Goal: Information Seeking & Learning: Stay updated

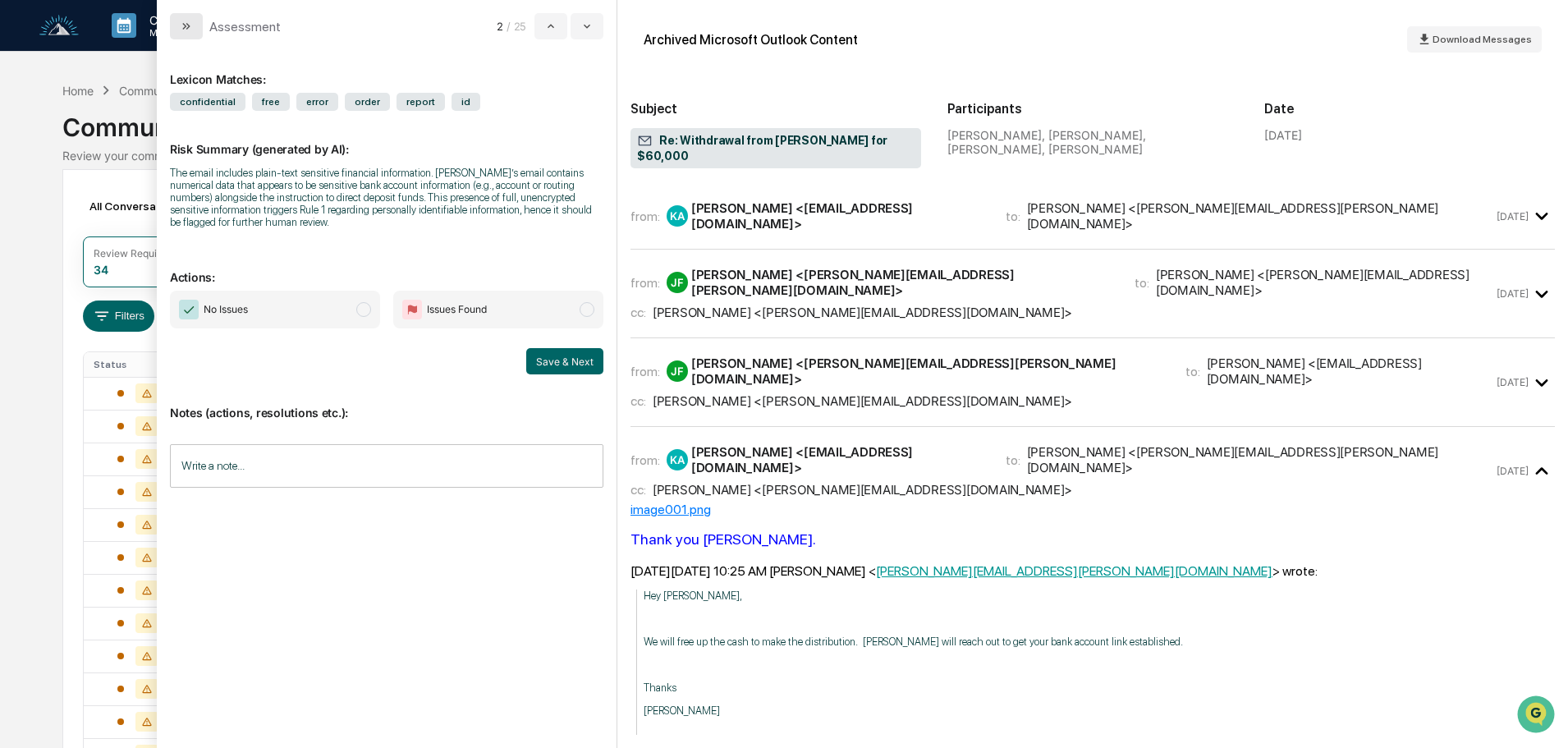
click at [181, 25] on icon "modal" at bounding box center [186, 26] width 14 height 14
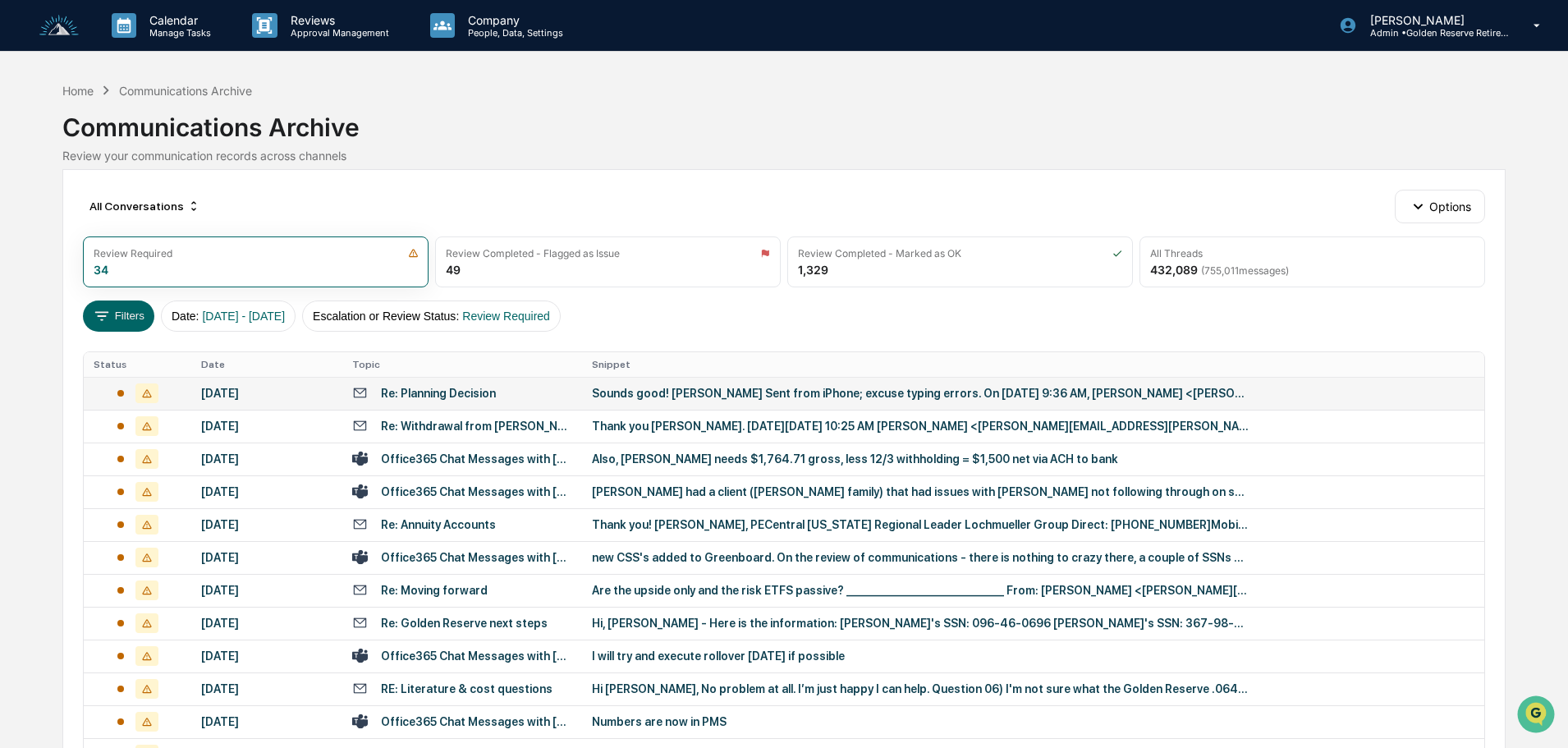
click at [618, 393] on div "Sounds good! [PERSON_NAME] Sent from iPhone; excuse typing errors. On [DATE] 9:…" at bounding box center [920, 393] width 657 height 14
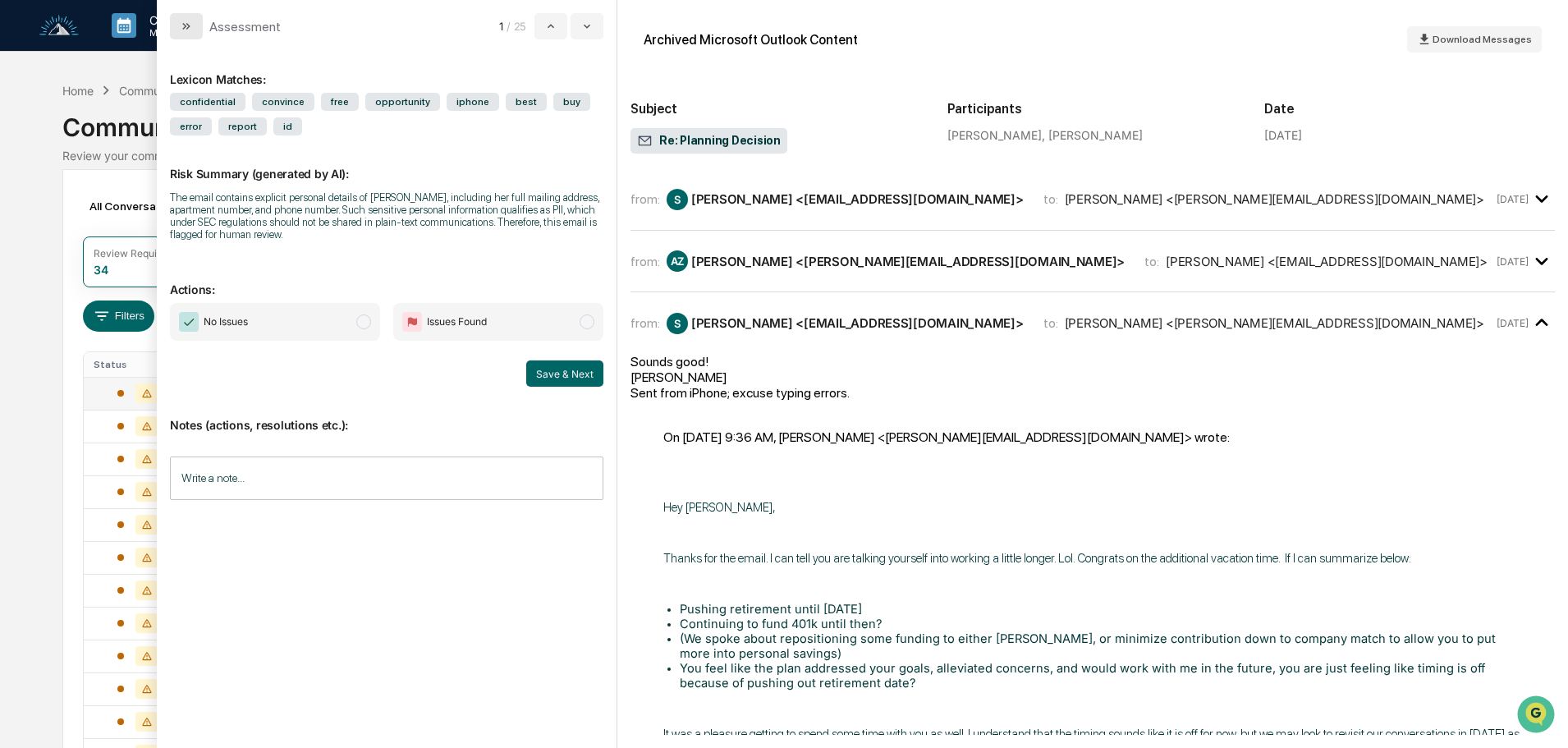
click at [197, 32] on button "modal" at bounding box center [186, 26] width 33 height 26
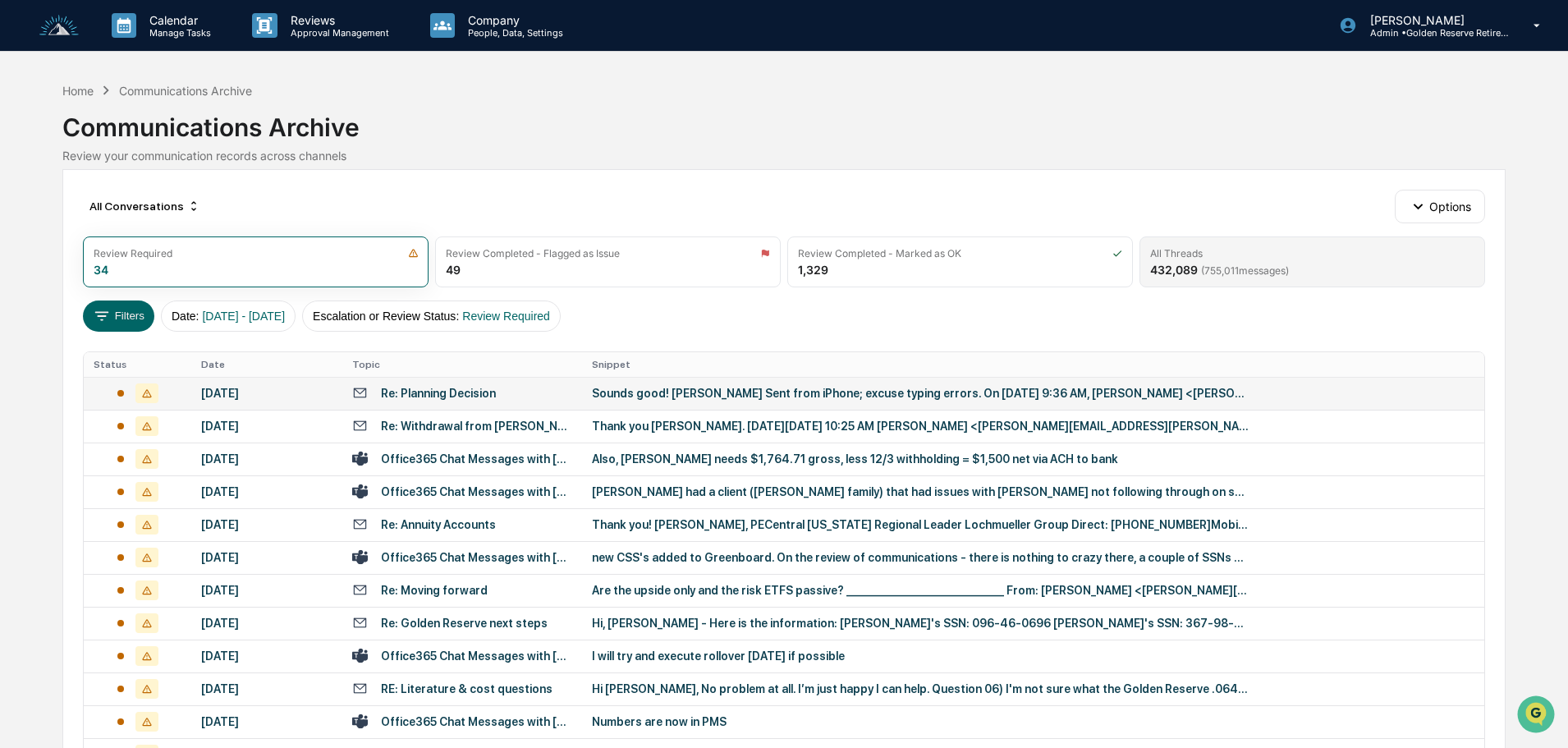
click at [1277, 251] on div "All Threads" at bounding box center [1311, 253] width 324 height 13
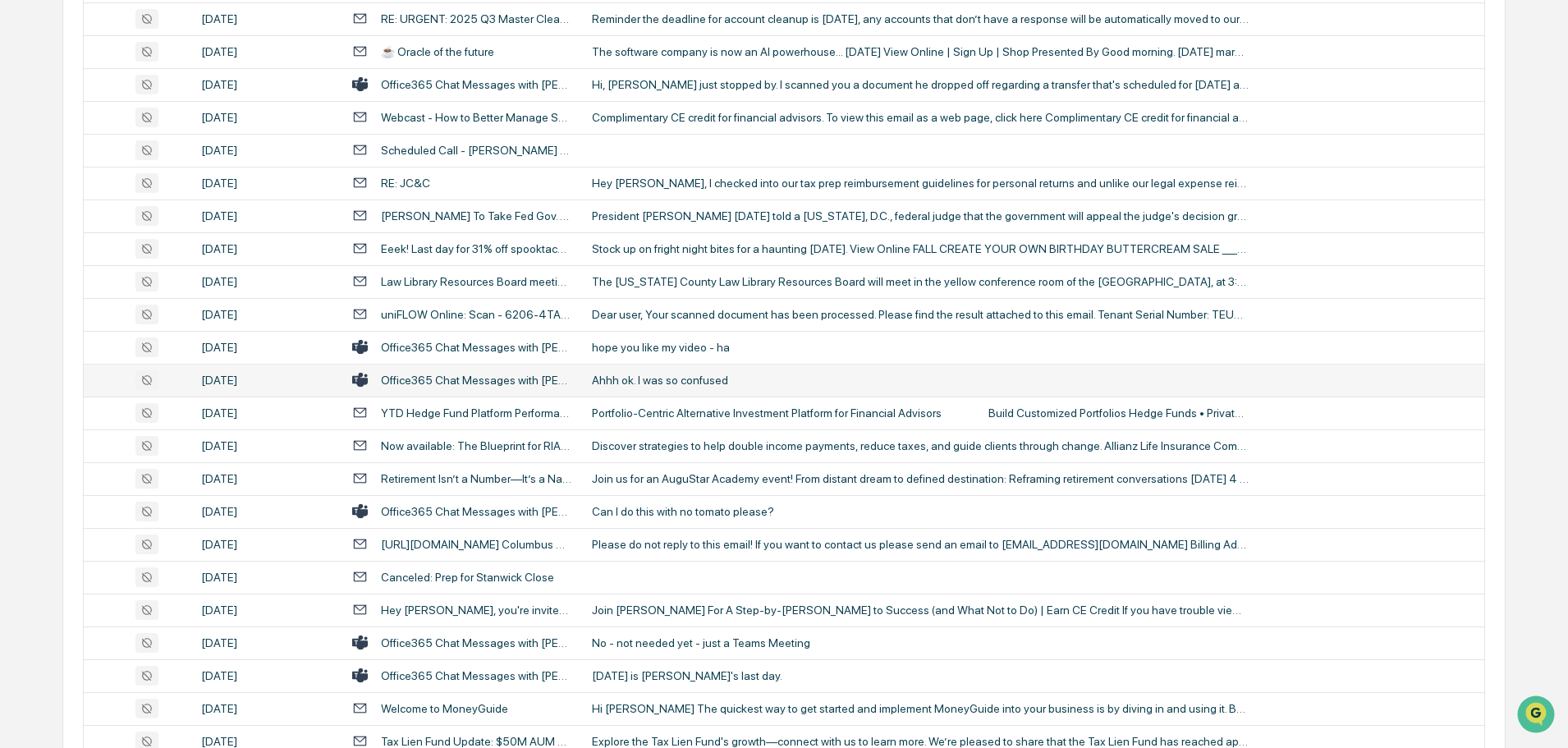
scroll to position [543, 0]
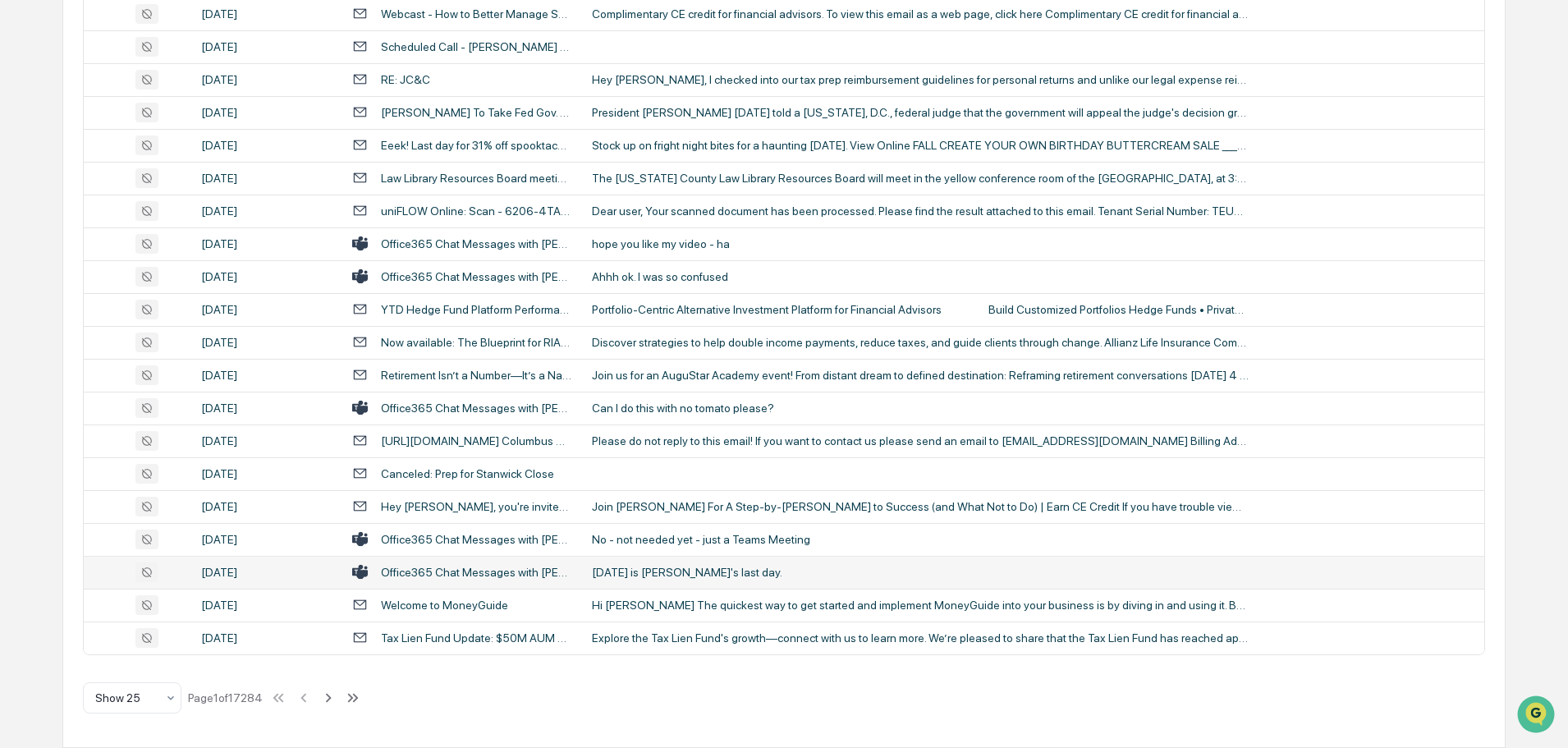
click at [662, 579] on td "[DATE] is [PERSON_NAME]'s last day." at bounding box center [1033, 572] width 902 height 33
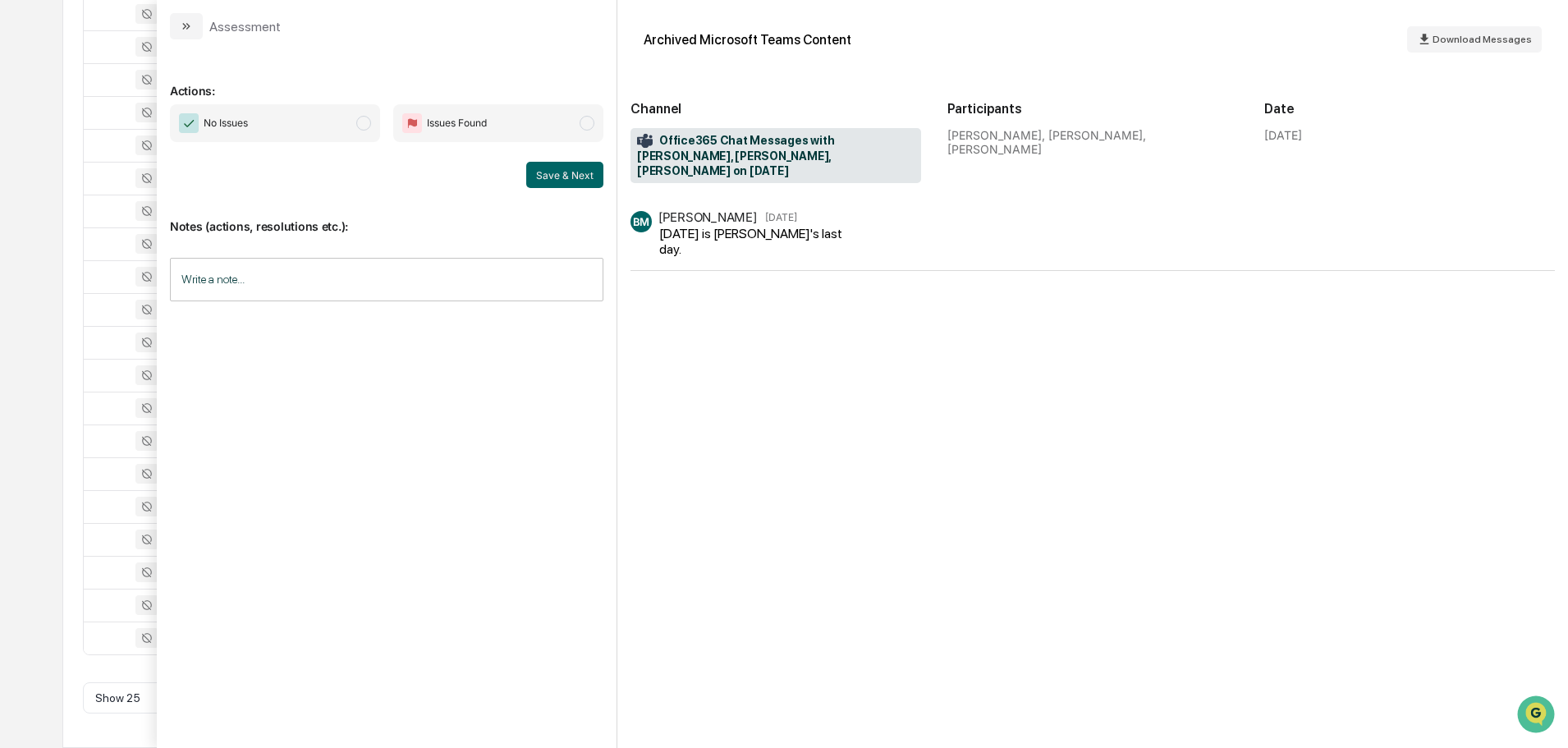
click at [195, 30] on button "modal" at bounding box center [186, 26] width 33 height 26
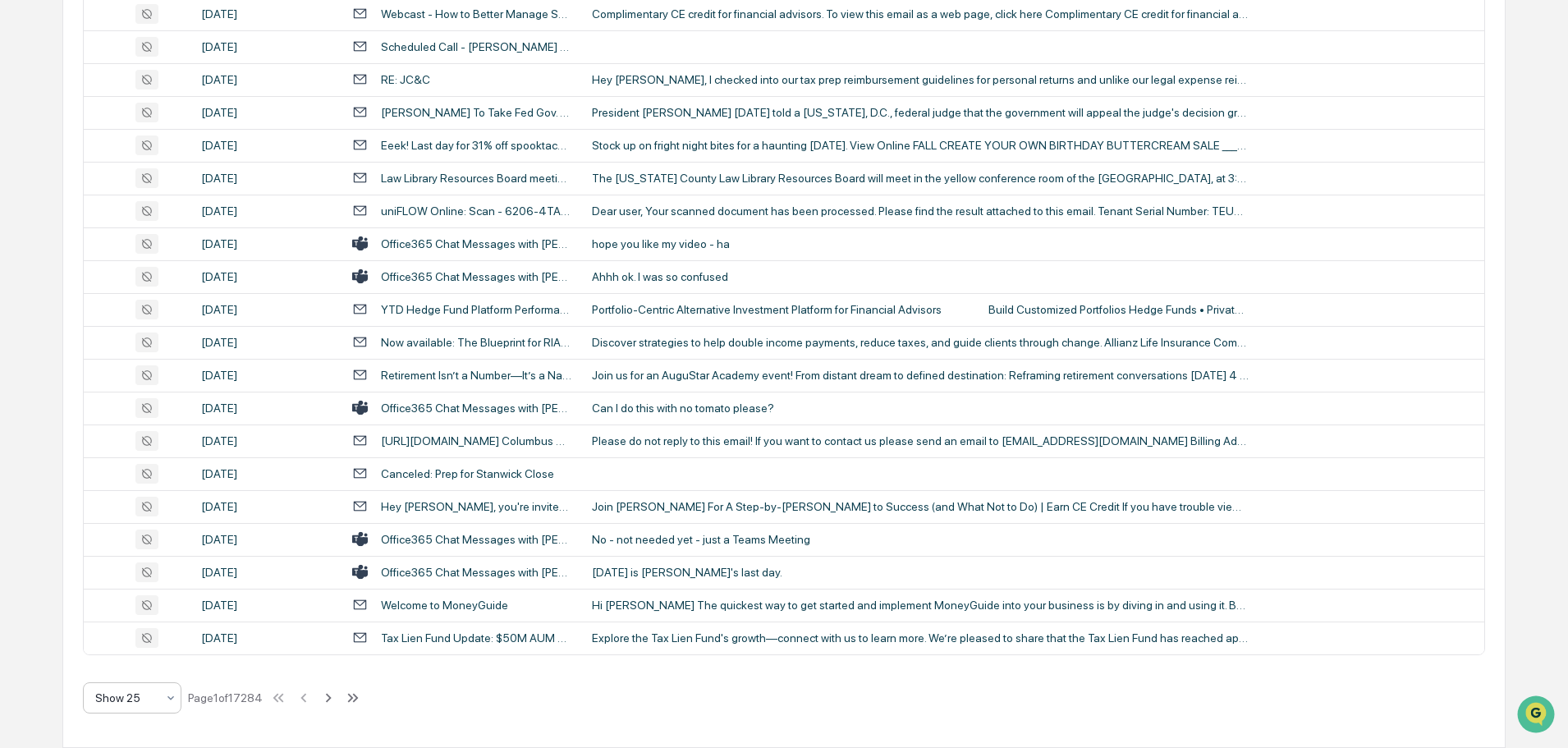
click at [162, 702] on div "Show 25" at bounding box center [125, 697] width 77 height 23
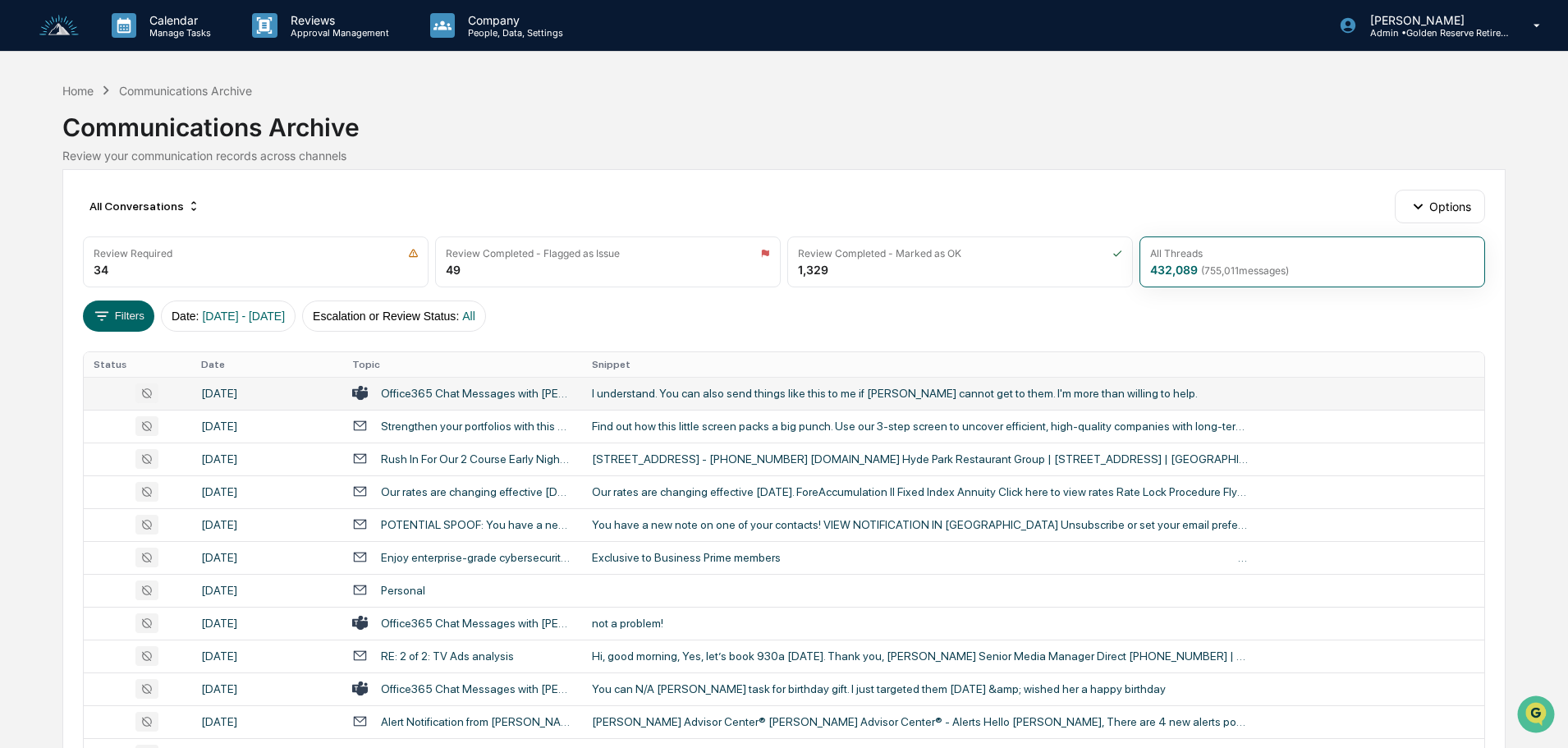
click at [712, 397] on div "I understand. You can also send things like this to me if [PERSON_NAME] cannot …" at bounding box center [920, 393] width 657 height 14
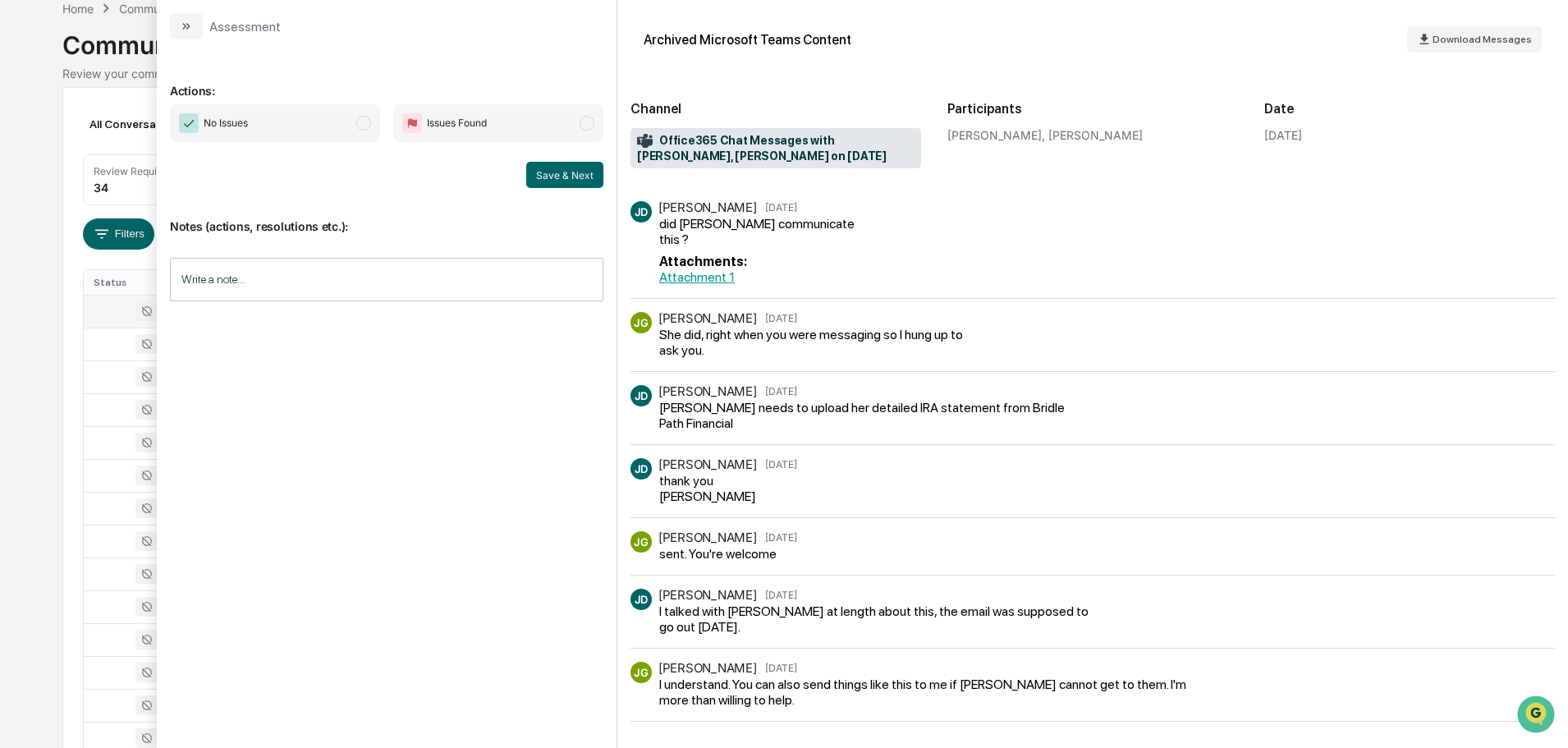
scroll to position [164, 0]
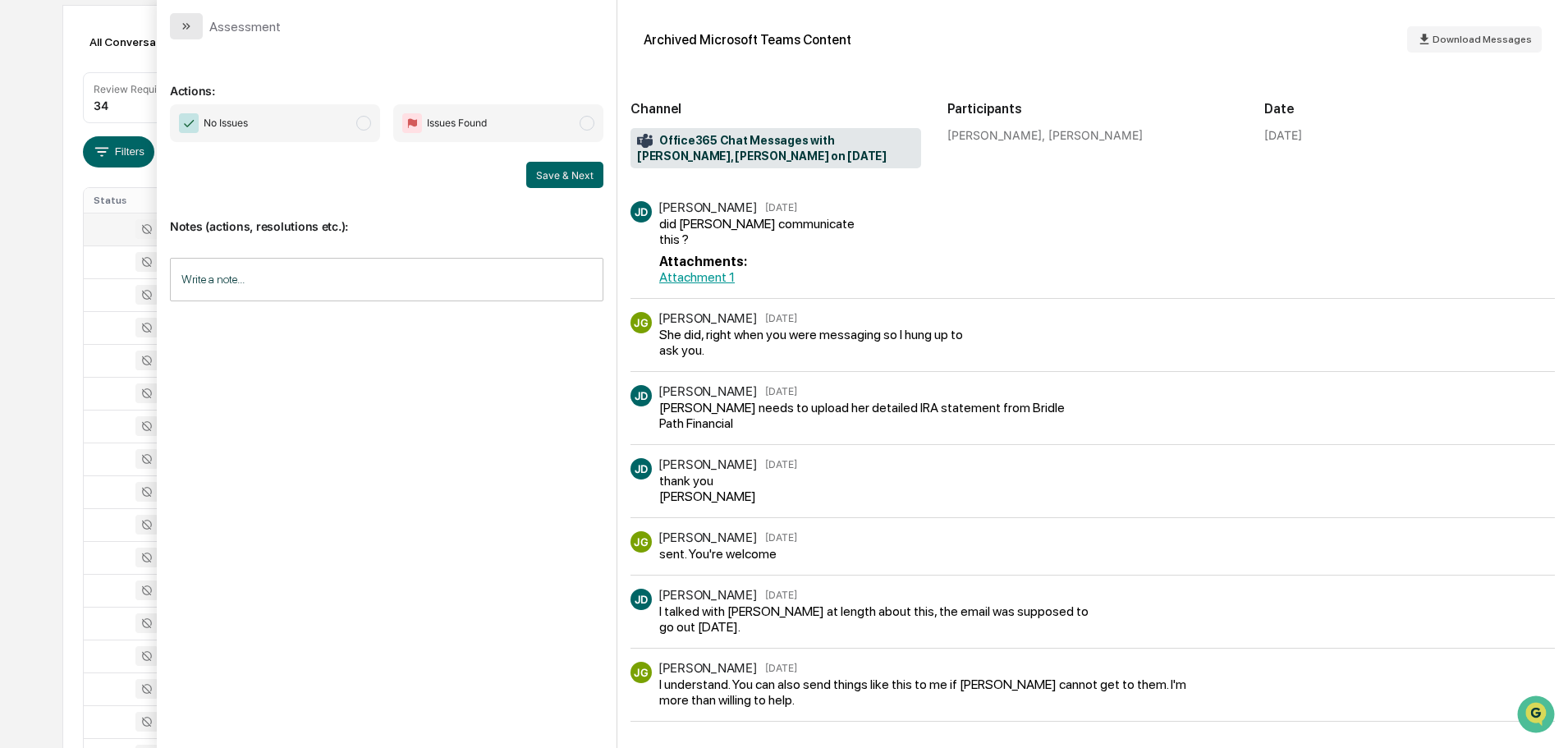
click at [186, 19] on button "modal" at bounding box center [186, 26] width 33 height 26
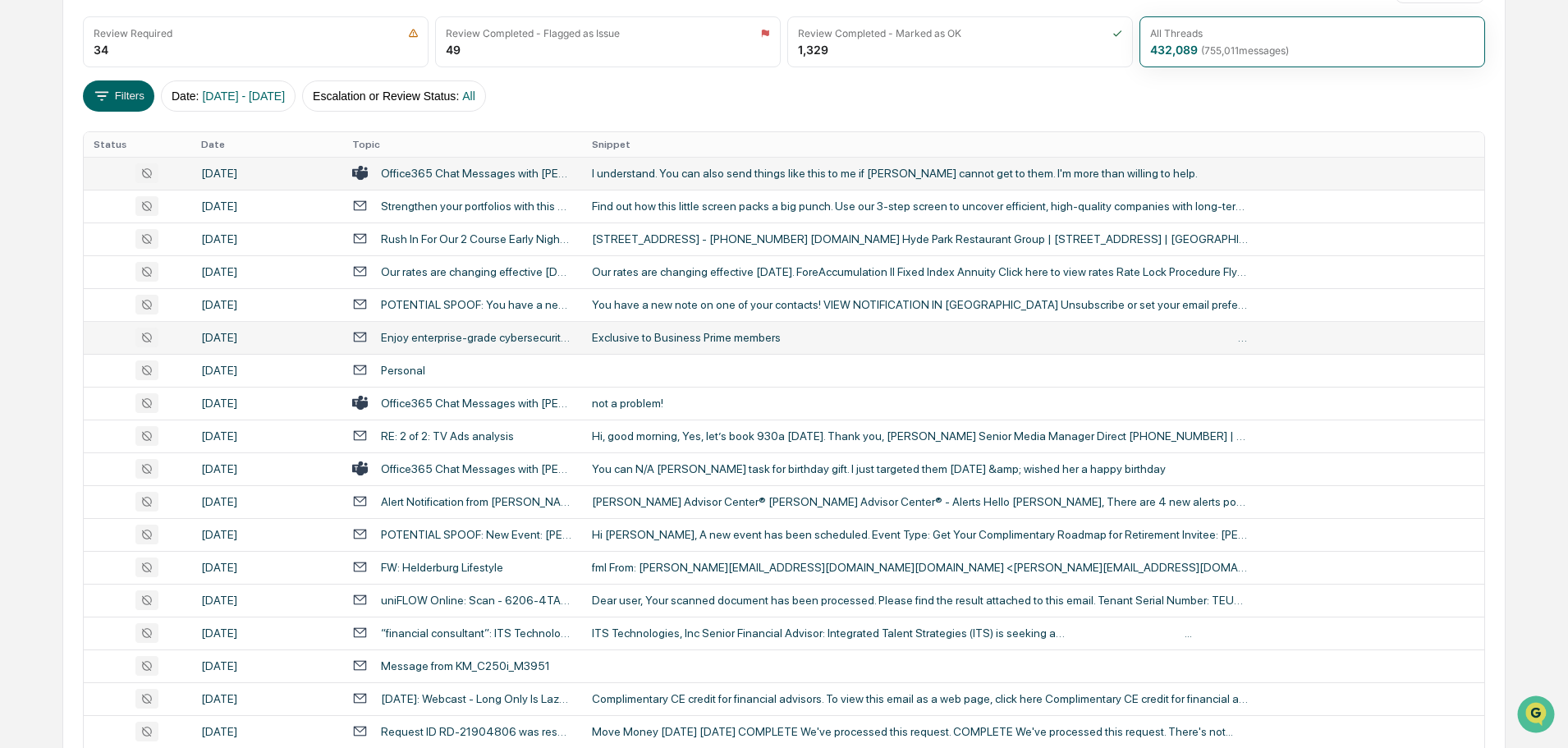
scroll to position [247, 0]
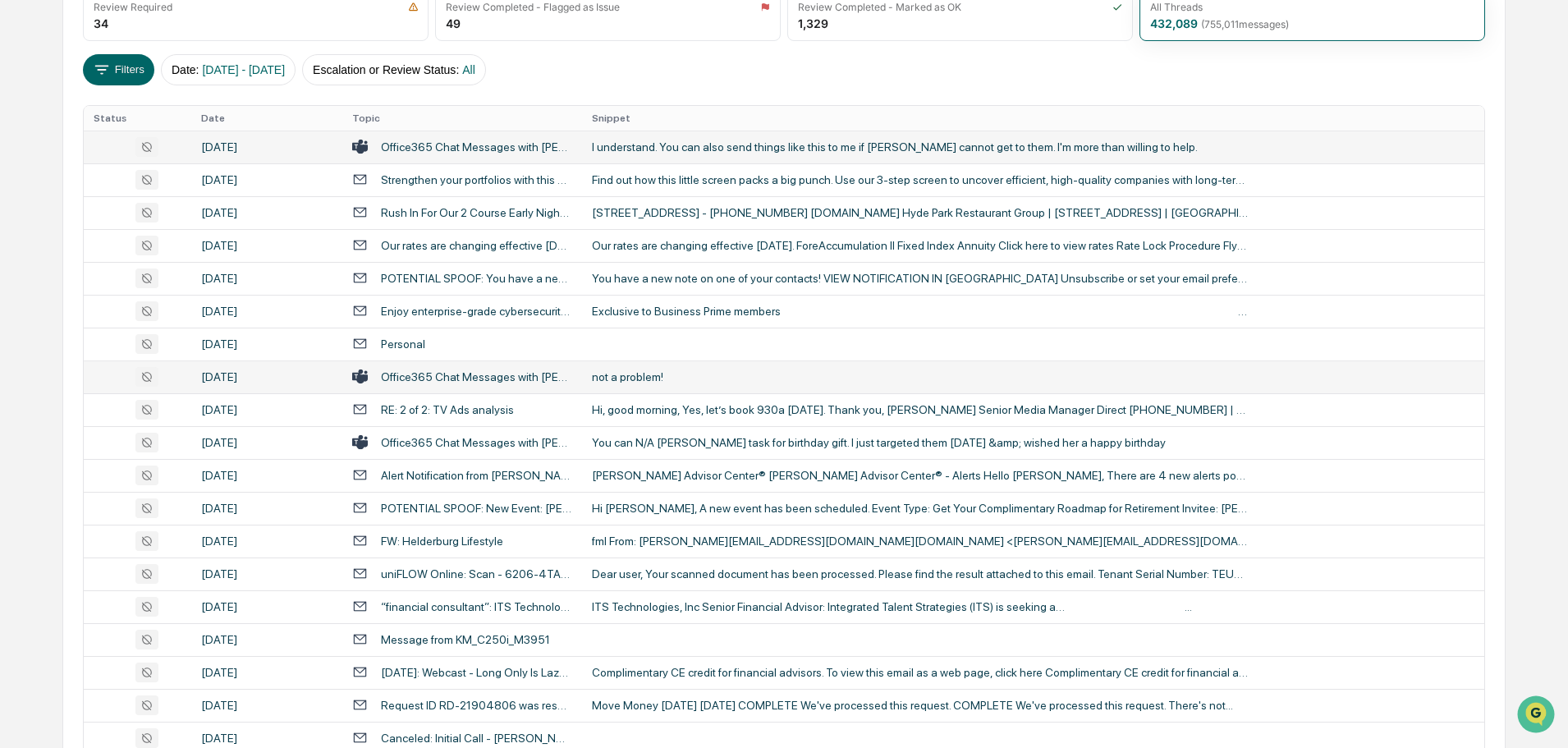
click at [656, 379] on div "not a problem!" at bounding box center [920, 377] width 657 height 14
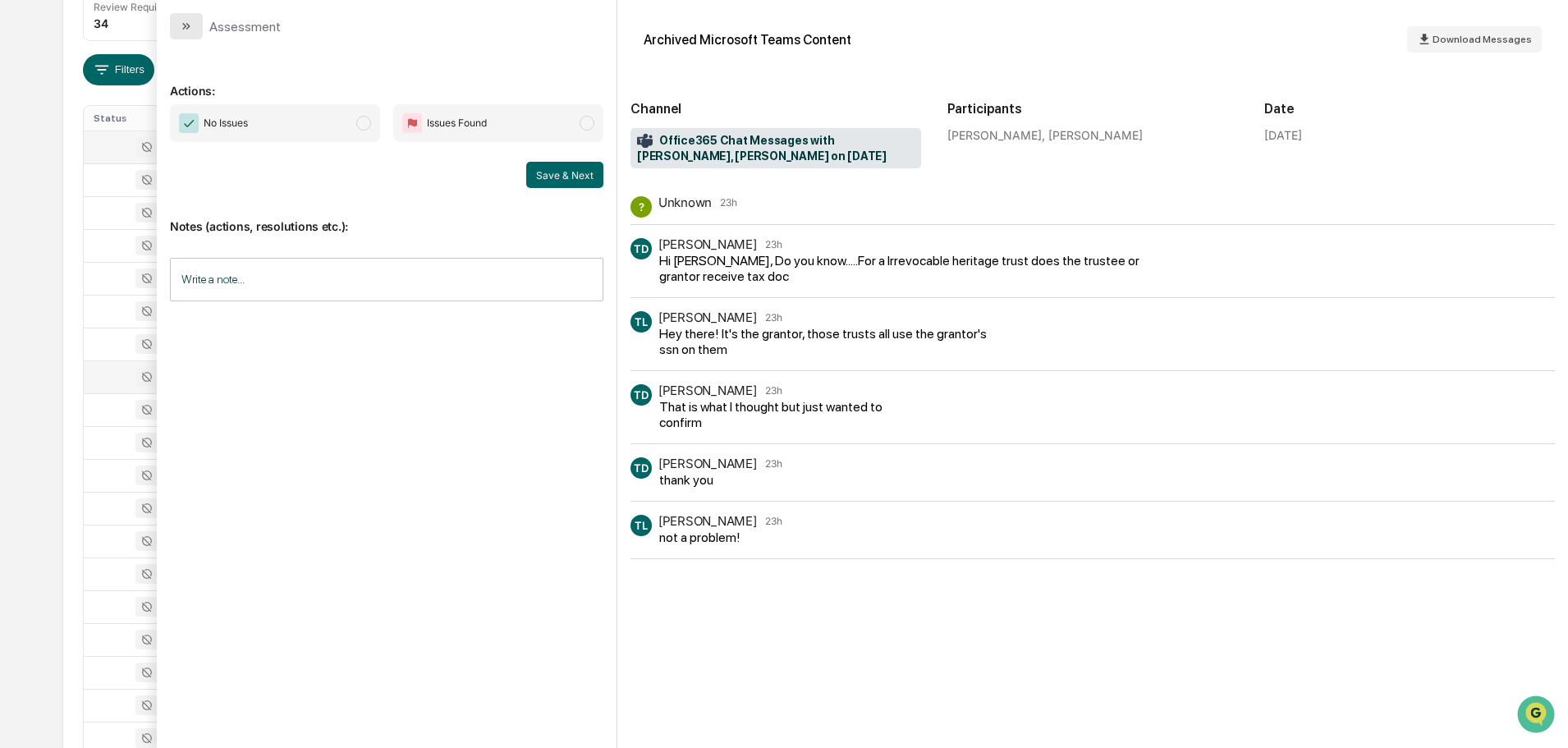
click at [196, 25] on button "modal" at bounding box center [186, 26] width 33 height 26
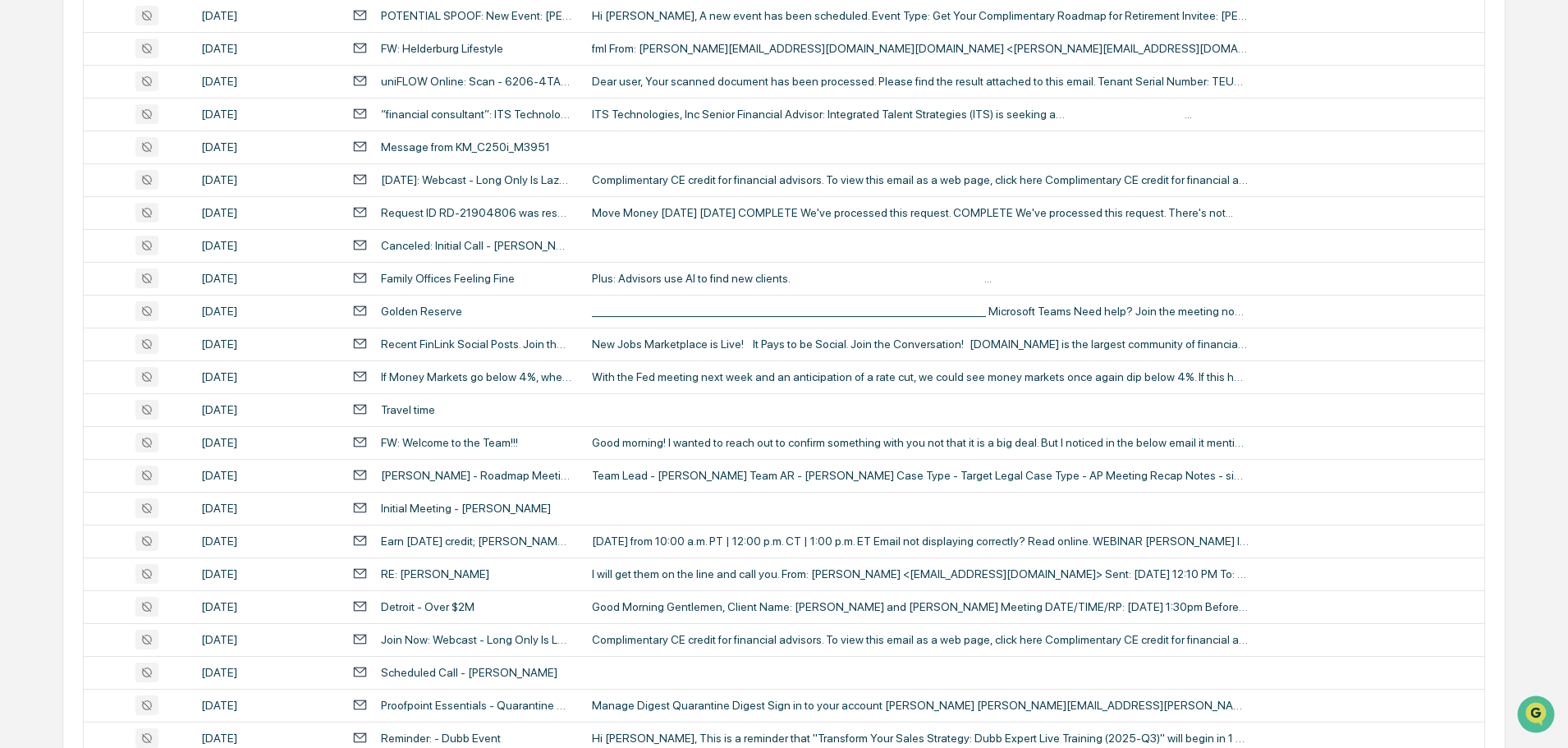
scroll to position [821, 0]
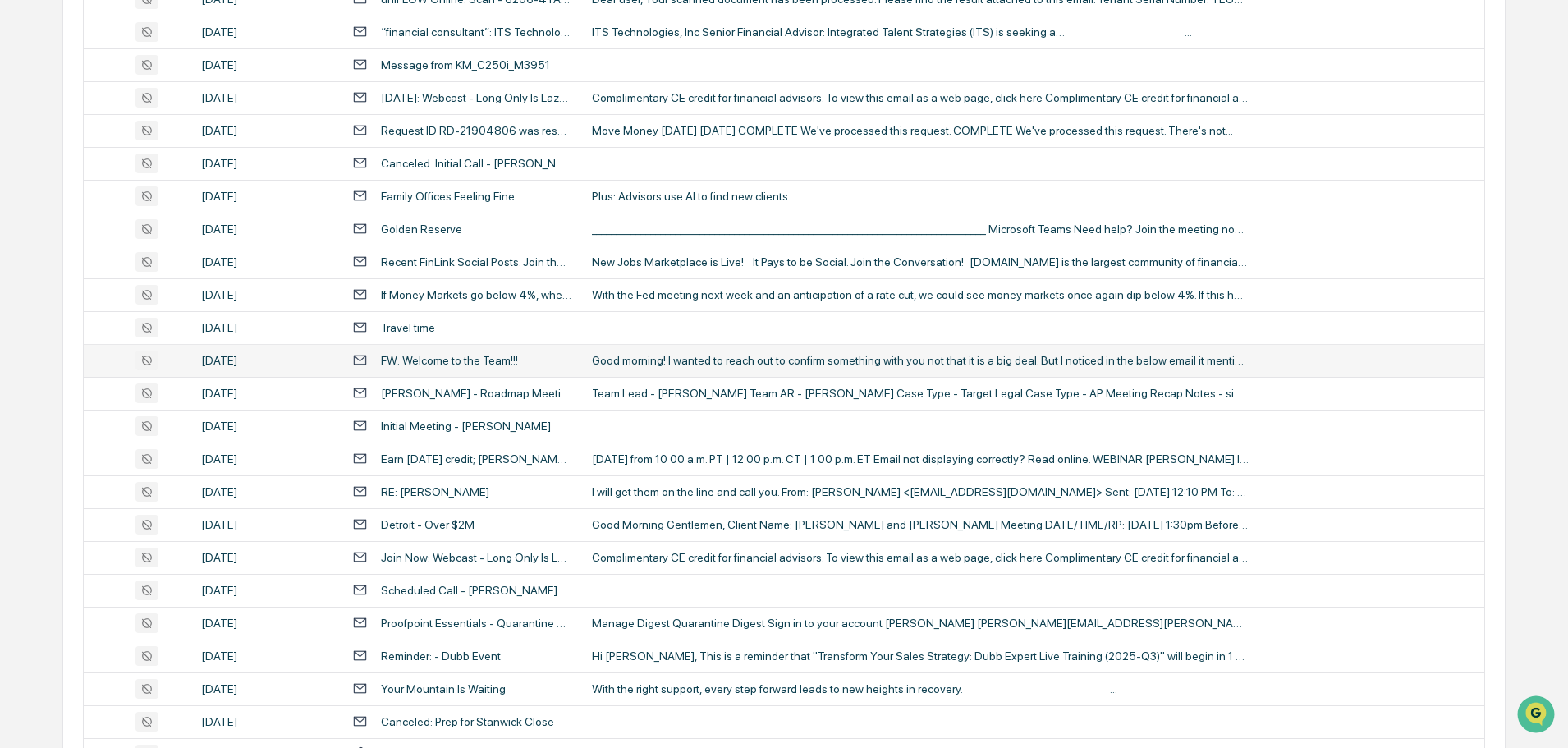
click at [643, 357] on div "Good morning! I wanted to reach out to confirm something with you not that it i…" at bounding box center [920, 361] width 657 height 14
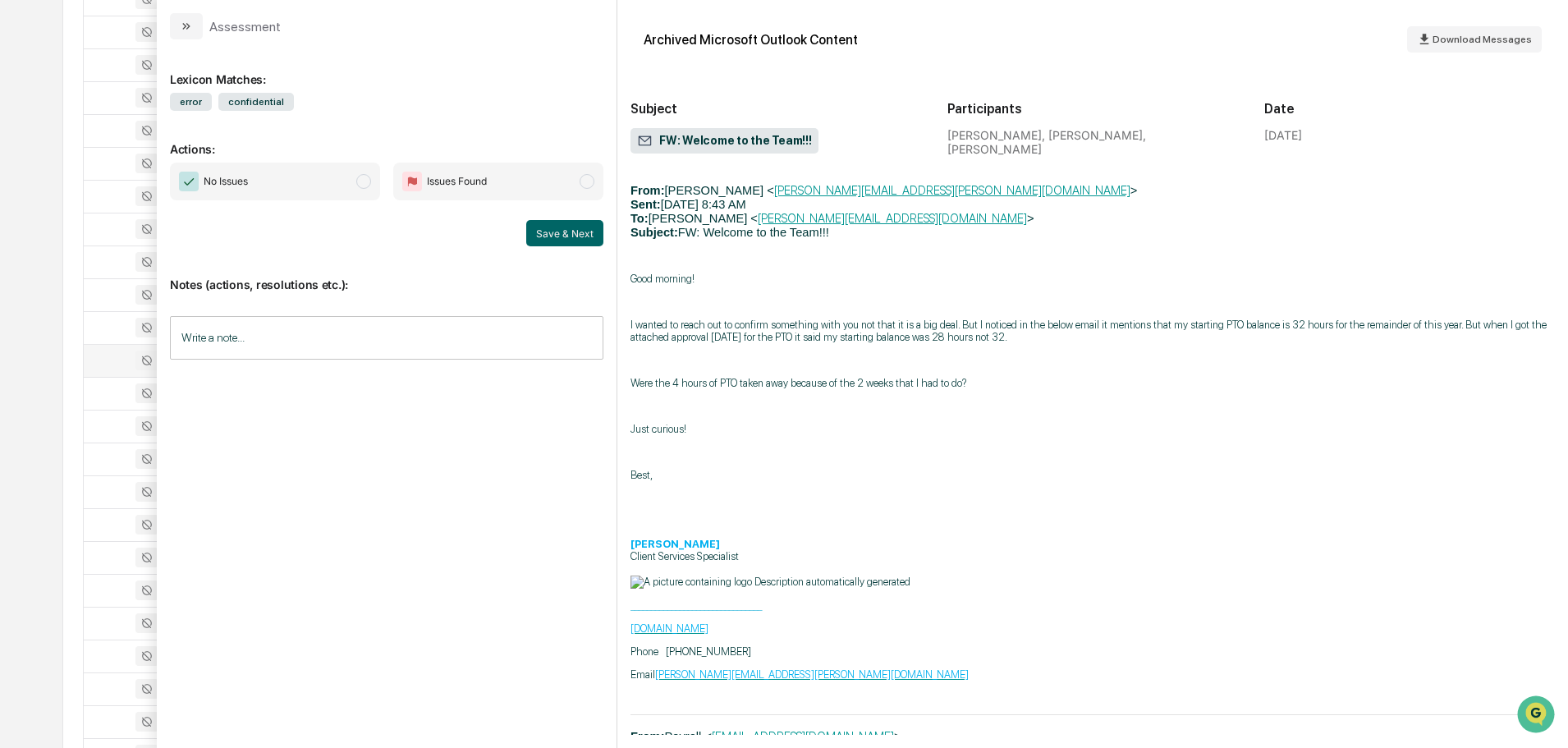
scroll to position [1558, 0]
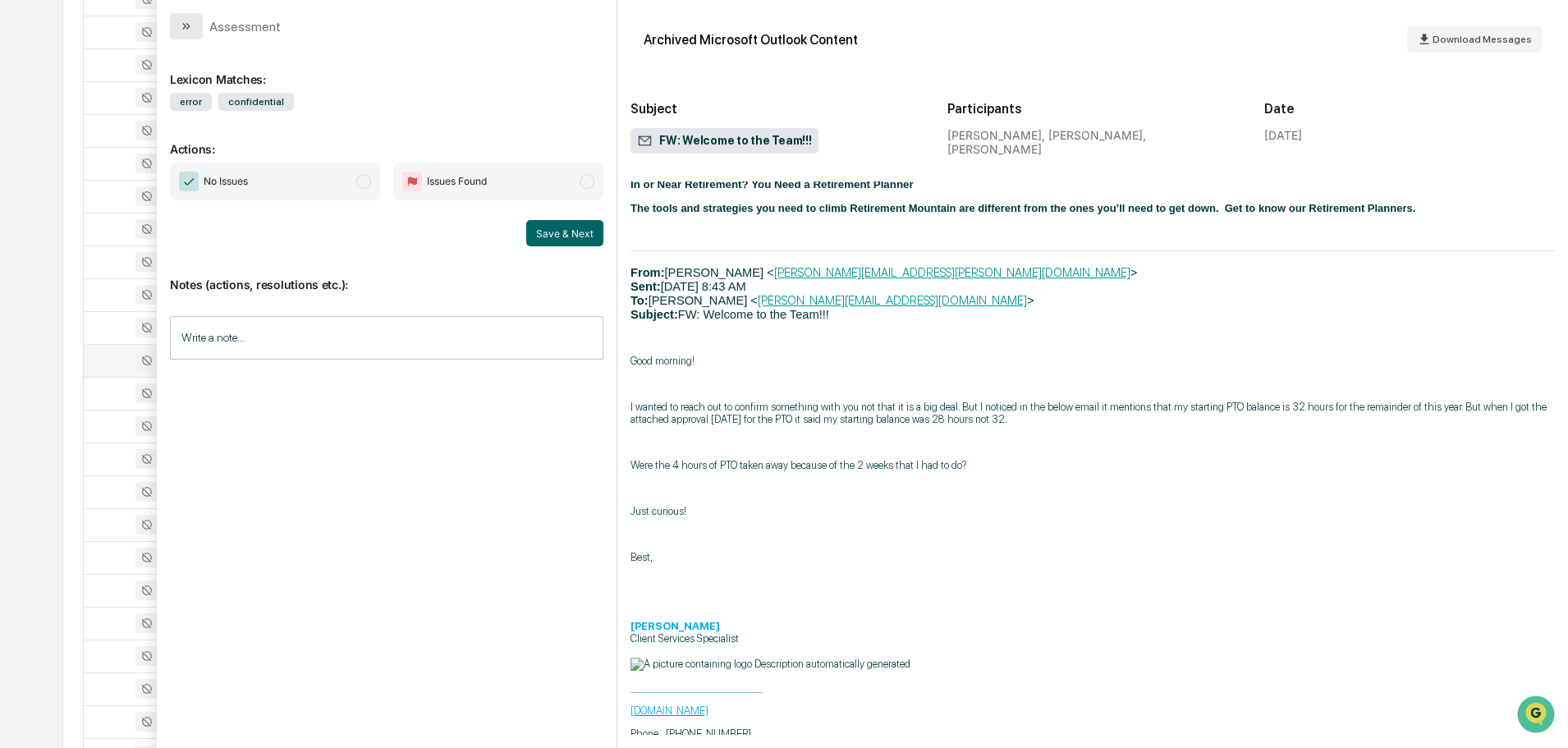
click at [185, 32] on icon "modal" at bounding box center [186, 26] width 14 height 14
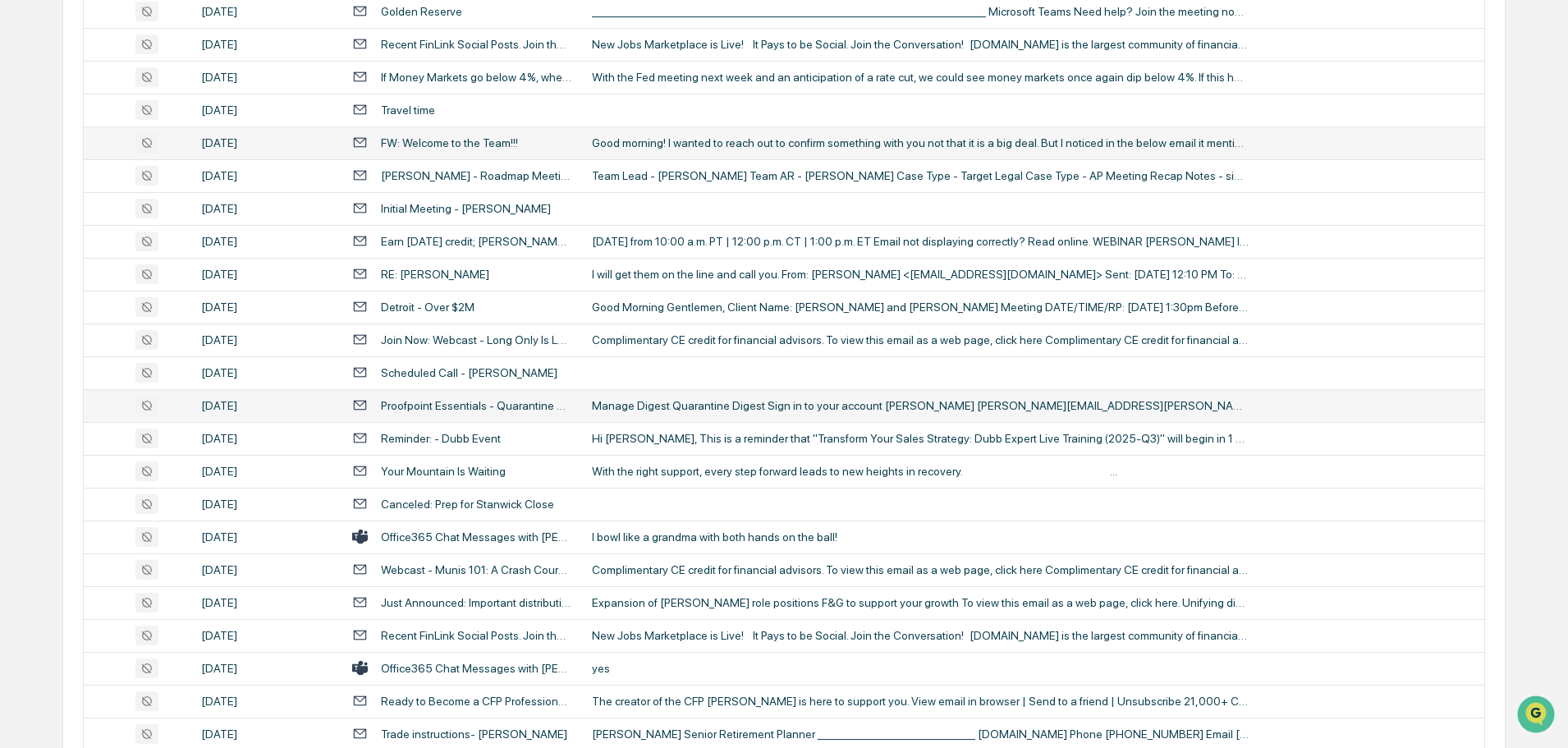
scroll to position [1067, 0]
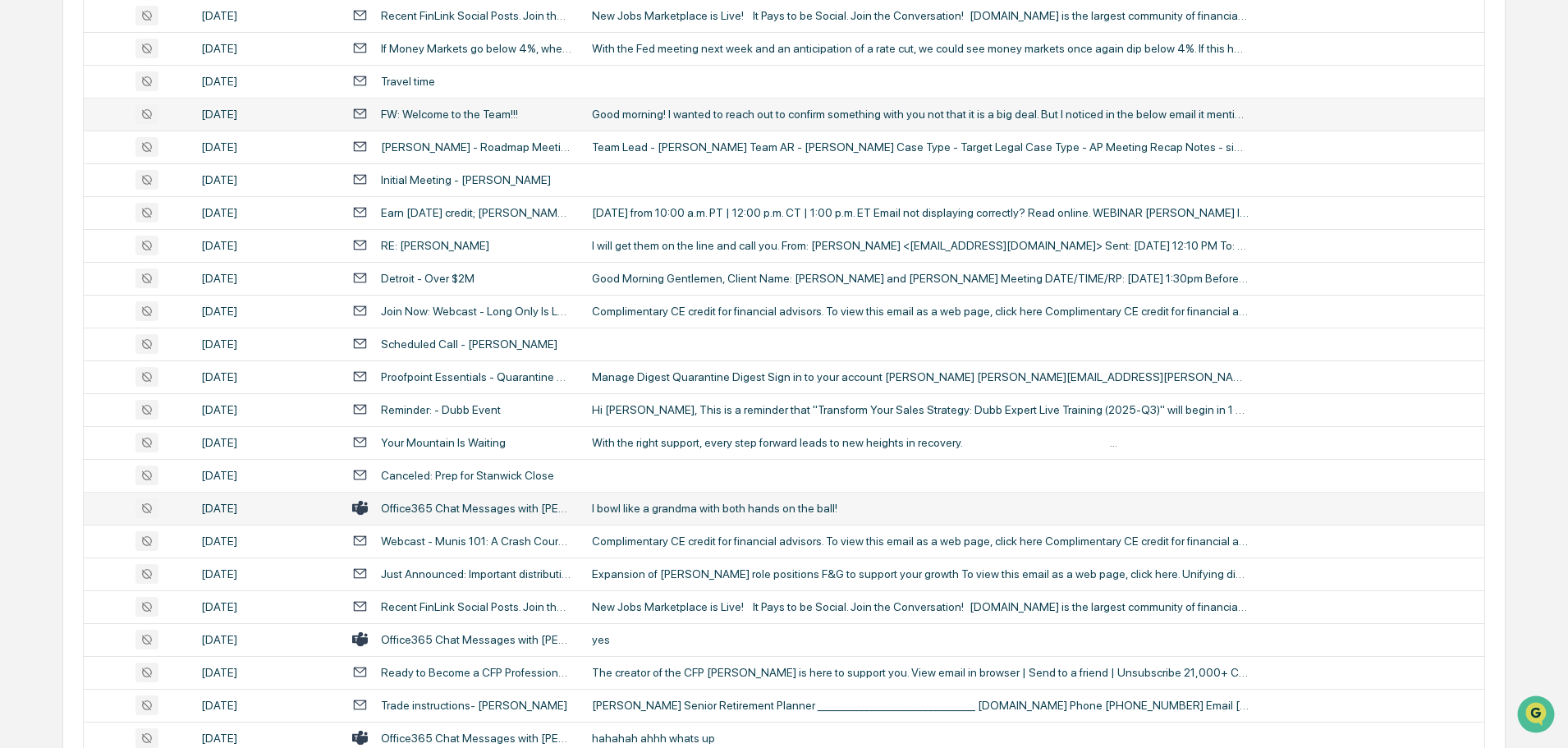
click at [666, 503] on div "I bowl like a grandma with both hands on the ball!" at bounding box center [920, 508] width 657 height 14
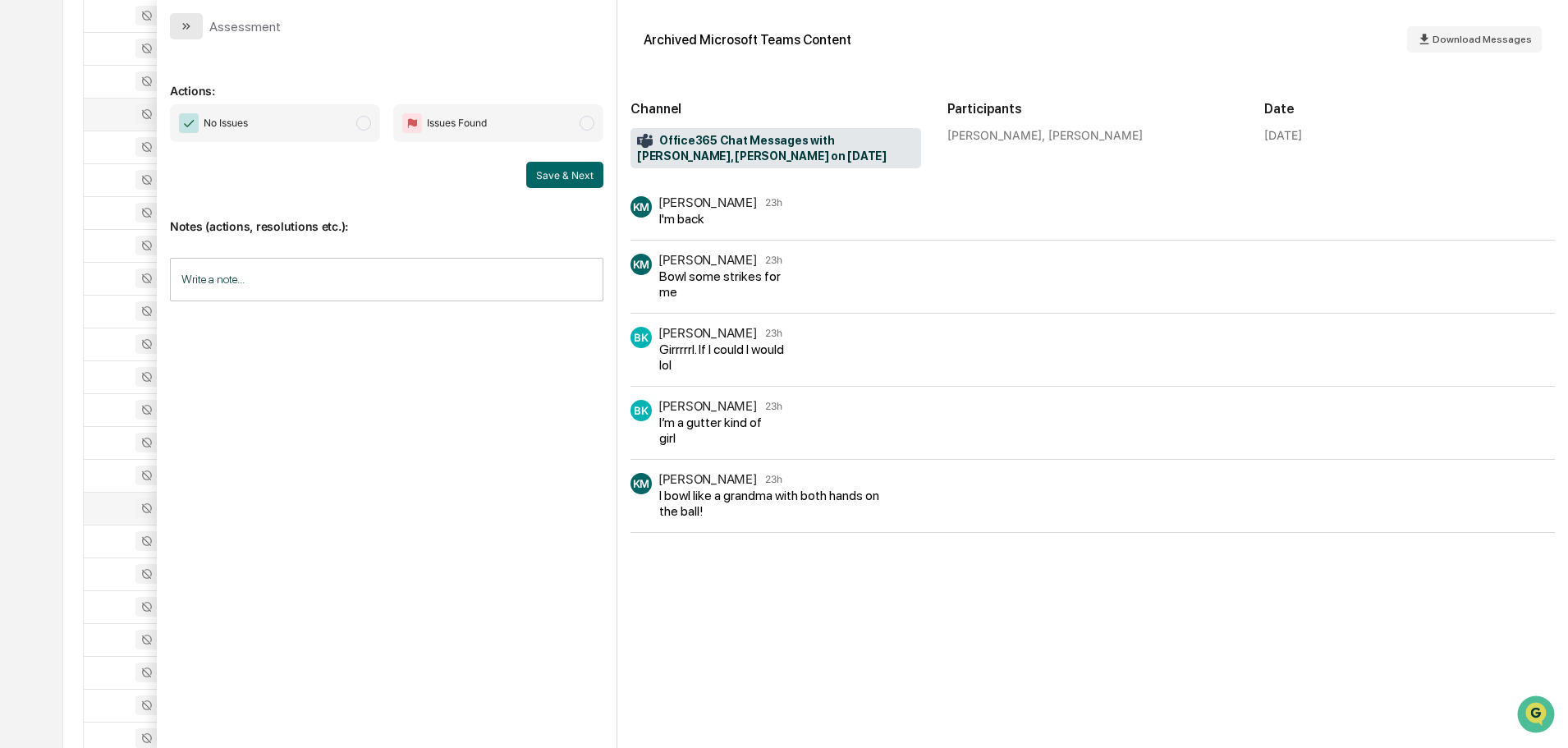
click at [191, 17] on button "modal" at bounding box center [186, 26] width 33 height 26
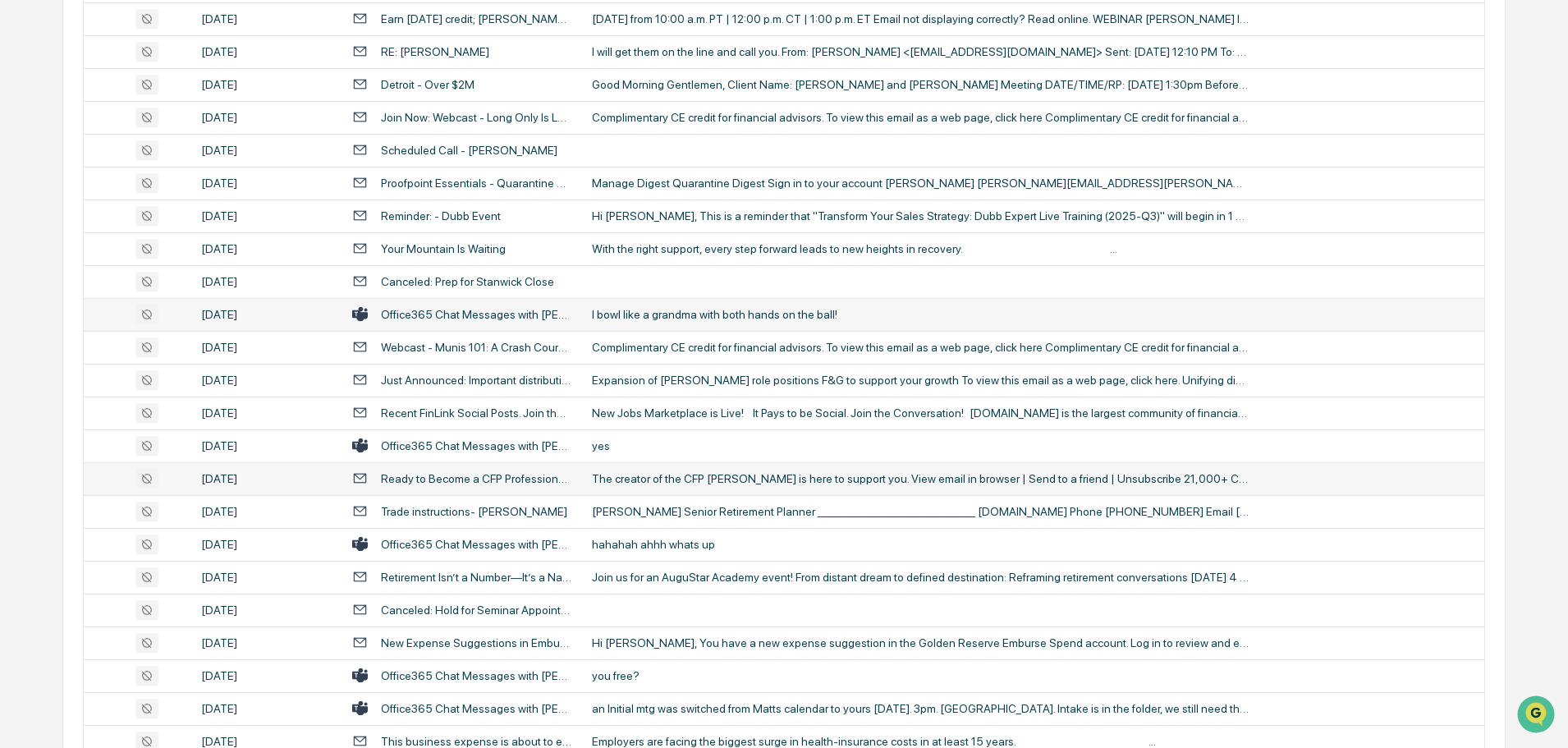
scroll to position [1313, 0]
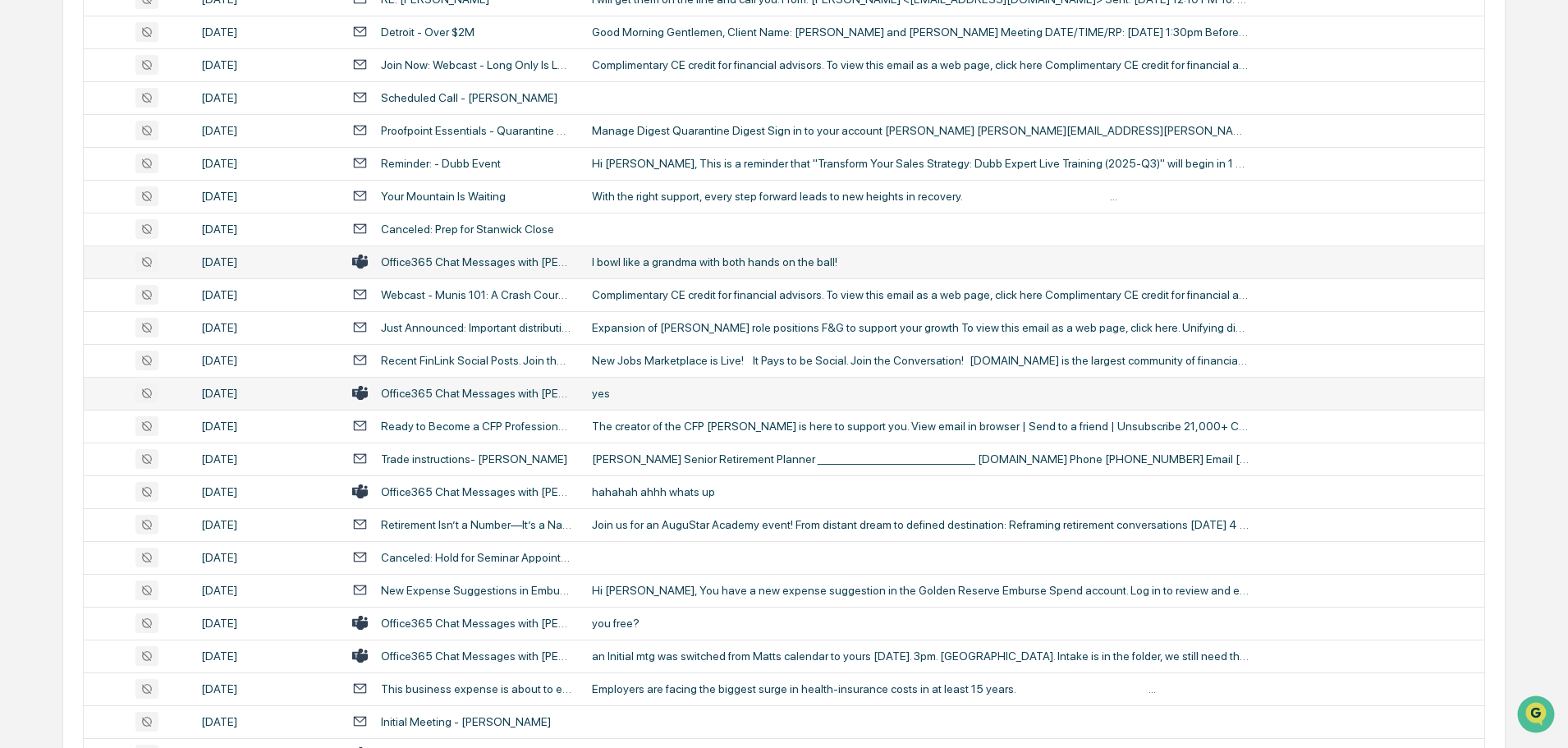
click at [660, 401] on td "yes" at bounding box center [1033, 393] width 902 height 33
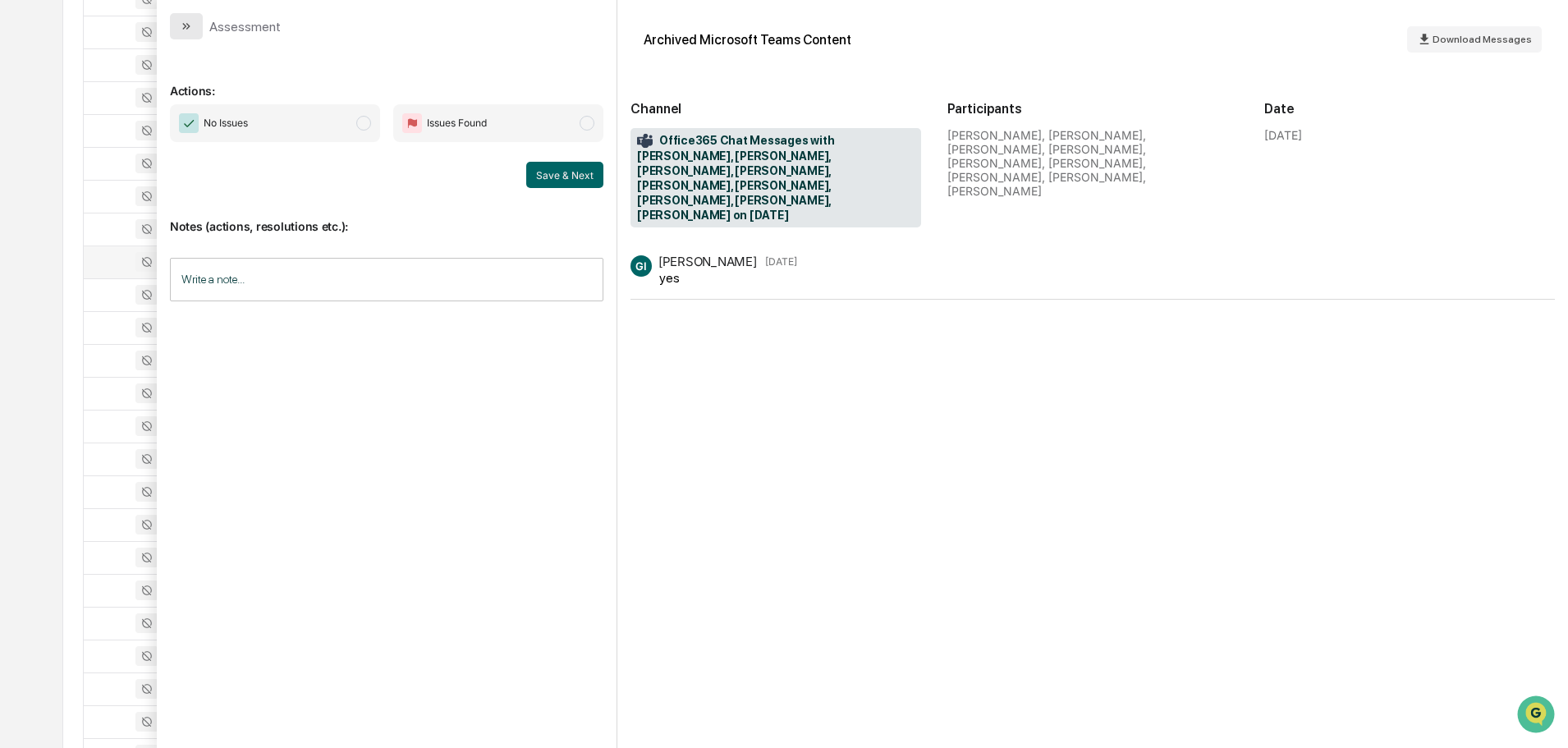
click at [197, 23] on button "modal" at bounding box center [186, 26] width 33 height 26
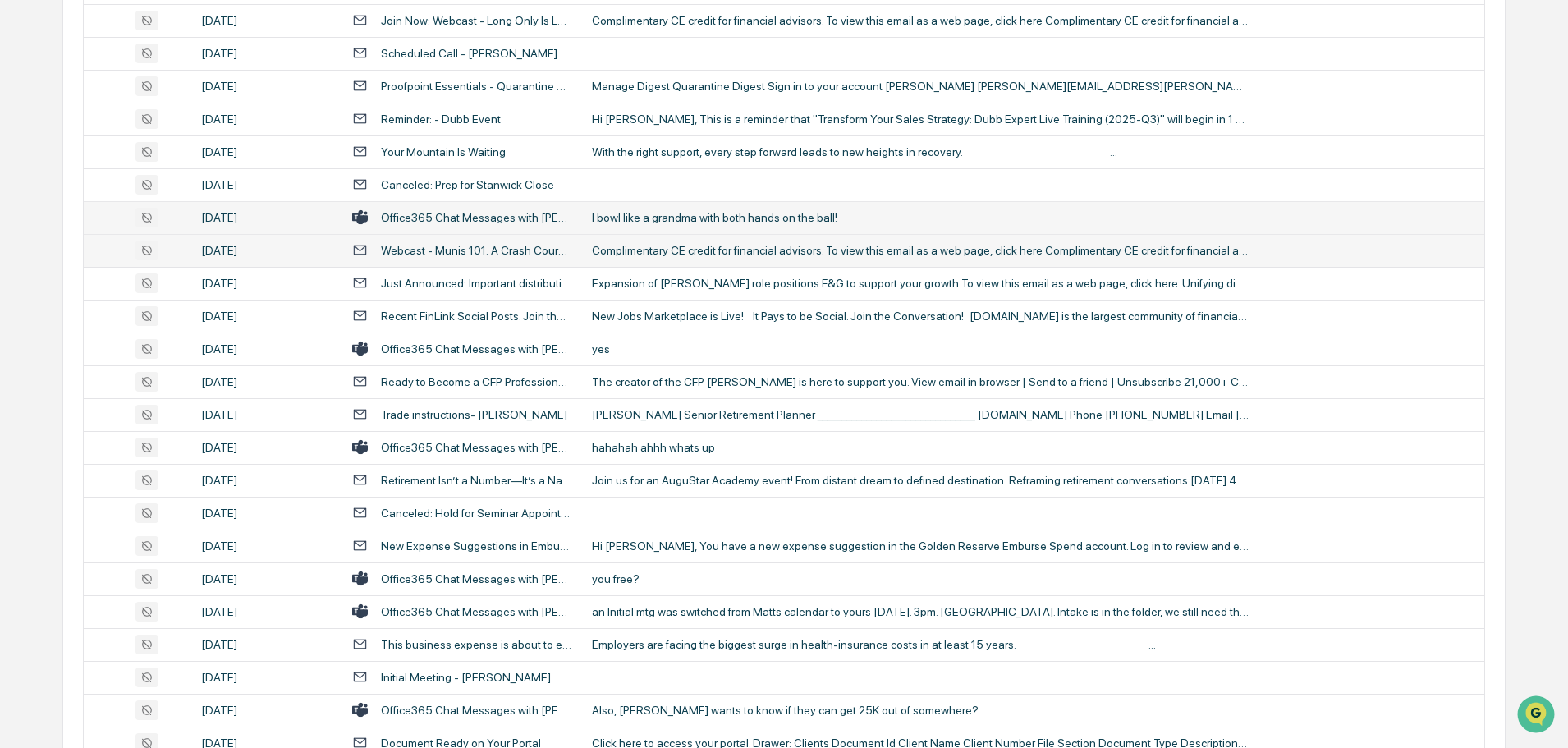
scroll to position [1395, 0]
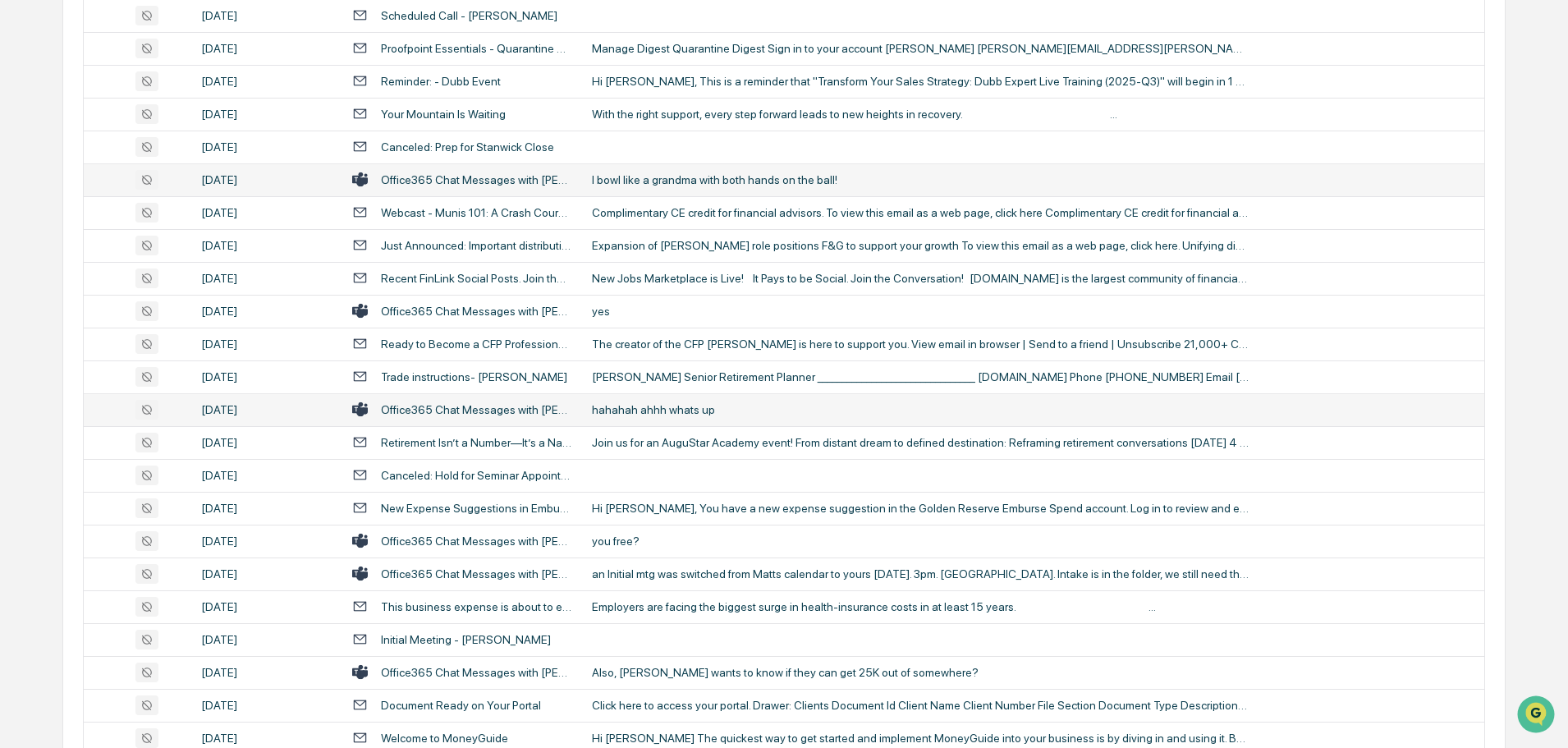
click at [640, 404] on div "hahahah ahhh whats up" at bounding box center [920, 410] width 657 height 14
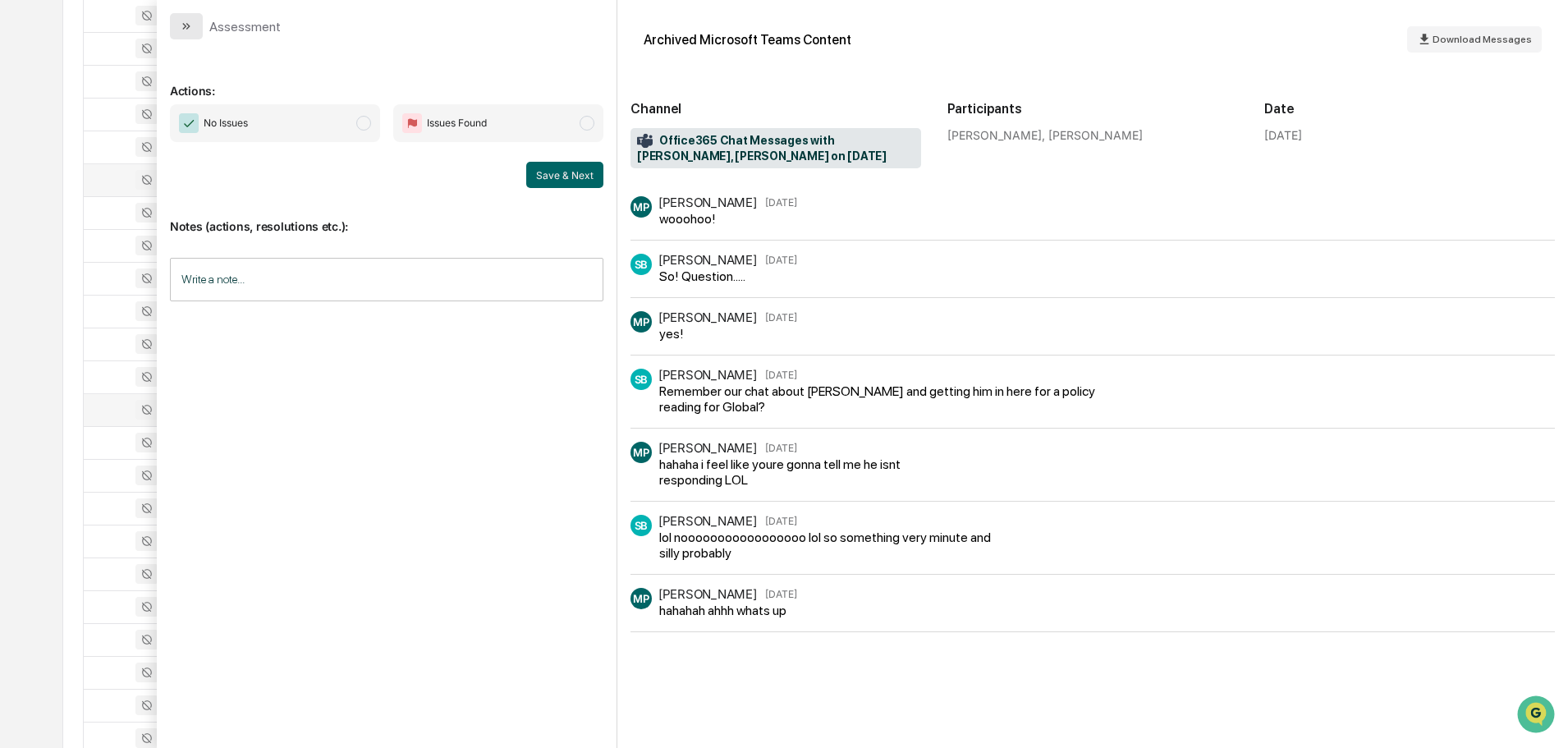
click at [191, 31] on icon "modal" at bounding box center [186, 26] width 14 height 14
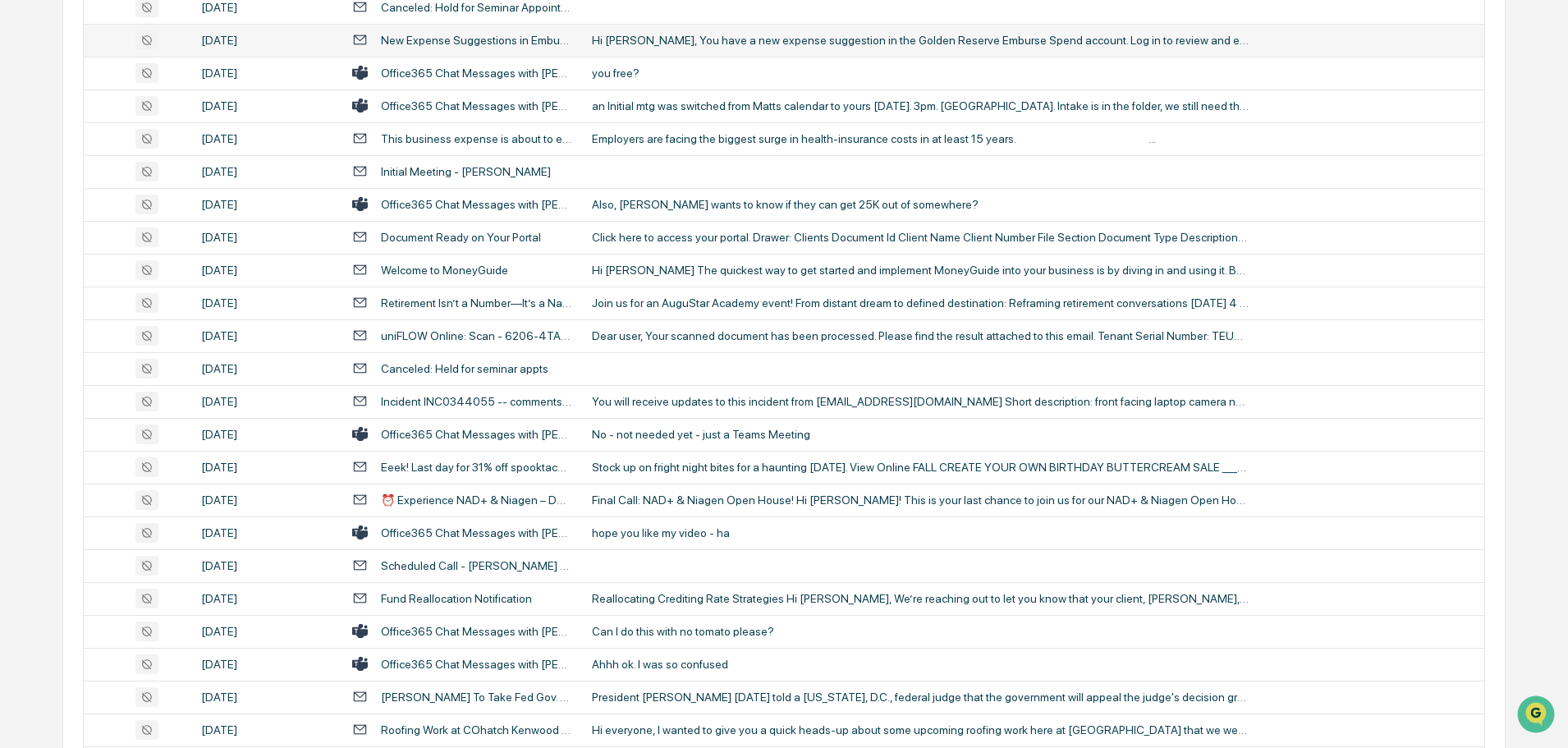
scroll to position [1888, 0]
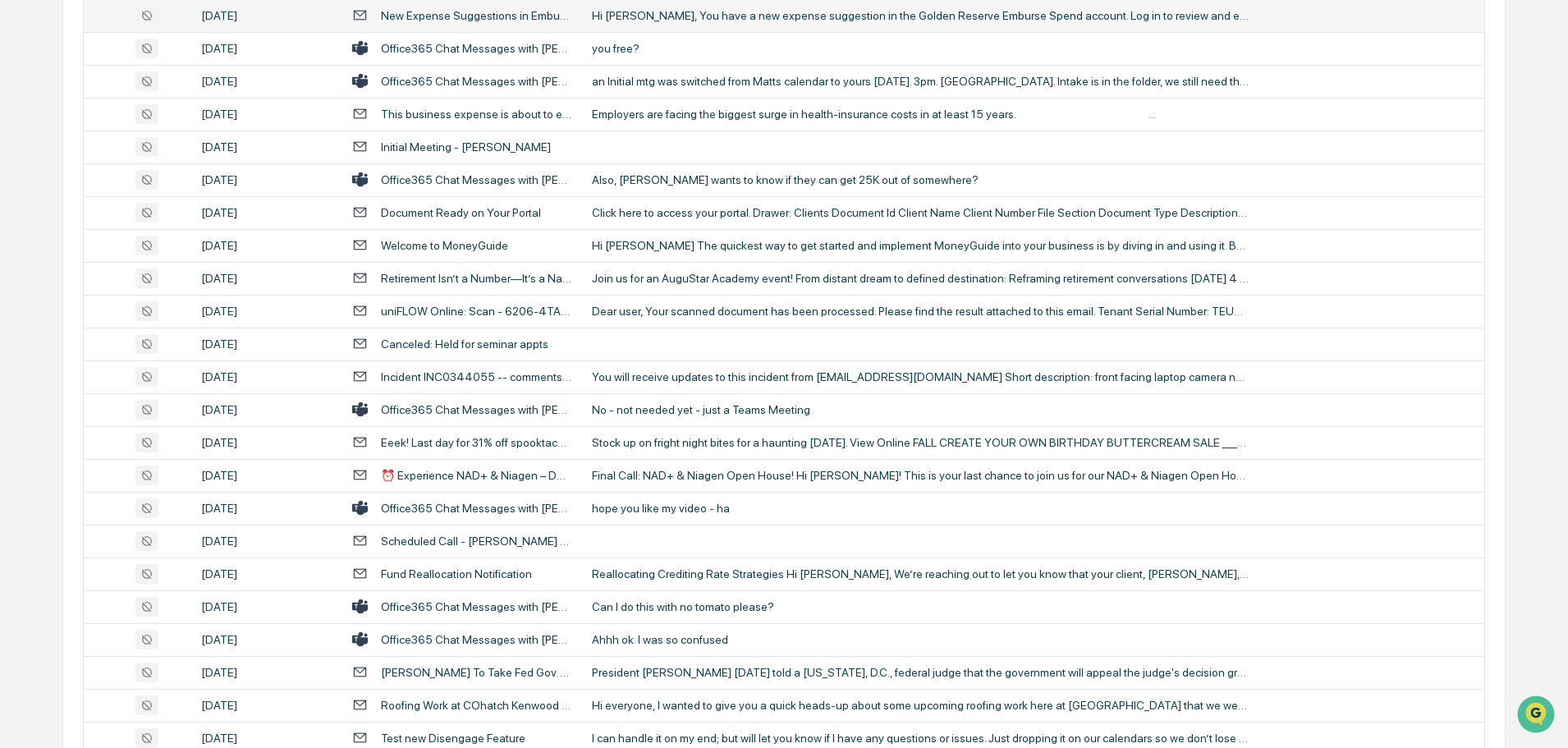
click at [648, 416] on td "No - not needed yet - just a Teams Meeting" at bounding box center [1033, 409] width 902 height 33
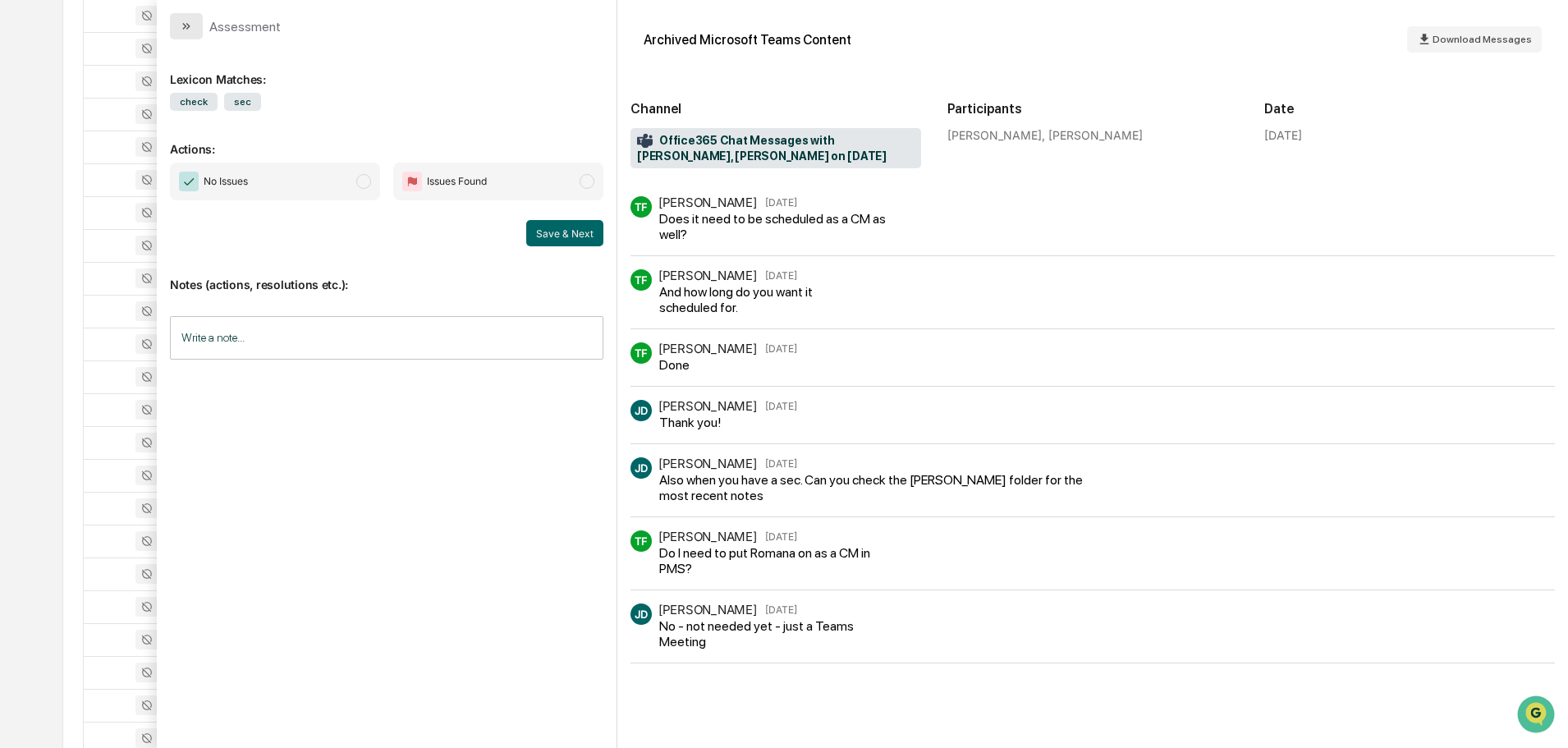
click at [200, 28] on button "modal" at bounding box center [186, 26] width 33 height 26
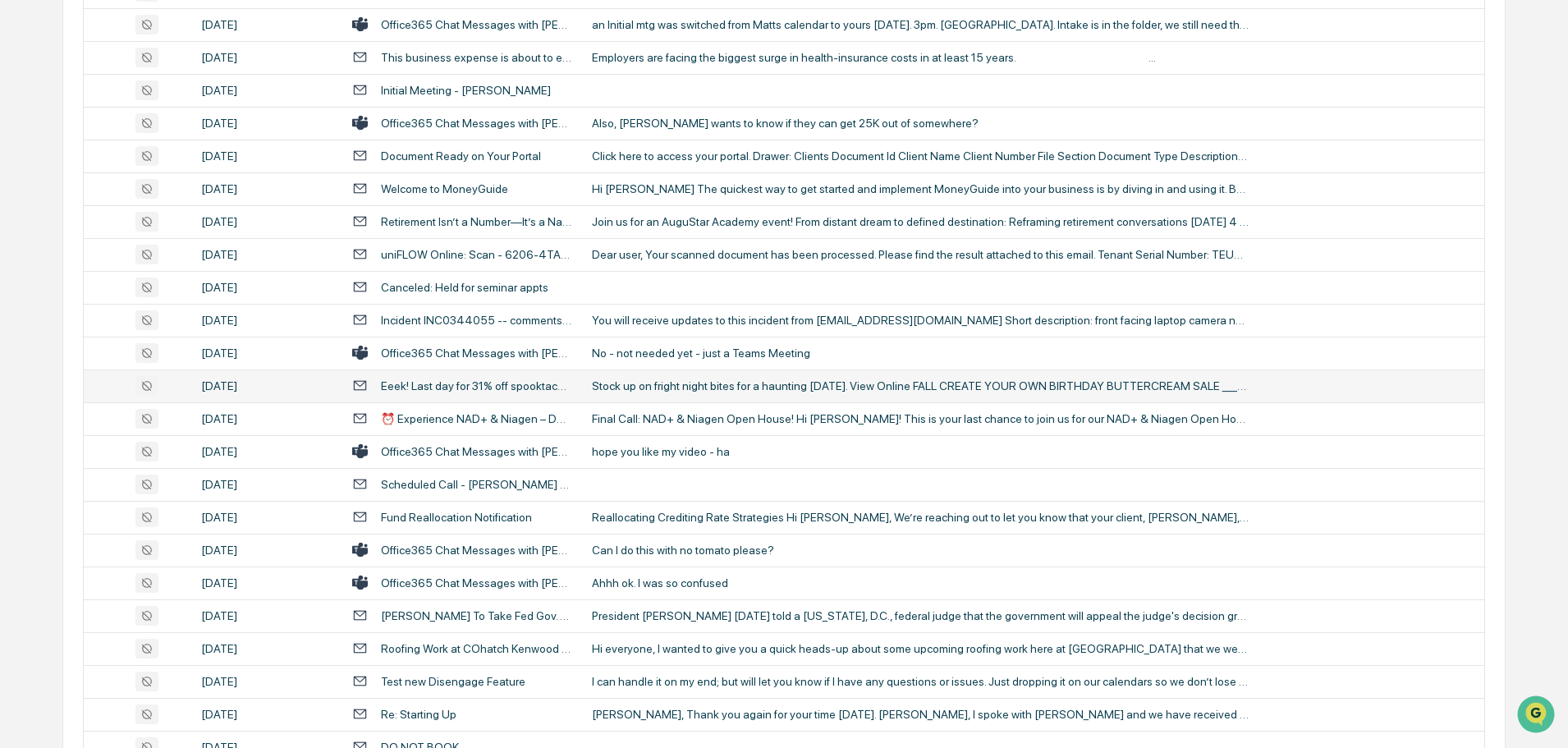
scroll to position [1970, 0]
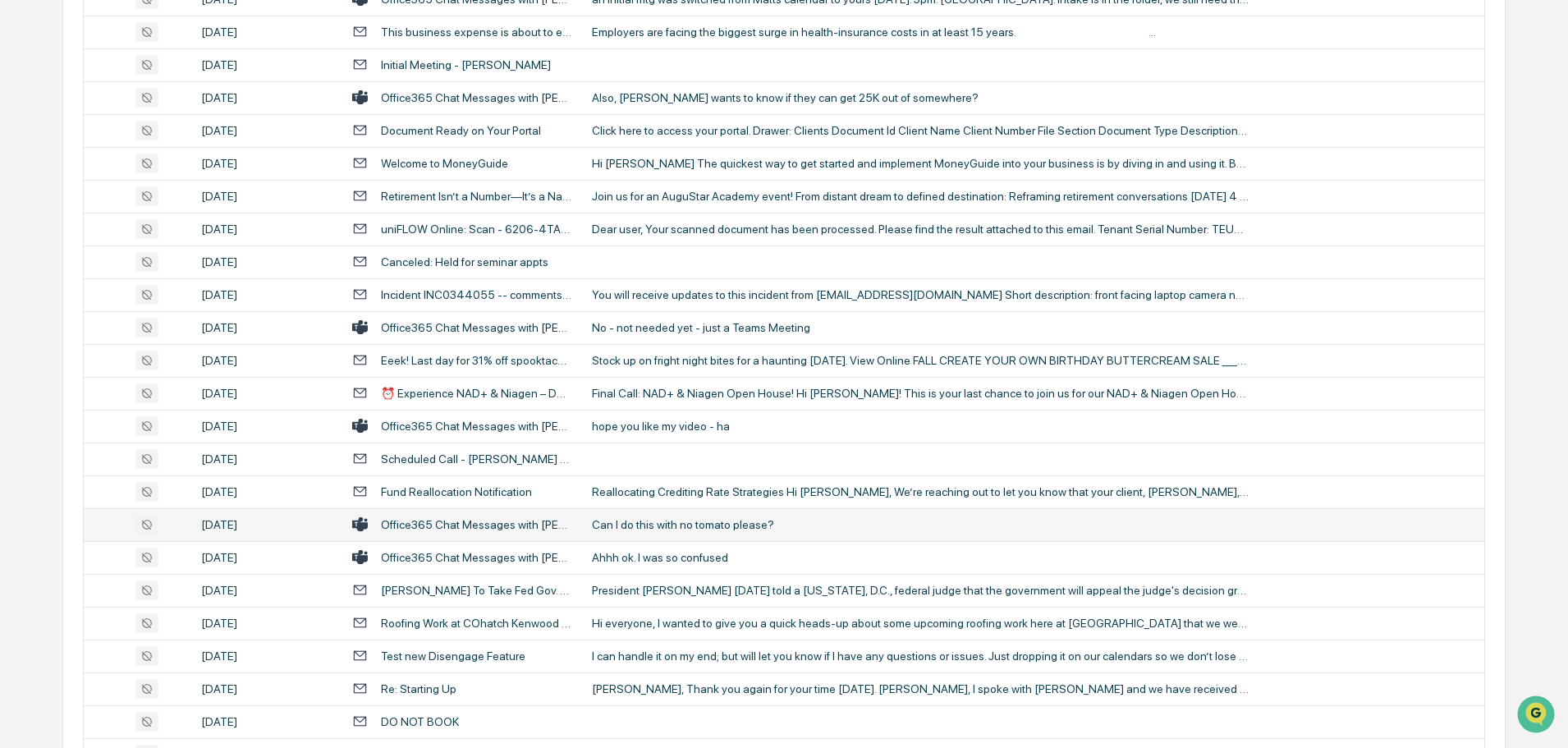
click at [673, 518] on div "Can I do this with no tomato please?" at bounding box center [920, 524] width 657 height 14
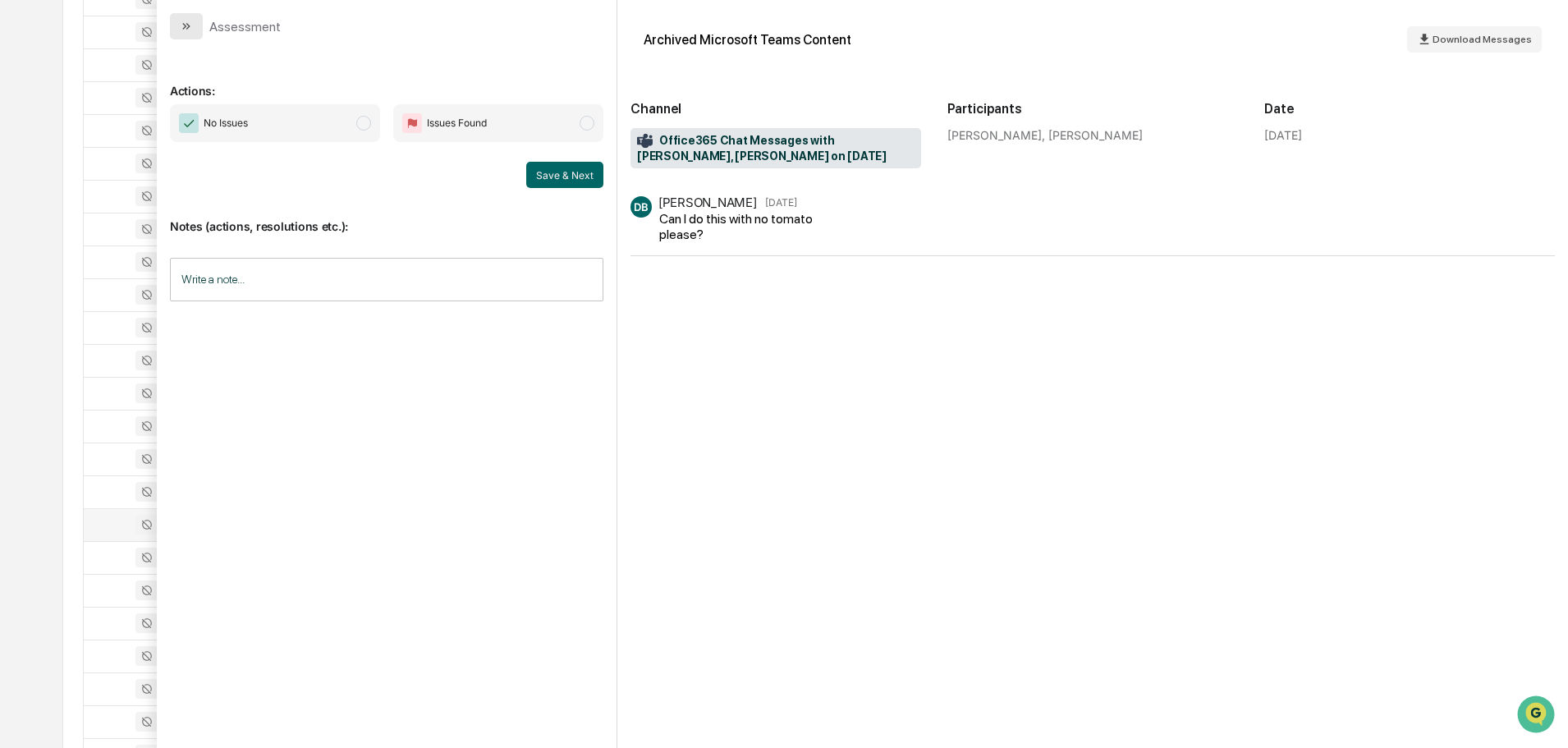
click at [190, 30] on icon "modal" at bounding box center [186, 26] width 14 height 14
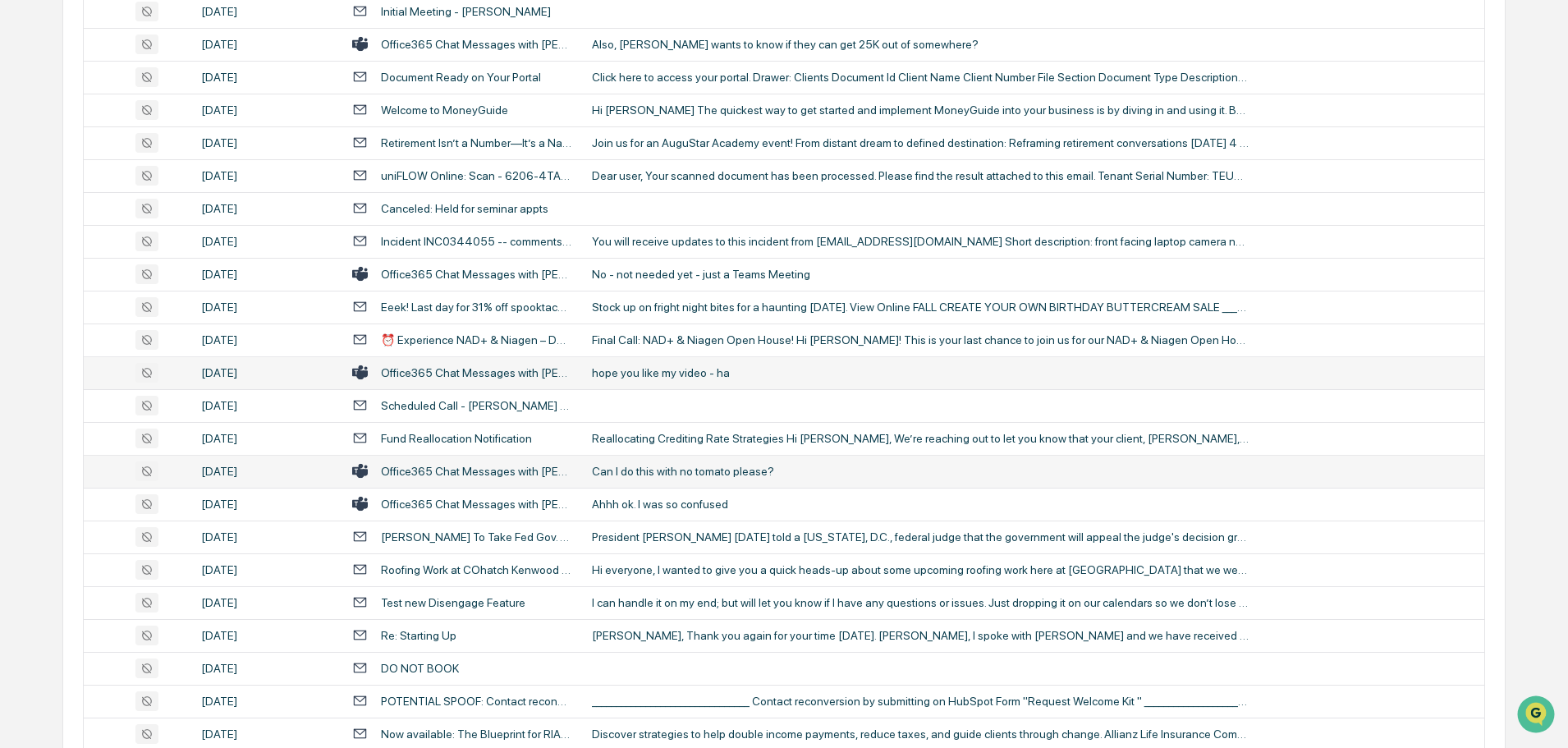
scroll to position [2052, 0]
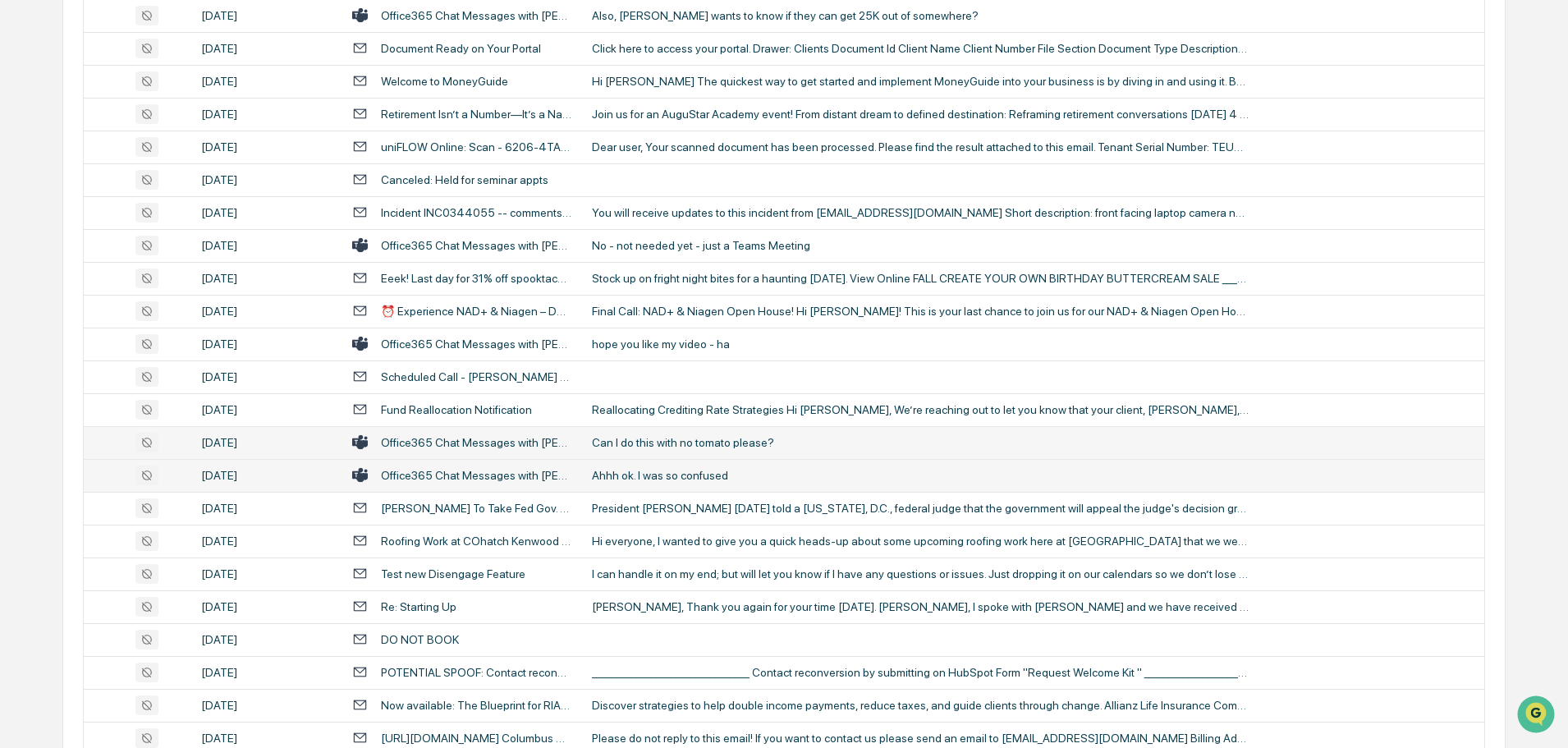
click at [670, 479] on div "Ahhh ok. I was so confused" at bounding box center [920, 475] width 657 height 14
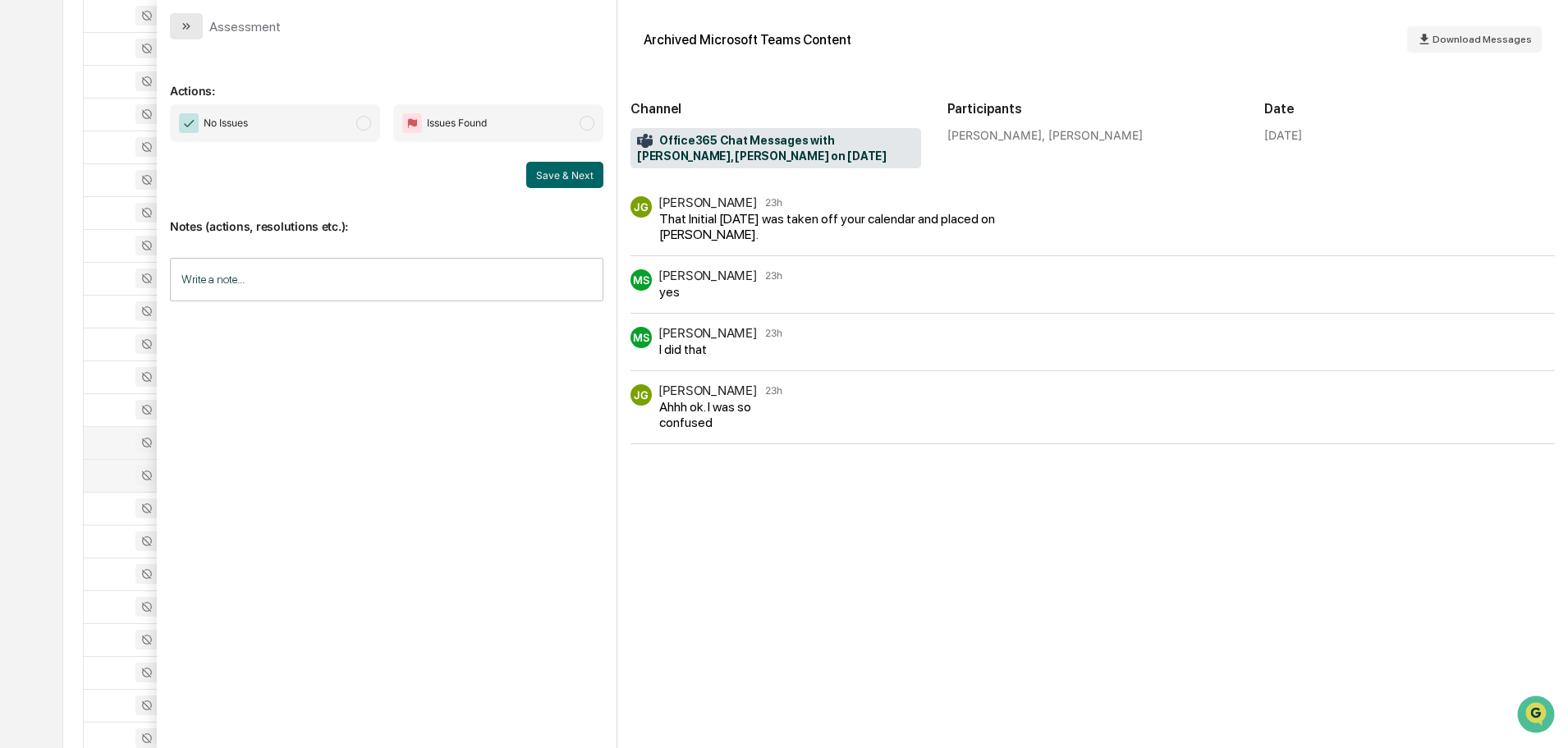
click at [184, 23] on icon "modal" at bounding box center [186, 26] width 14 height 14
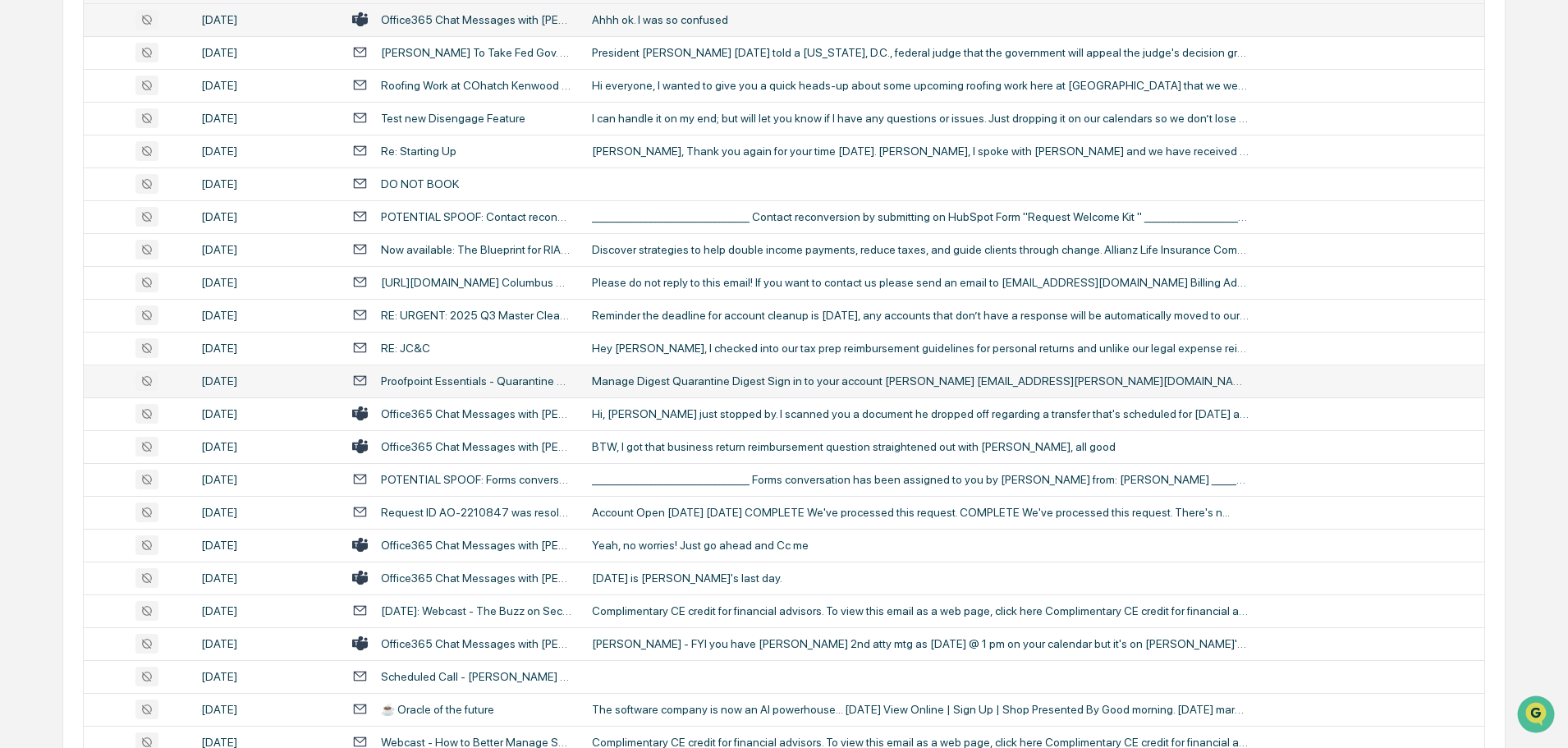
scroll to position [2545, 0]
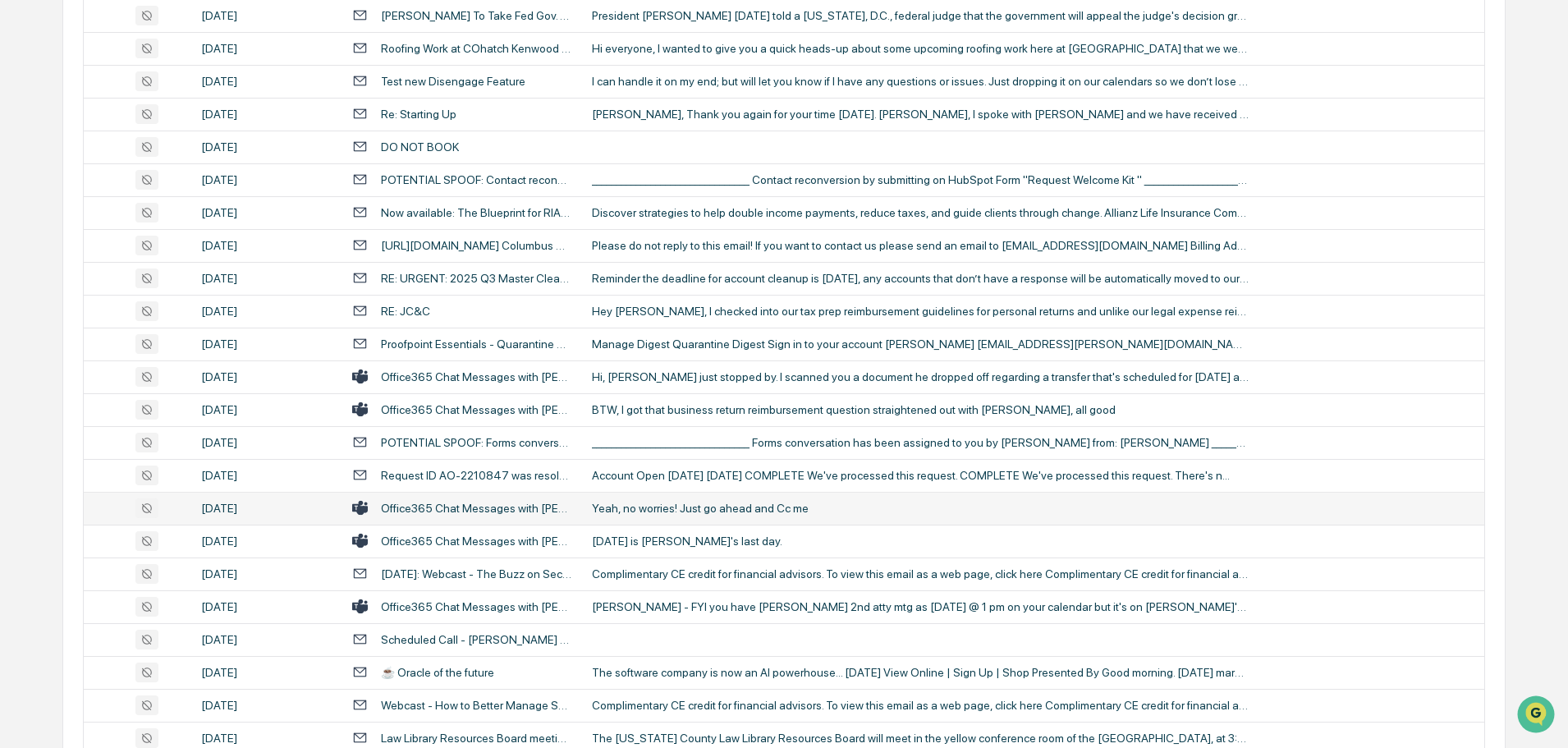
click at [660, 505] on div "Yeah, no worries! Just go ahead and Cc me" at bounding box center [920, 508] width 657 height 14
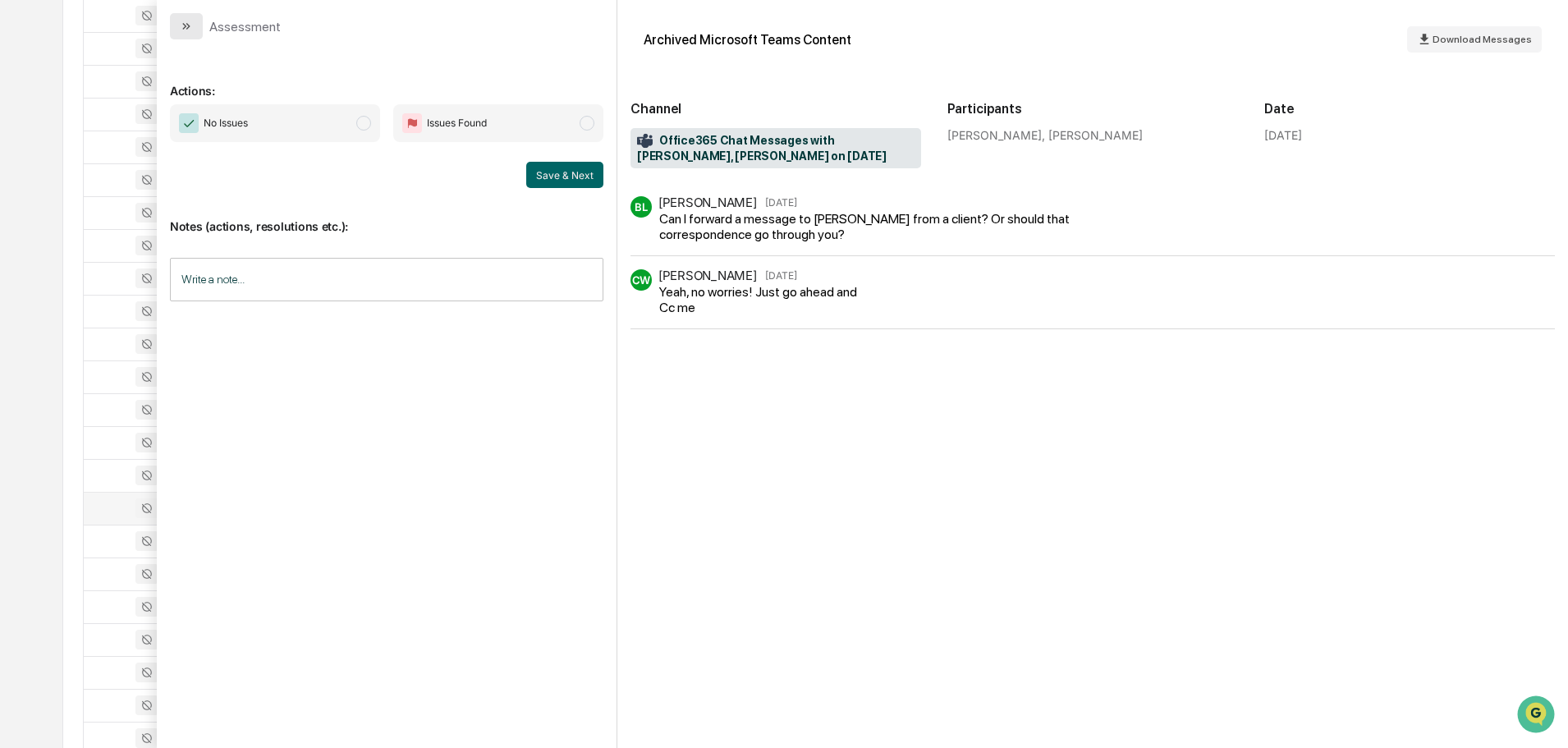
click at [180, 24] on icon "modal" at bounding box center [186, 26] width 14 height 14
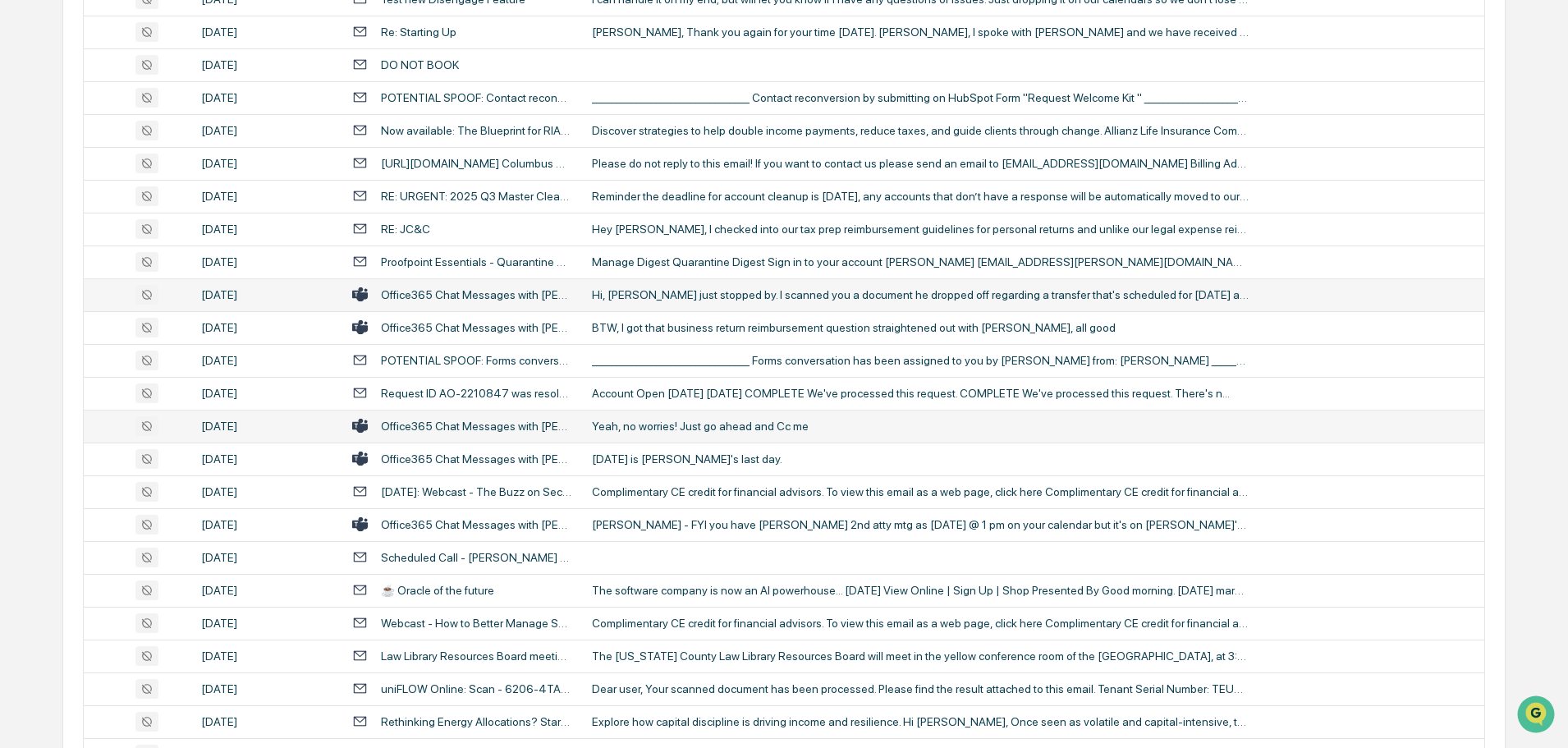
scroll to position [2708, 0]
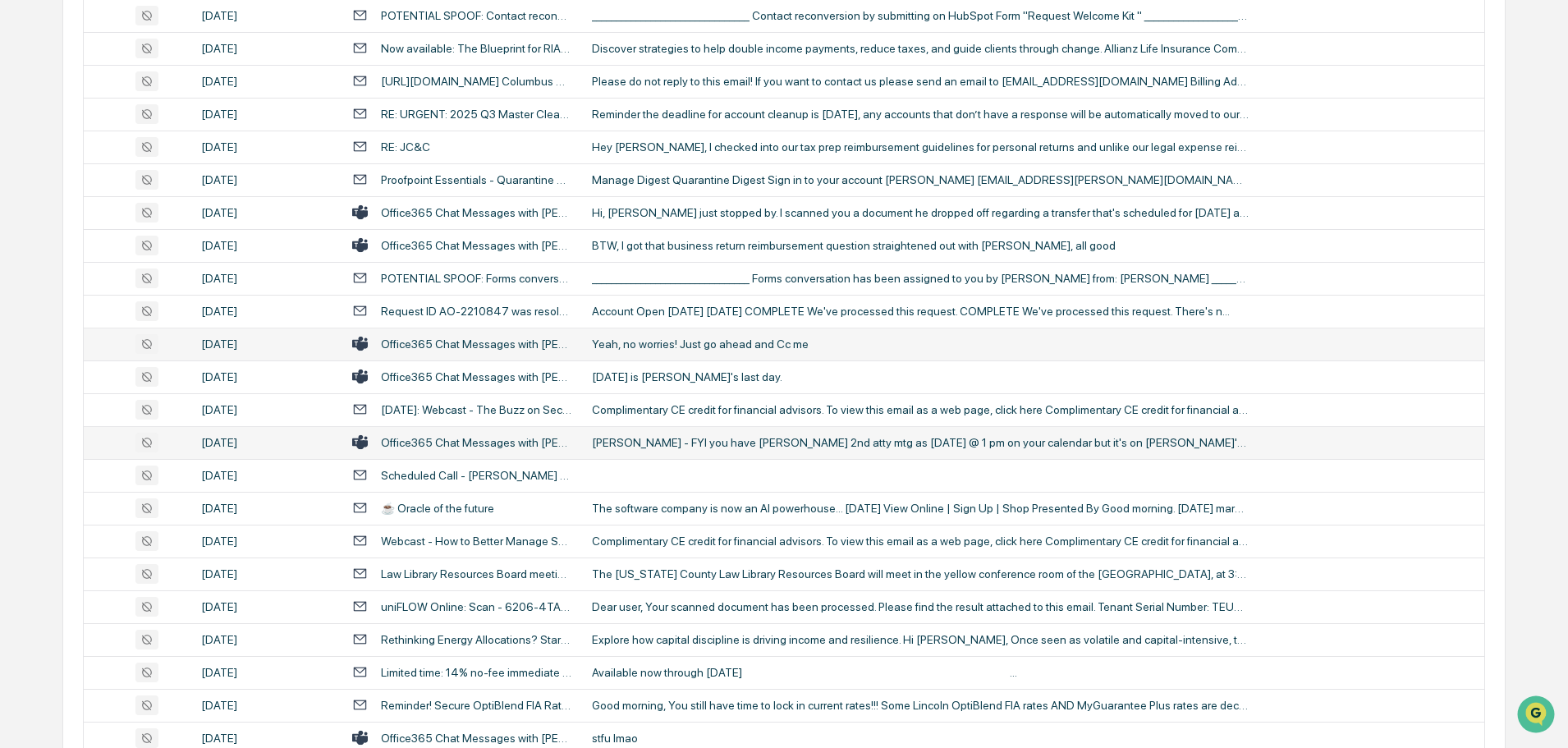
click at [641, 450] on td "[PERSON_NAME] - FYI you have [PERSON_NAME] 2nd atty mtg as [DATE] @ 1 pm on you…" at bounding box center [1033, 442] width 902 height 33
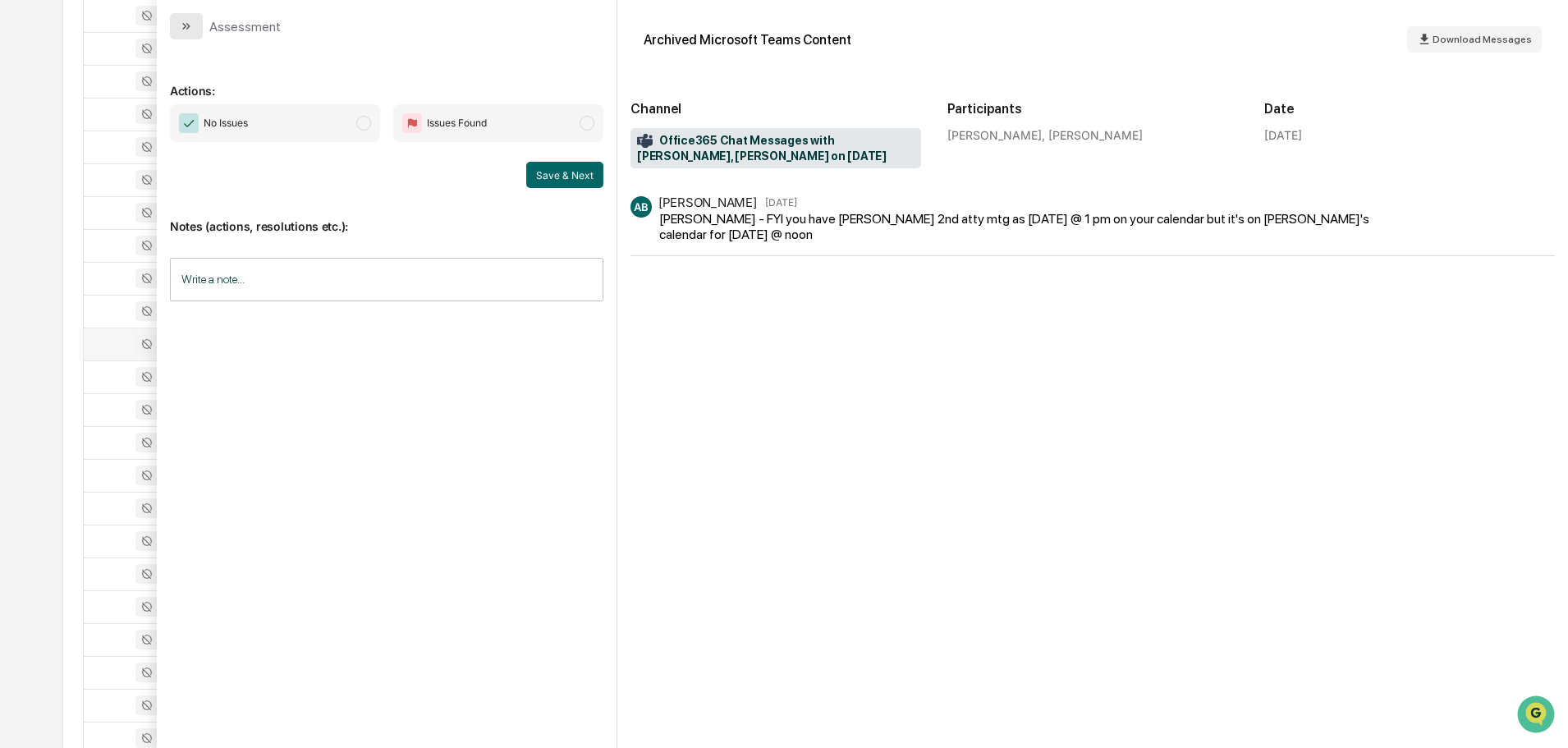
click at [190, 36] on button "modal" at bounding box center [186, 26] width 33 height 26
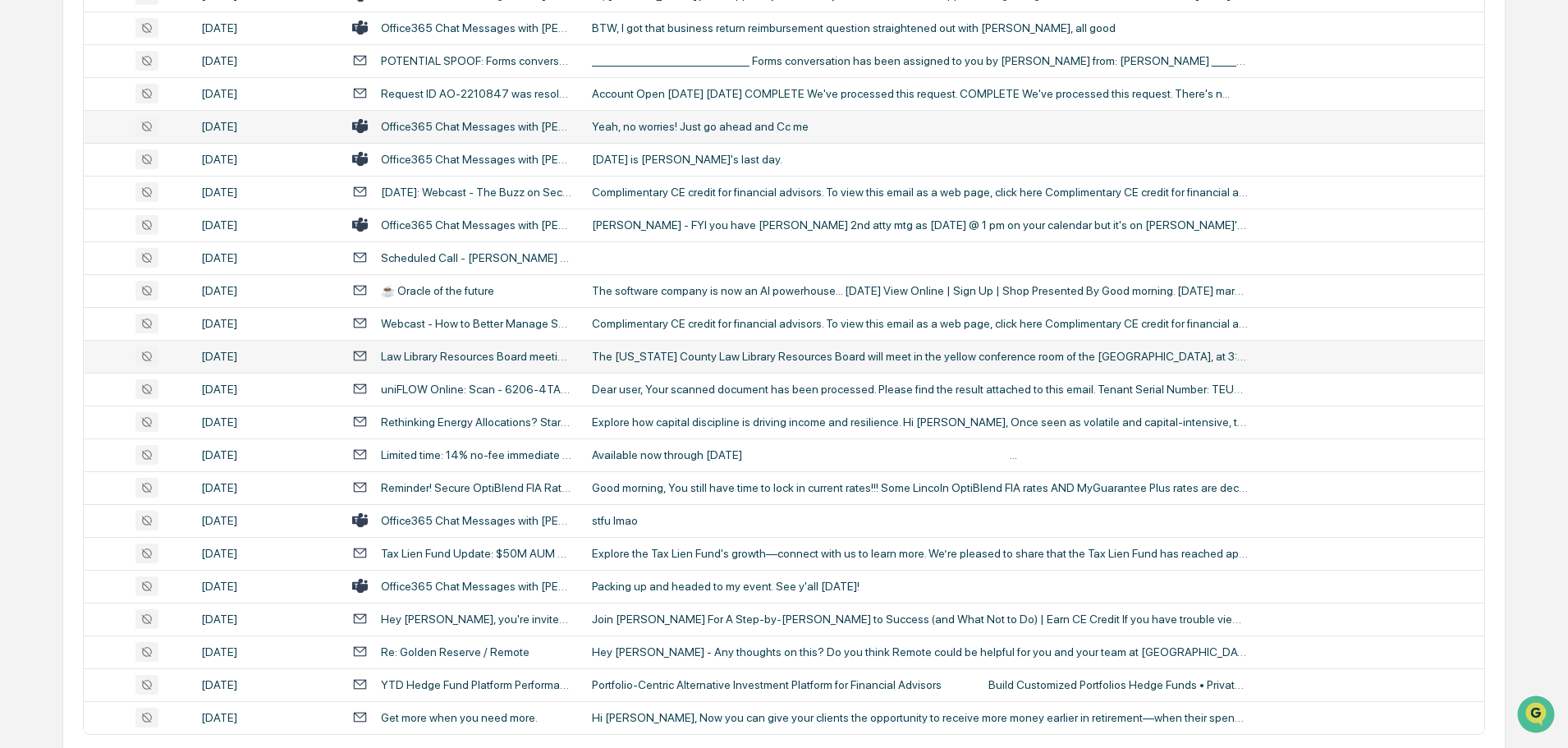
scroll to position [2955, 0]
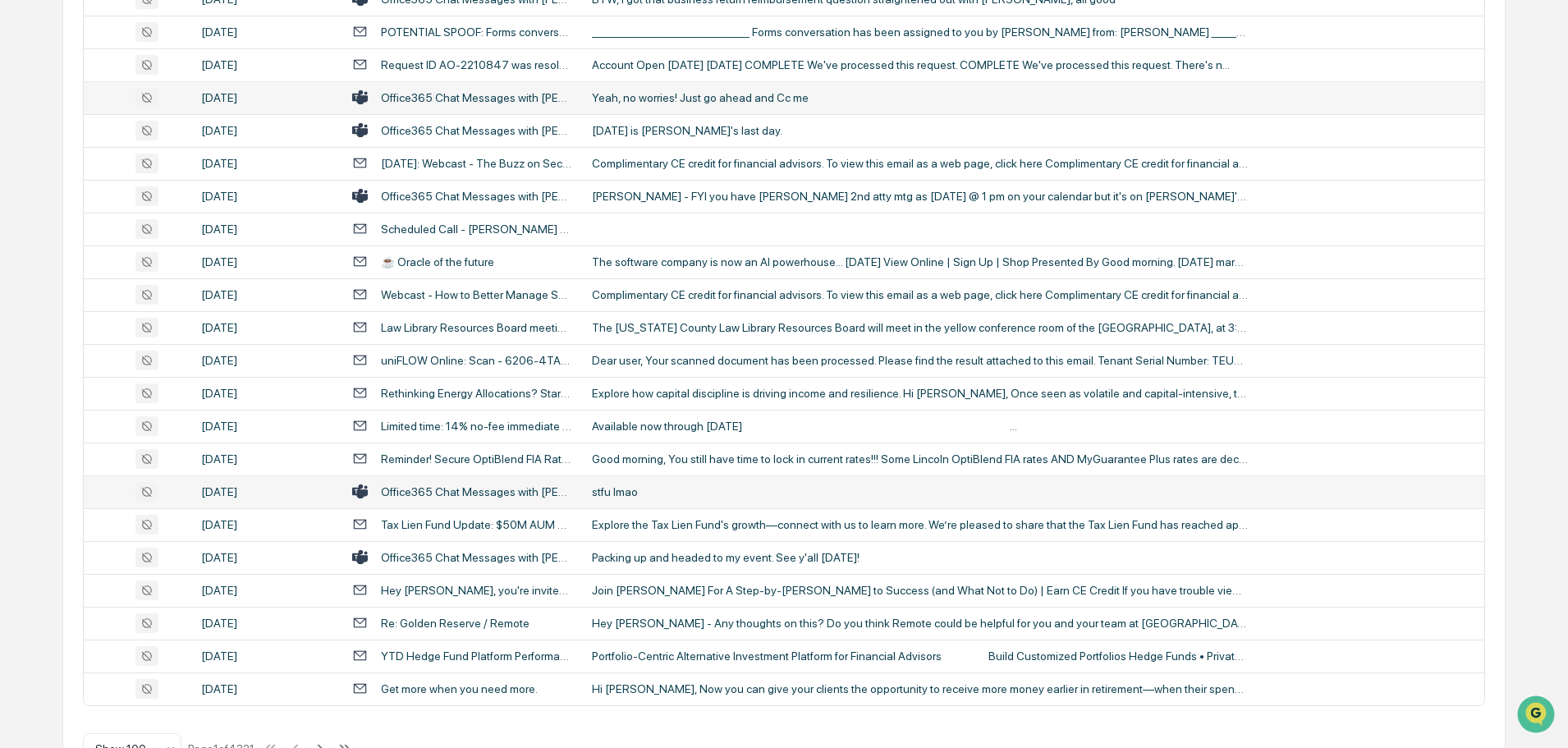
click at [641, 484] on td "stfu lmao" at bounding box center [1033, 491] width 902 height 33
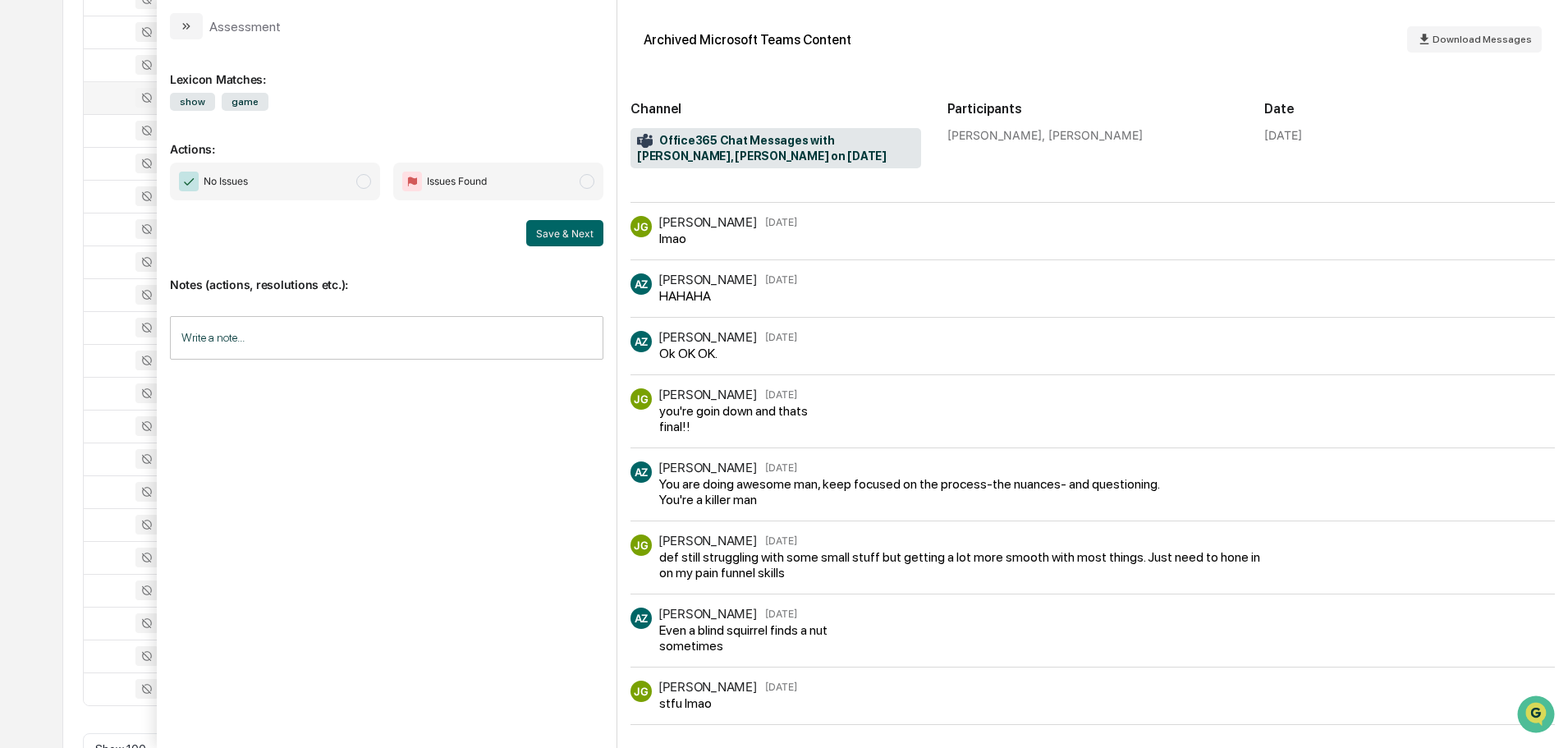
scroll to position [349, 0]
click at [203, 19] on div "Assessment" at bounding box center [225, 26] width 111 height 26
click at [196, 25] on button "modal" at bounding box center [186, 26] width 33 height 26
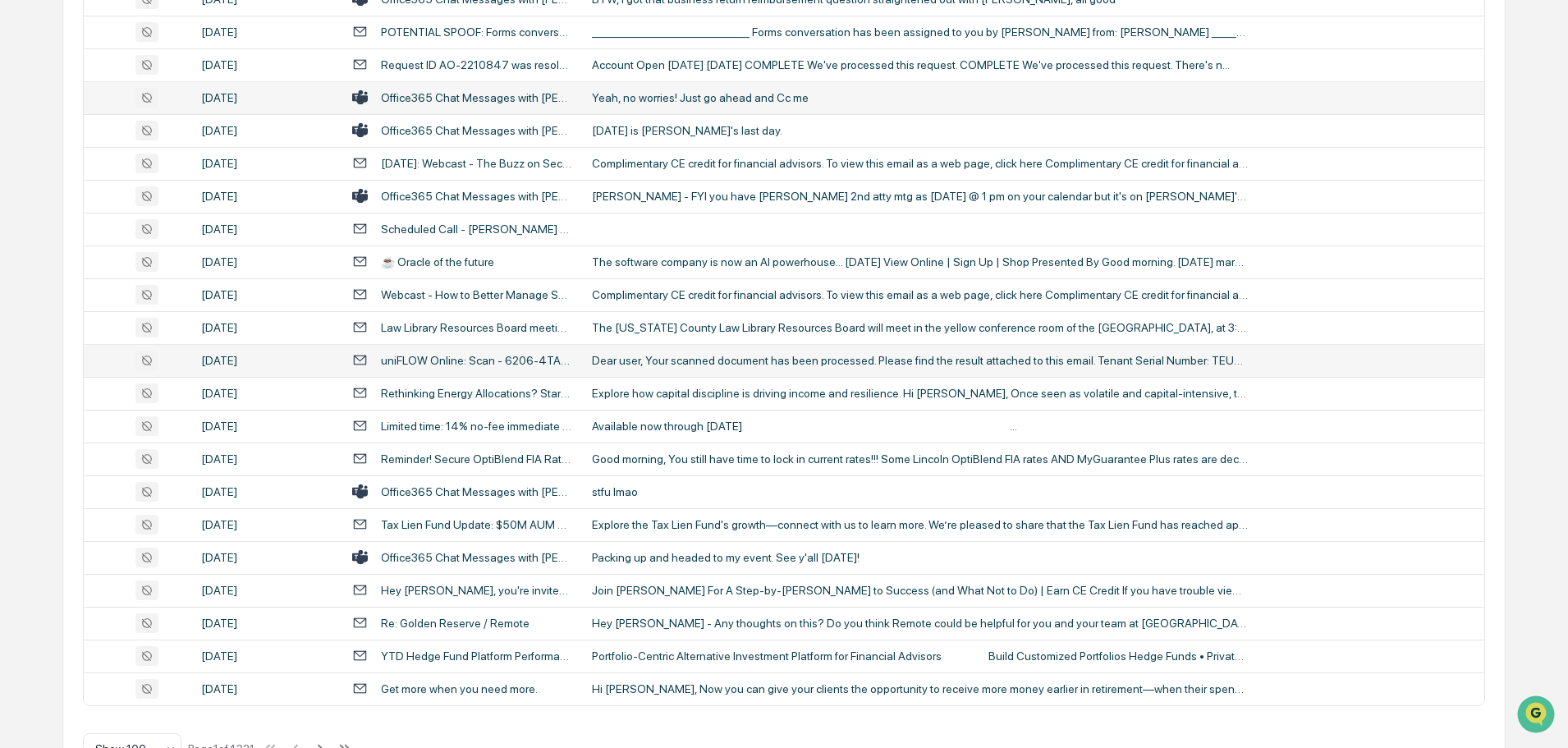
scroll to position [3006, 0]
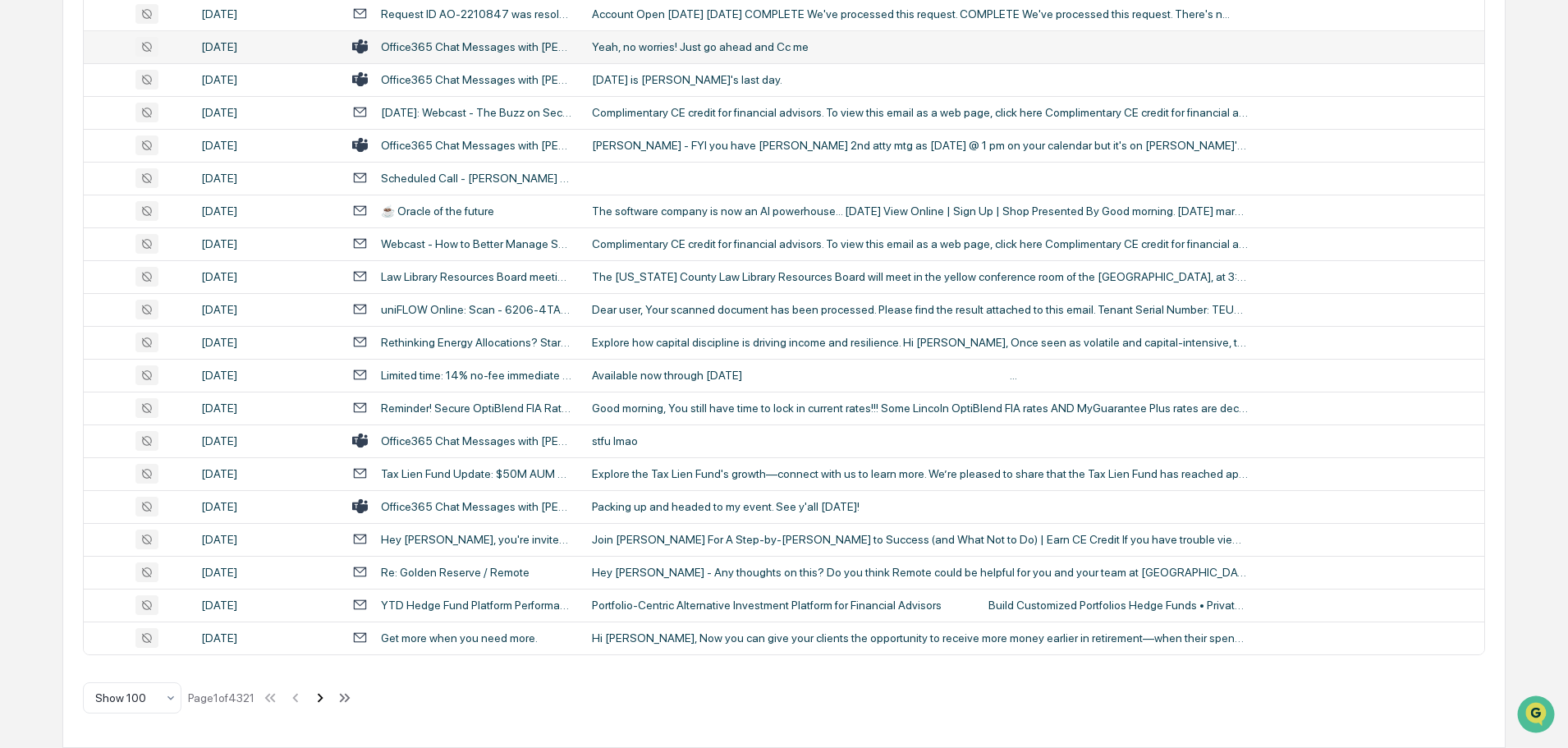
click at [324, 699] on icon at bounding box center [320, 697] width 6 height 9
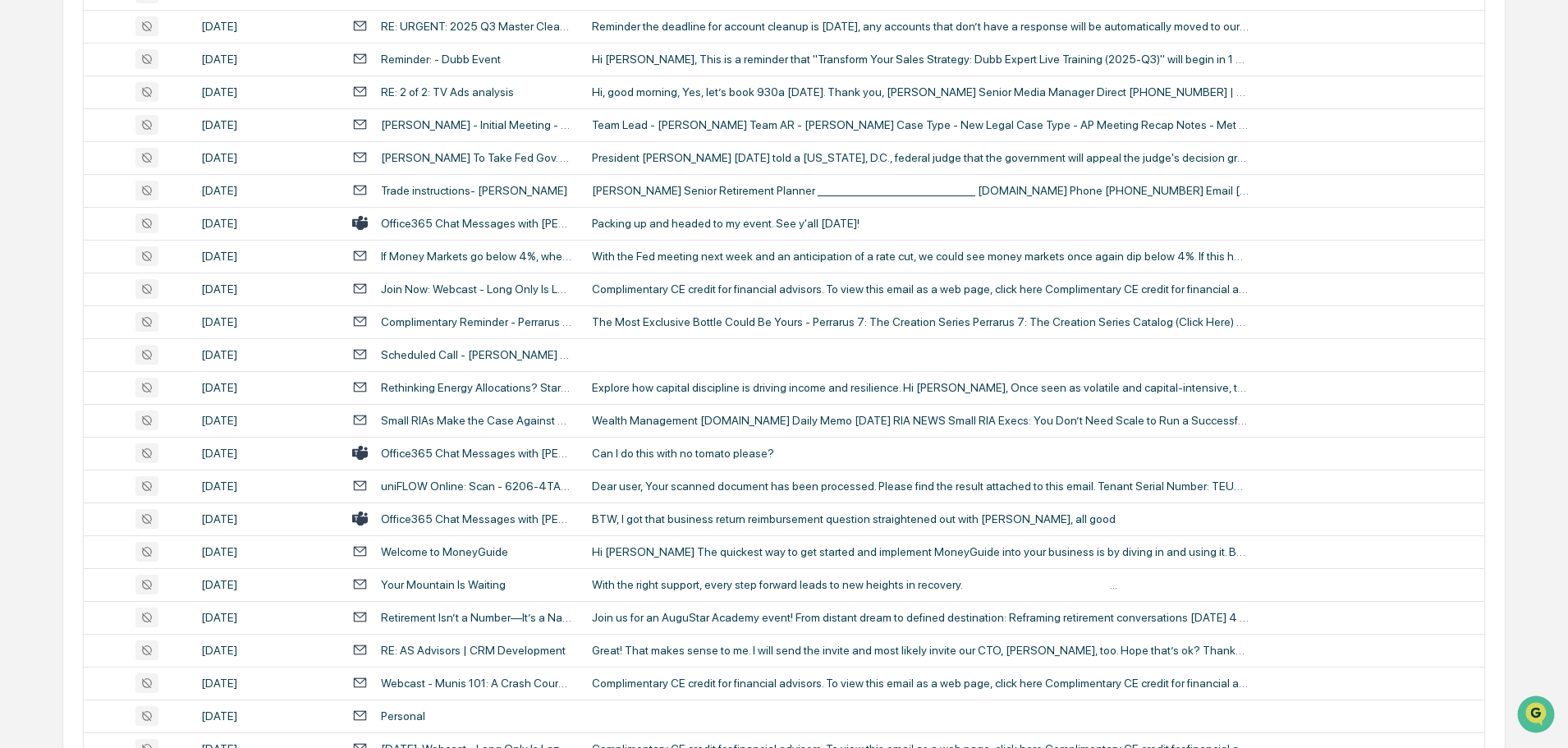
scroll to position [2103, 0]
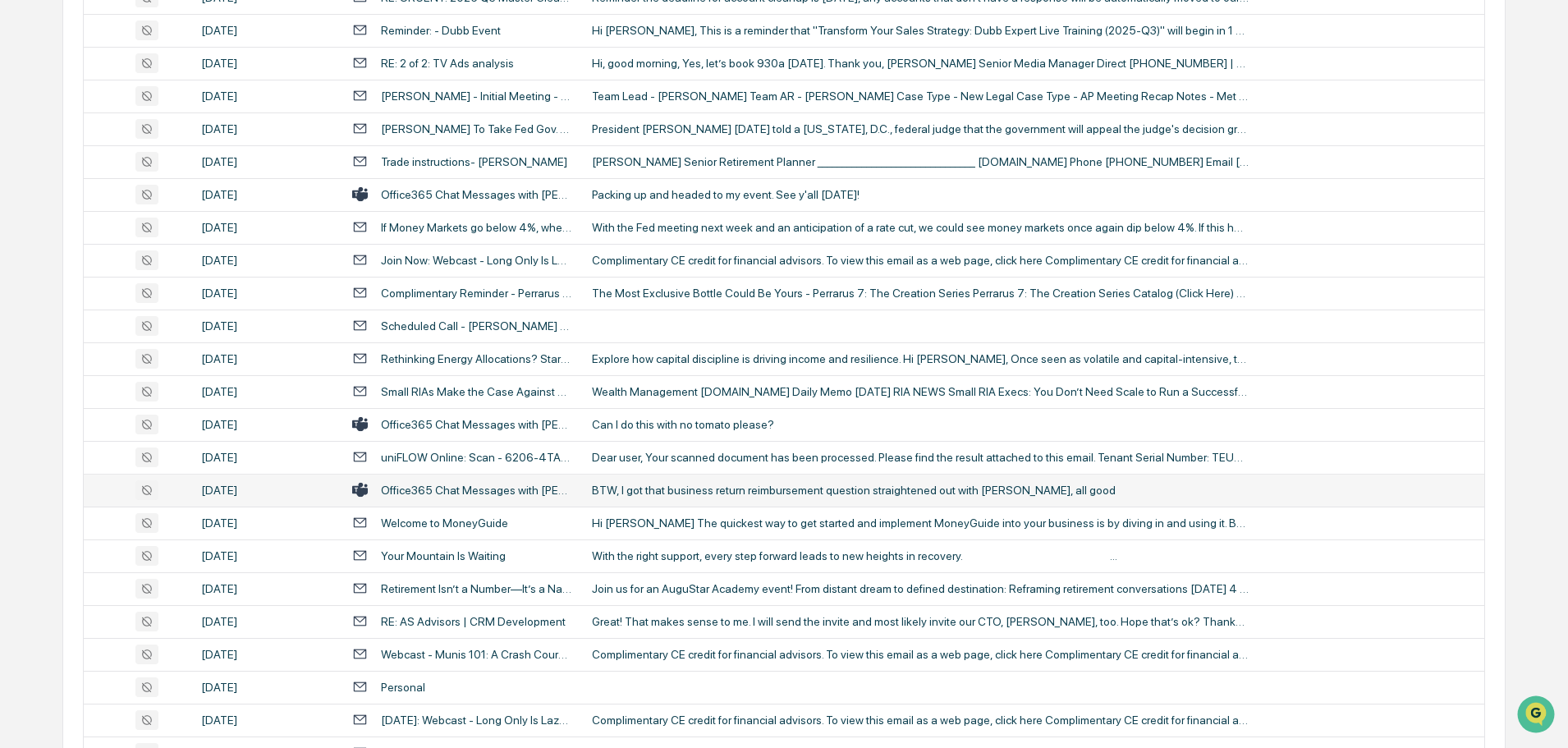
click at [660, 484] on div "BTW, I got that business return reimbursement question straightened out with [P…" at bounding box center [920, 490] width 657 height 14
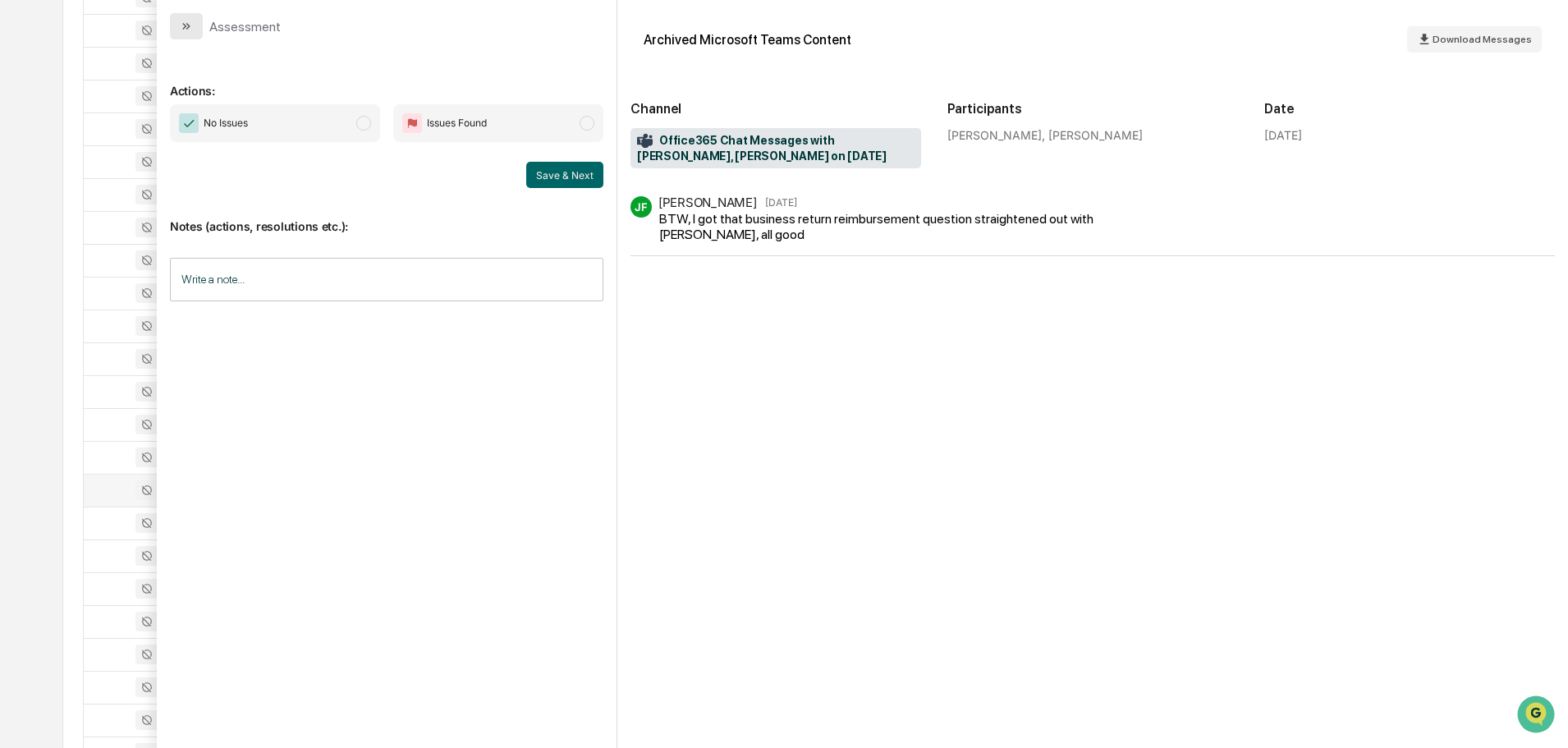
click at [194, 30] on button "modal" at bounding box center [186, 26] width 33 height 26
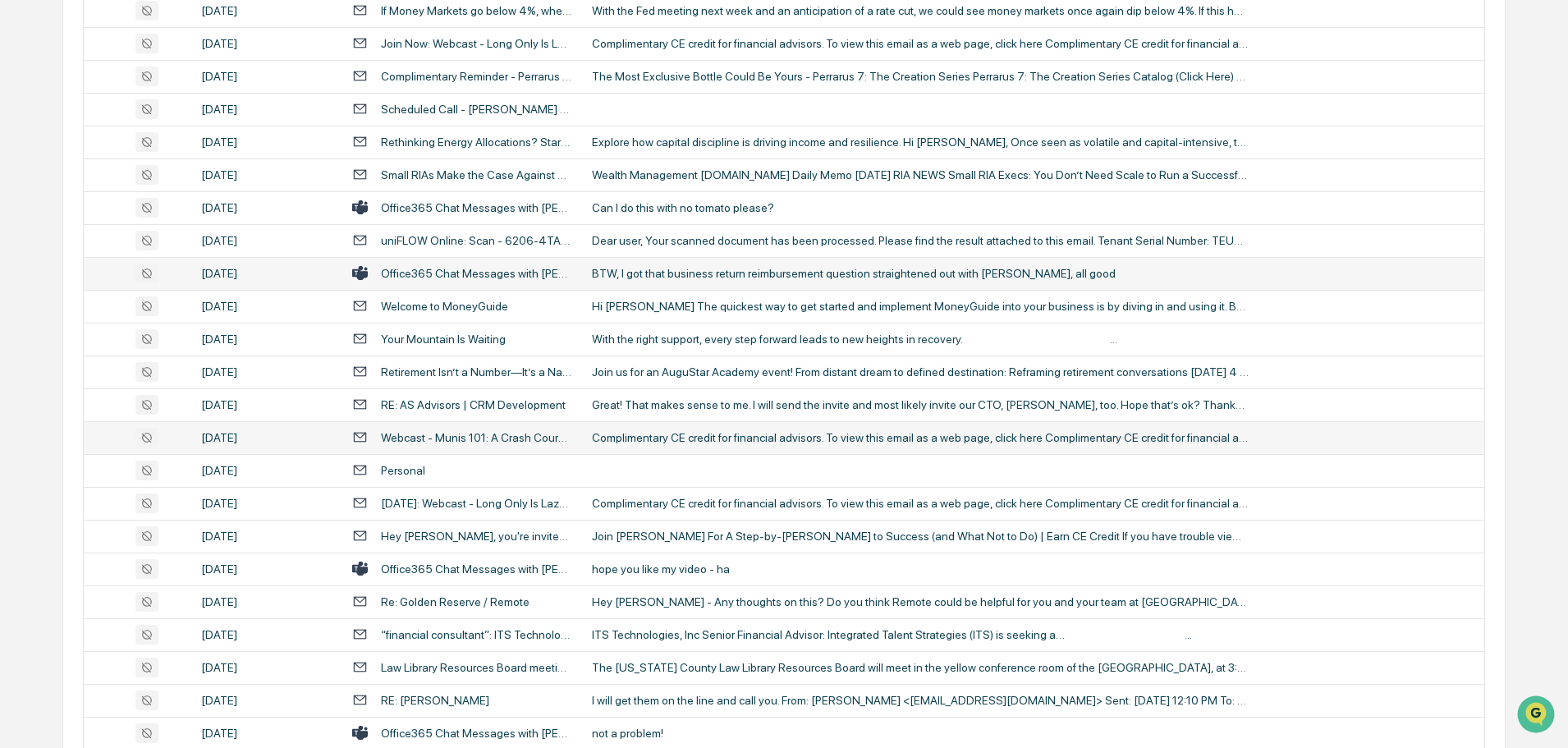
scroll to position [2349, 0]
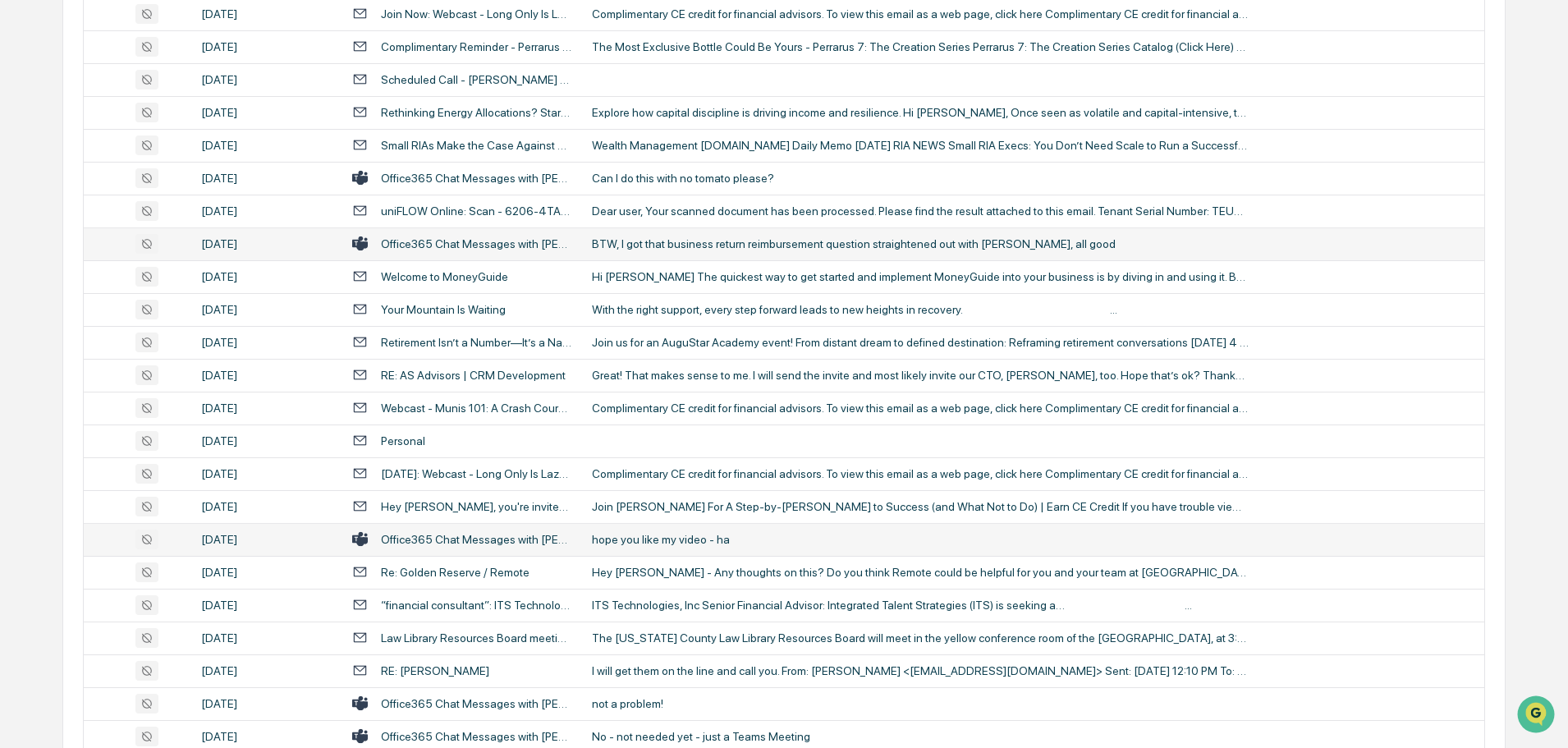
click at [641, 540] on div "hope you like my video - ha" at bounding box center [920, 540] width 657 height 14
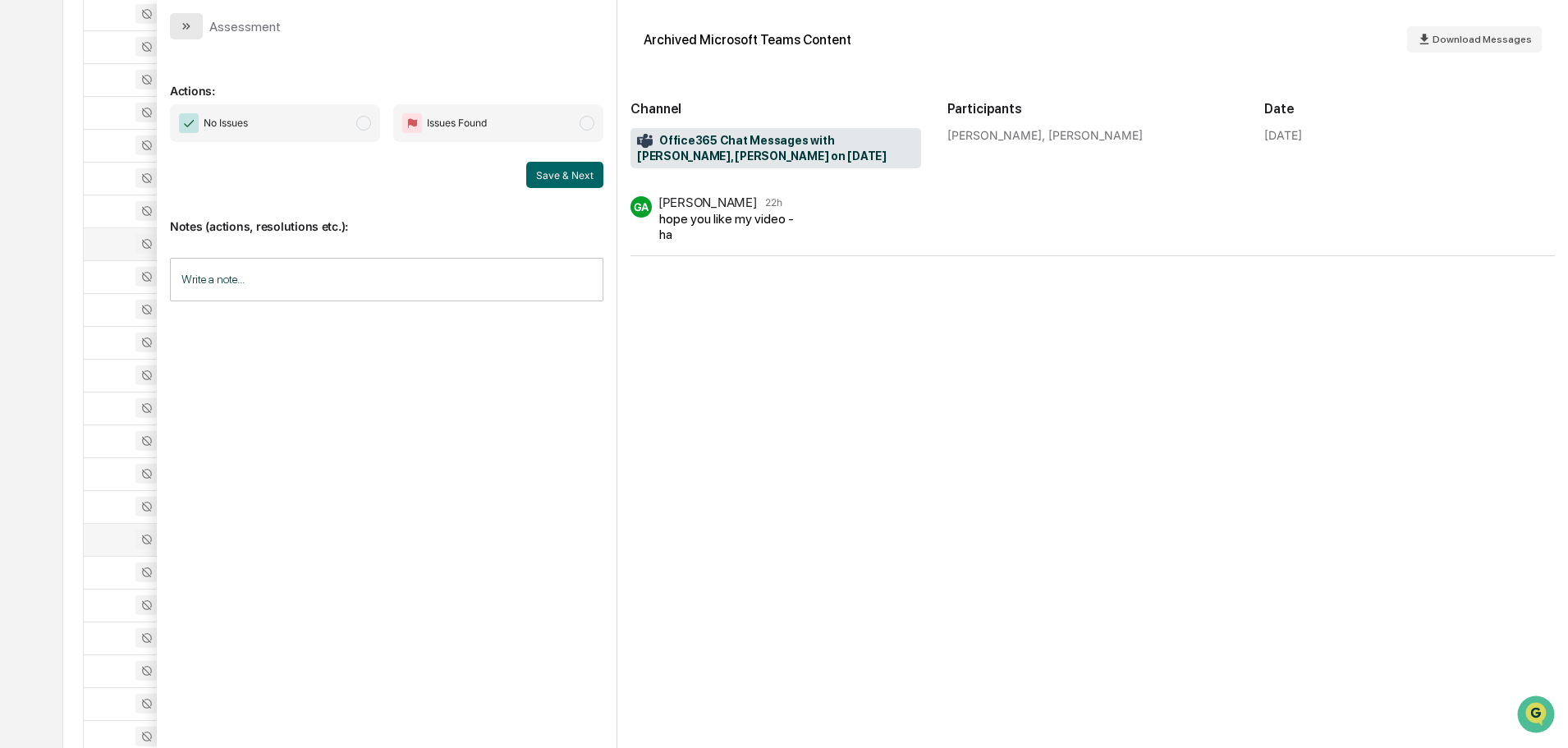
click at [191, 31] on icon "modal" at bounding box center [186, 26] width 14 height 14
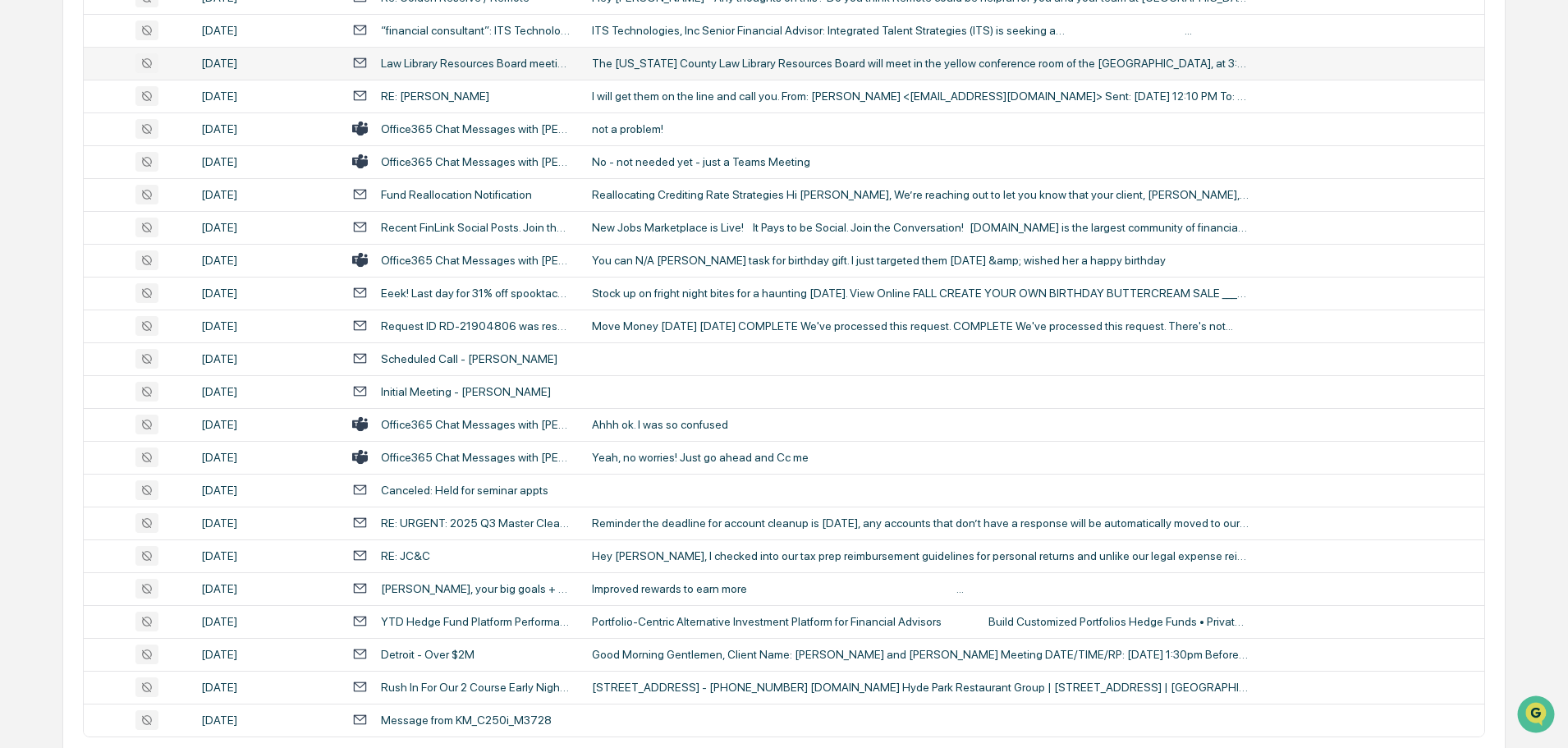
scroll to position [3006, 0]
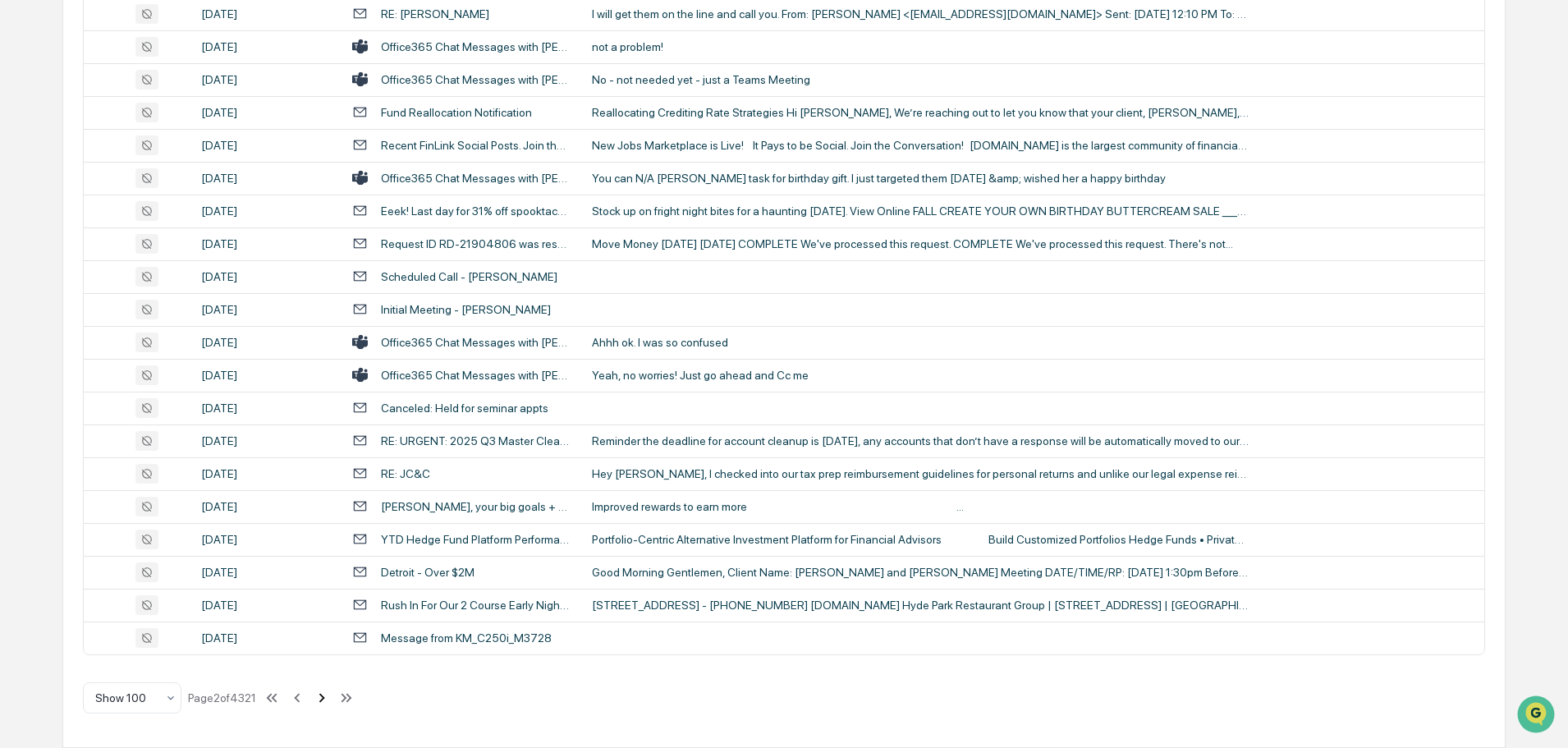
click at [326, 697] on icon at bounding box center [321, 697] width 18 height 18
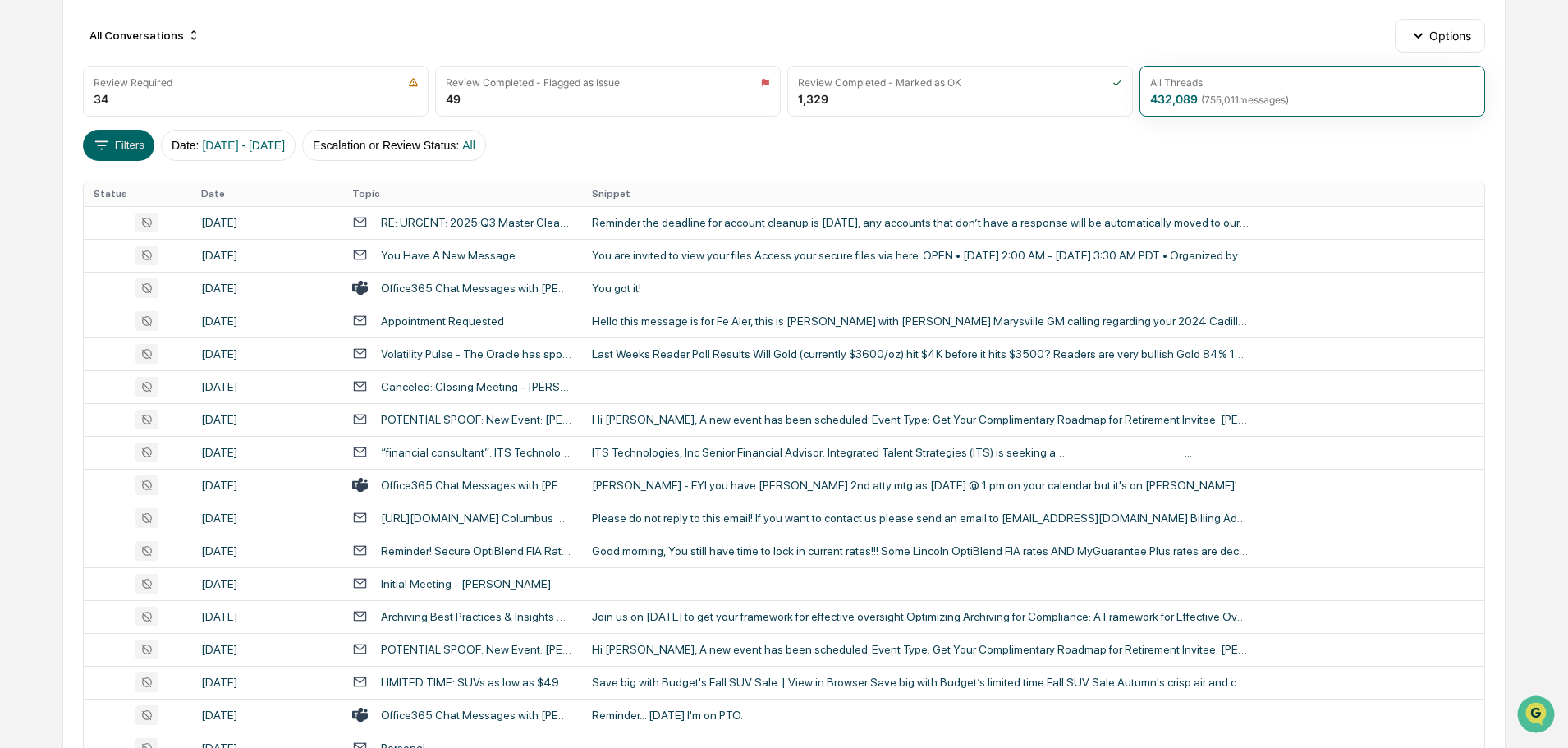
scroll to position [133, 0]
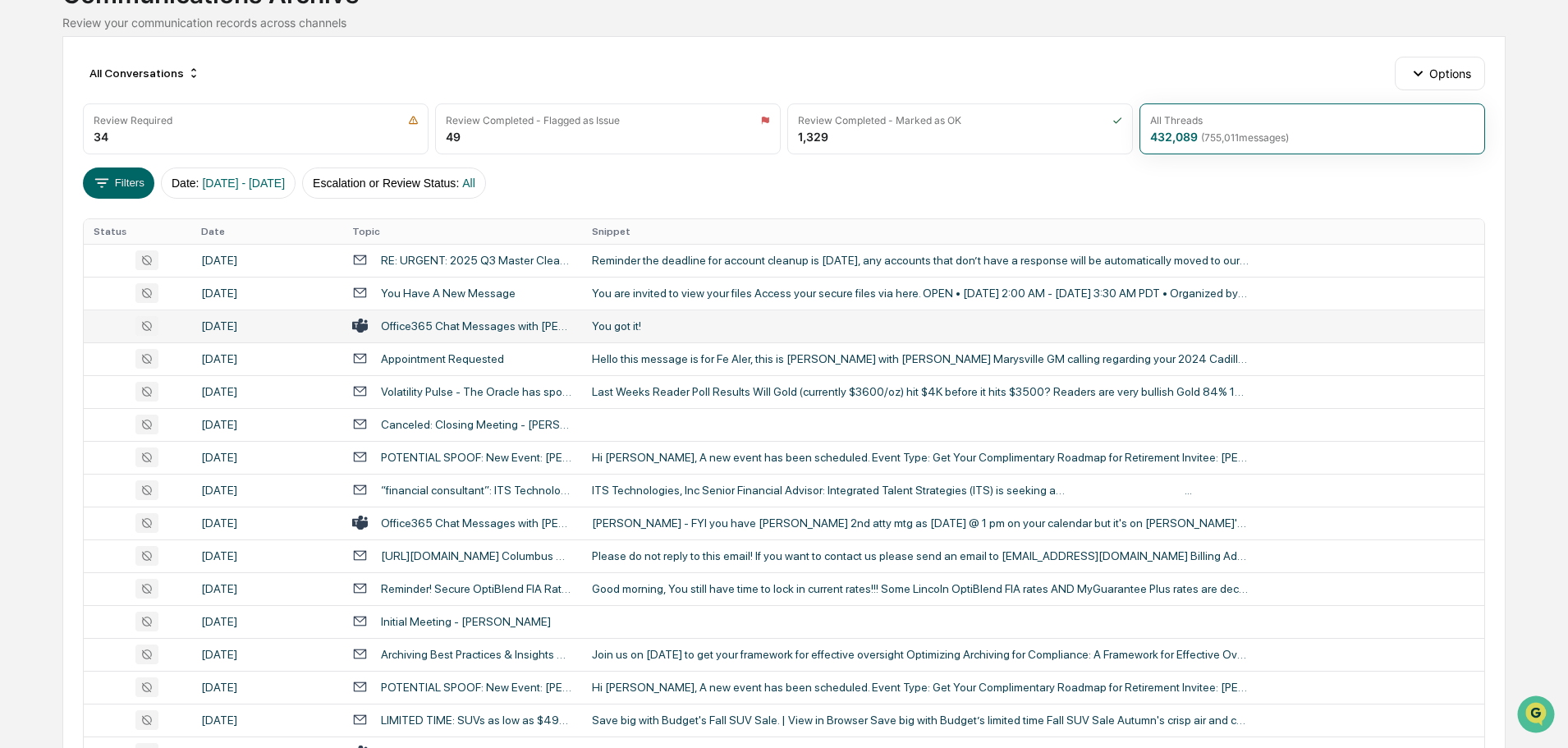
click at [634, 330] on div "You got it!" at bounding box center [920, 326] width 657 height 14
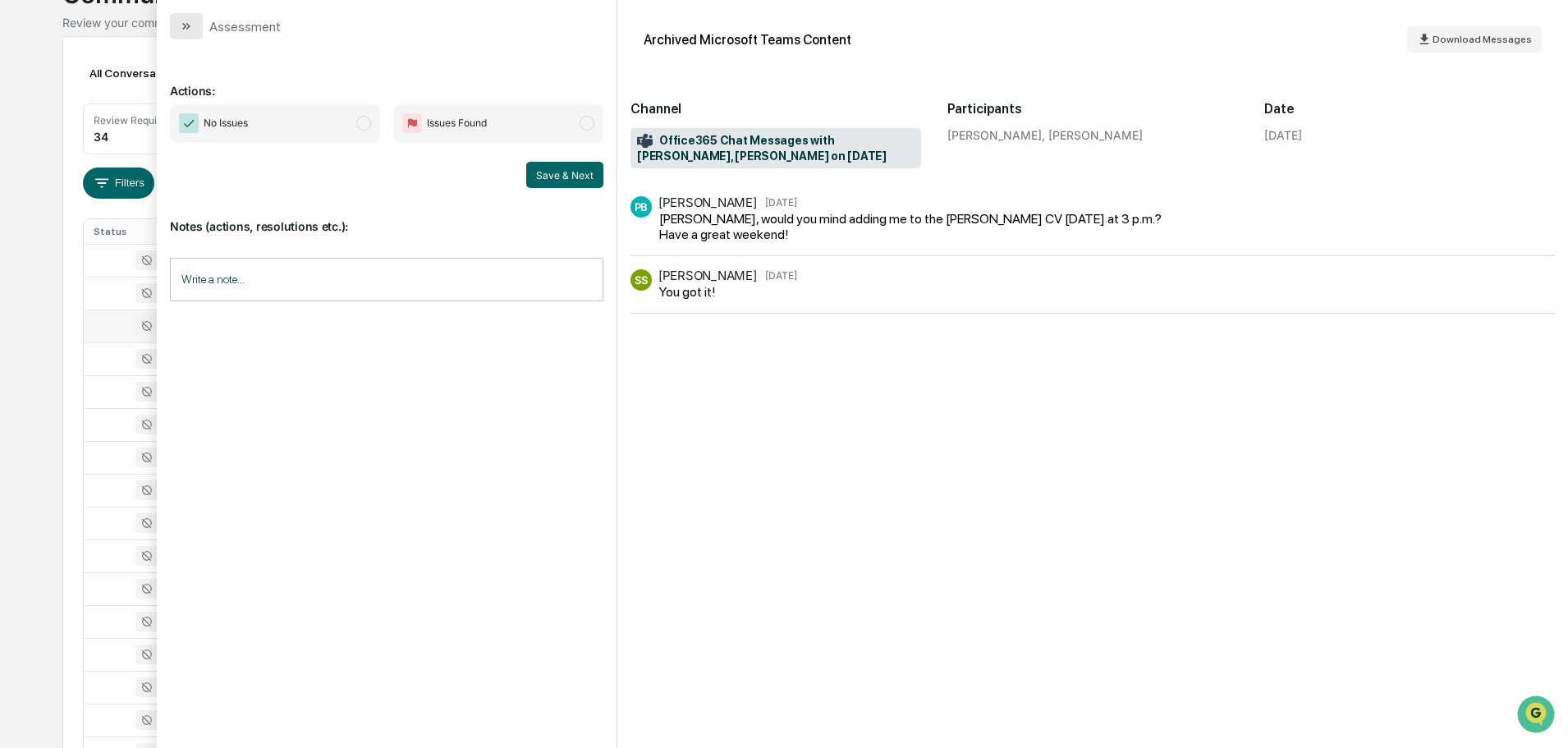
click at [184, 14] on button "modal" at bounding box center [186, 26] width 33 height 26
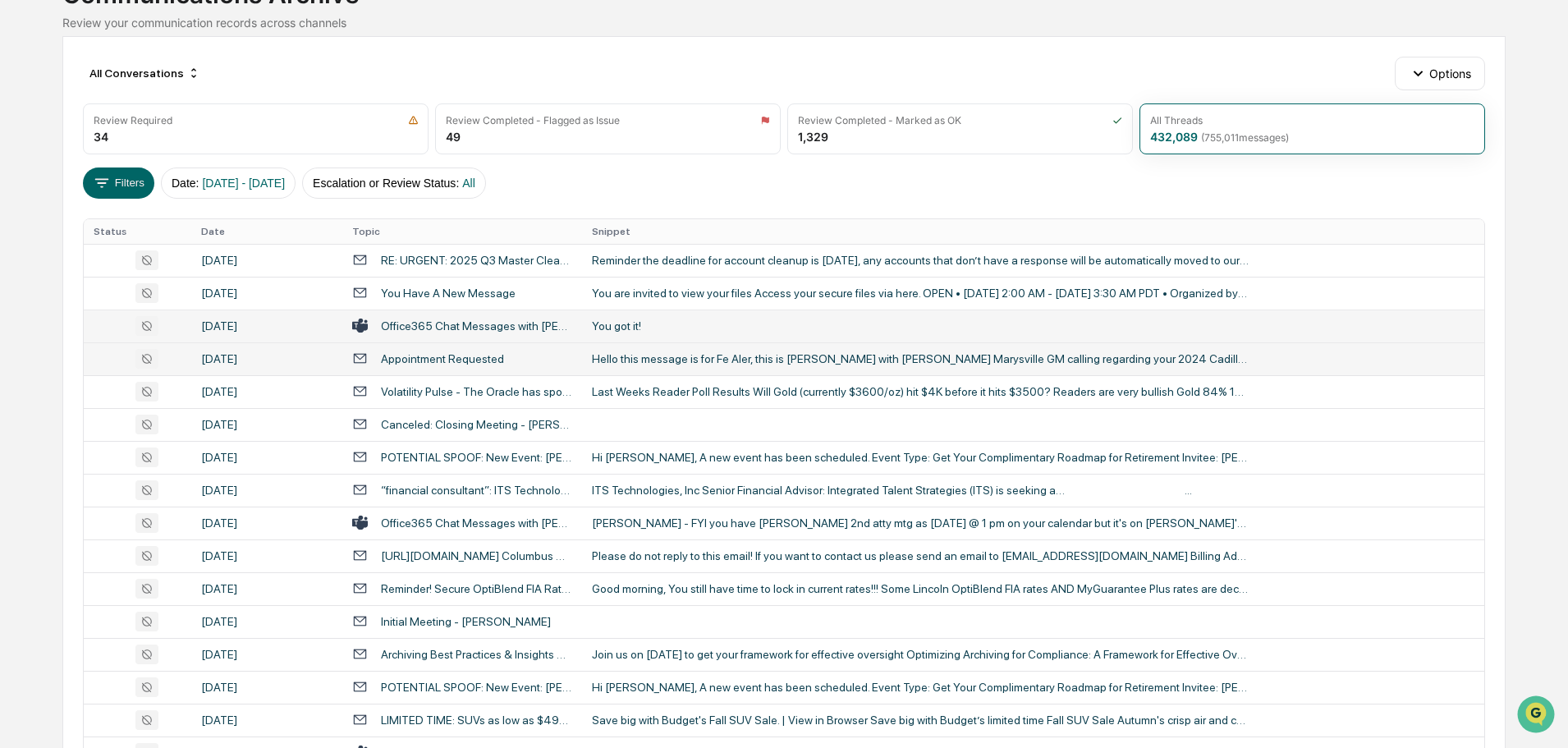
click at [649, 366] on td "Hello this message is for Fe Aler, this is [PERSON_NAME] with [PERSON_NAME] Mar…" at bounding box center [1033, 358] width 902 height 33
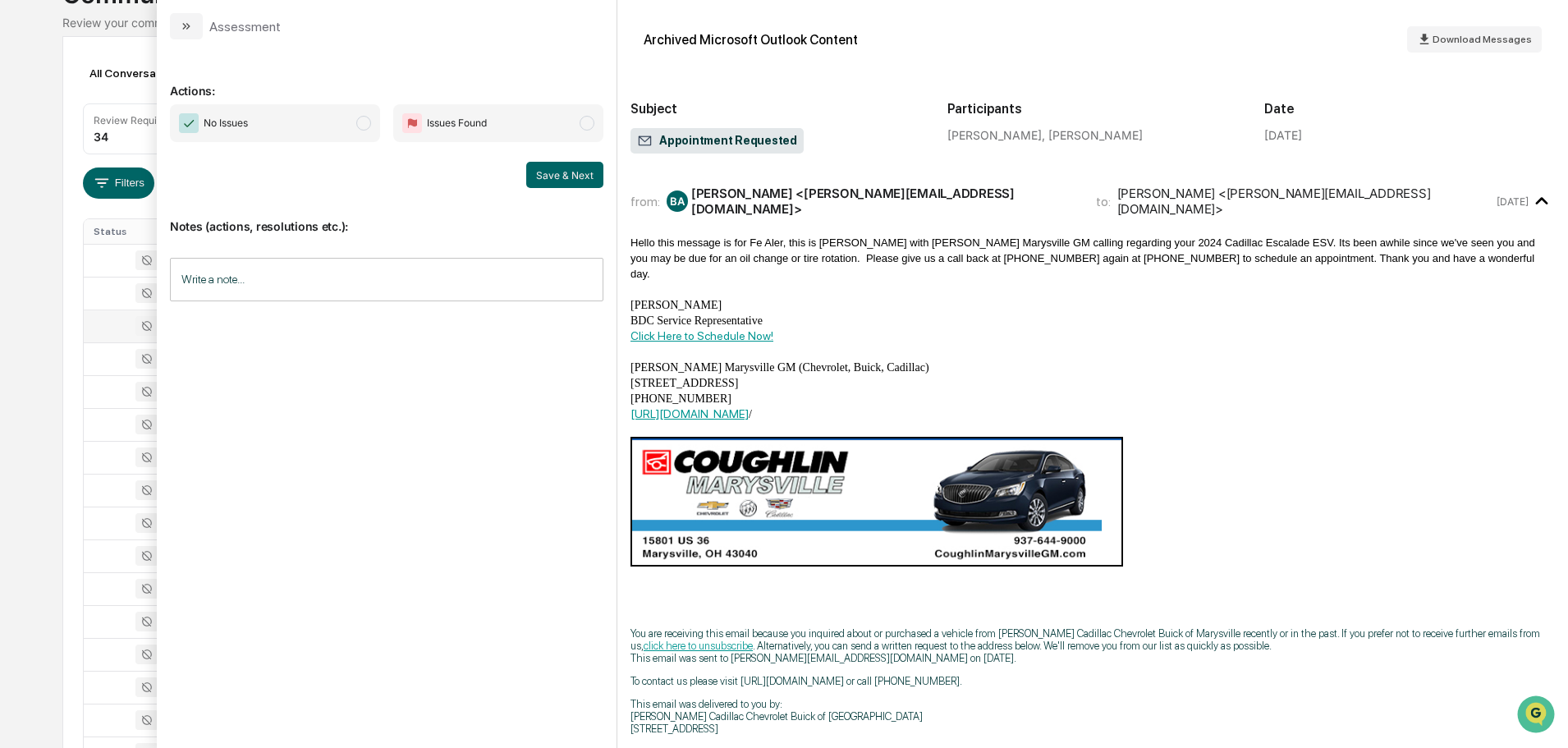
click at [184, 30] on icon "modal" at bounding box center [186, 26] width 14 height 14
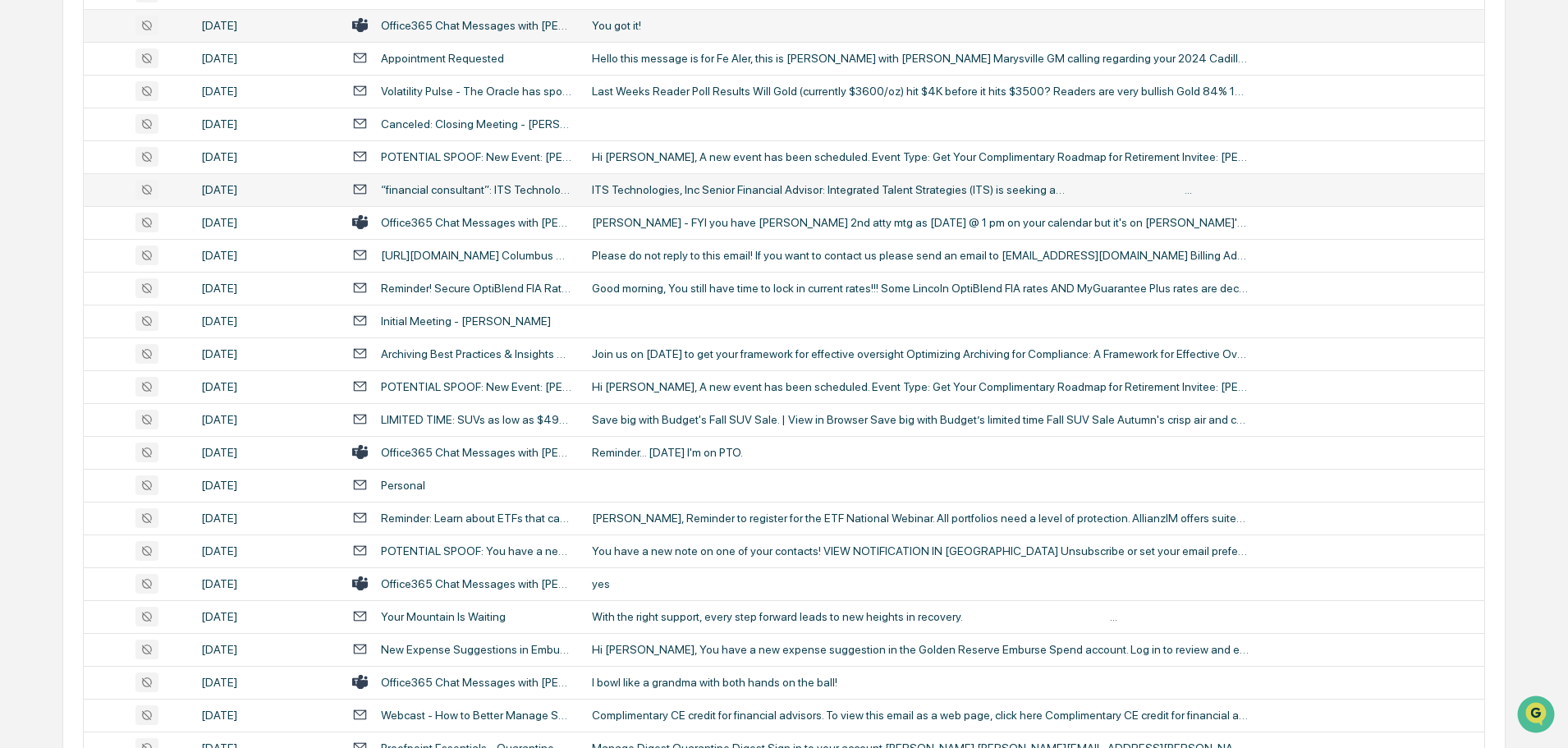
scroll to position [462, 0]
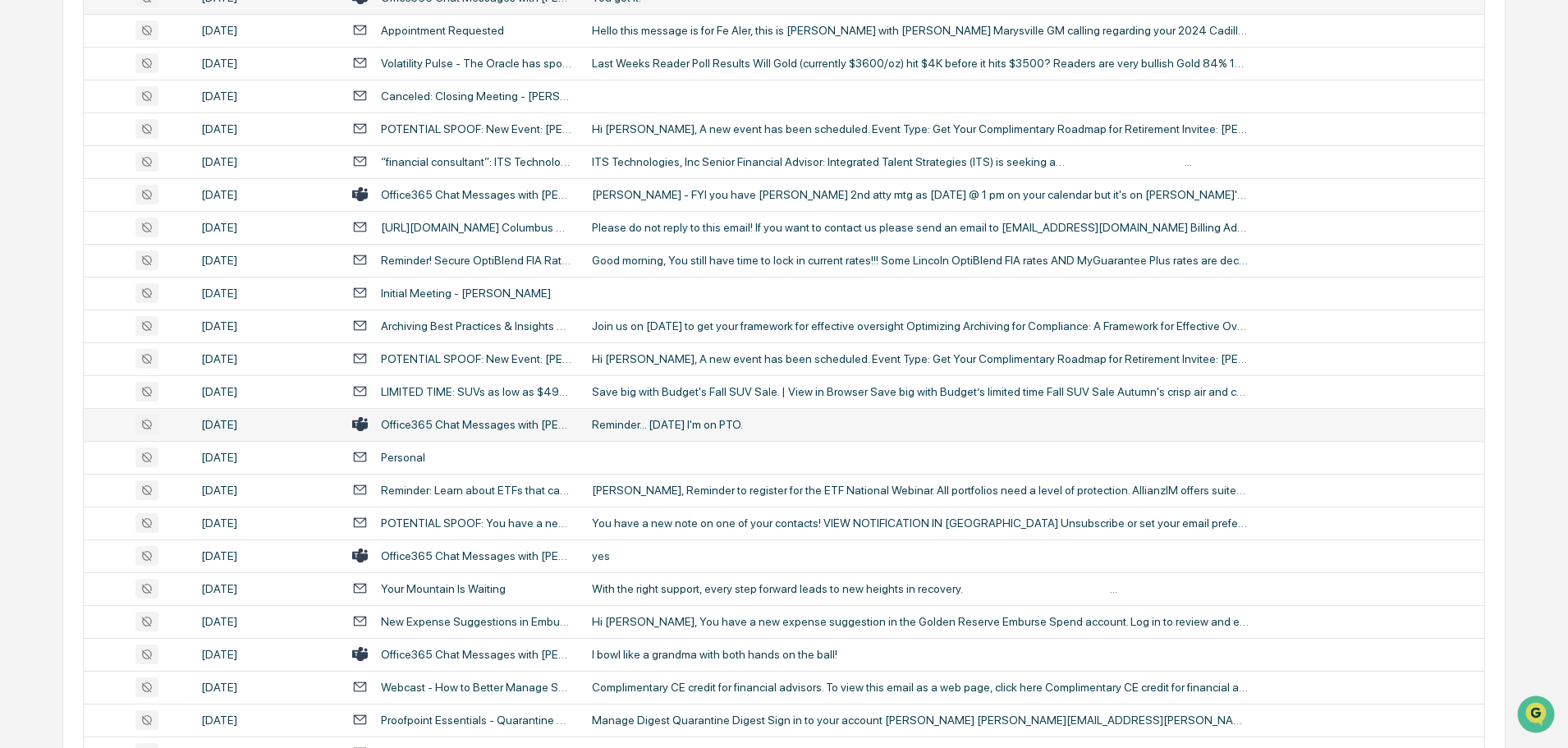
click at [654, 423] on div "Reminder... [DATE] I'm on PTO." at bounding box center [920, 424] width 657 height 14
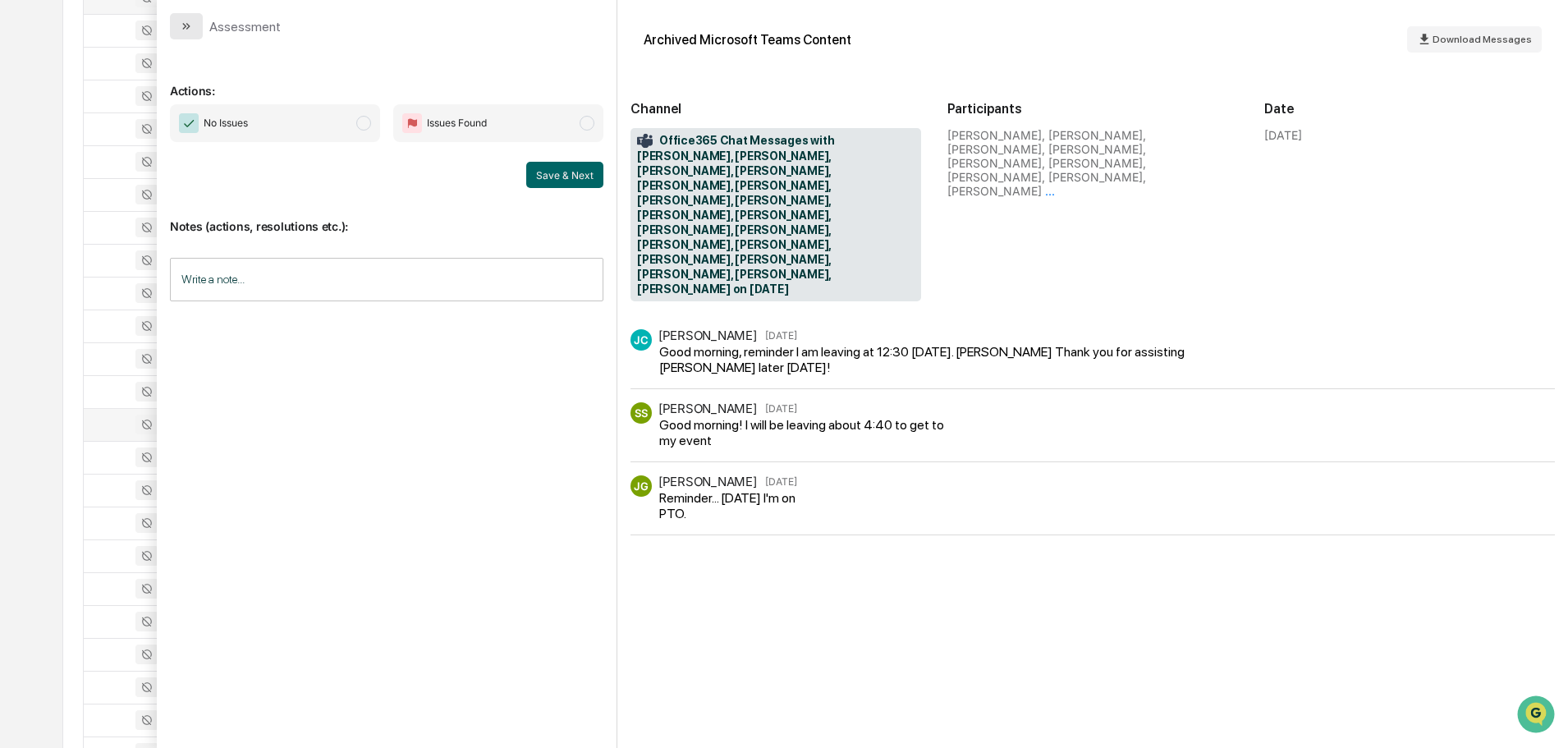
click at [188, 30] on icon "modal" at bounding box center [186, 26] width 14 height 14
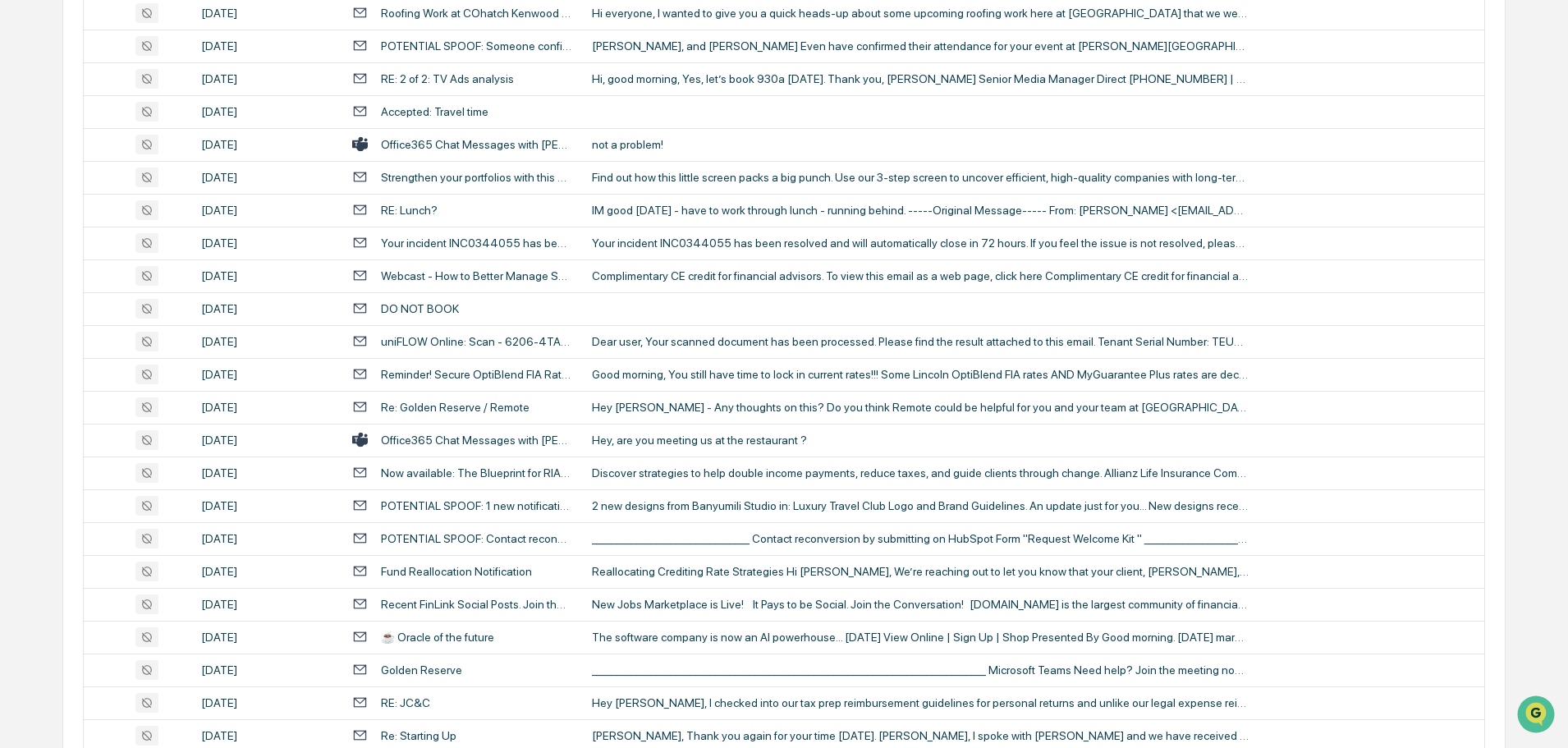
scroll to position [1610, 0]
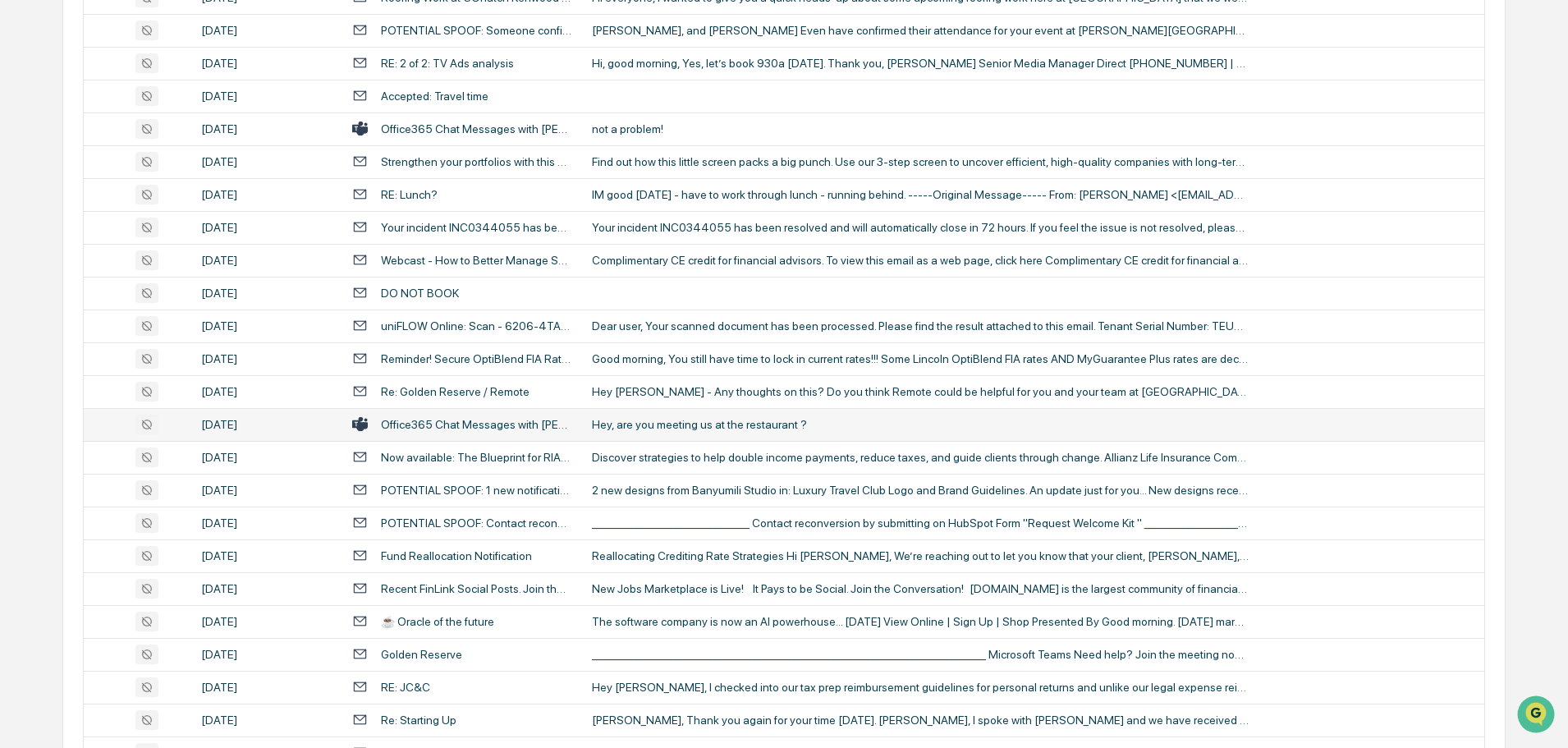
click at [684, 420] on div "Hey, are you meeting us at the restaurant ?" at bounding box center [920, 424] width 657 height 14
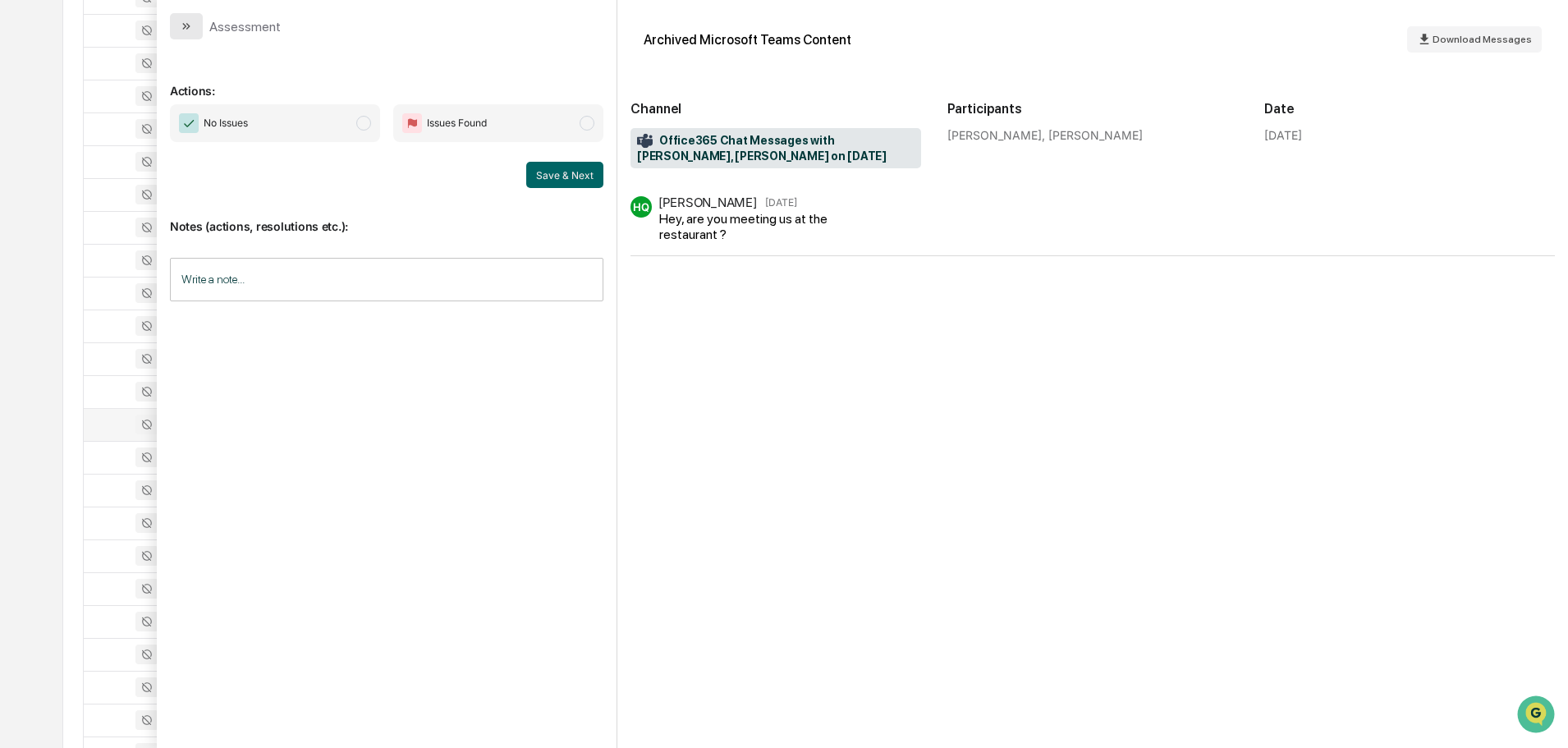
click at [189, 27] on icon "modal" at bounding box center [188, 26] width 4 height 7
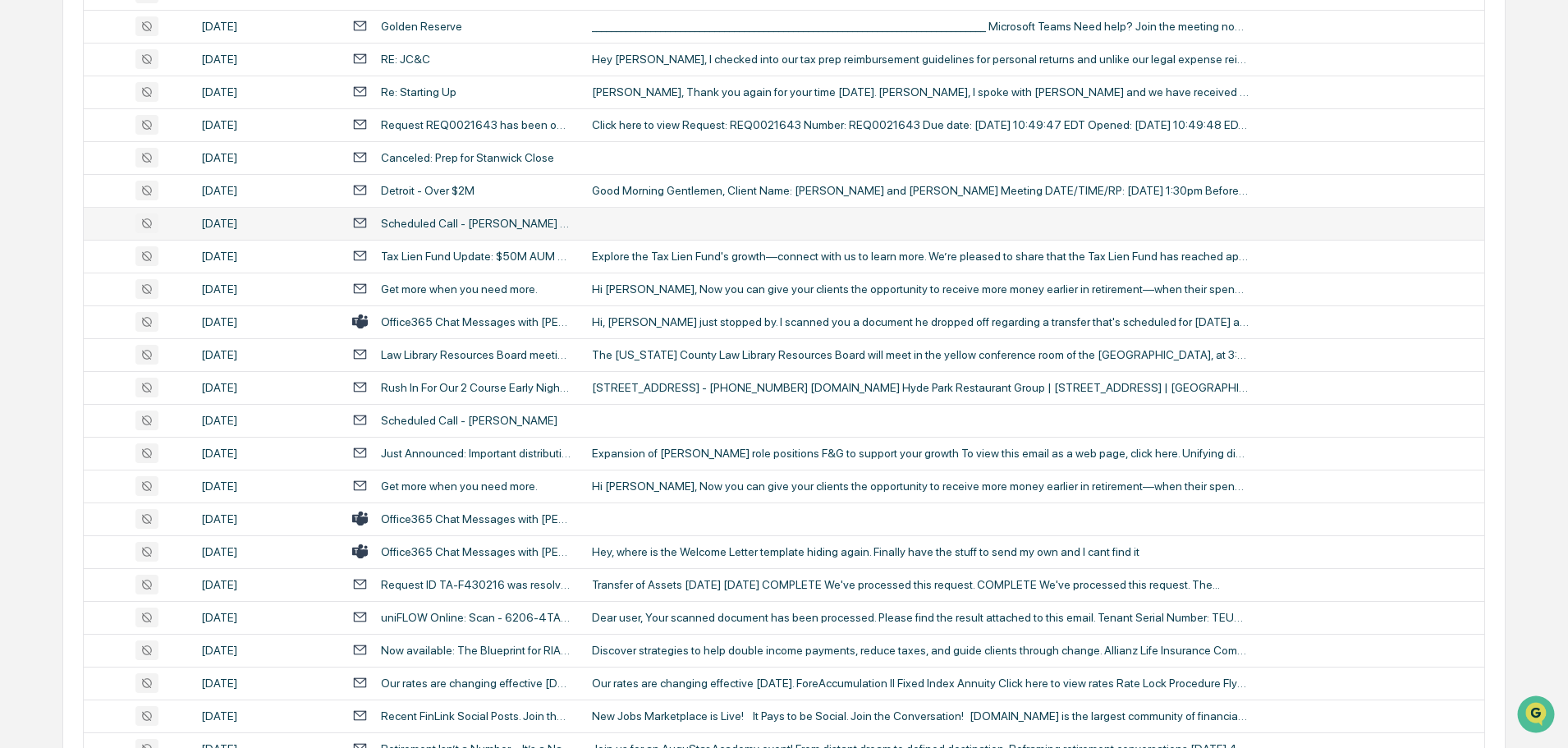
scroll to position [2267, 0]
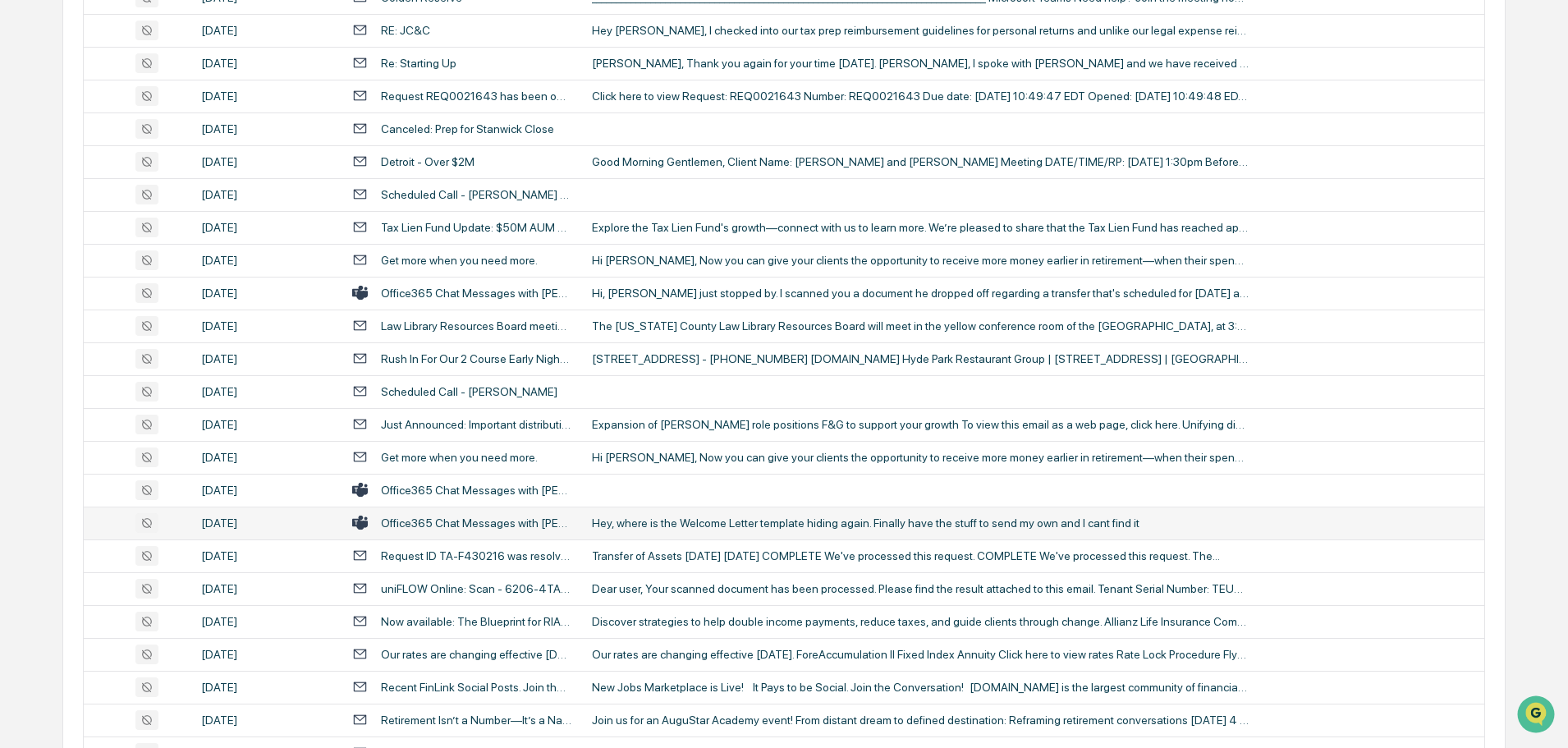
click at [656, 516] on div "Hey, where is the Welcome Letter template hiding again. Finally have the stuff …" at bounding box center [920, 523] width 657 height 14
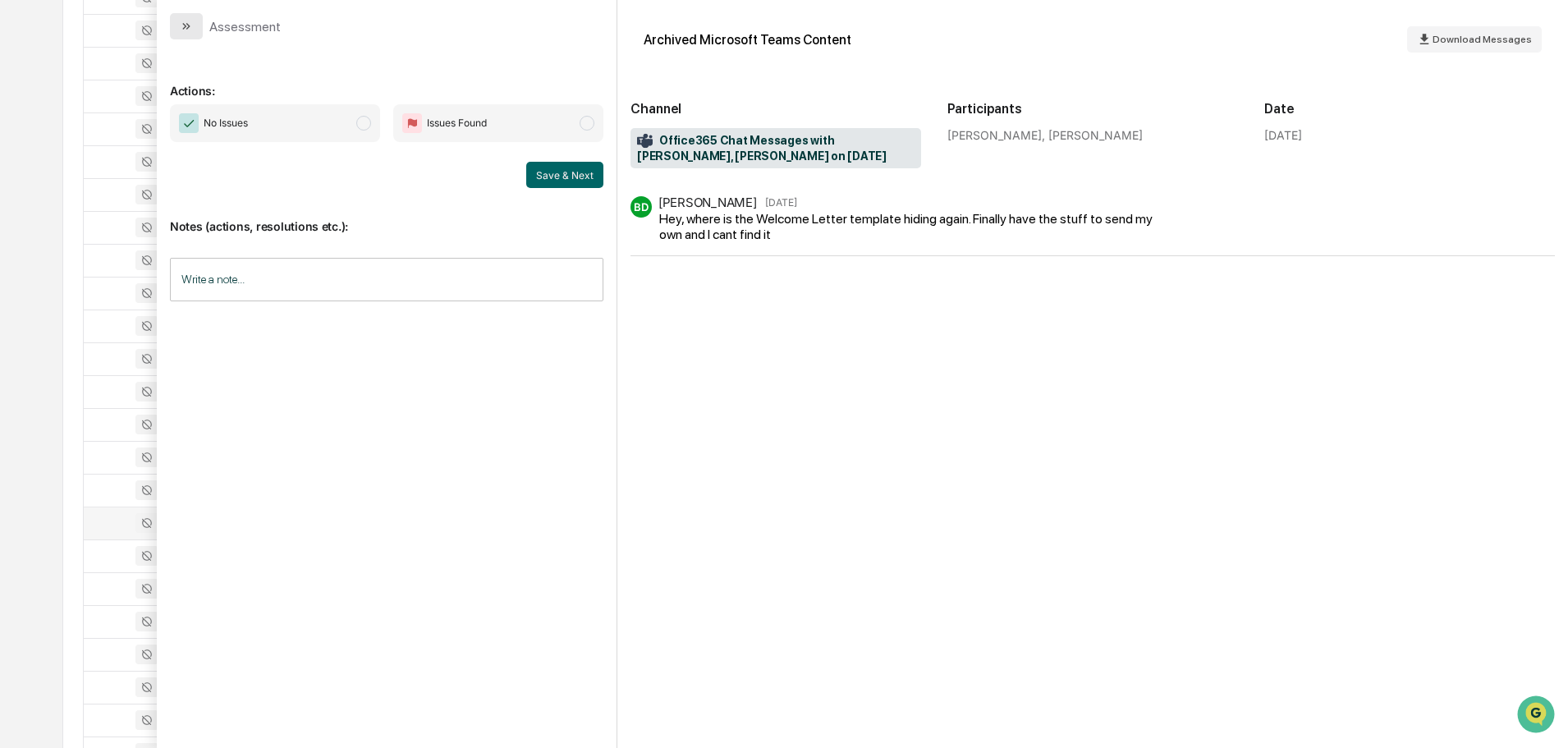
click at [196, 21] on button "modal" at bounding box center [186, 26] width 33 height 26
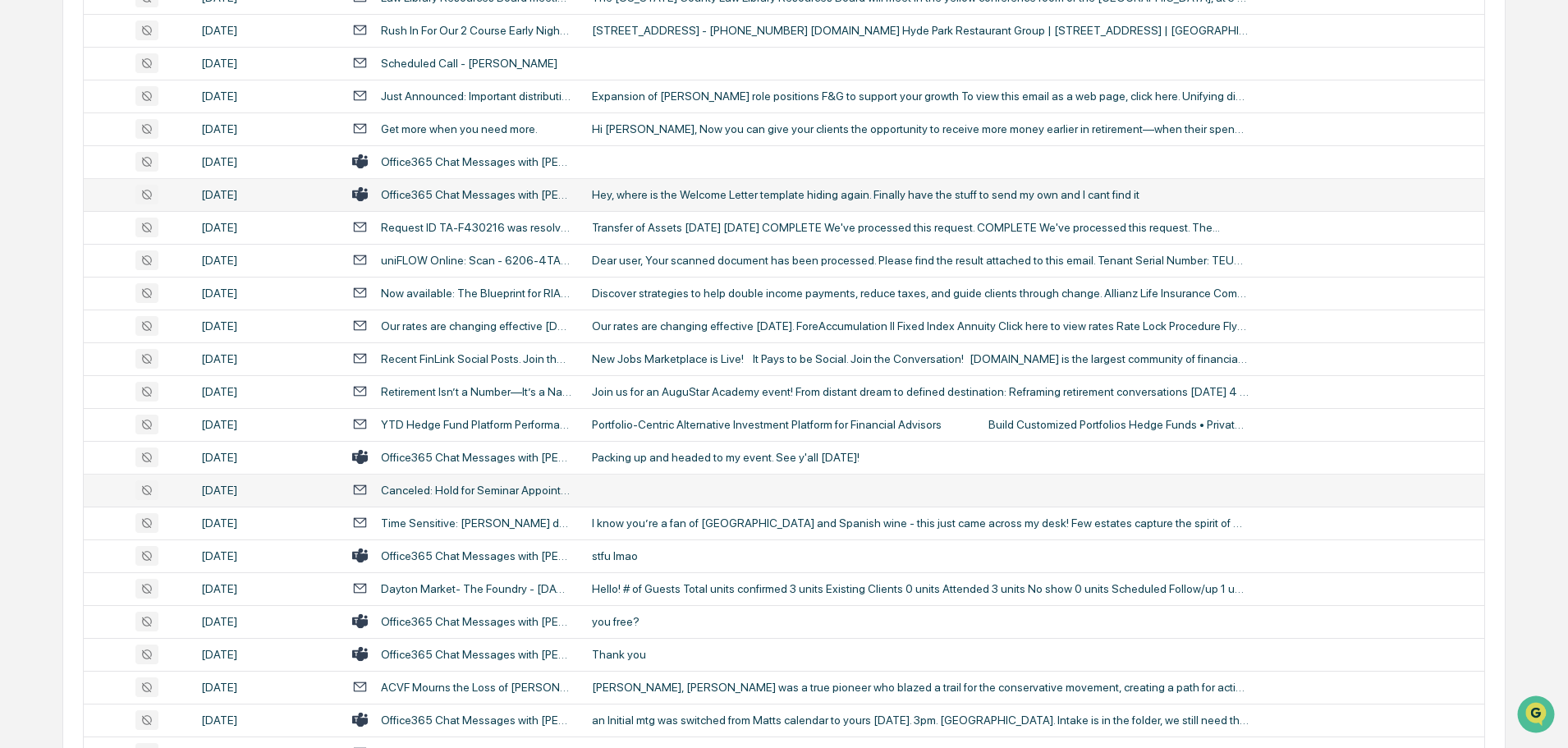
scroll to position [2678, 0]
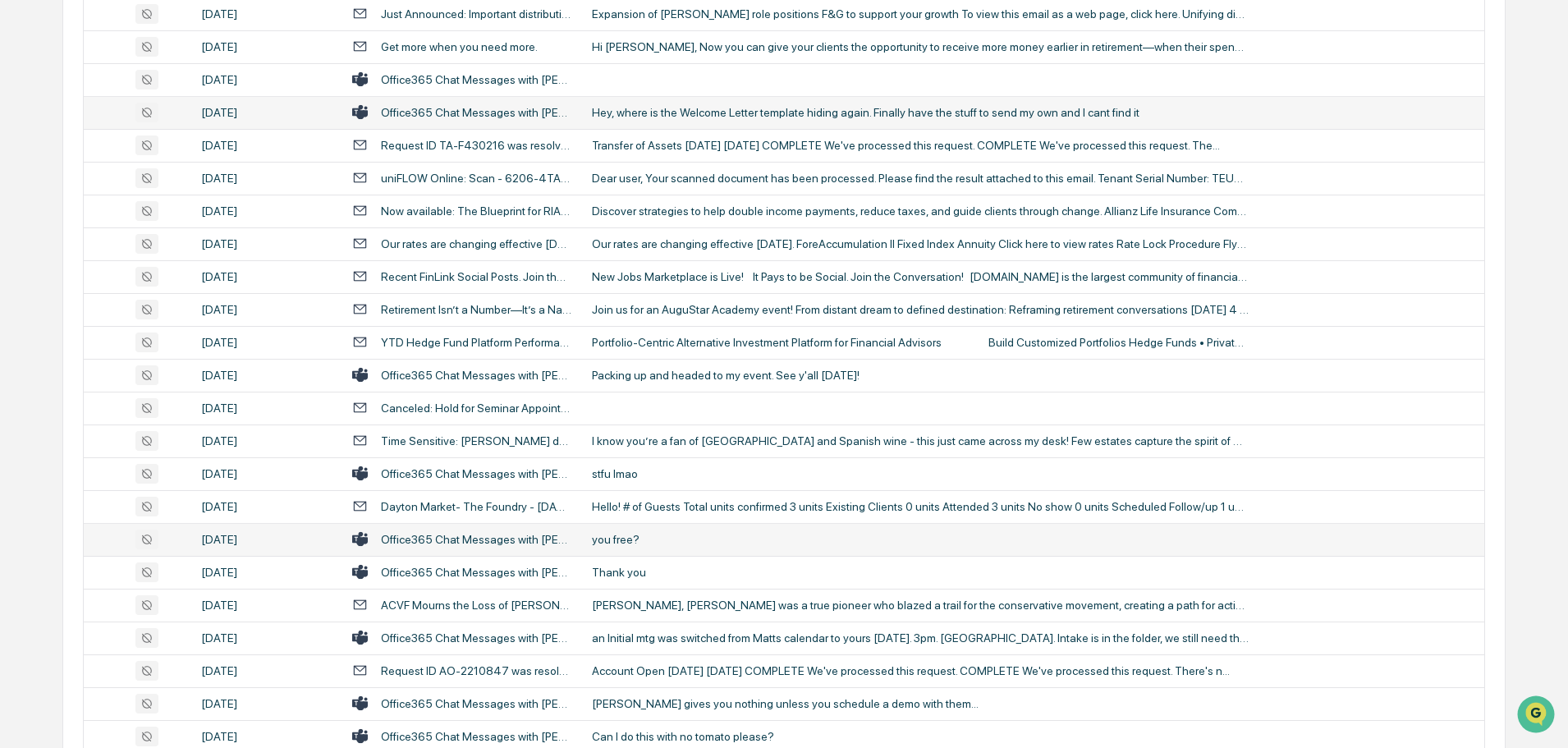
click at [664, 536] on div "you free?" at bounding box center [920, 540] width 657 height 14
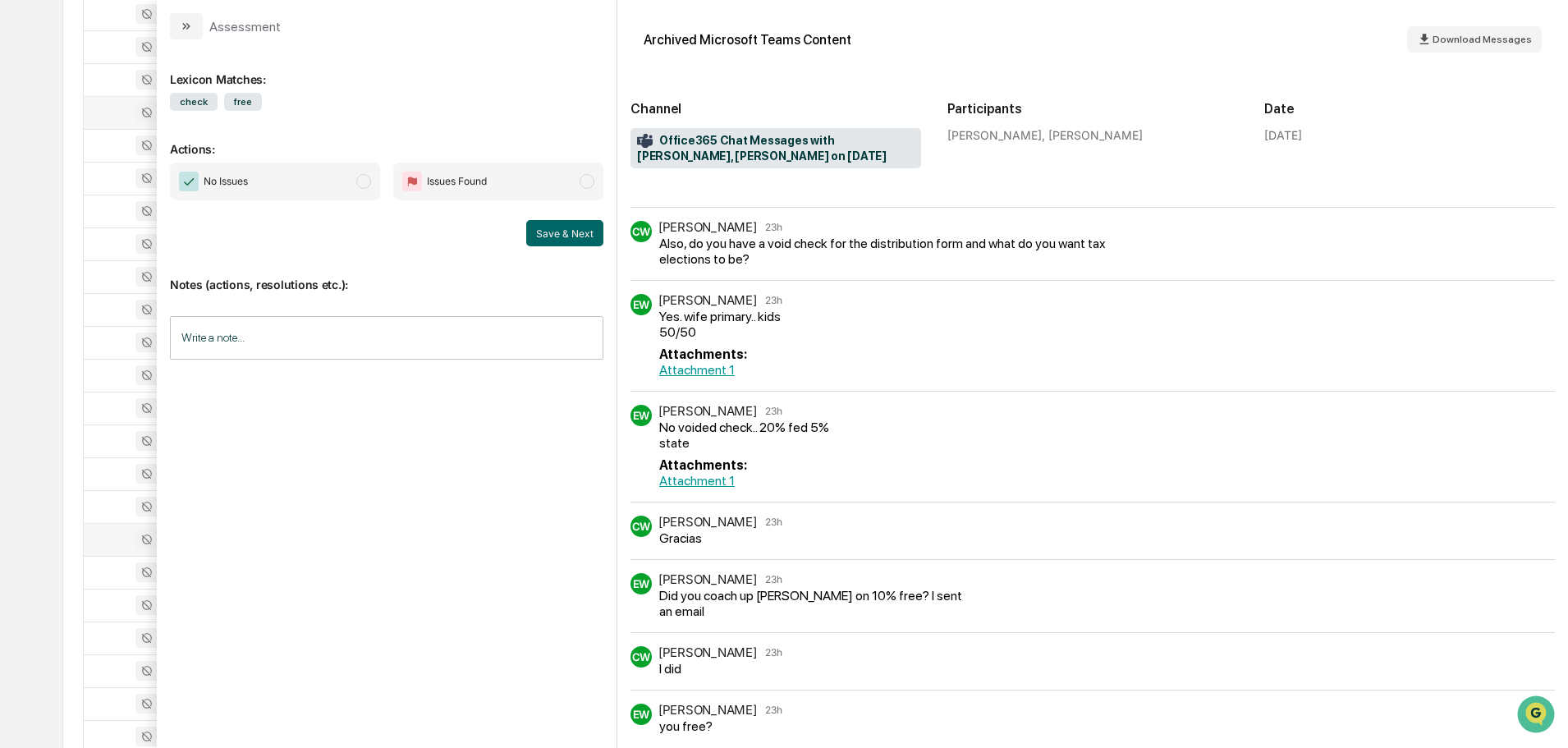
scroll to position [75, 0]
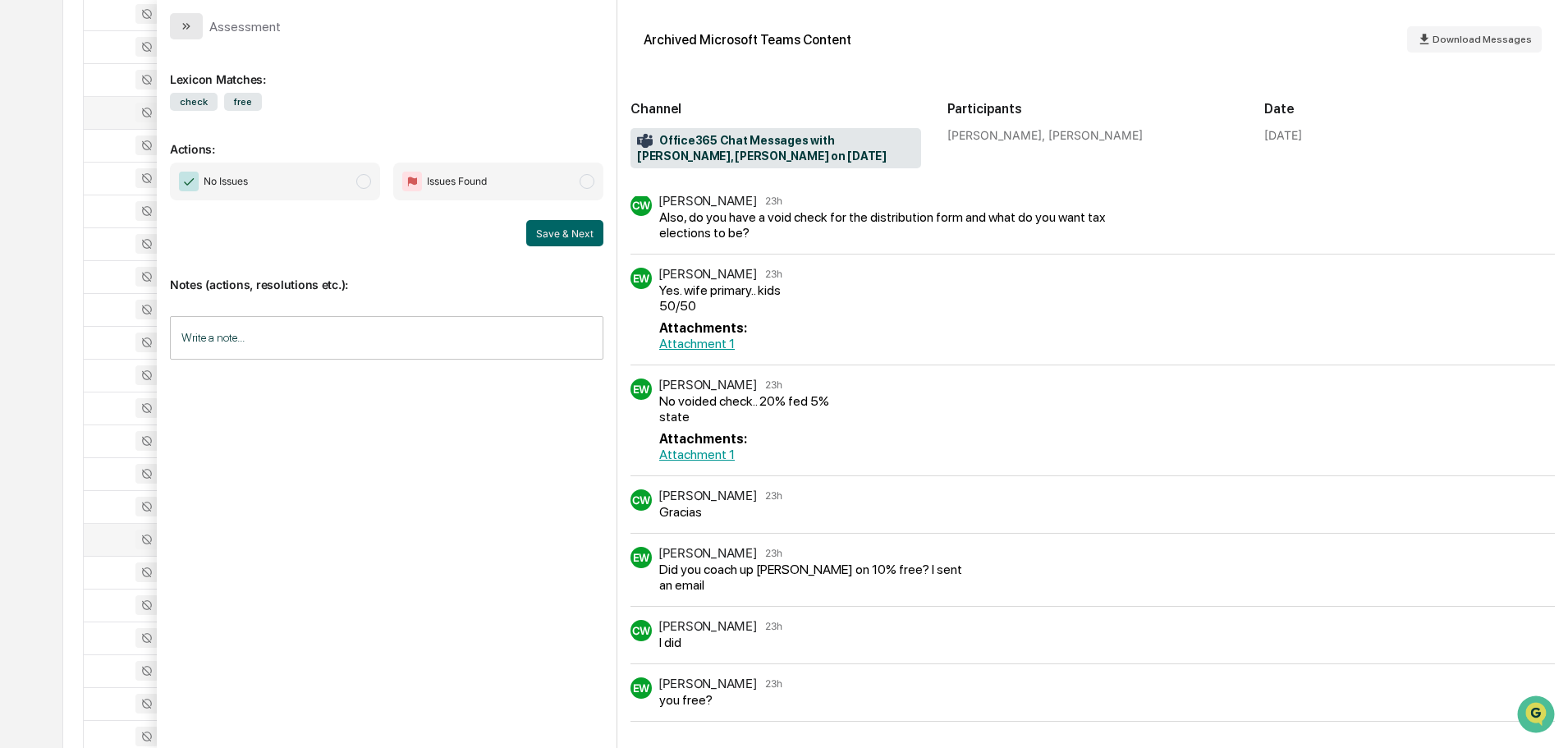
click at [190, 26] on icon "modal" at bounding box center [188, 26] width 4 height 7
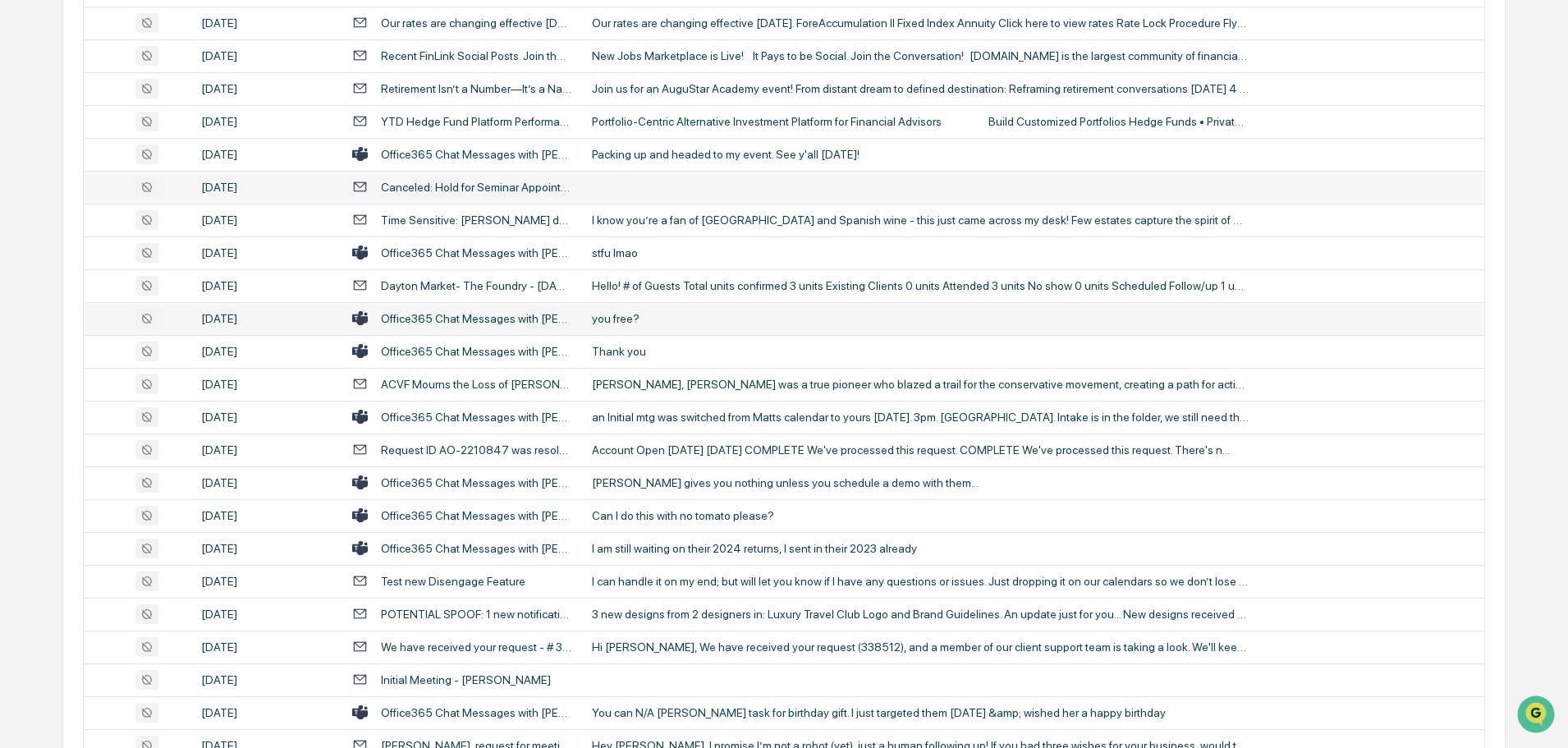
scroll to position [2923, 0]
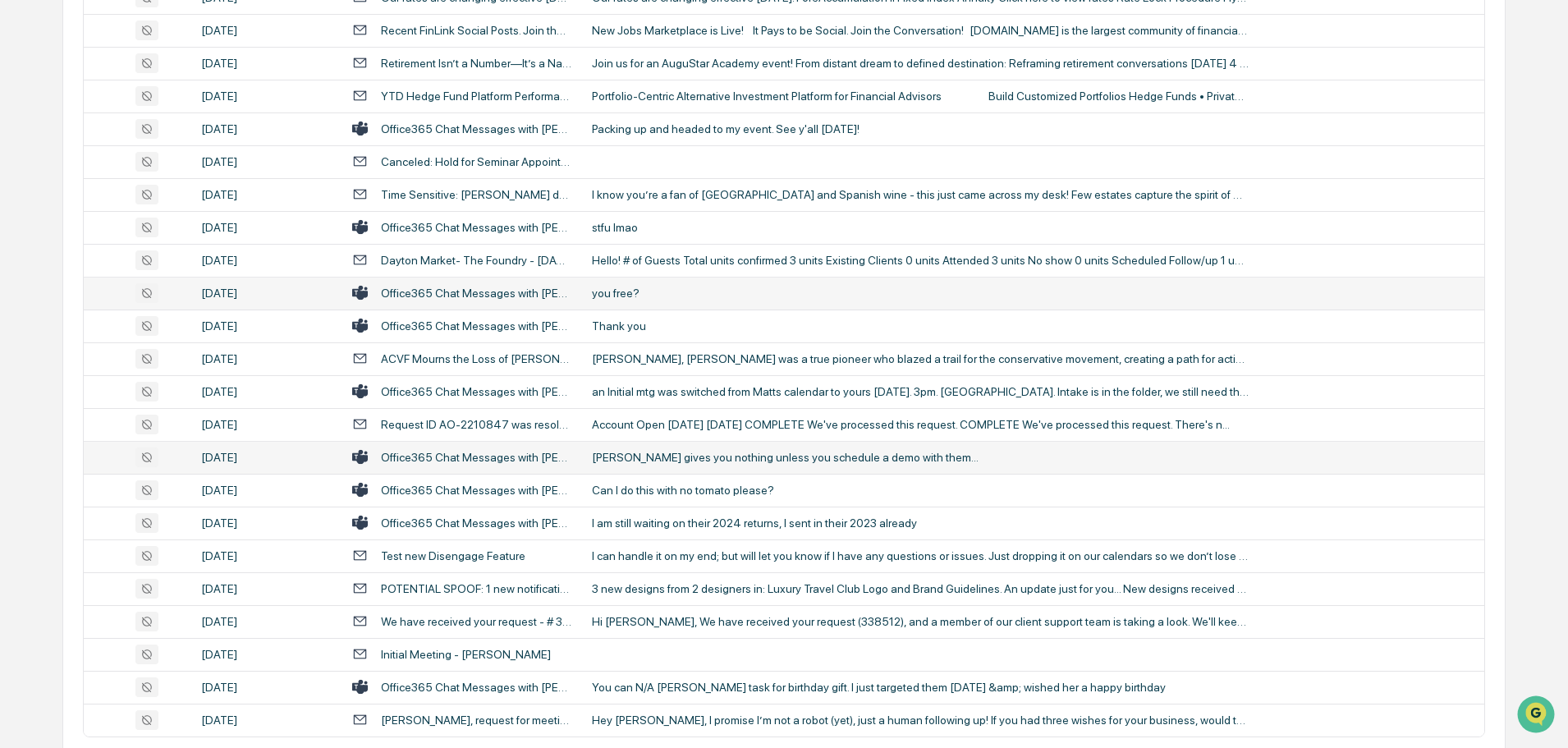
click at [653, 457] on div "[PERSON_NAME] gives you nothing unless you schedule a demo with them..." at bounding box center [920, 457] width 657 height 14
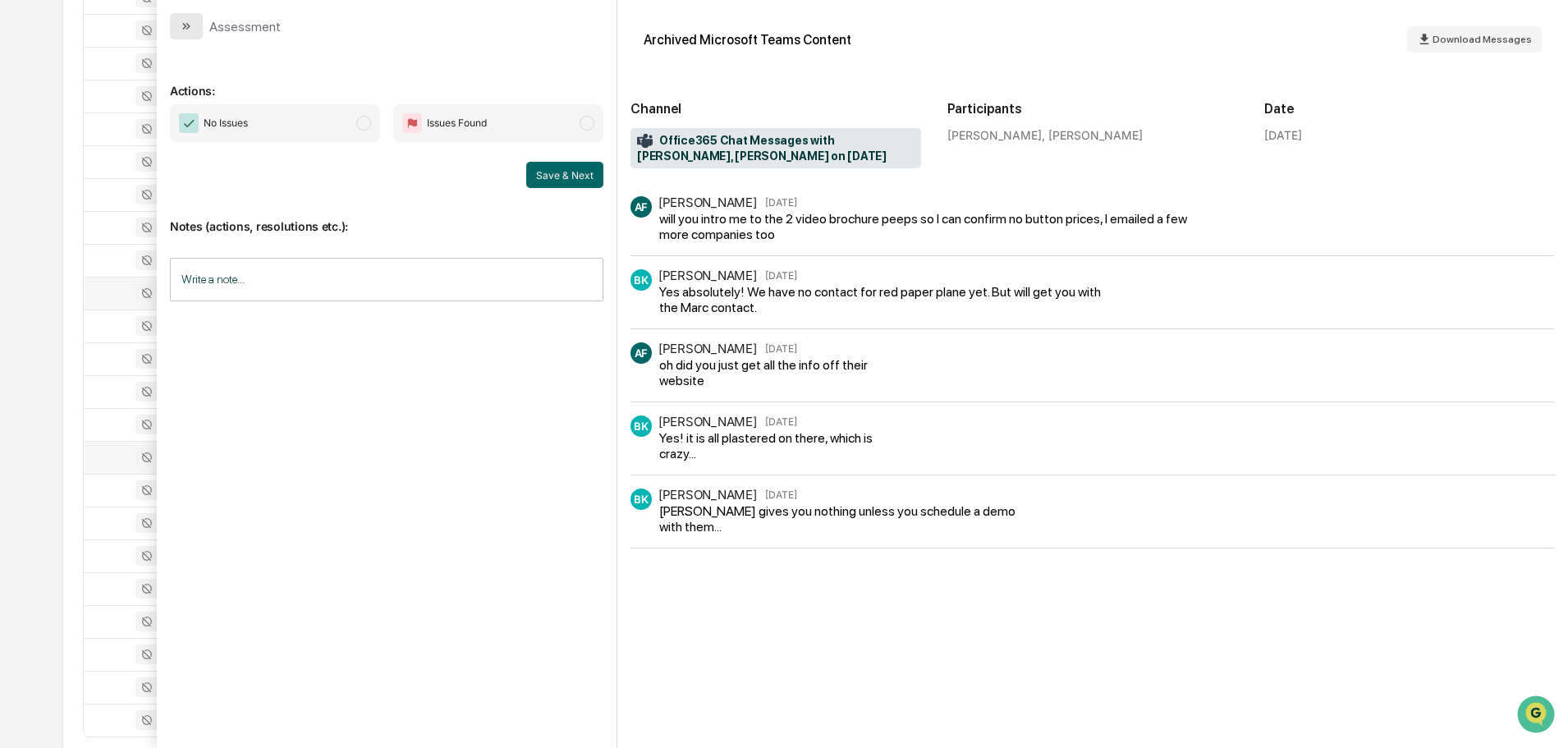
click at [187, 30] on icon "modal" at bounding box center [186, 26] width 14 height 14
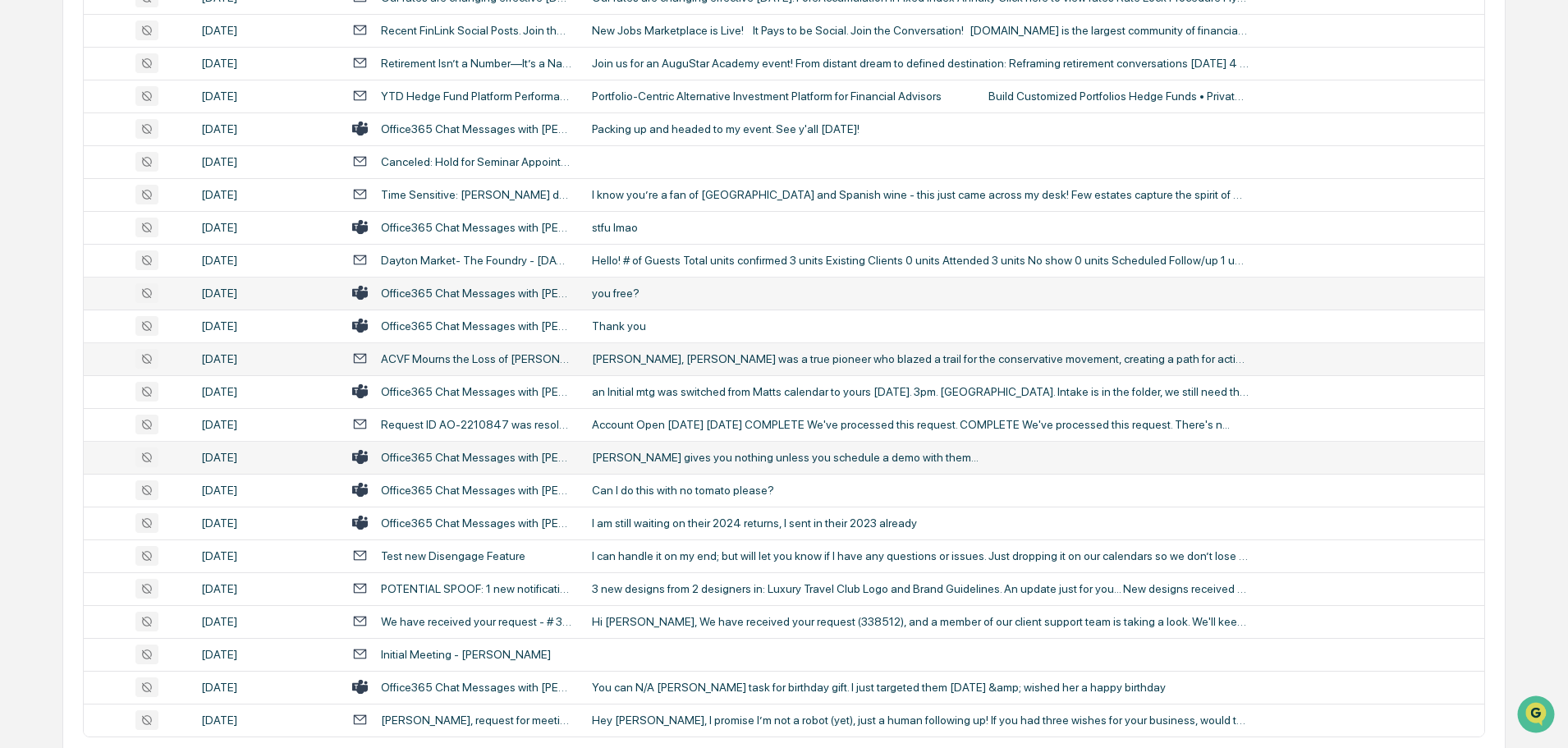
scroll to position [3006, 0]
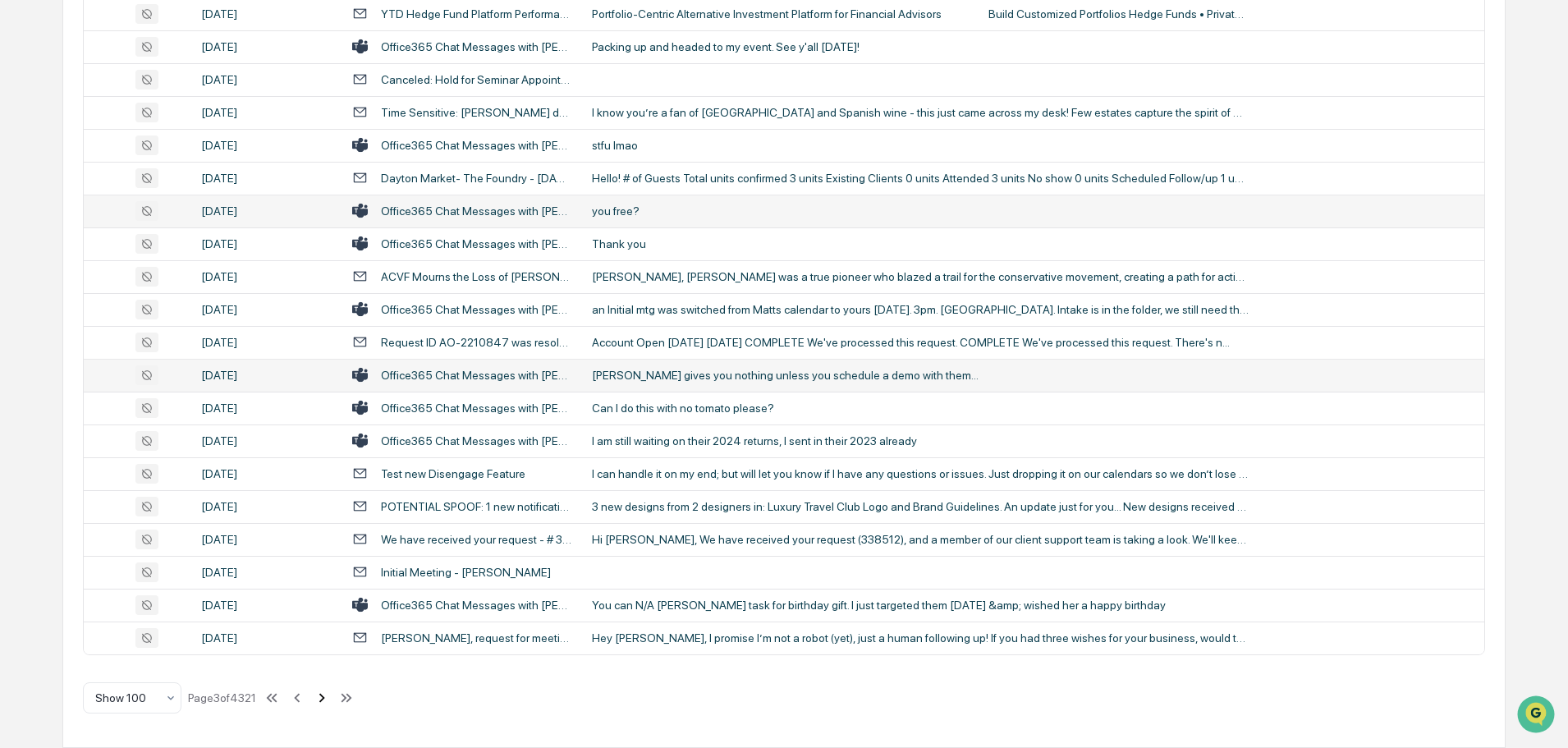
click at [324, 699] on icon at bounding box center [321, 697] width 18 height 18
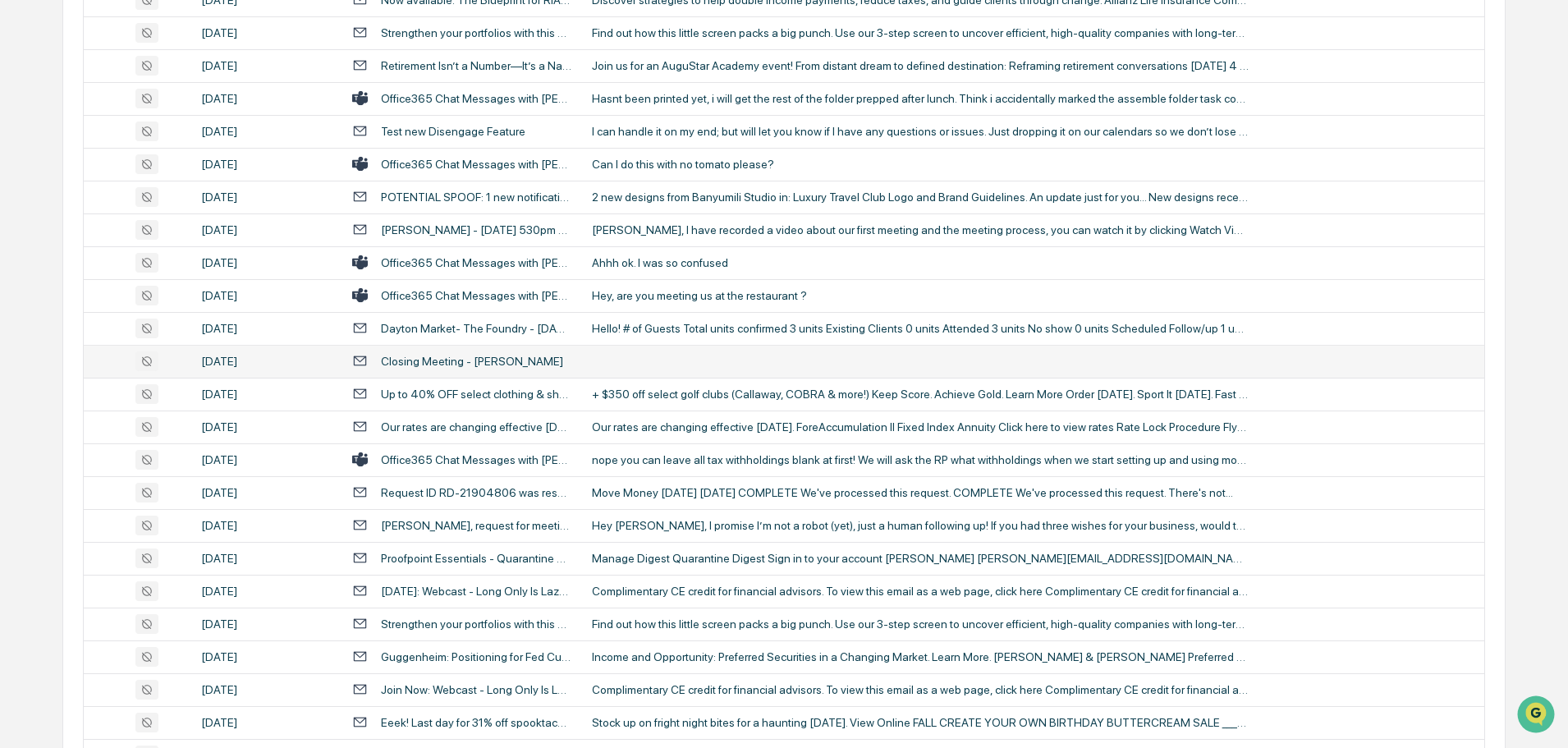
scroll to position [657, 0]
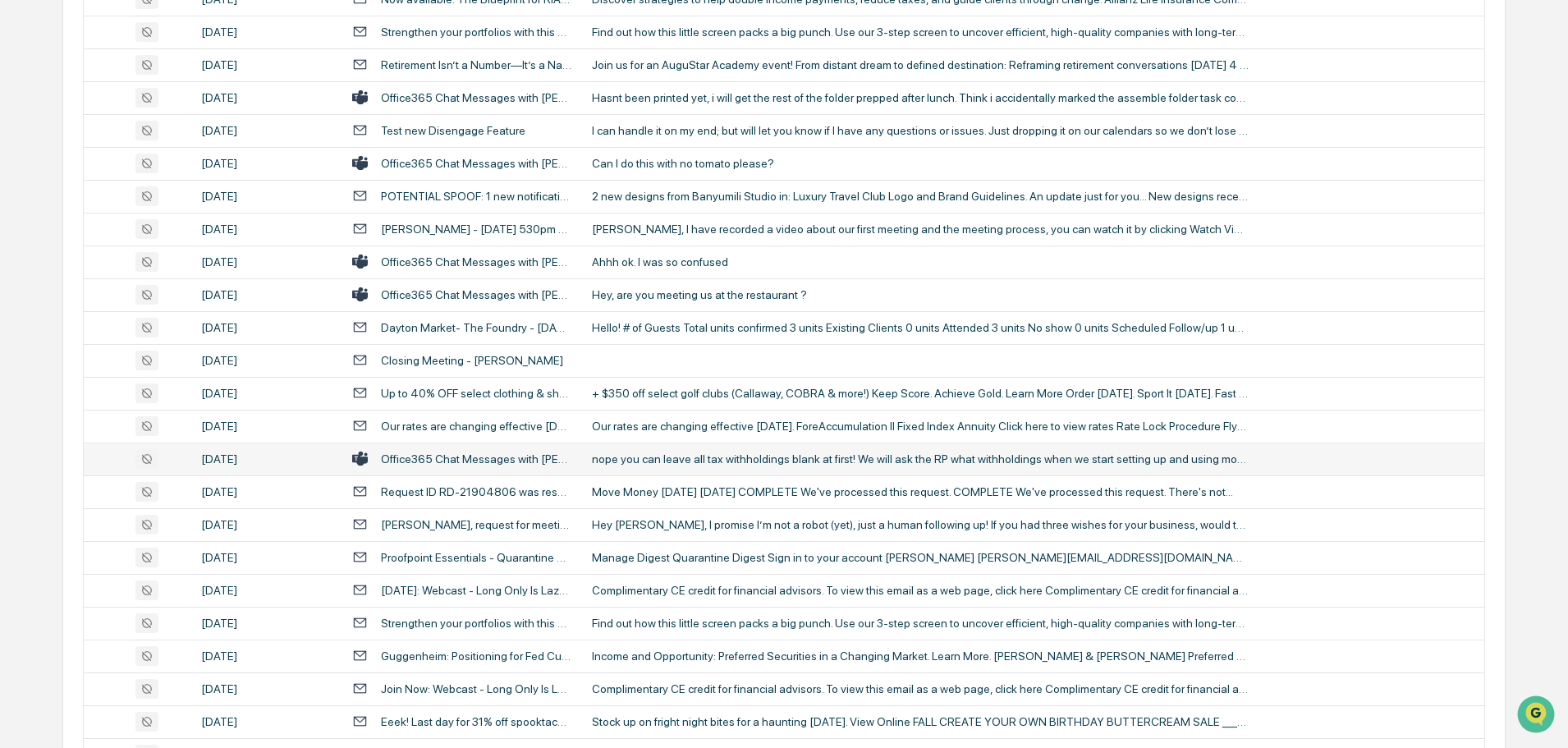
click at [668, 449] on td "nope you can leave all tax withholdings blank at first! We will ask the RP what…" at bounding box center [1033, 458] width 902 height 33
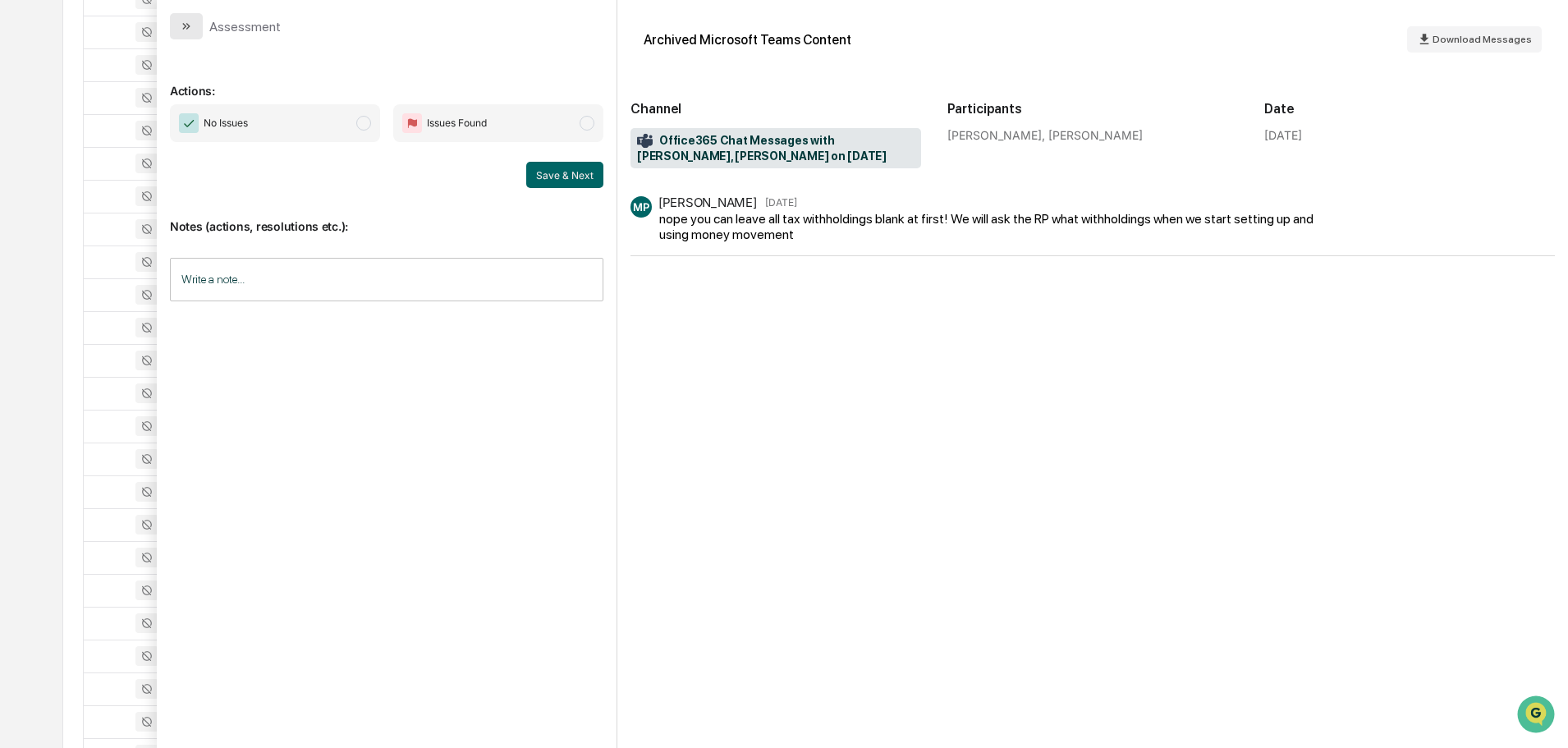
click at [182, 35] on button "modal" at bounding box center [186, 26] width 33 height 26
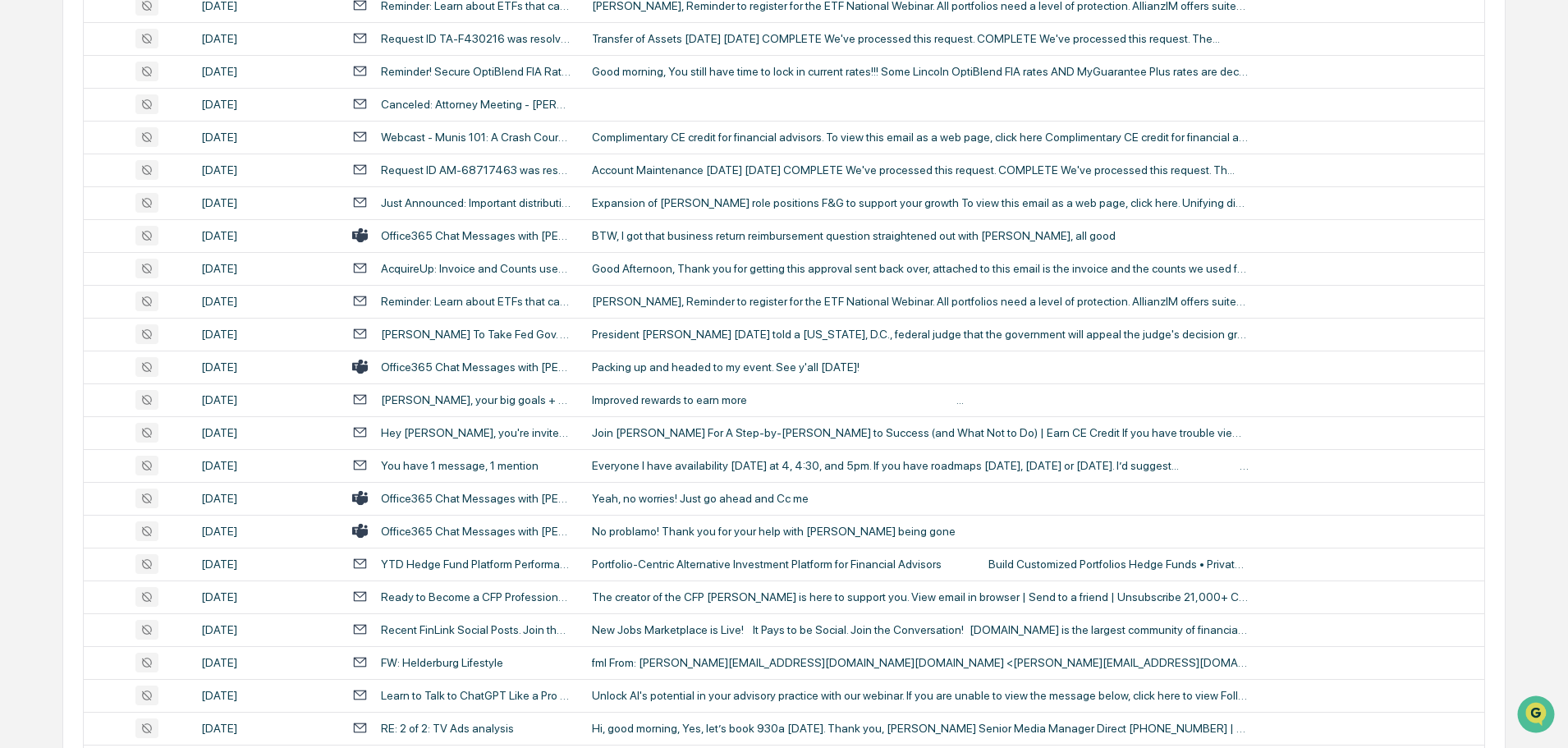
scroll to position [2134, 0]
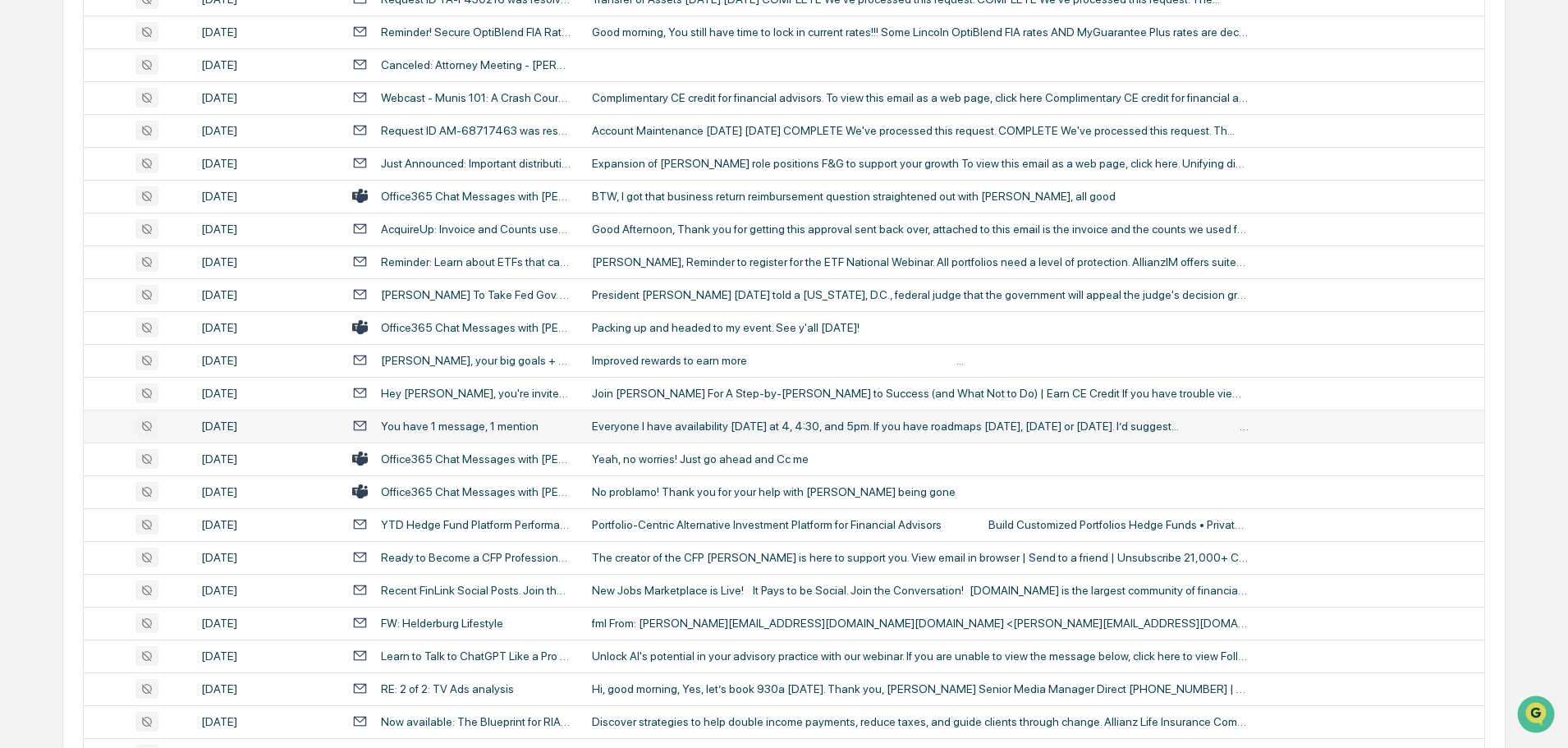
click at [639, 435] on td "Everyone I have availability [DATE] at 4, 4:30, and 5pm. If you have roadmaps […" at bounding box center [1033, 425] width 902 height 33
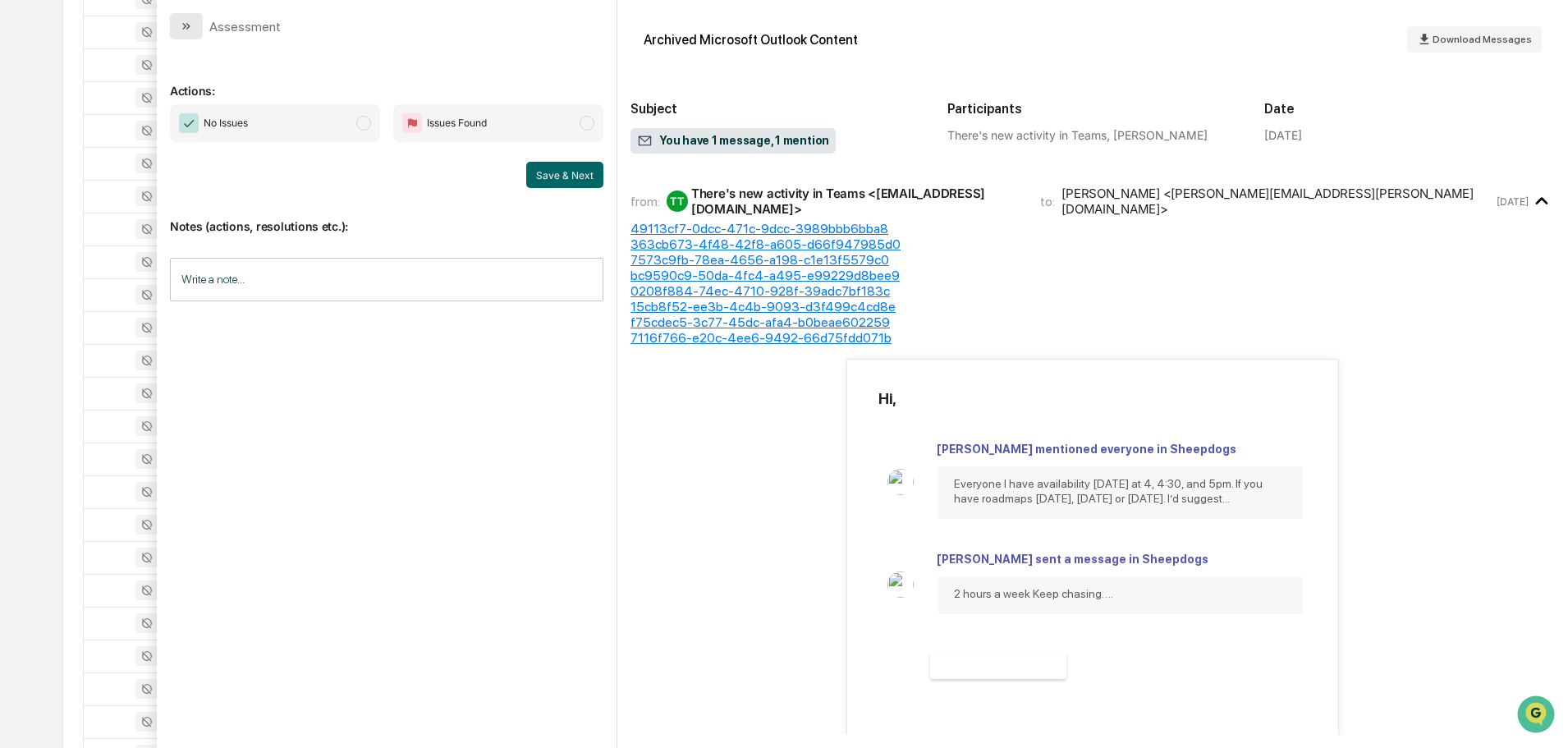
click at [195, 26] on button "modal" at bounding box center [186, 26] width 33 height 26
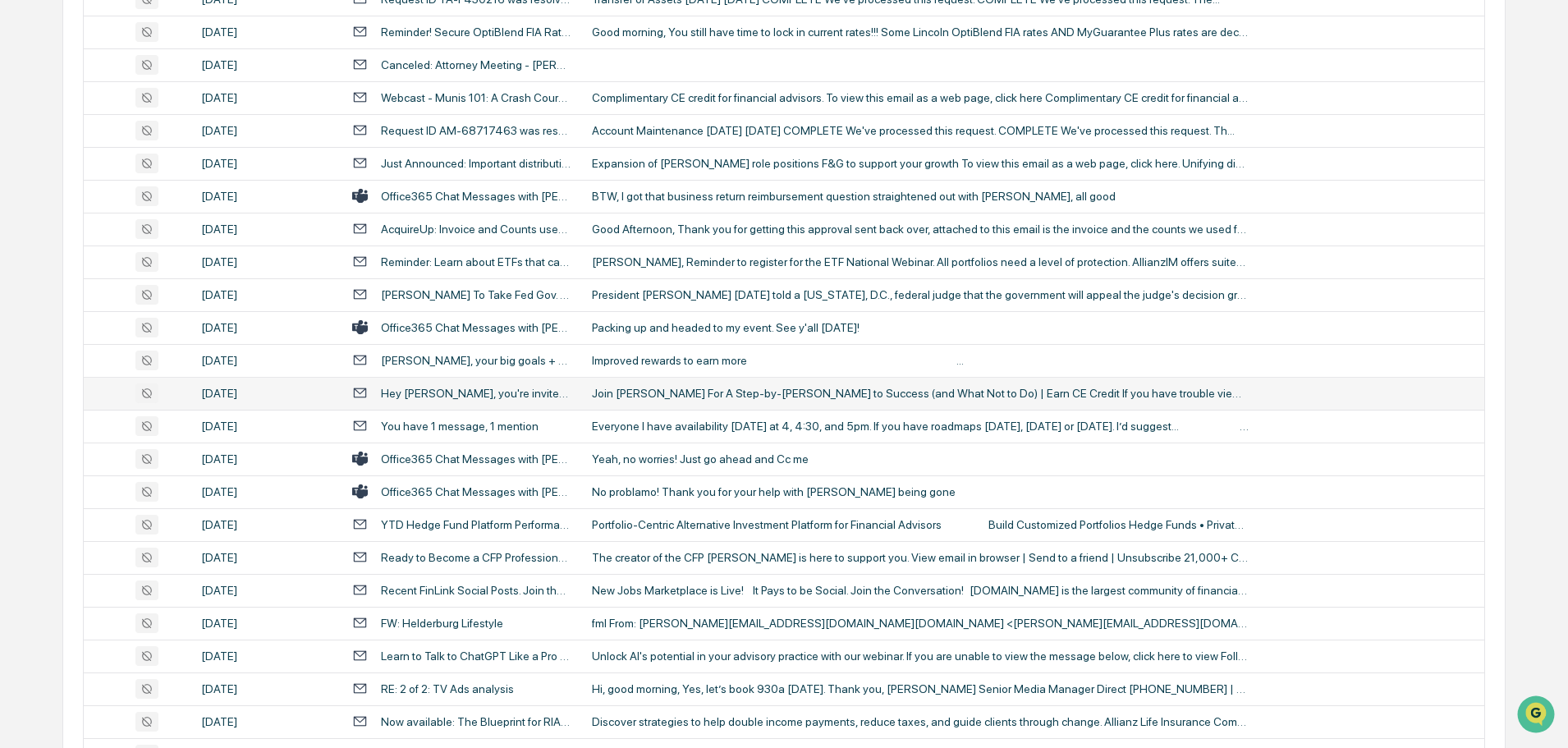
scroll to position [2216, 0]
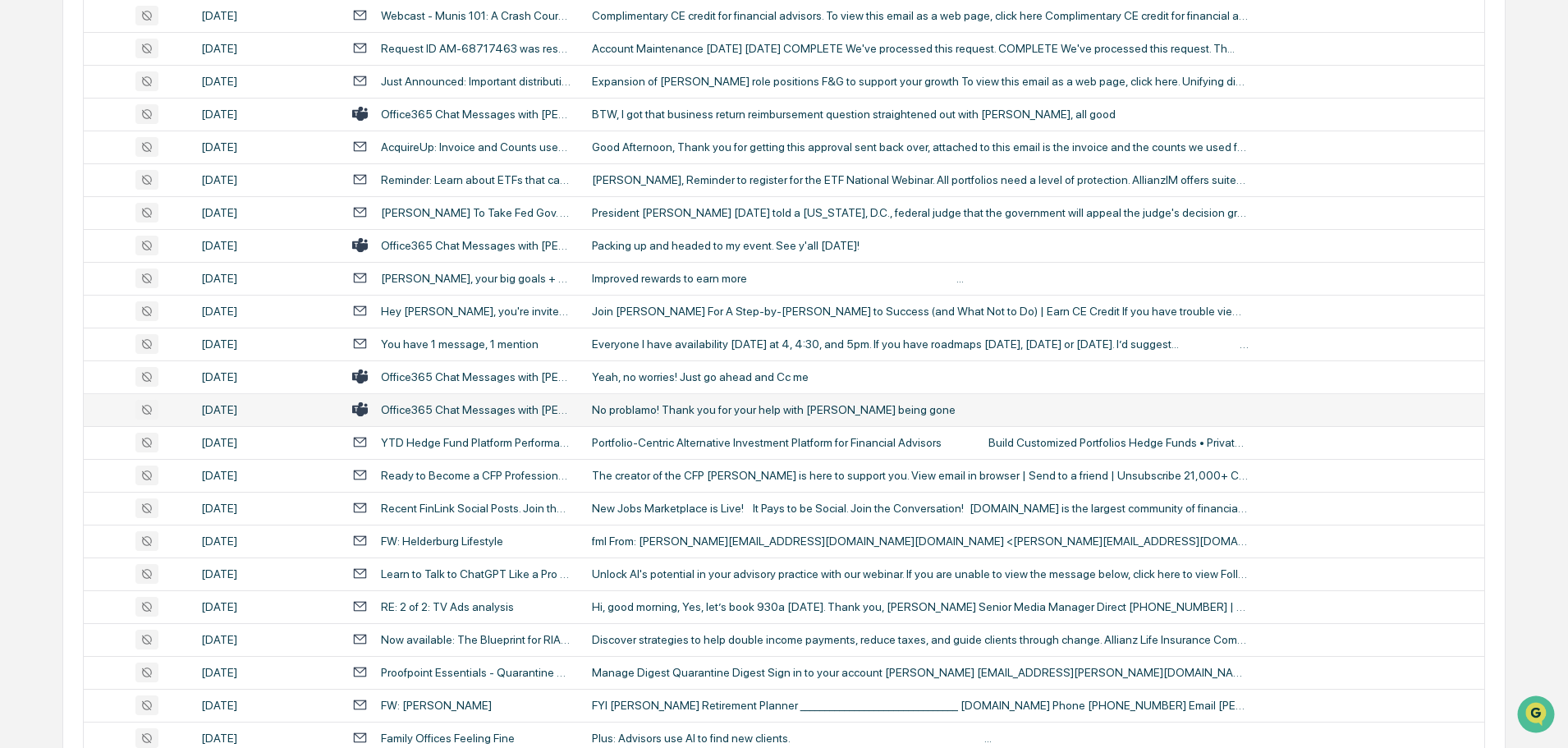
click at [666, 406] on div "No problamo! Thank you for your help with [PERSON_NAME] being gone" at bounding box center [920, 410] width 657 height 14
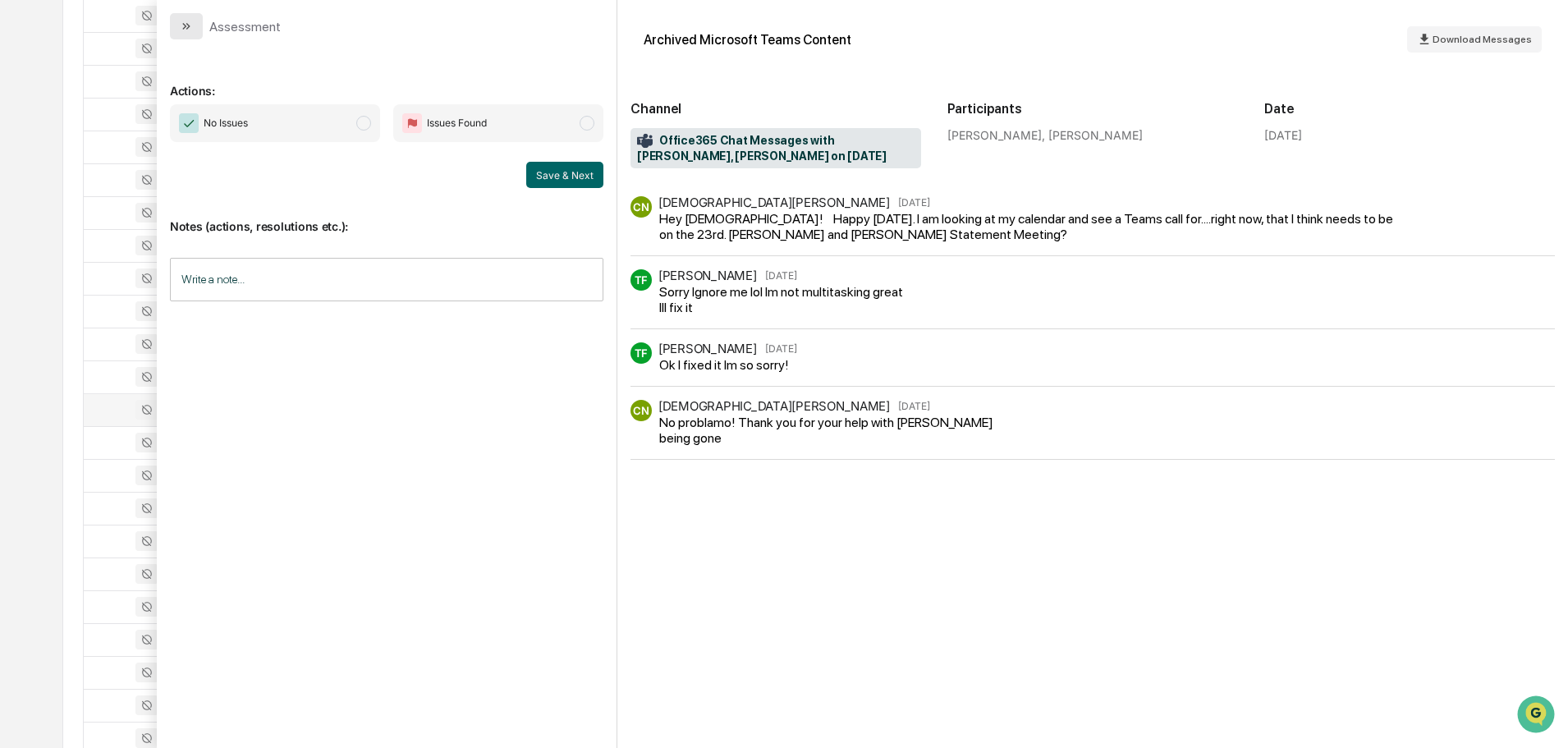
click at [186, 34] on button "modal" at bounding box center [186, 26] width 33 height 26
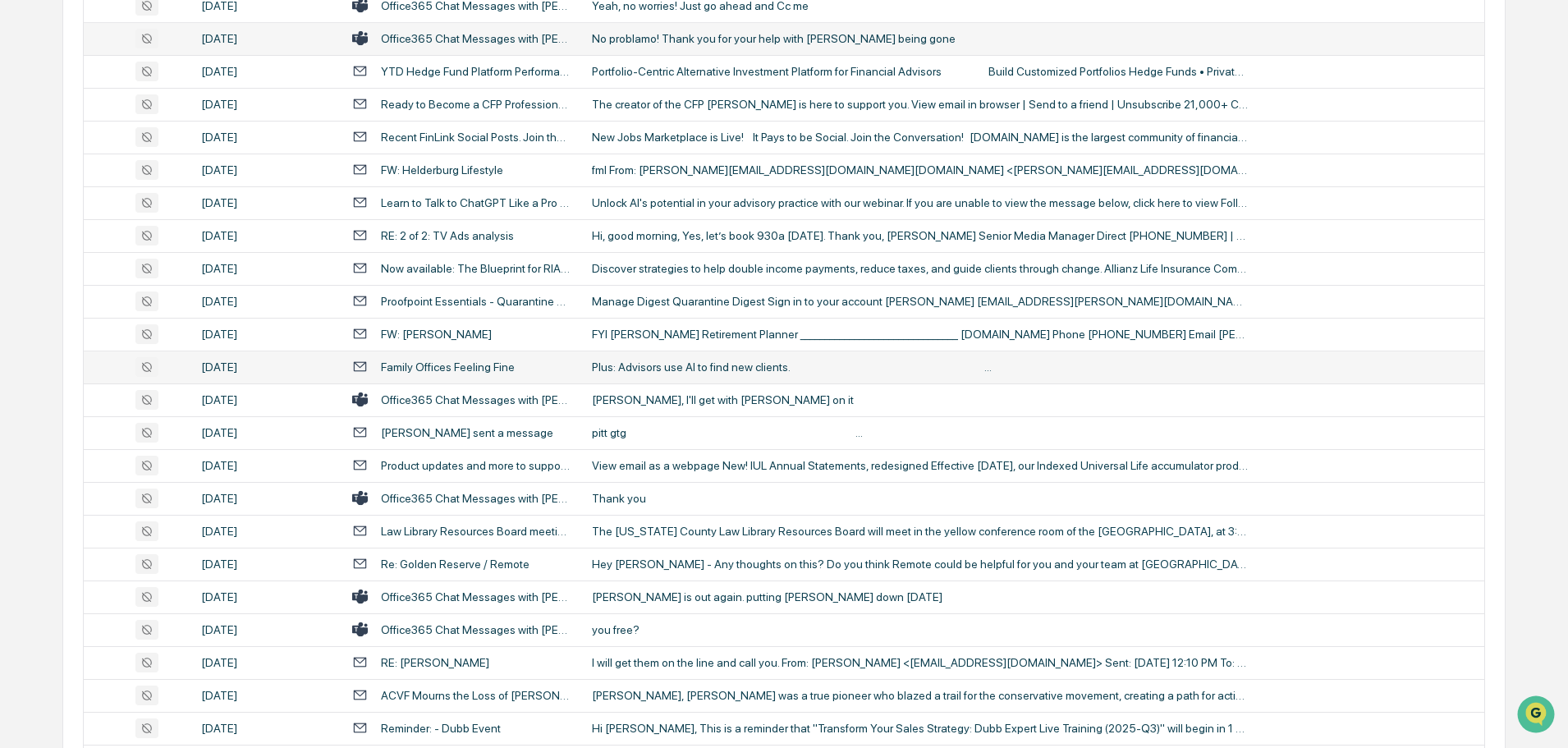
scroll to position [2627, 0]
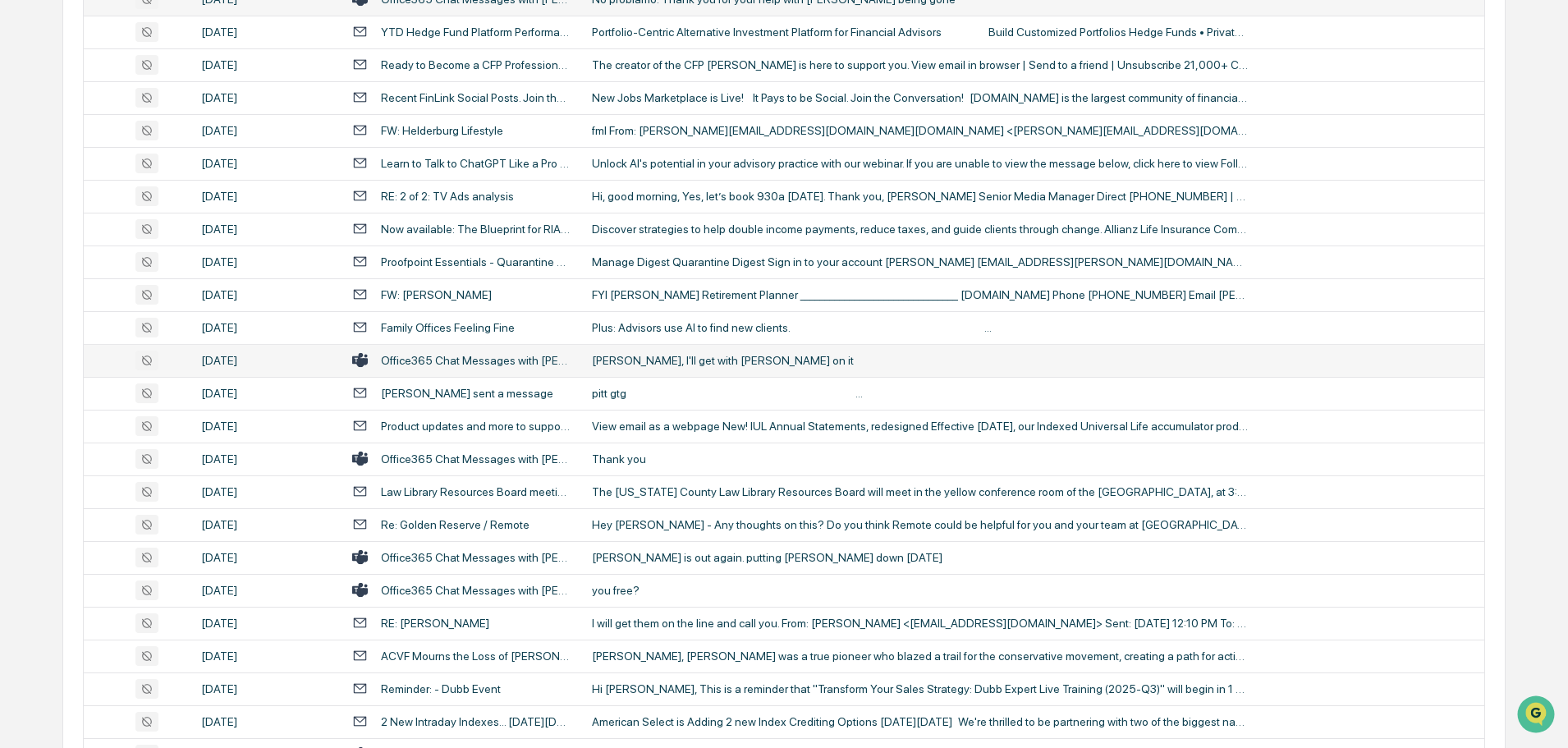
click at [662, 360] on div "[PERSON_NAME], I'll get with [PERSON_NAME] on it" at bounding box center [920, 361] width 657 height 14
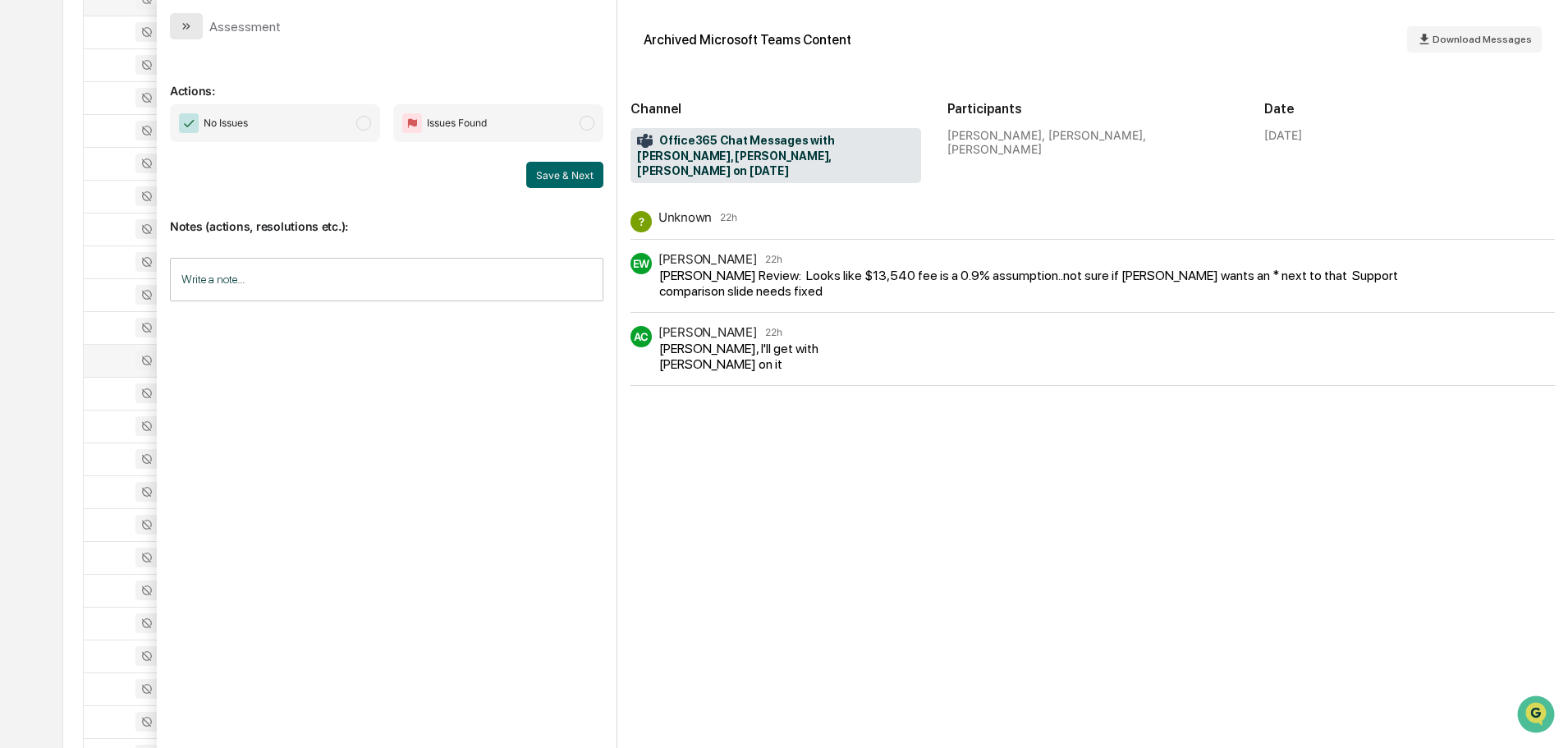
click at [183, 27] on icon "modal" at bounding box center [186, 26] width 14 height 14
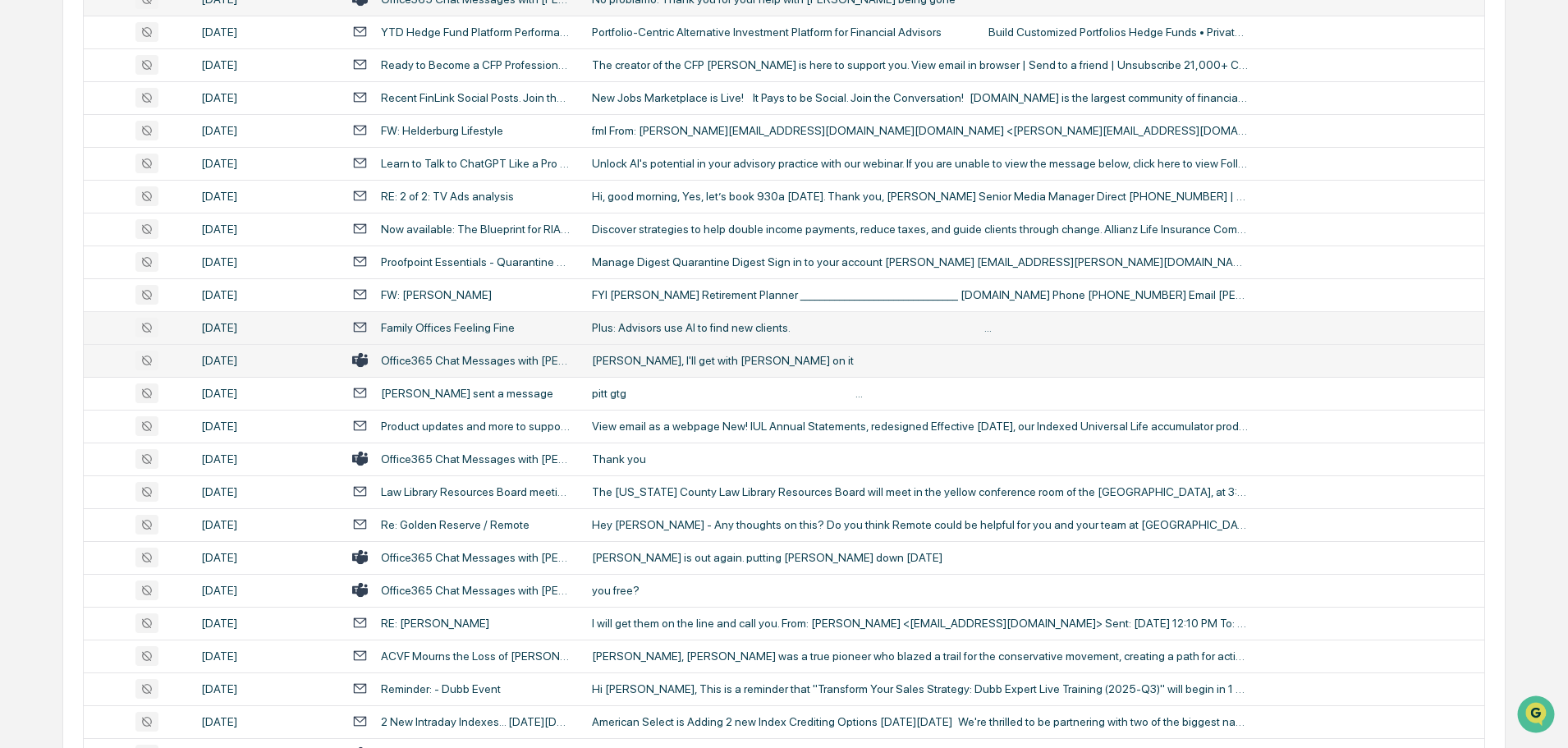
scroll to position [2708, 0]
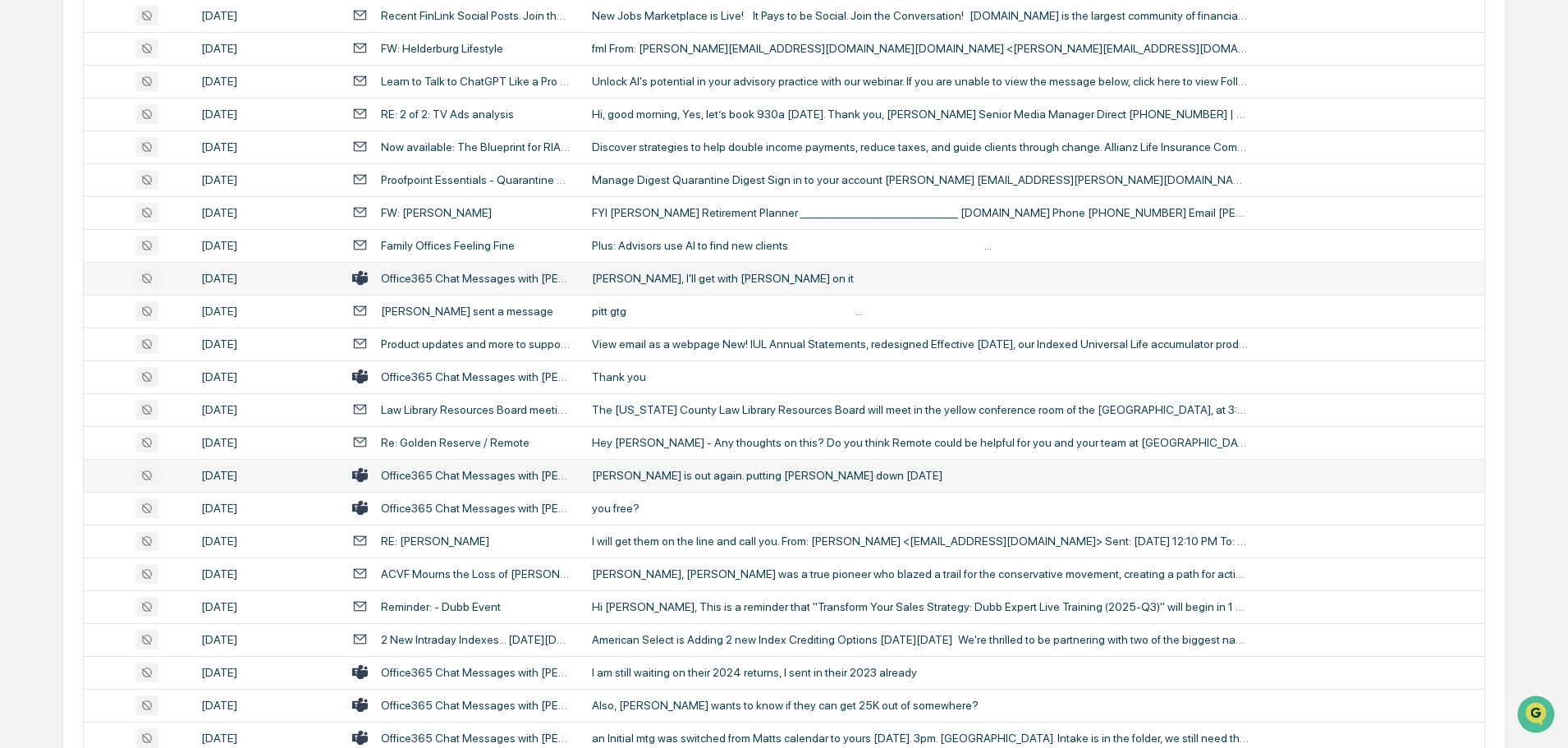
click at [649, 474] on div "[PERSON_NAME] is out again. putting [PERSON_NAME] down [DATE]" at bounding box center [920, 475] width 657 height 14
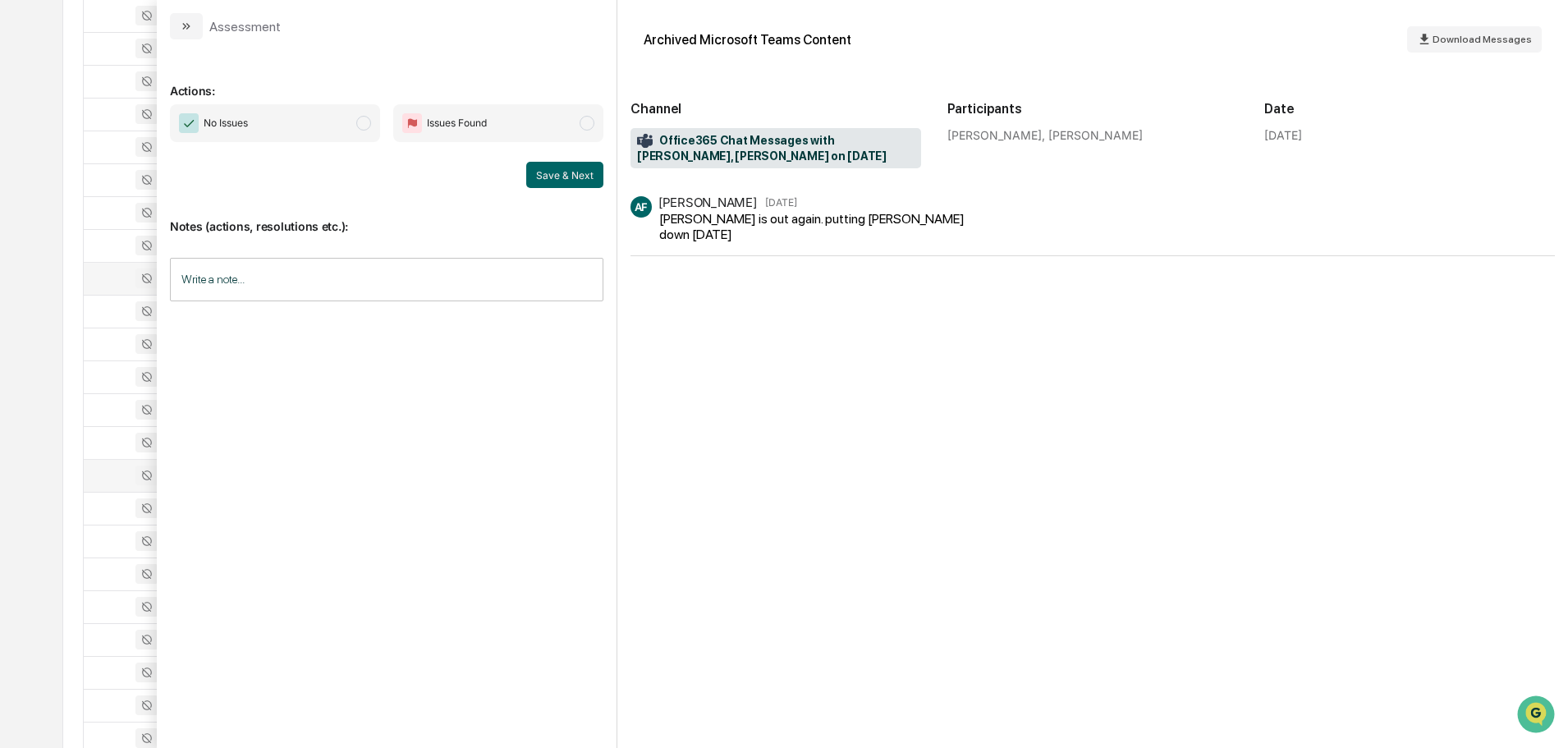
click at [190, 31] on icon "modal" at bounding box center [186, 26] width 14 height 14
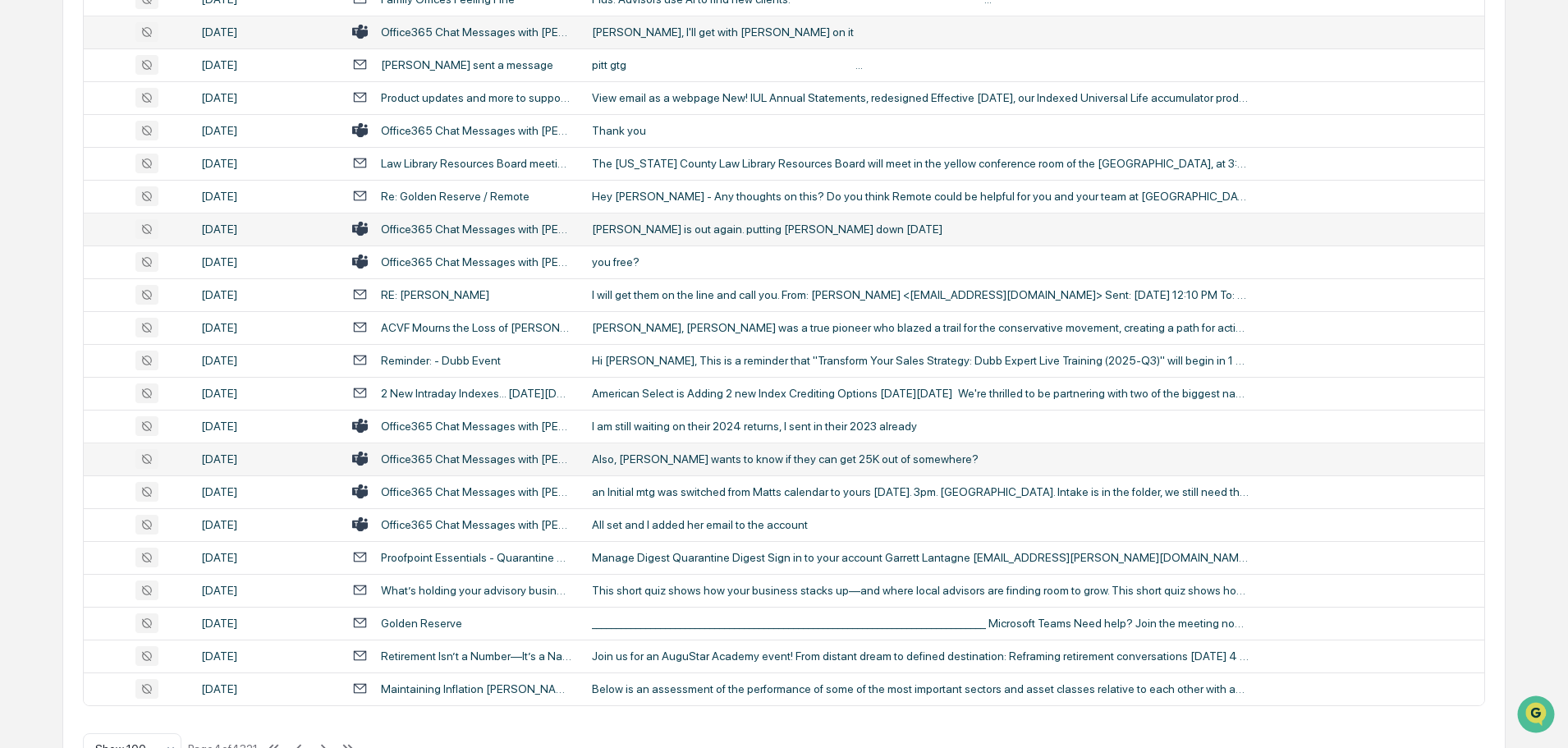
scroll to position [3006, 0]
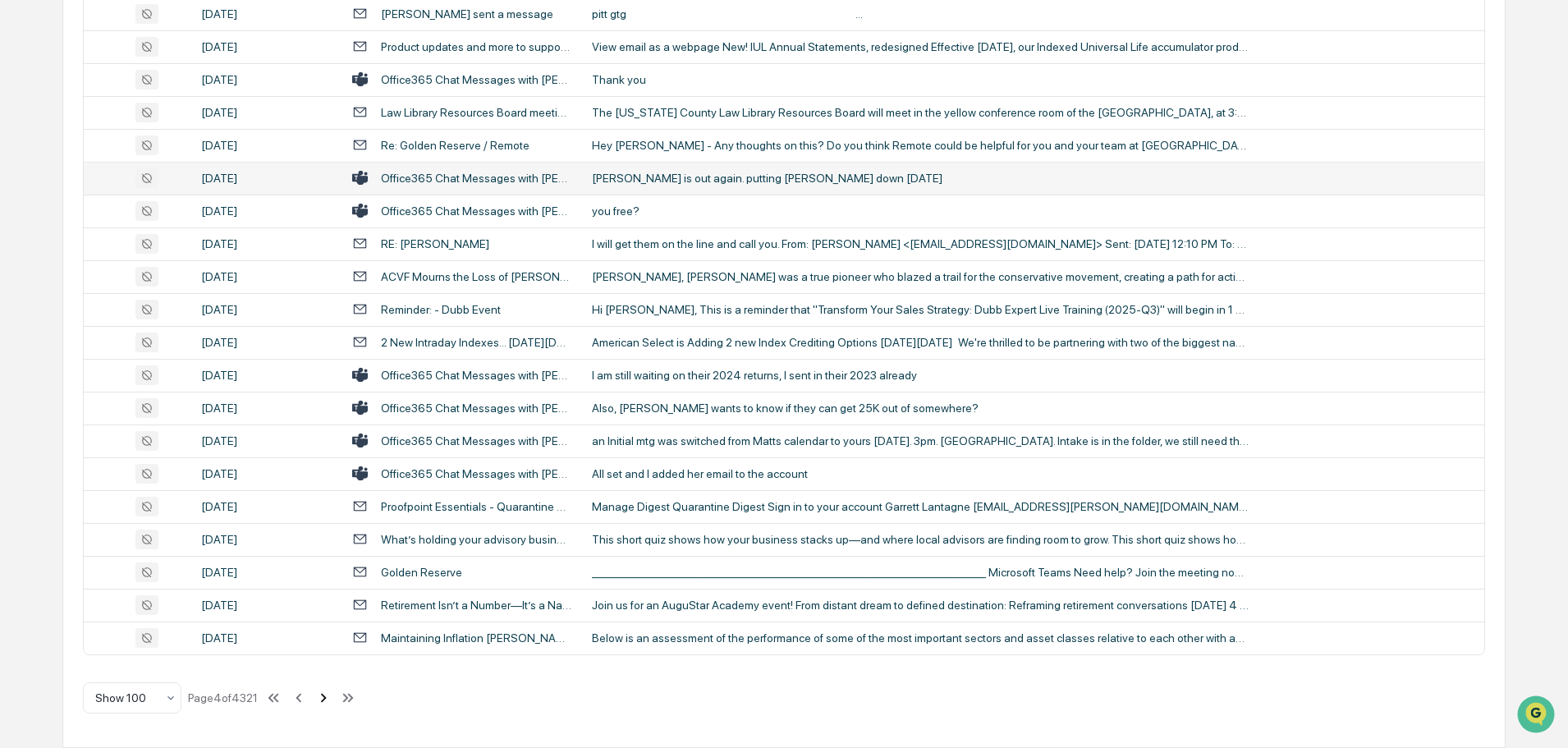
click at [323, 700] on icon at bounding box center [323, 697] width 18 height 18
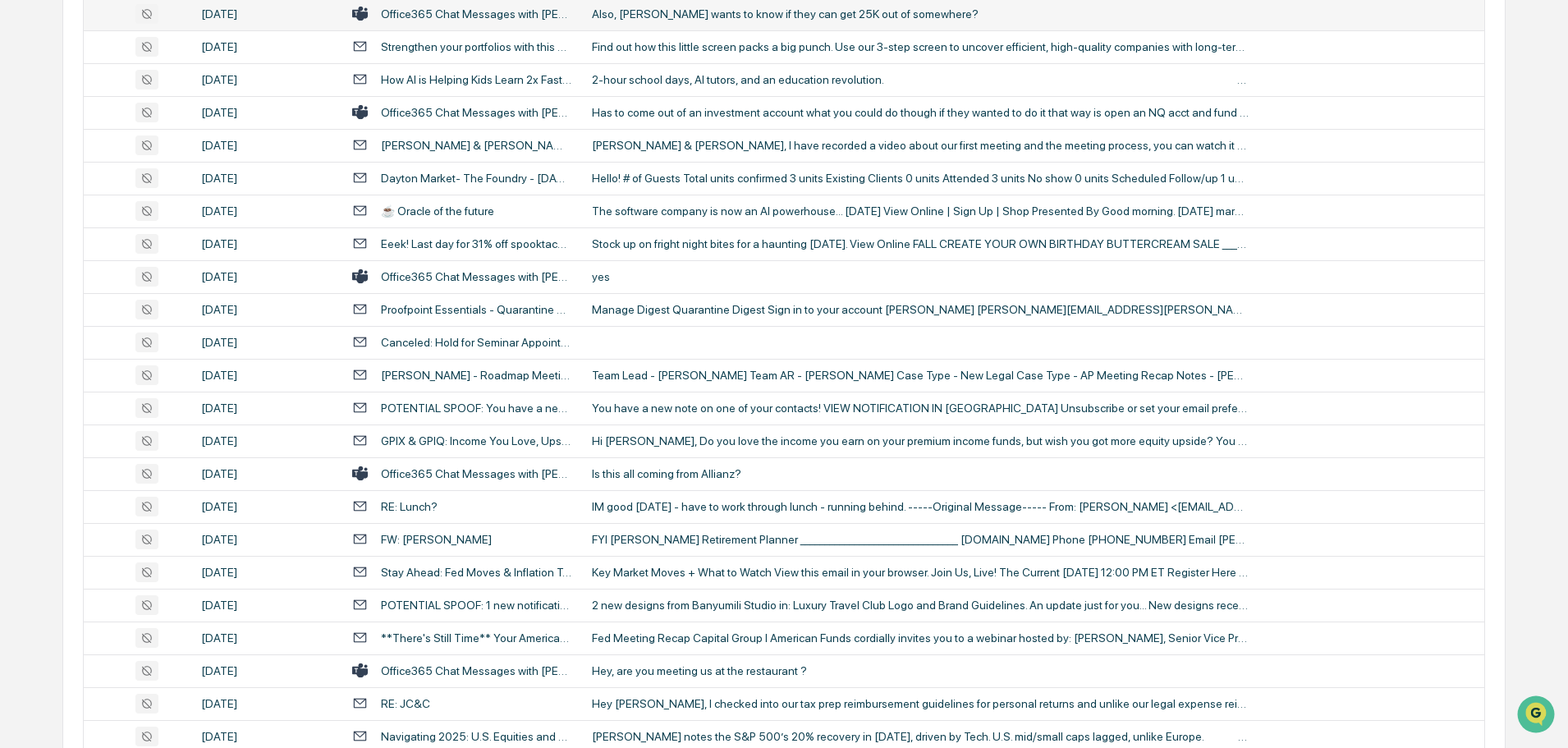
scroll to position [1446, 0]
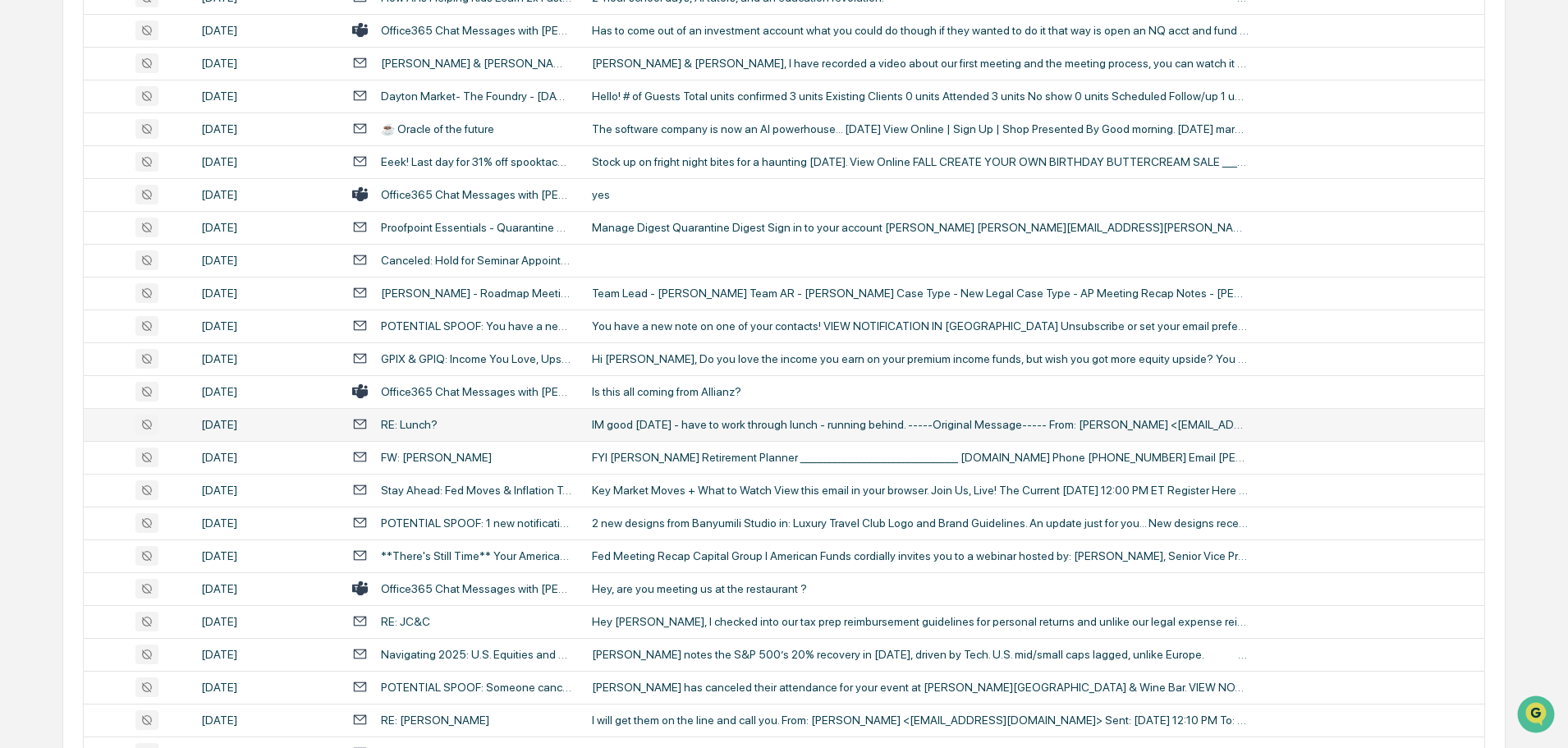
click at [694, 429] on div "IM good [DATE] - have to work through lunch - running behind. -----Original Mes…" at bounding box center [920, 424] width 657 height 14
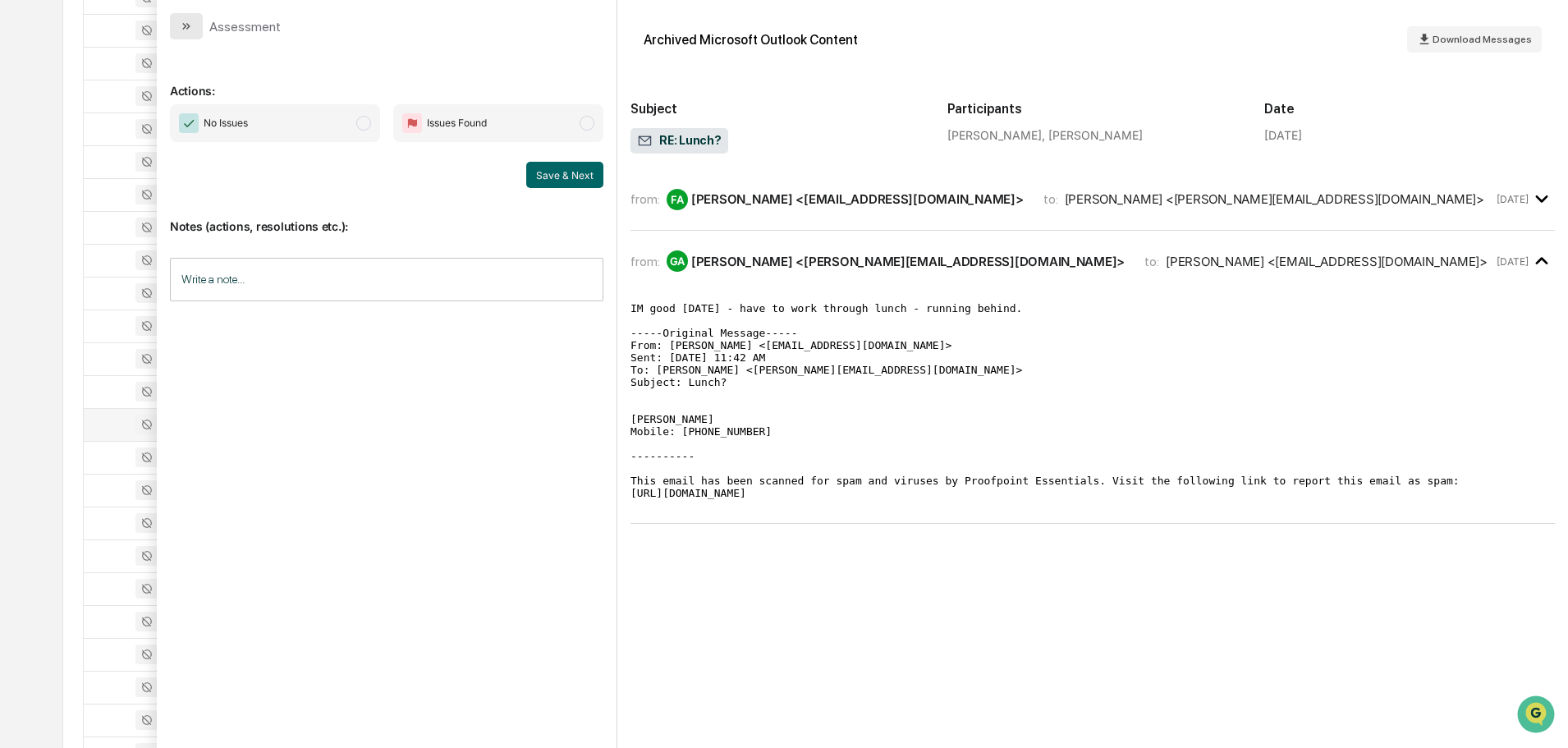
click at [182, 31] on icon "modal" at bounding box center [186, 26] width 14 height 14
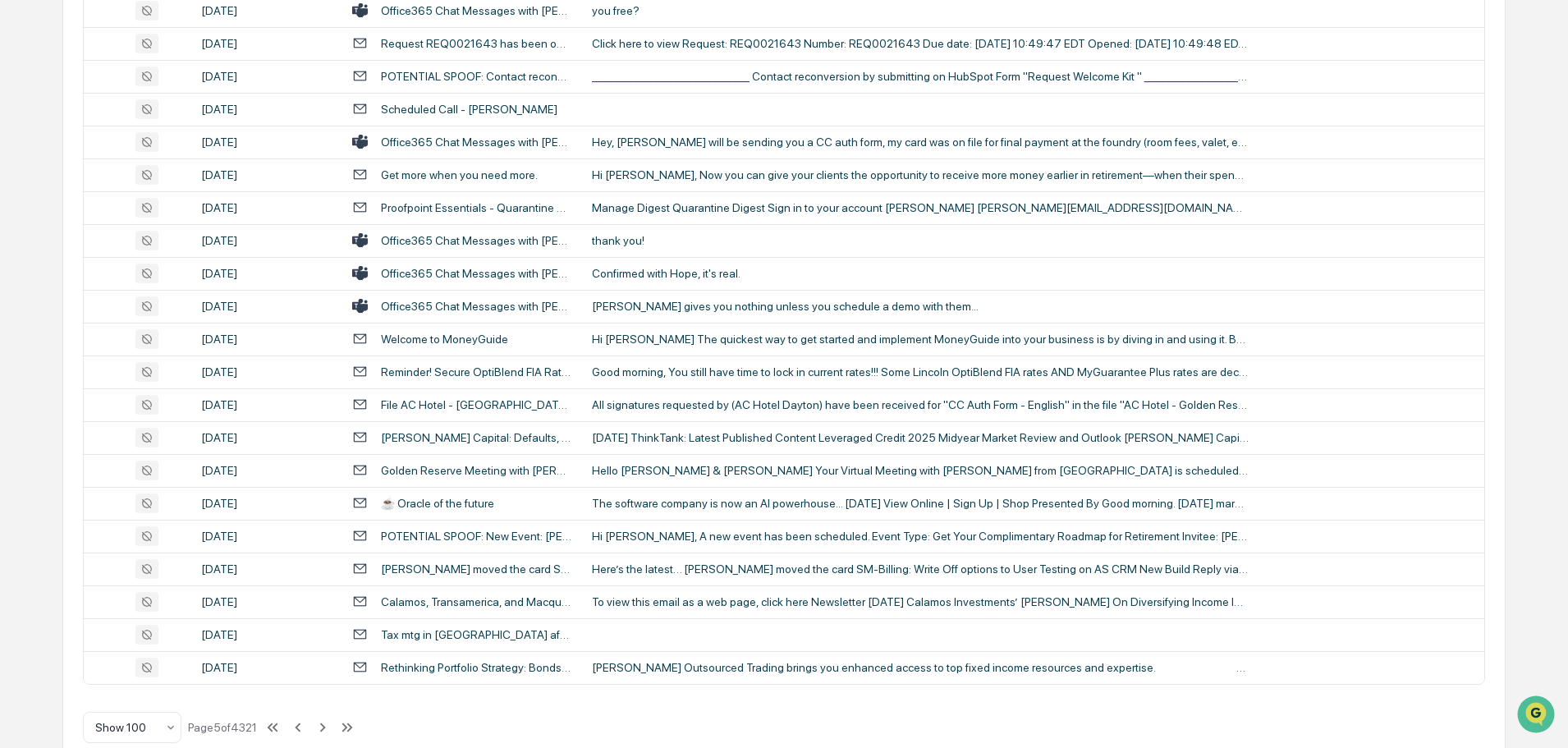
scroll to position [3006, 0]
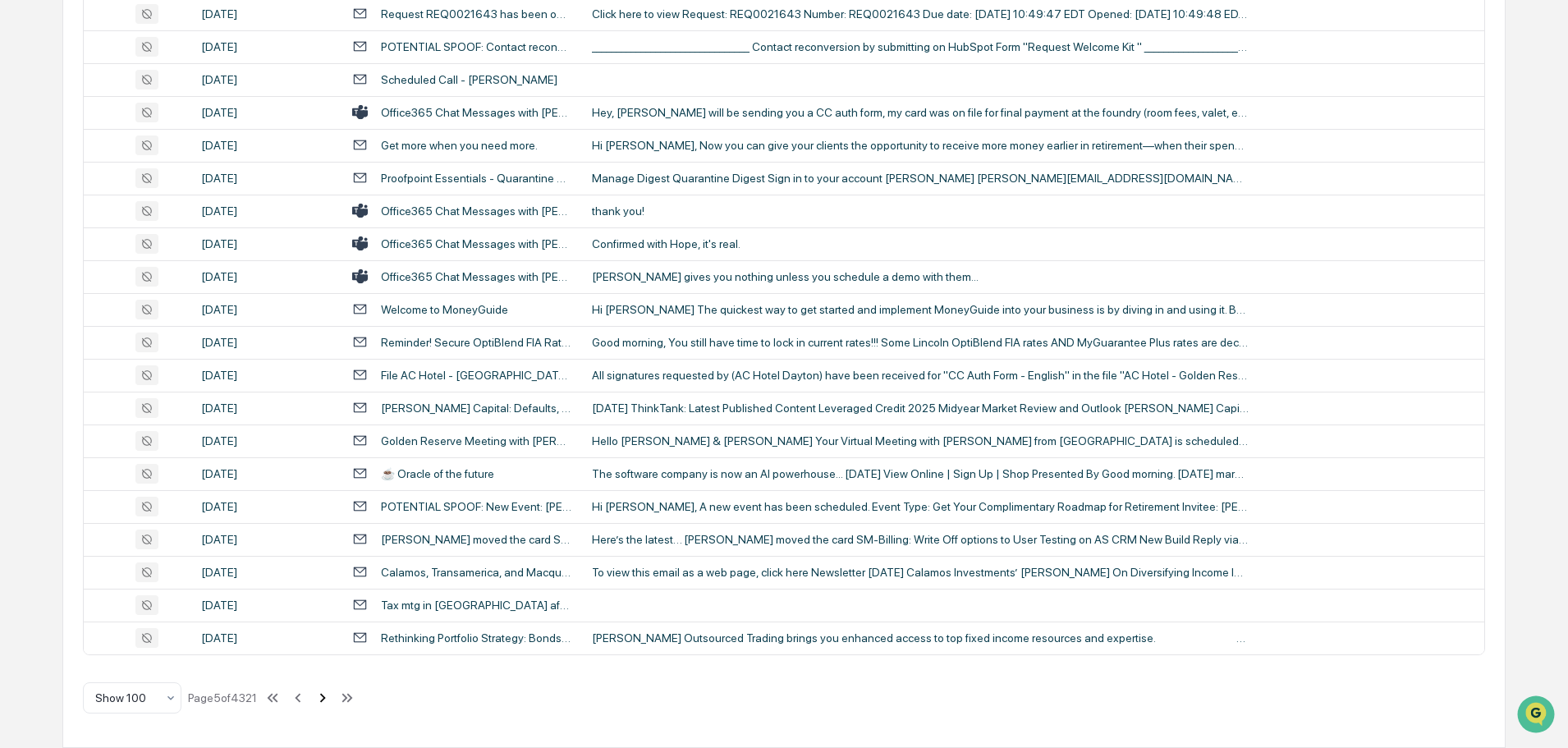
click at [330, 701] on icon at bounding box center [322, 697] width 18 height 18
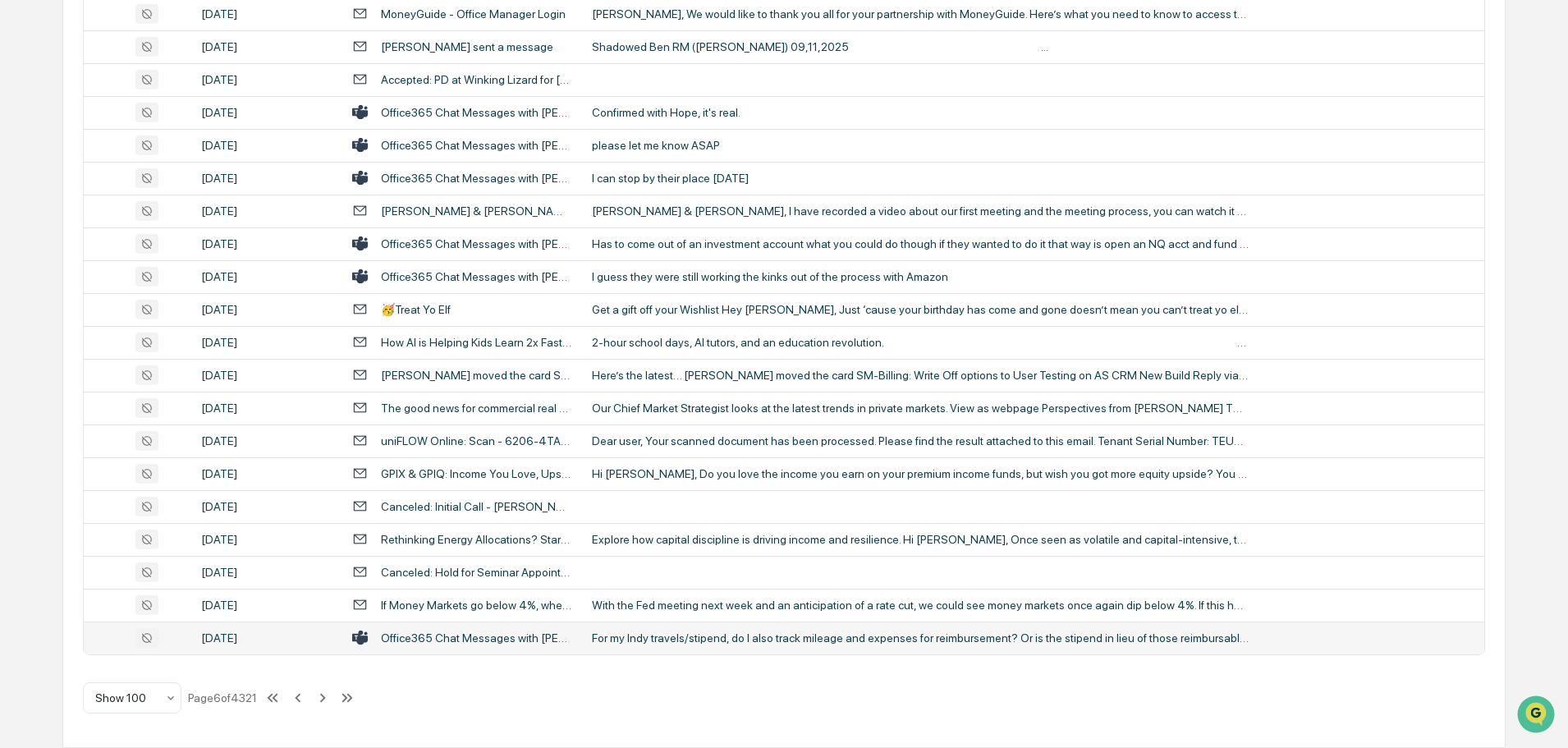
click at [689, 626] on td "For my Indy travels/stipend, do I also track mileage and expenses for reimburse…" at bounding box center [1033, 637] width 902 height 33
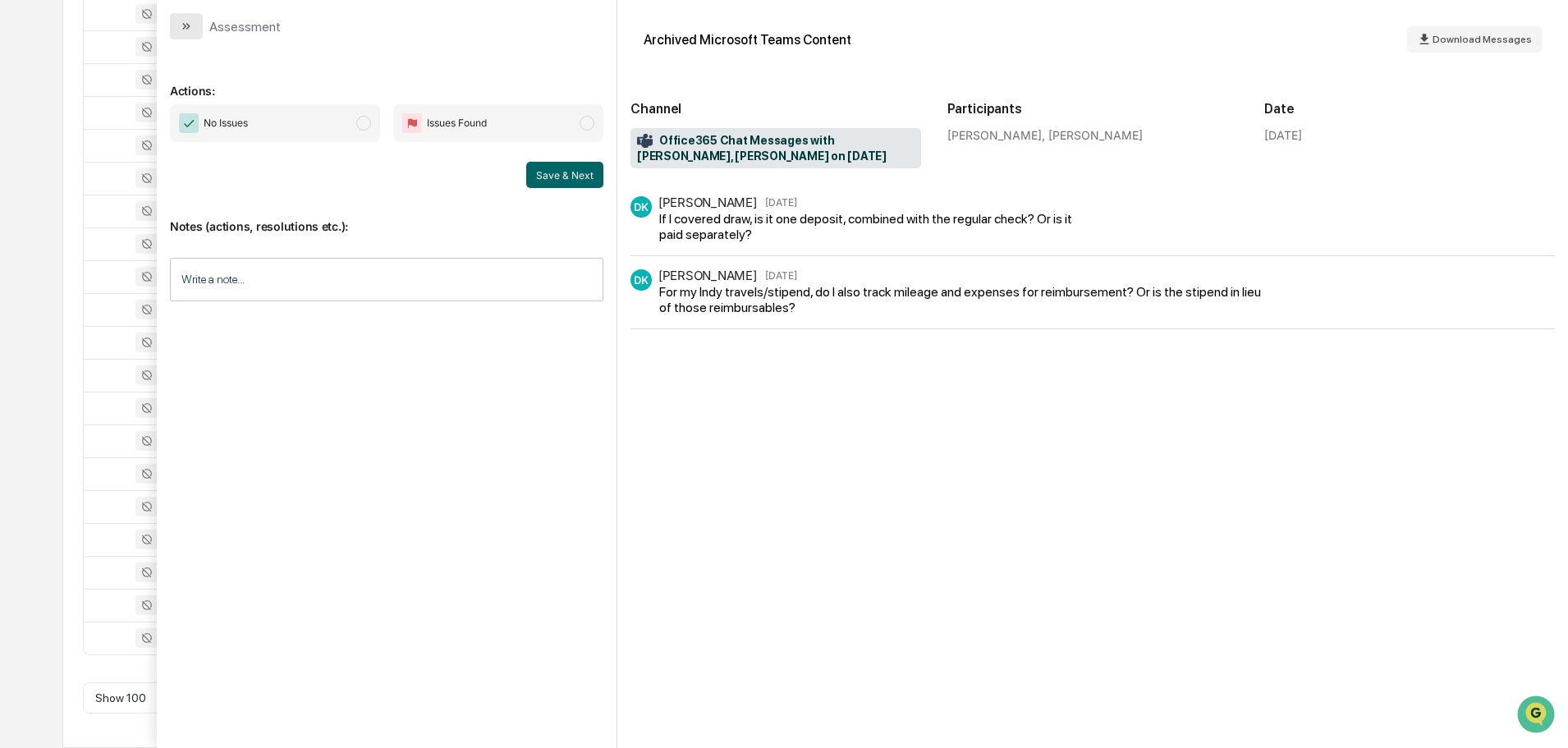
click at [191, 33] on button "modal" at bounding box center [186, 26] width 33 height 26
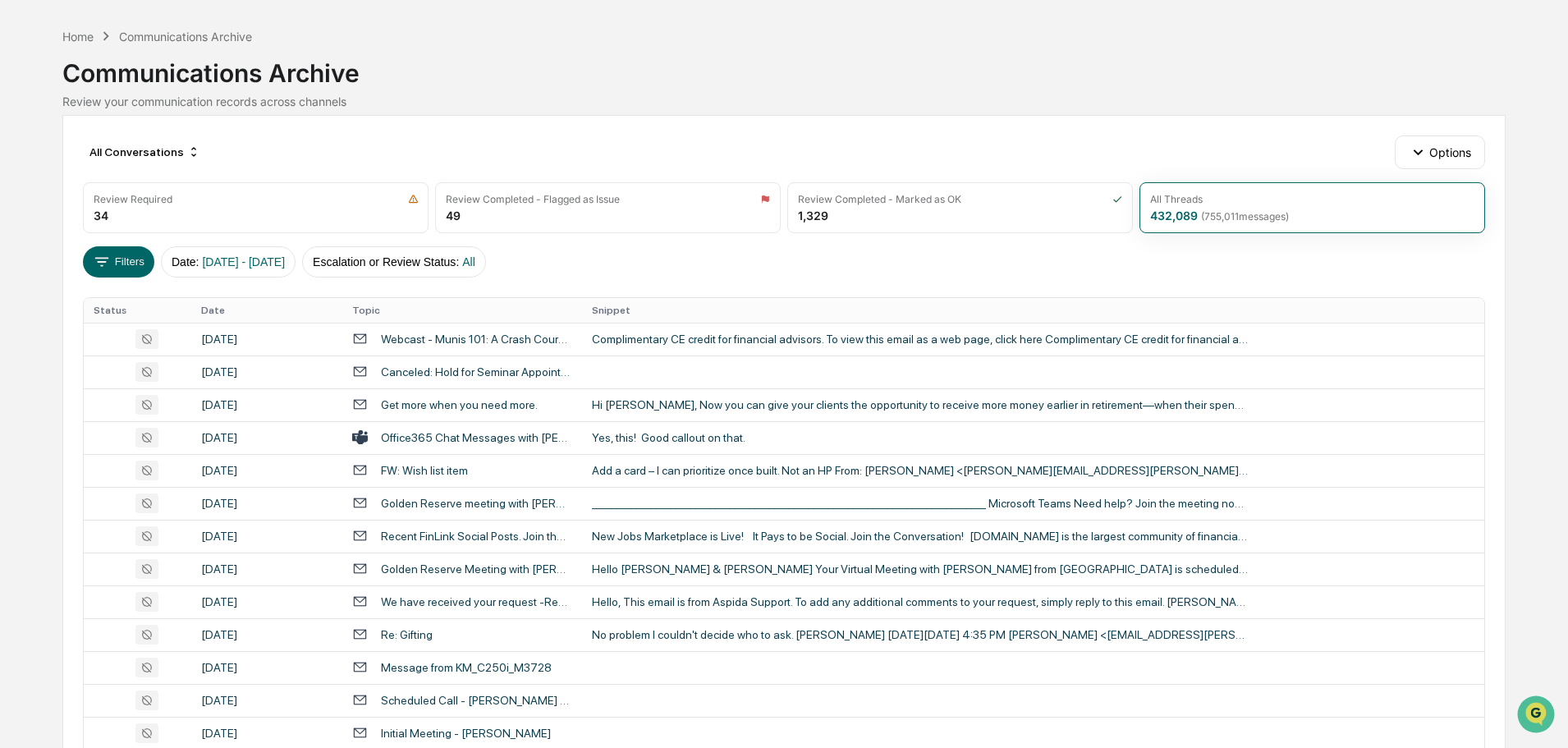
scroll to position [82, 0]
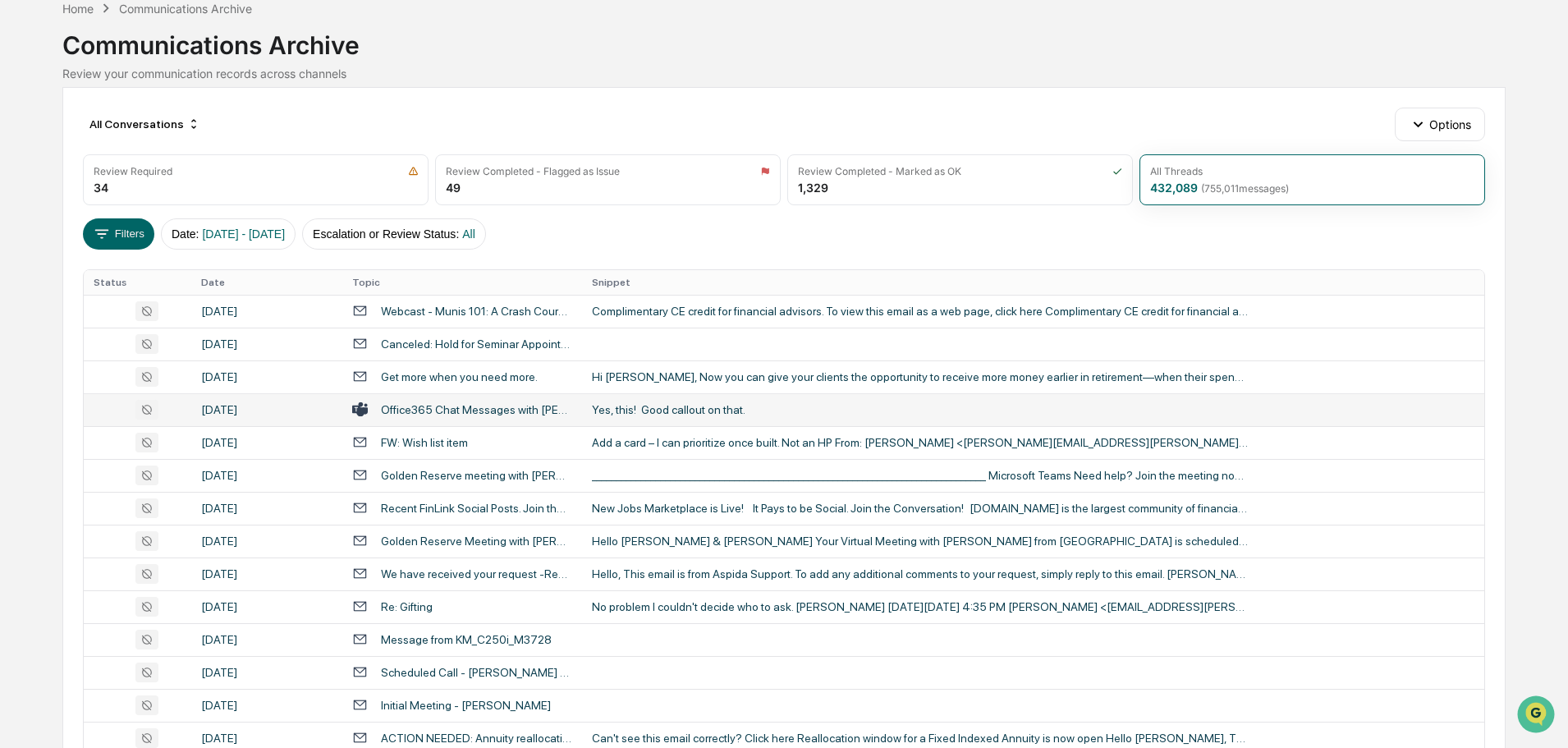
click at [673, 405] on div "Yes, this! Good callout on that." at bounding box center [920, 410] width 657 height 14
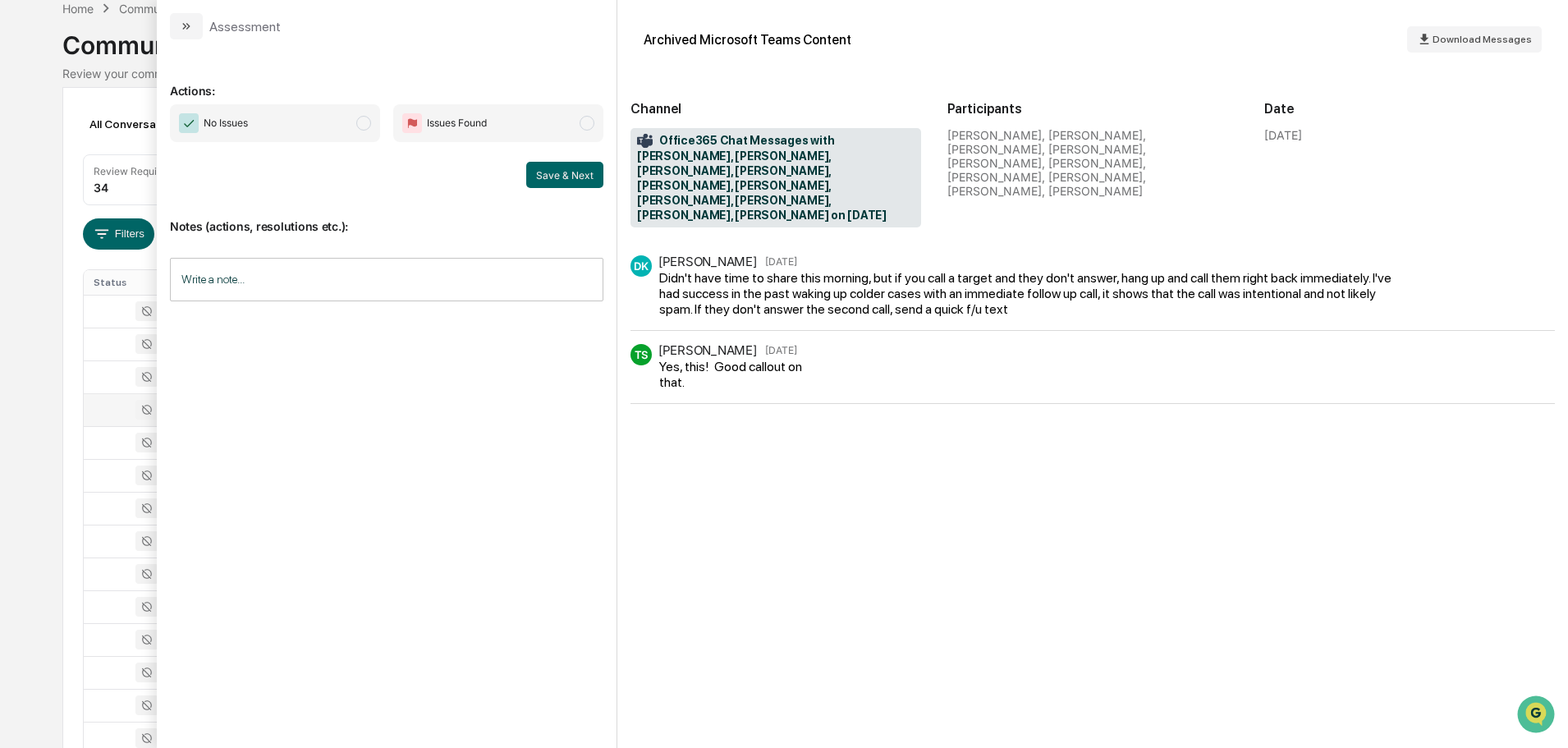
click at [196, 27] on button "modal" at bounding box center [186, 26] width 33 height 26
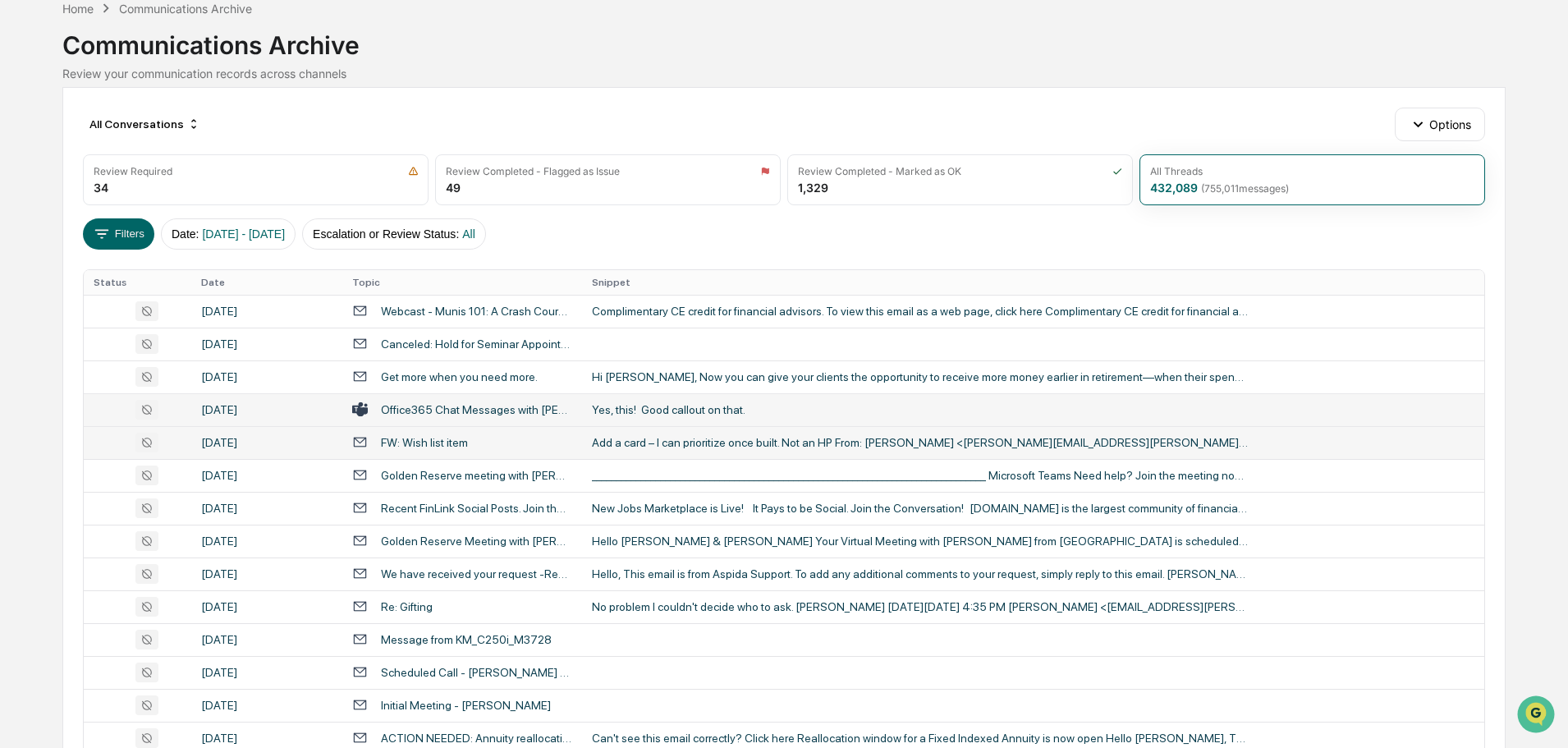
click at [653, 448] on div "Add a card – I can prioritize once built. Not an HP From: [PERSON_NAME] <[PERSO…" at bounding box center [920, 442] width 657 height 14
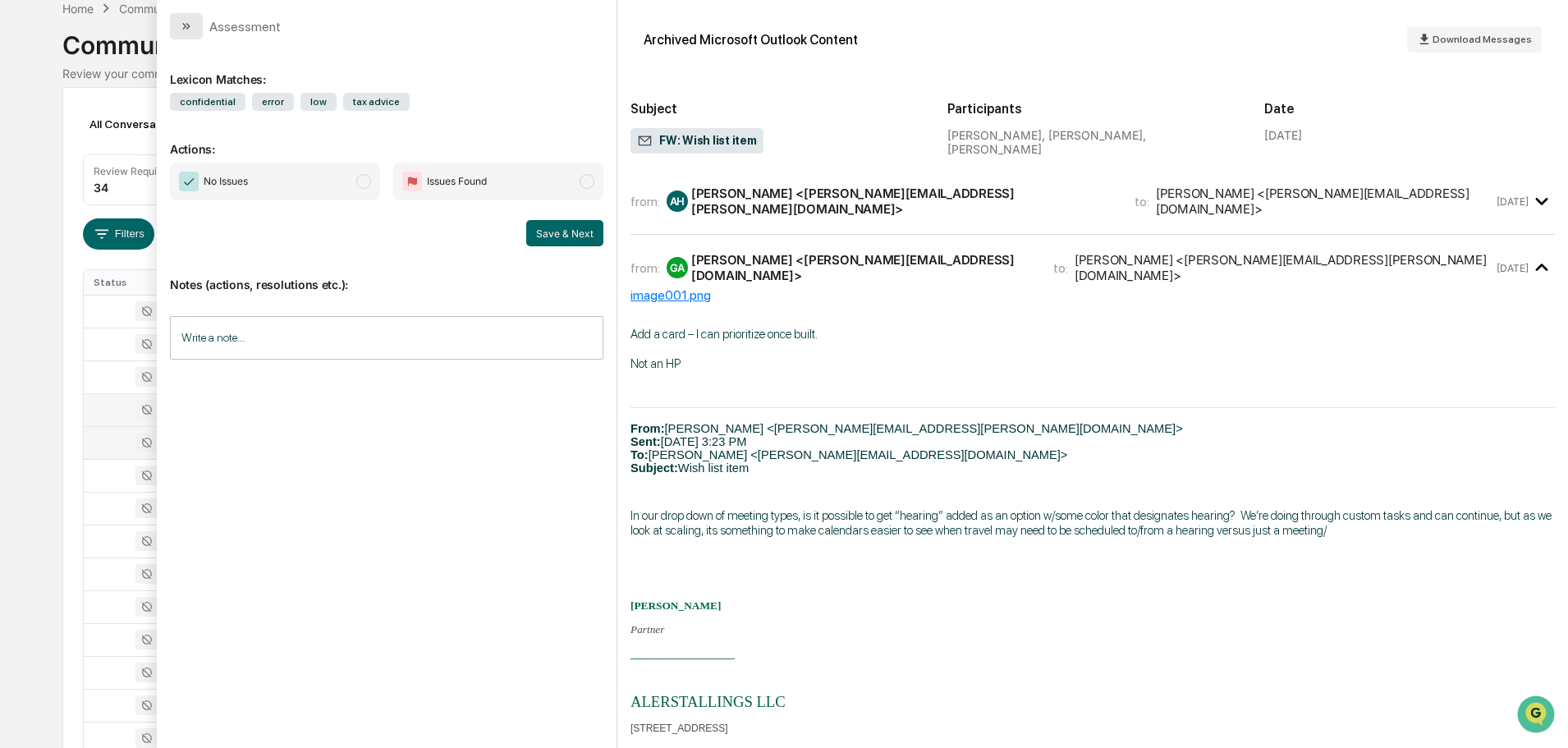
click at [177, 26] on button "modal" at bounding box center [186, 26] width 33 height 26
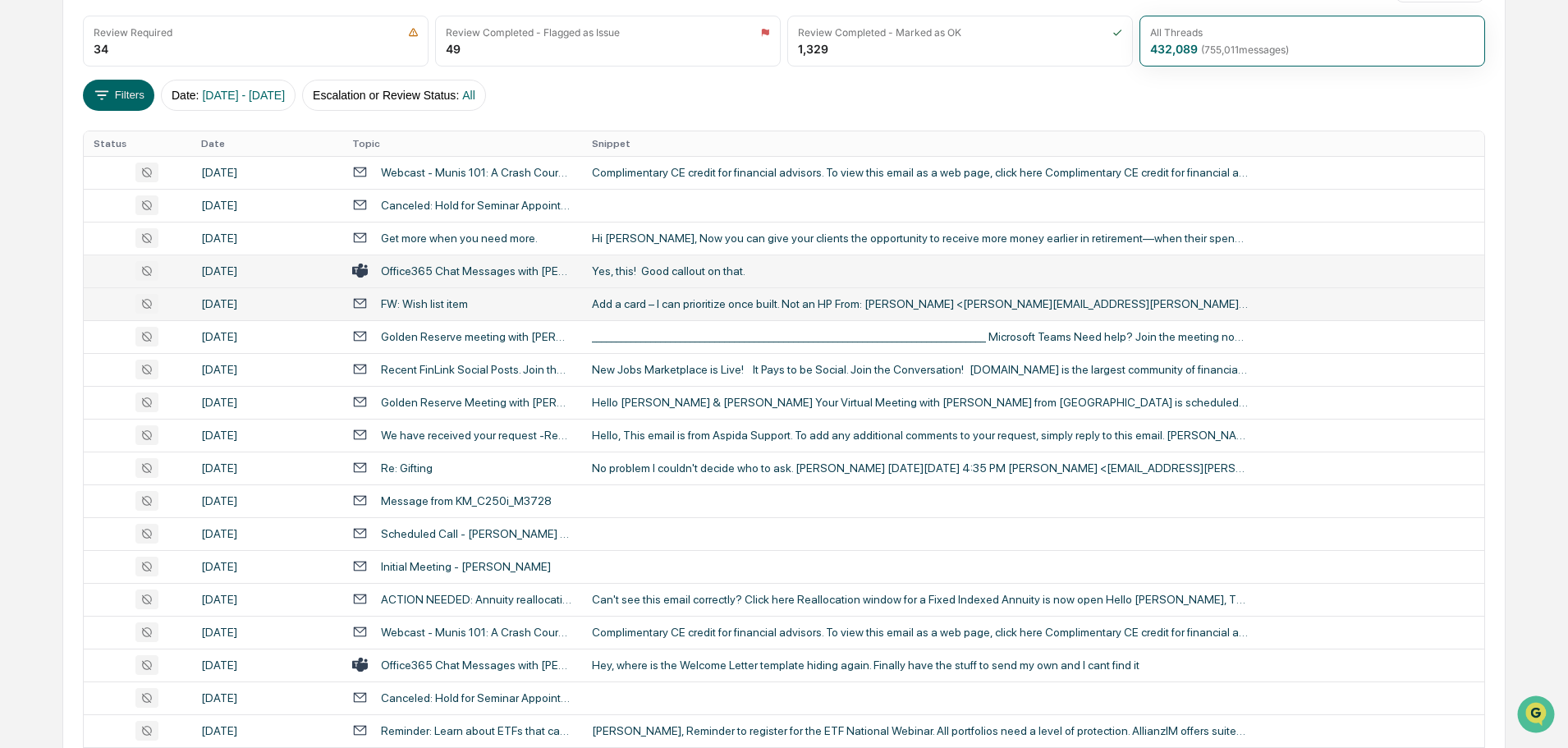
scroll to position [247, 0]
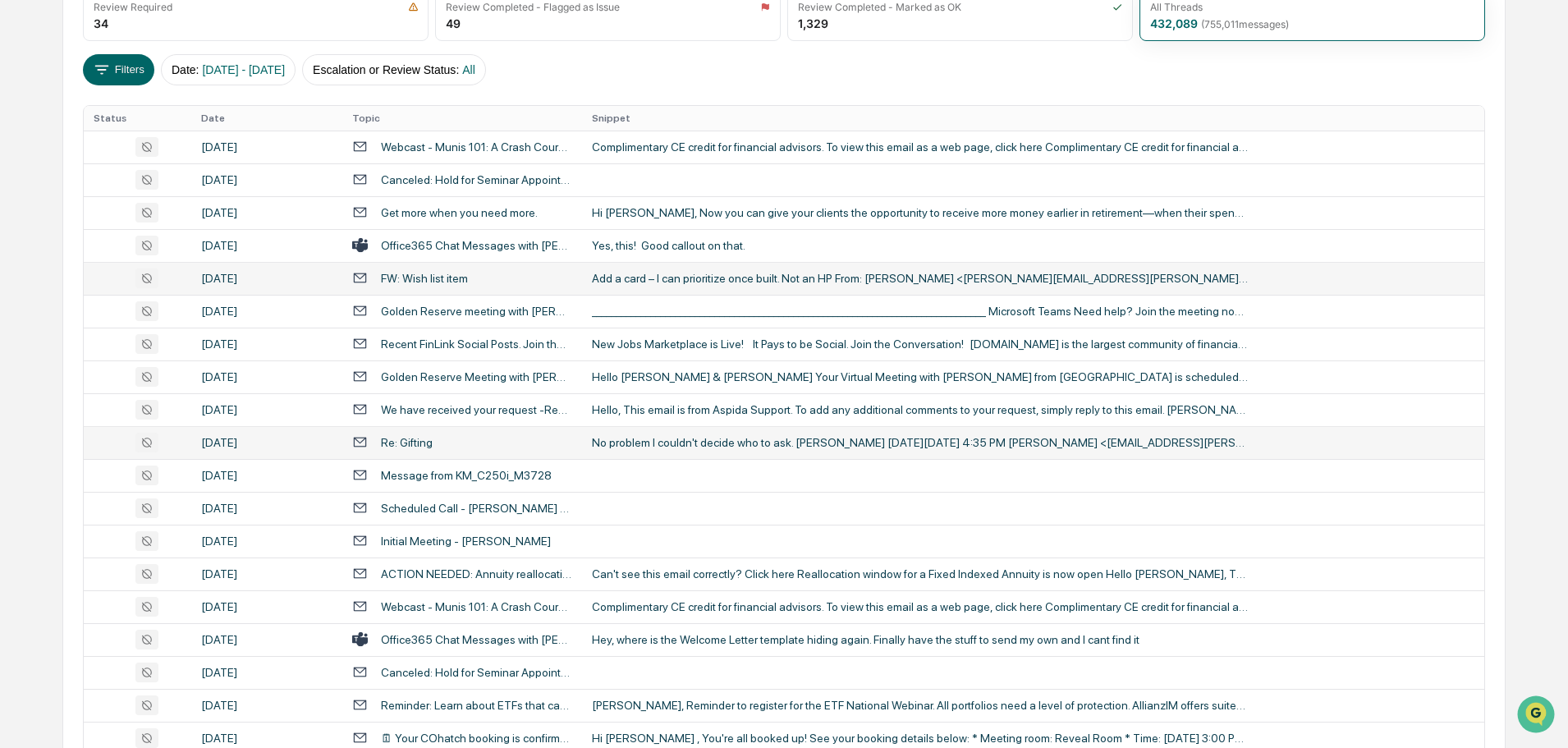
click at [668, 439] on div "No problem I couldn't decide who to ask. [PERSON_NAME] [DATE][DATE] 4:35 PM [PE…" at bounding box center [920, 442] width 657 height 14
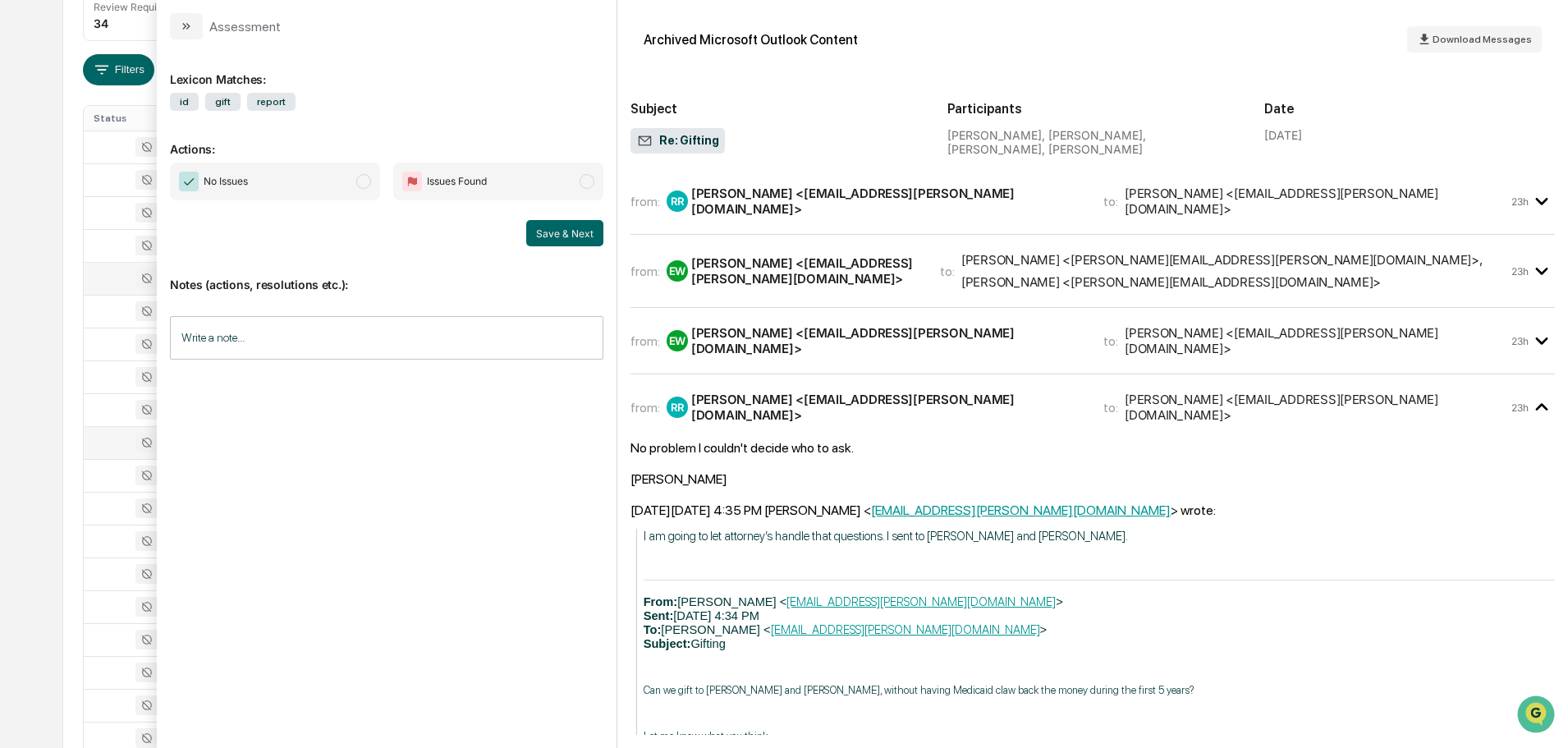
drag, startPoint x: 187, startPoint y: 25, endPoint x: 198, endPoint y: 41, distance: 19.4
click at [187, 25] on icon "modal" at bounding box center [186, 26] width 14 height 14
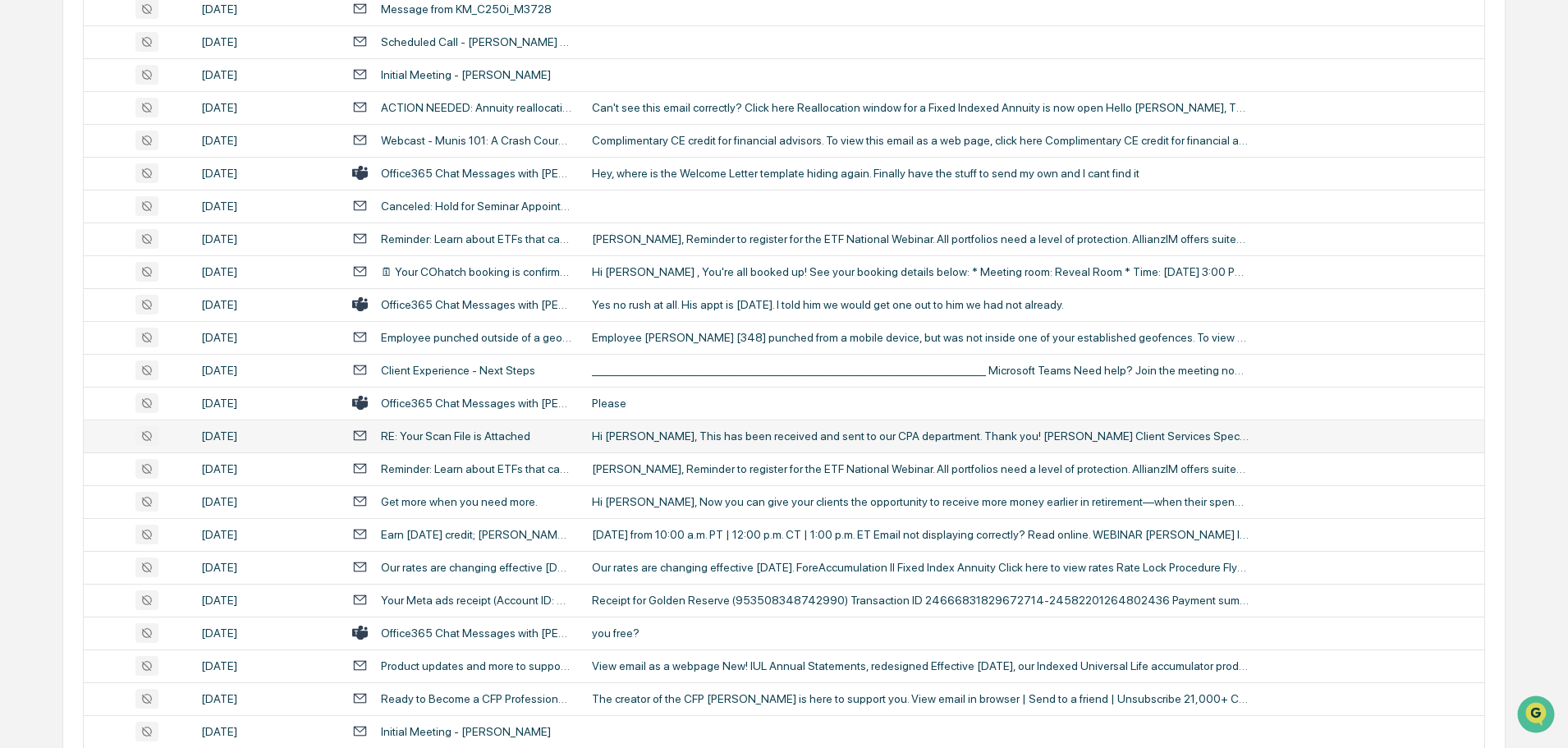
scroll to position [739, 0]
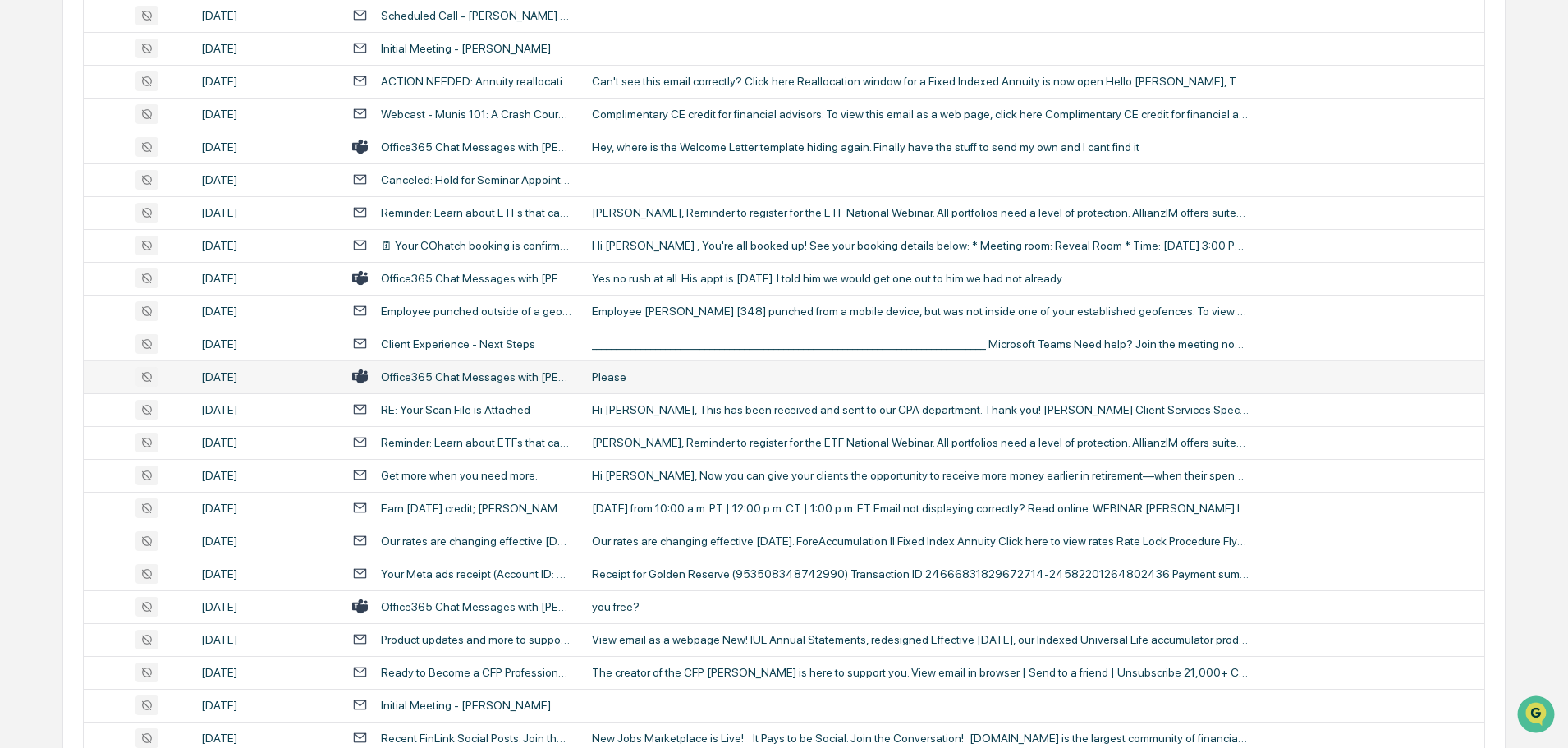
click at [658, 382] on div "Please" at bounding box center [920, 377] width 657 height 14
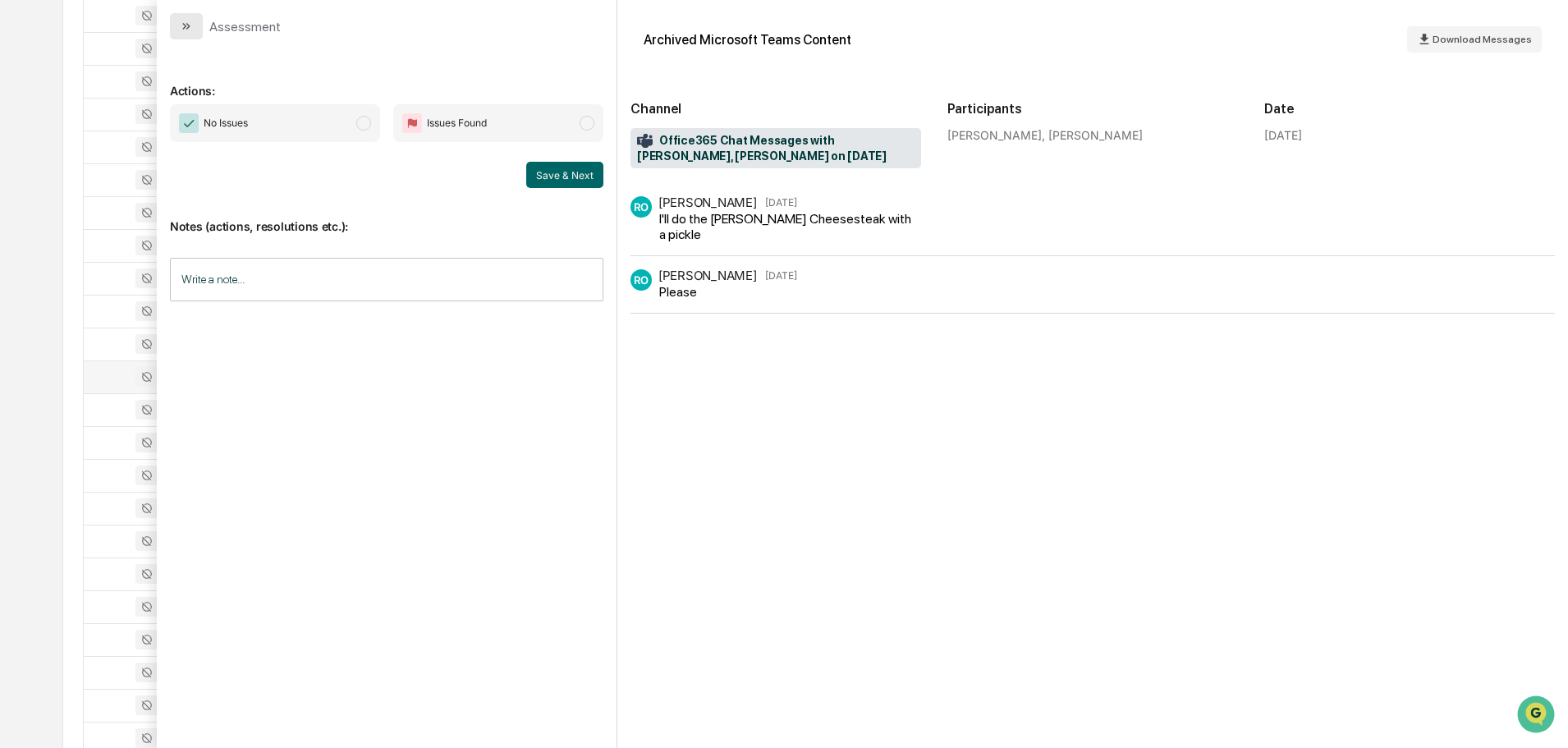
click at [198, 26] on button "modal" at bounding box center [186, 26] width 33 height 26
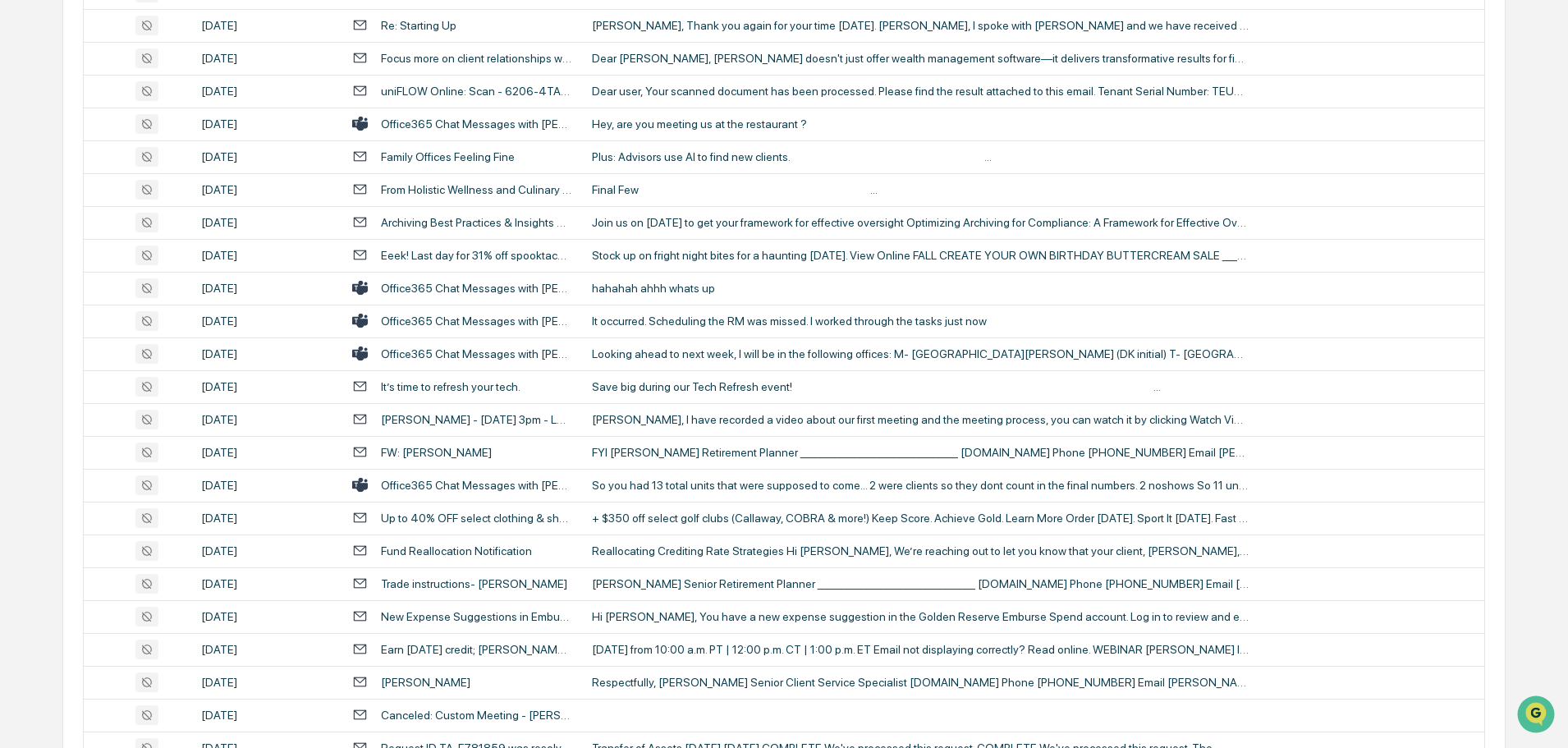
scroll to position [1806, 0]
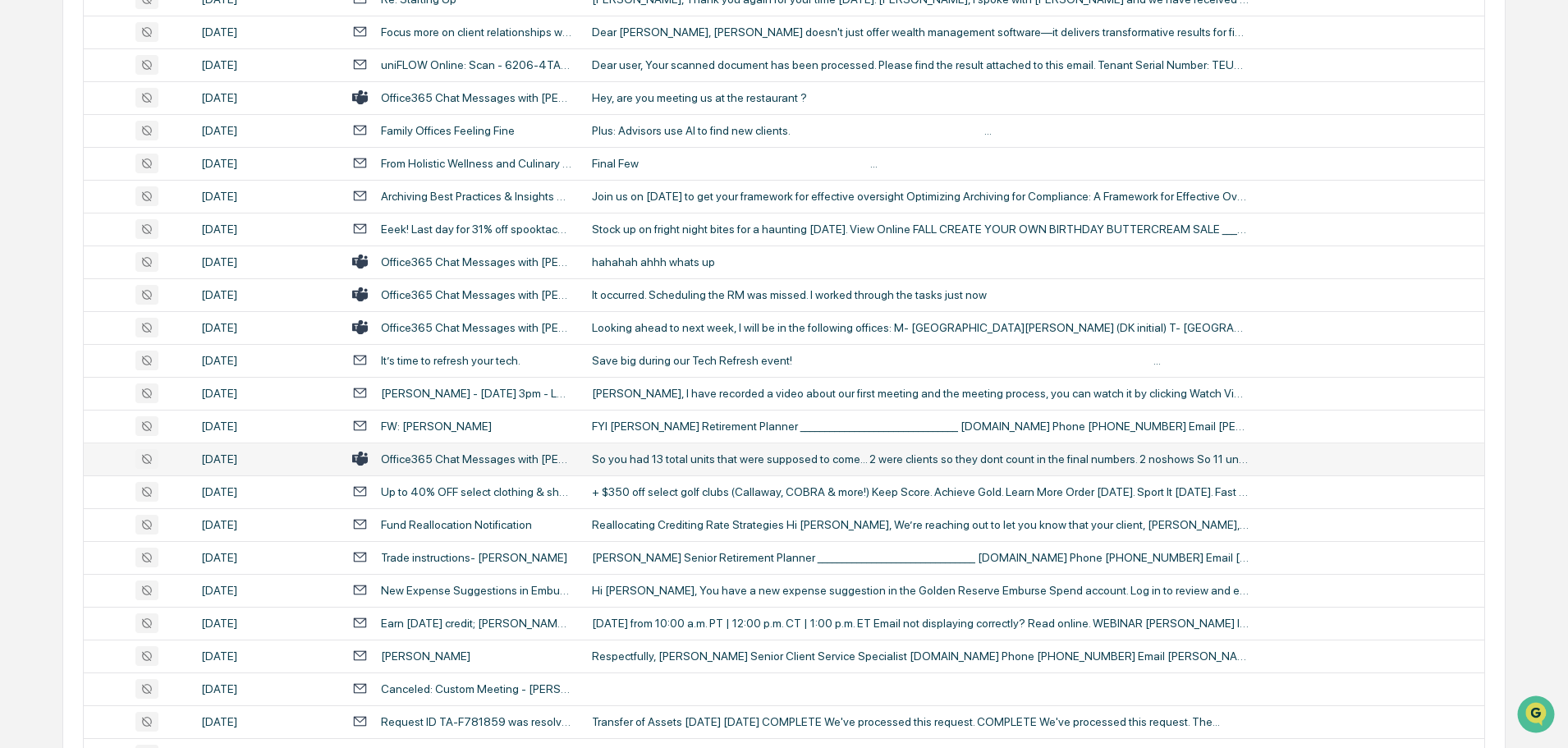
click at [645, 456] on div "So you had 13 total units that were supposed to come... 2 were clients so they …" at bounding box center [920, 459] width 657 height 14
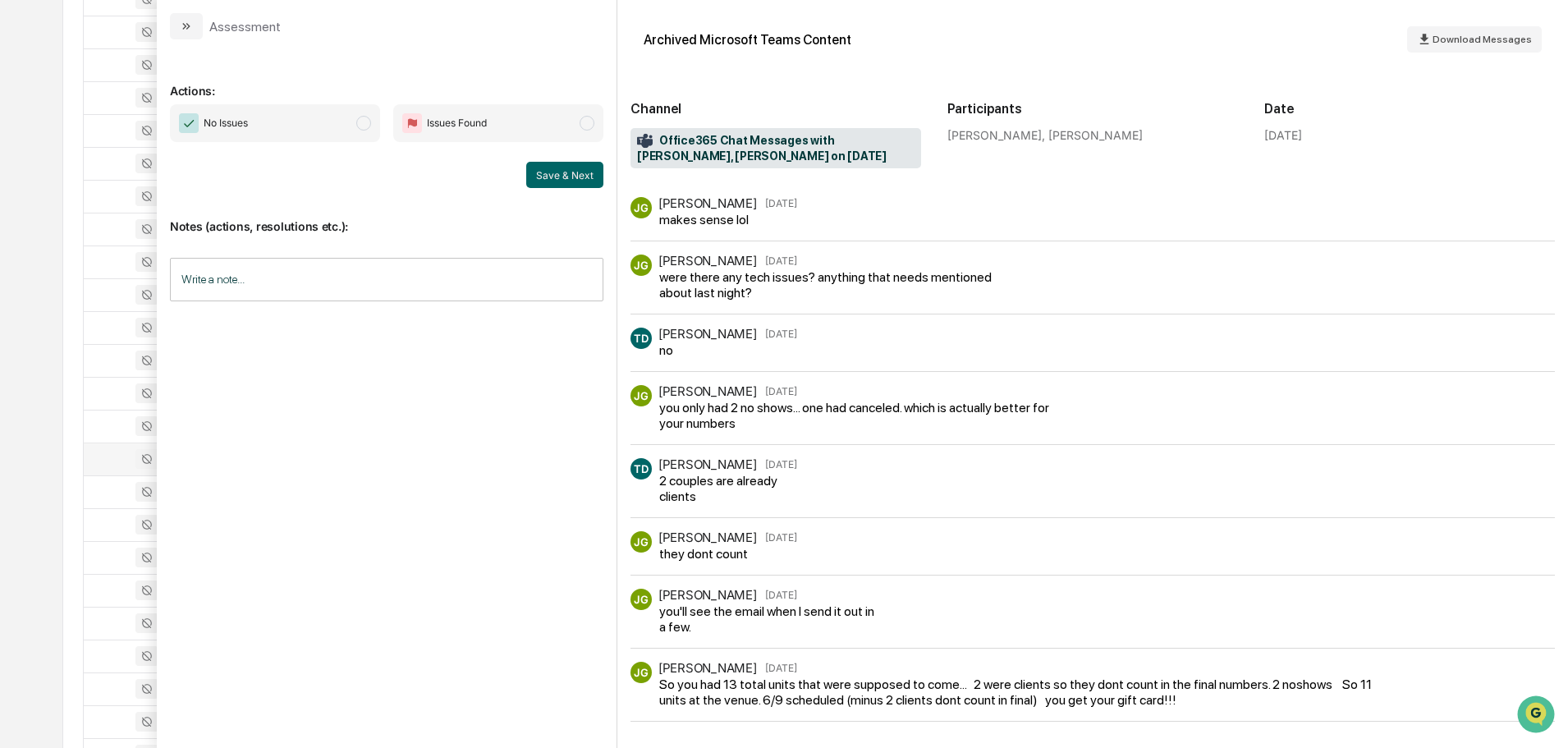
scroll to position [1888, 0]
click at [195, 25] on button "modal" at bounding box center [186, 26] width 33 height 26
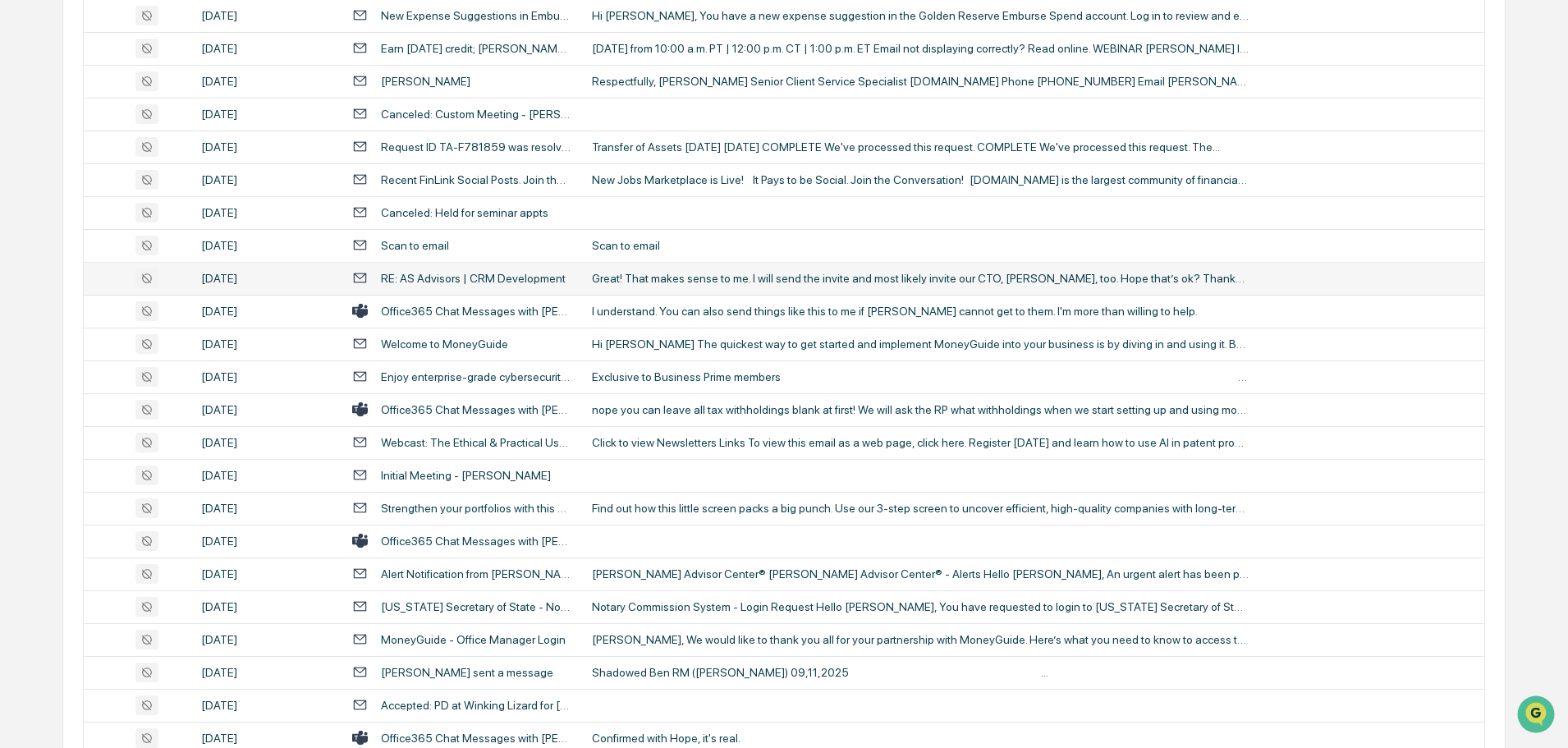
scroll to position [2463, 0]
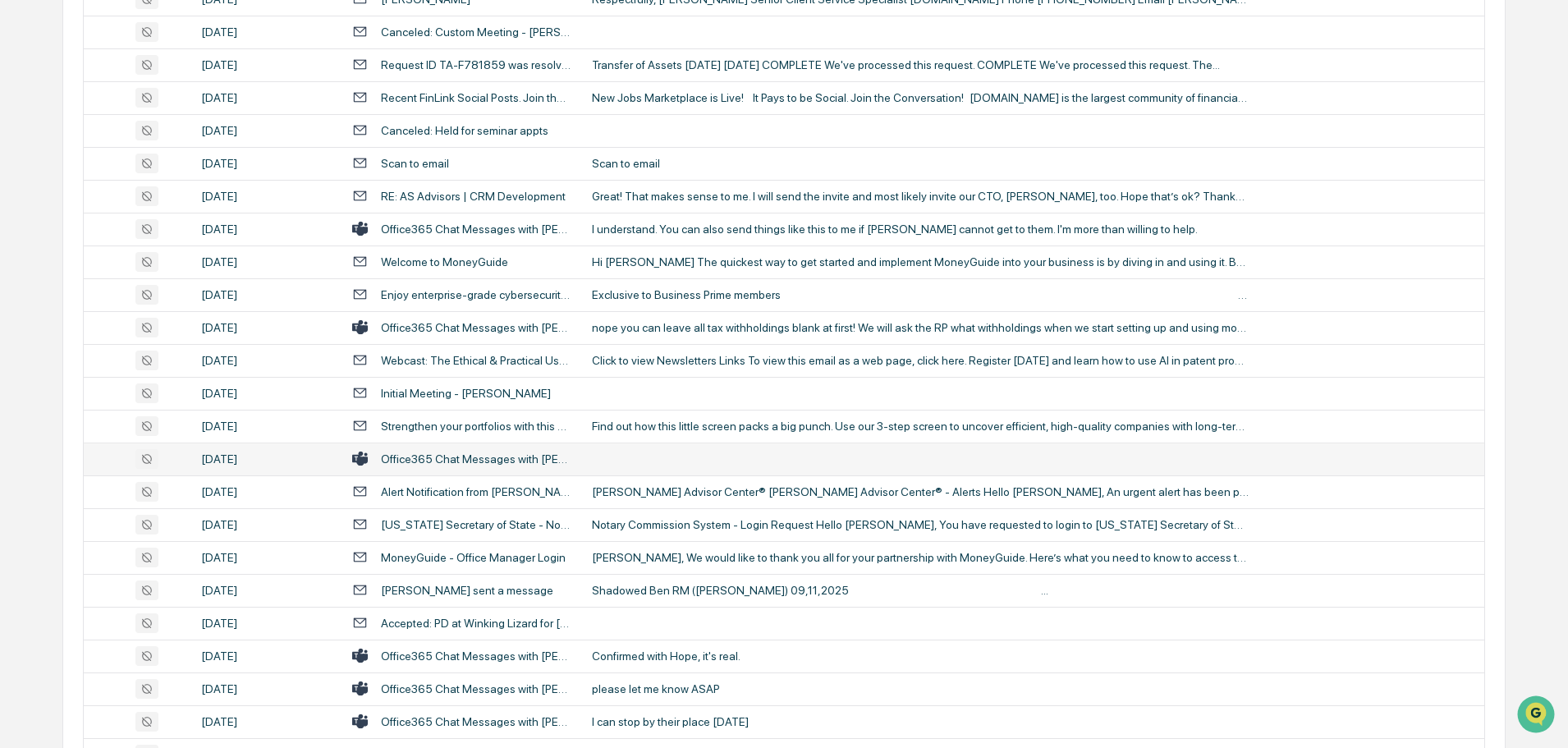
click at [652, 463] on td at bounding box center [1033, 458] width 902 height 33
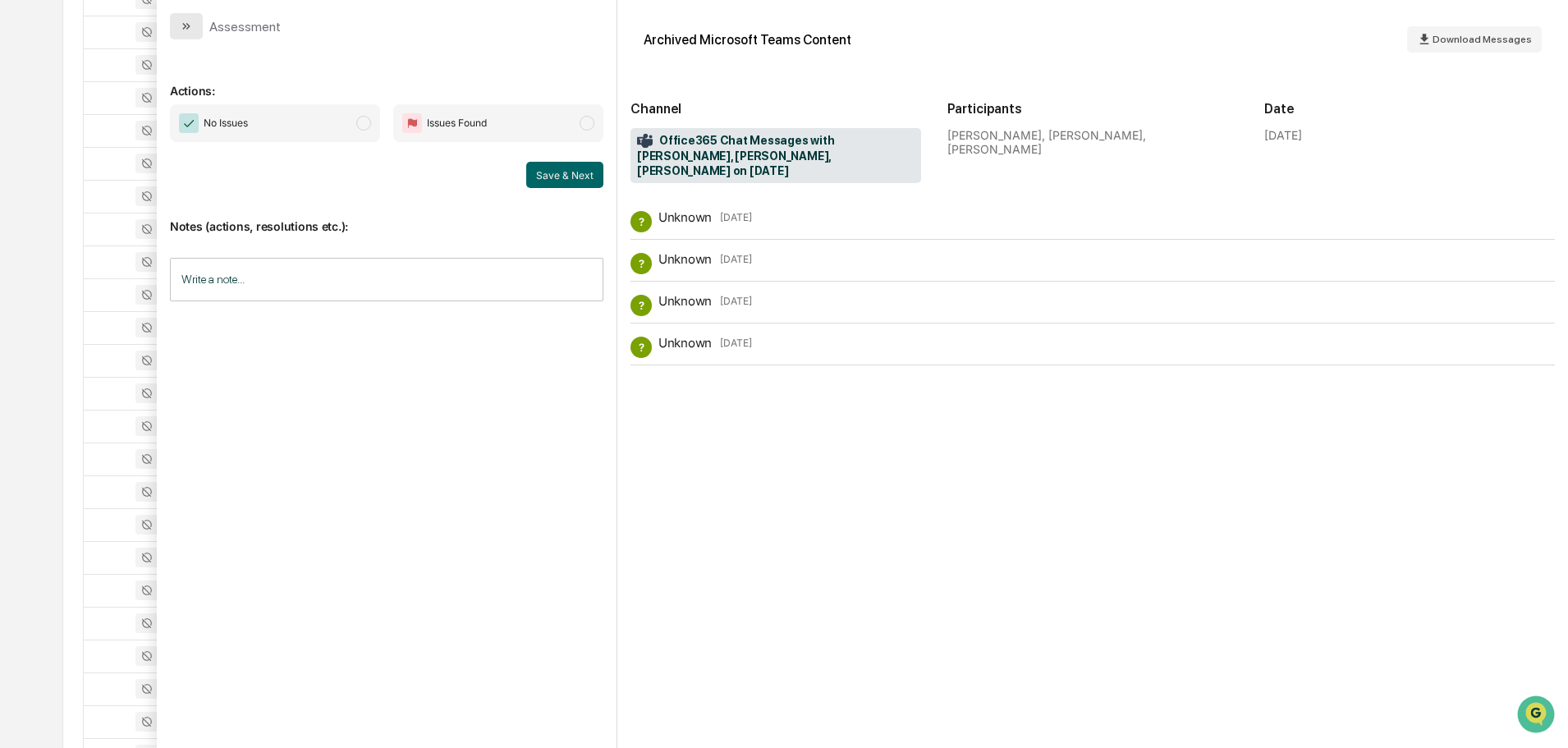
click at [183, 19] on button "modal" at bounding box center [186, 26] width 33 height 26
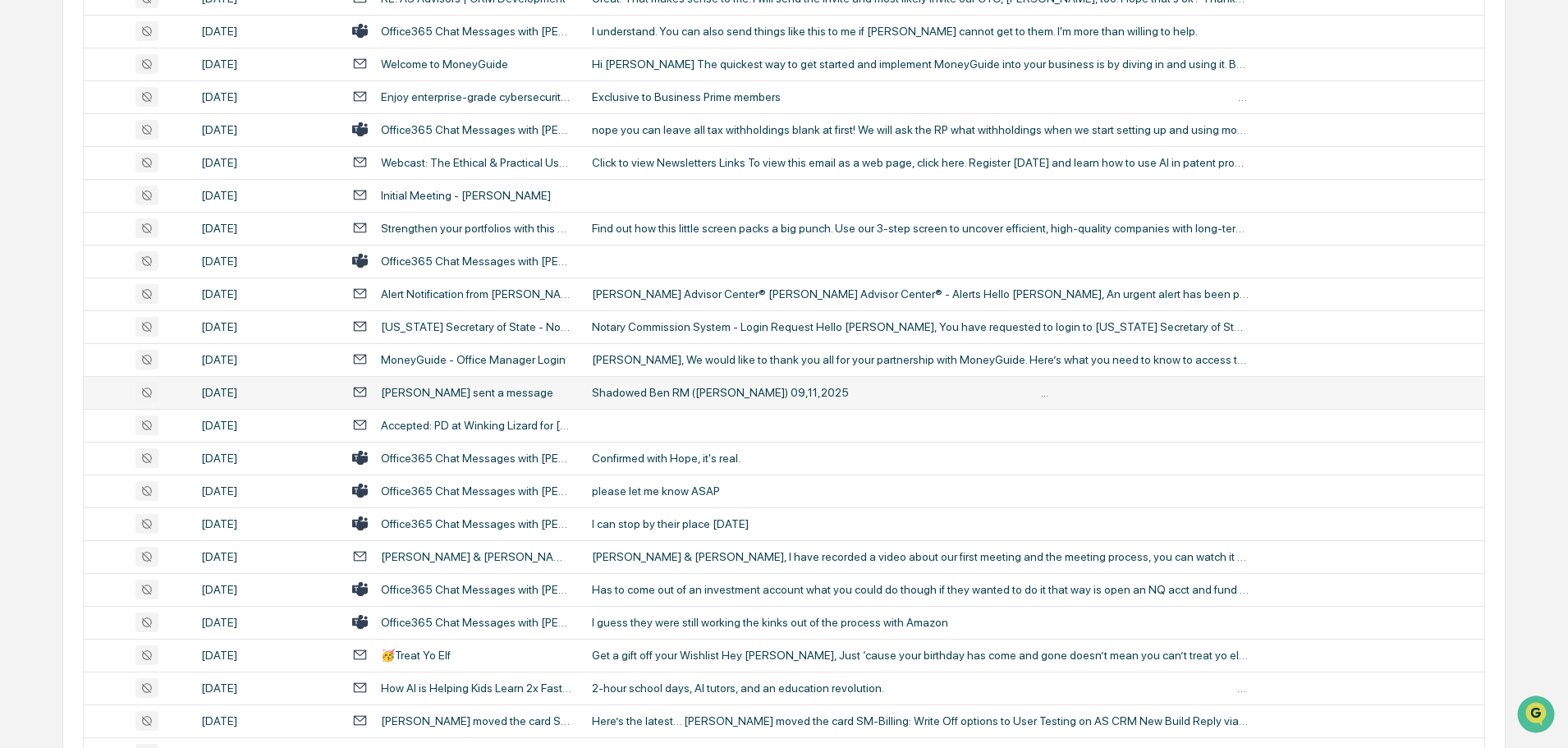
scroll to position [2708, 0]
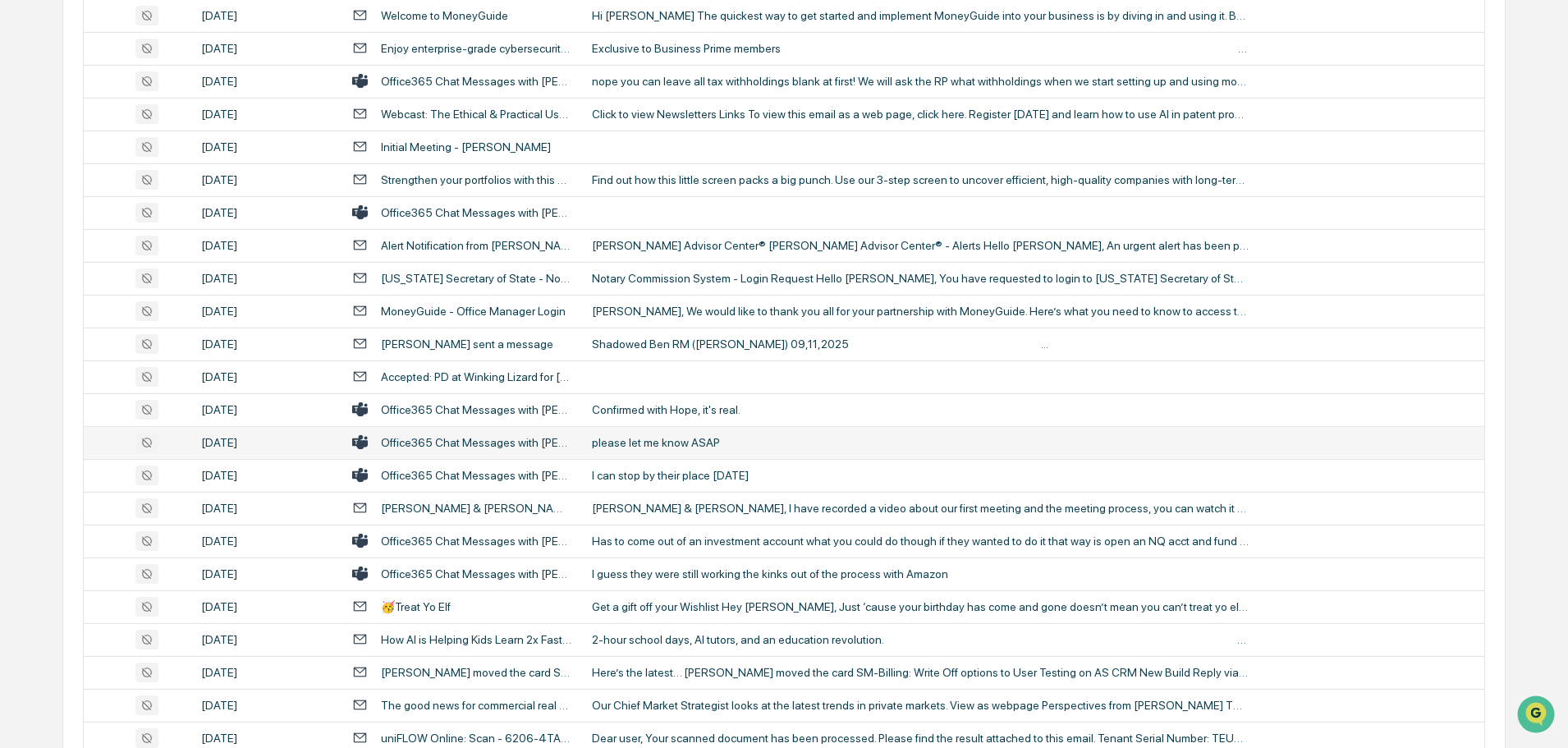
click at [666, 444] on div "please let me know ASAP" at bounding box center [920, 442] width 657 height 14
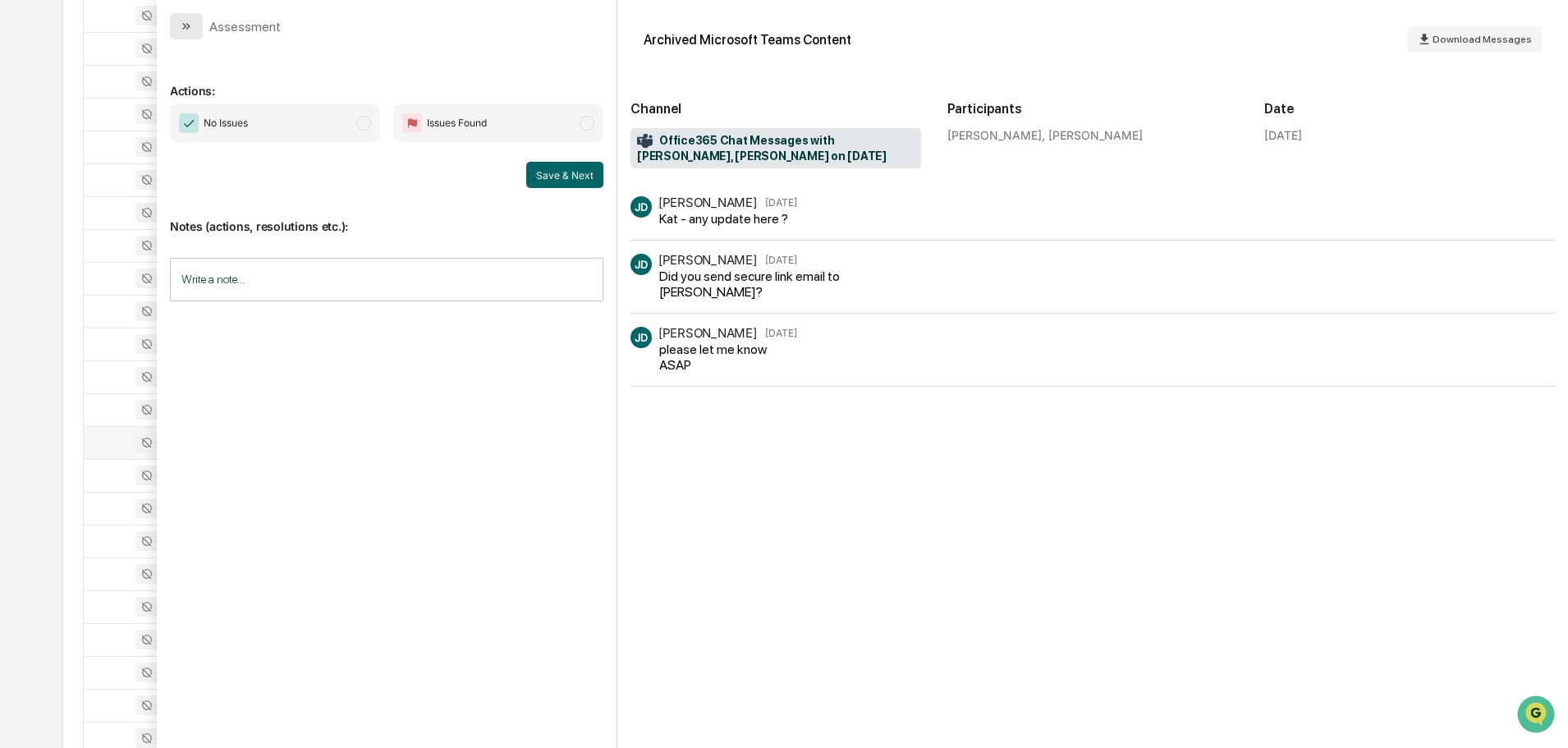
click at [195, 25] on button "modal" at bounding box center [186, 26] width 33 height 26
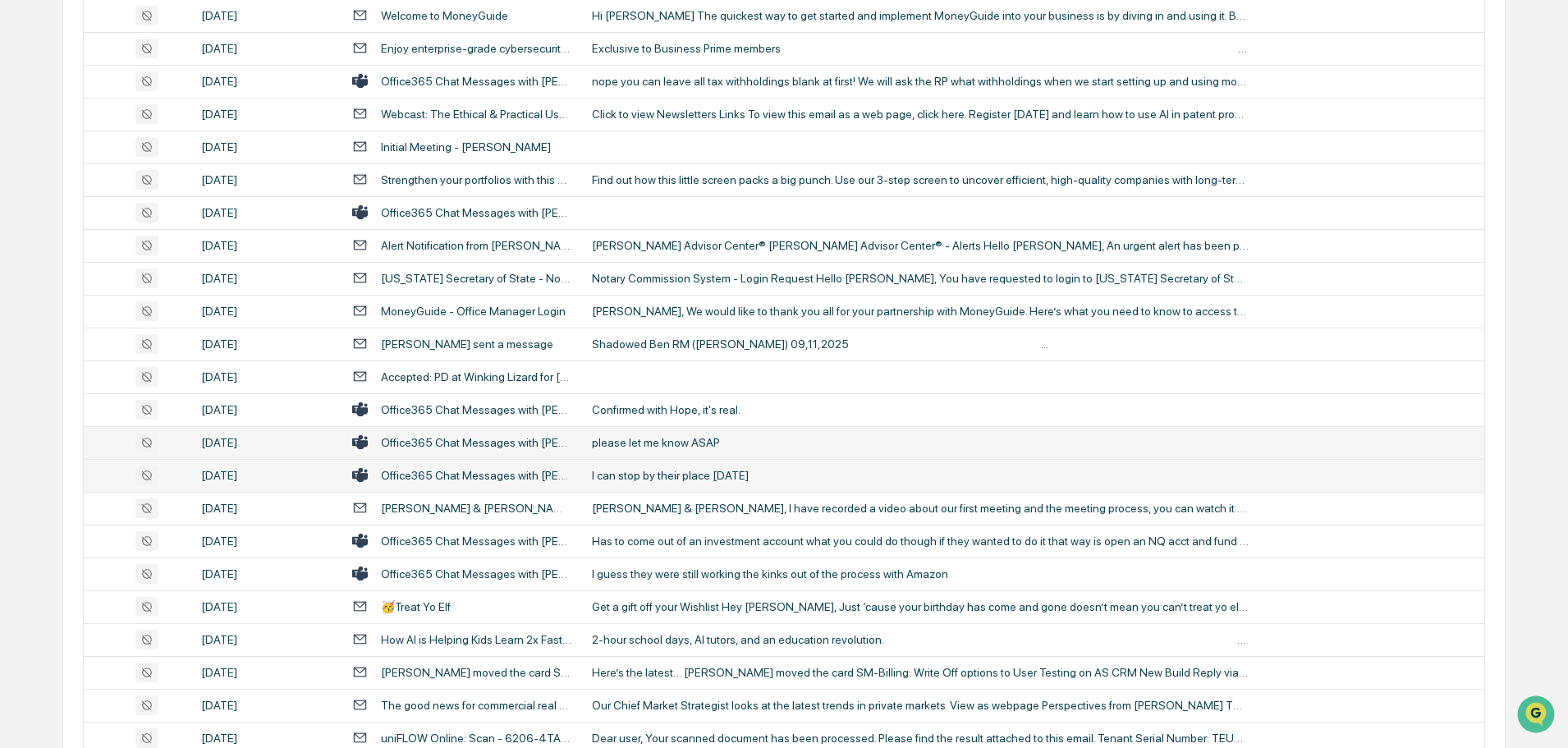
click at [640, 470] on div "I can stop by their place [DATE]" at bounding box center [920, 475] width 657 height 14
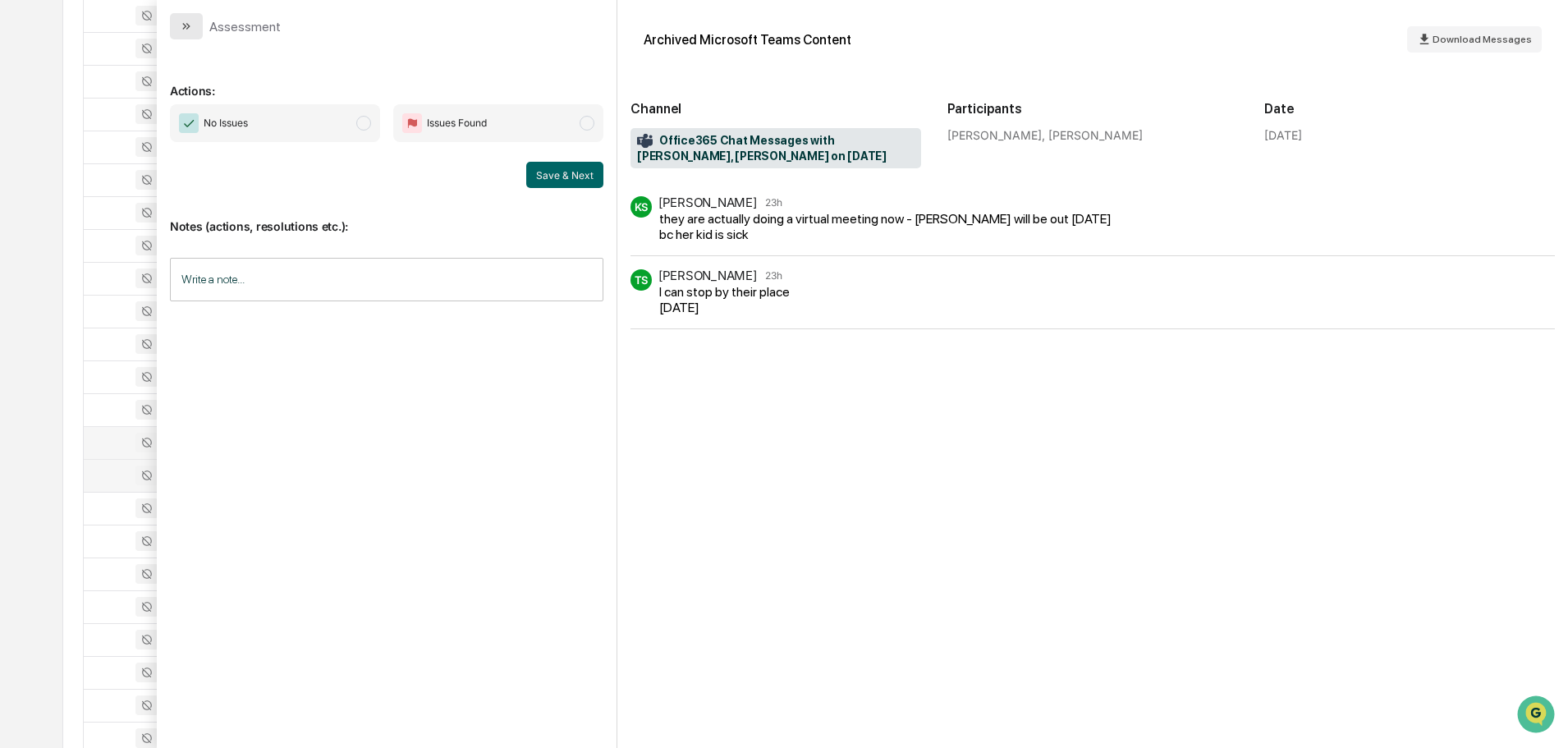
click at [187, 26] on icon "modal" at bounding box center [186, 26] width 14 height 14
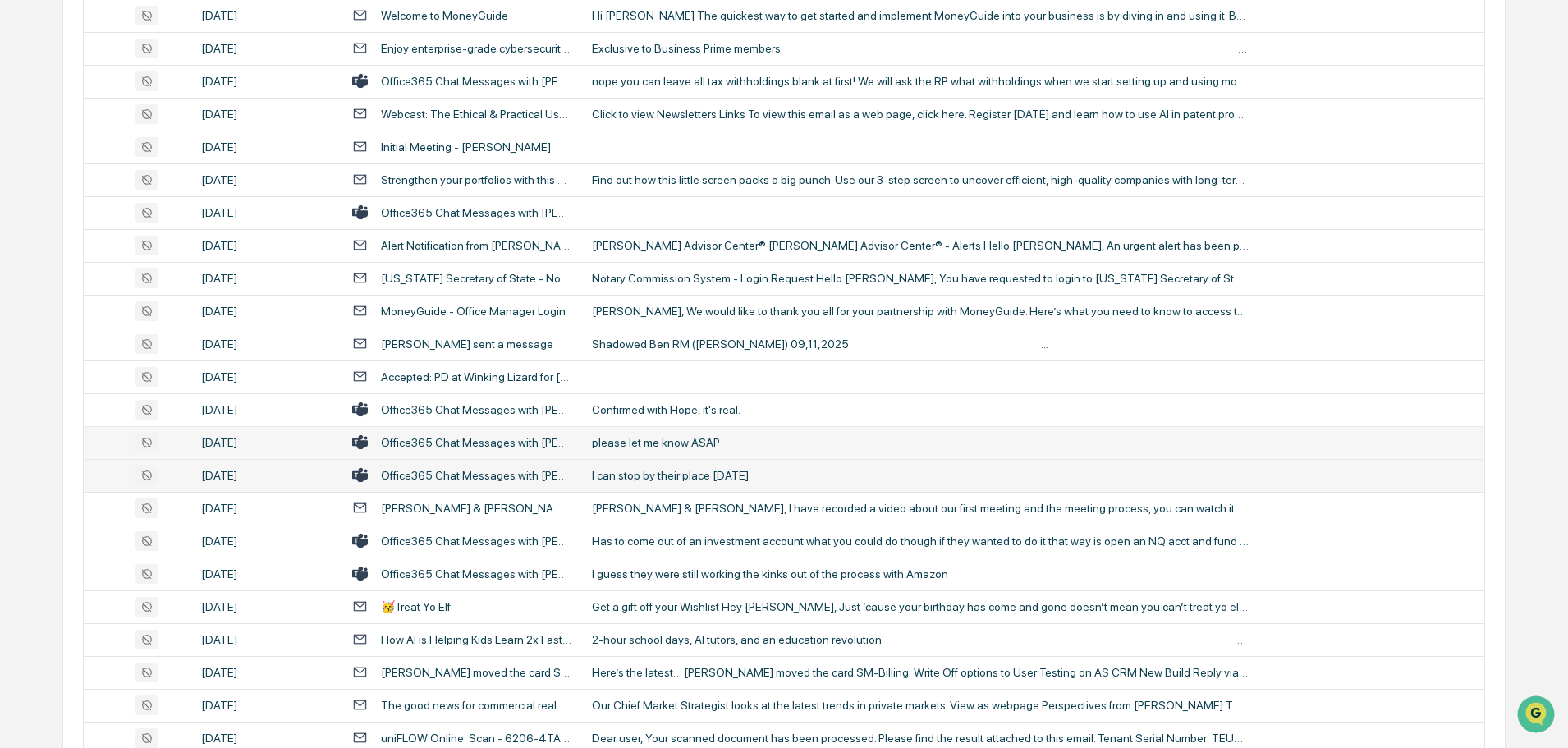
click at [637, 470] on div "I can stop by their place [DATE]" at bounding box center [920, 475] width 657 height 14
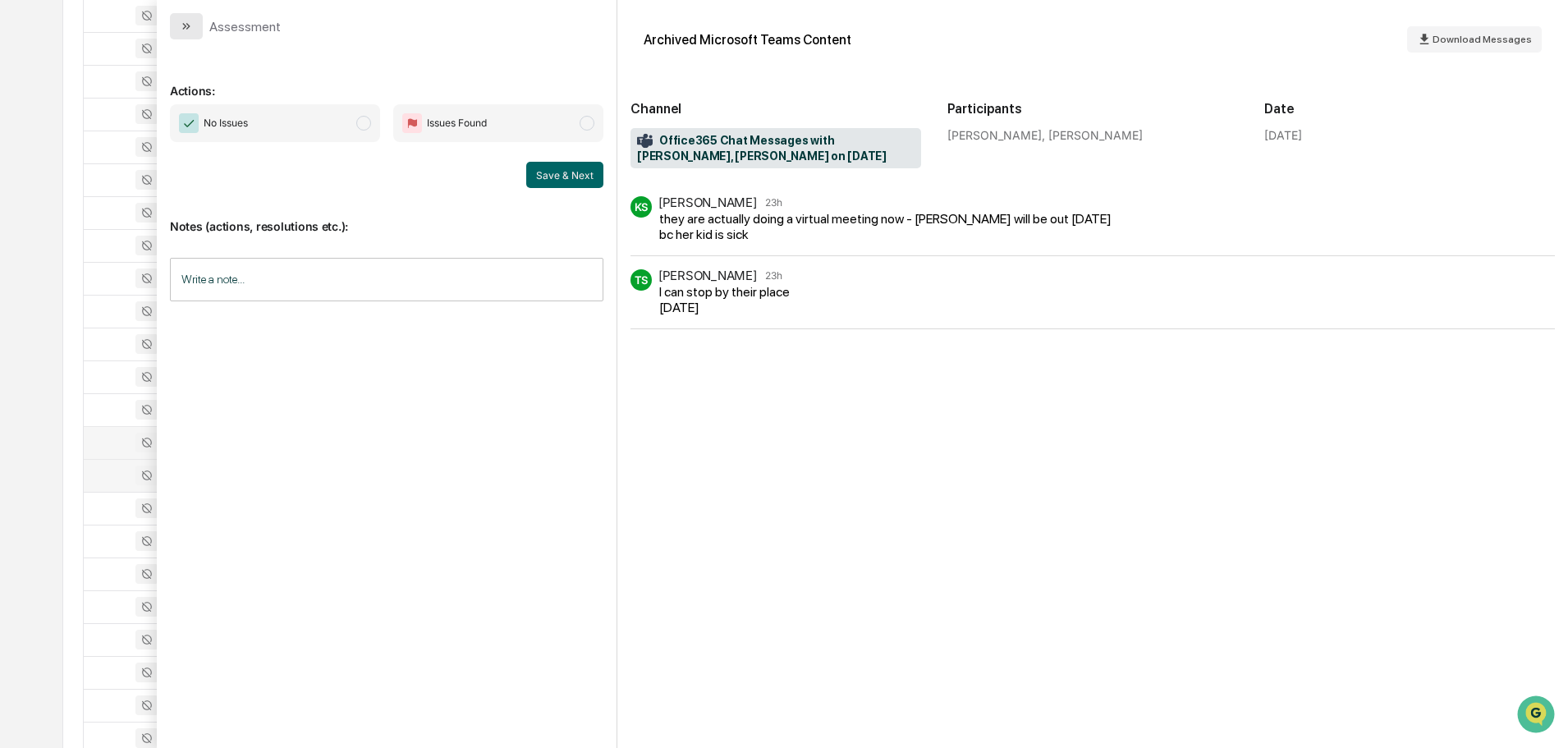
click at [180, 25] on icon "modal" at bounding box center [186, 26] width 14 height 14
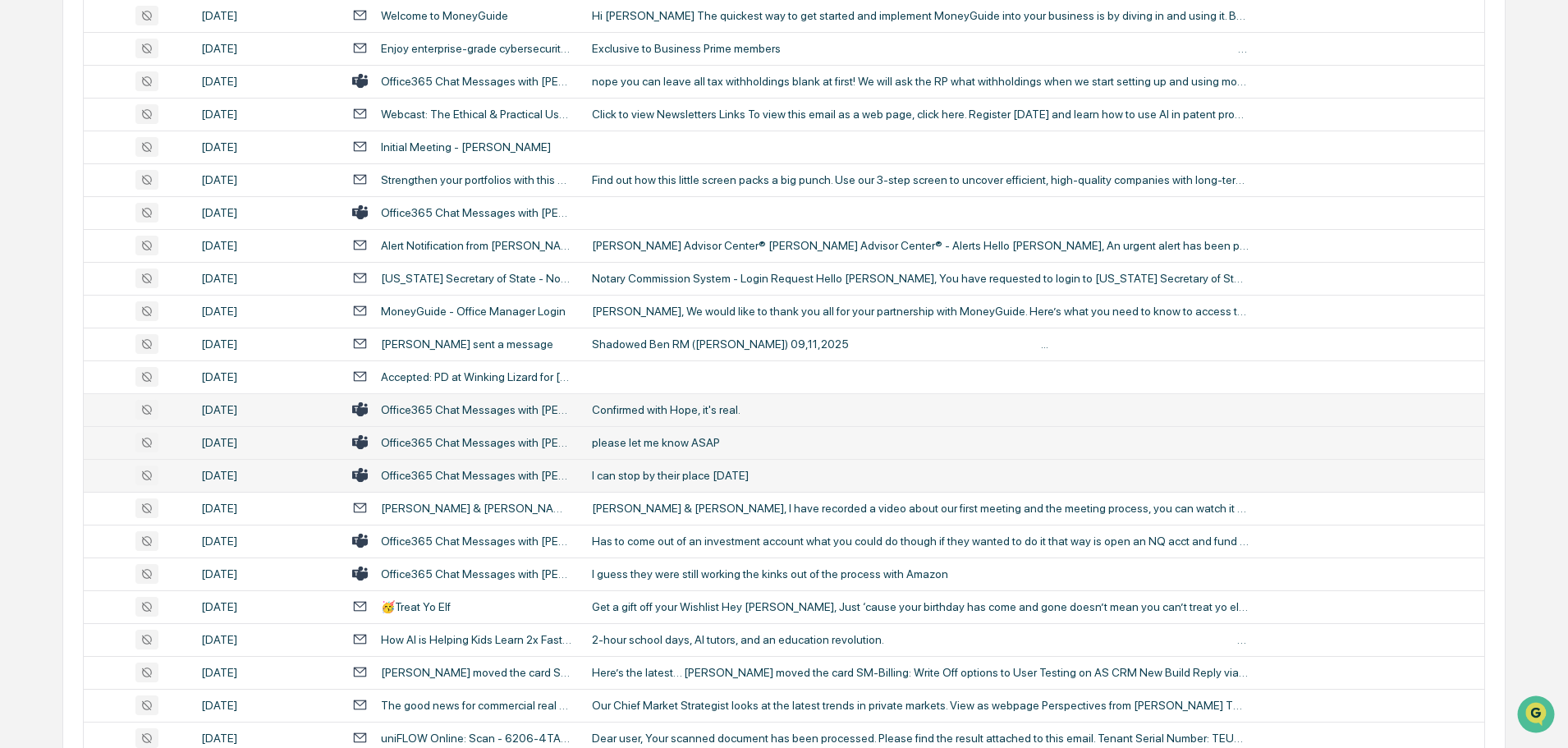
click at [657, 410] on div "Confirmed with Hope, it's real." at bounding box center [920, 410] width 657 height 14
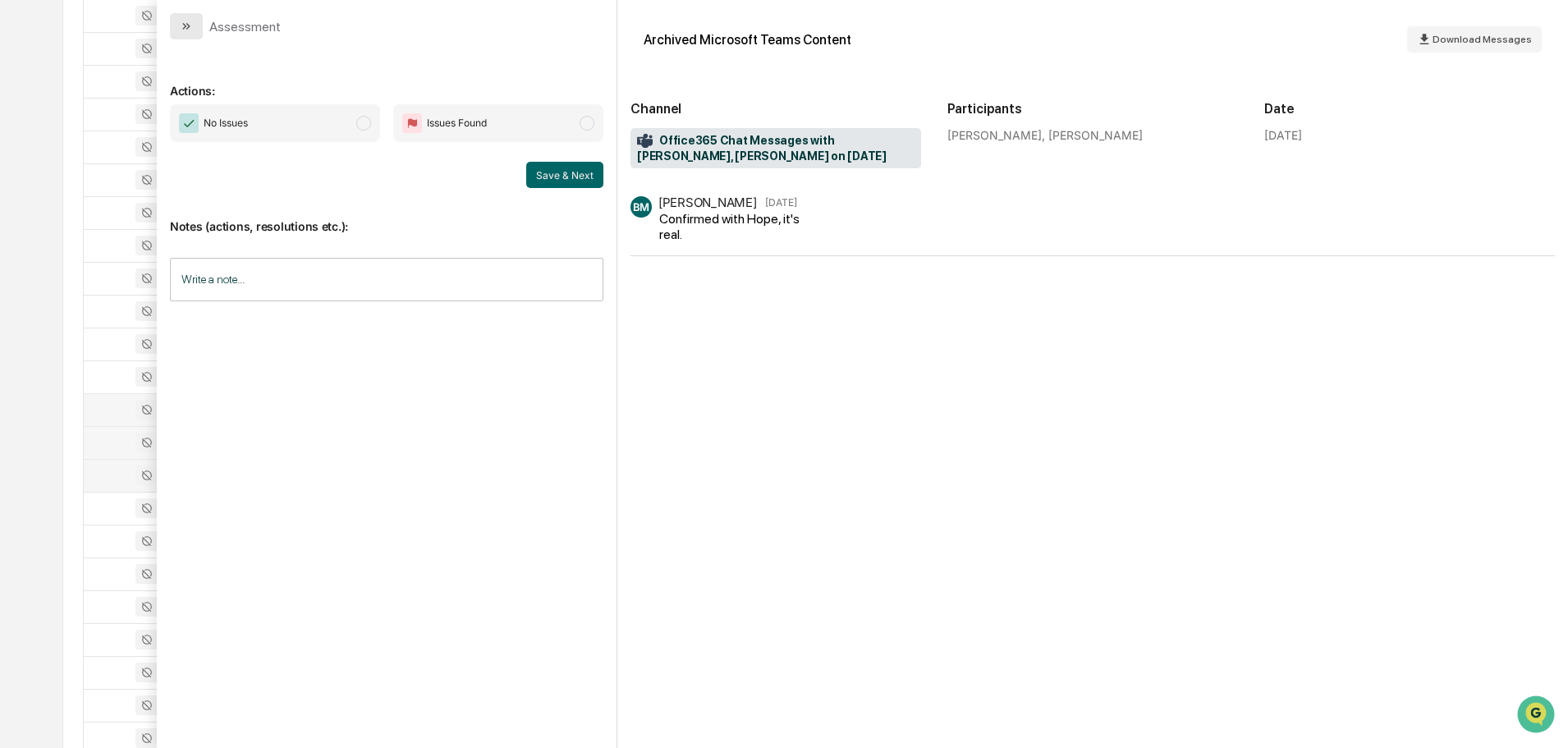
click at [188, 30] on icon "modal" at bounding box center [186, 26] width 14 height 14
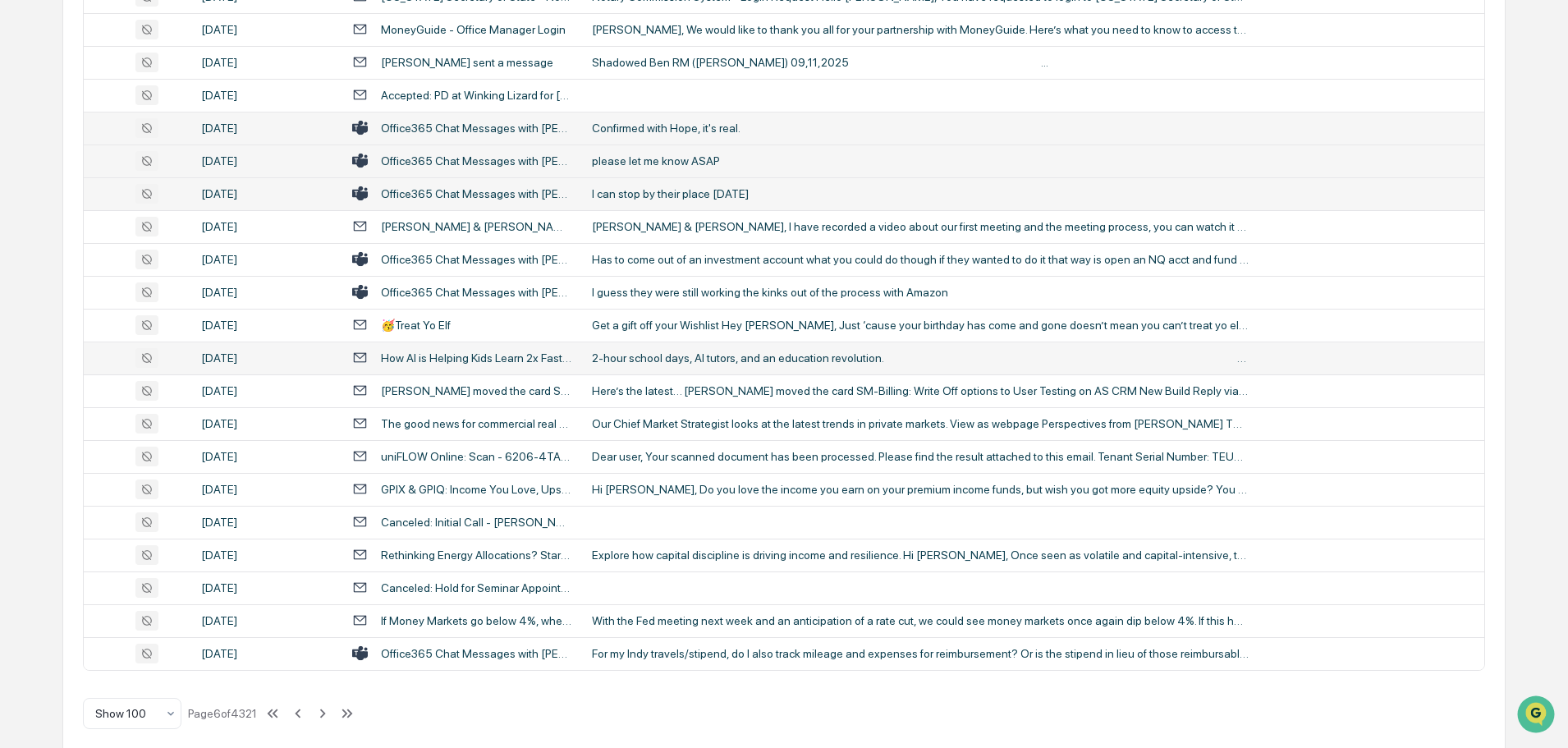
scroll to position [3006, 0]
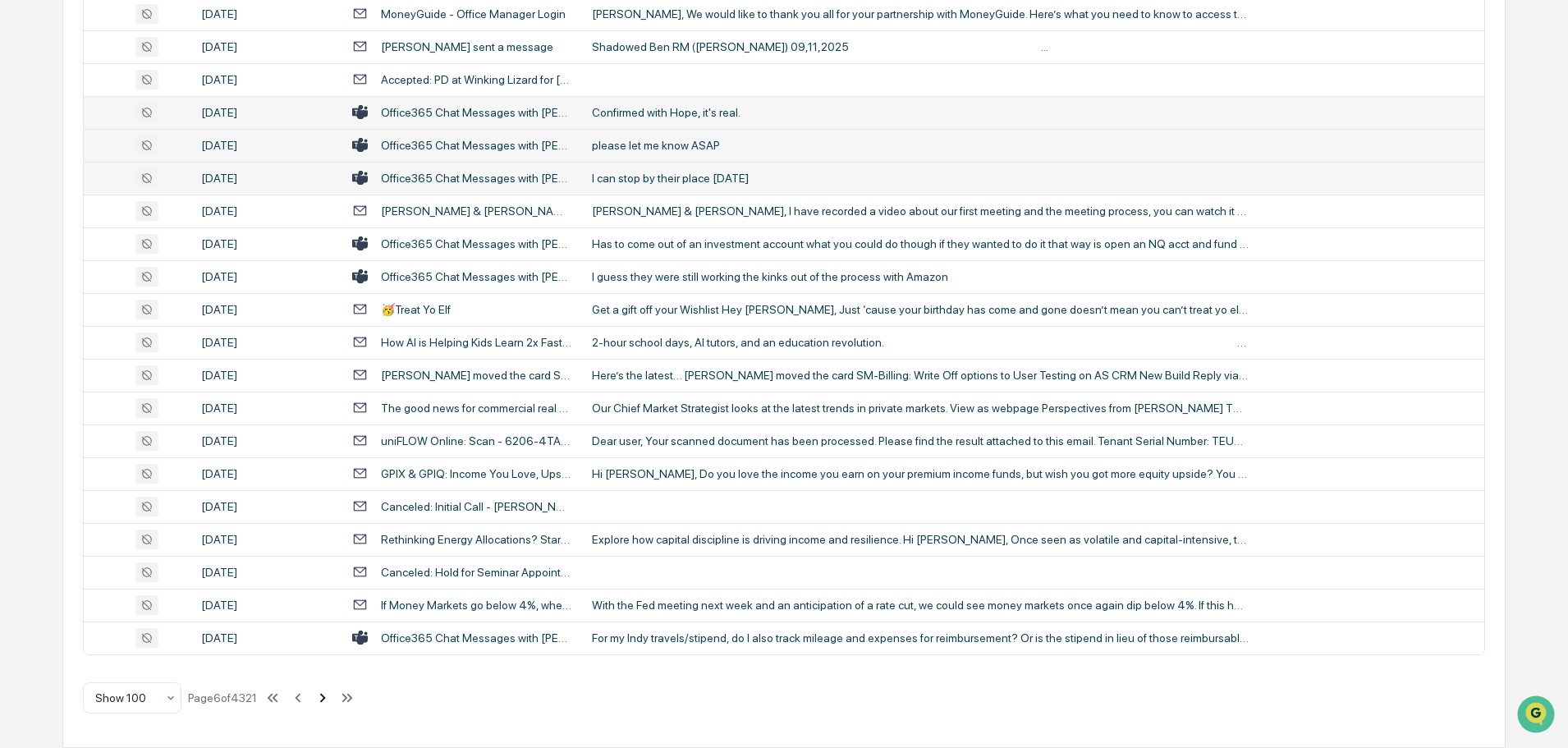
click at [327, 698] on icon at bounding box center [322, 697] width 18 height 18
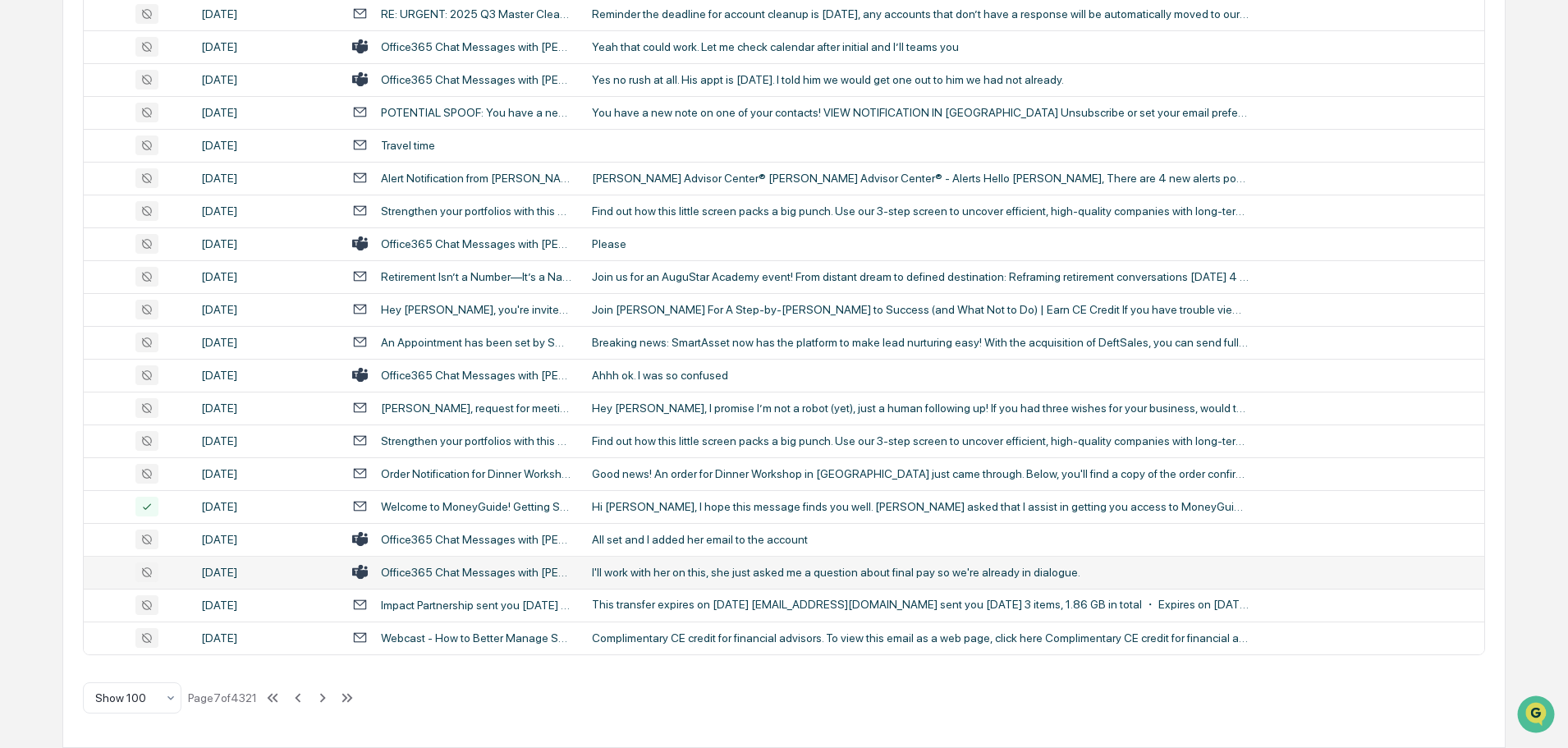
click at [693, 562] on td "I'll work with her on this, she just asked me a question about final pay so we'…" at bounding box center [1033, 572] width 902 height 33
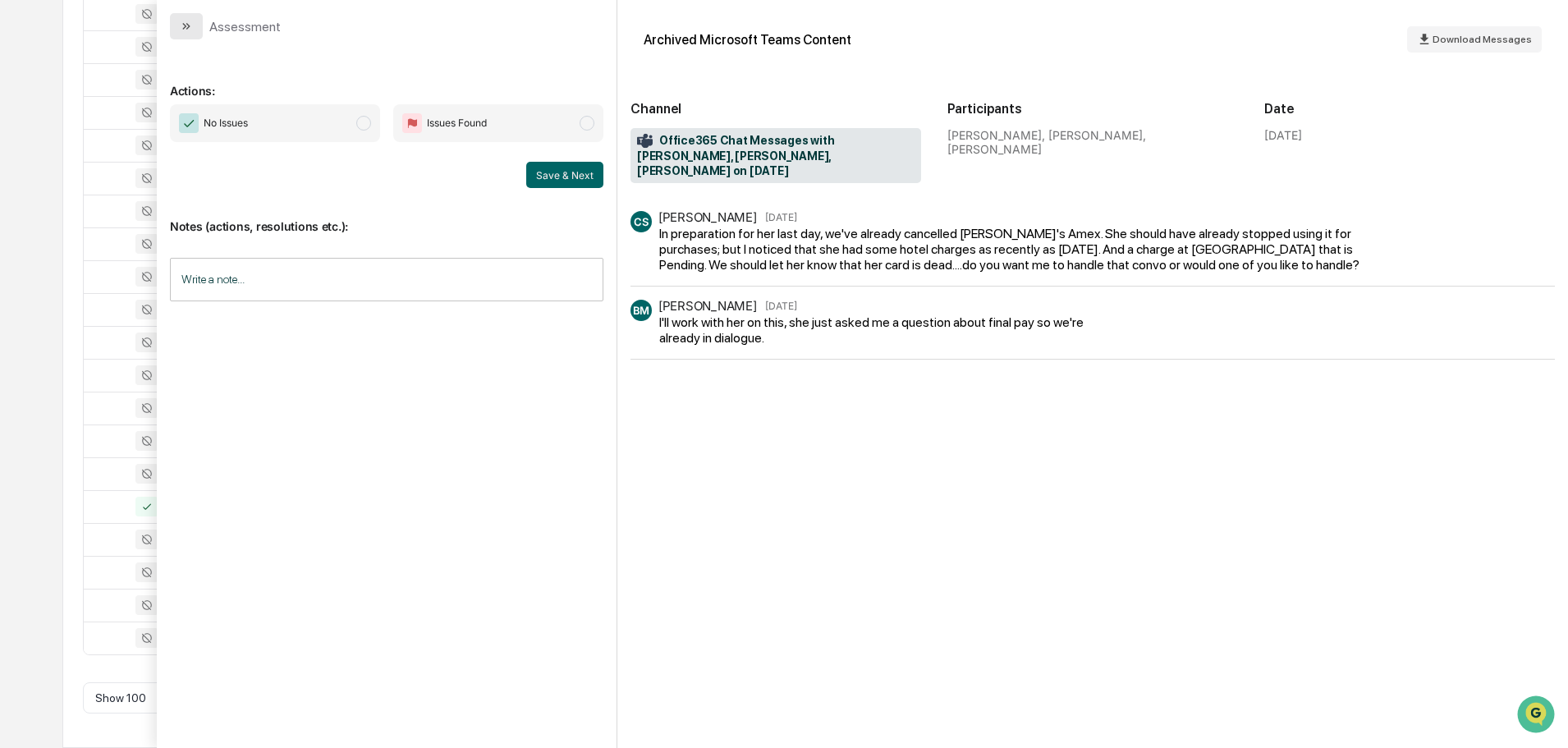
click at [174, 26] on button "modal" at bounding box center [186, 26] width 33 height 26
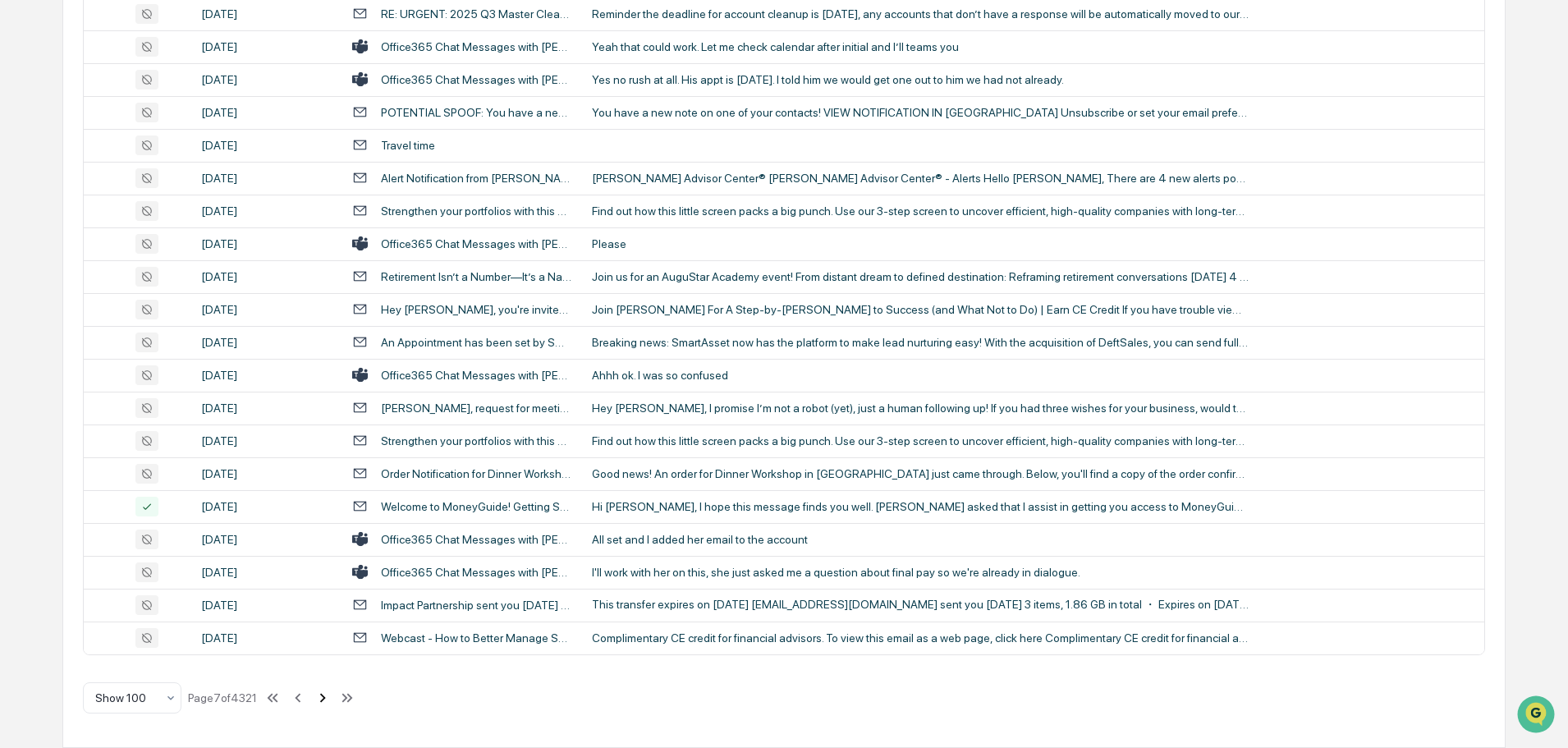
click at [326, 695] on icon at bounding box center [323, 697] width 6 height 9
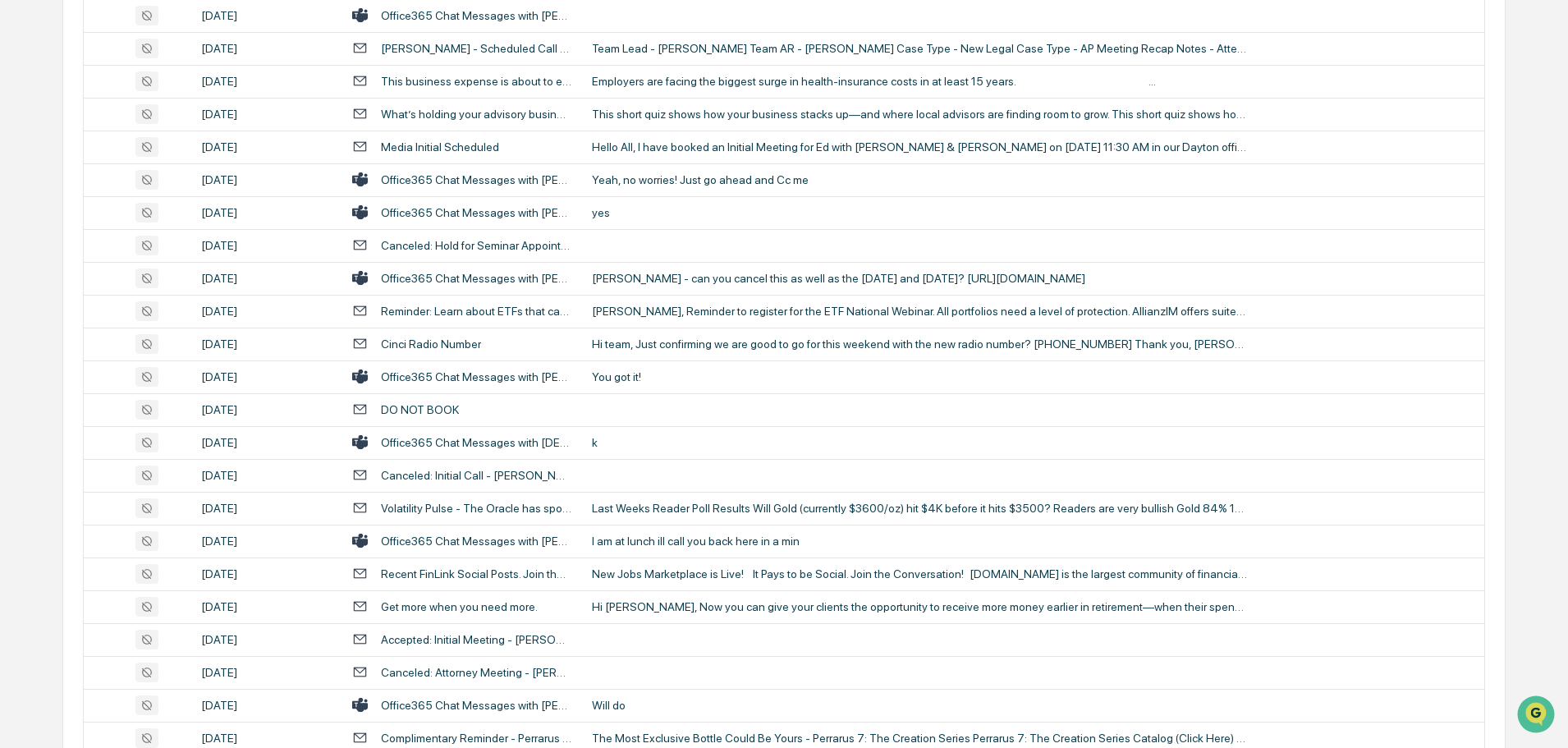
scroll to position [985, 0]
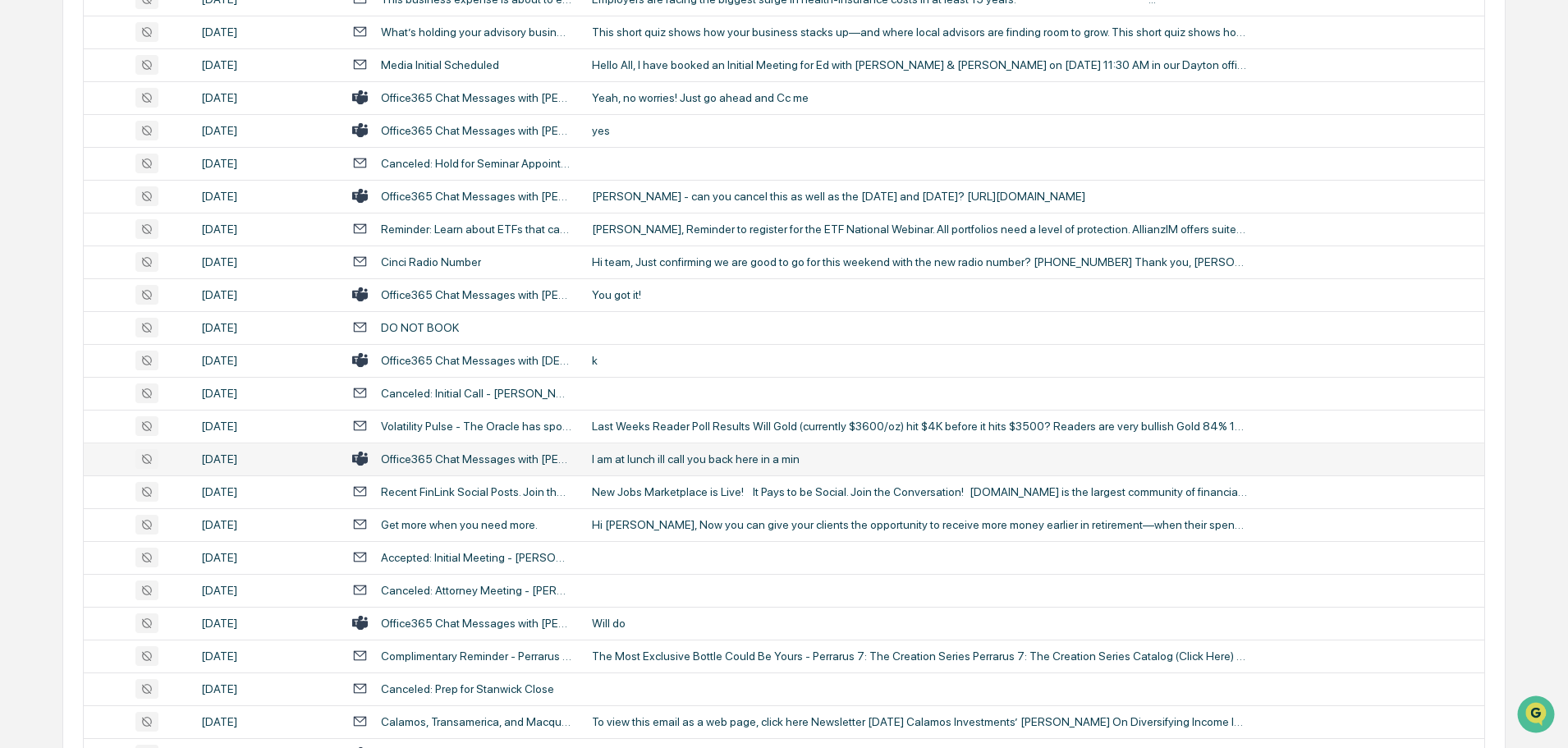
click at [665, 452] on div "I am at lunch ill call you back here in a min" at bounding box center [920, 459] width 657 height 14
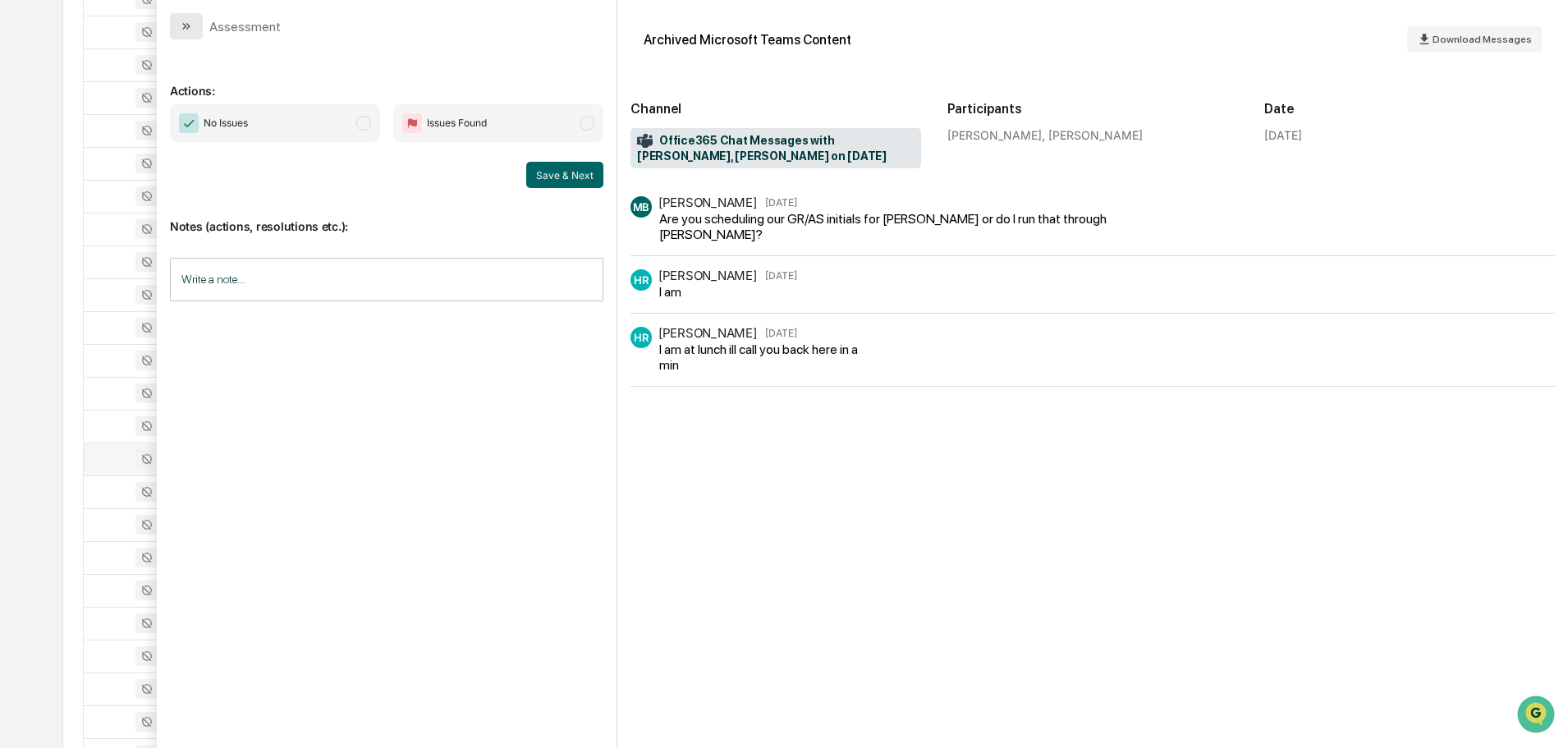
click at [191, 24] on icon "modal" at bounding box center [186, 26] width 14 height 14
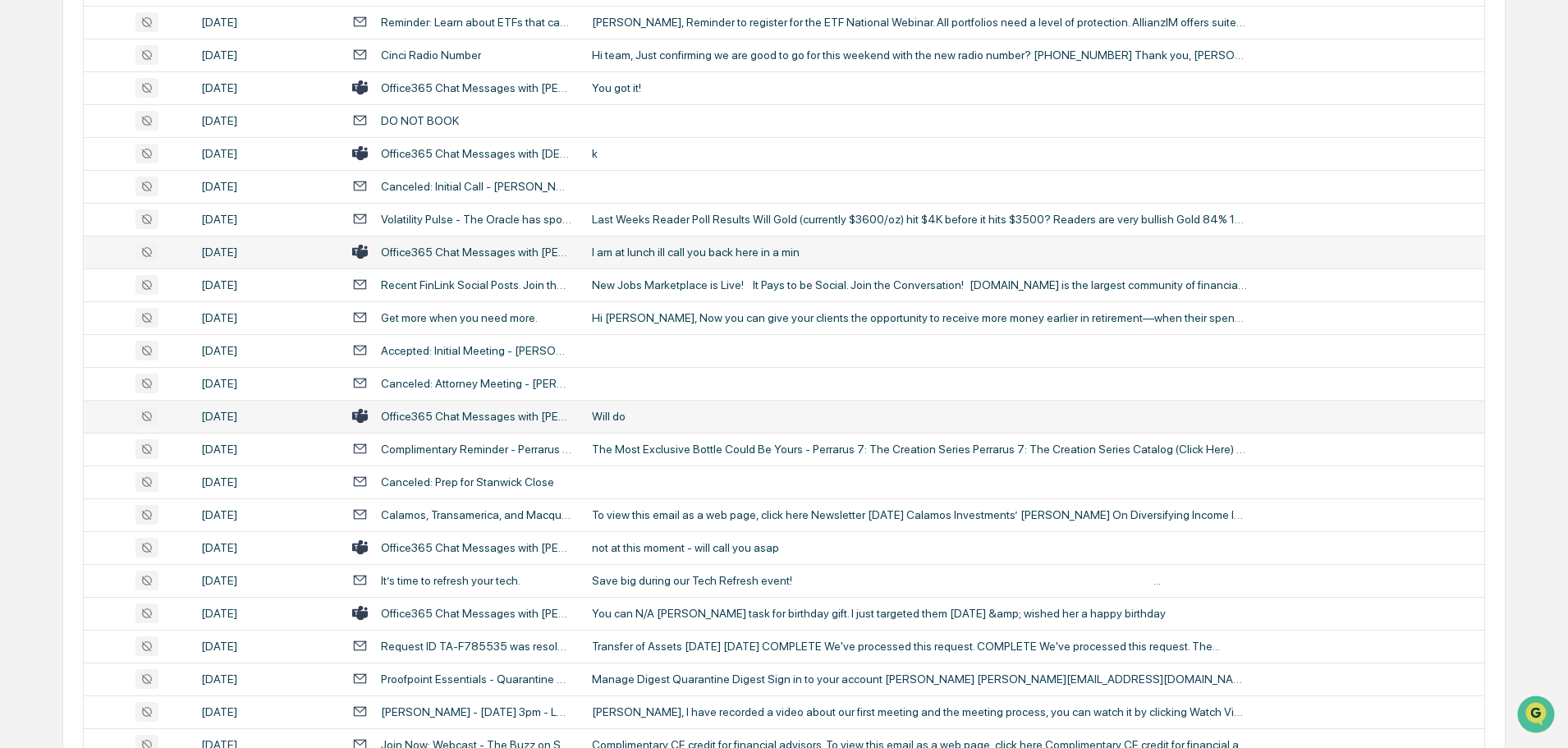
scroll to position [1231, 0]
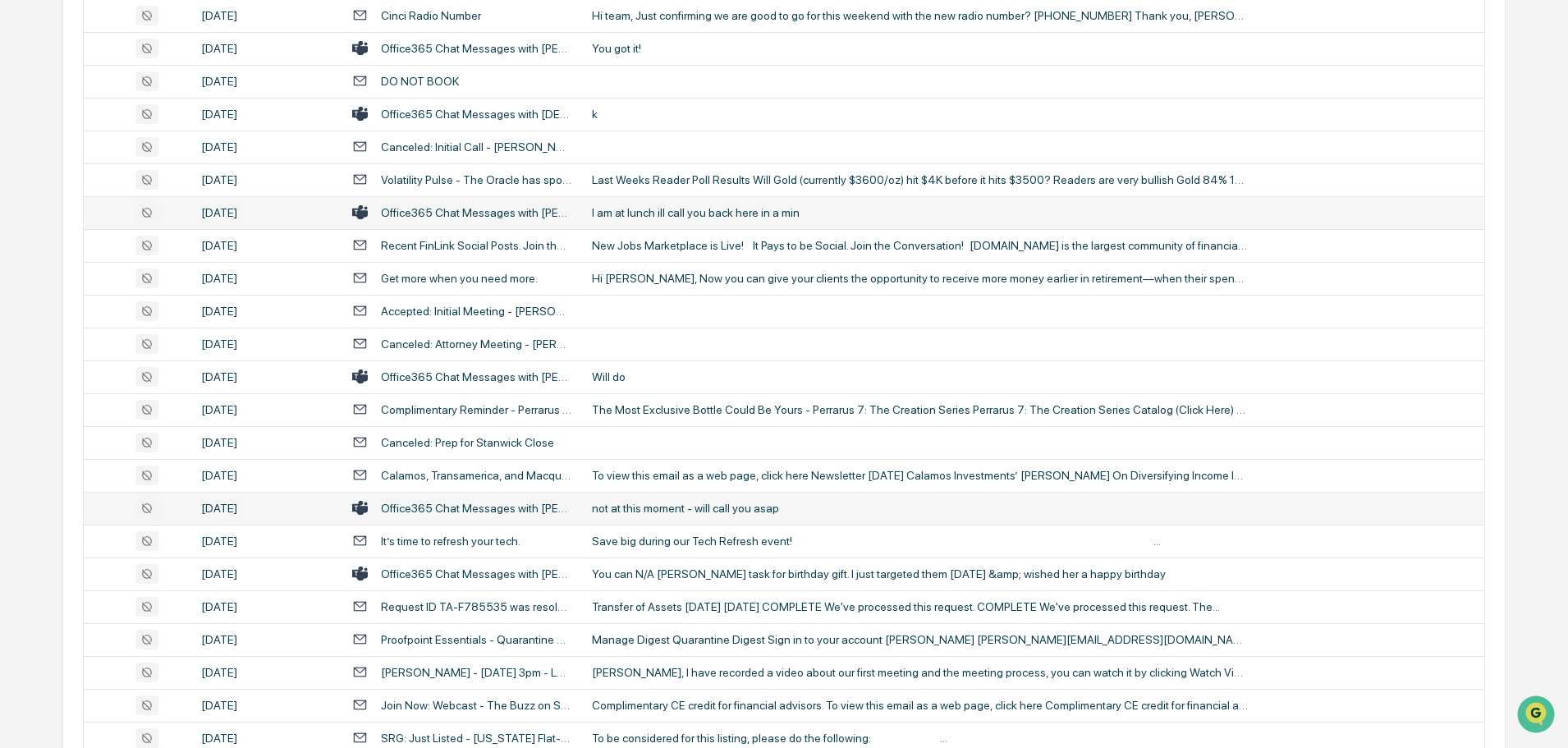
click at [663, 512] on div "not at this moment - will call you asap" at bounding box center [920, 508] width 657 height 14
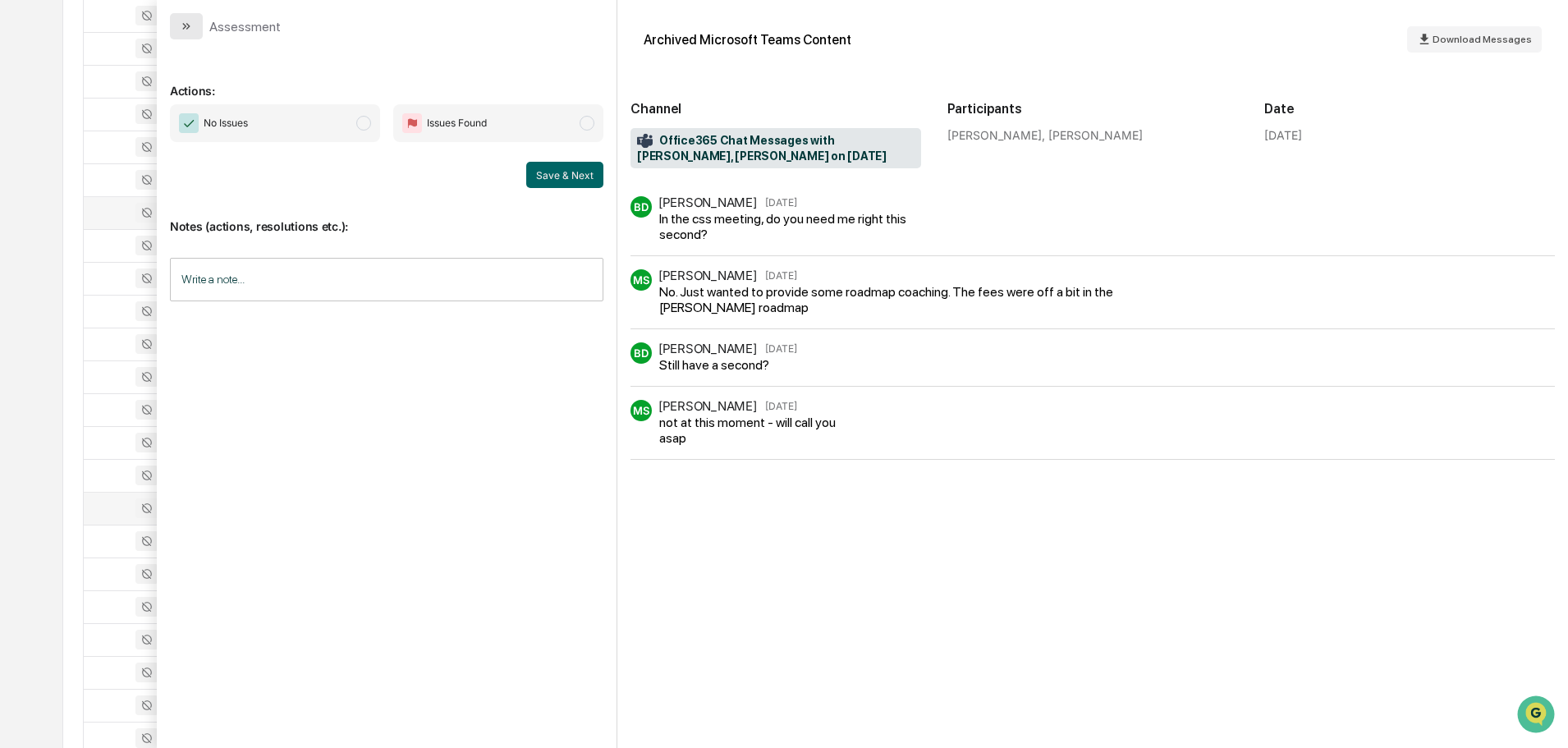
click at [198, 27] on button "modal" at bounding box center [186, 26] width 33 height 26
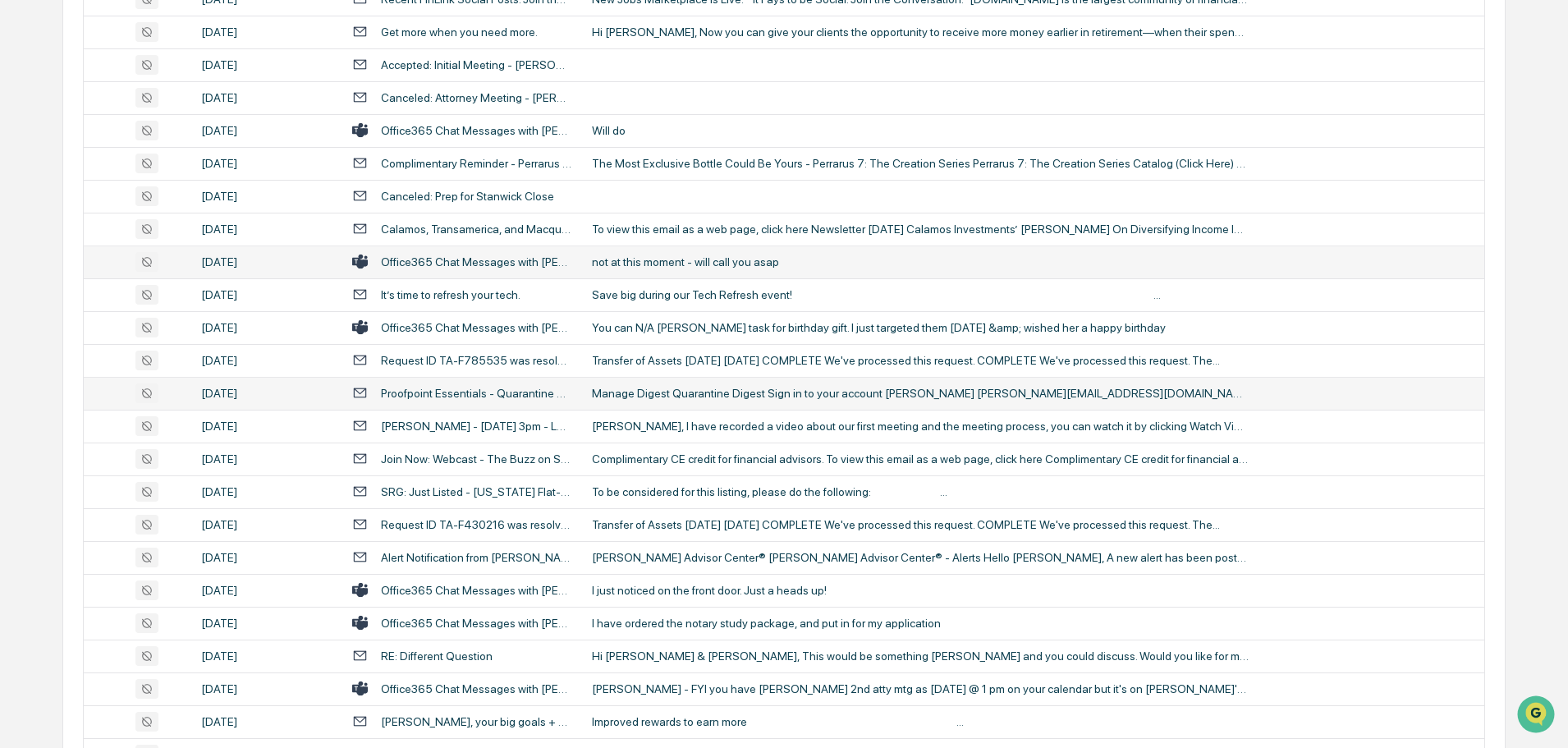
scroll to position [1560, 0]
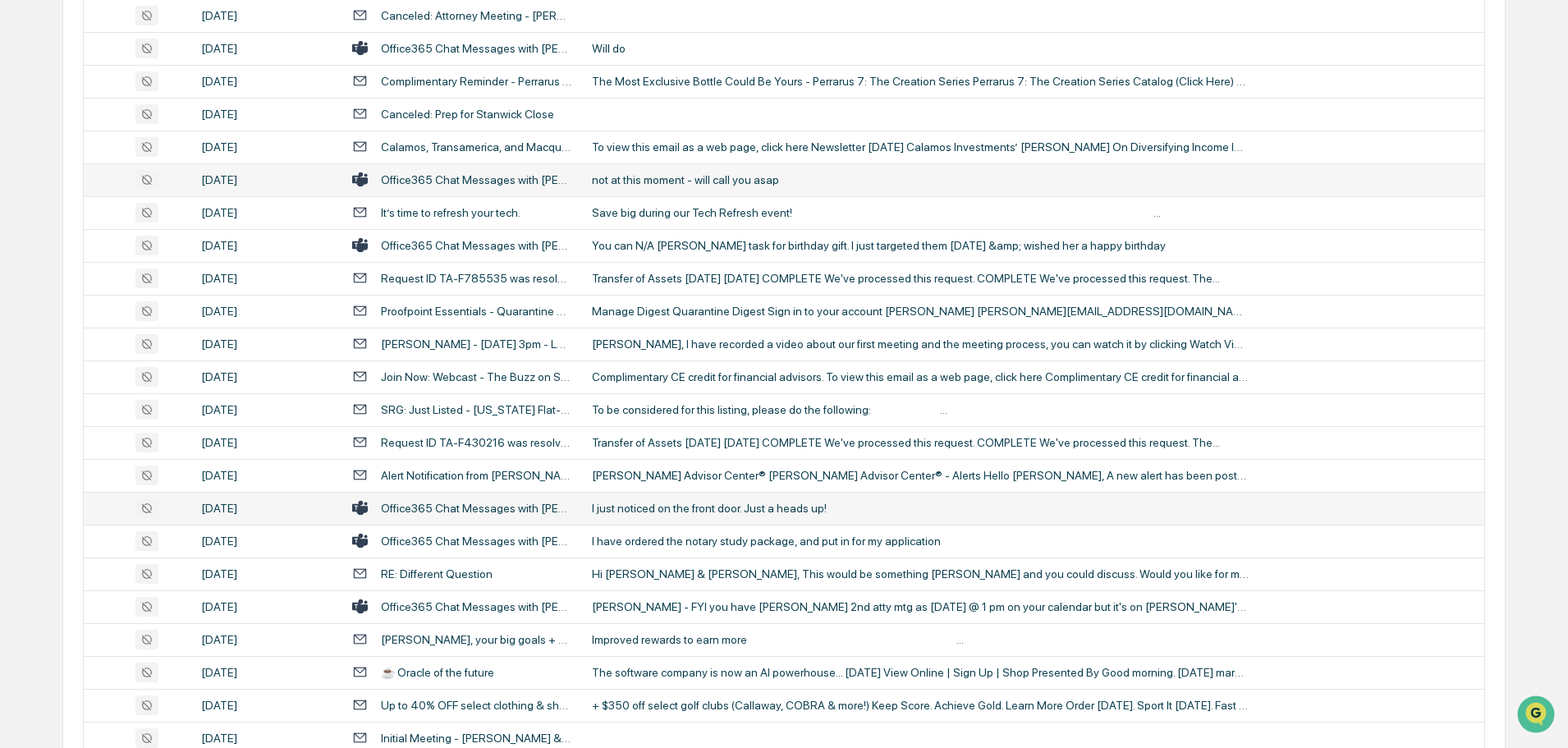
click at [682, 509] on div "I just noticed on the front door. Just a heads up!" at bounding box center [920, 508] width 657 height 14
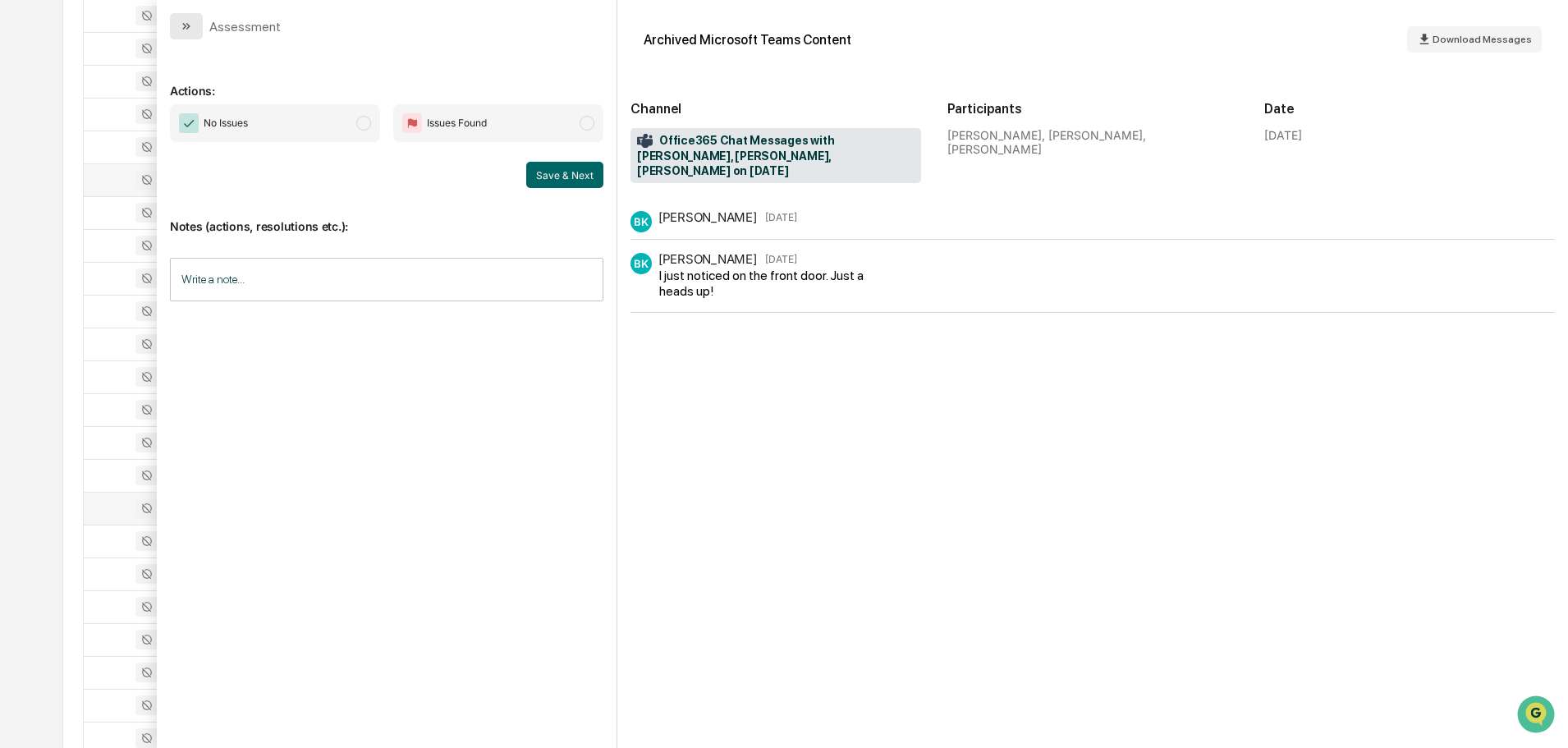
click at [179, 26] on button "modal" at bounding box center [186, 26] width 33 height 26
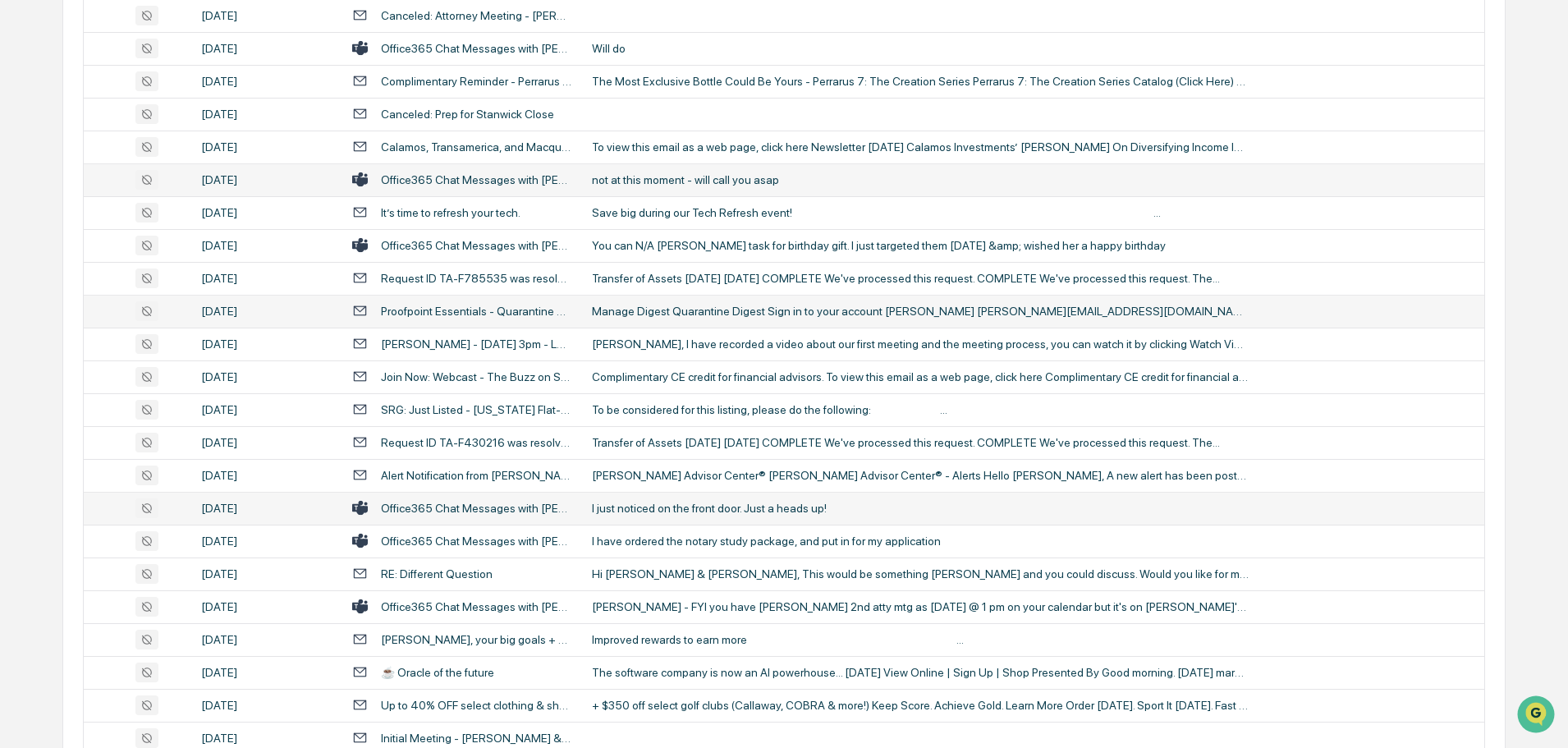
scroll to position [1642, 0]
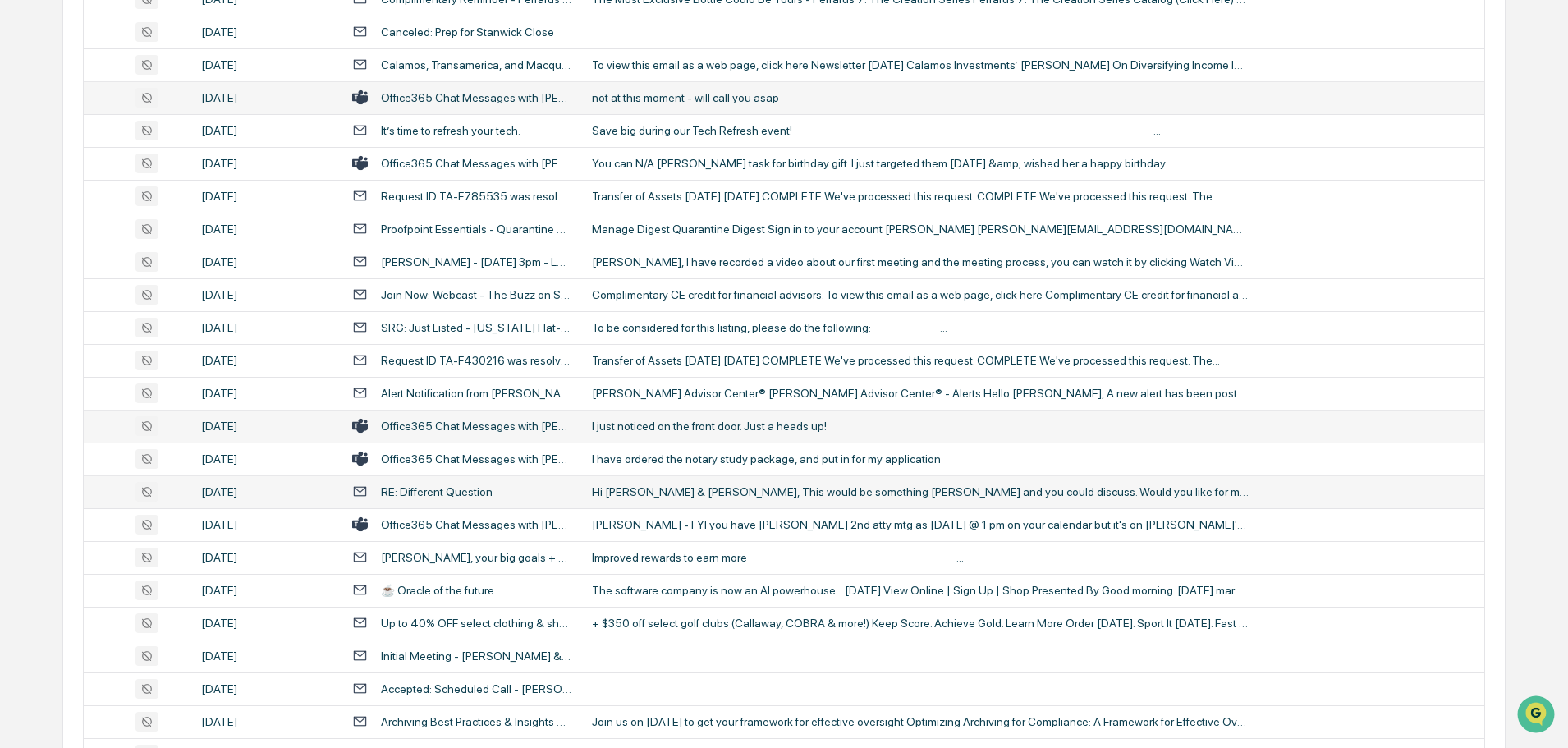
click at [745, 484] on td "Hi [PERSON_NAME] & [PERSON_NAME], This would be something [PERSON_NAME] and you…" at bounding box center [1033, 491] width 902 height 33
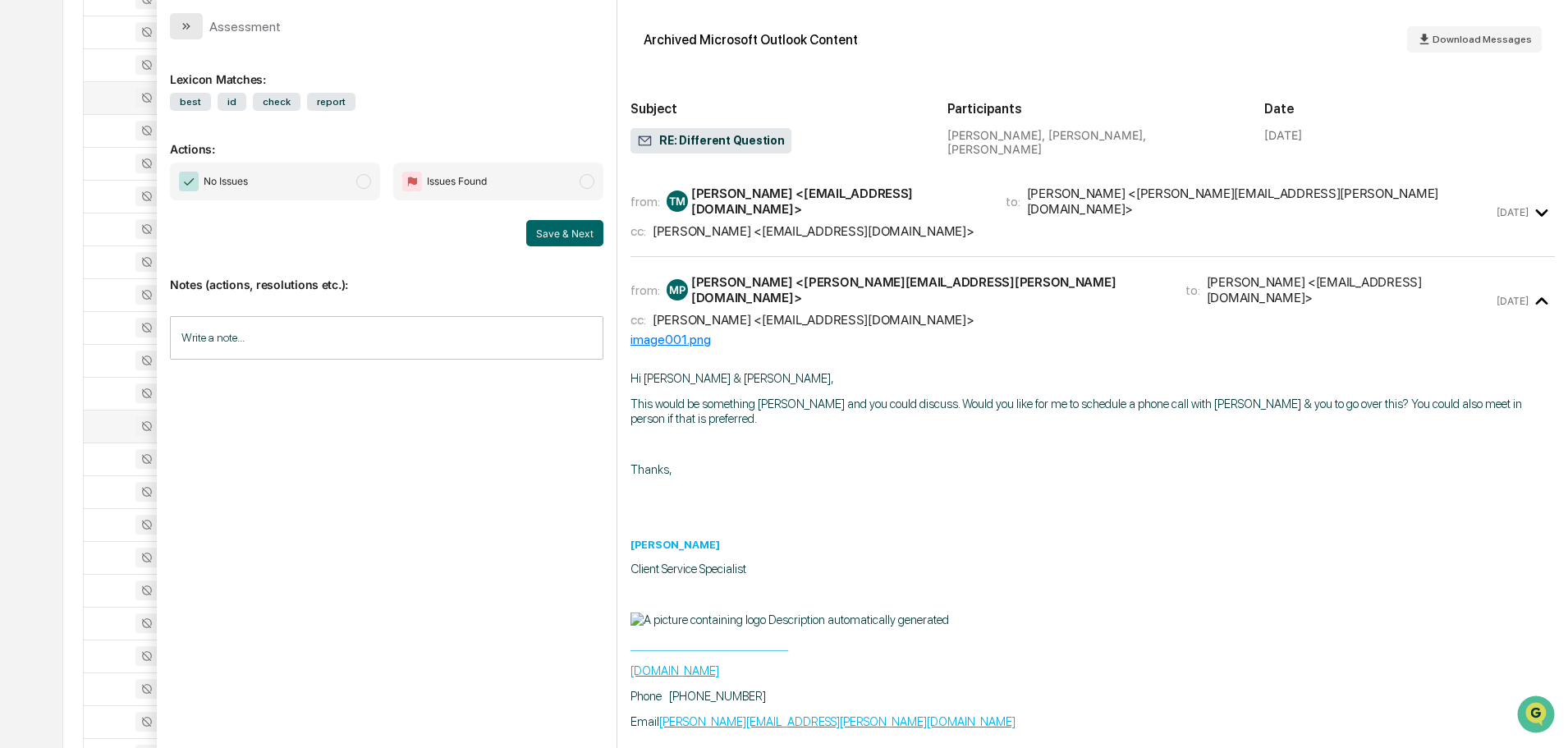
click at [197, 27] on button "modal" at bounding box center [186, 26] width 33 height 26
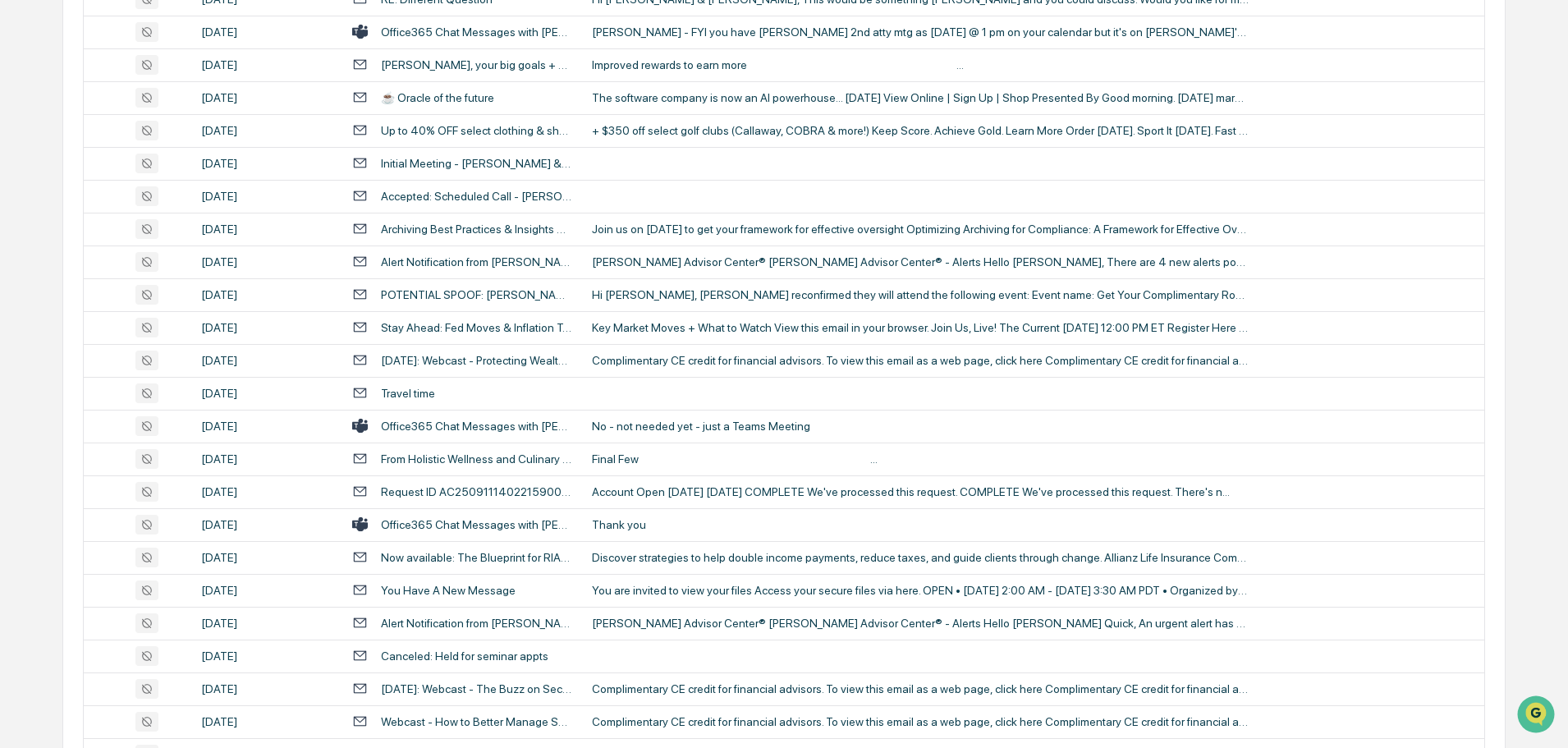
scroll to position [2216, 0]
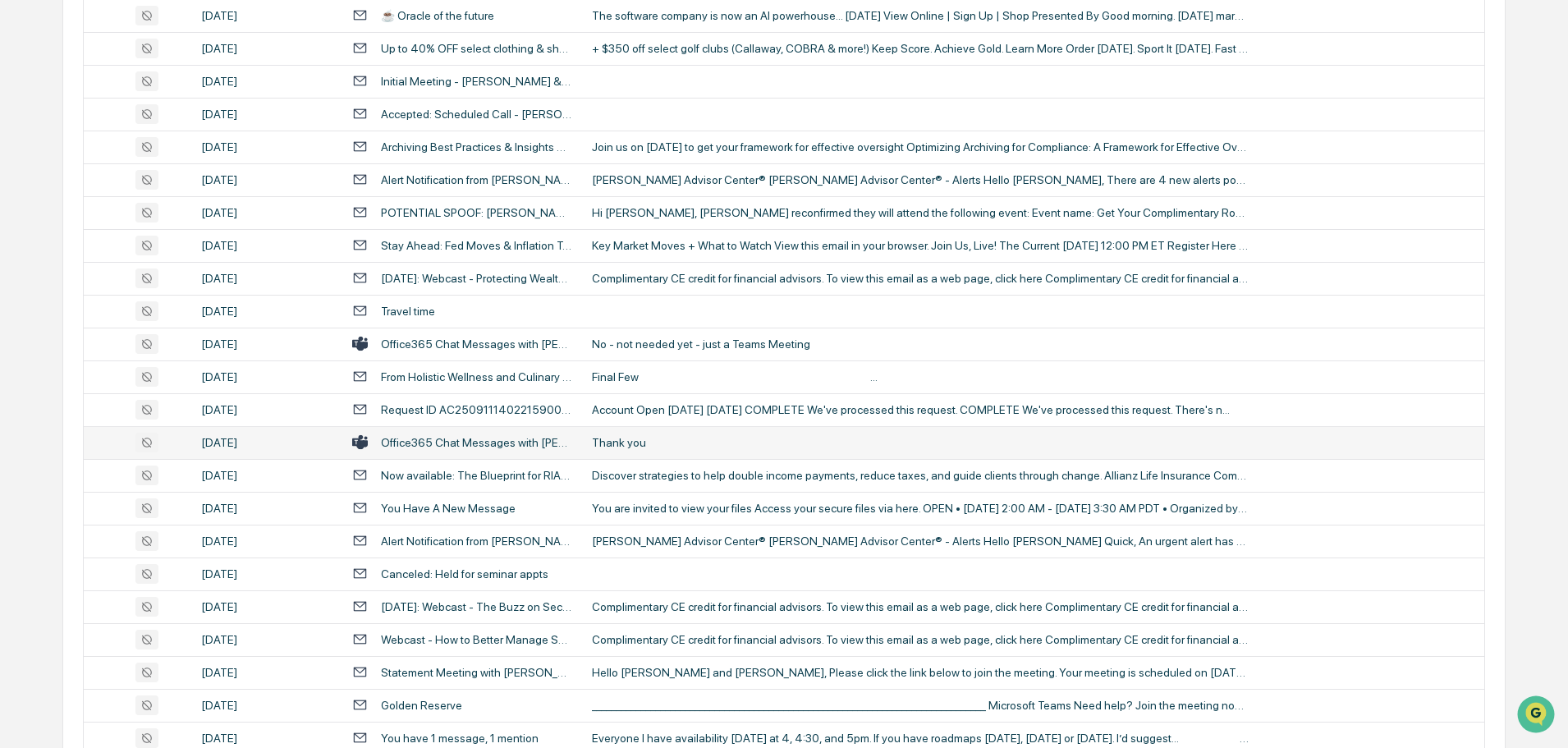
click at [647, 443] on div "Thank you" at bounding box center [920, 442] width 657 height 14
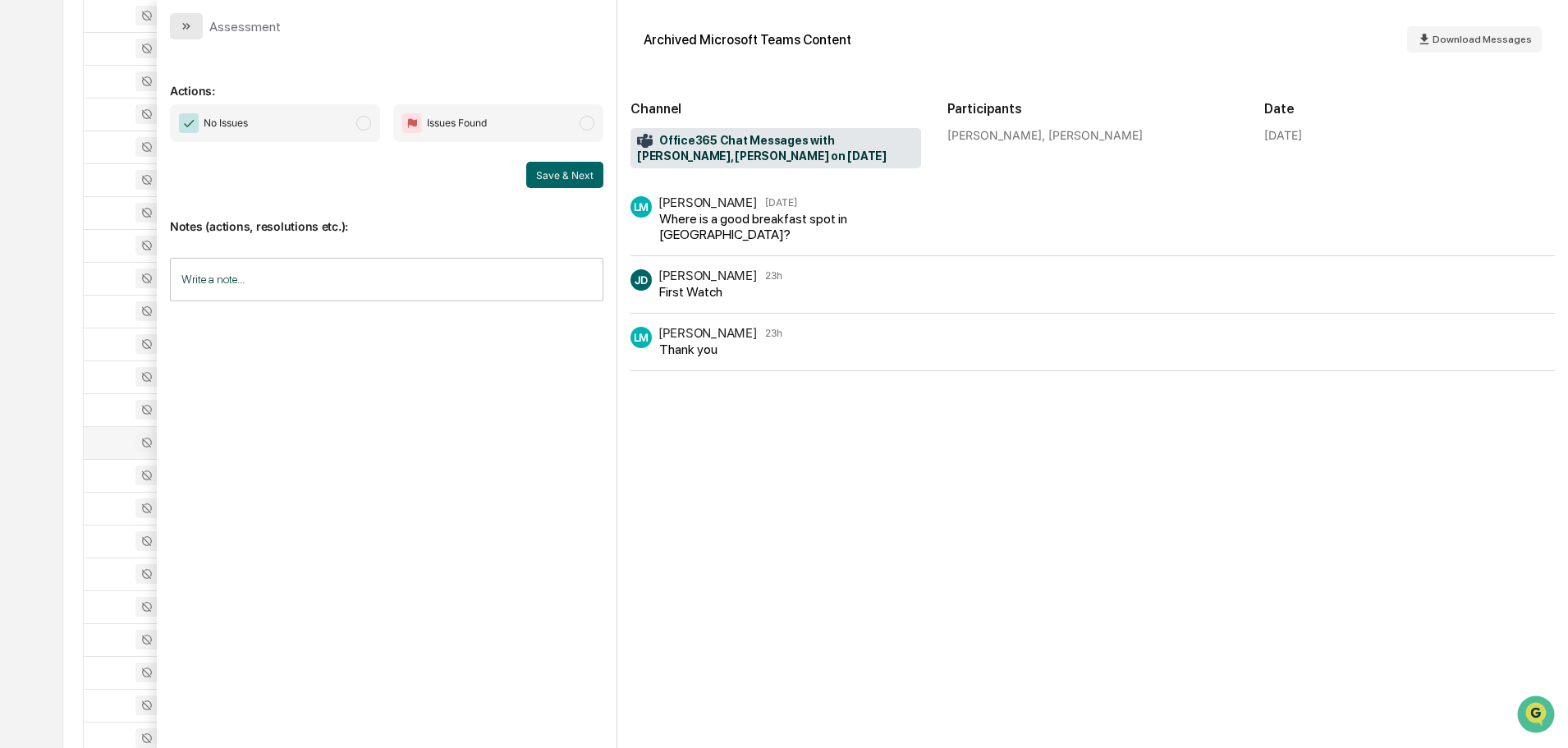
click at [192, 24] on icon "modal" at bounding box center [186, 26] width 14 height 14
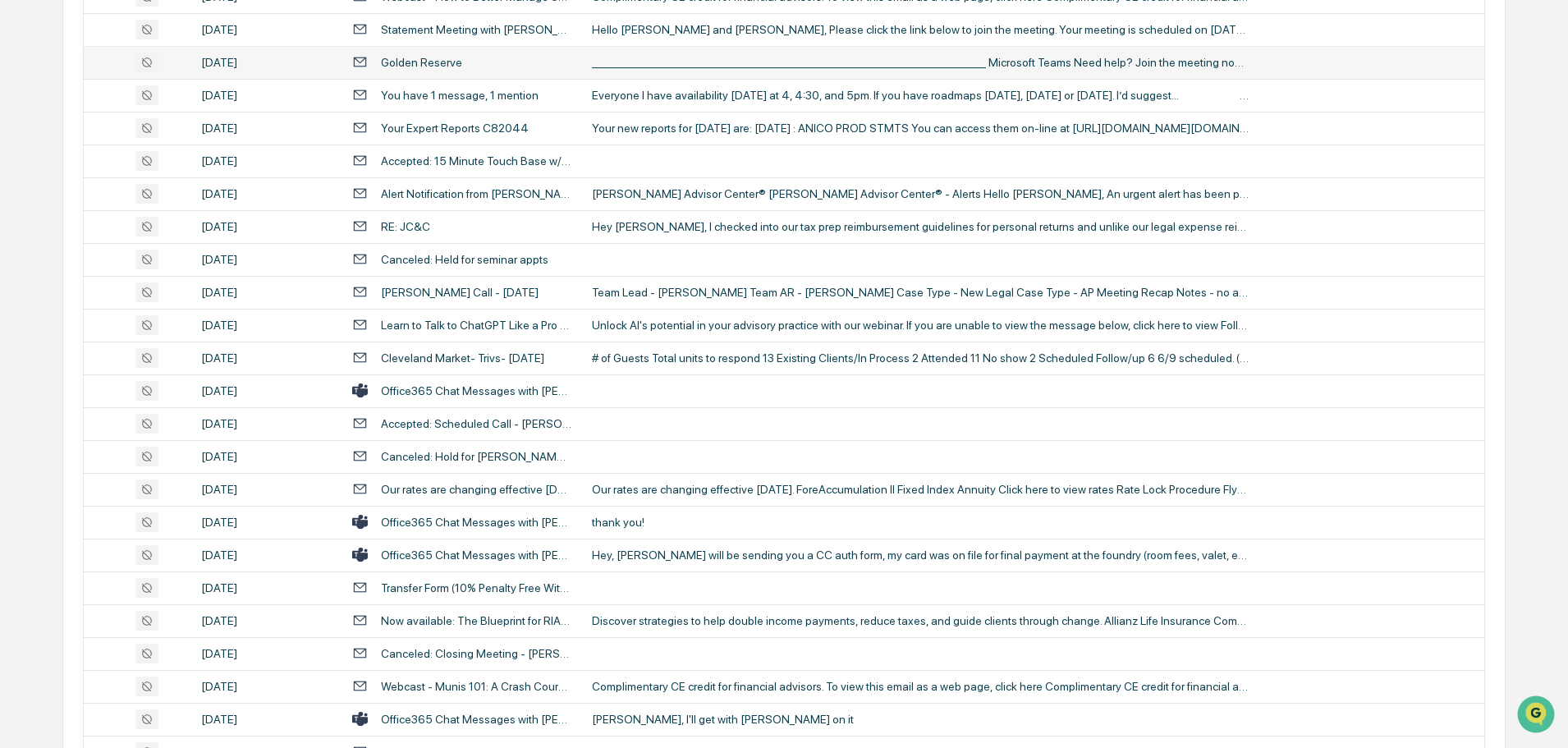
scroll to position [2873, 0]
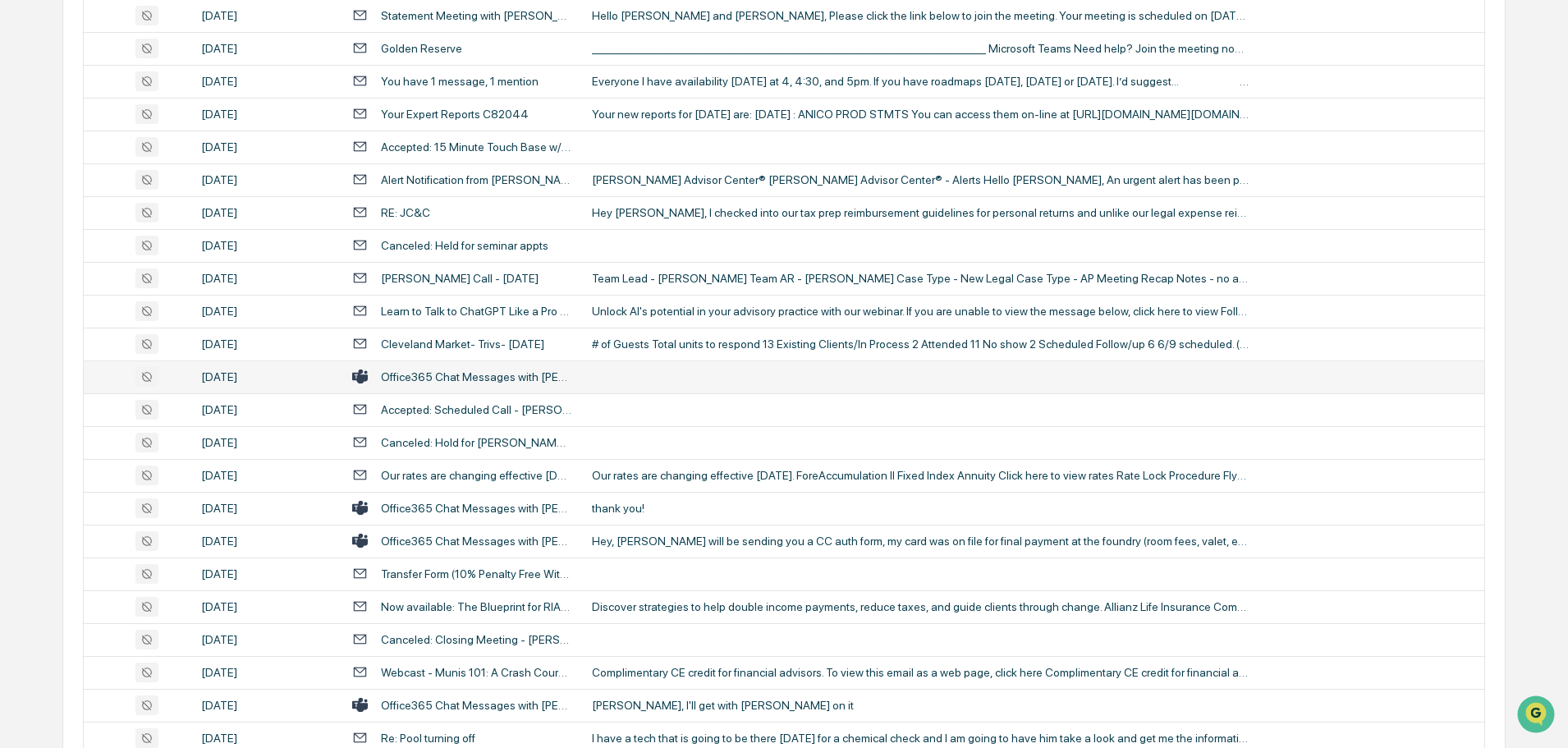
click at [639, 374] on td at bounding box center [1033, 376] width 902 height 33
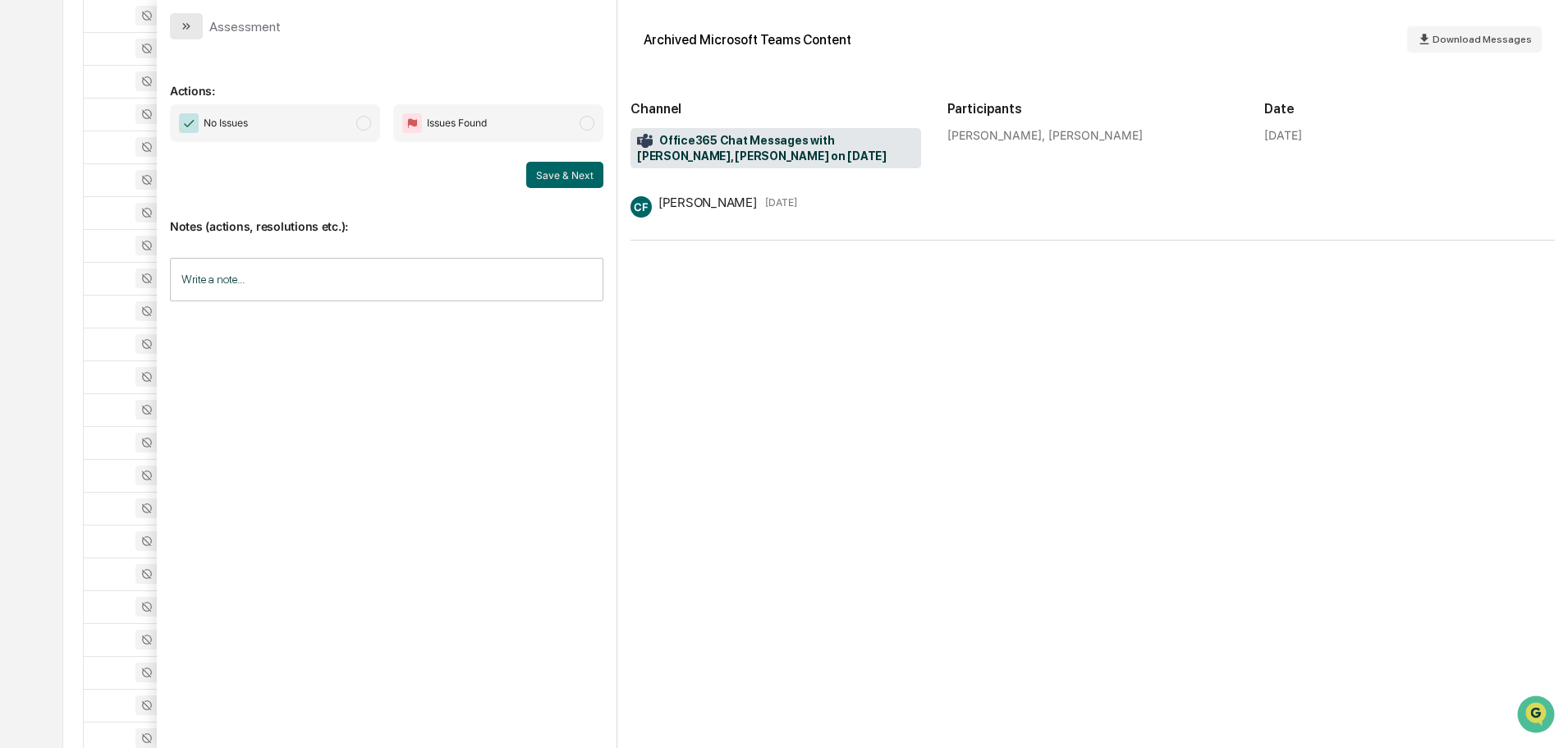
click at [193, 24] on button "modal" at bounding box center [186, 26] width 33 height 26
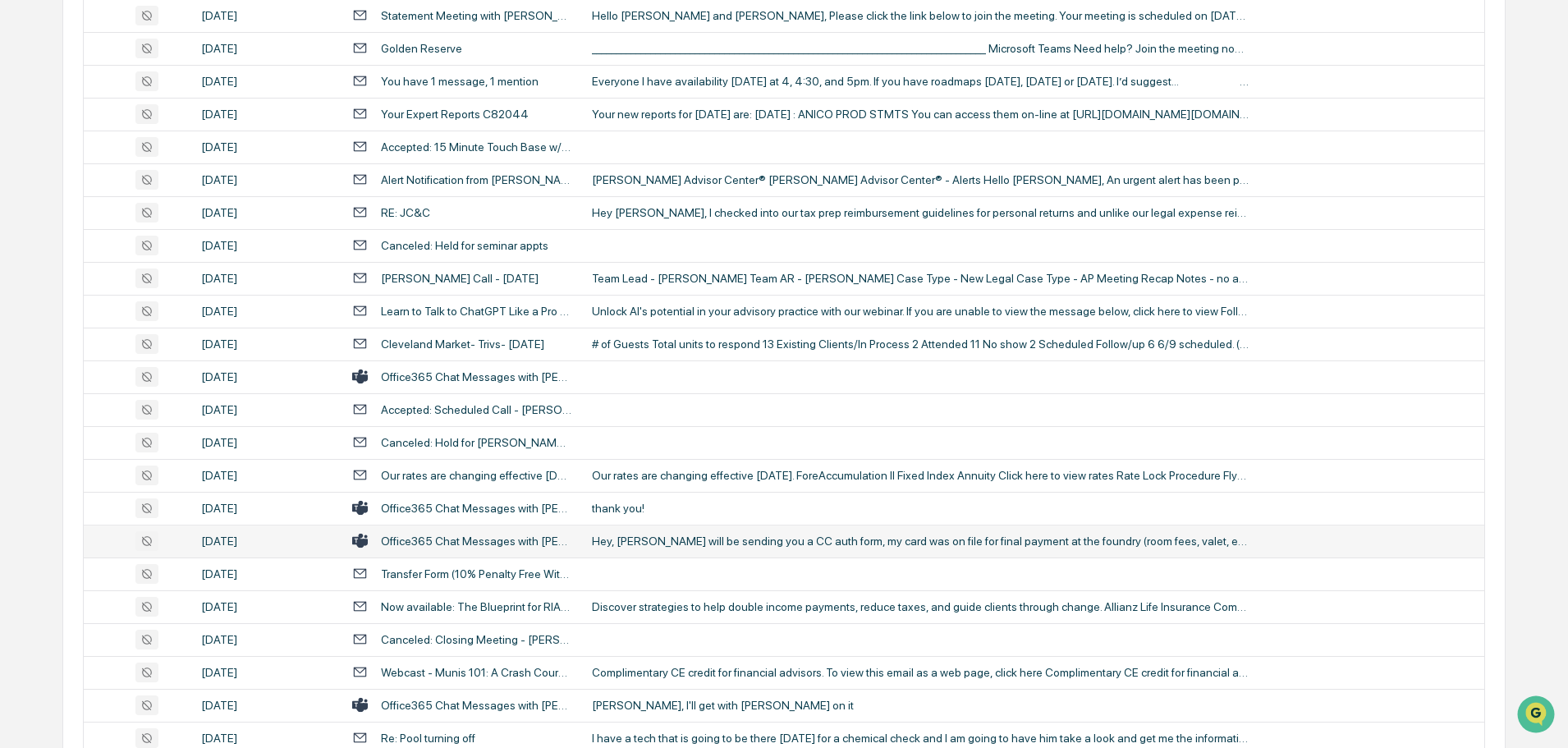
click at [706, 544] on div "Hey, [PERSON_NAME] will be sending you a CC auth form, my card was on file for …" at bounding box center [920, 541] width 657 height 14
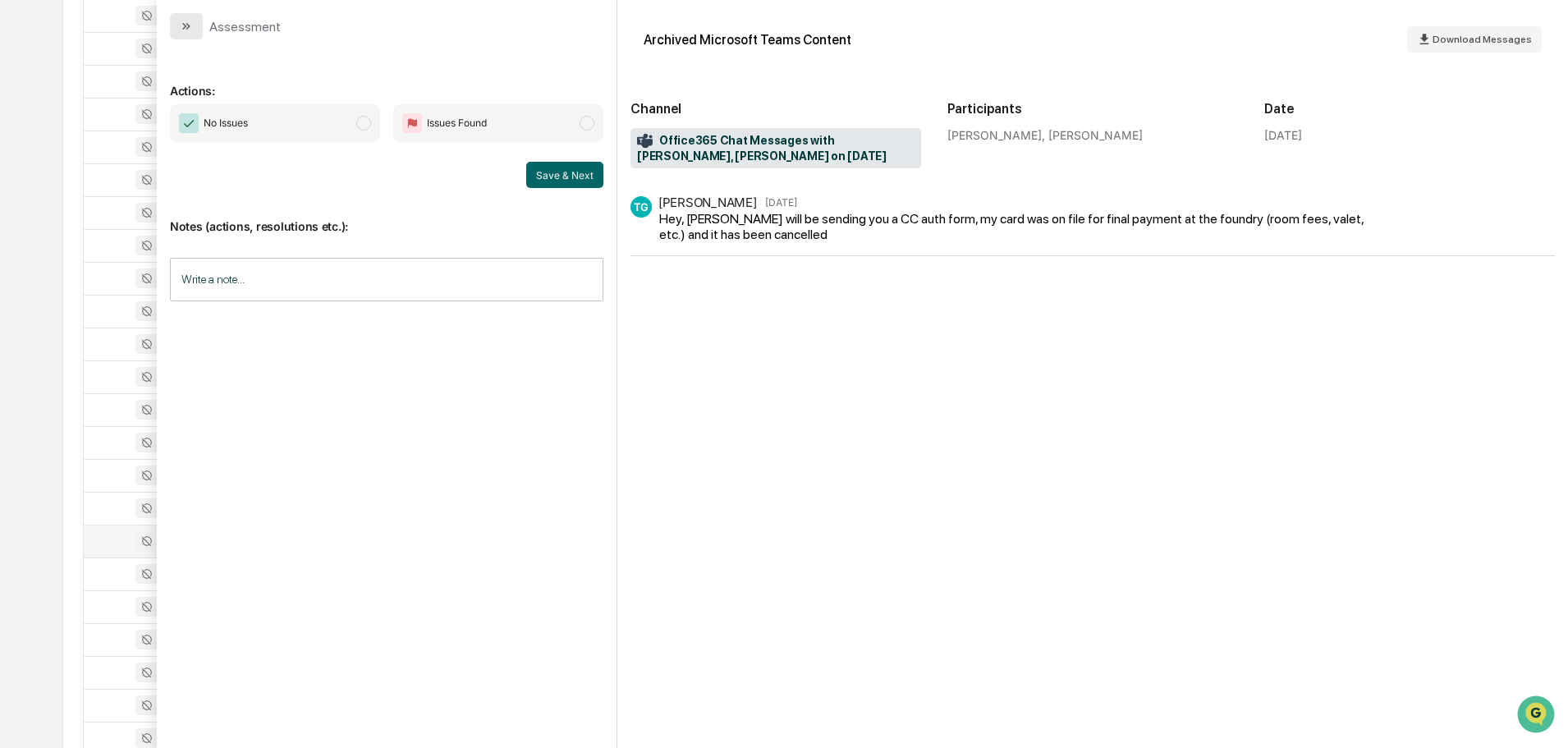
click at [192, 29] on icon "modal" at bounding box center [186, 26] width 14 height 14
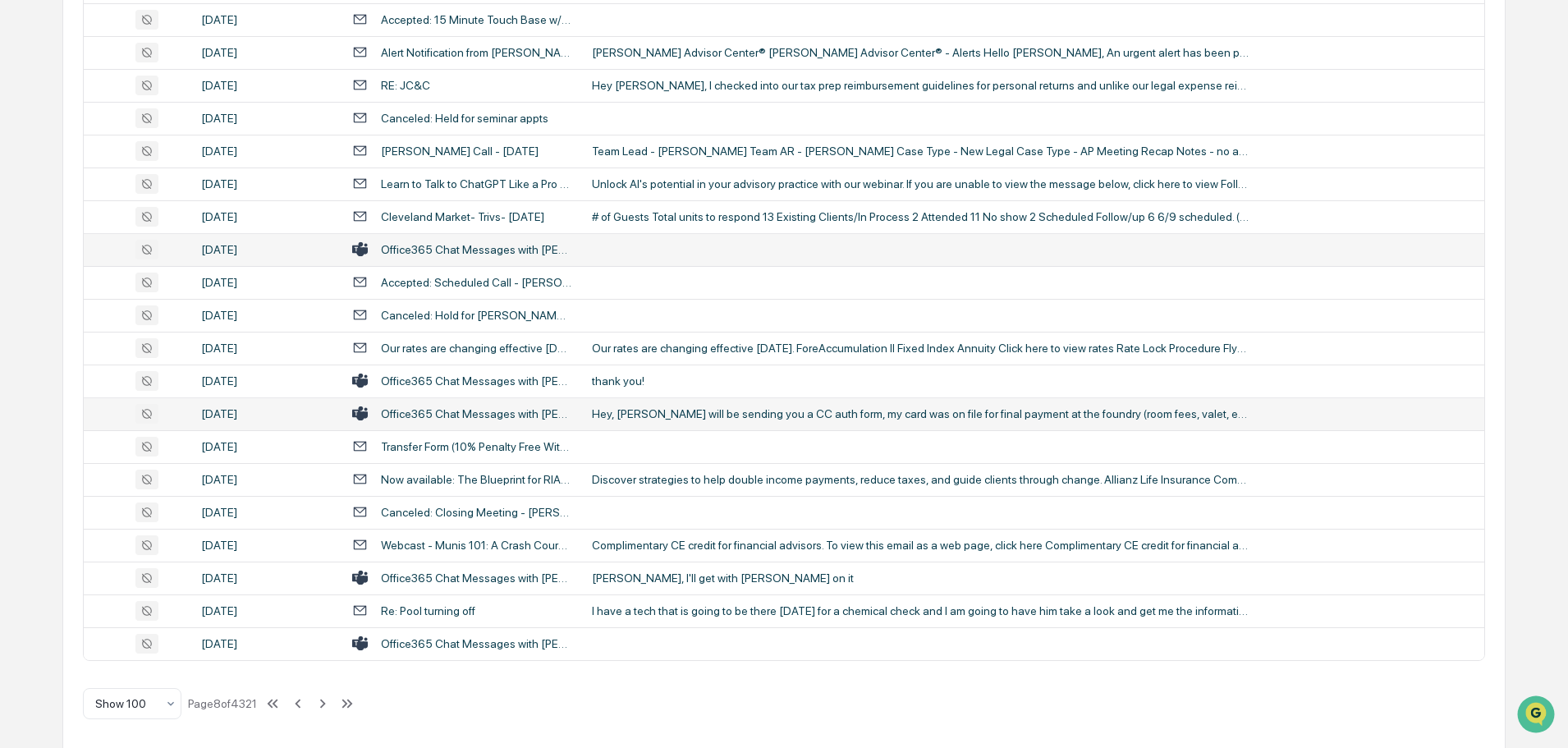
scroll to position [3006, 0]
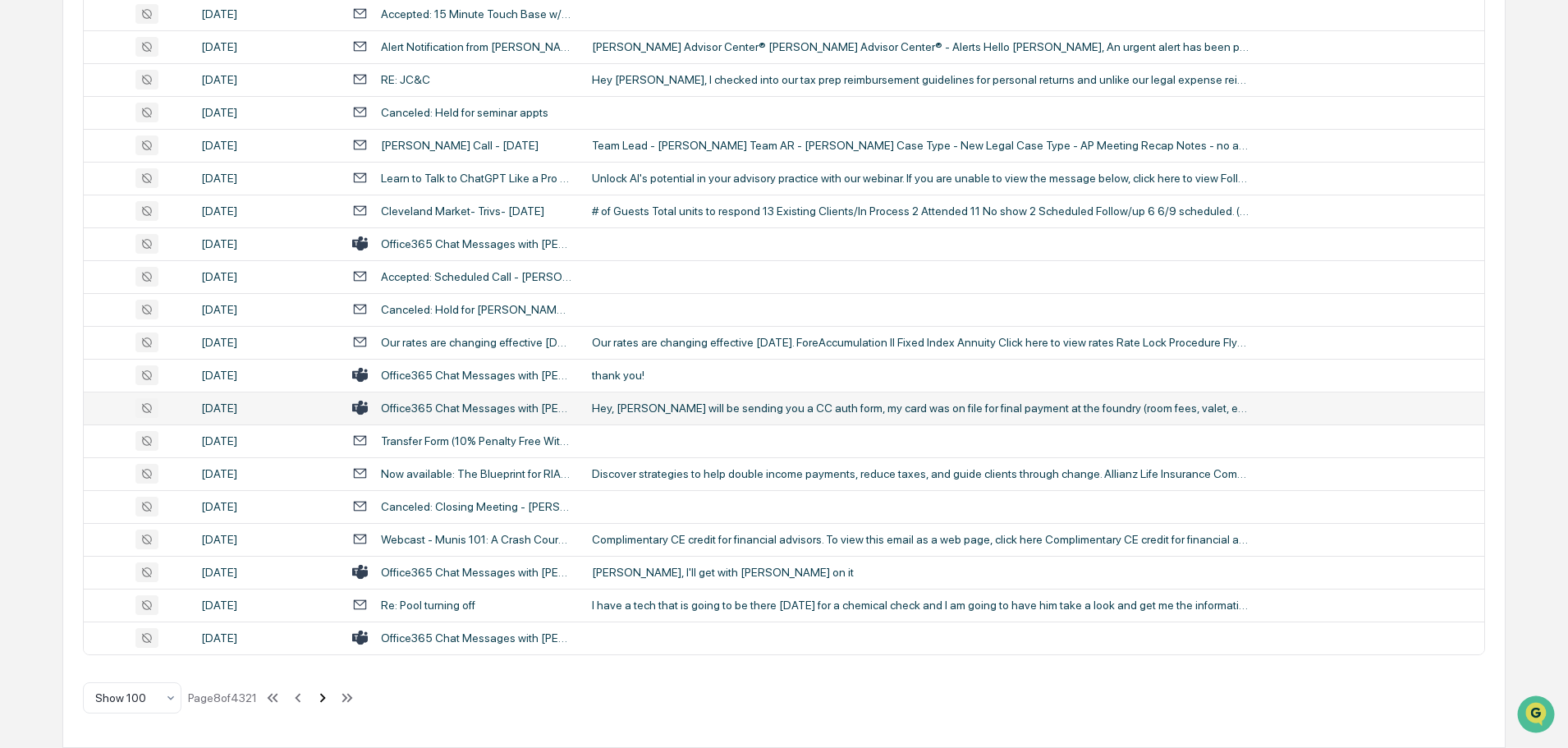
click at [327, 698] on icon at bounding box center [322, 697] width 18 height 18
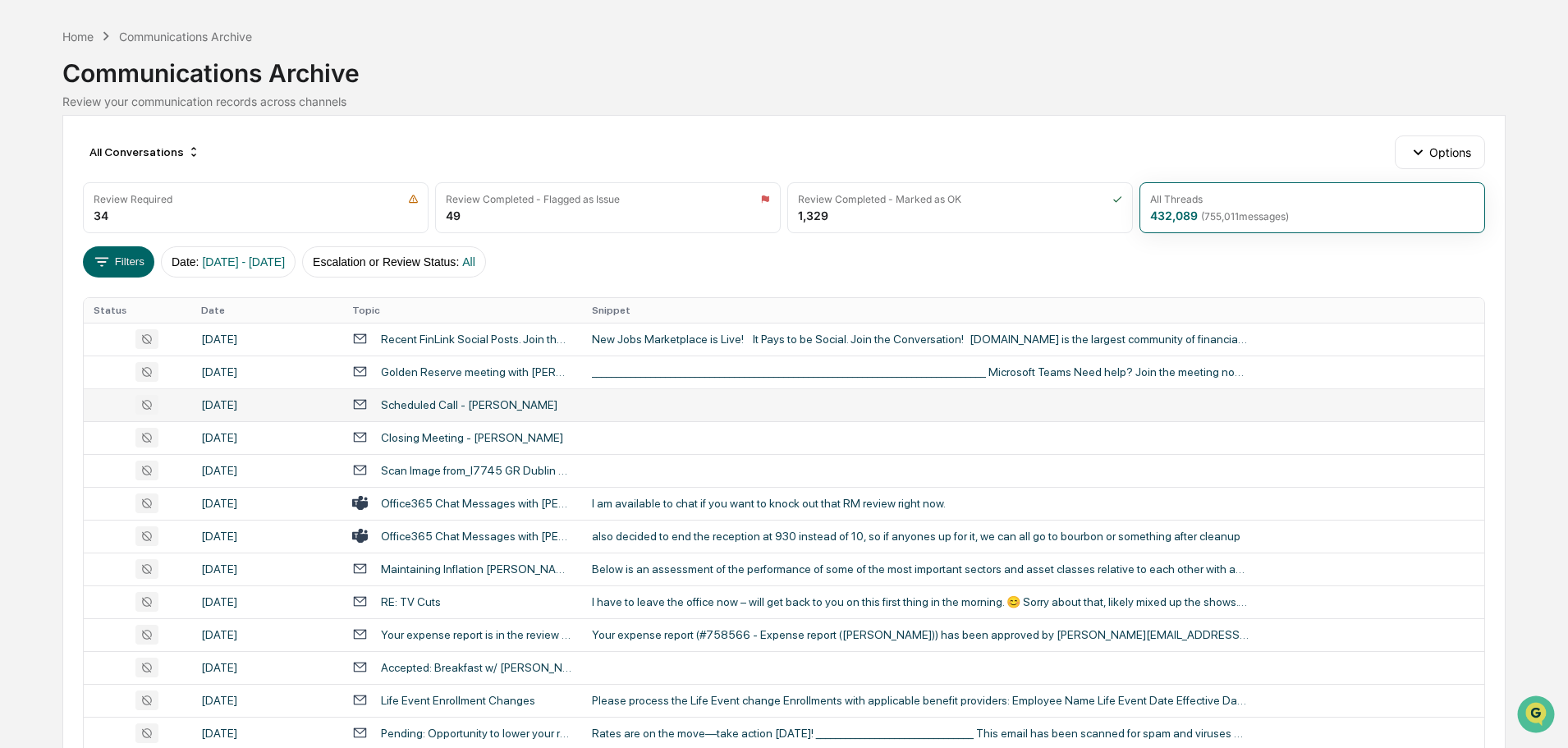
scroll to position [82, 0]
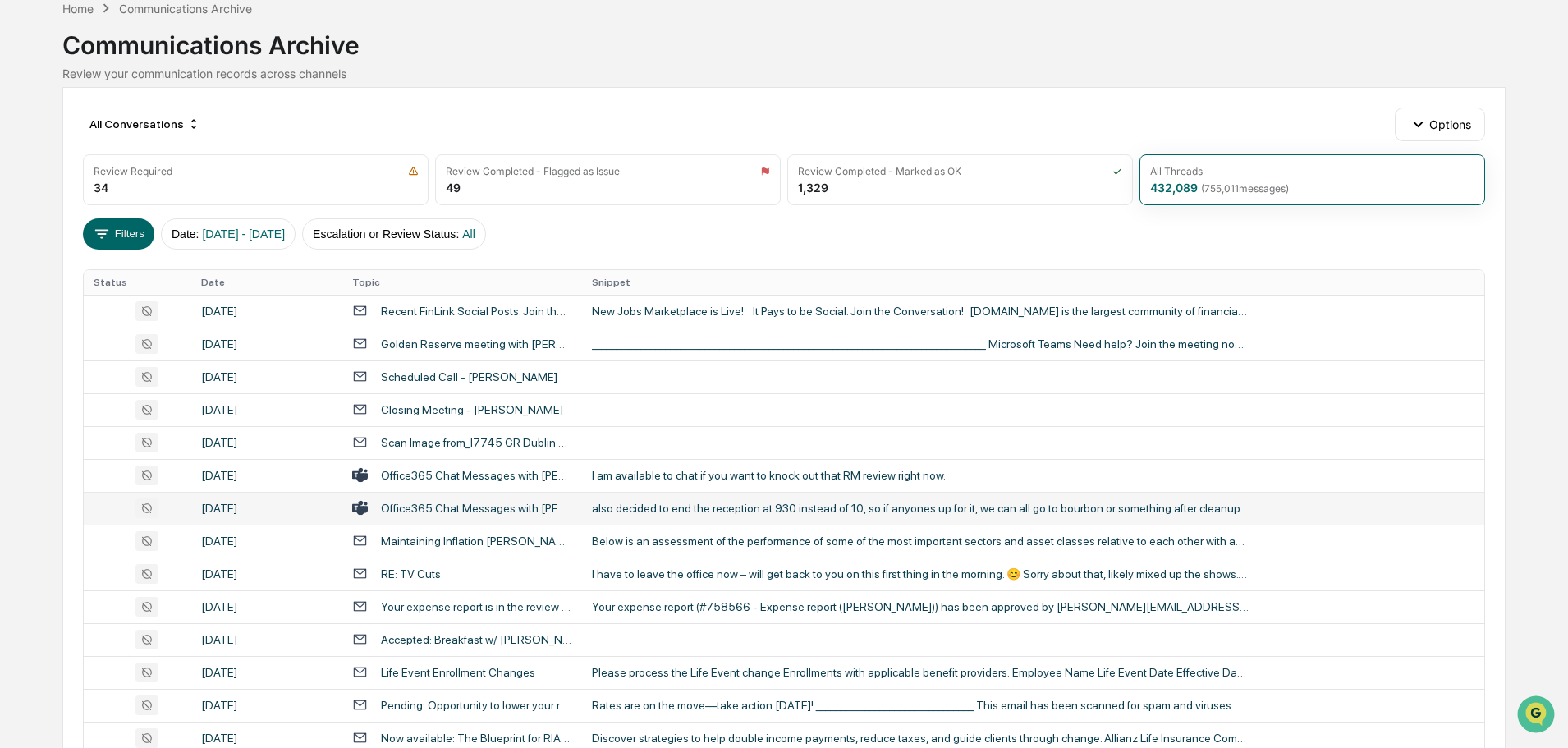
click at [640, 503] on div "also decided to end the reception at 930 instead of 10, so if anyones up for it…" at bounding box center [920, 508] width 657 height 14
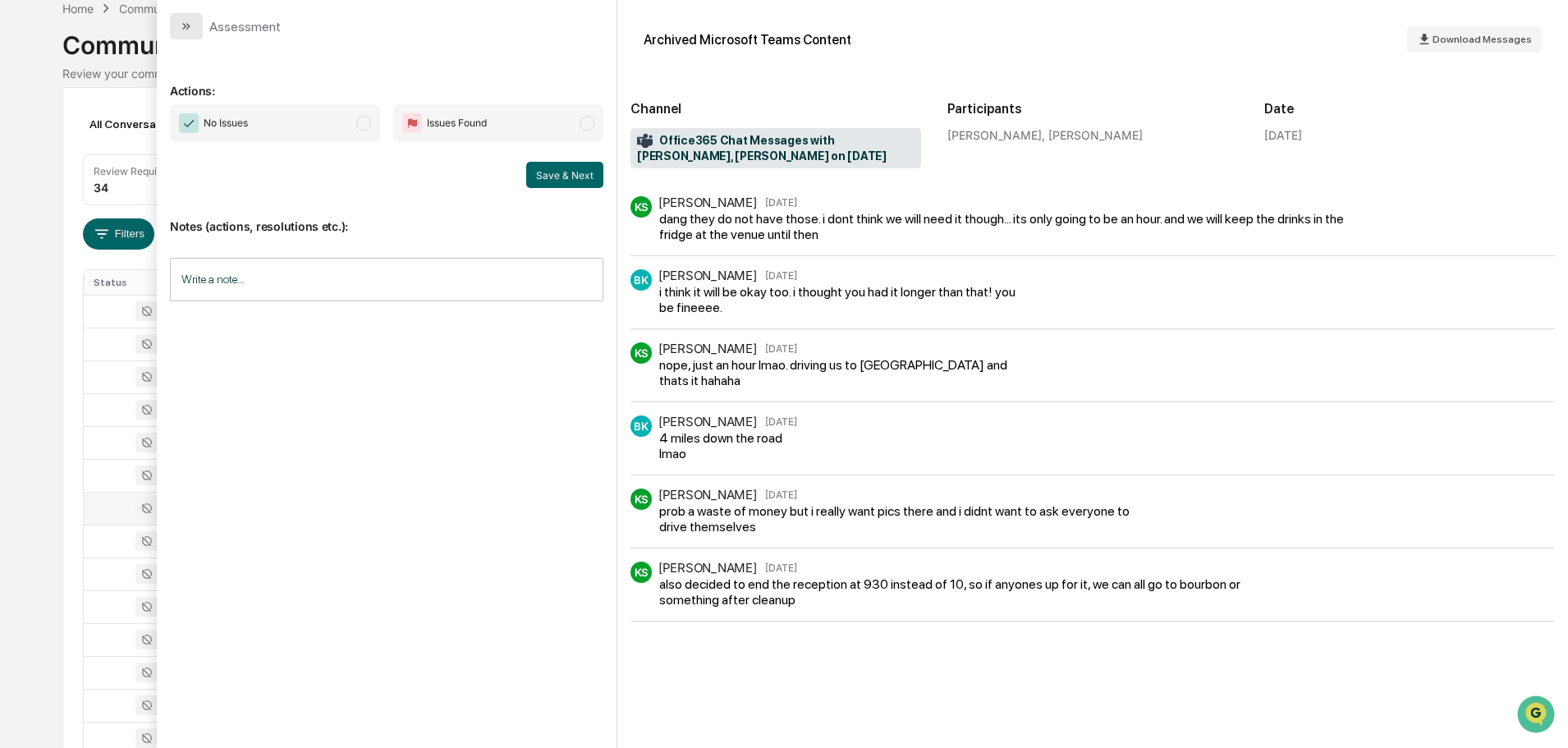
click at [199, 30] on button "modal" at bounding box center [186, 26] width 33 height 26
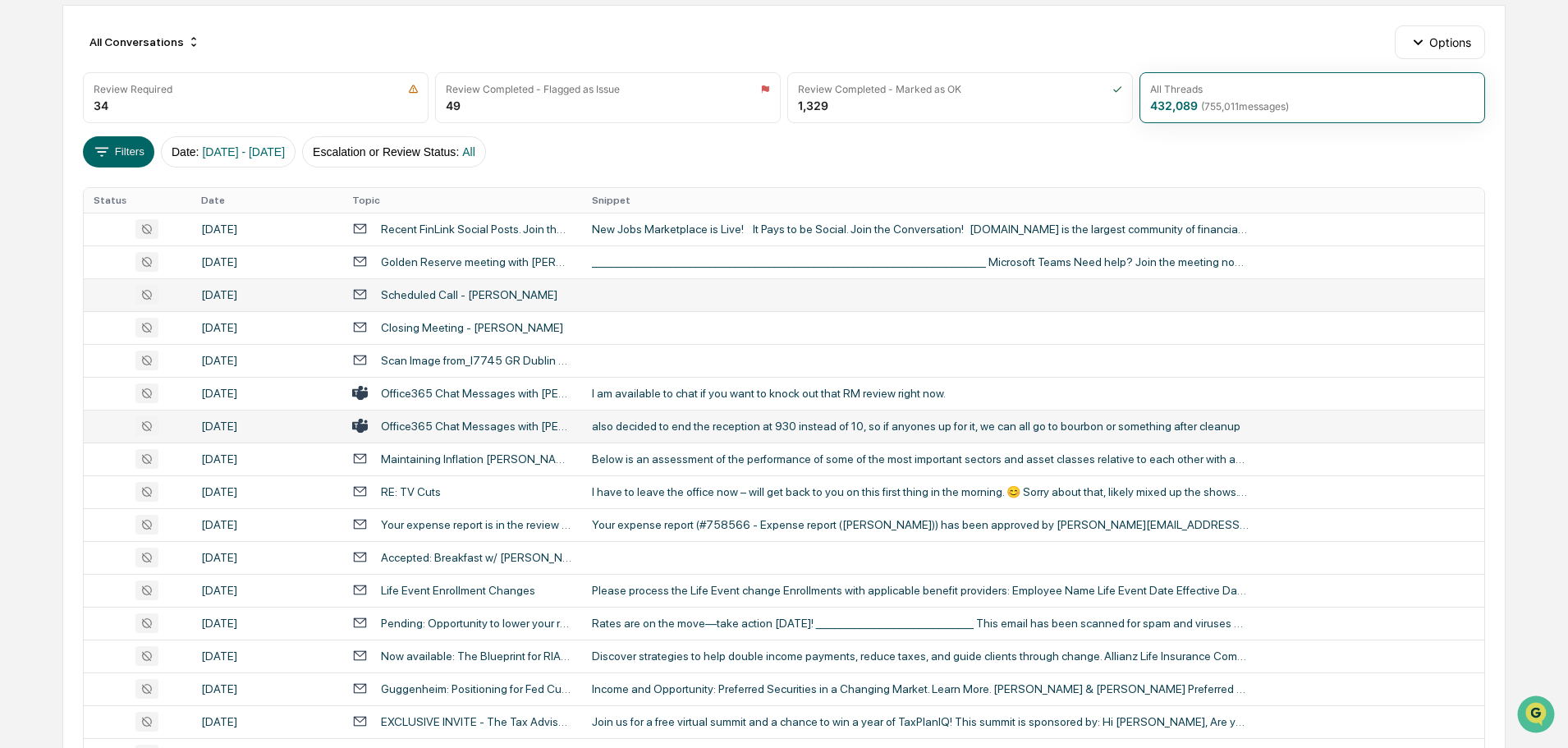
scroll to position [247, 0]
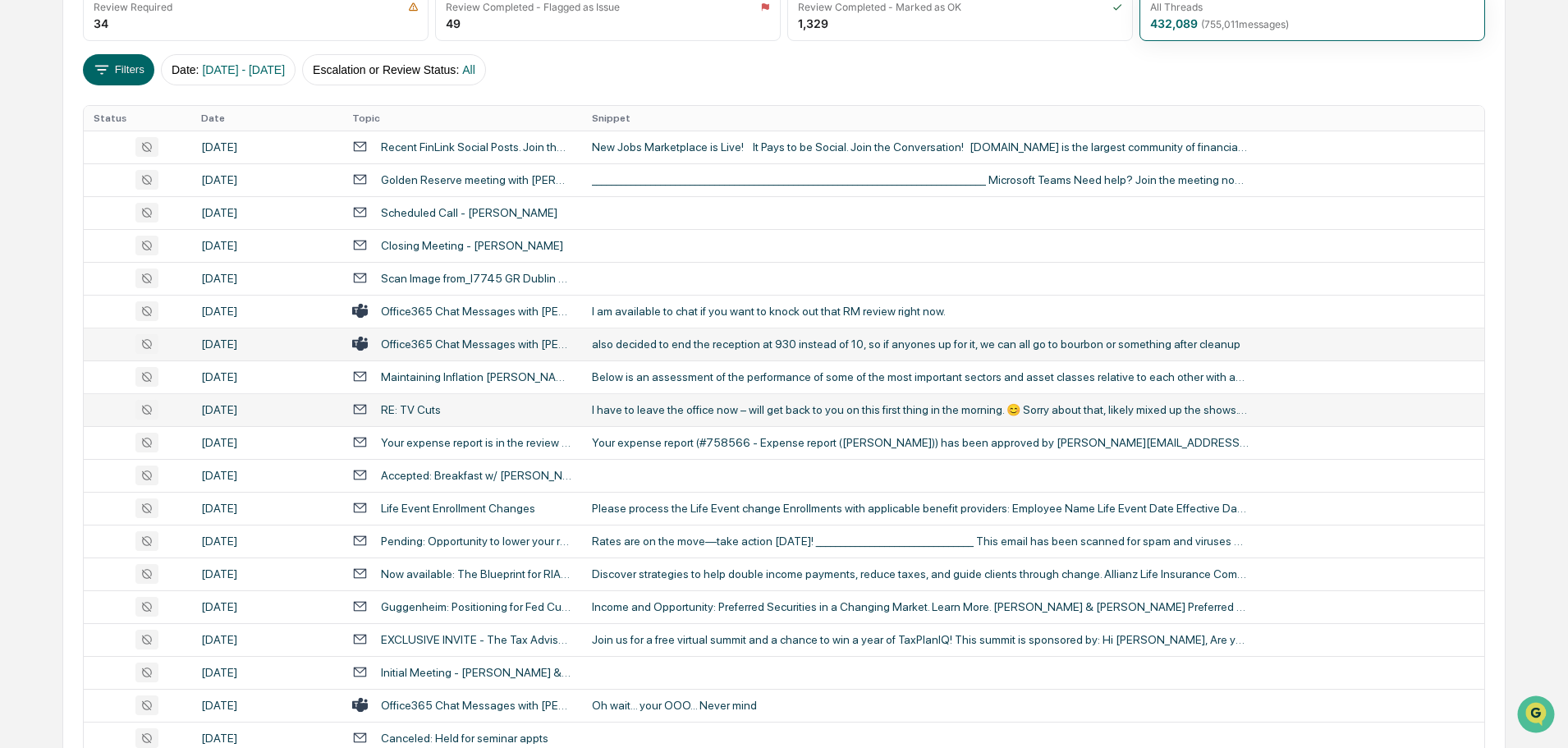
click at [689, 414] on div "I have to leave the office now – will get back to you on this first thing in th…" at bounding box center [920, 410] width 657 height 14
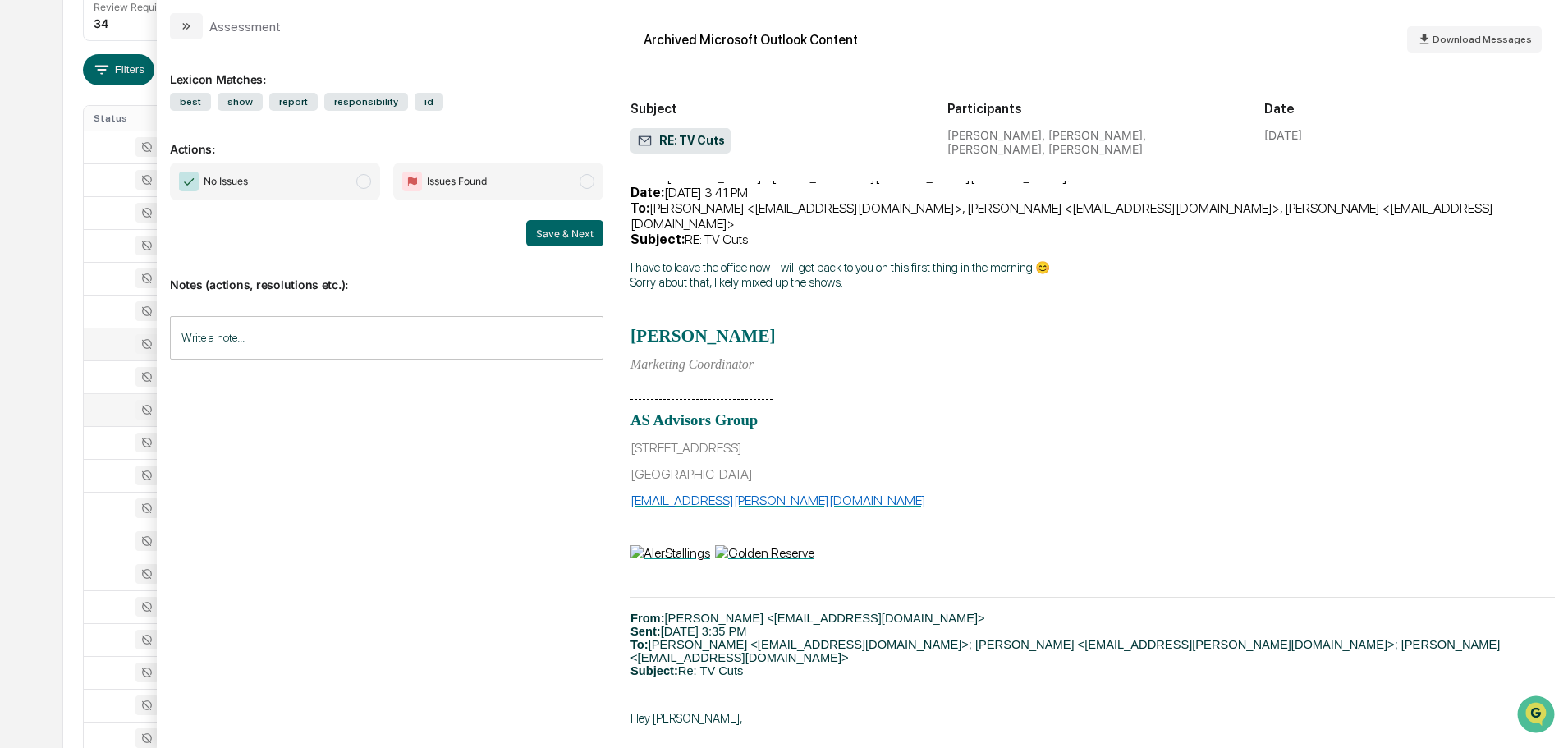
scroll to position [1149, 0]
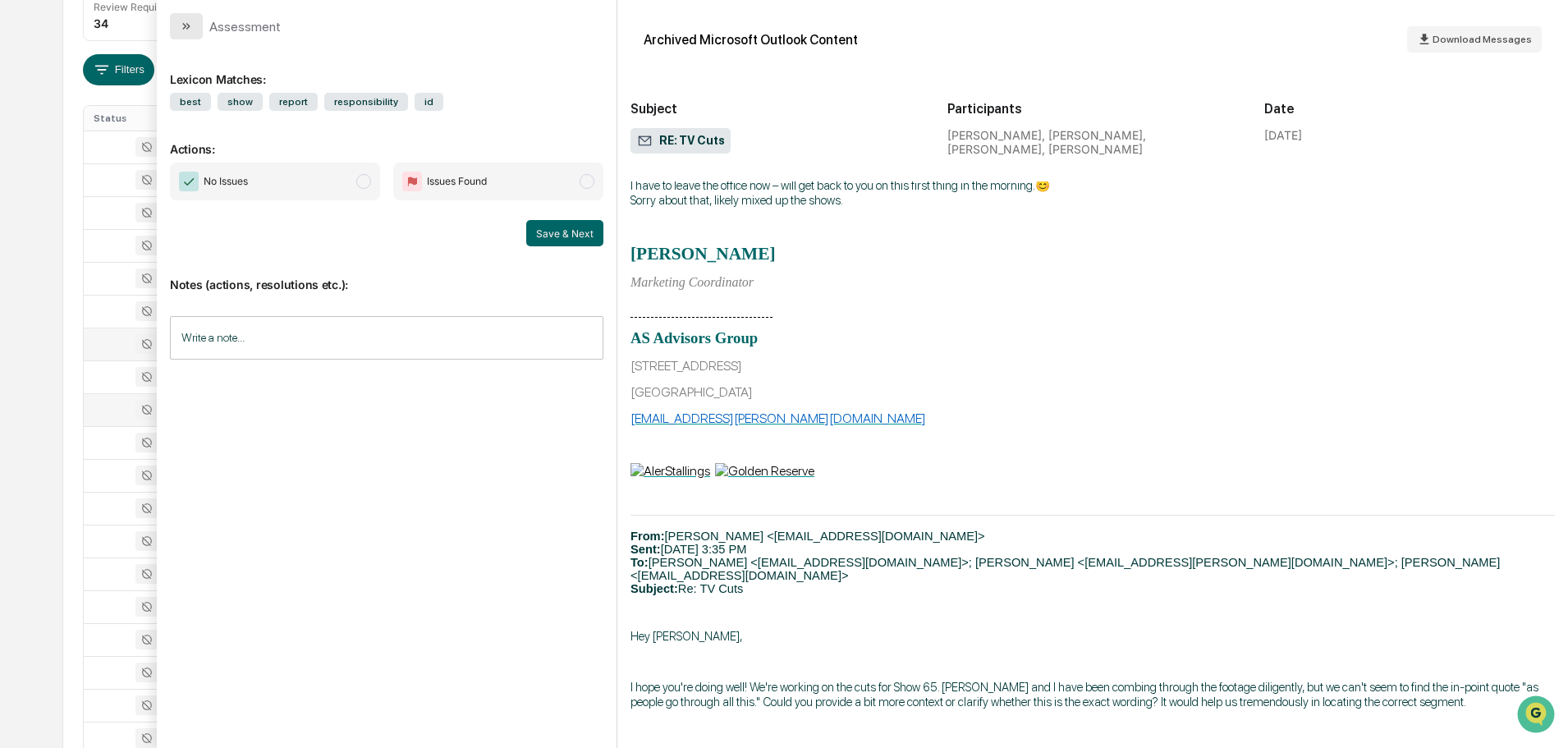
click at [191, 27] on icon "modal" at bounding box center [186, 26] width 14 height 14
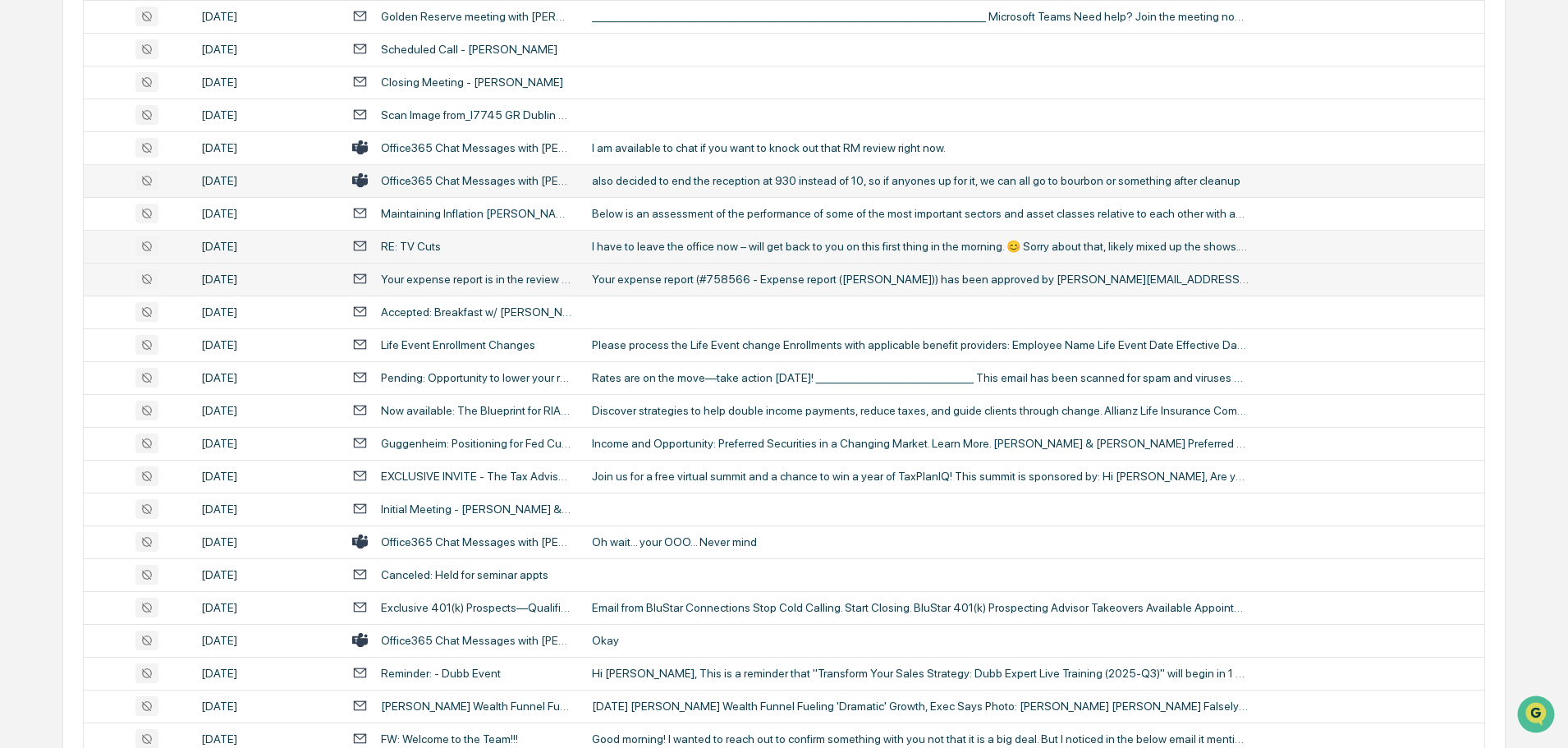
scroll to position [410, 0]
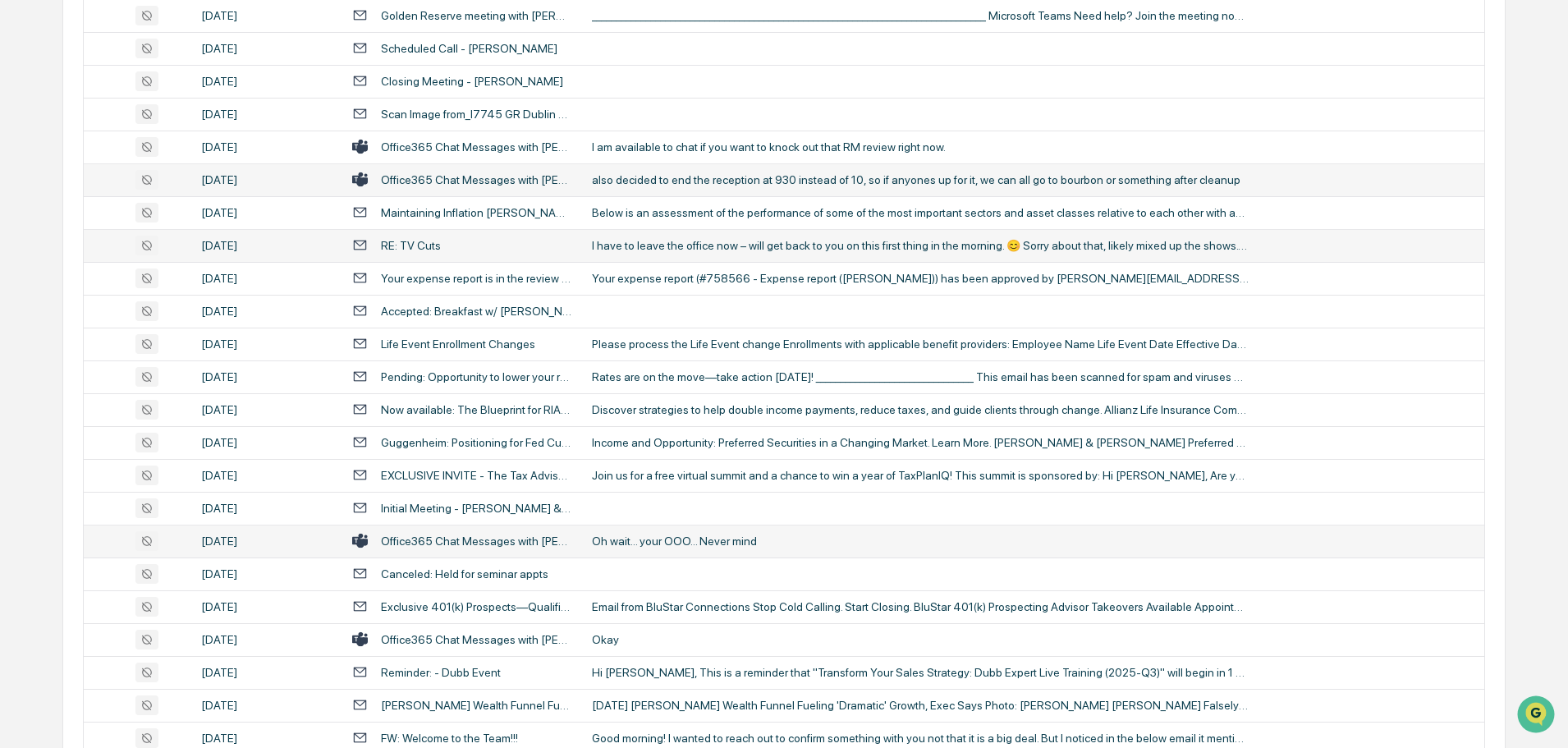
click at [653, 540] on div "Oh wait... your OOO... Never mind" at bounding box center [920, 541] width 657 height 14
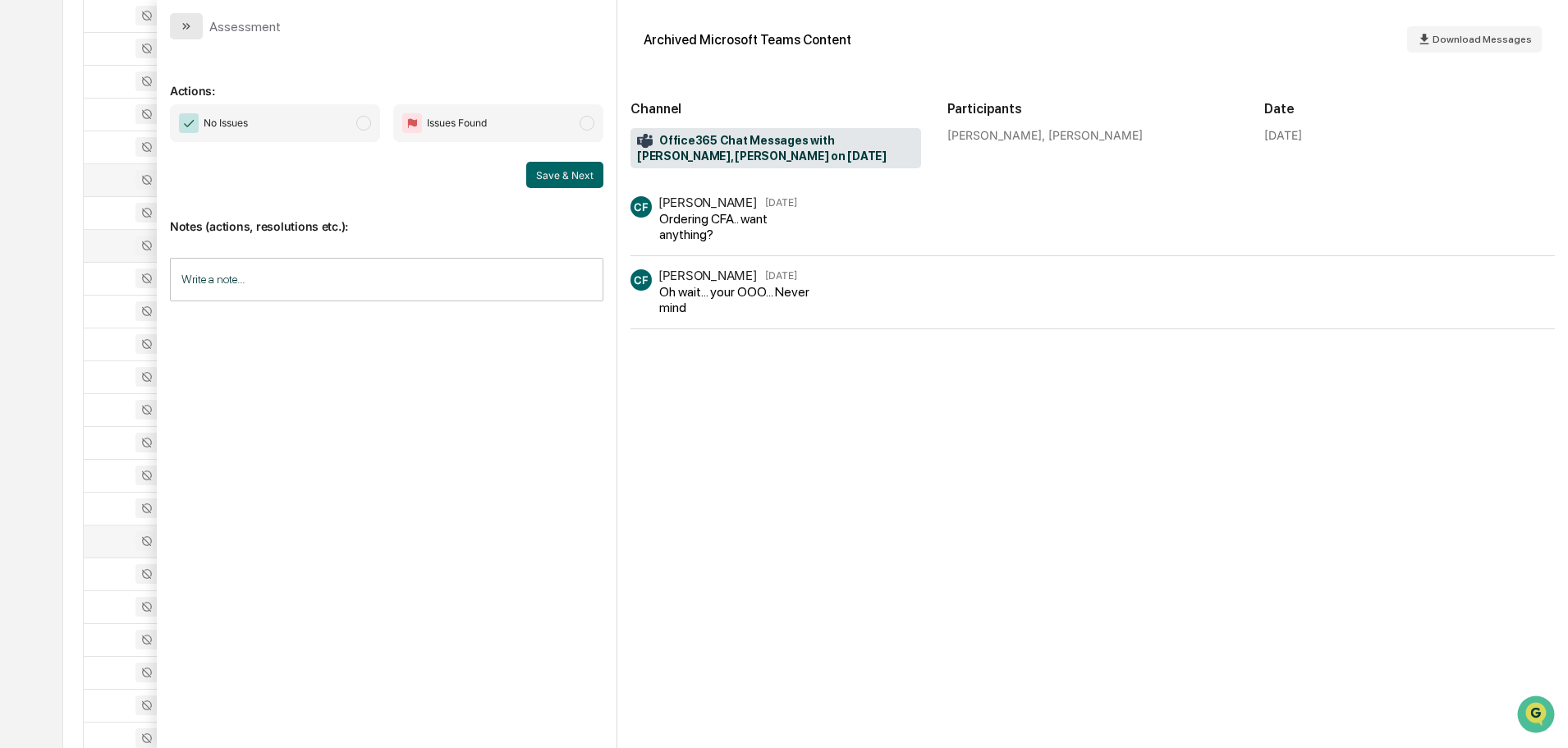
click at [182, 28] on icon "modal" at bounding box center [186, 26] width 14 height 14
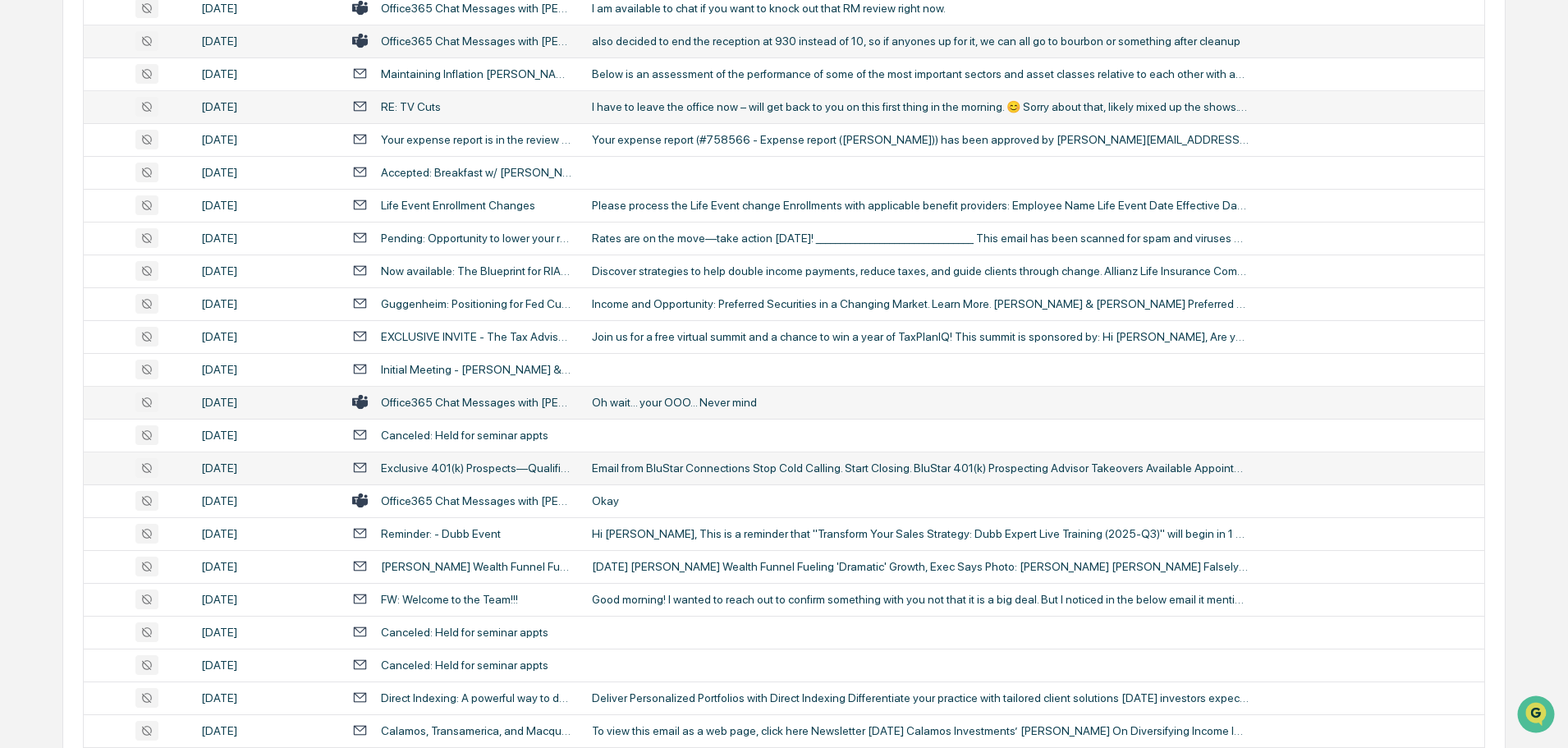
scroll to position [574, 0]
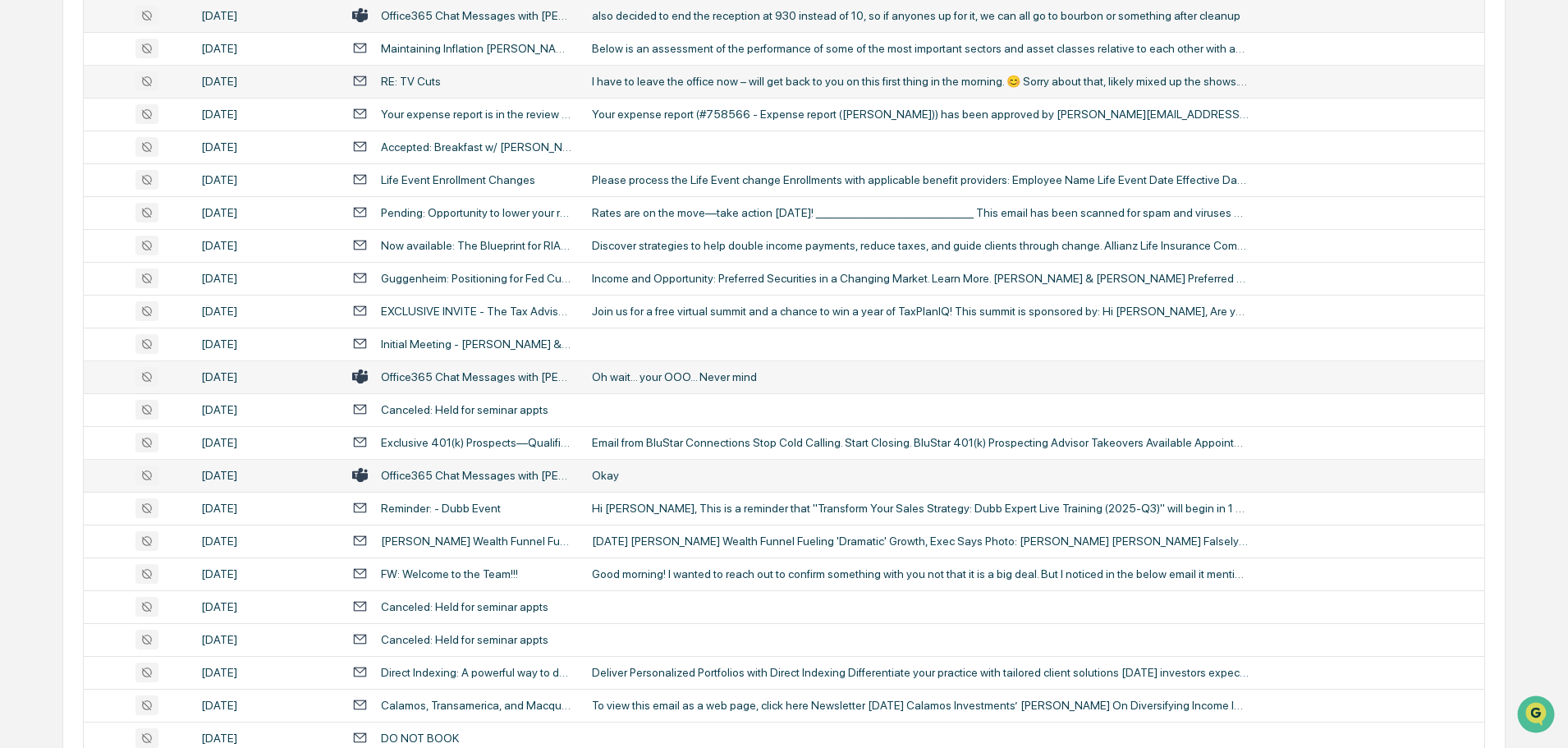
click at [669, 475] on div "Okay" at bounding box center [920, 475] width 657 height 14
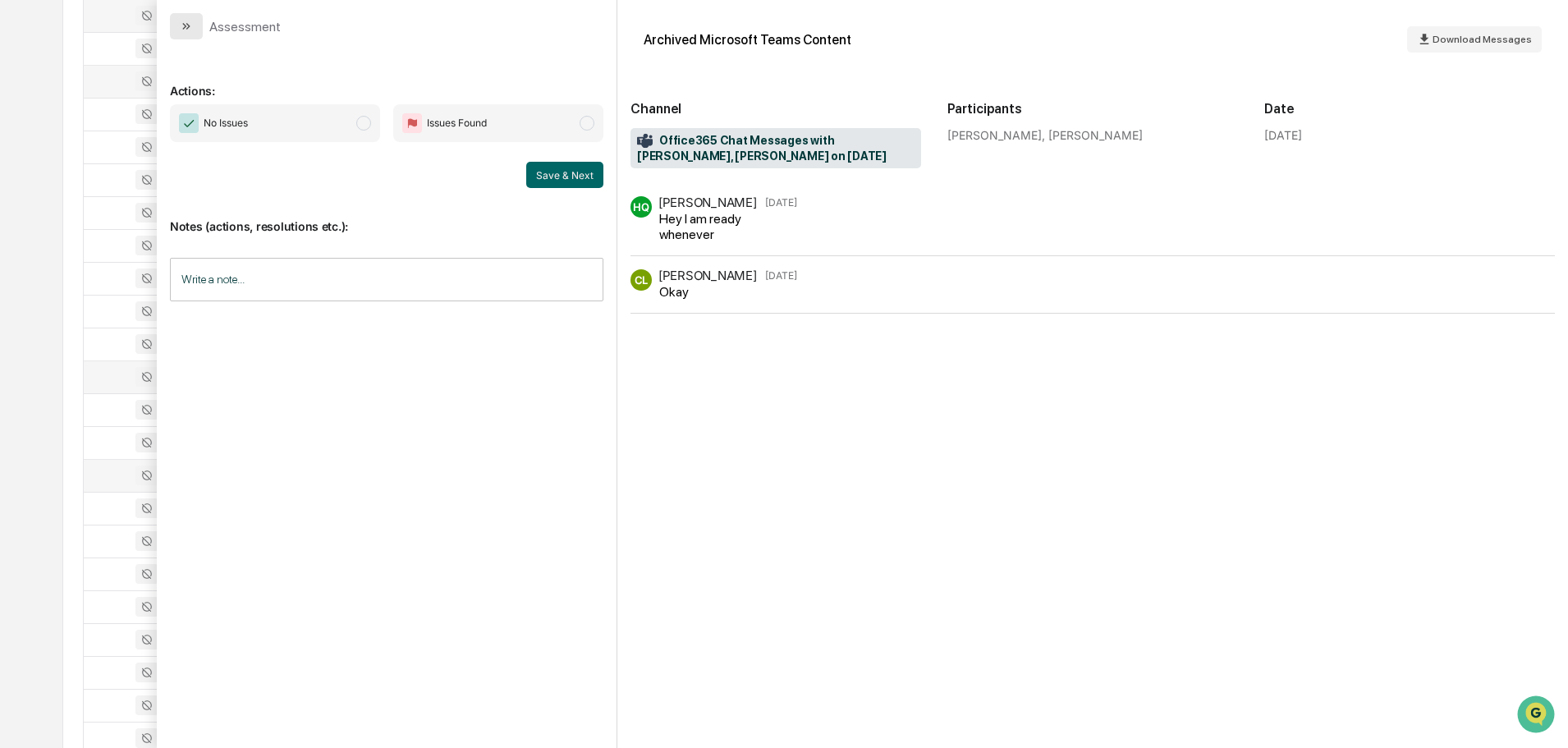
click at [176, 24] on button "modal" at bounding box center [186, 26] width 33 height 26
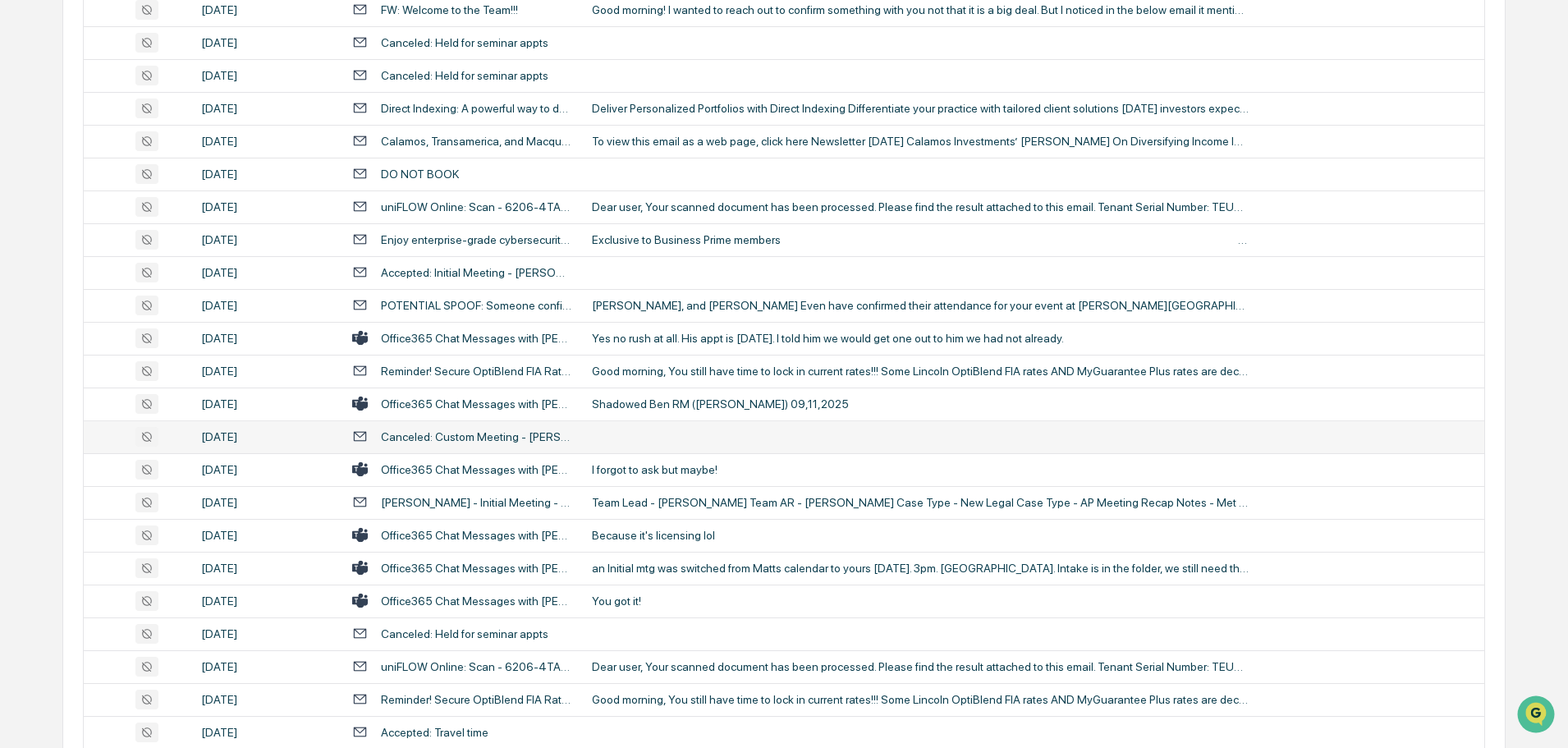
scroll to position [1149, 0]
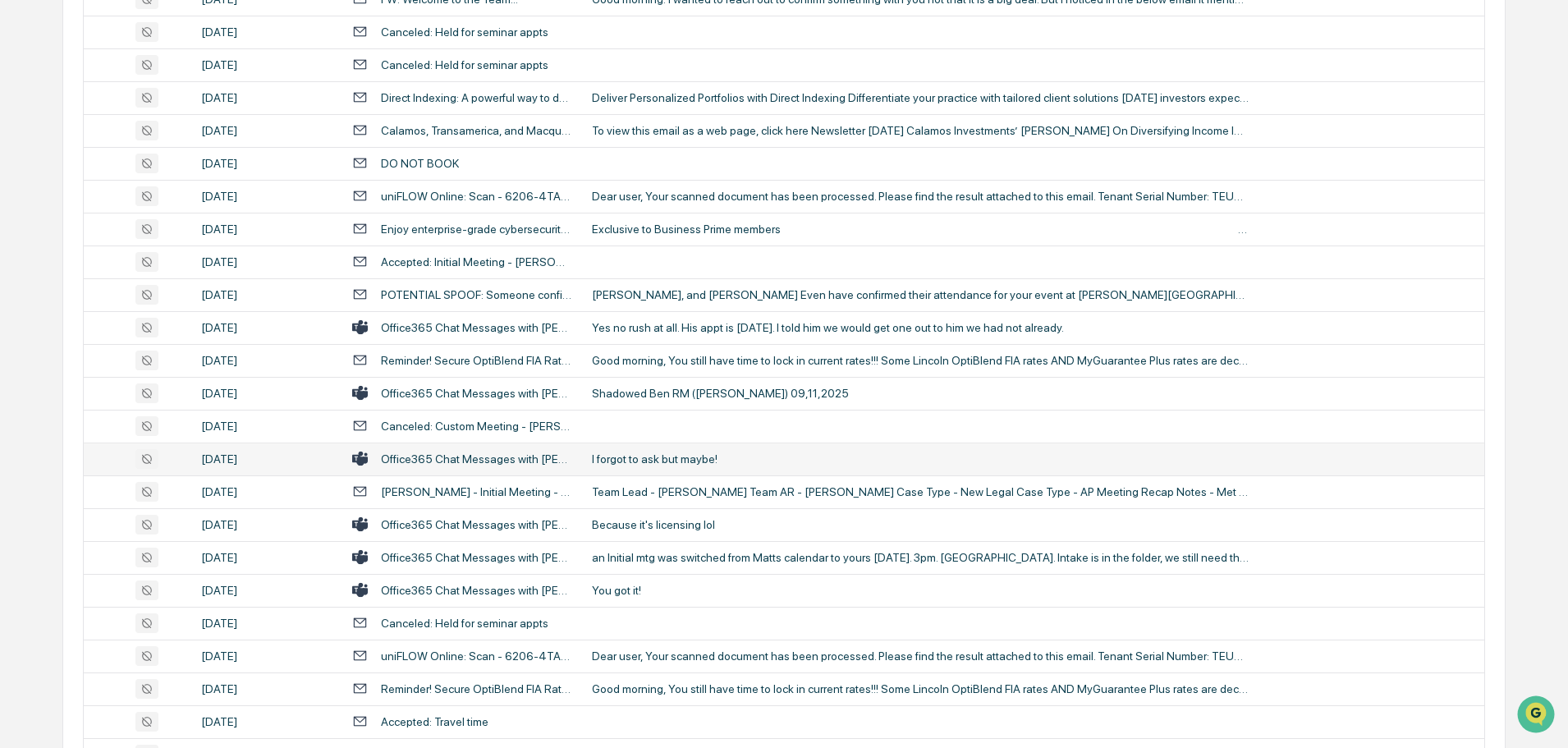
click at [644, 463] on div "I forgot to ask but maybe!" at bounding box center [920, 459] width 657 height 14
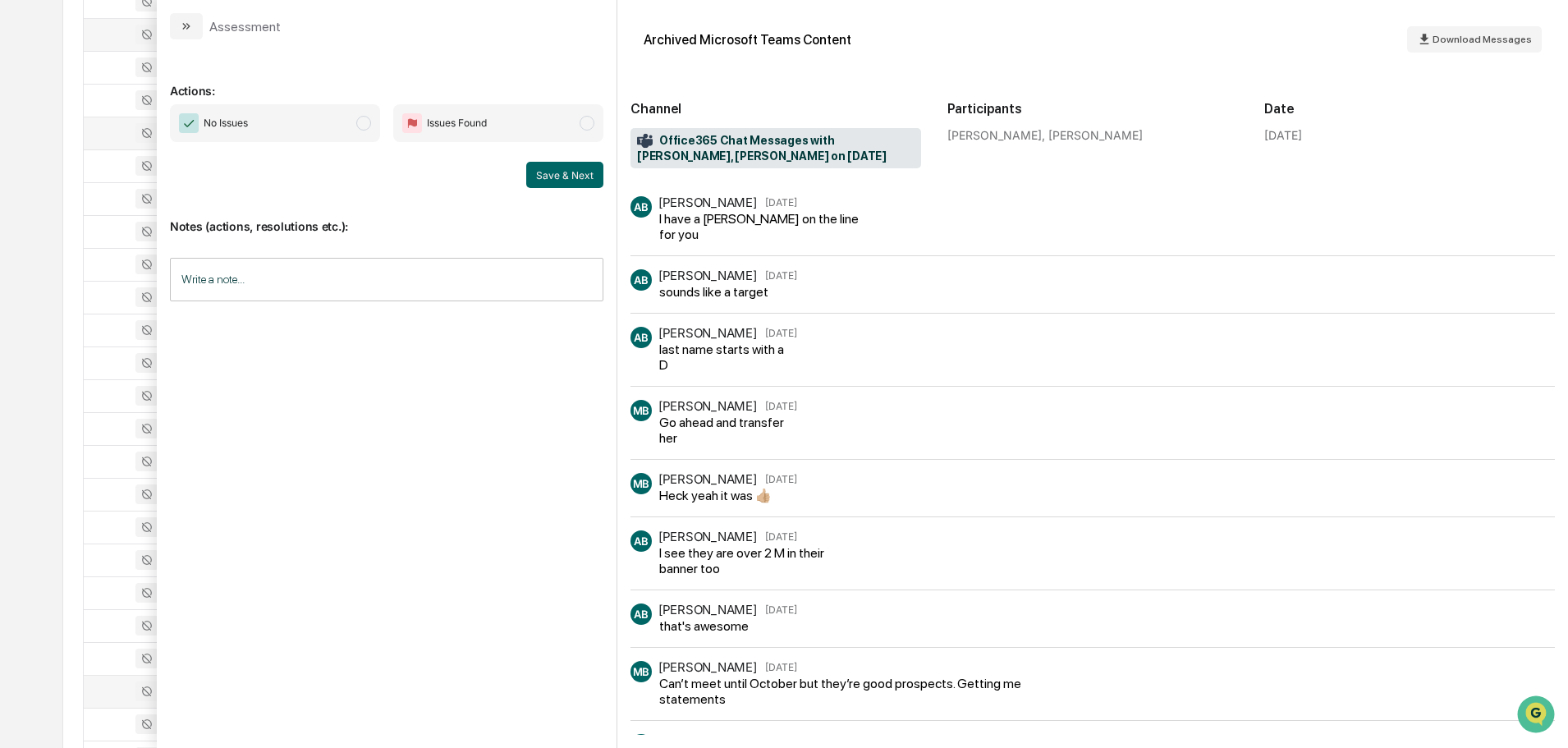
scroll to position [903, 0]
click at [191, 29] on icon "modal" at bounding box center [186, 26] width 14 height 14
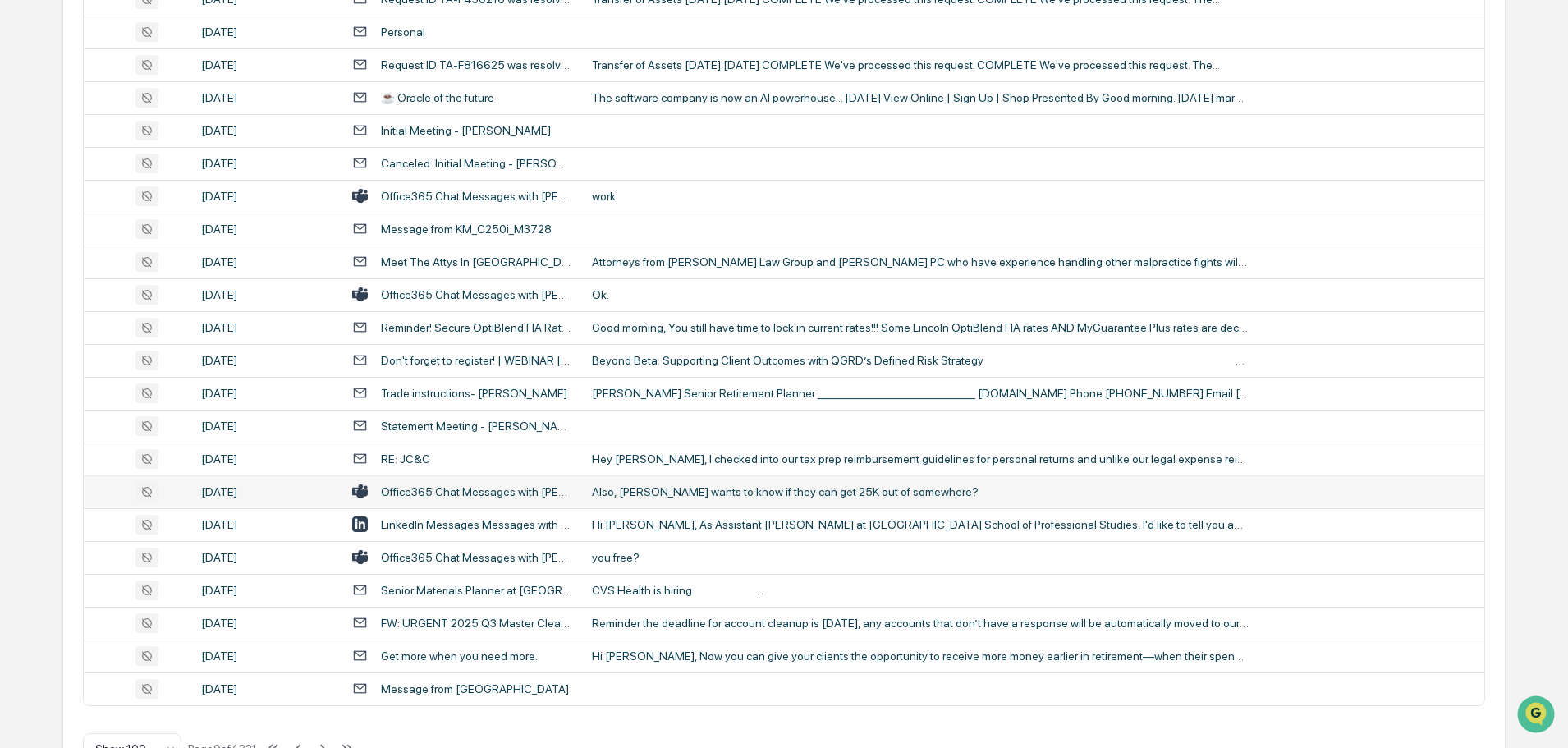
scroll to position [3006, 0]
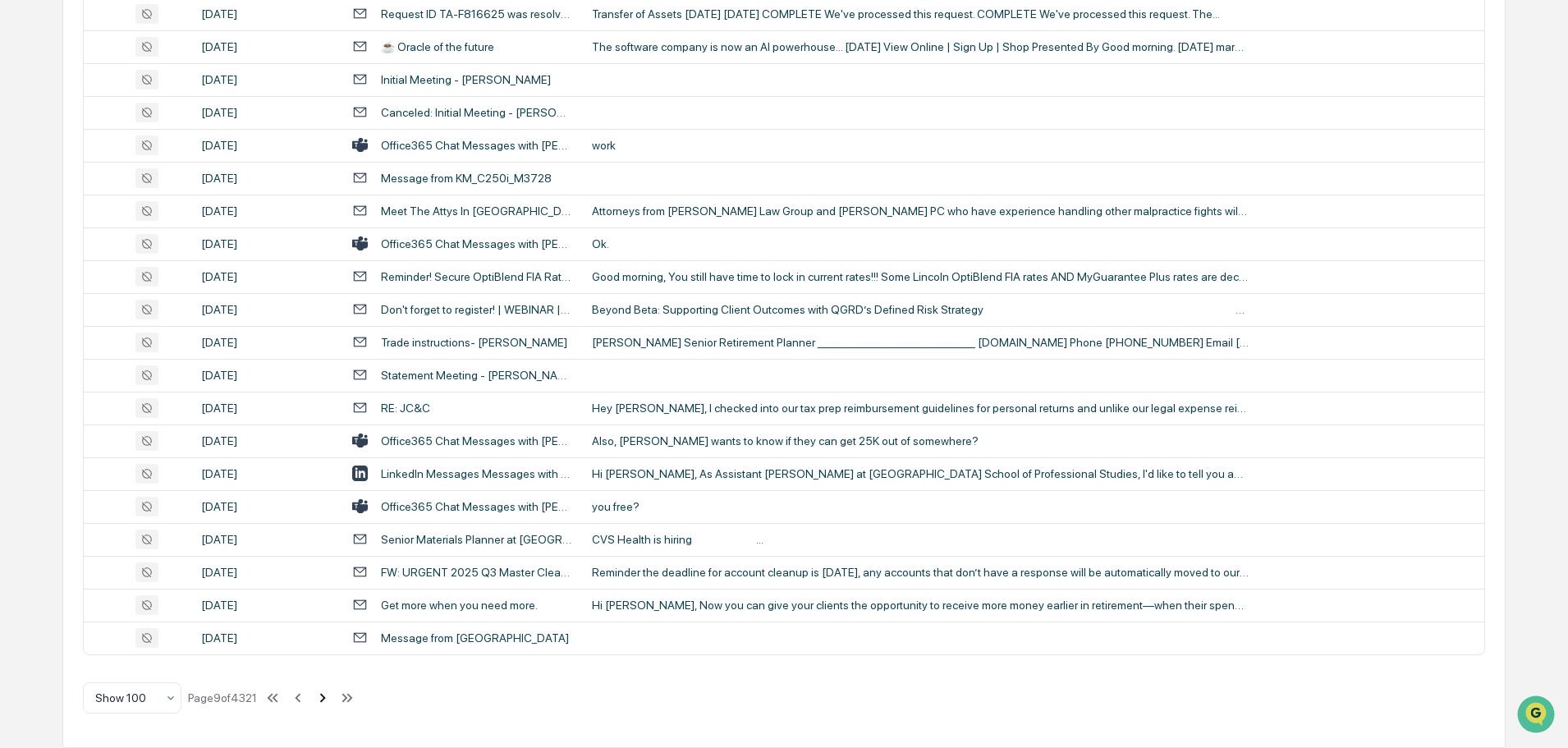
click at [325, 700] on icon at bounding box center [323, 697] width 6 height 9
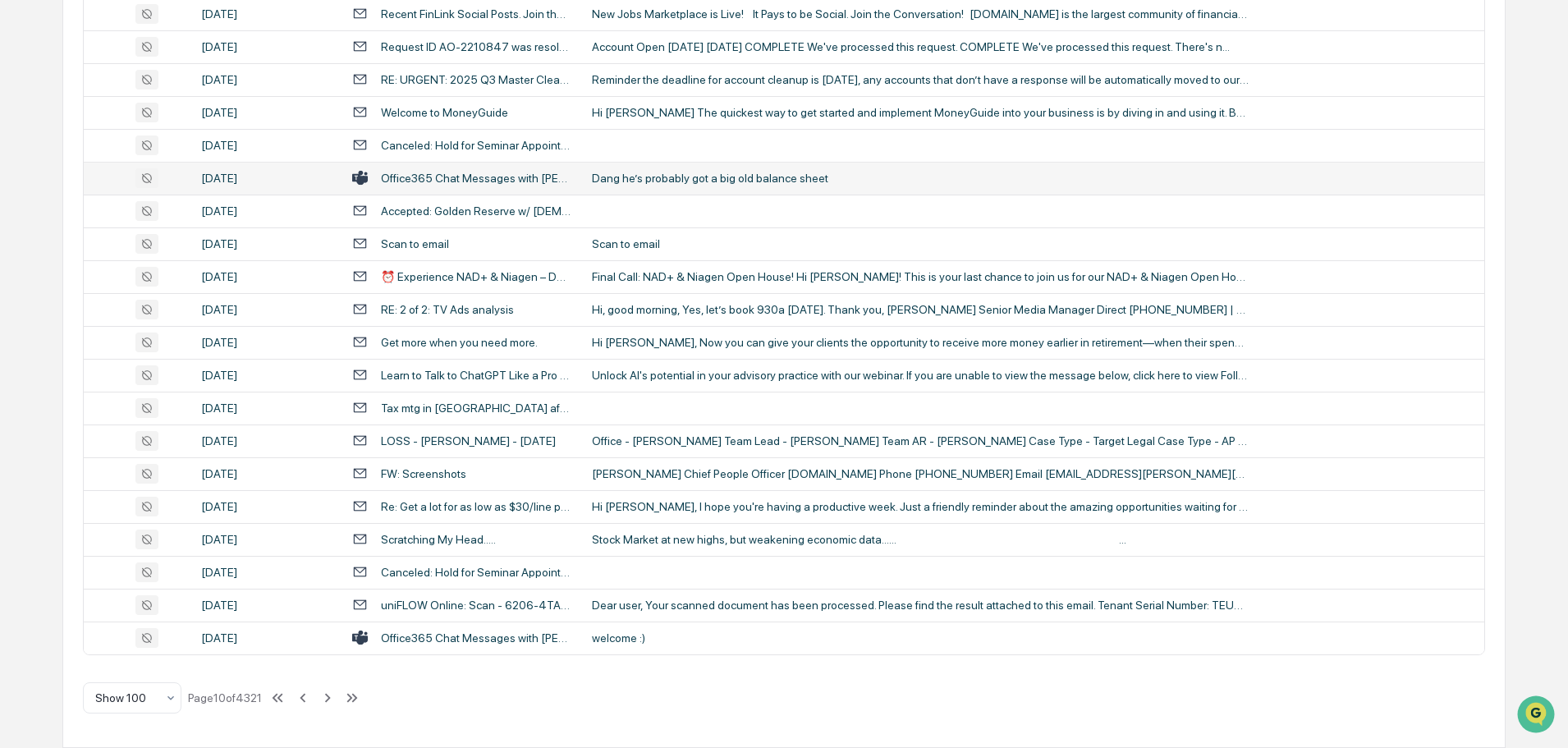
click at [687, 186] on td "Dang he’s probably got a big old balance sheet" at bounding box center [1033, 178] width 902 height 33
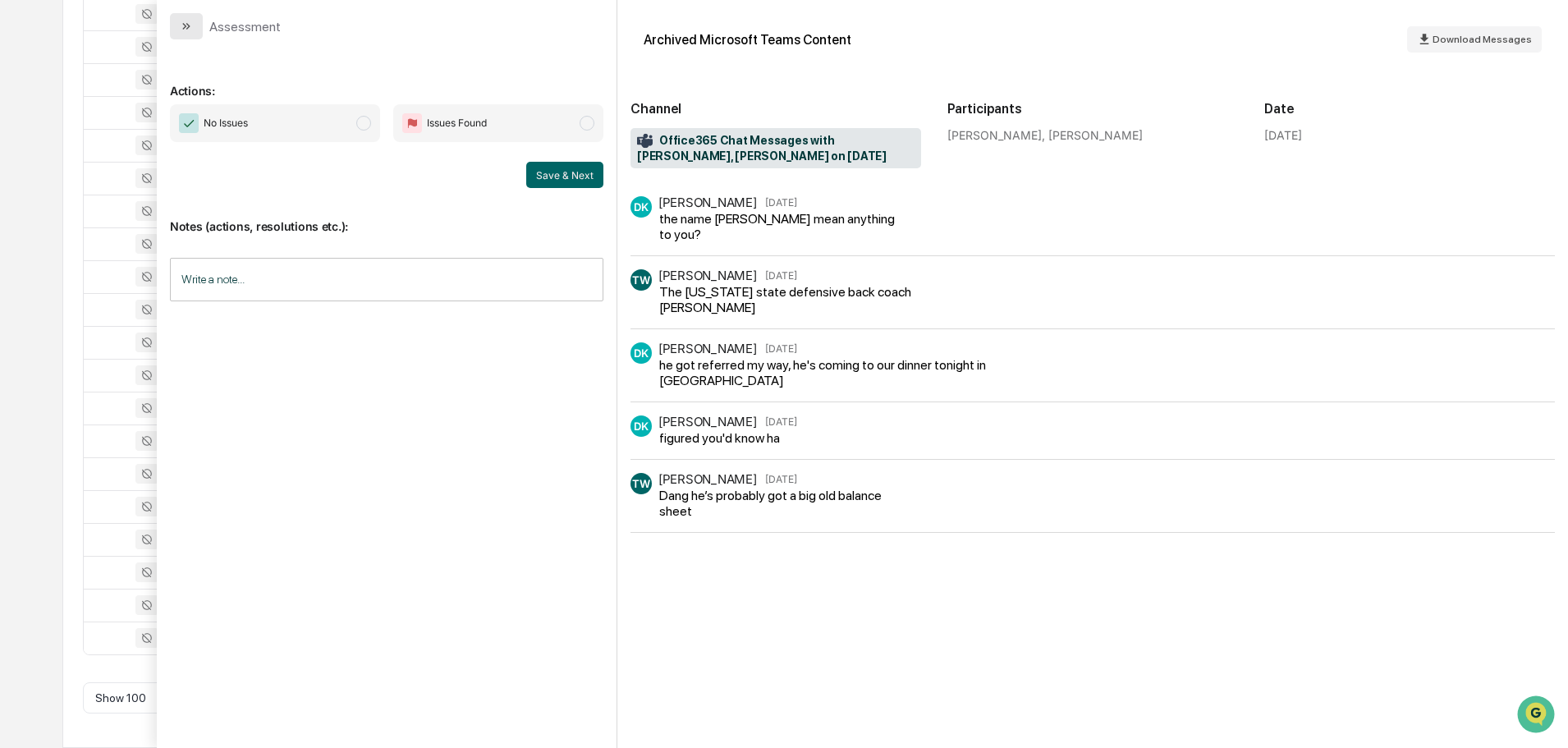
click at [179, 19] on button "modal" at bounding box center [186, 26] width 33 height 26
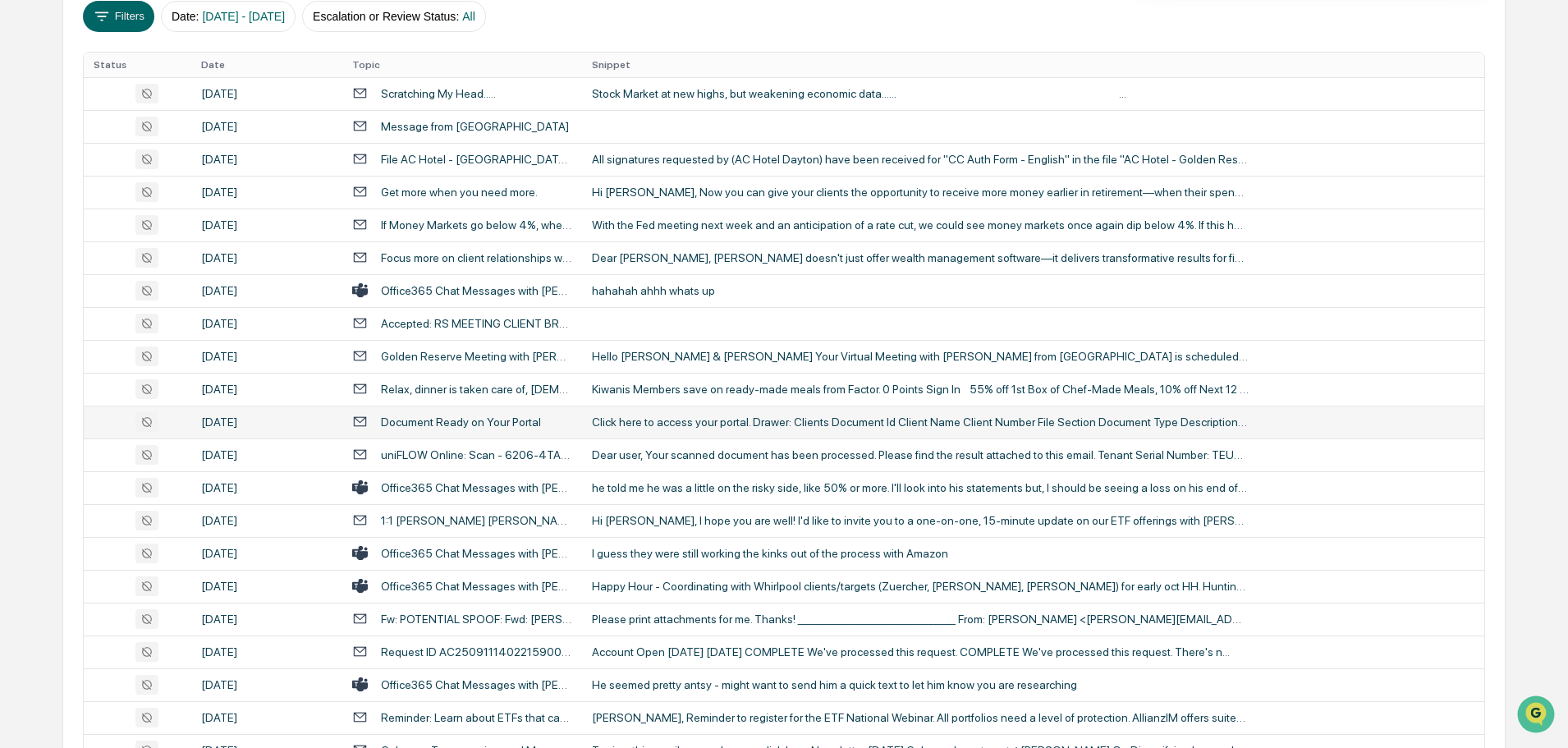
scroll to position [329, 0]
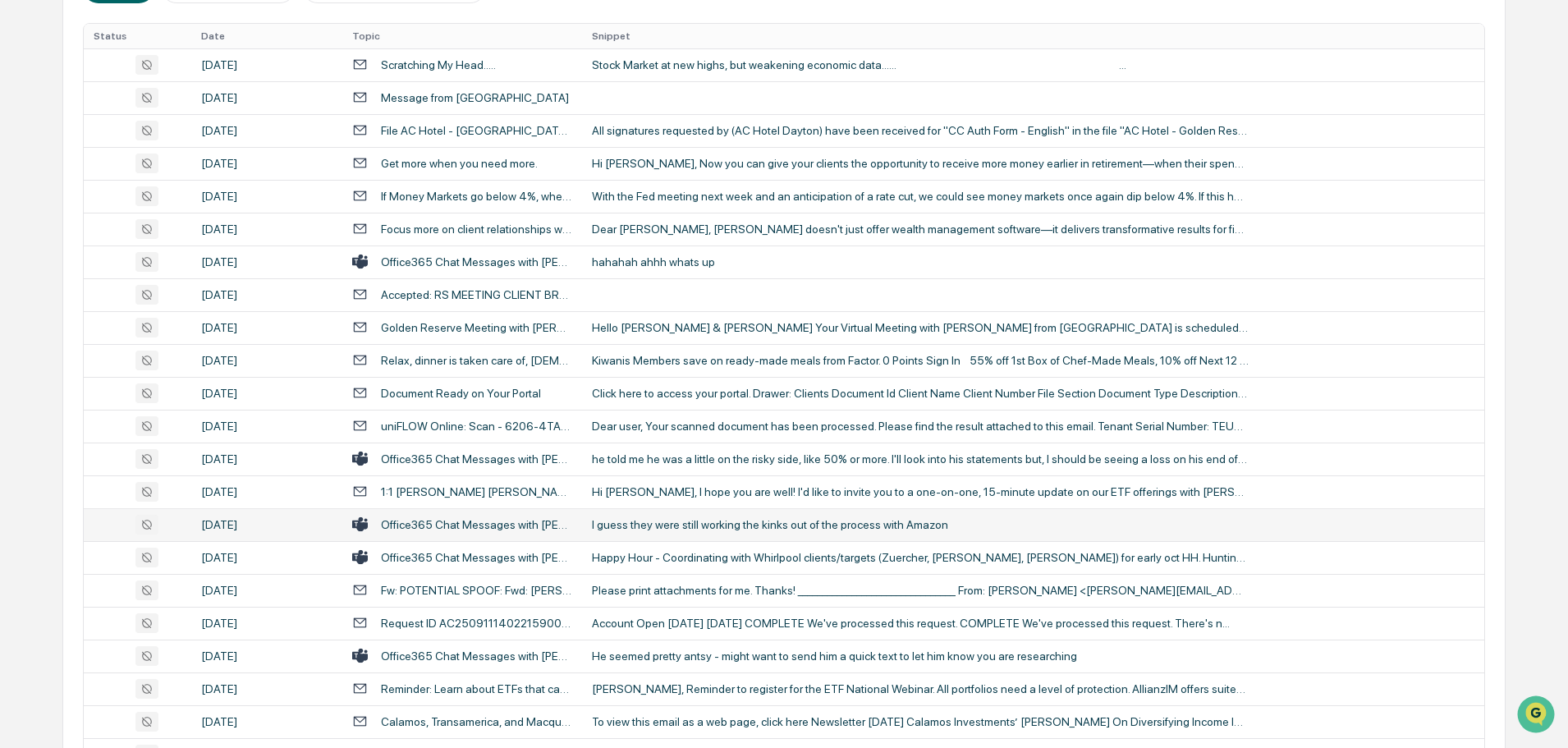
click at [704, 524] on div "I guess they were still working the kinks out of the process with Amazon" at bounding box center [920, 524] width 657 height 14
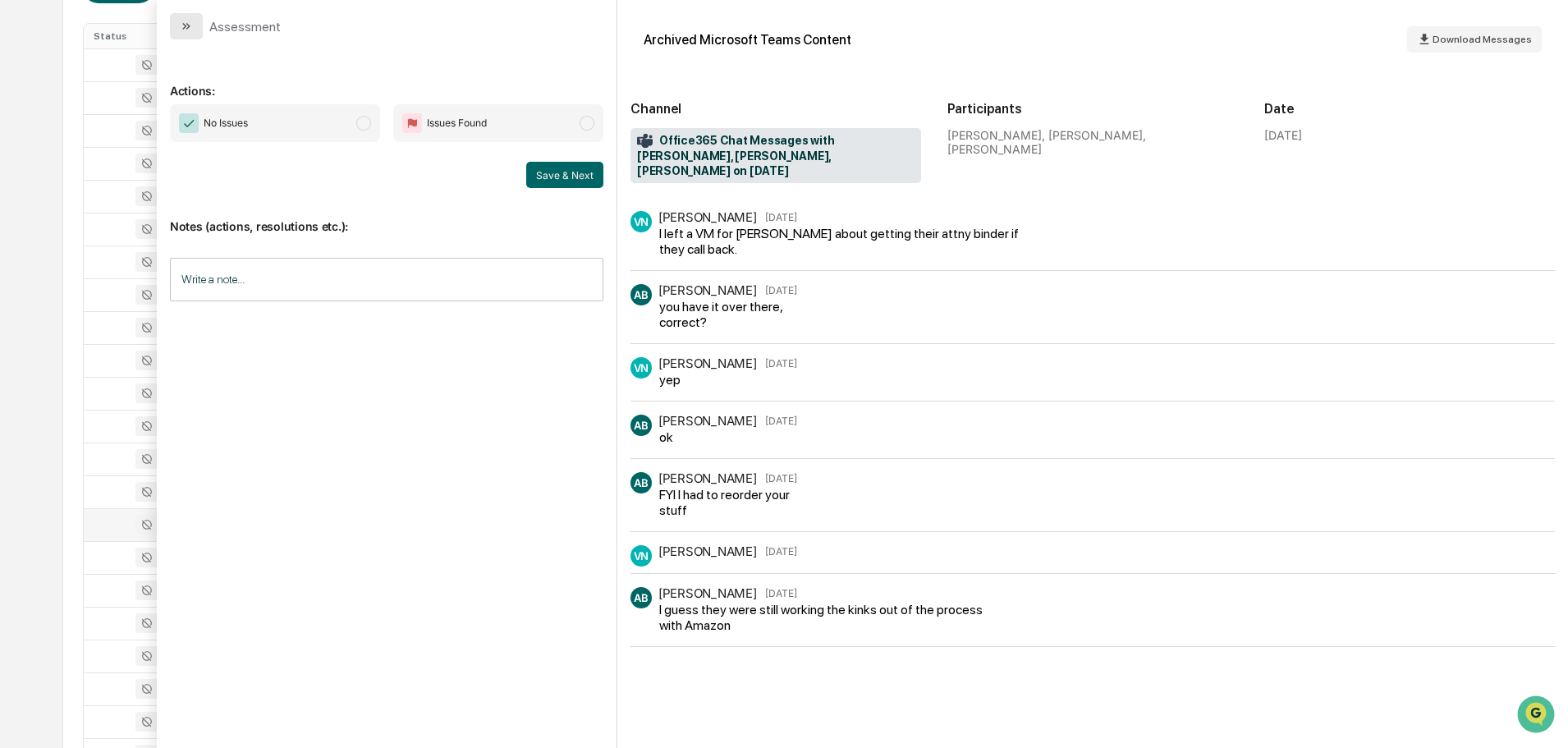
click at [191, 36] on button "modal" at bounding box center [186, 26] width 33 height 26
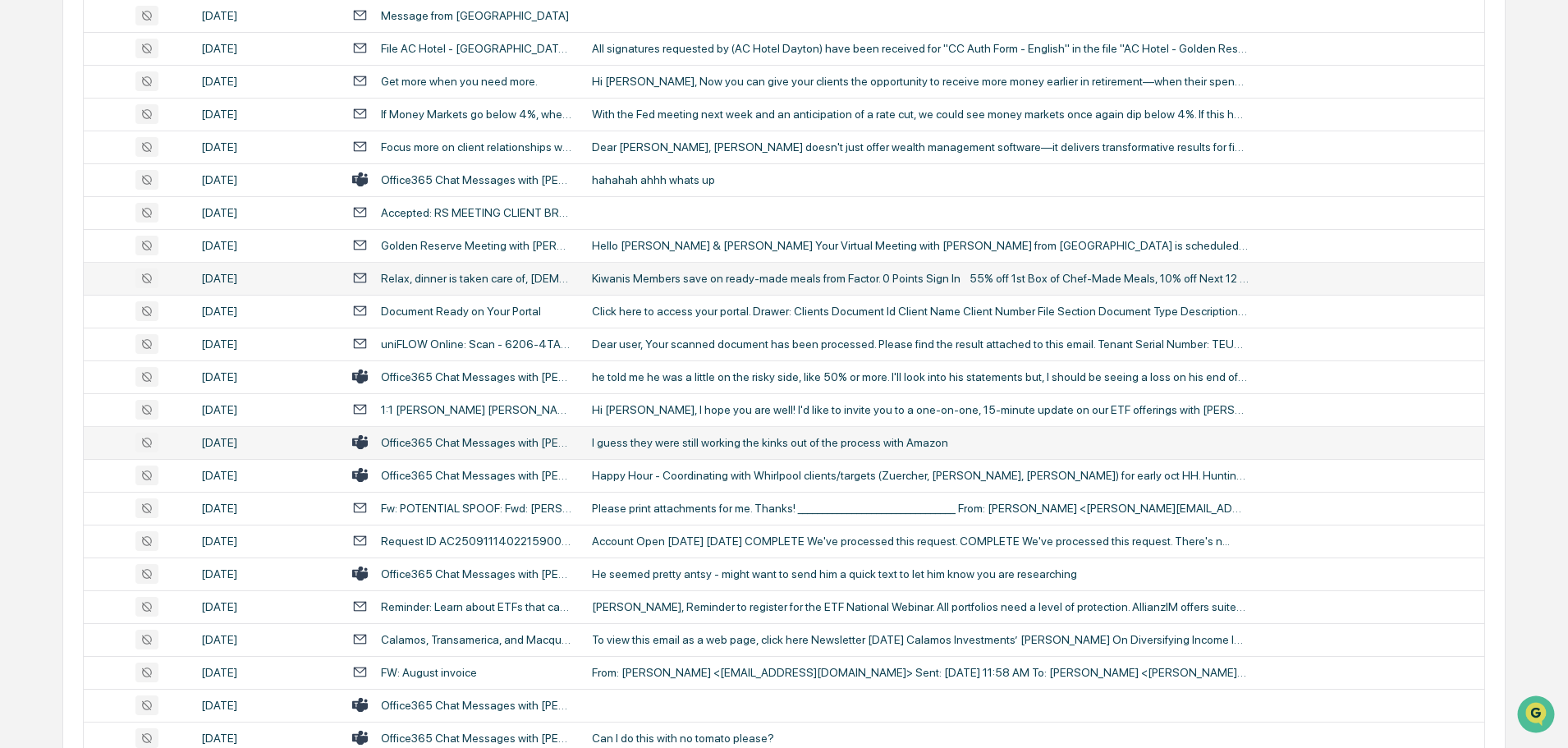
scroll to position [492, 0]
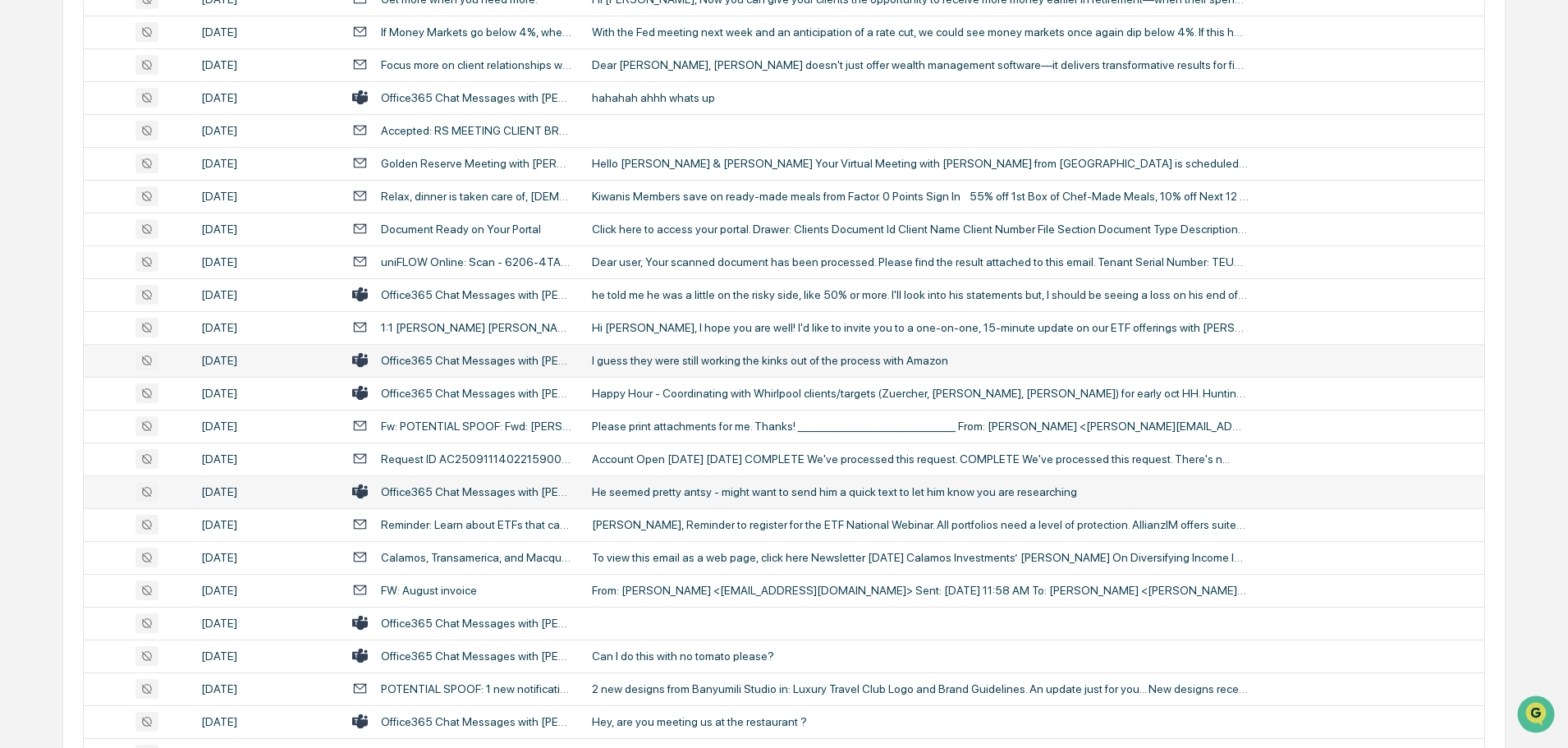
click at [636, 490] on div "He seemed pretty antsy - might want to send him a quick text to let him know yo…" at bounding box center [920, 492] width 657 height 14
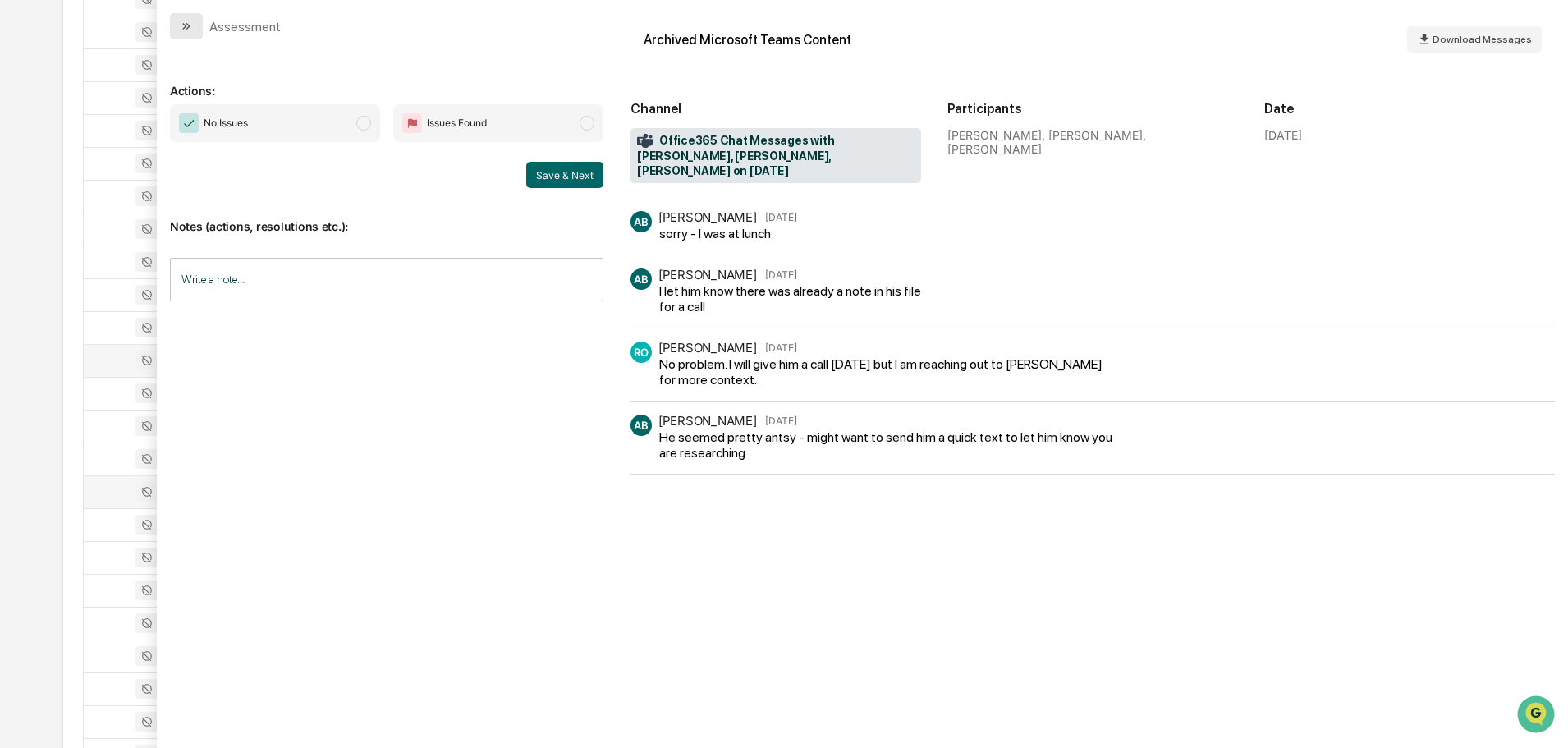
click at [193, 29] on button "modal" at bounding box center [186, 26] width 33 height 26
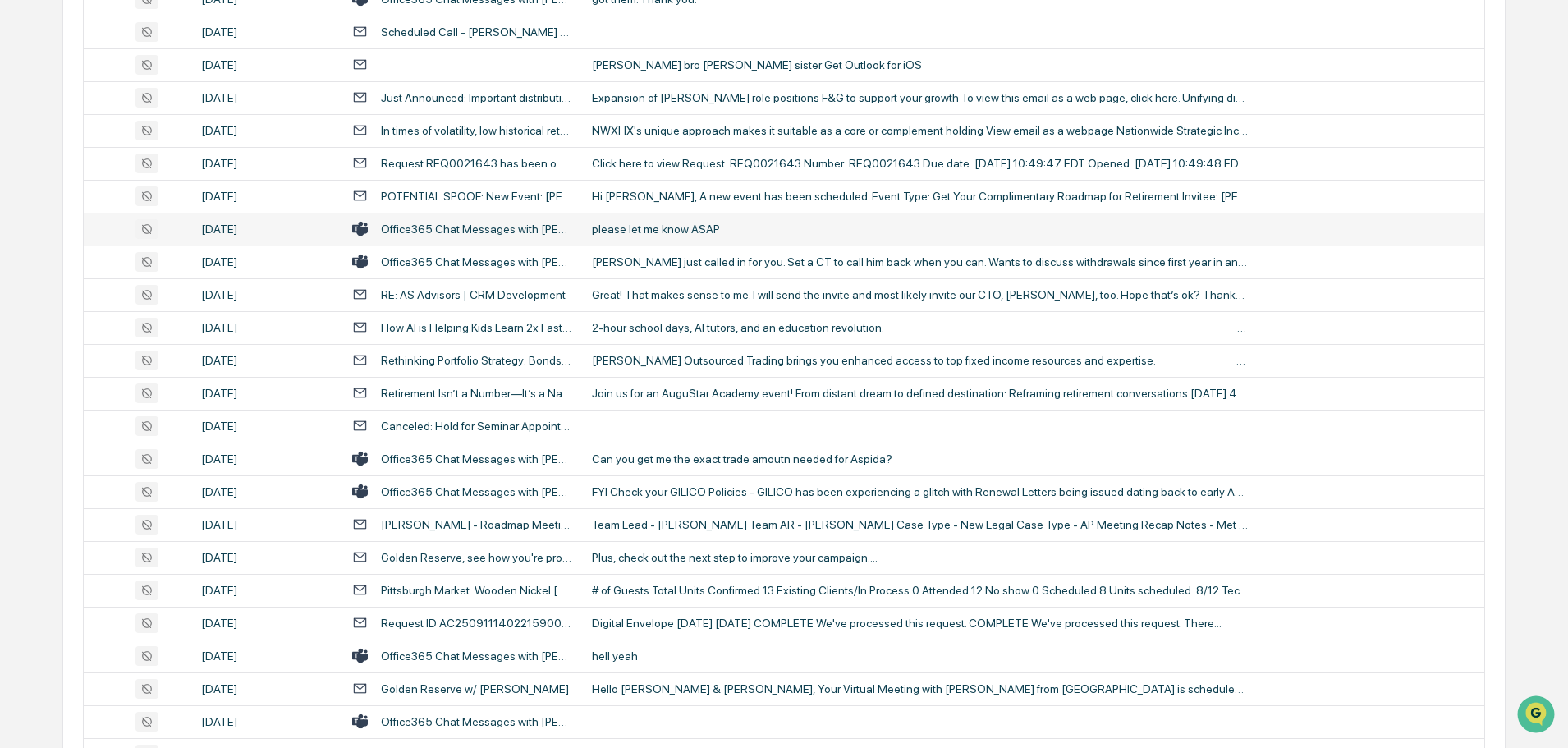
scroll to position [1560, 0]
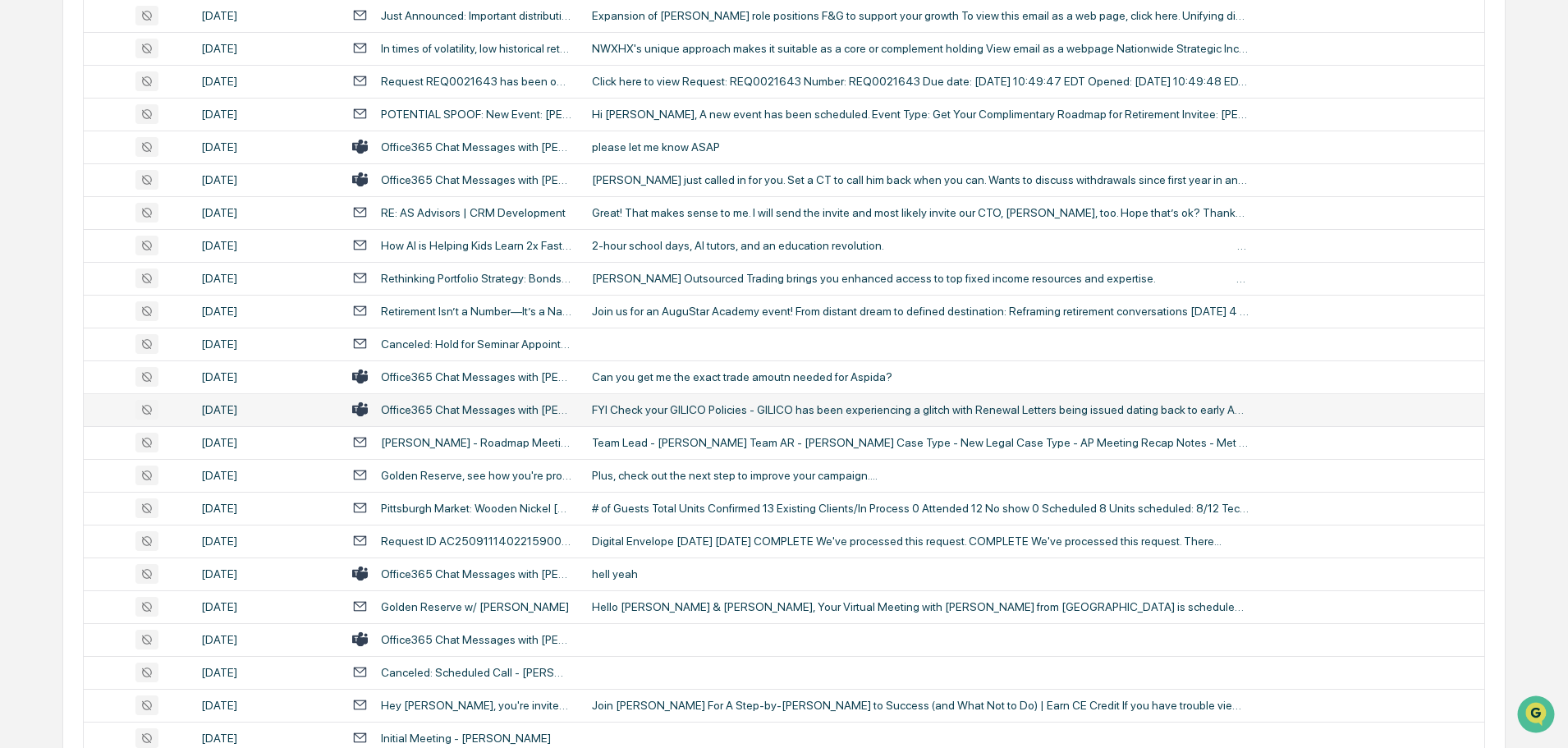
click at [662, 404] on div "FYI Check your GILICO Policies - GILICO has been experiencing a glitch with Ren…" at bounding box center [920, 410] width 657 height 14
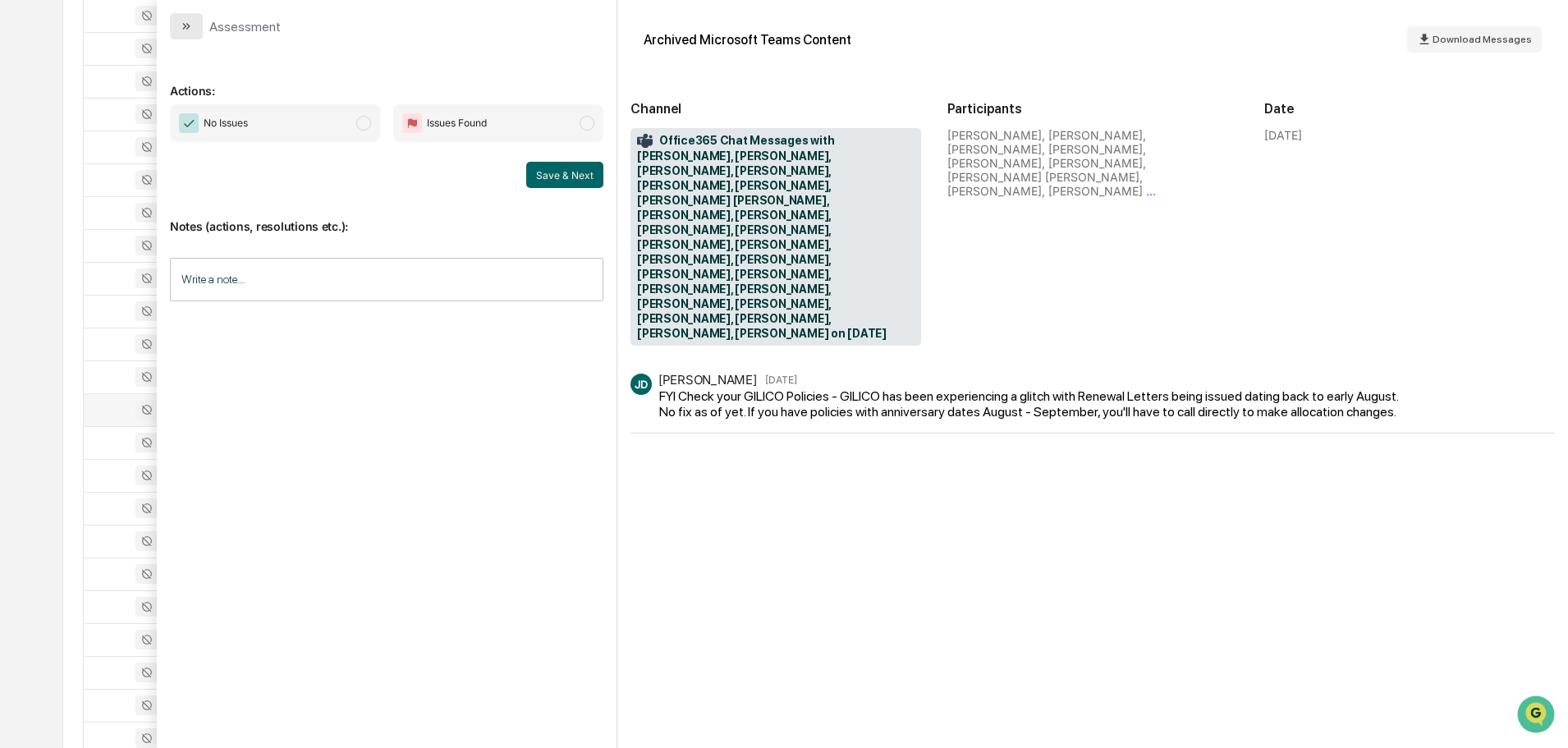
click at [188, 29] on icon "modal" at bounding box center [186, 26] width 14 height 14
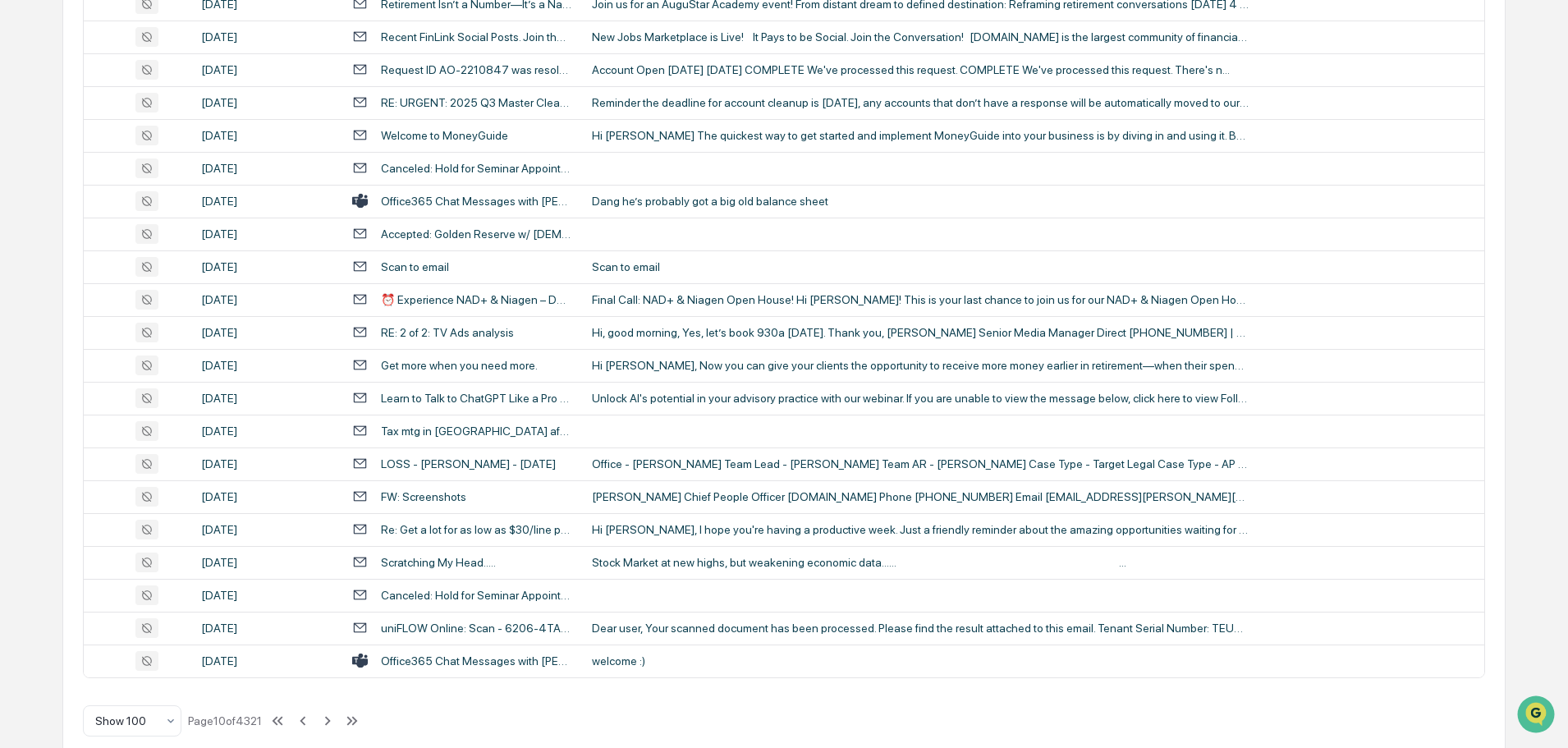
scroll to position [3006, 0]
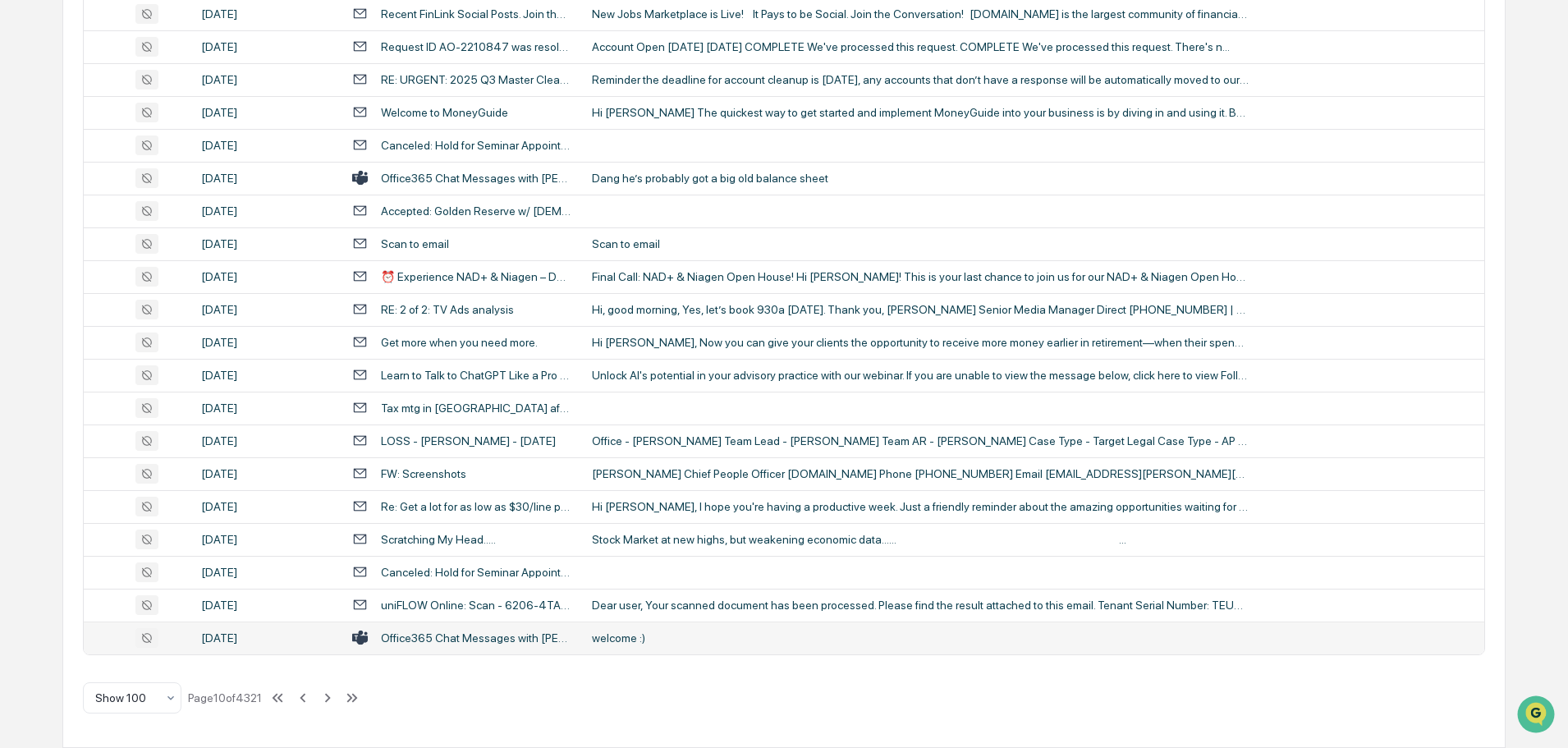
click at [681, 639] on div "welcome :)" at bounding box center [920, 638] width 657 height 14
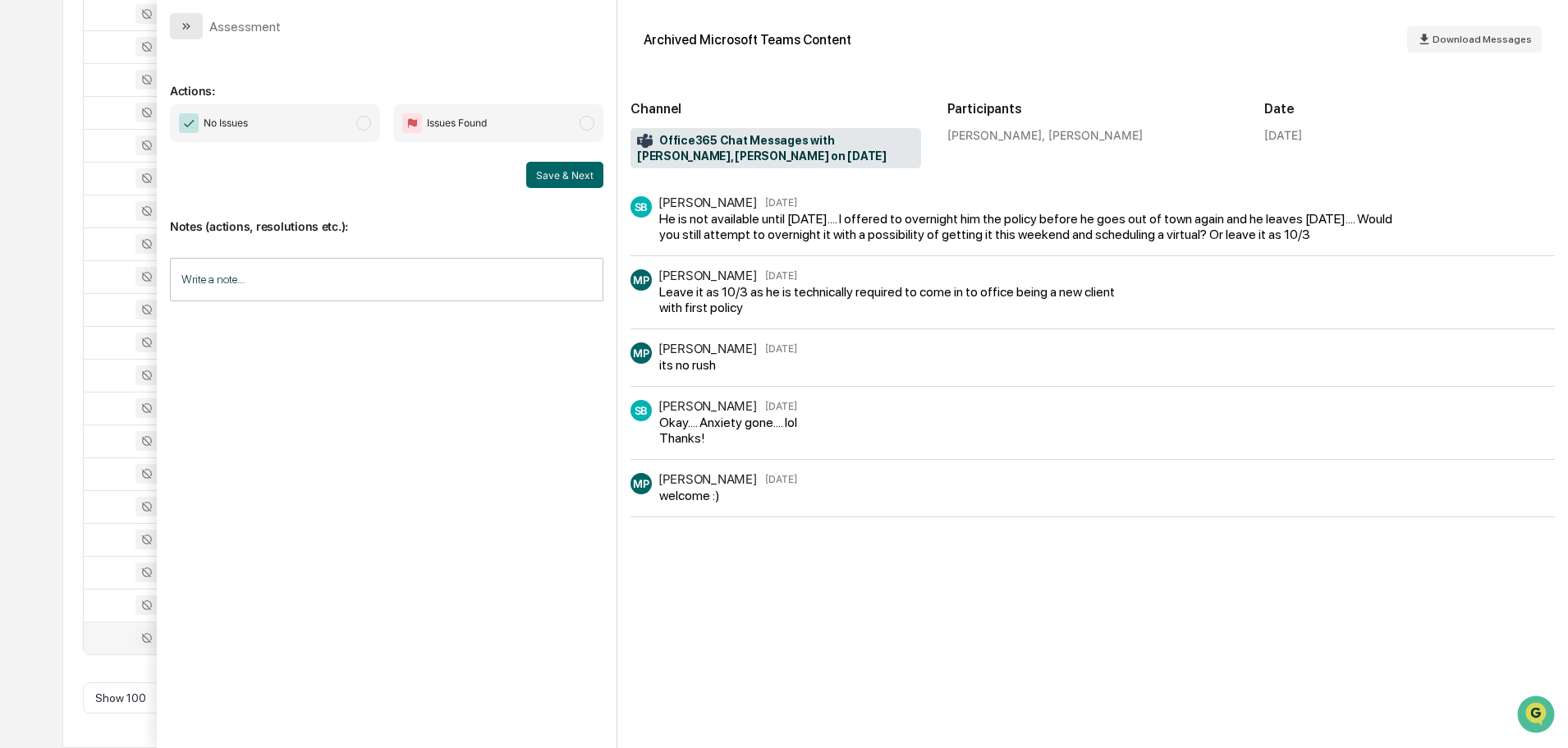
click at [182, 28] on icon "modal" at bounding box center [186, 26] width 14 height 14
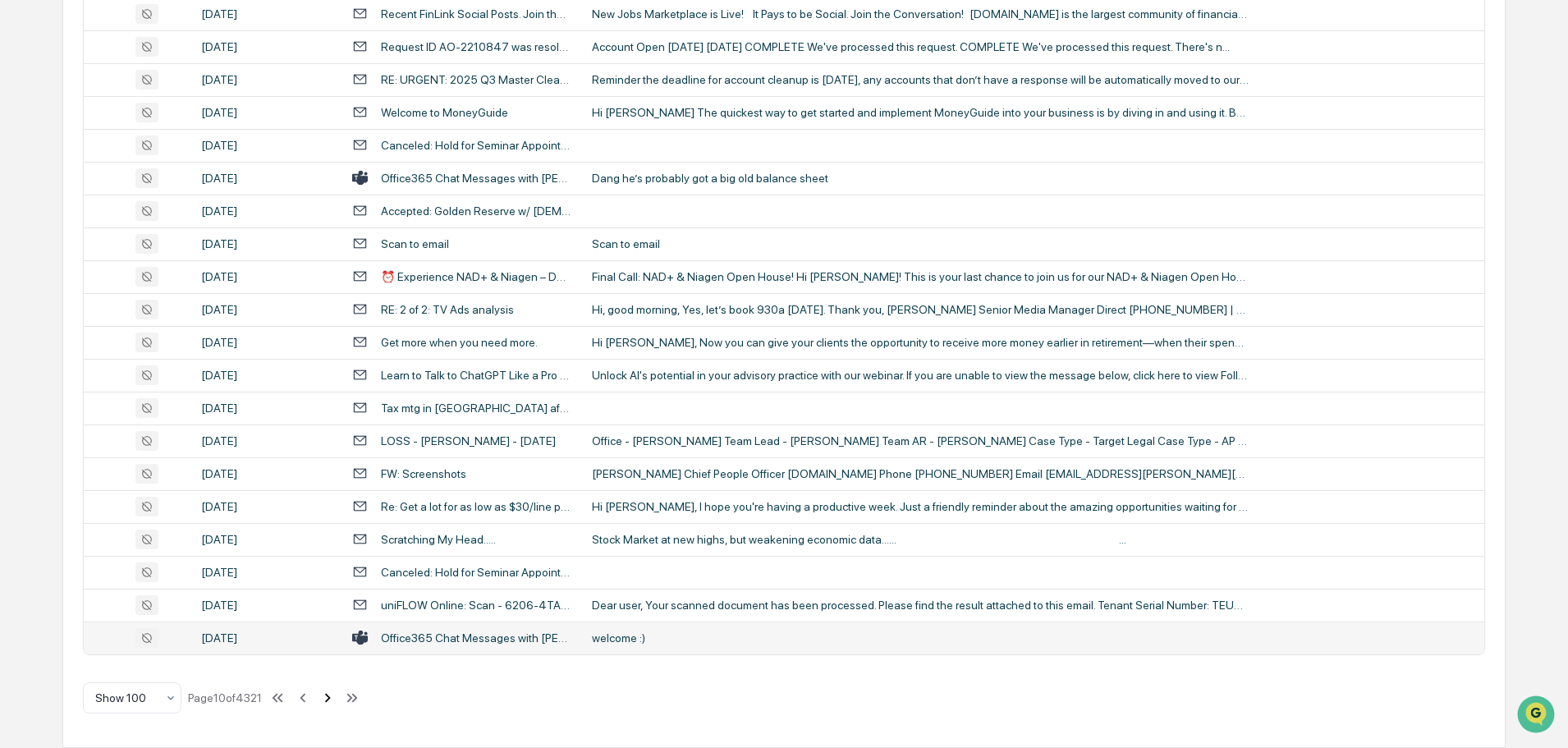
click at [331, 697] on icon at bounding box center [327, 697] width 18 height 18
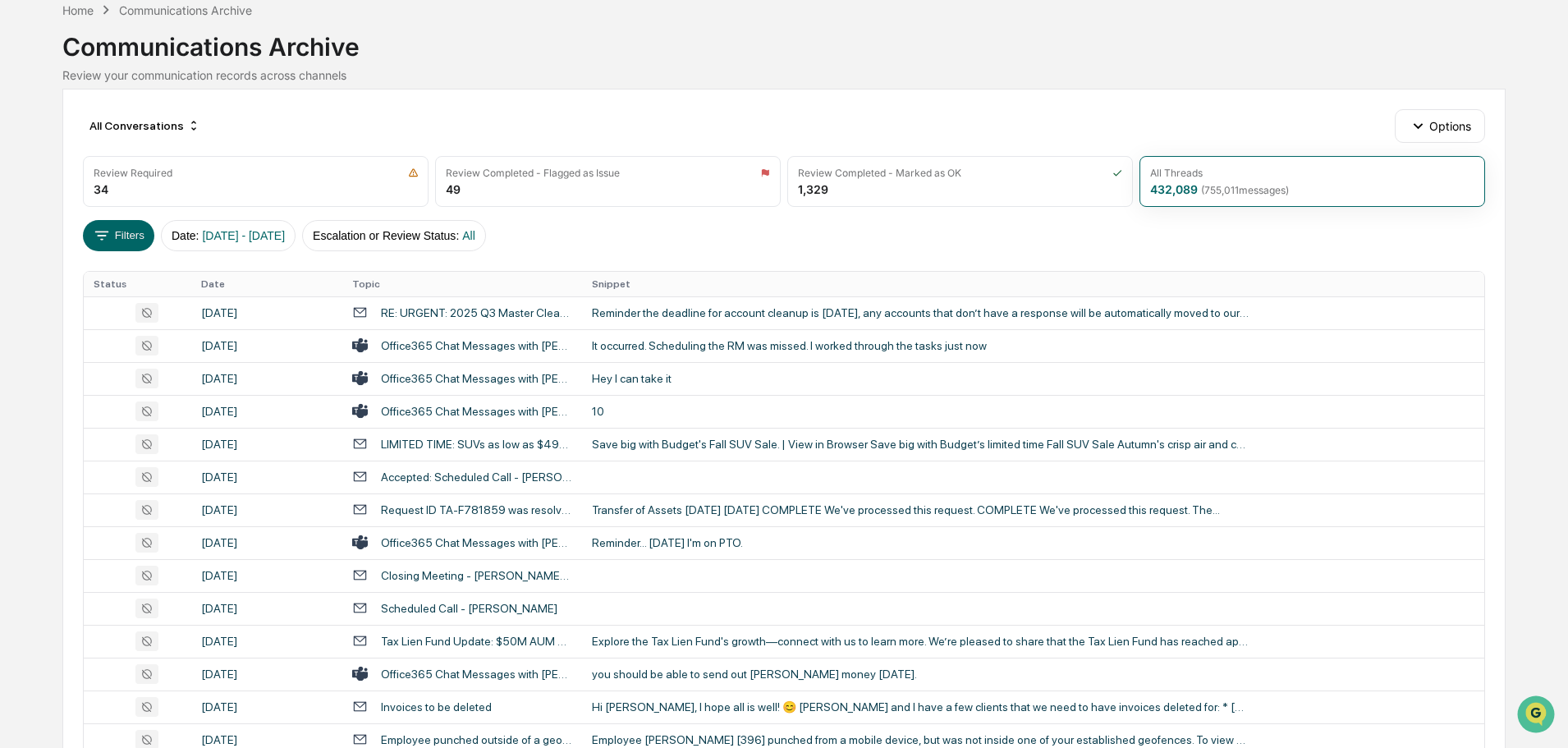
scroll to position [51, 0]
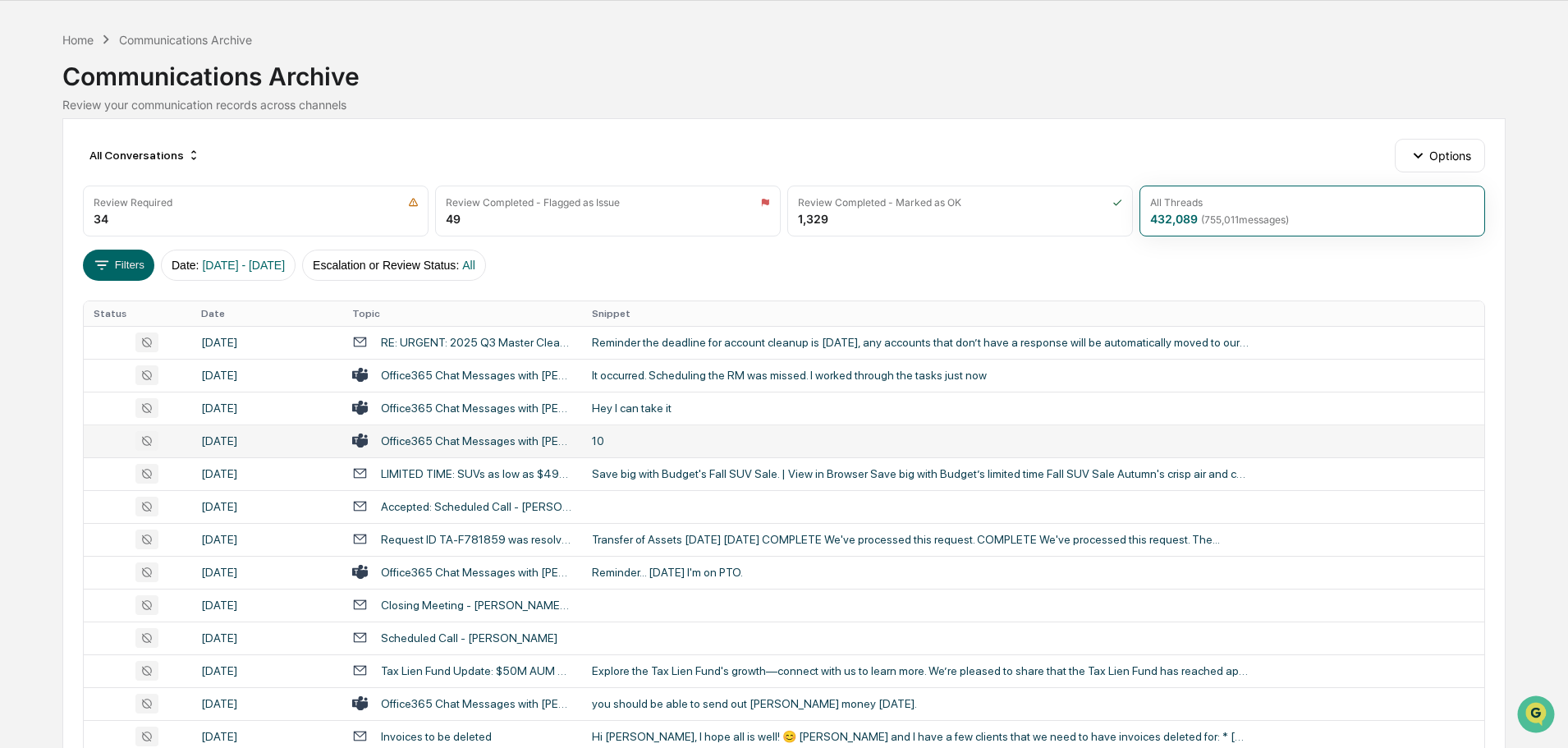
click at [634, 435] on div "10" at bounding box center [920, 441] width 657 height 14
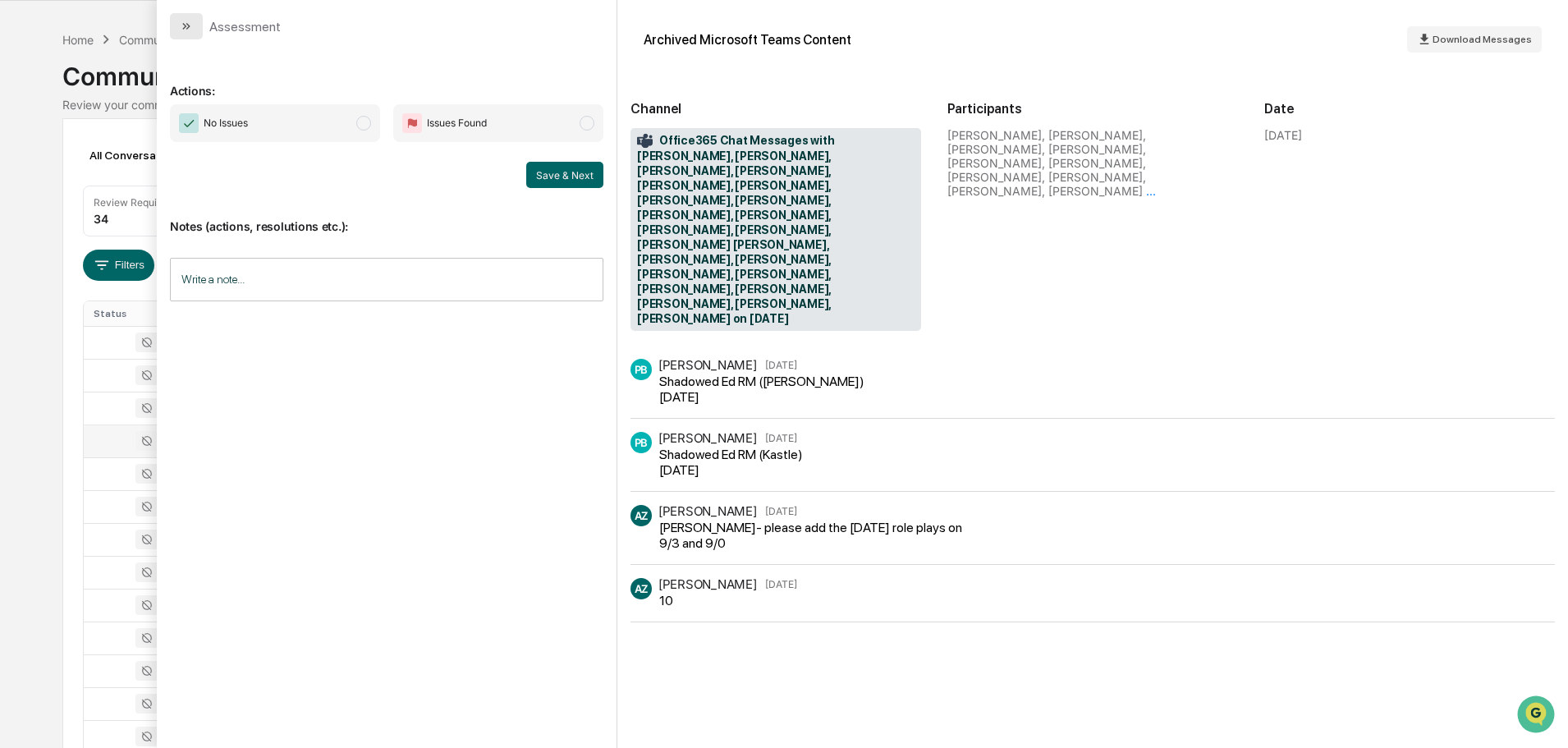
click at [192, 28] on icon "modal" at bounding box center [186, 26] width 14 height 14
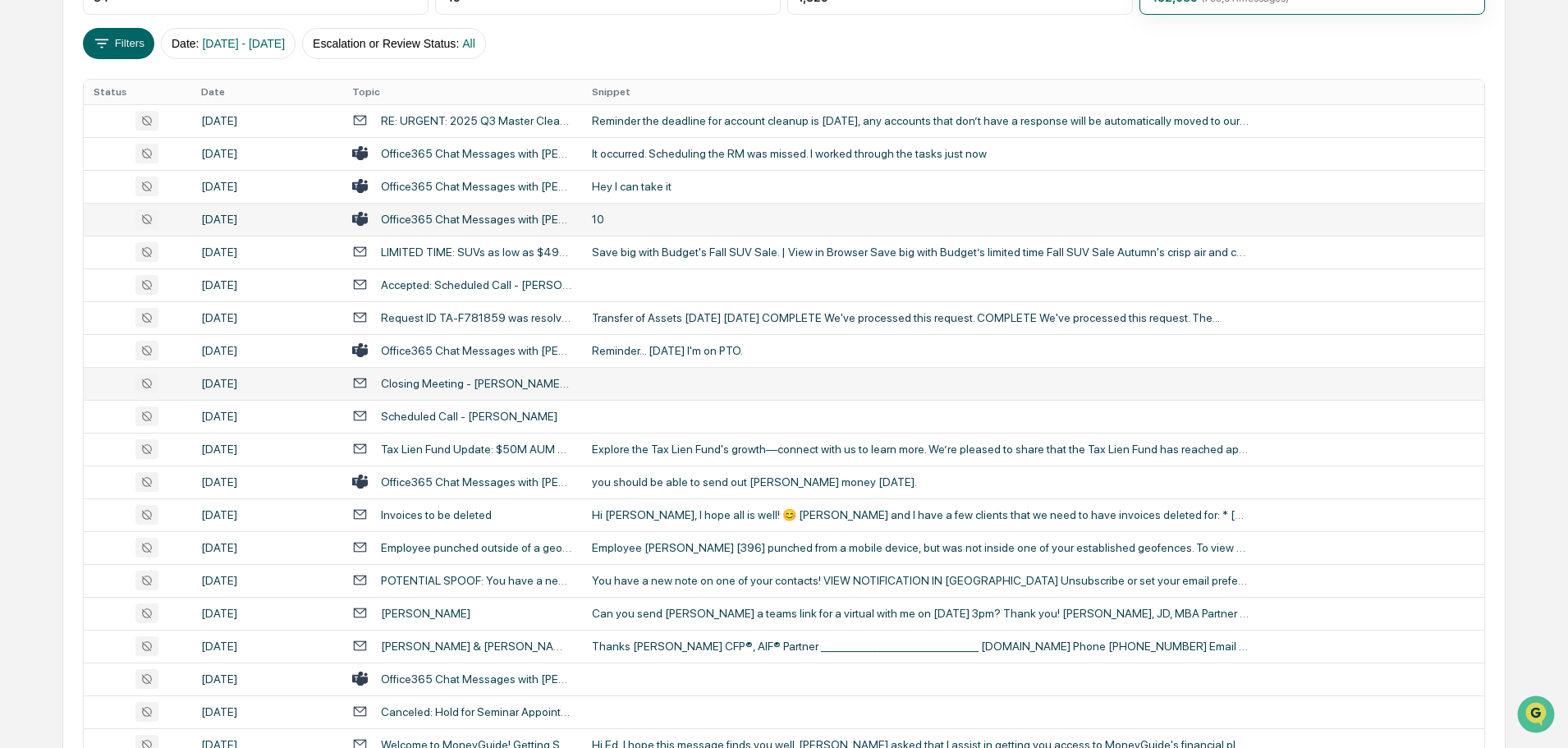
scroll to position [297, 0]
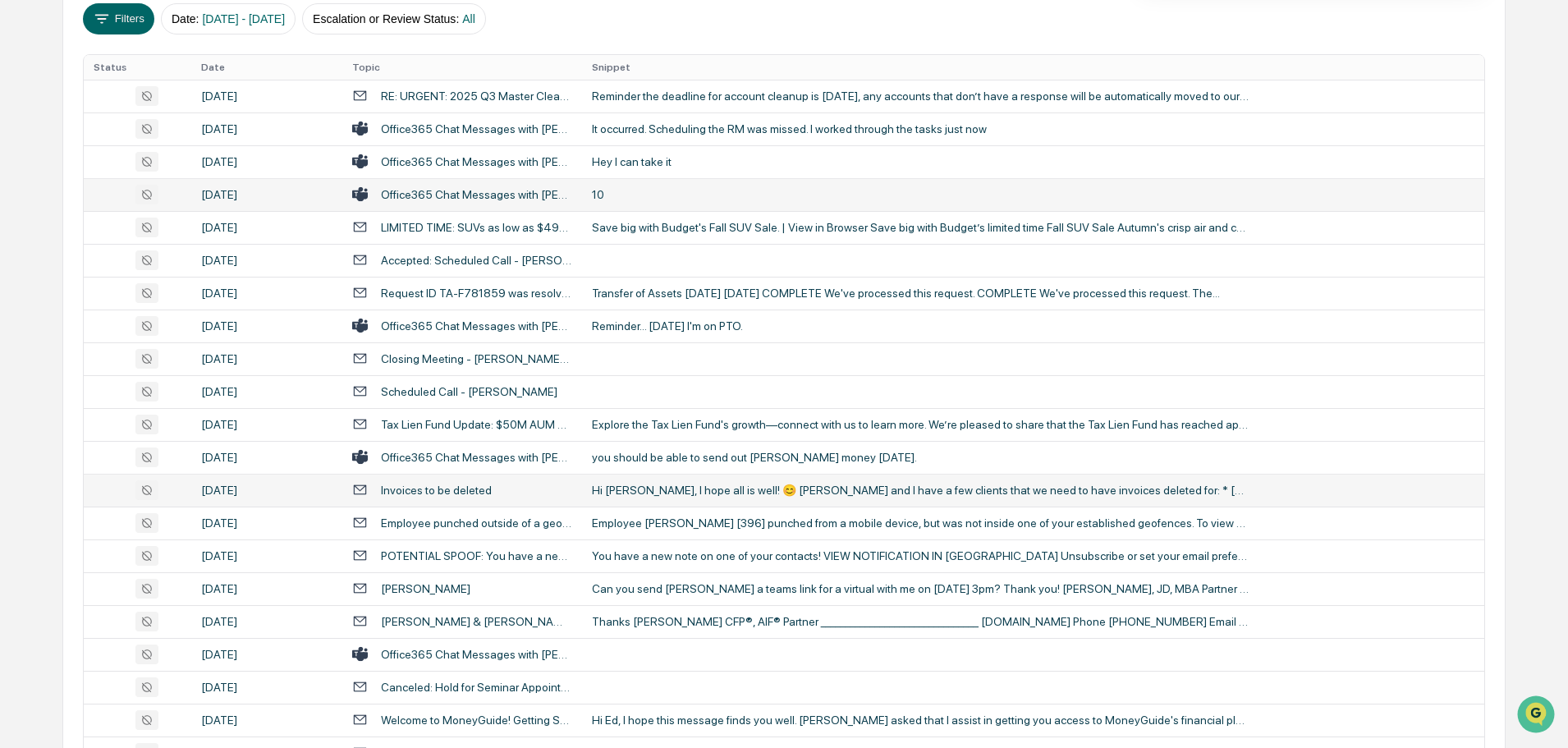
click at [680, 490] on div "Hi [PERSON_NAME], I hope all is well! 😊 [PERSON_NAME] and I have a few clients …" at bounding box center [920, 490] width 657 height 14
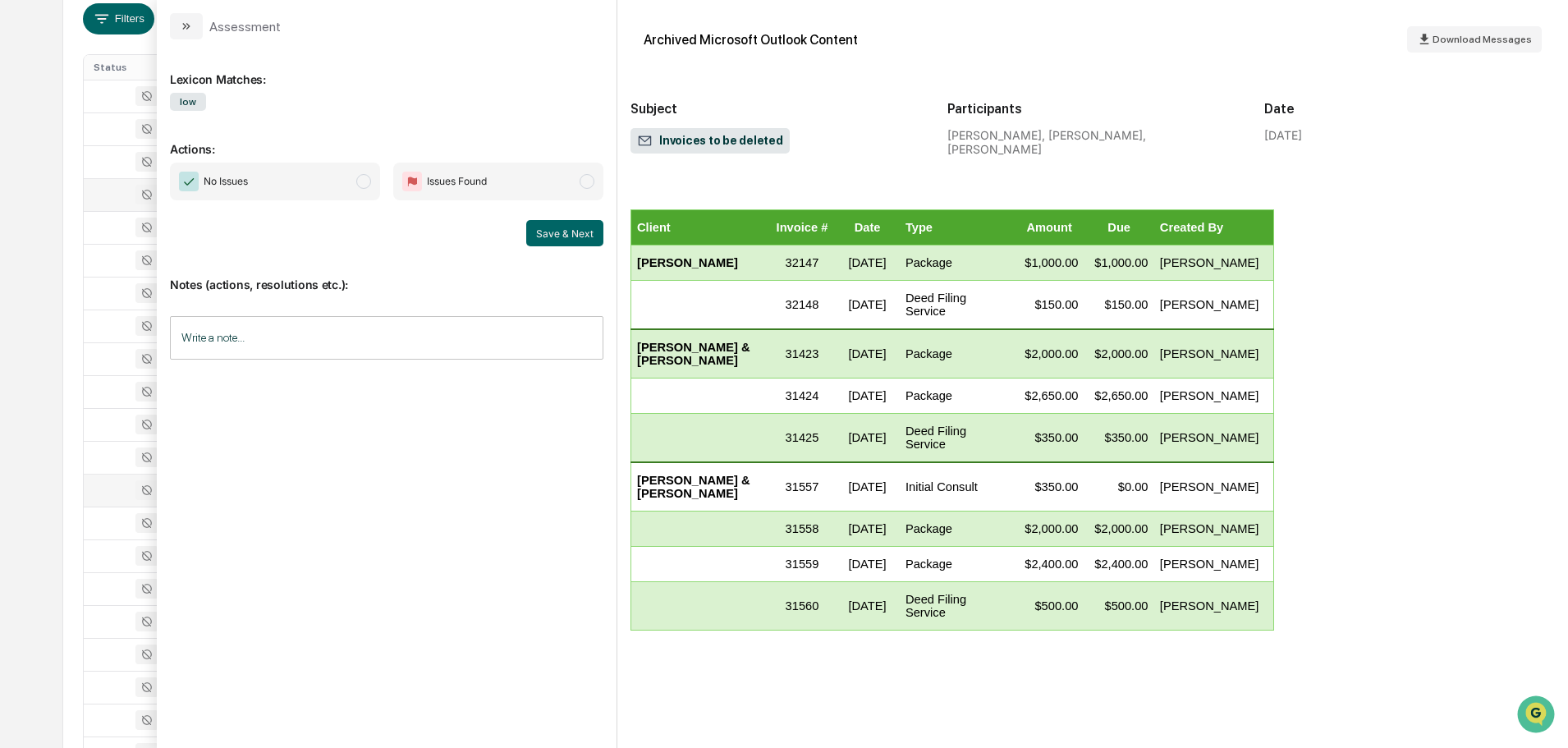
scroll to position [1724, 0]
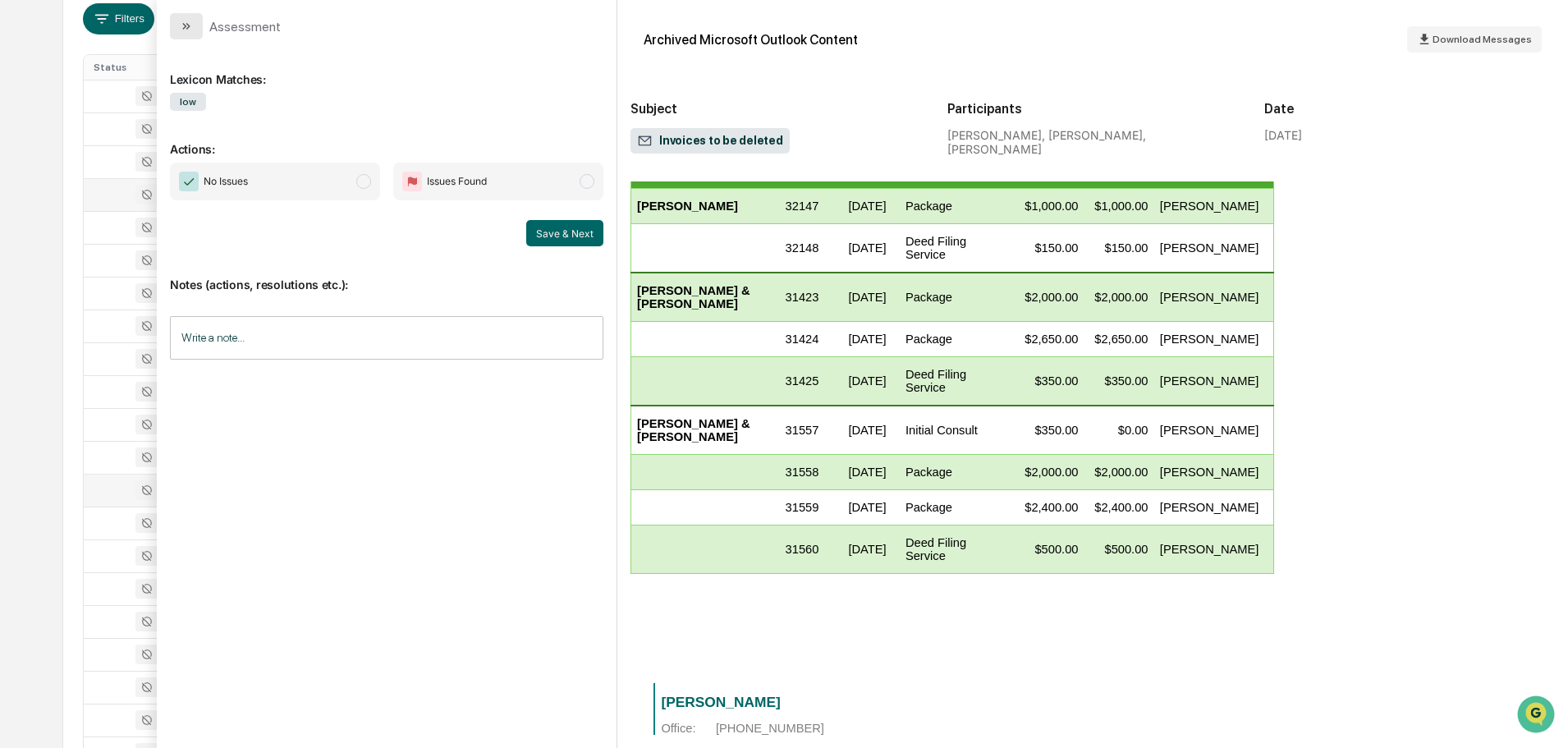
click at [190, 27] on icon "modal" at bounding box center [186, 26] width 14 height 14
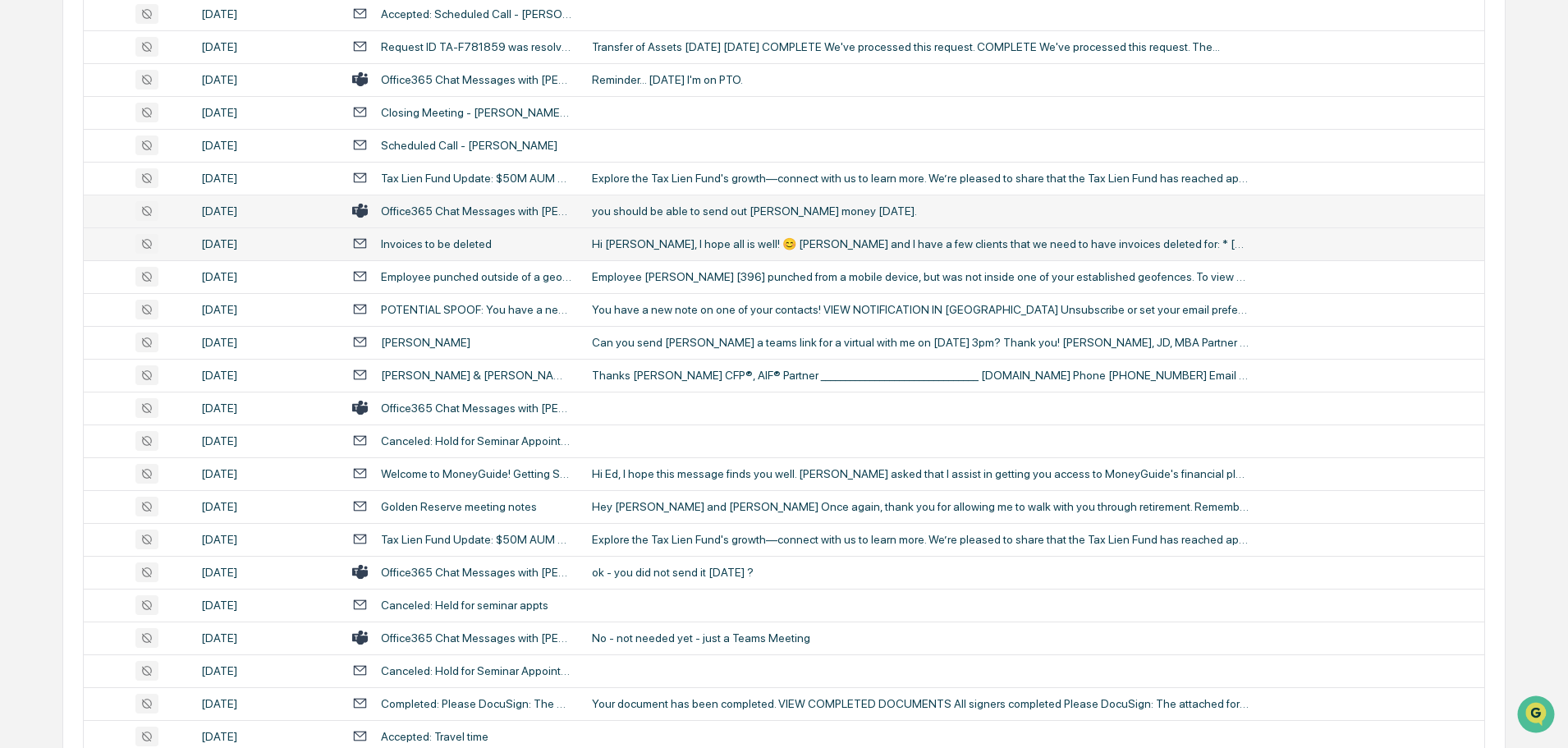
scroll to position [625, 0]
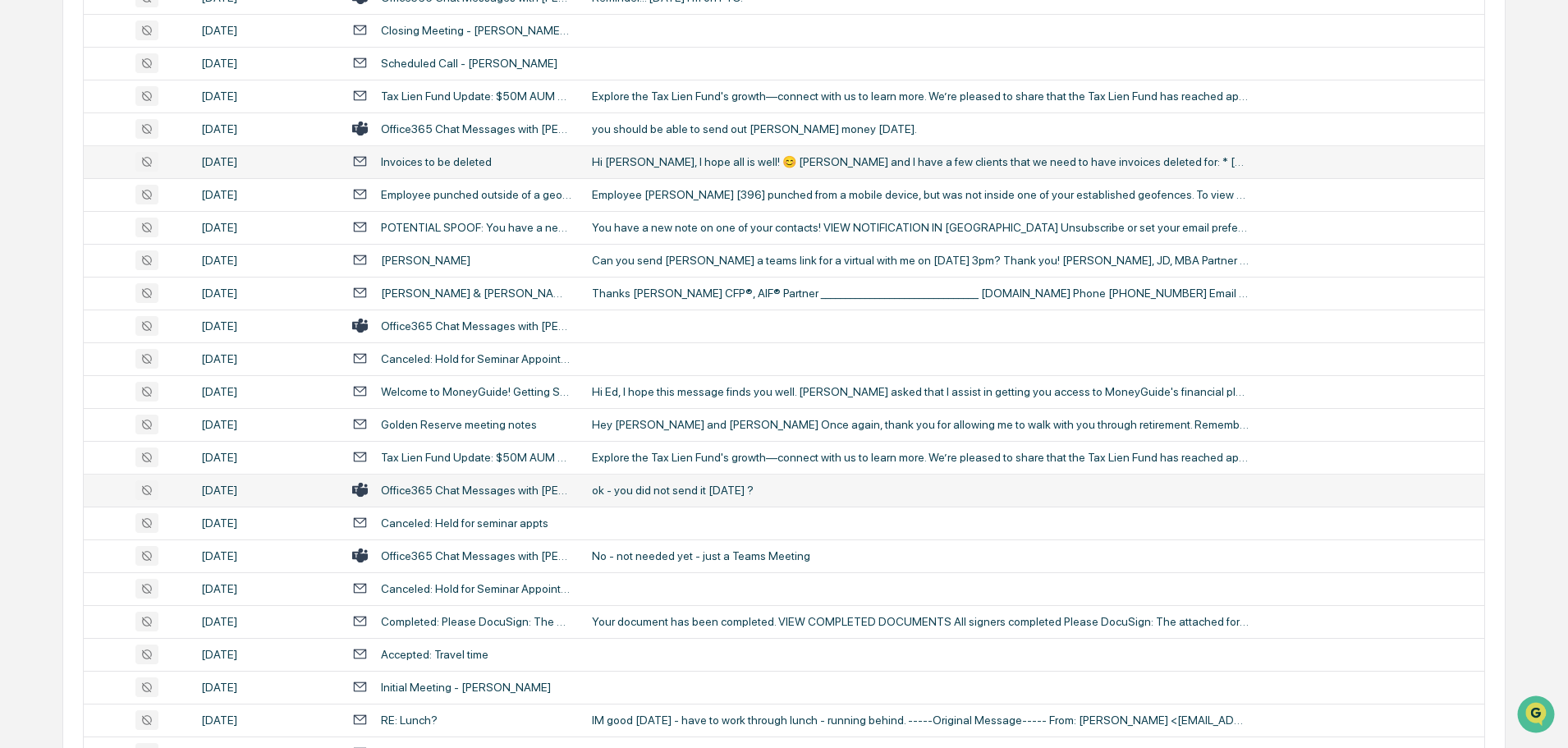
click at [667, 489] on div "ok - you did not send it [DATE] ?" at bounding box center [920, 490] width 657 height 14
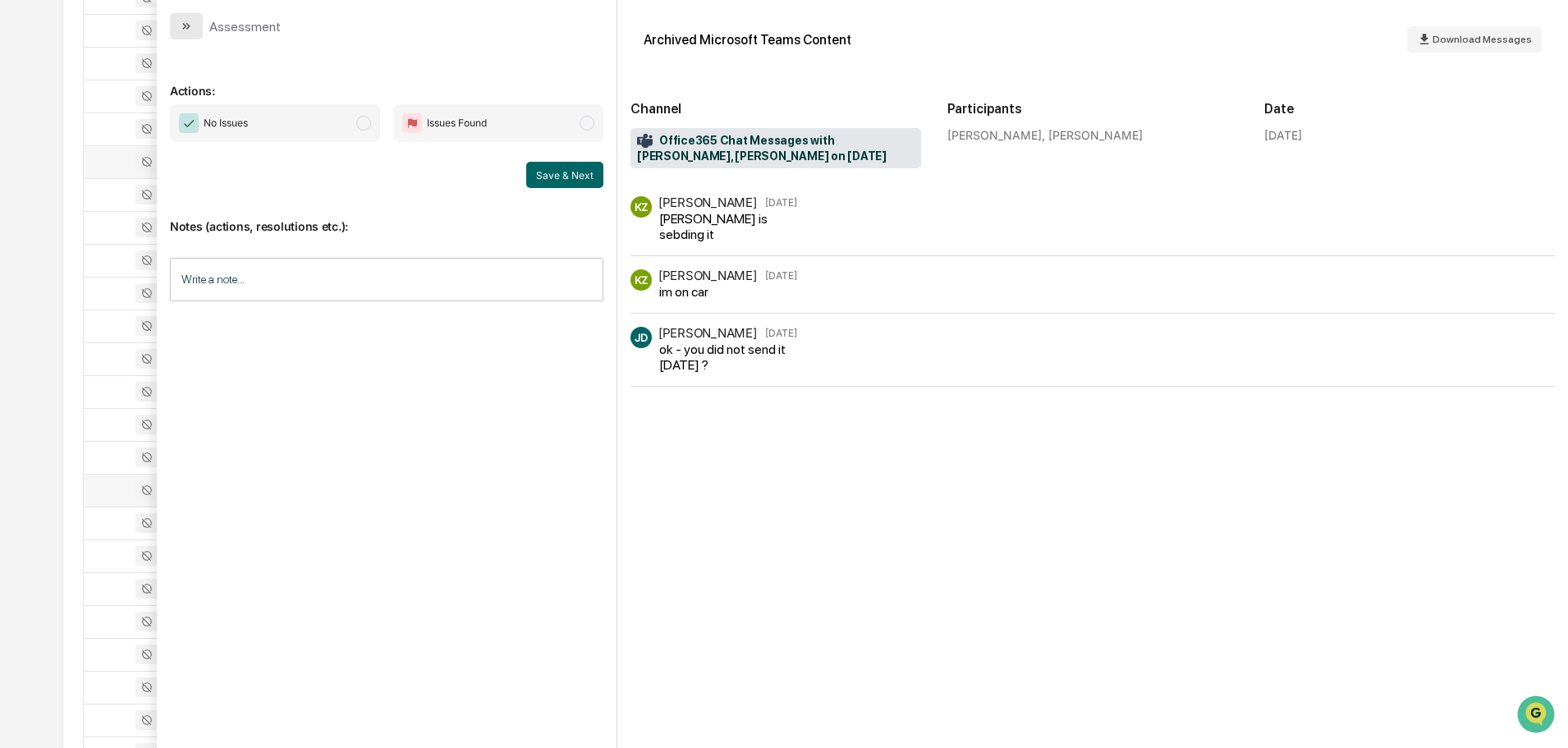
click at [194, 27] on button "modal" at bounding box center [186, 26] width 33 height 26
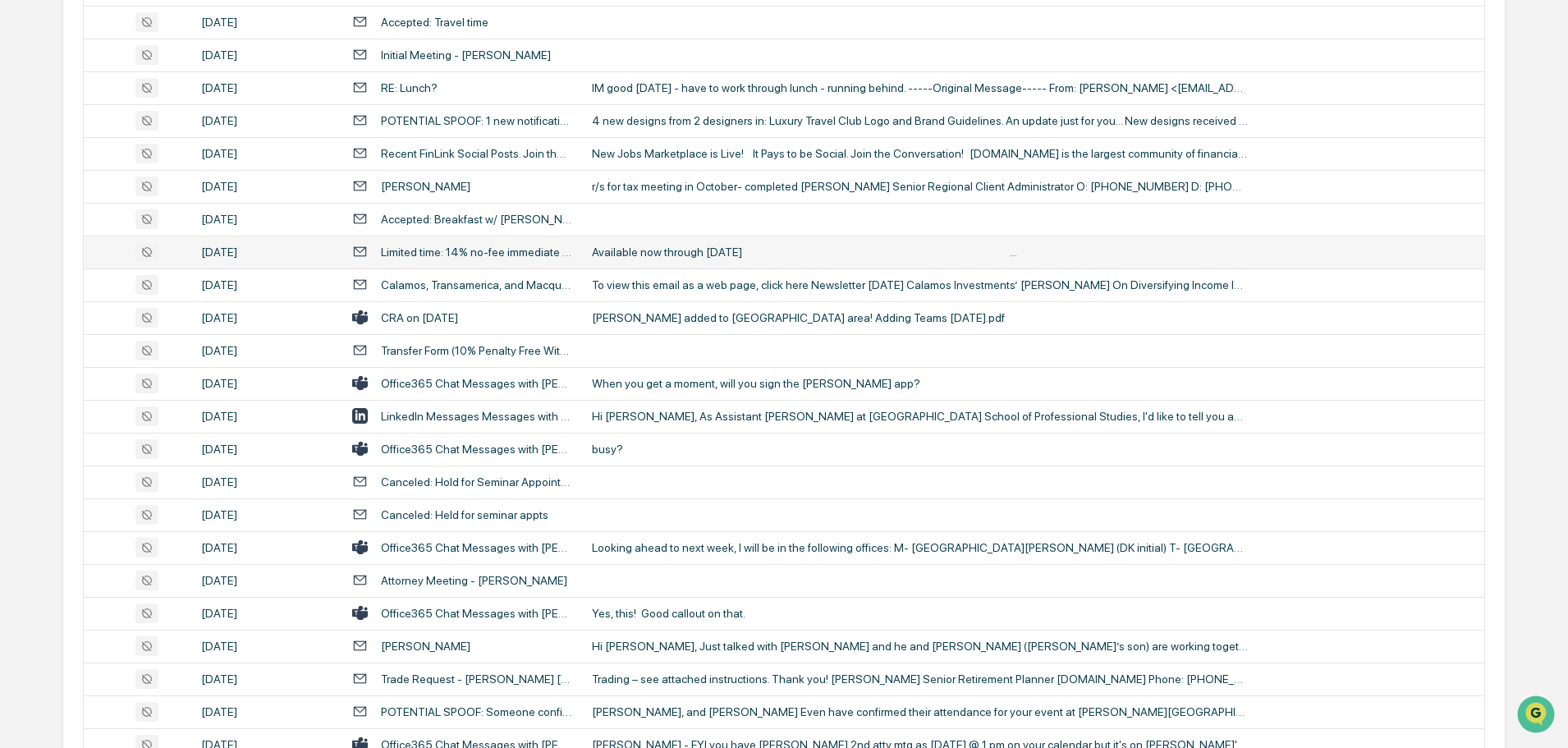
scroll to position [1282, 0]
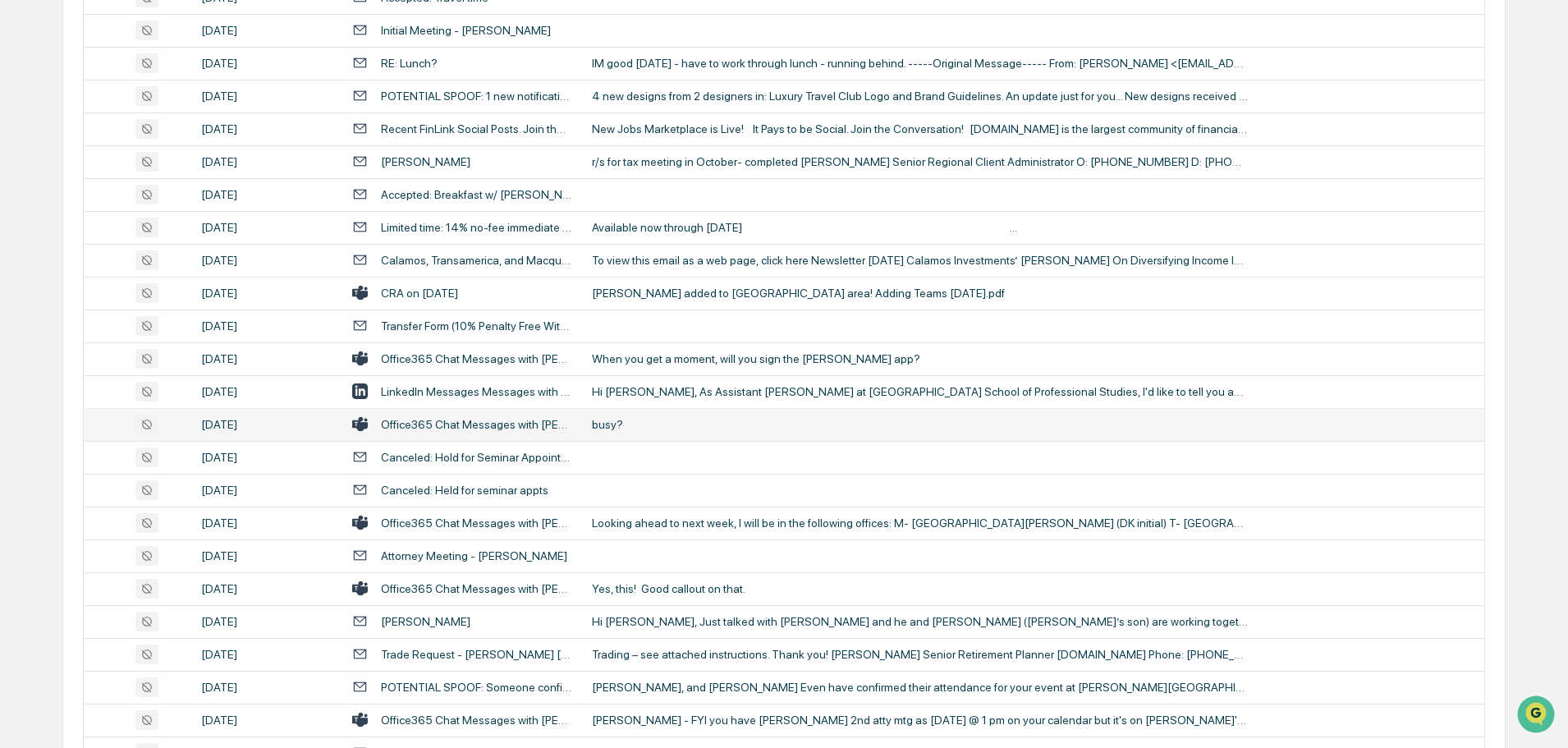
click at [649, 419] on div "busy?" at bounding box center [920, 424] width 657 height 14
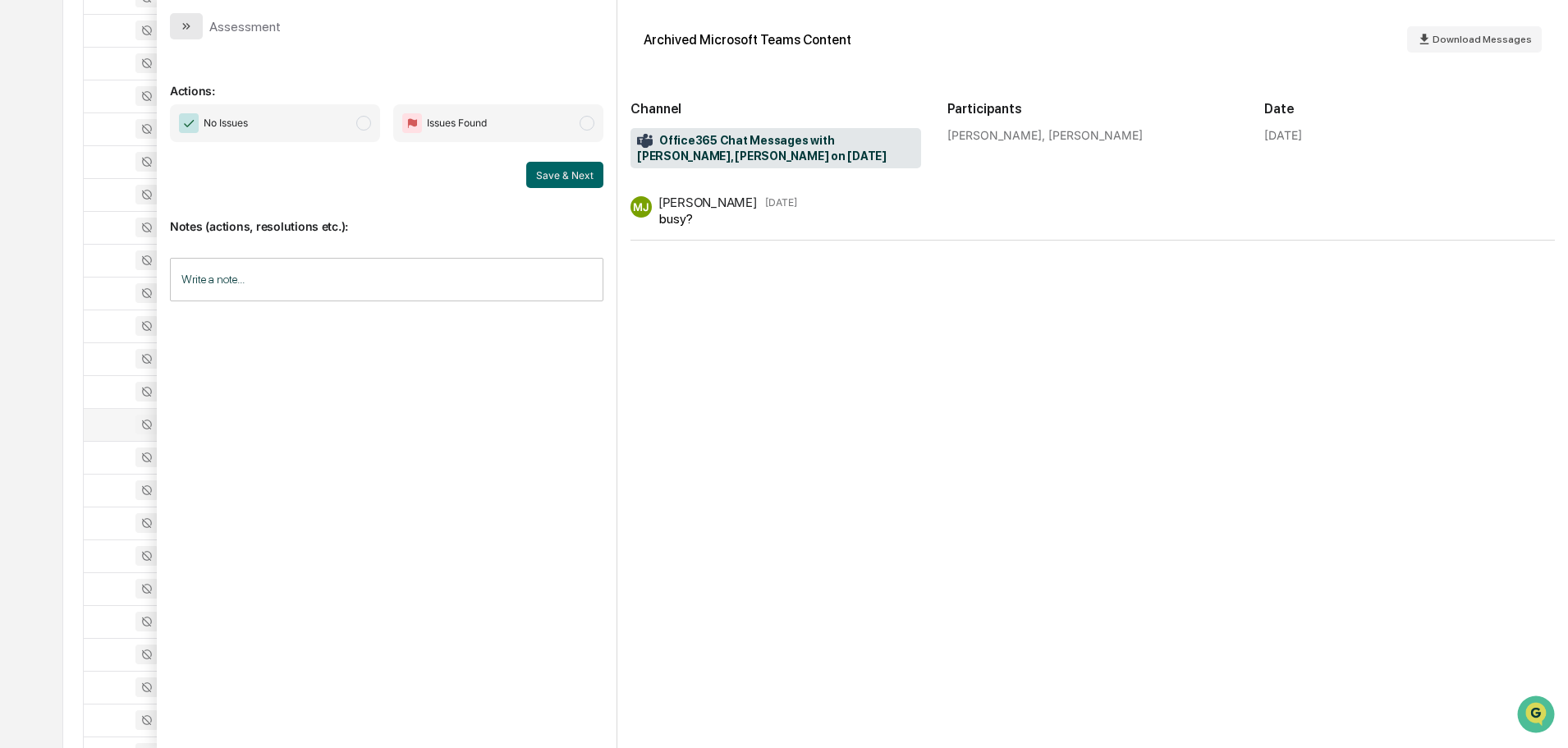
click at [196, 30] on button "modal" at bounding box center [186, 26] width 33 height 26
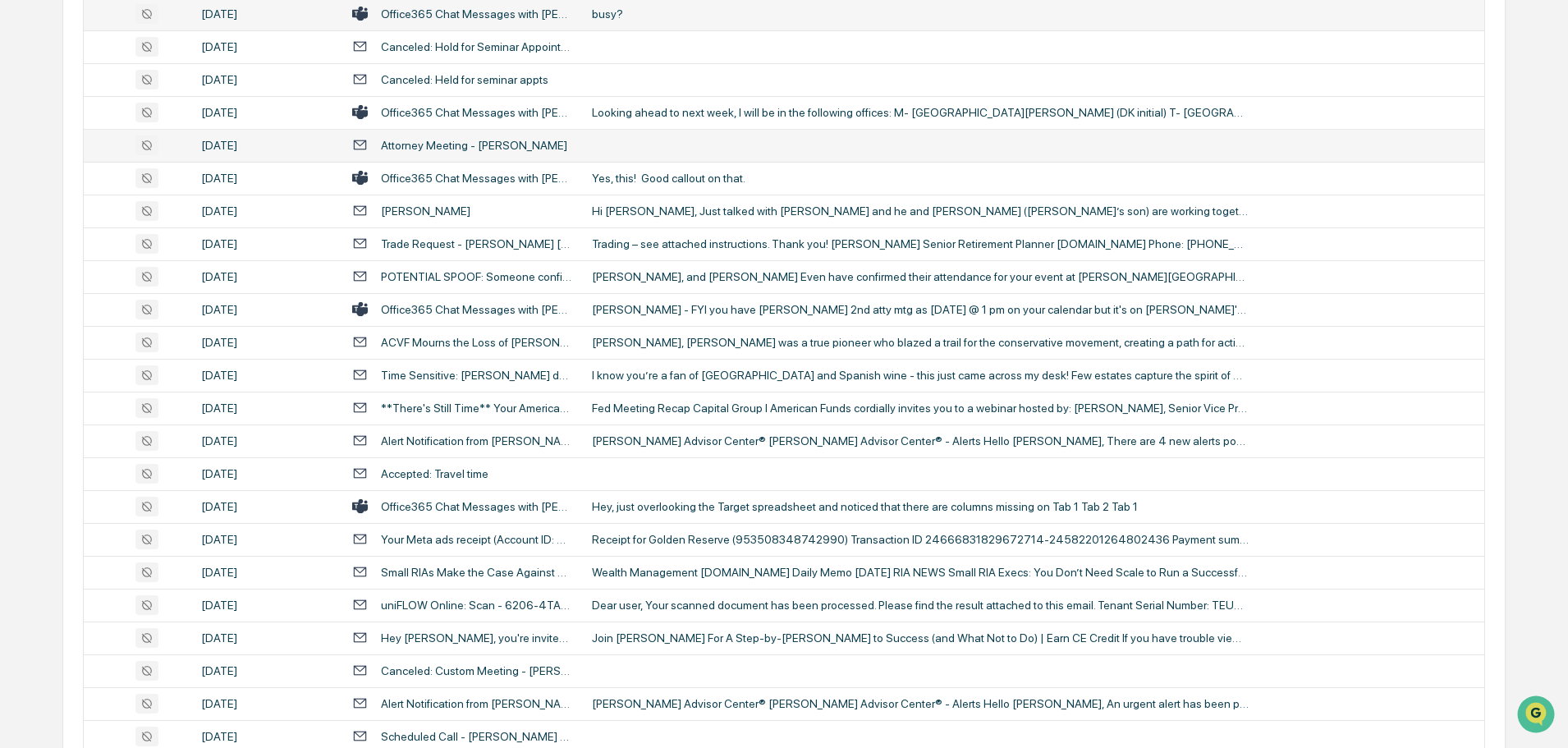
scroll to position [1775, 0]
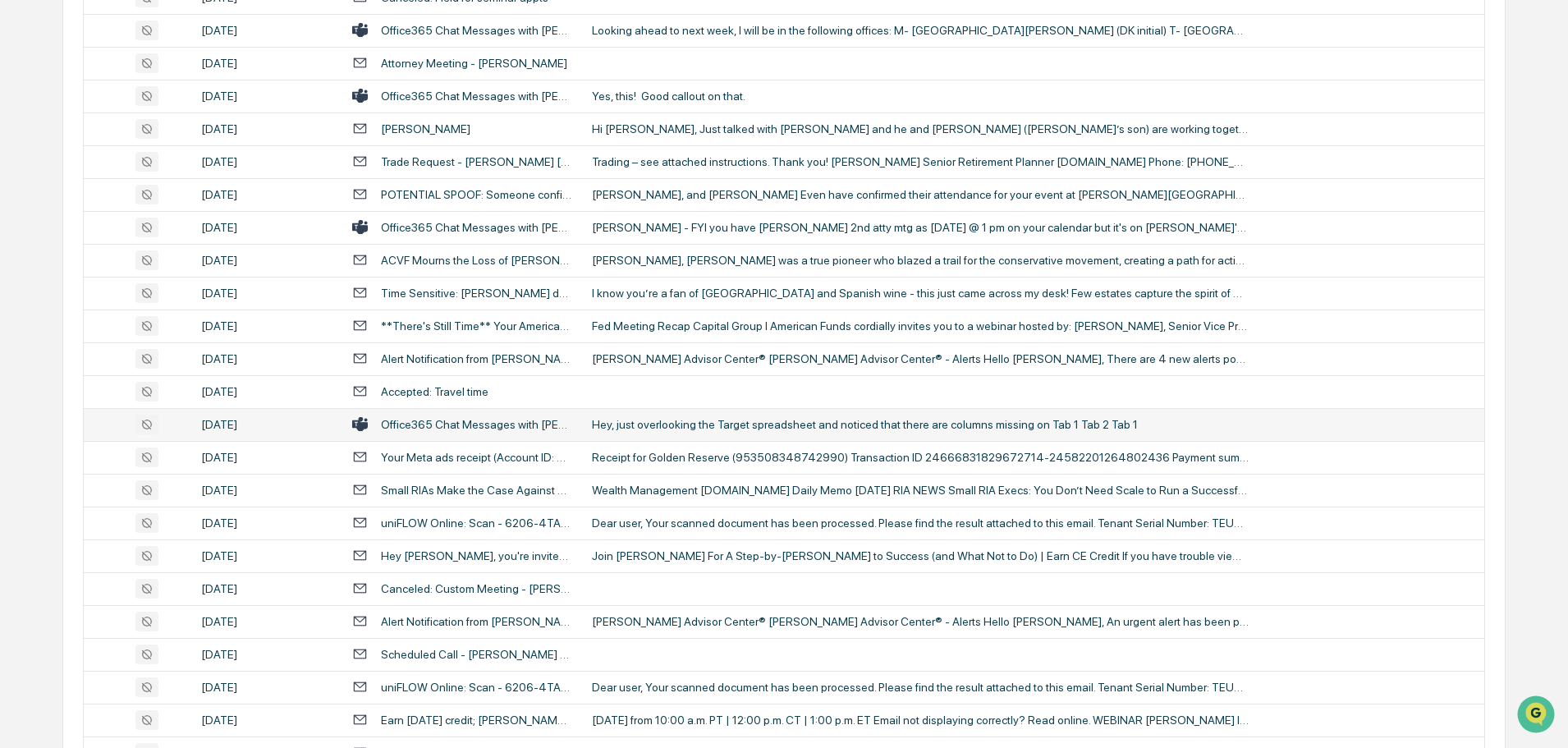
click at [660, 421] on div "Hey, just overlooking the Target spreadsheet and noticed that there are columns…" at bounding box center [920, 424] width 657 height 14
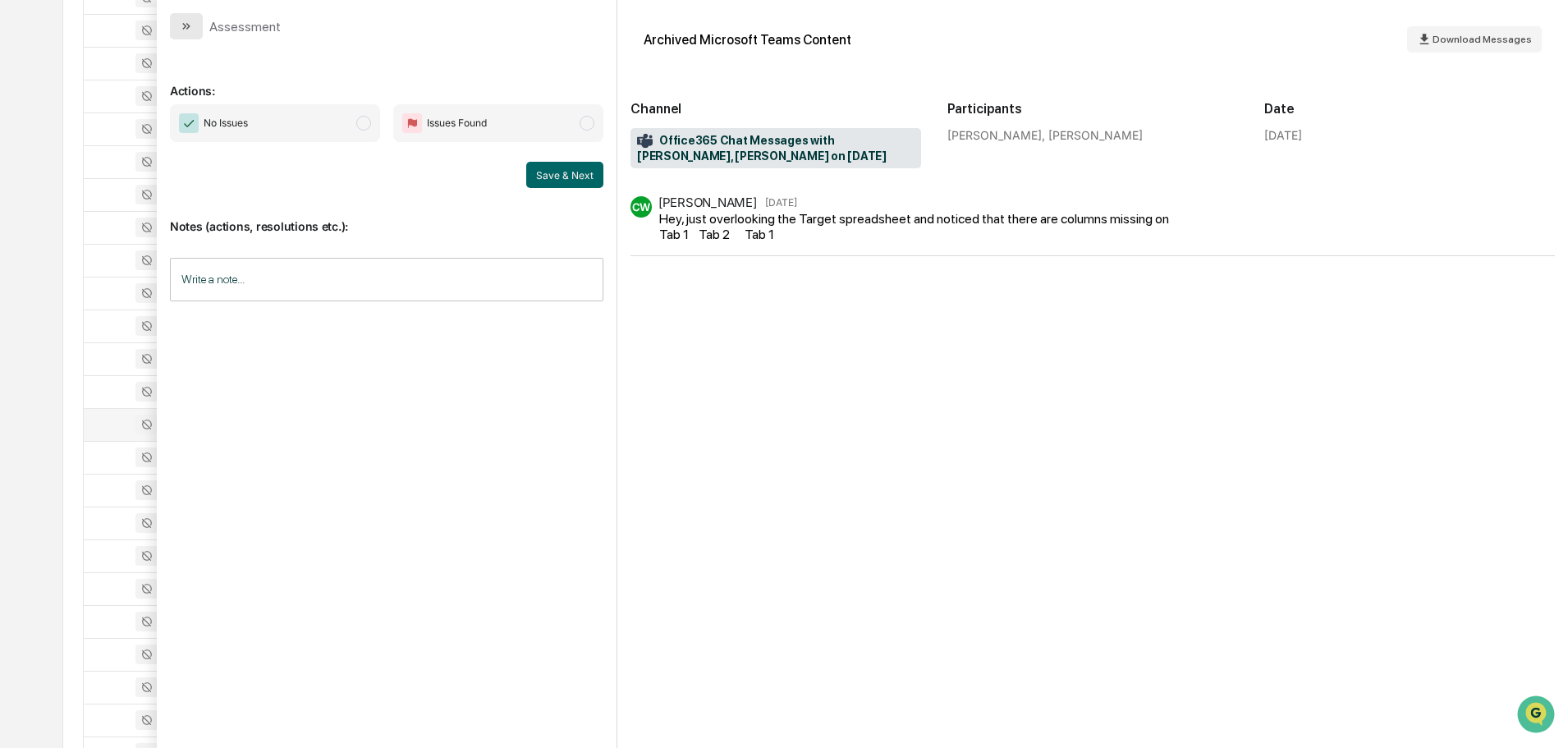
click at [193, 27] on button "modal" at bounding box center [186, 26] width 33 height 26
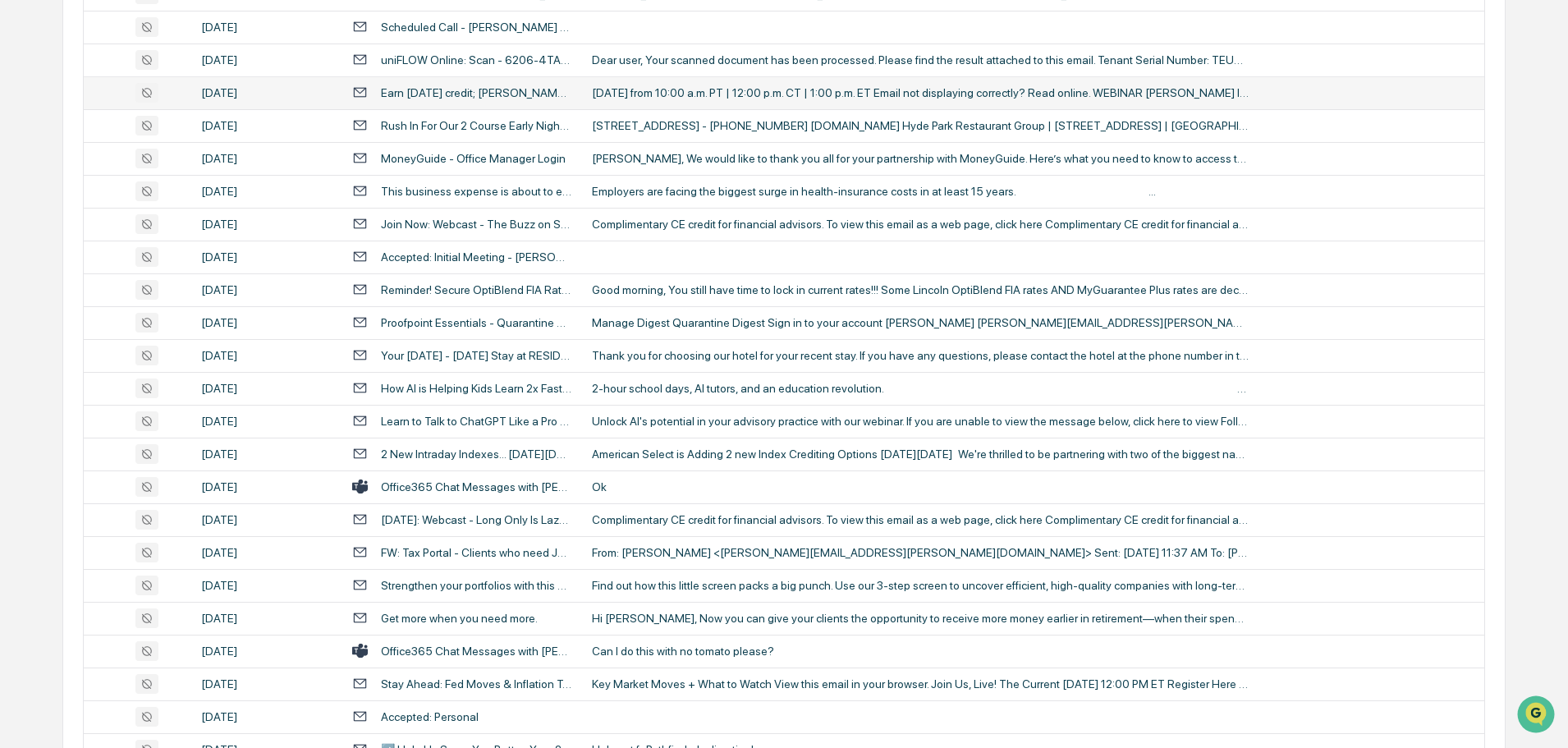
scroll to position [2431, 0]
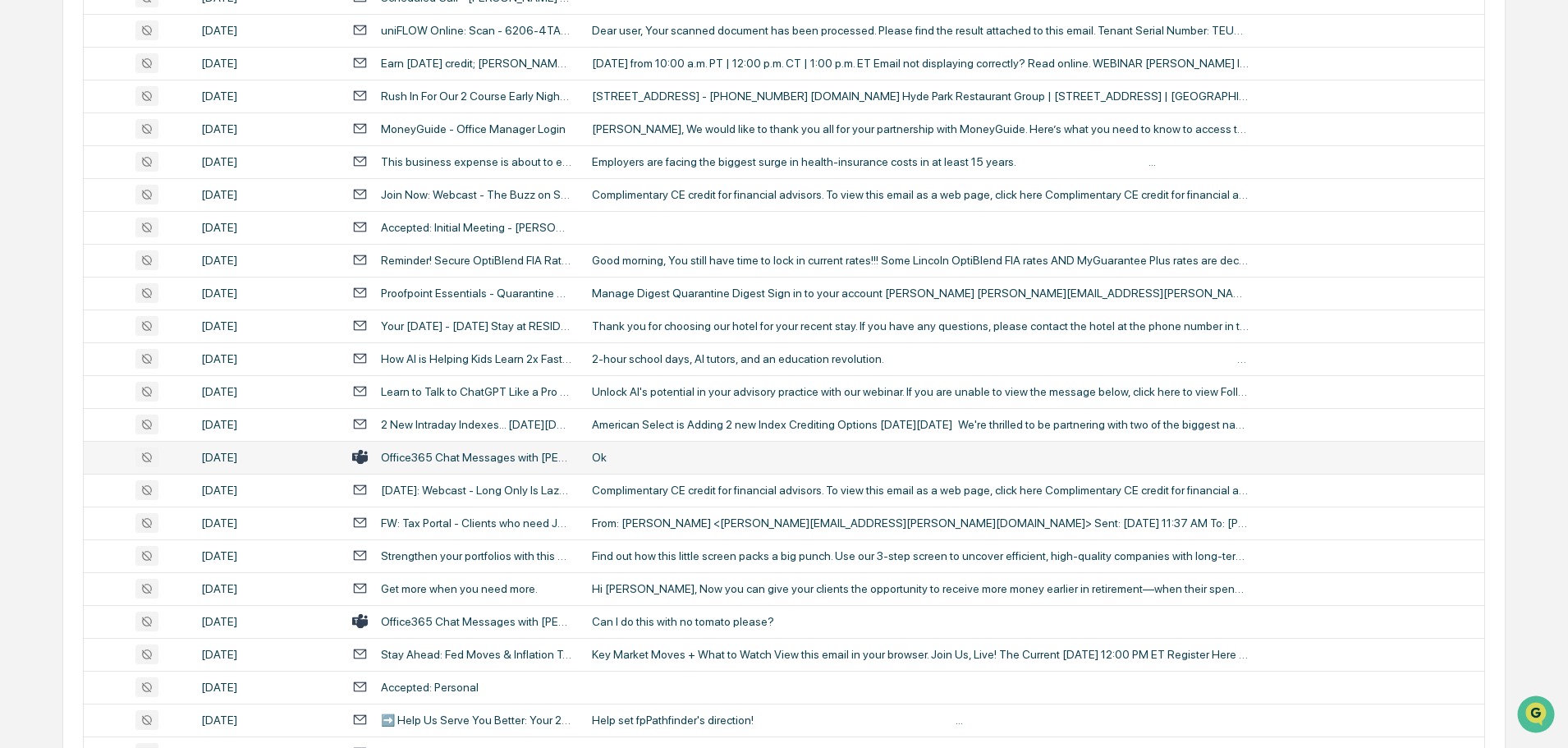
click at [624, 455] on div "Ok" at bounding box center [920, 457] width 657 height 14
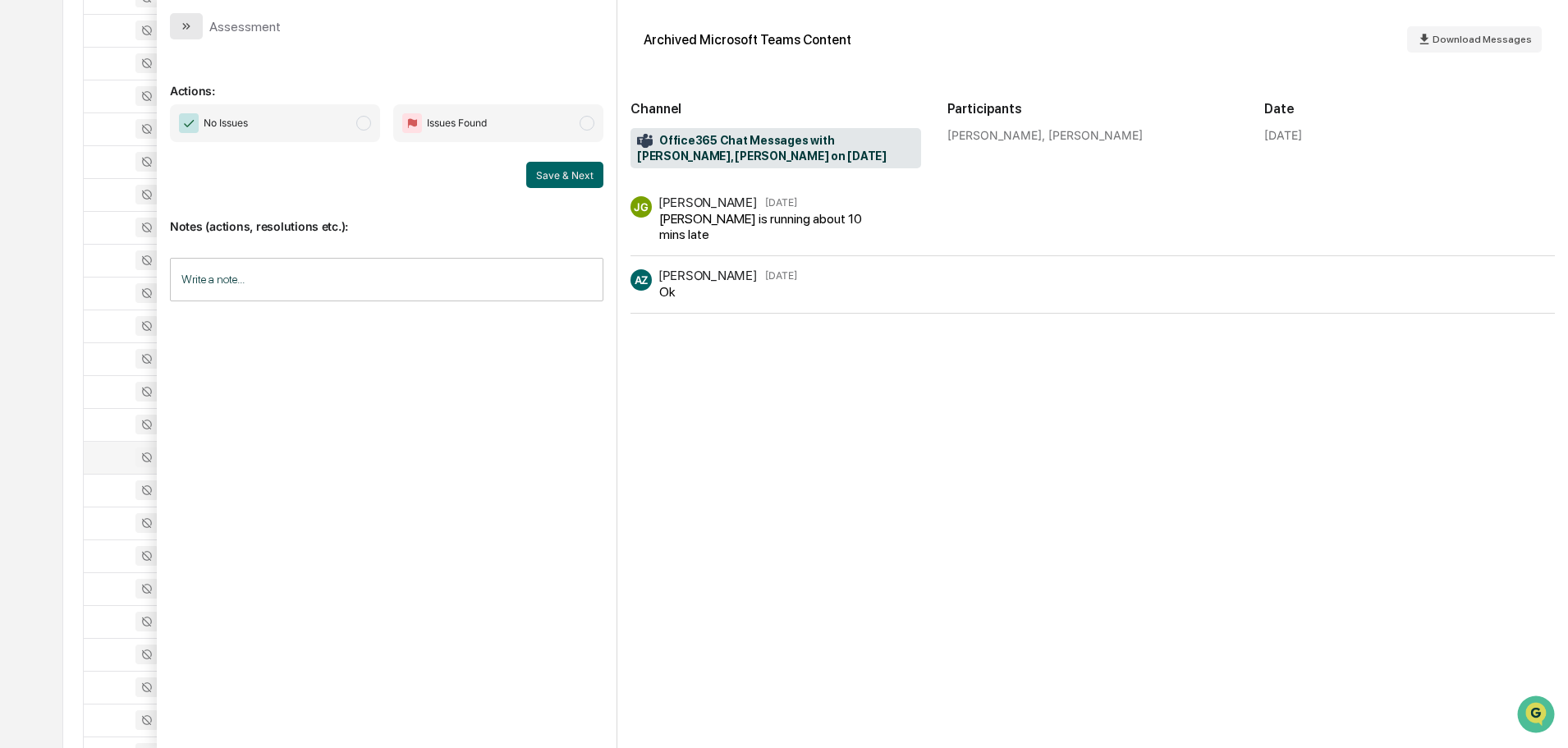
click at [197, 28] on button "modal" at bounding box center [186, 26] width 33 height 26
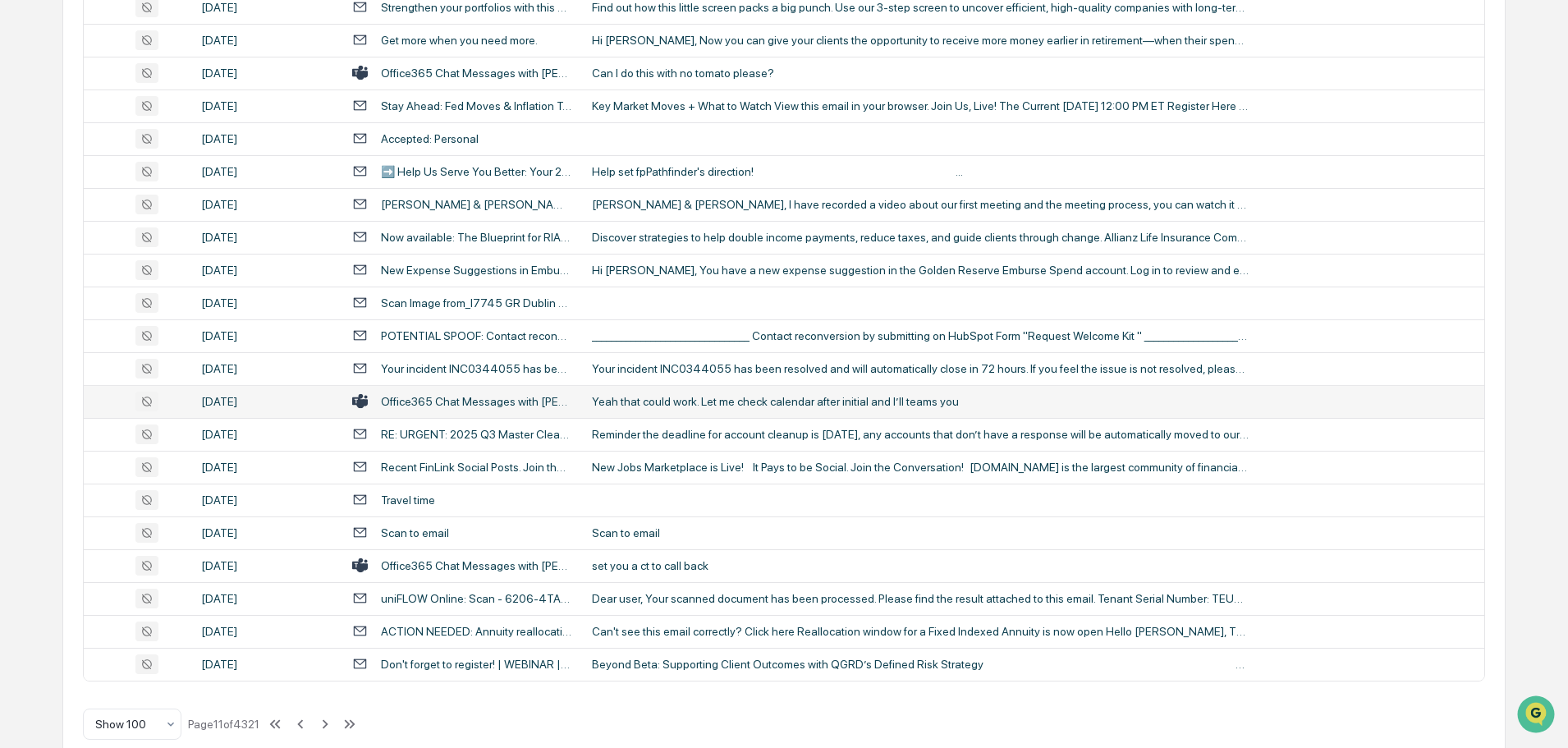
scroll to position [3006, 0]
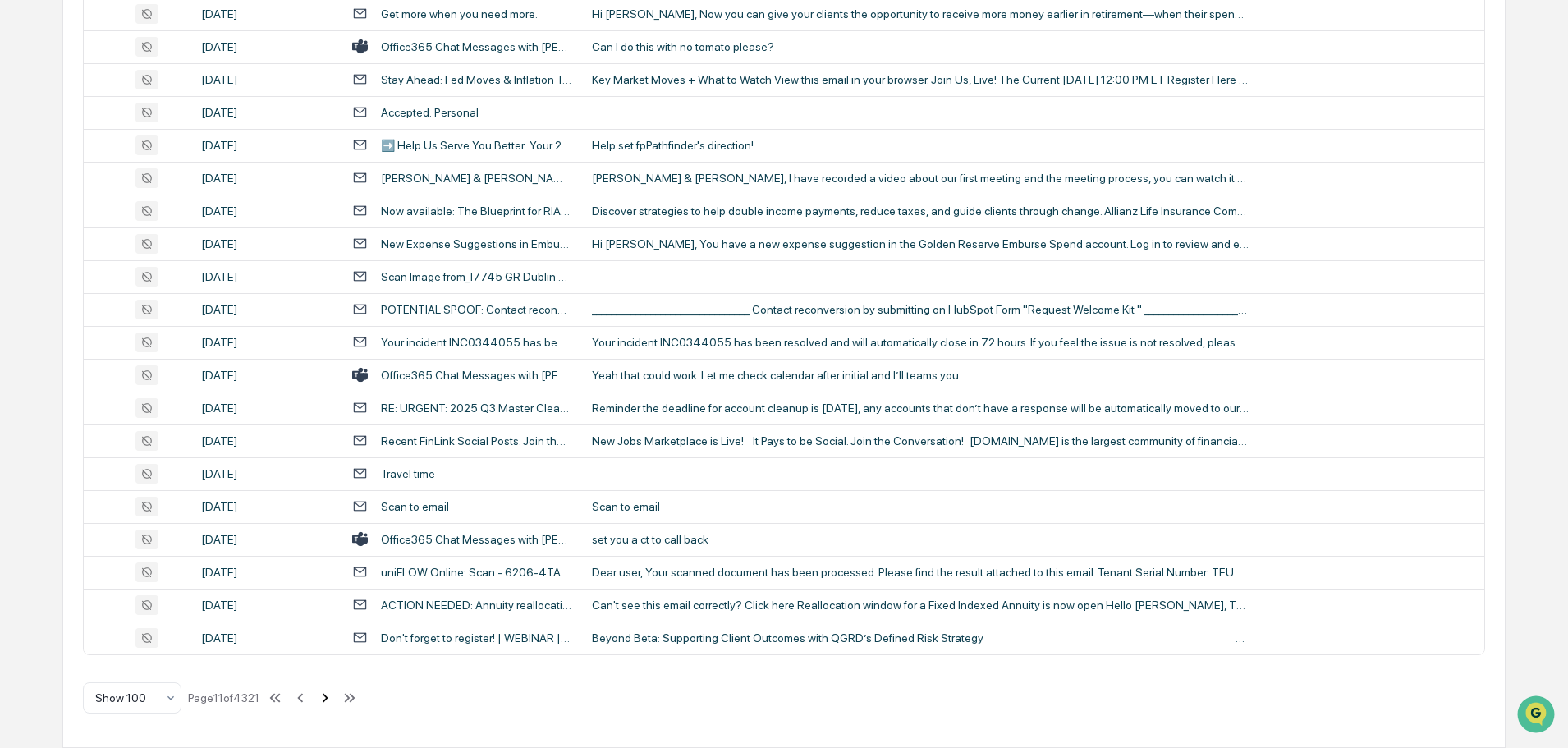
click at [329, 701] on icon at bounding box center [325, 697] width 6 height 9
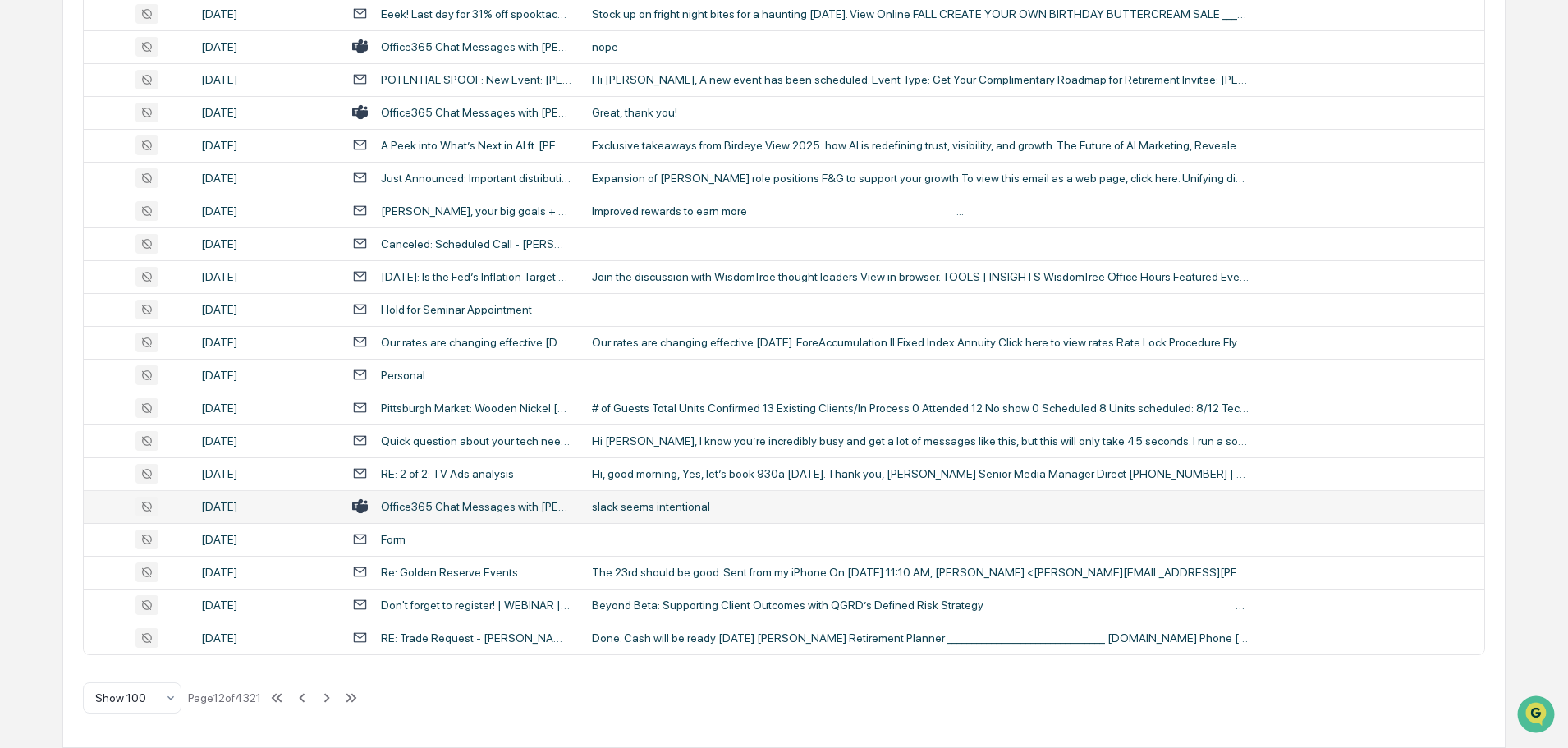
click at [673, 506] on div "slack seems intentional" at bounding box center [920, 507] width 657 height 14
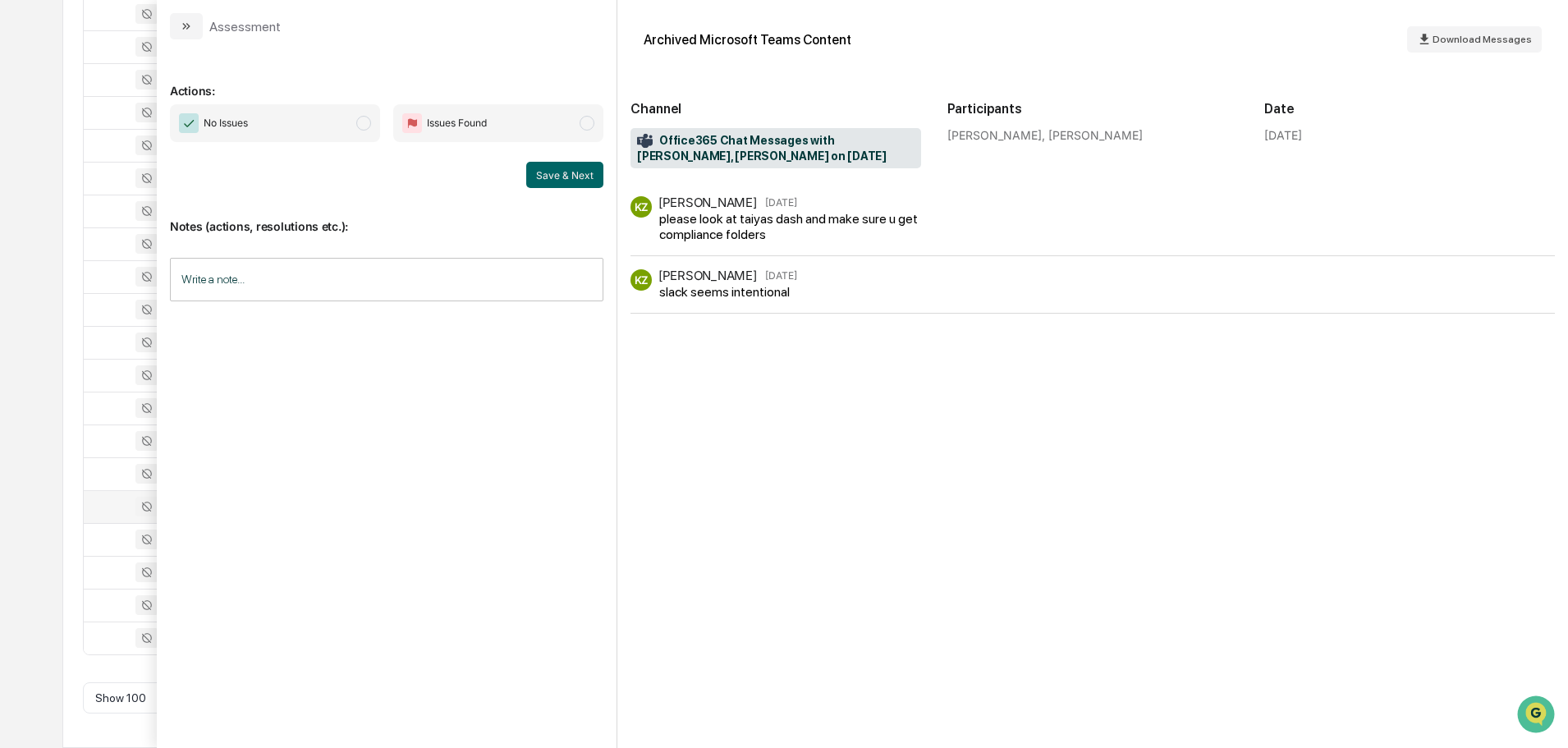
click at [187, 26] on icon "modal" at bounding box center [186, 26] width 14 height 14
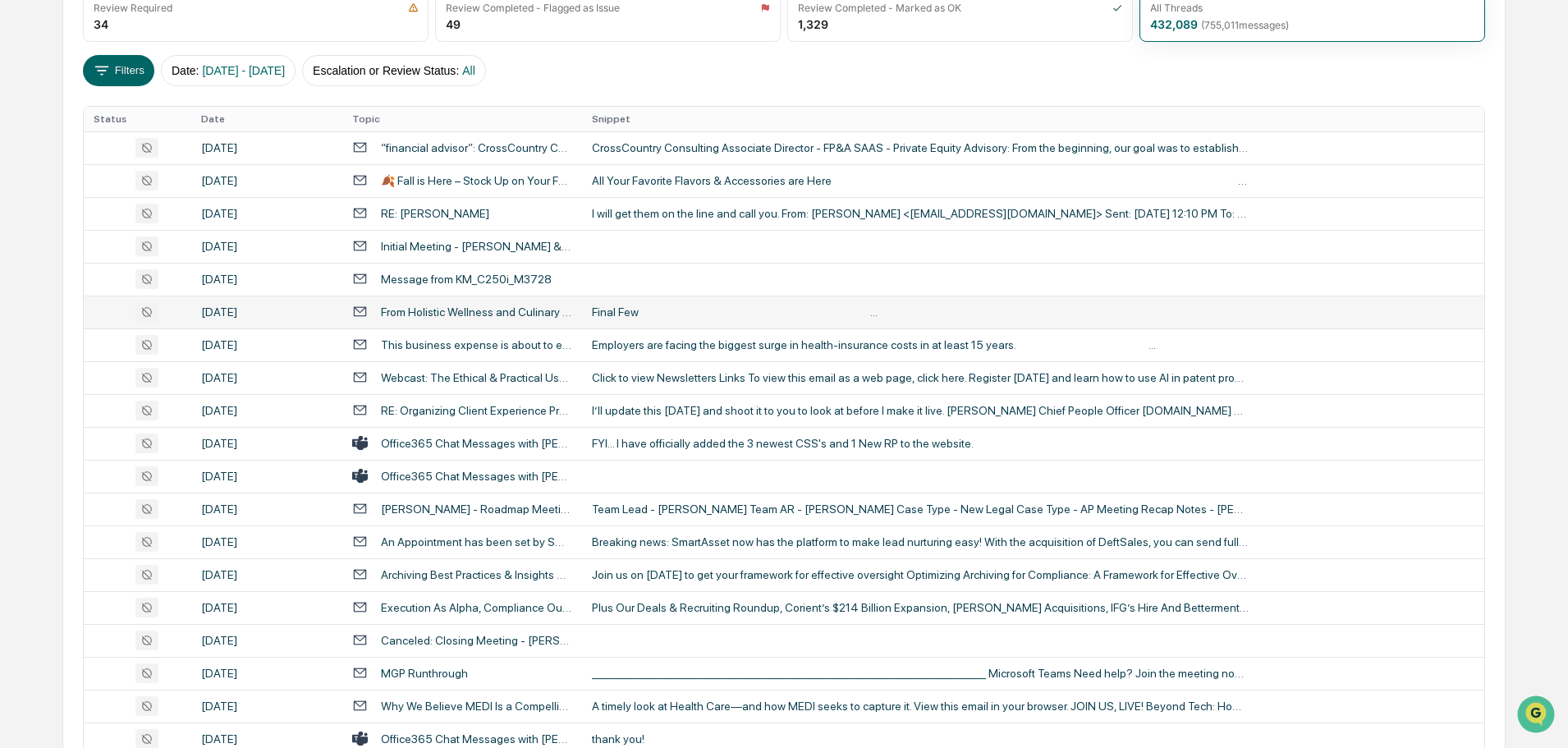
scroll to position [247, 0]
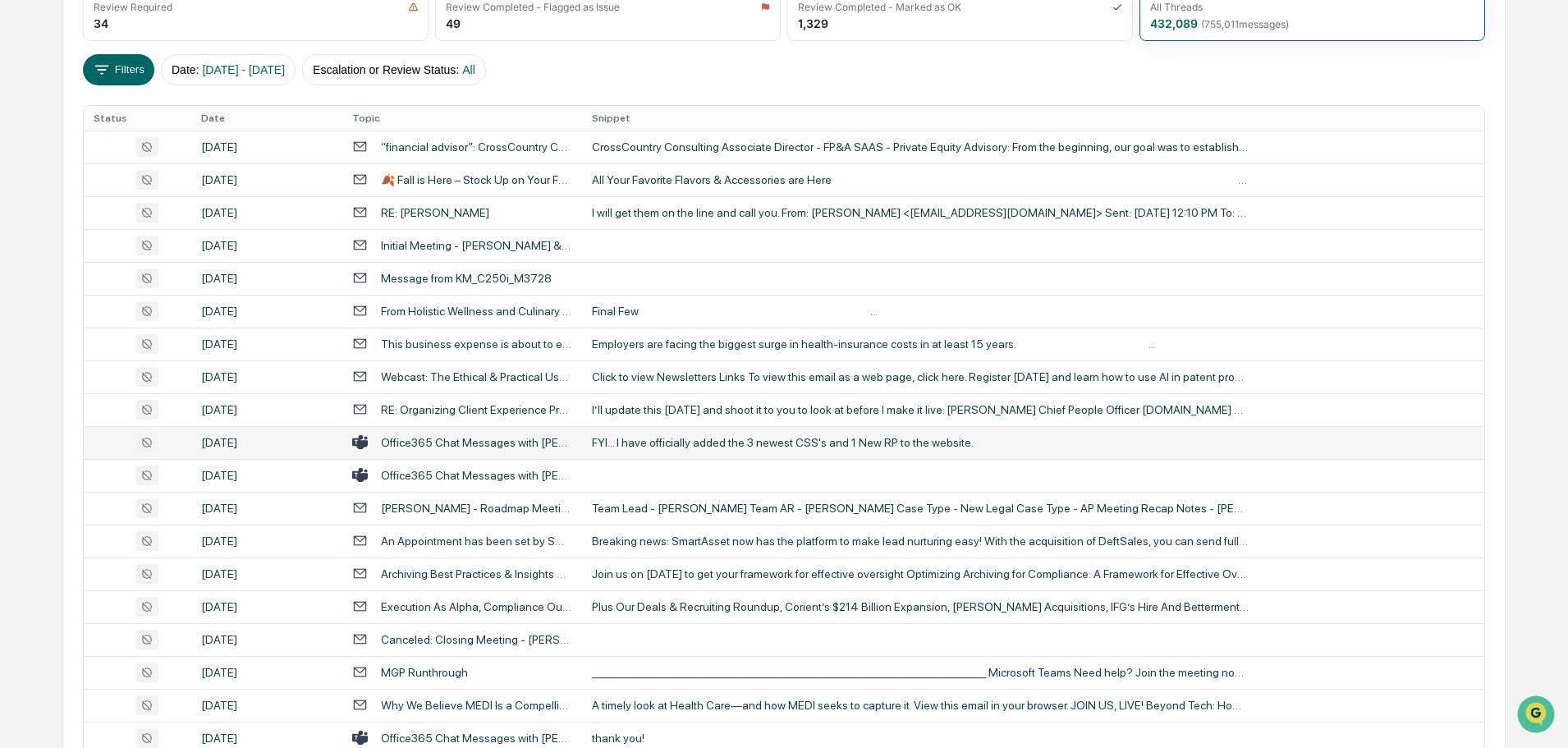
click at [640, 441] on div "FYI... I have officially added the 3 newest CSS's and 1 New RP to the website." at bounding box center [920, 442] width 657 height 14
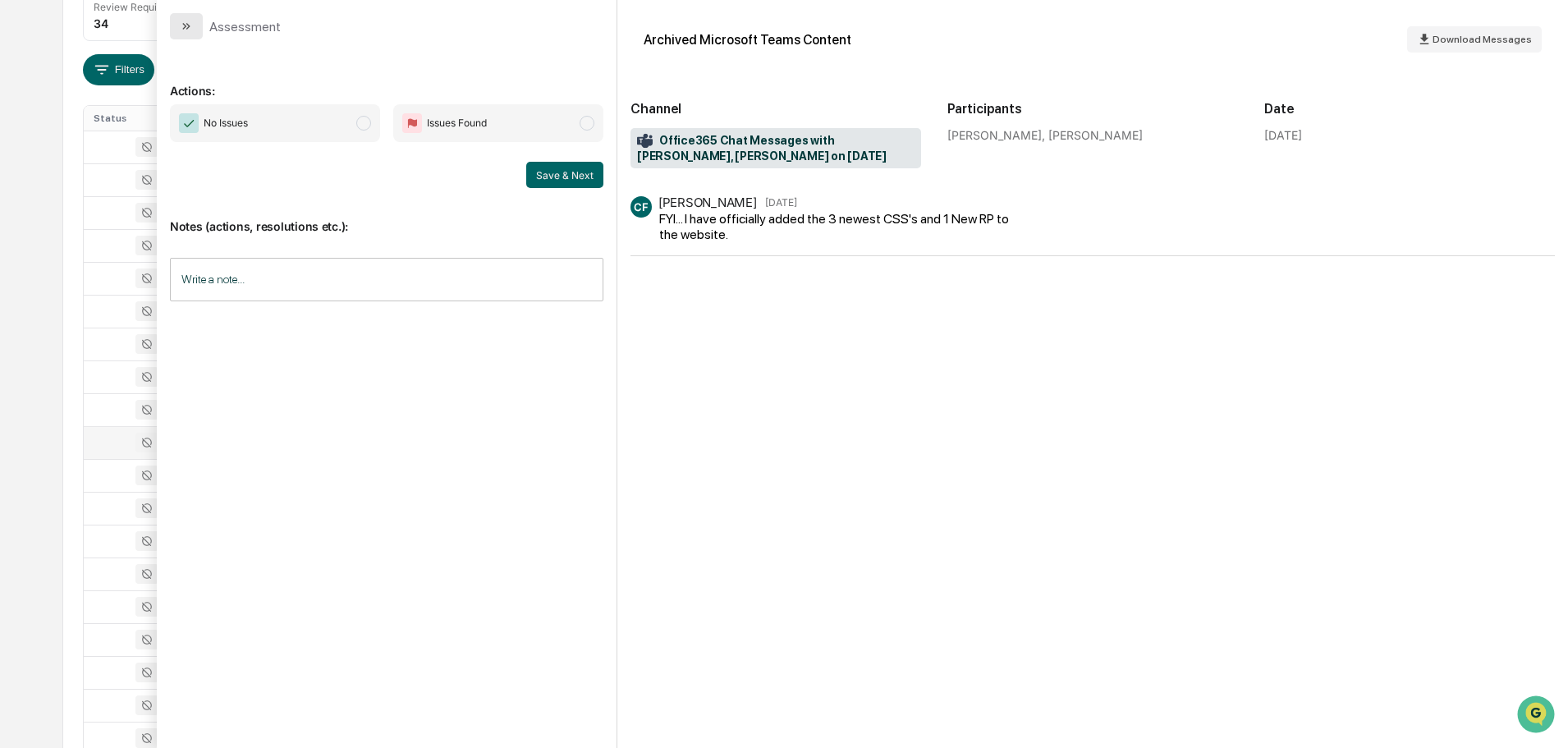
click at [187, 30] on icon "modal" at bounding box center [186, 26] width 14 height 14
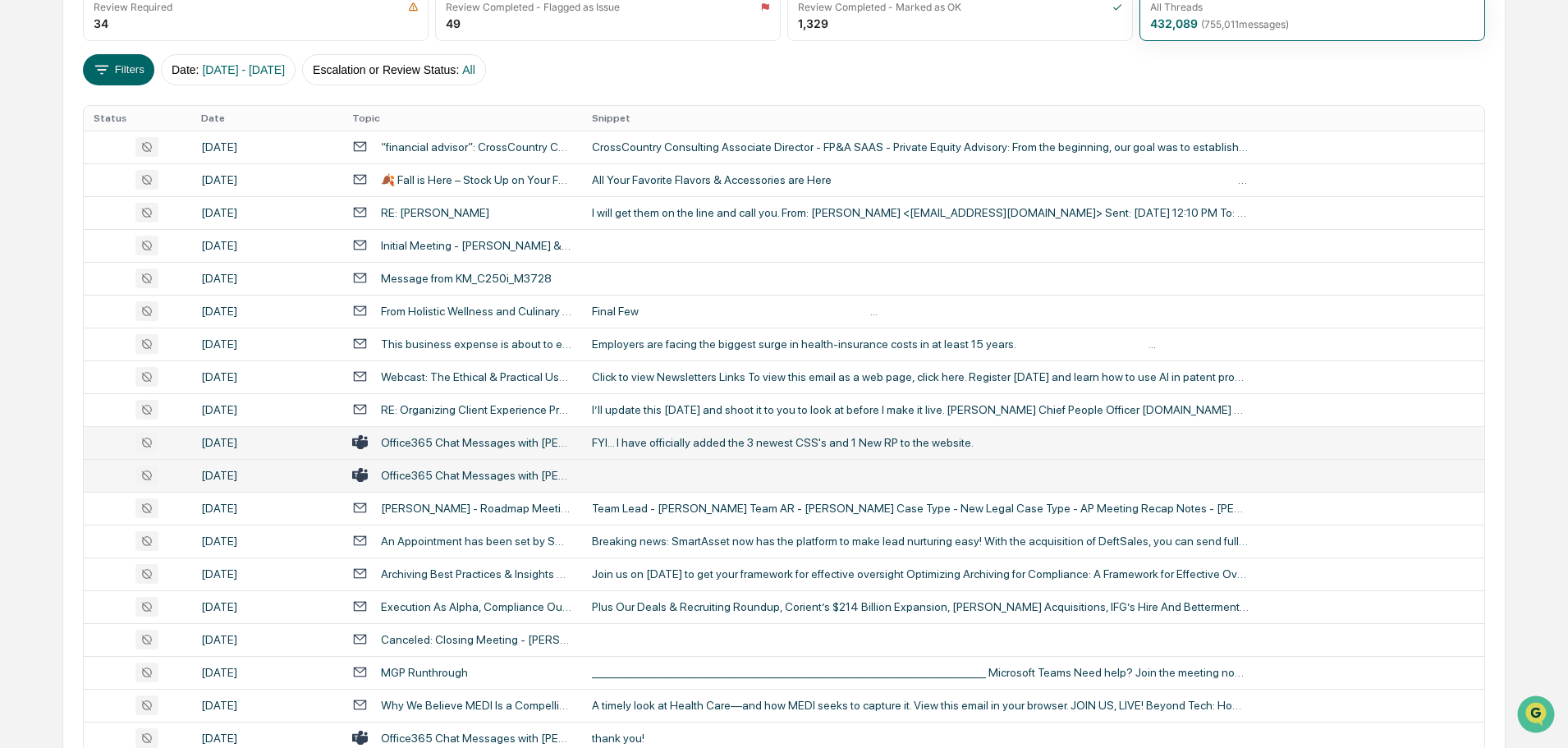
click at [633, 466] on td at bounding box center [1033, 475] width 902 height 33
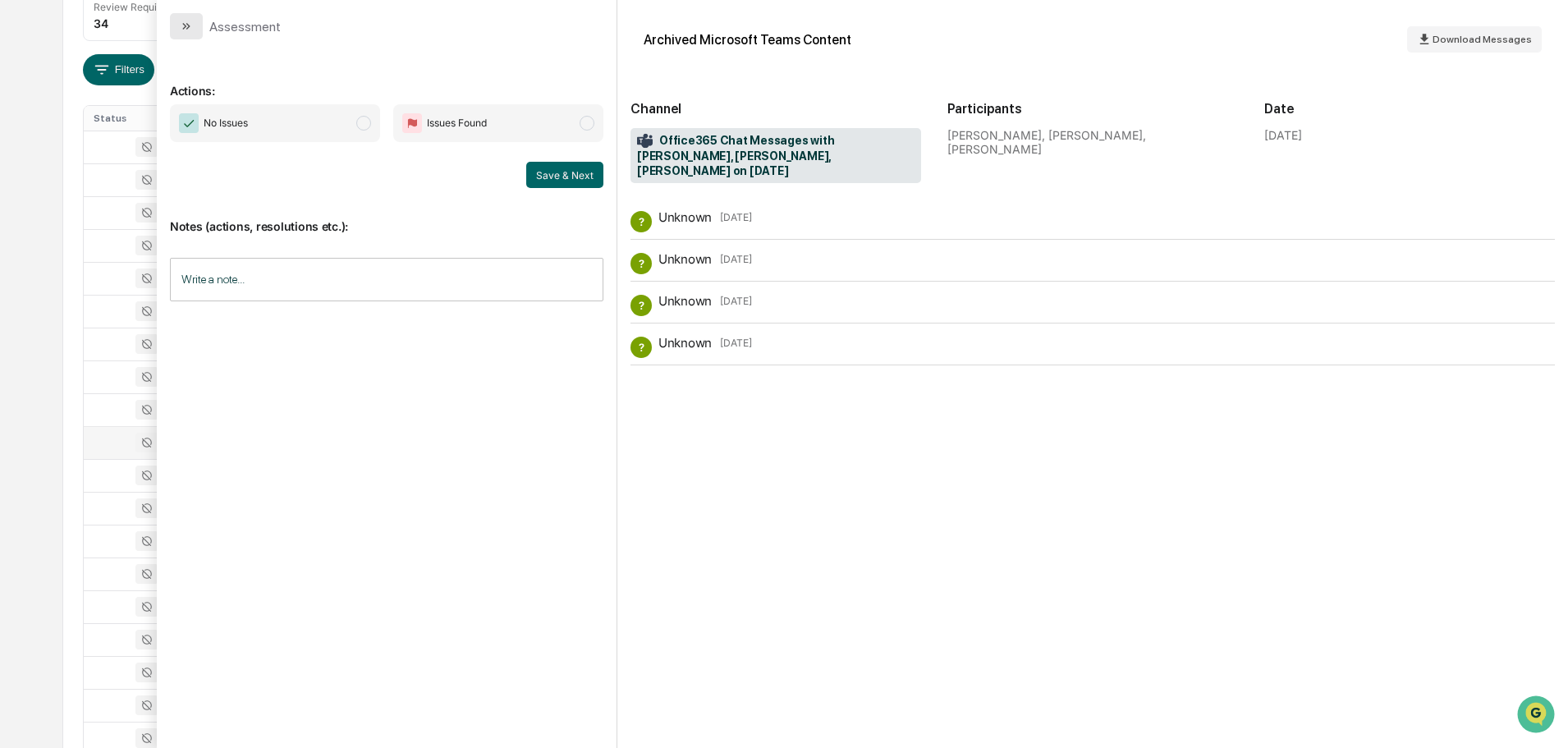
click at [191, 35] on button "modal" at bounding box center [186, 26] width 33 height 26
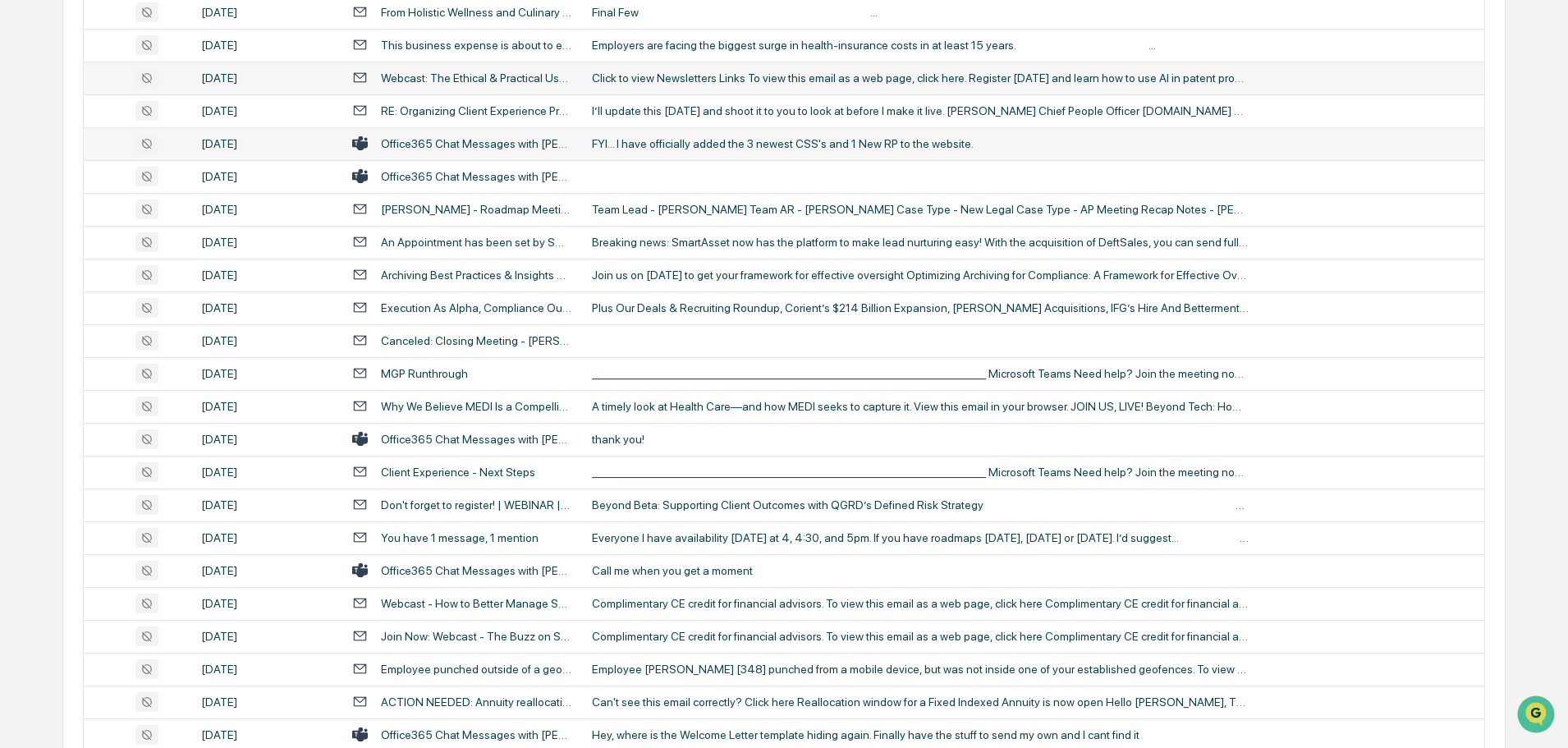
scroll to position [574, 0]
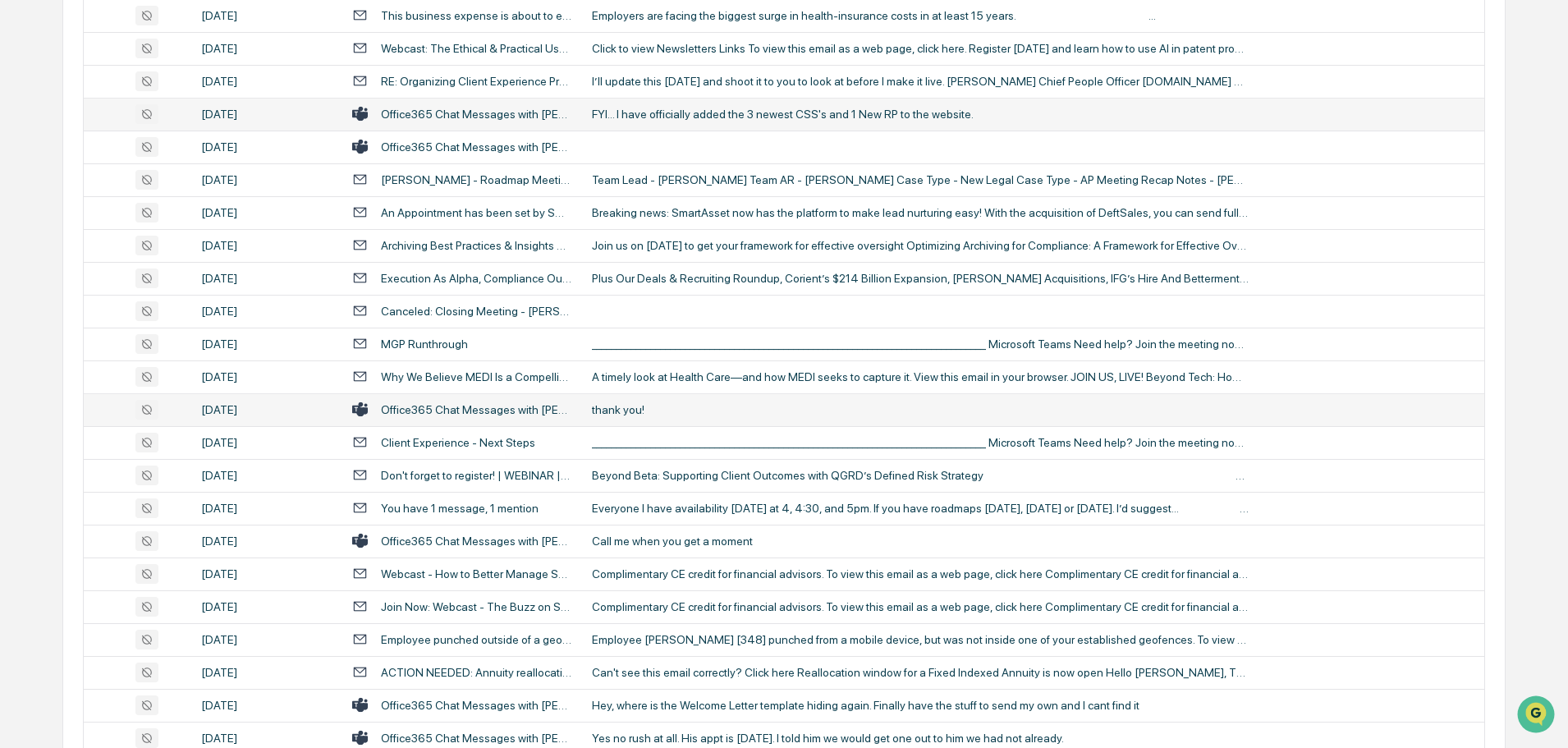
click at [646, 406] on div "thank you!" at bounding box center [920, 410] width 657 height 14
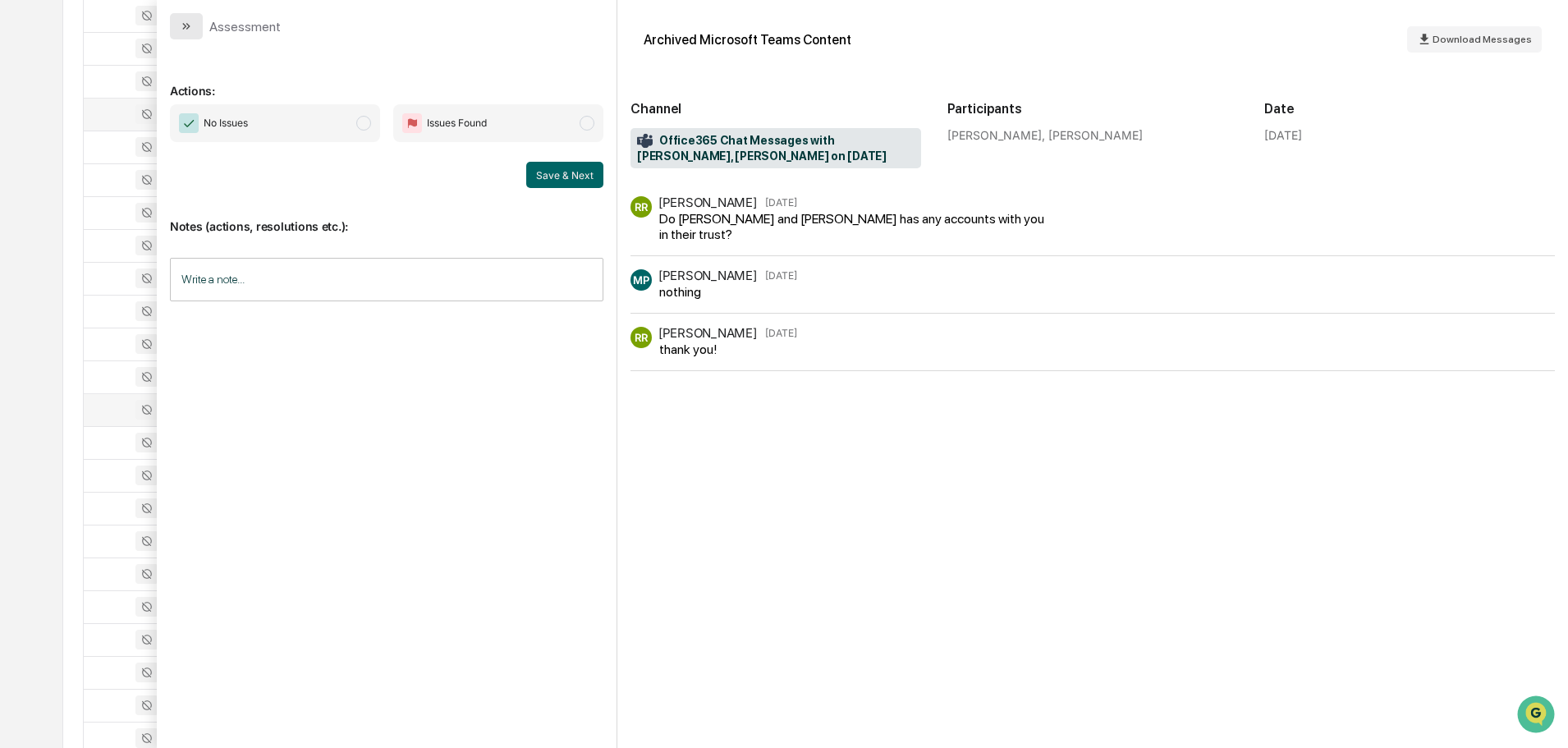
click at [188, 31] on icon "modal" at bounding box center [186, 26] width 14 height 14
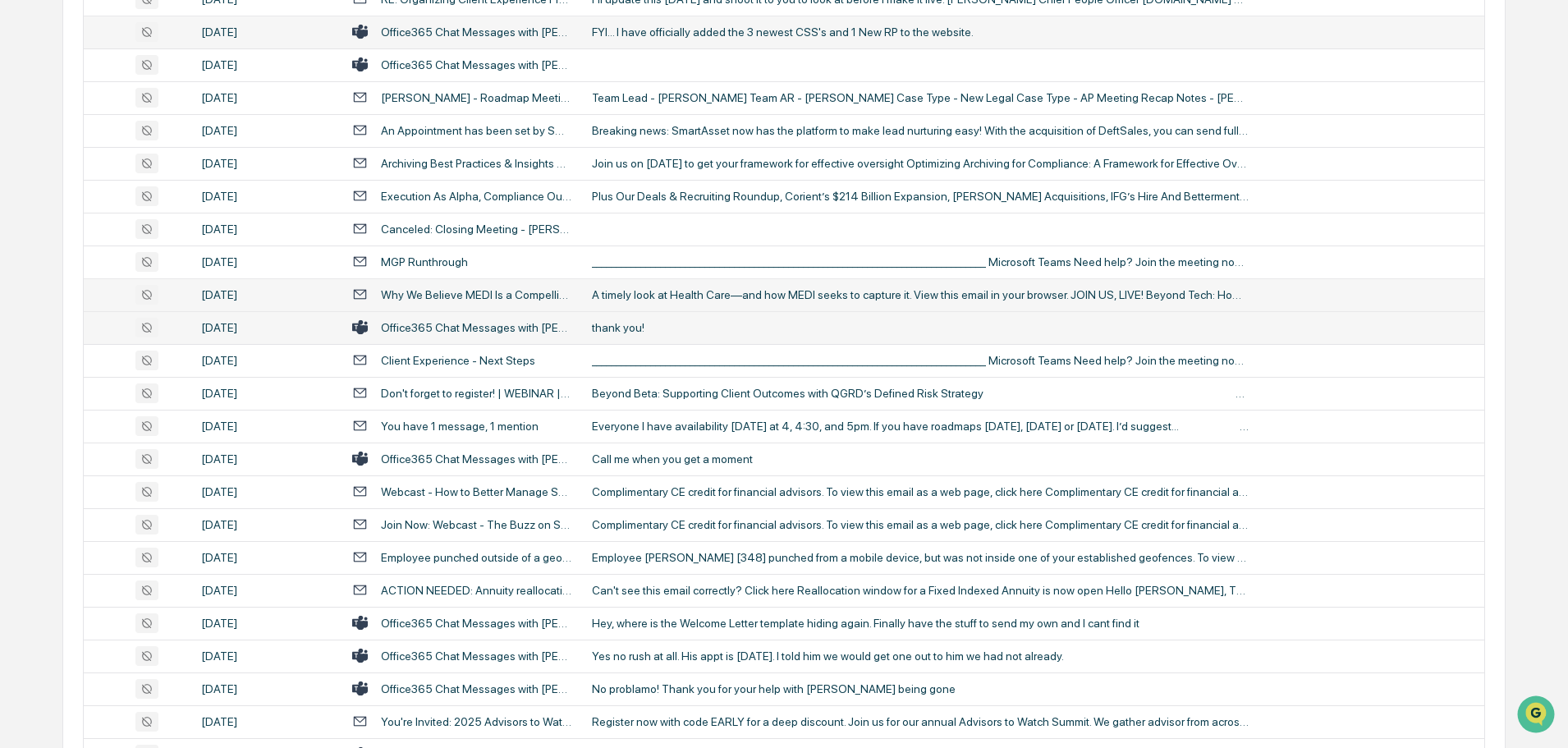
scroll to position [739, 0]
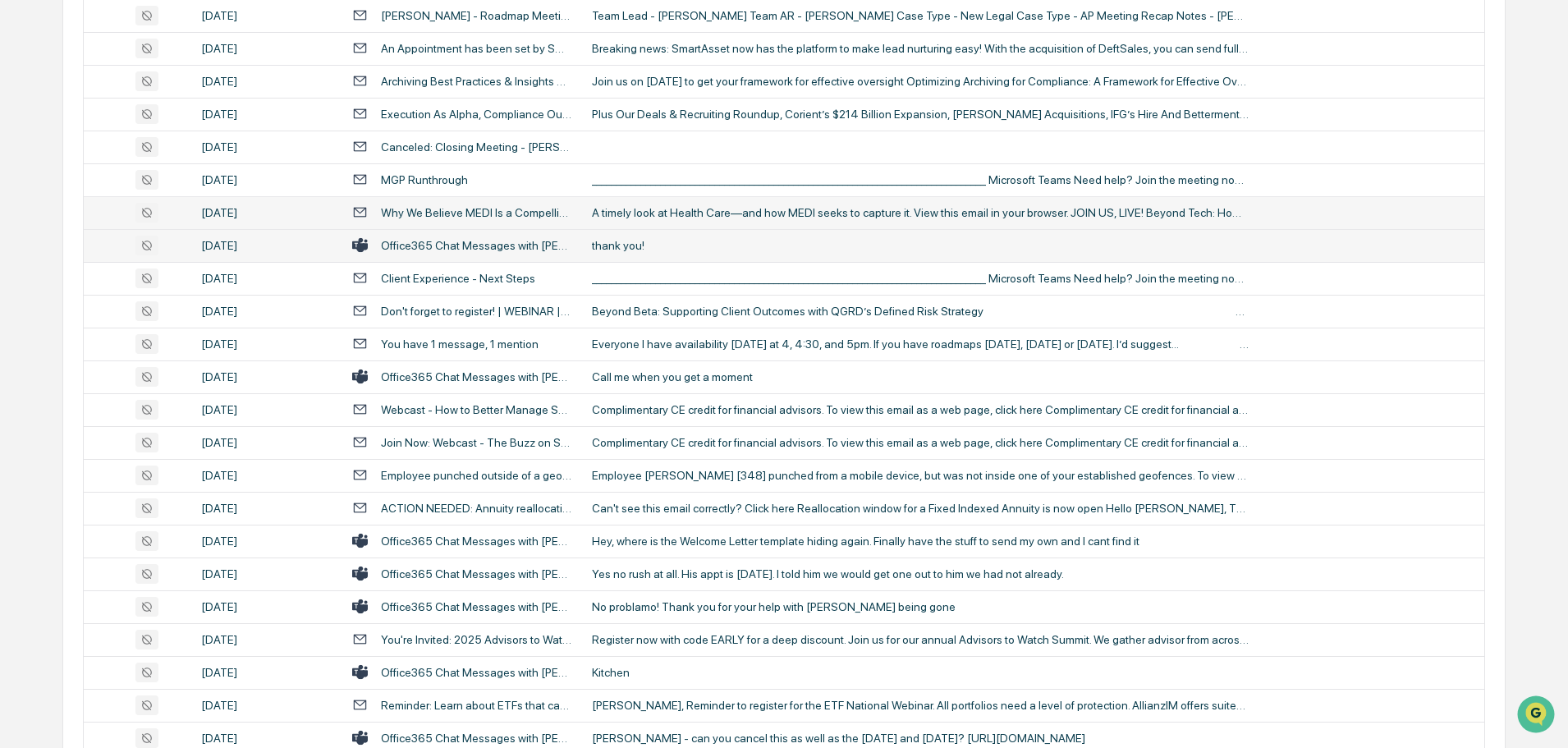
click at [621, 385] on td "Call me when you get a moment" at bounding box center [1033, 376] width 902 height 33
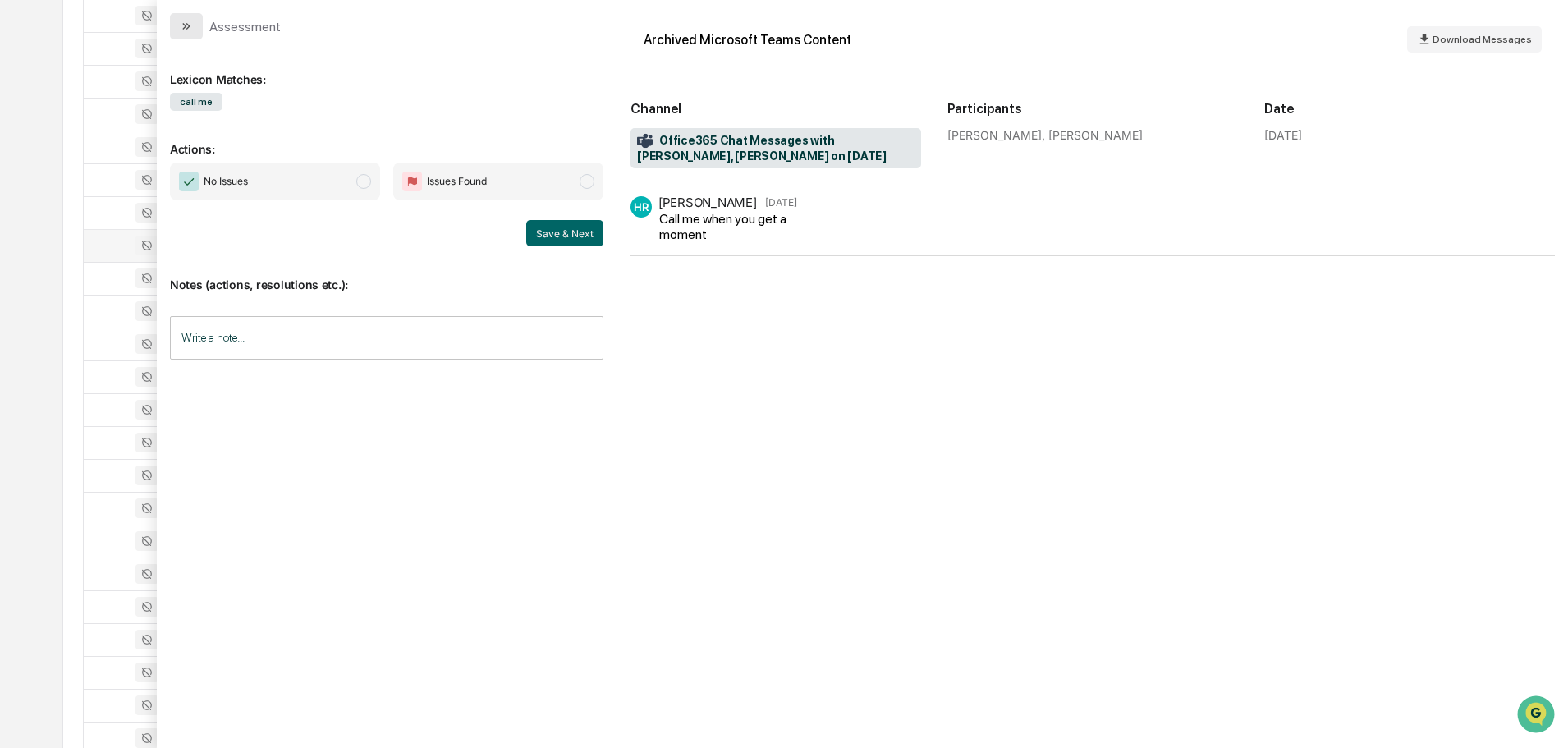
click at [189, 25] on icon "modal" at bounding box center [188, 26] width 4 height 7
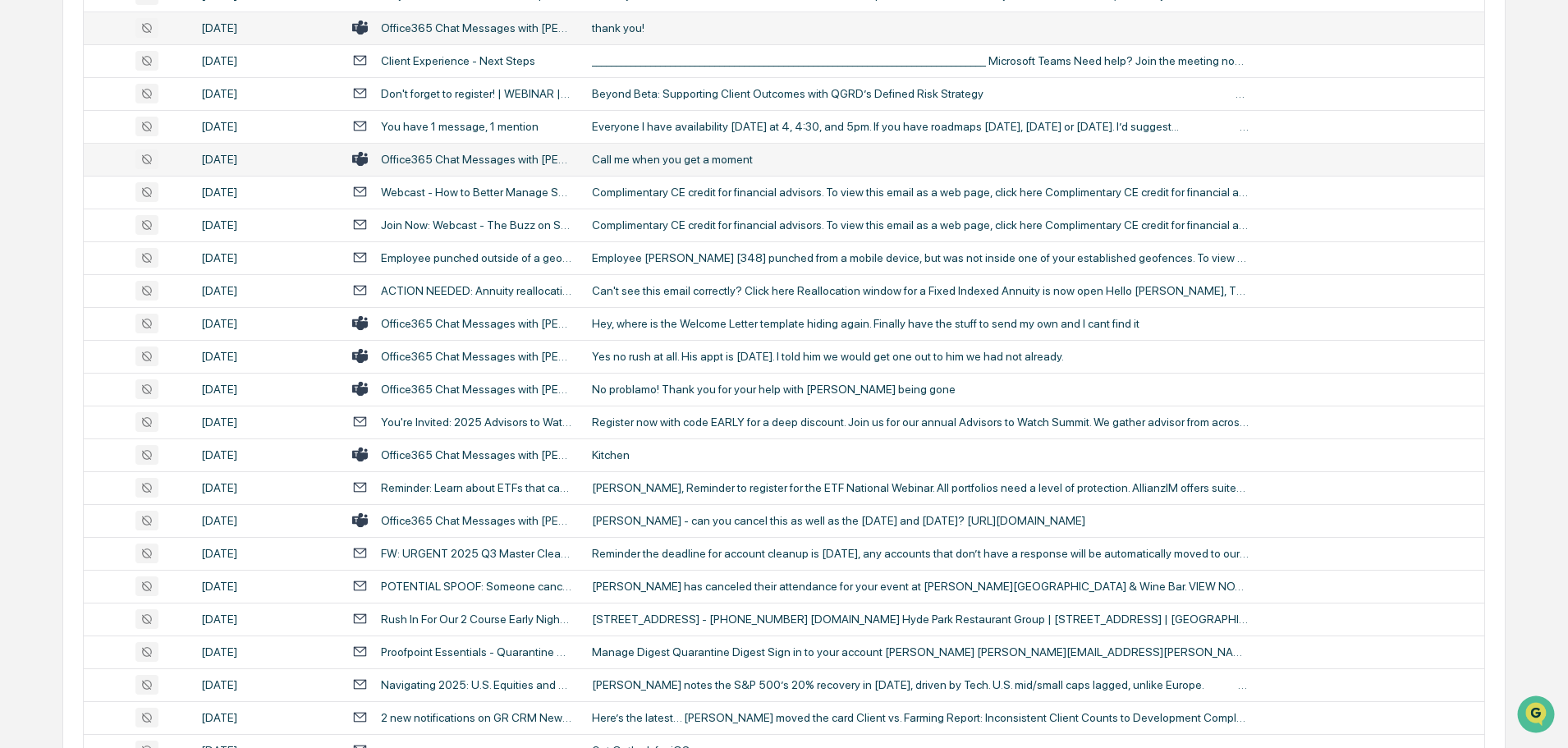
scroll to position [985, 0]
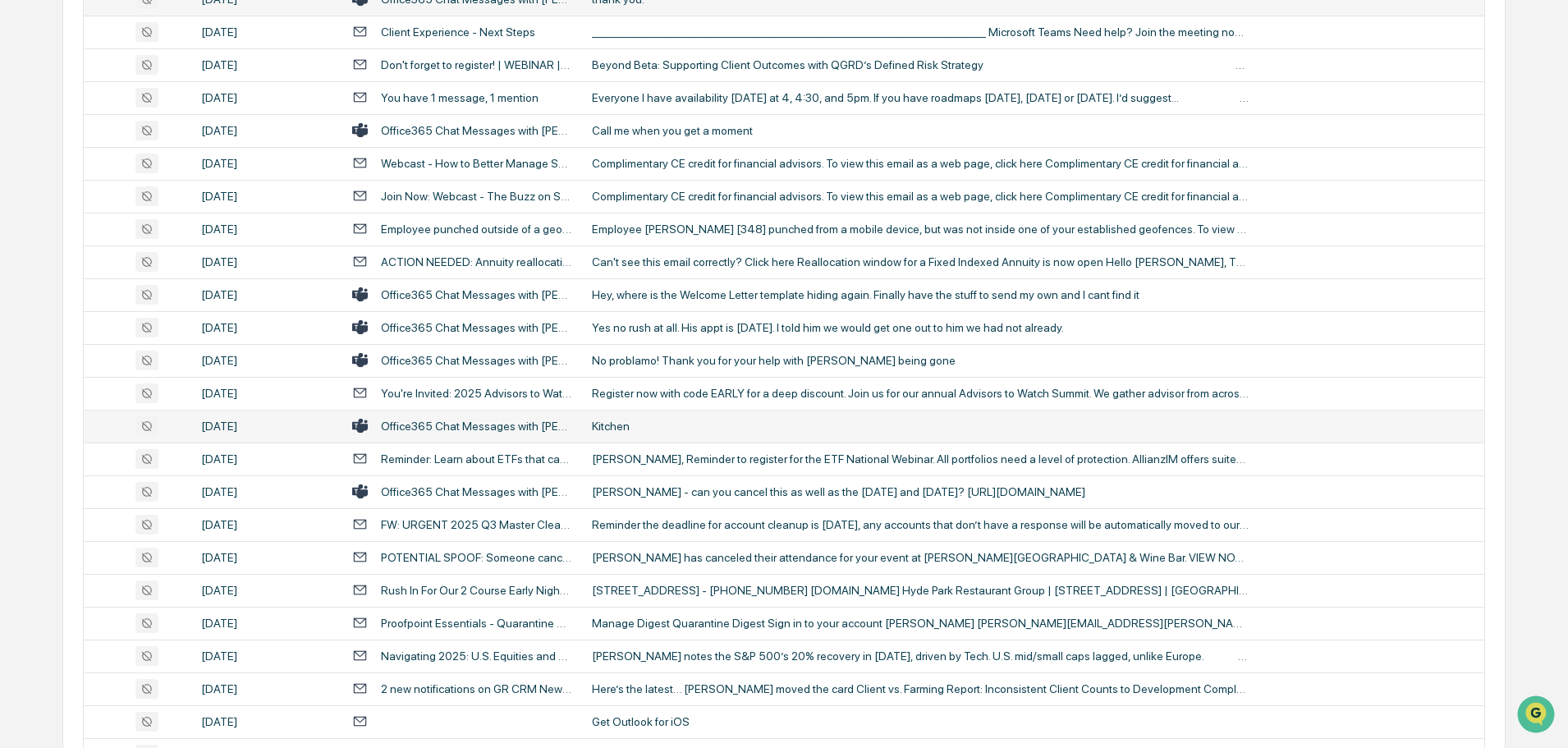
click at [613, 414] on td "Kitchen" at bounding box center [1033, 425] width 902 height 33
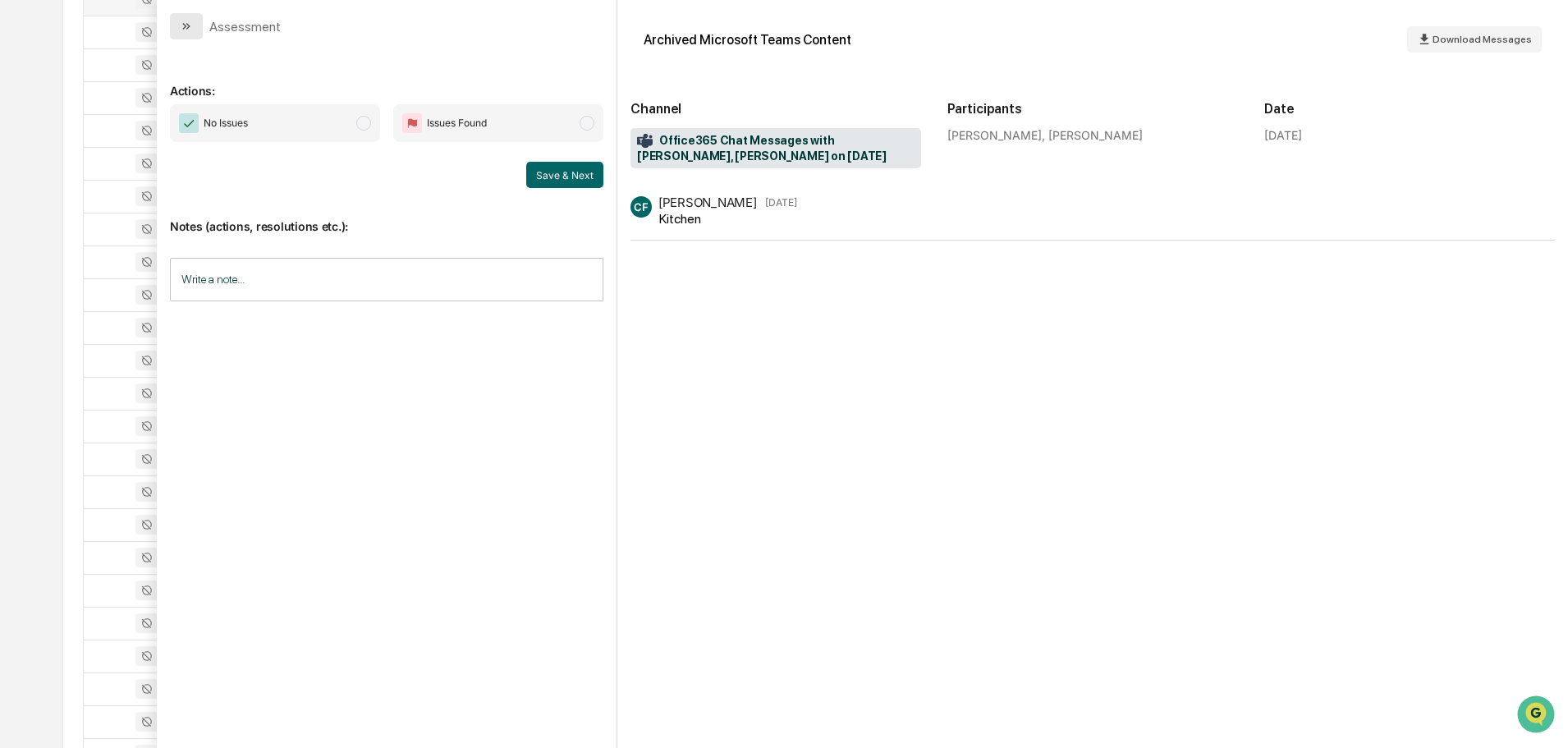
click at [194, 31] on button "modal" at bounding box center [186, 26] width 33 height 26
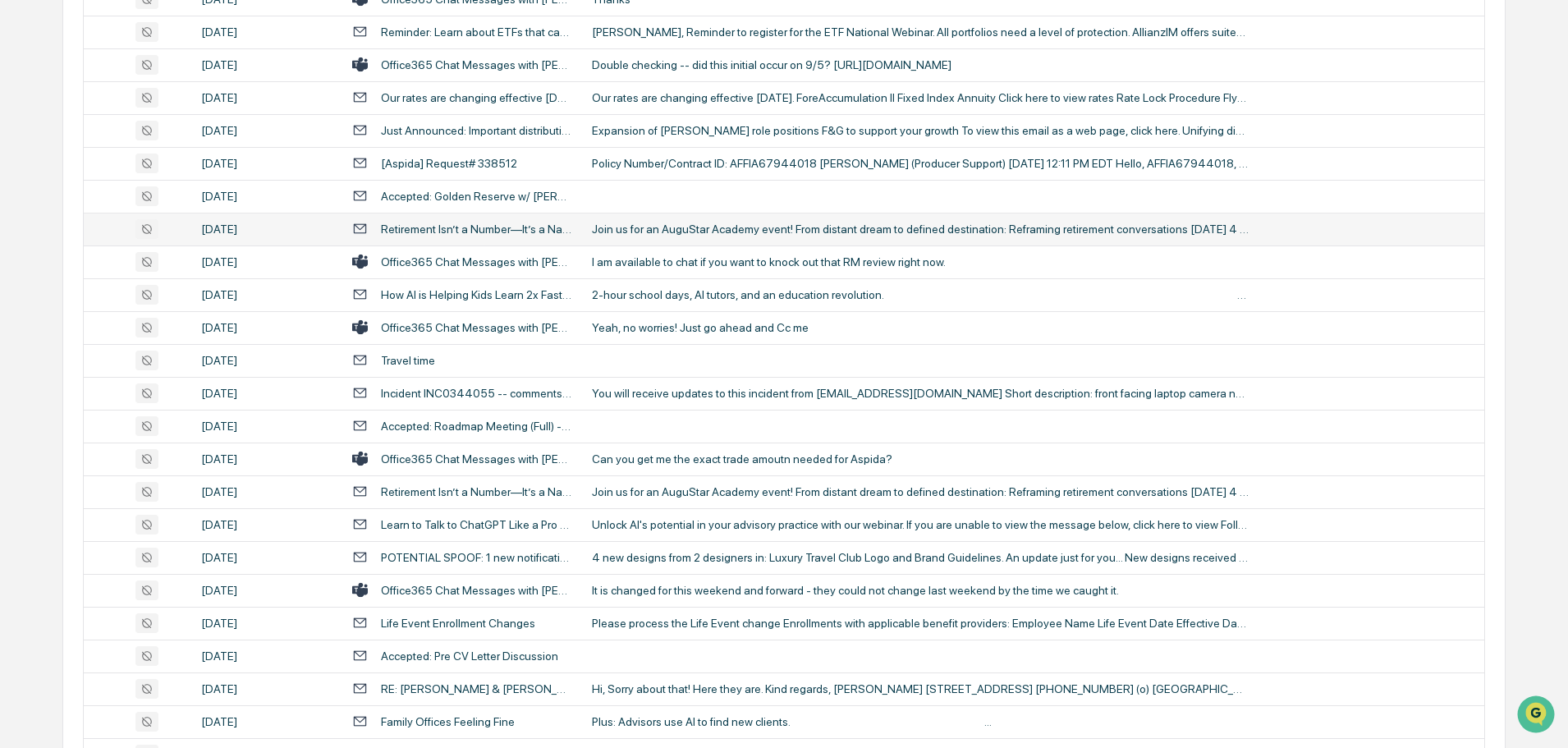
scroll to position [2216, 0]
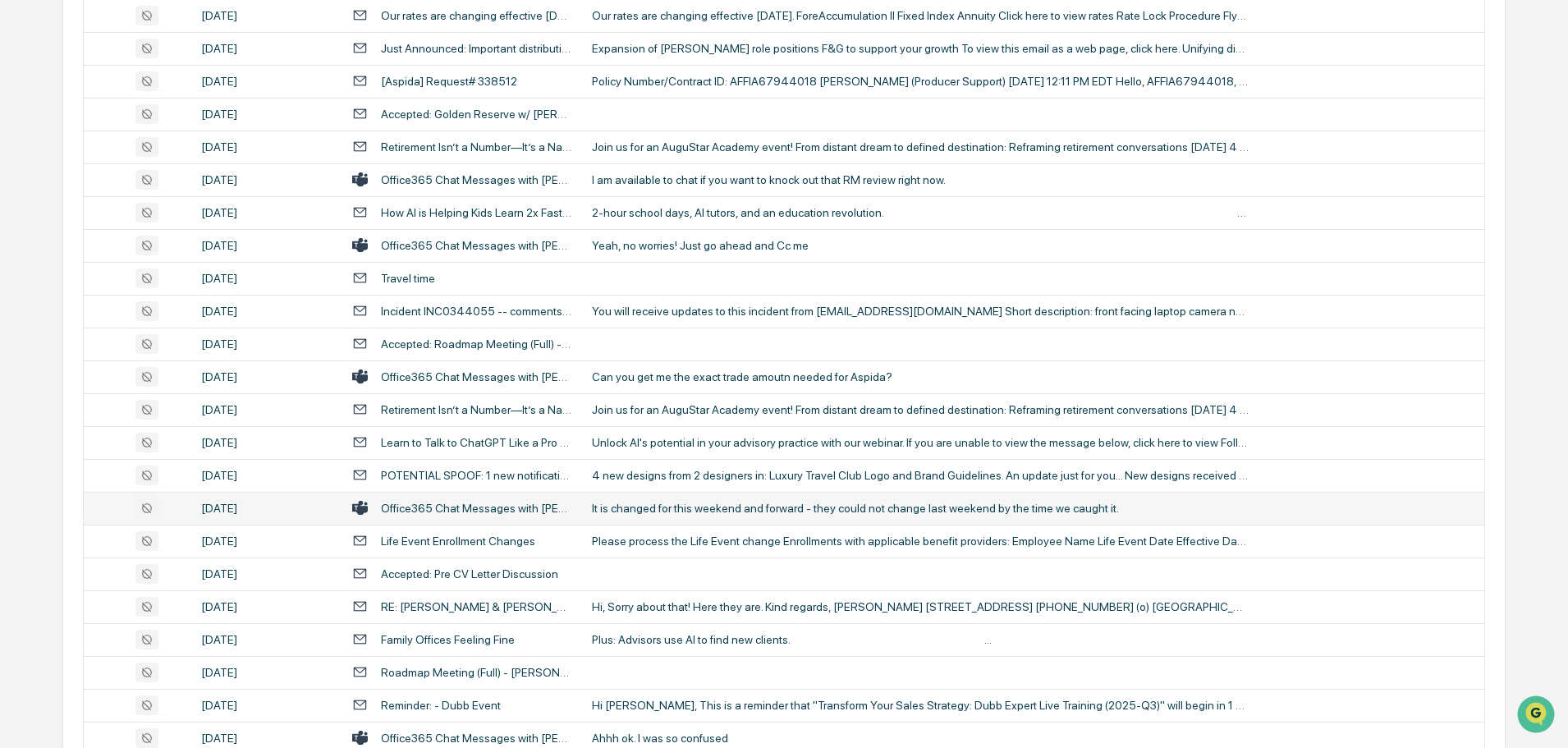
click at [637, 511] on div "It is changed for this weekend and forward - they could not change last weekend…" at bounding box center [920, 508] width 657 height 14
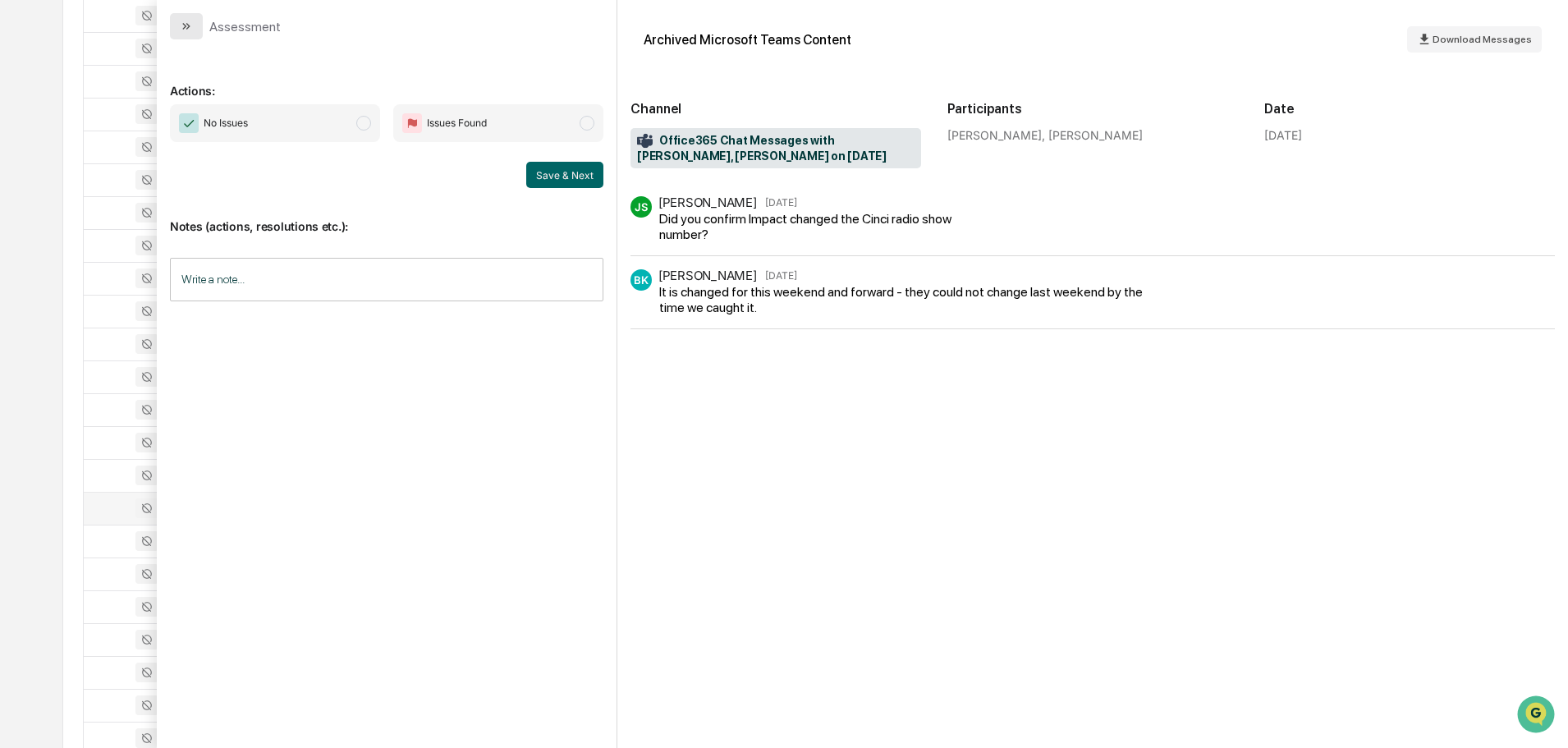
click at [185, 37] on button "modal" at bounding box center [186, 26] width 33 height 26
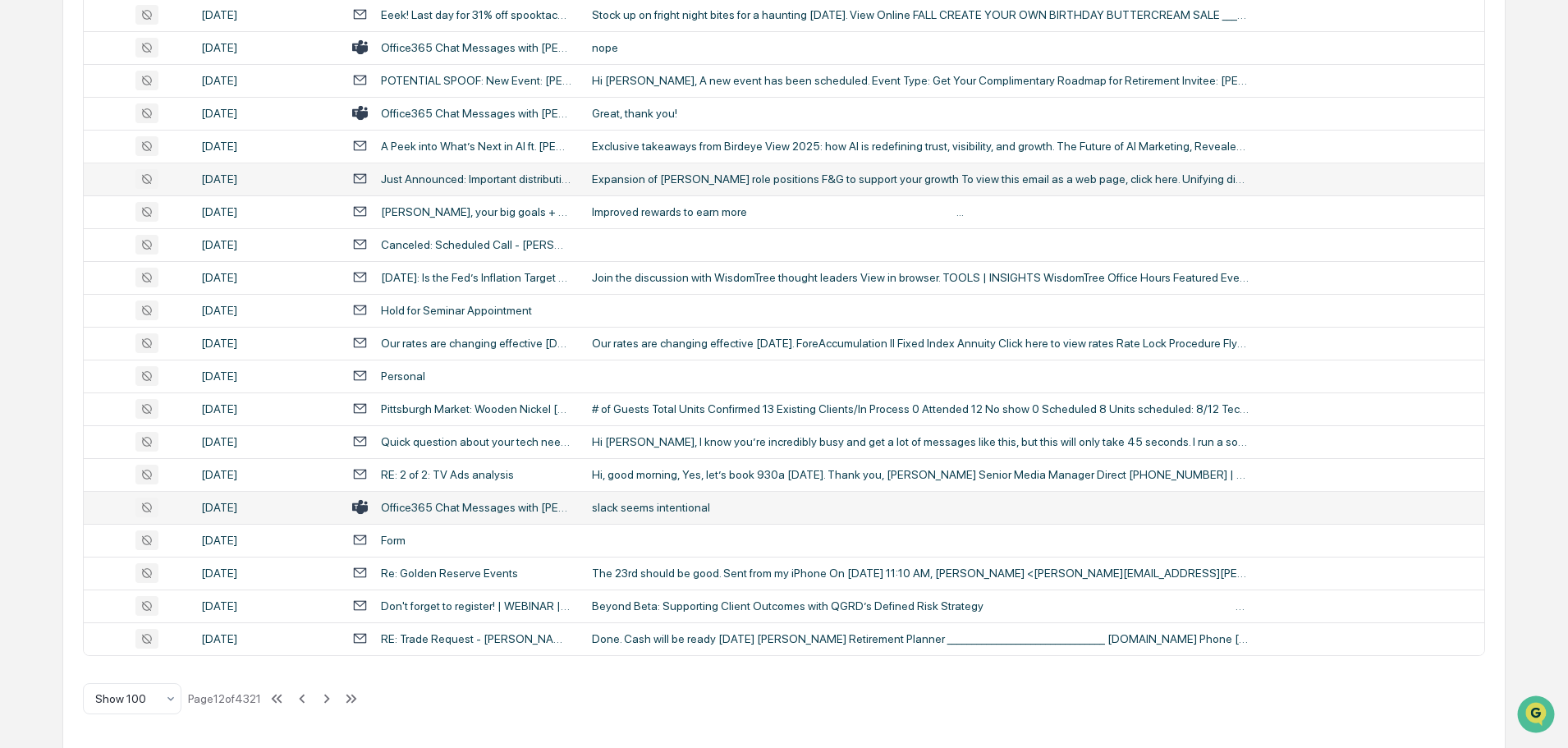
scroll to position [3006, 0]
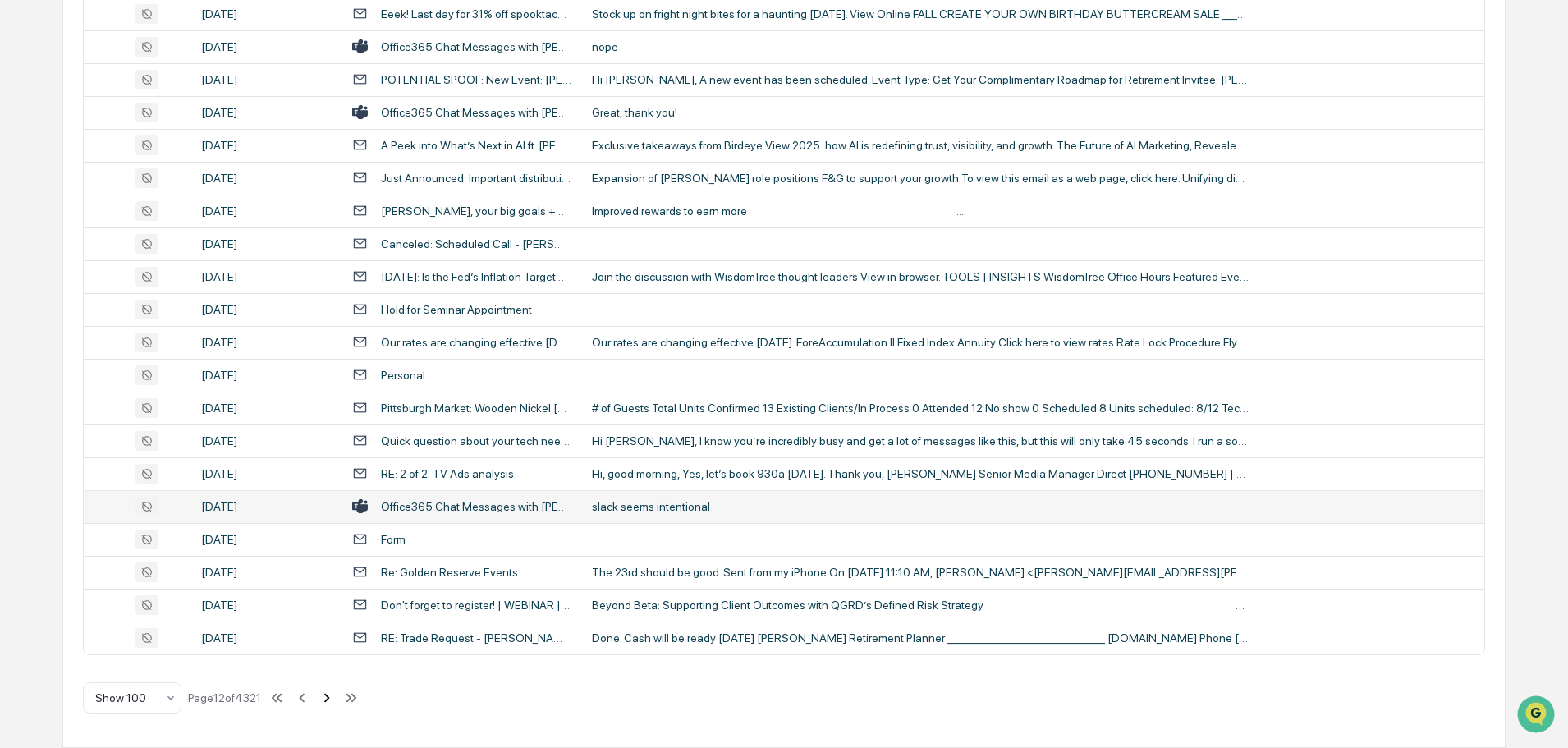
click at [335, 697] on icon at bounding box center [326, 697] width 18 height 18
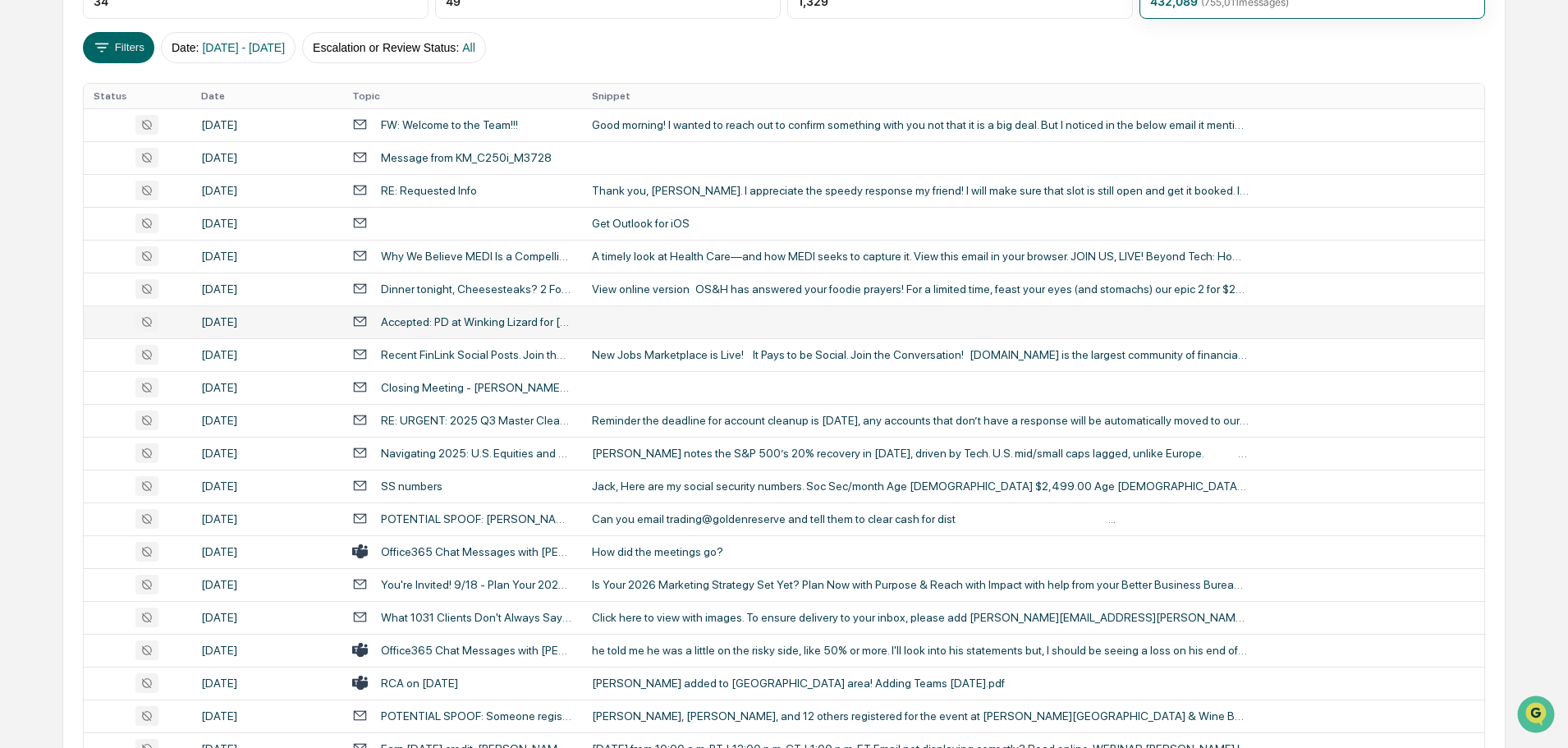
scroll to position [297, 0]
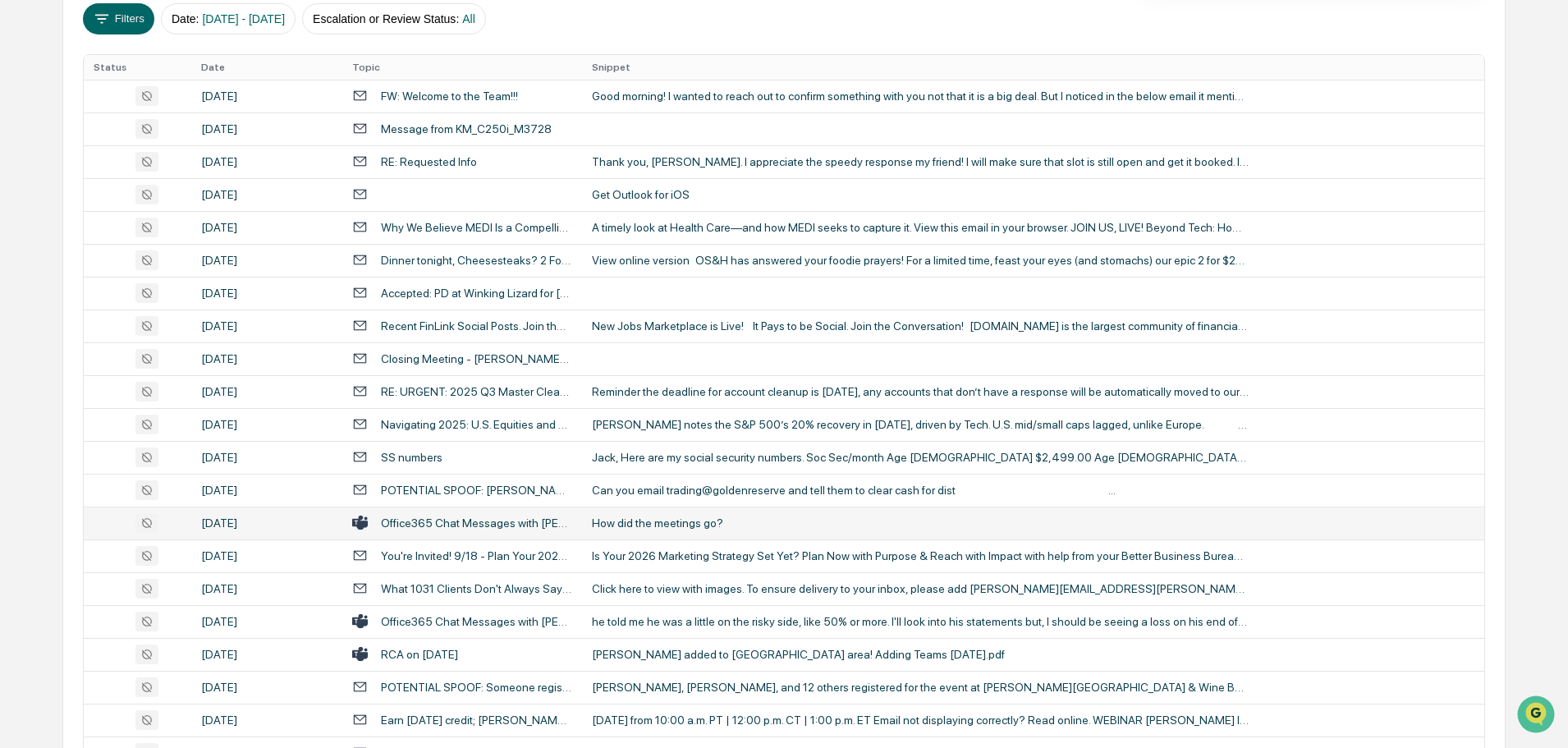
click at [602, 518] on div "How did the meetings go?" at bounding box center [920, 523] width 657 height 14
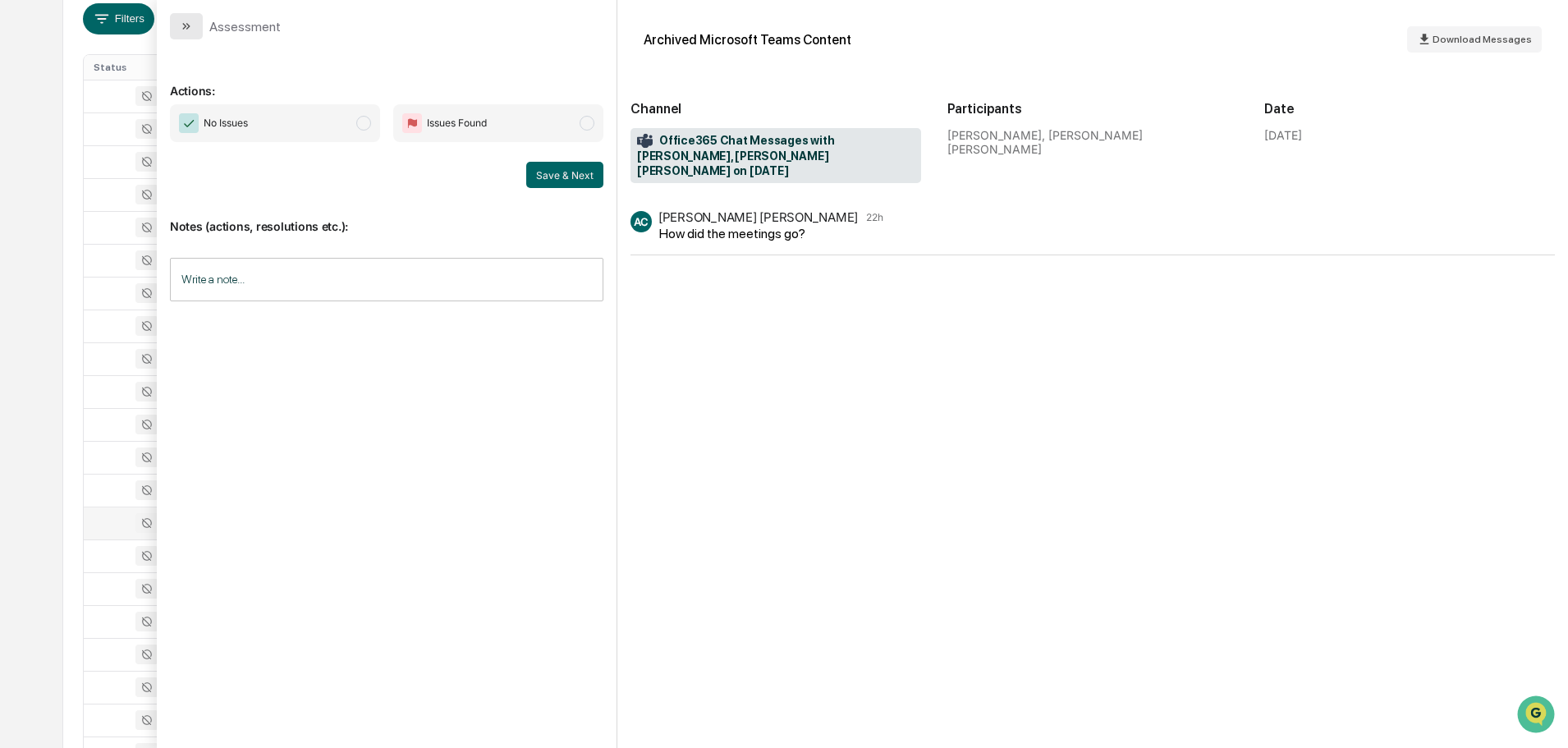
click at [180, 28] on icon "modal" at bounding box center [186, 26] width 14 height 14
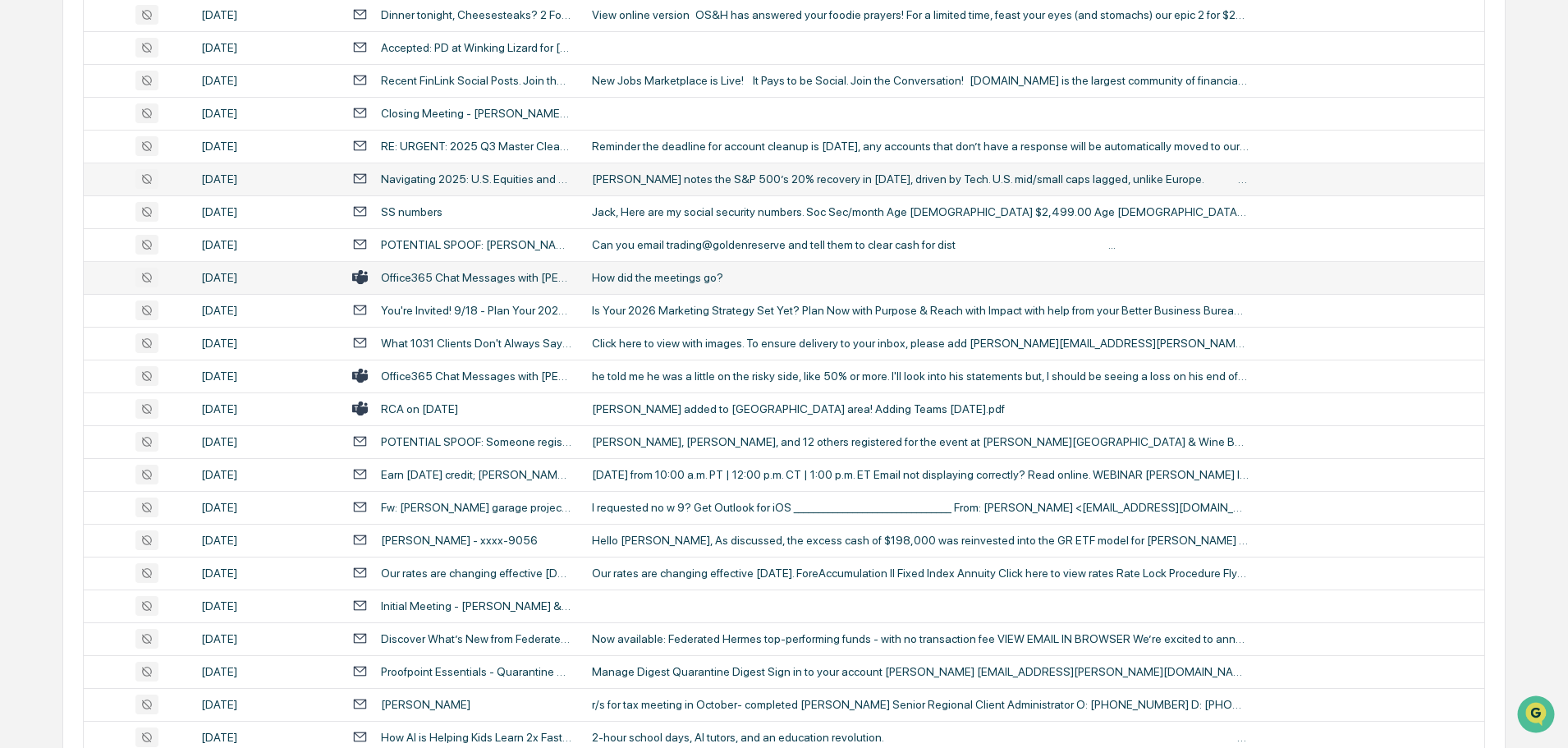
scroll to position [543, 0]
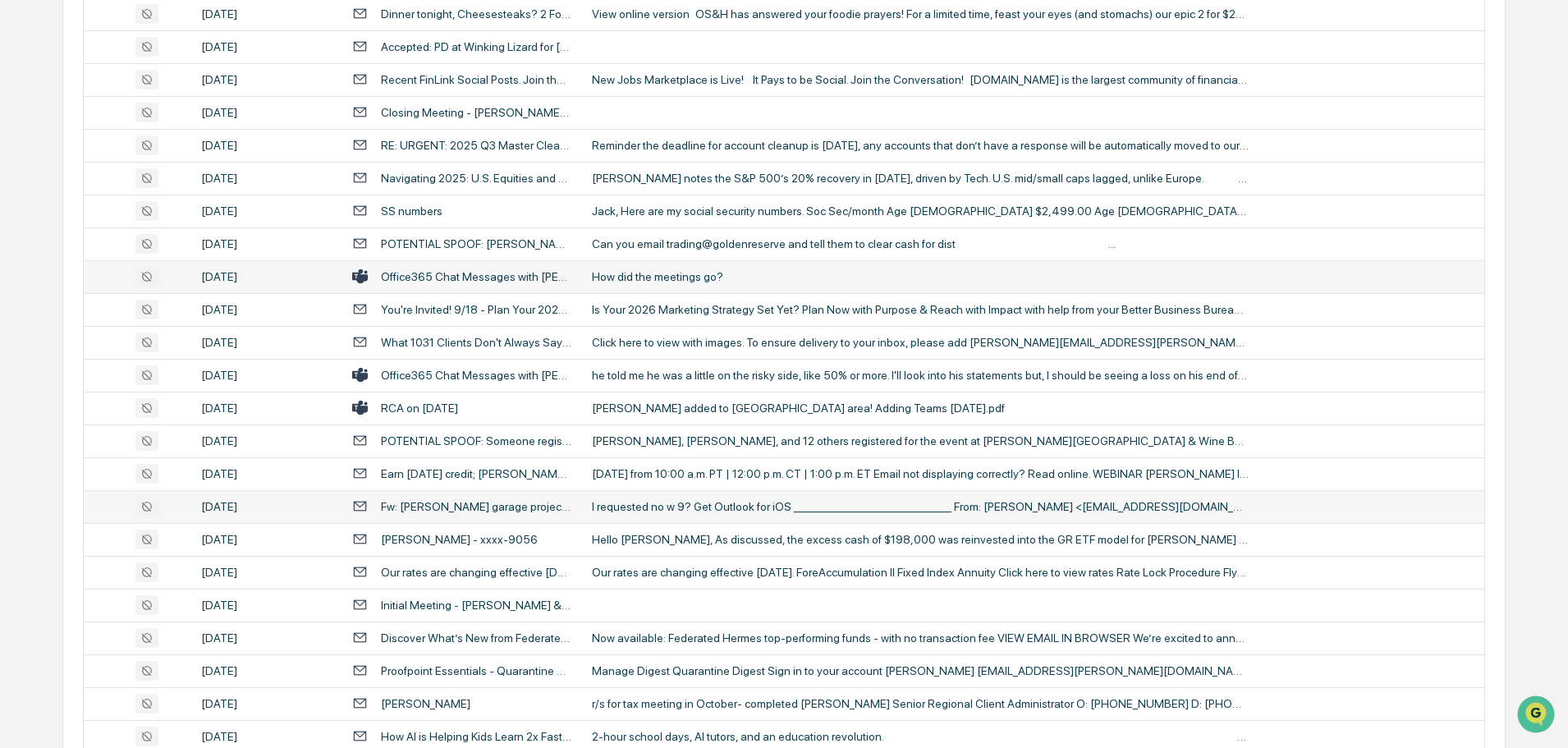
click at [647, 509] on div "I requested no w 9? Get Outlook for iOS ________________________________ From: …" at bounding box center [920, 507] width 657 height 14
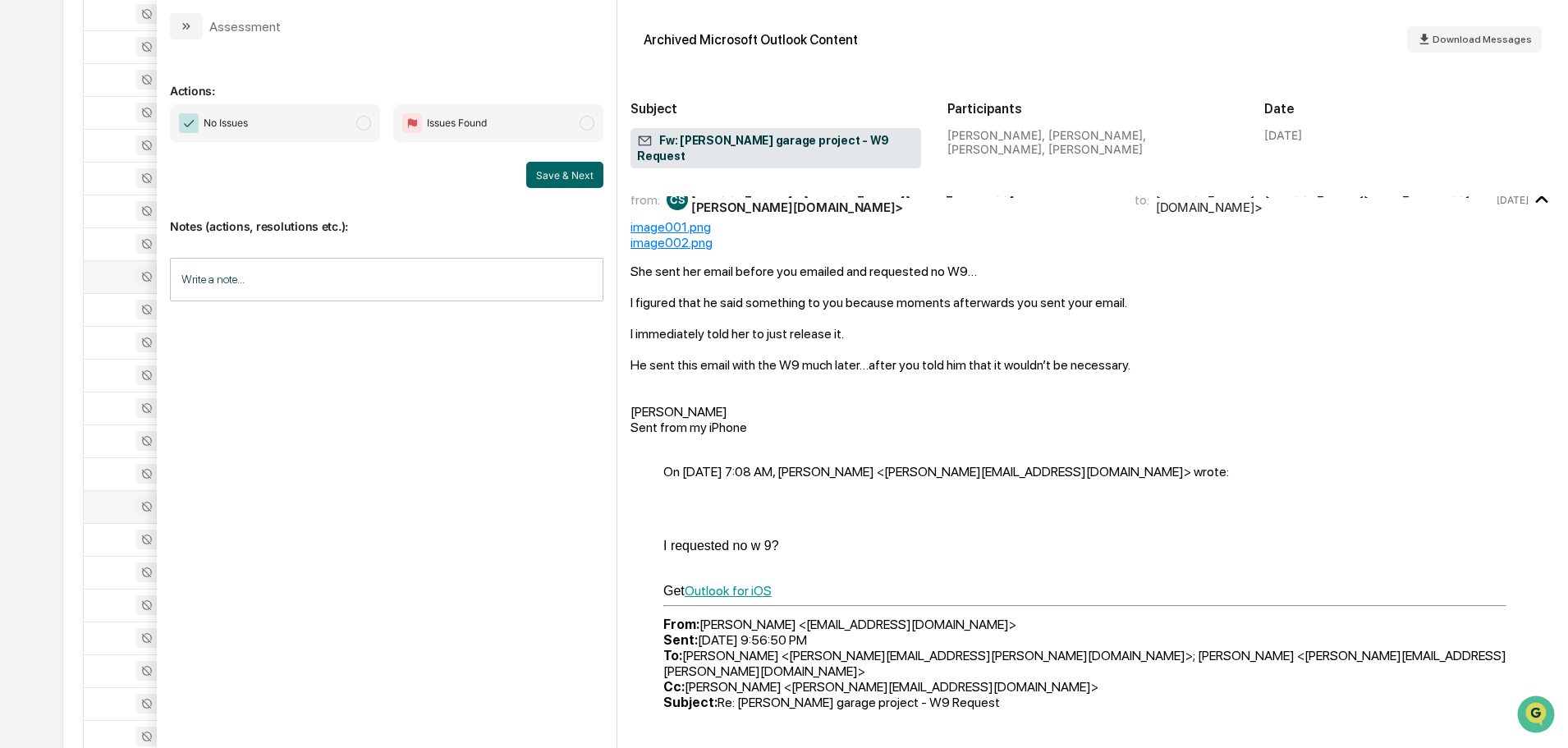
scroll to position [105, 0]
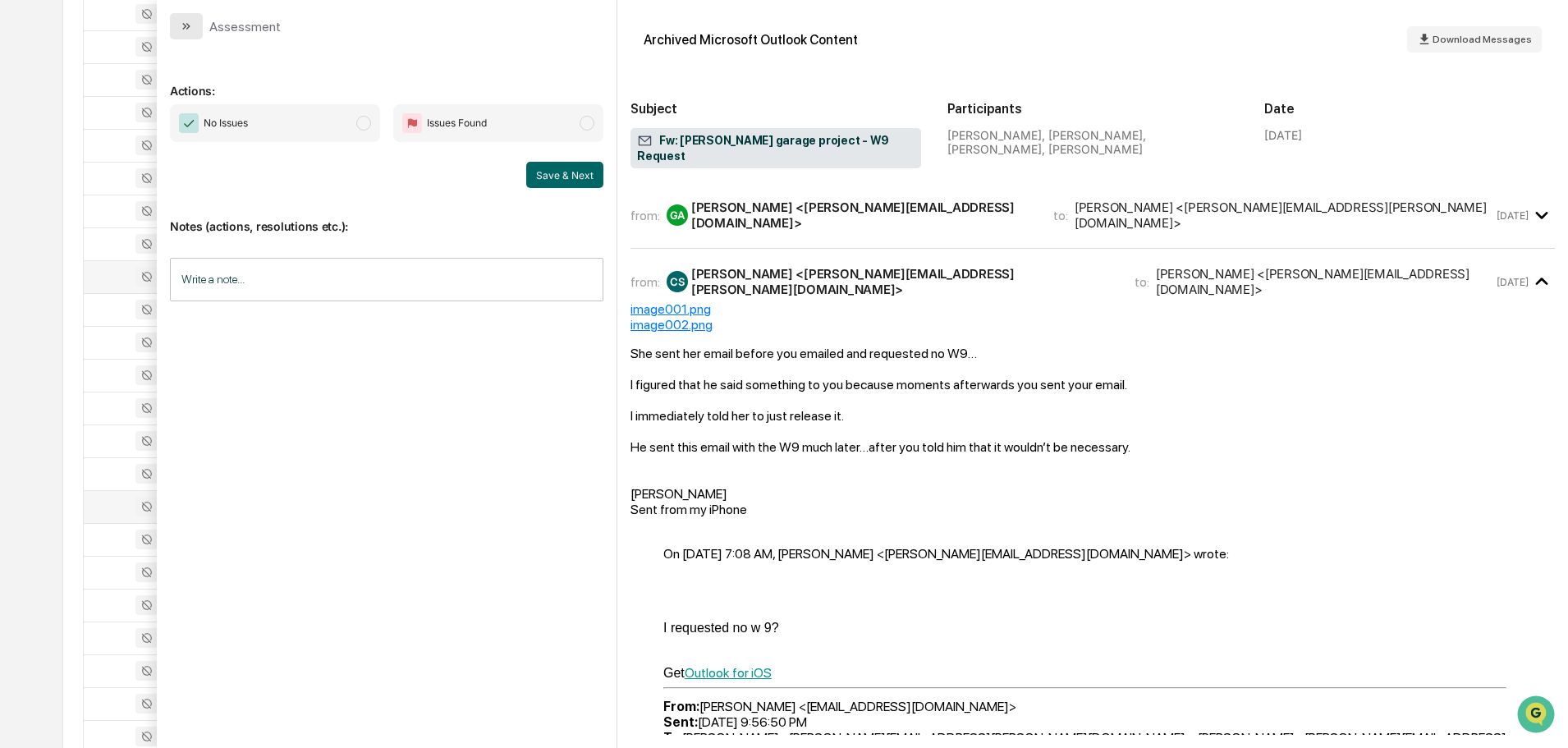
click at [194, 19] on button "modal" at bounding box center [186, 26] width 33 height 26
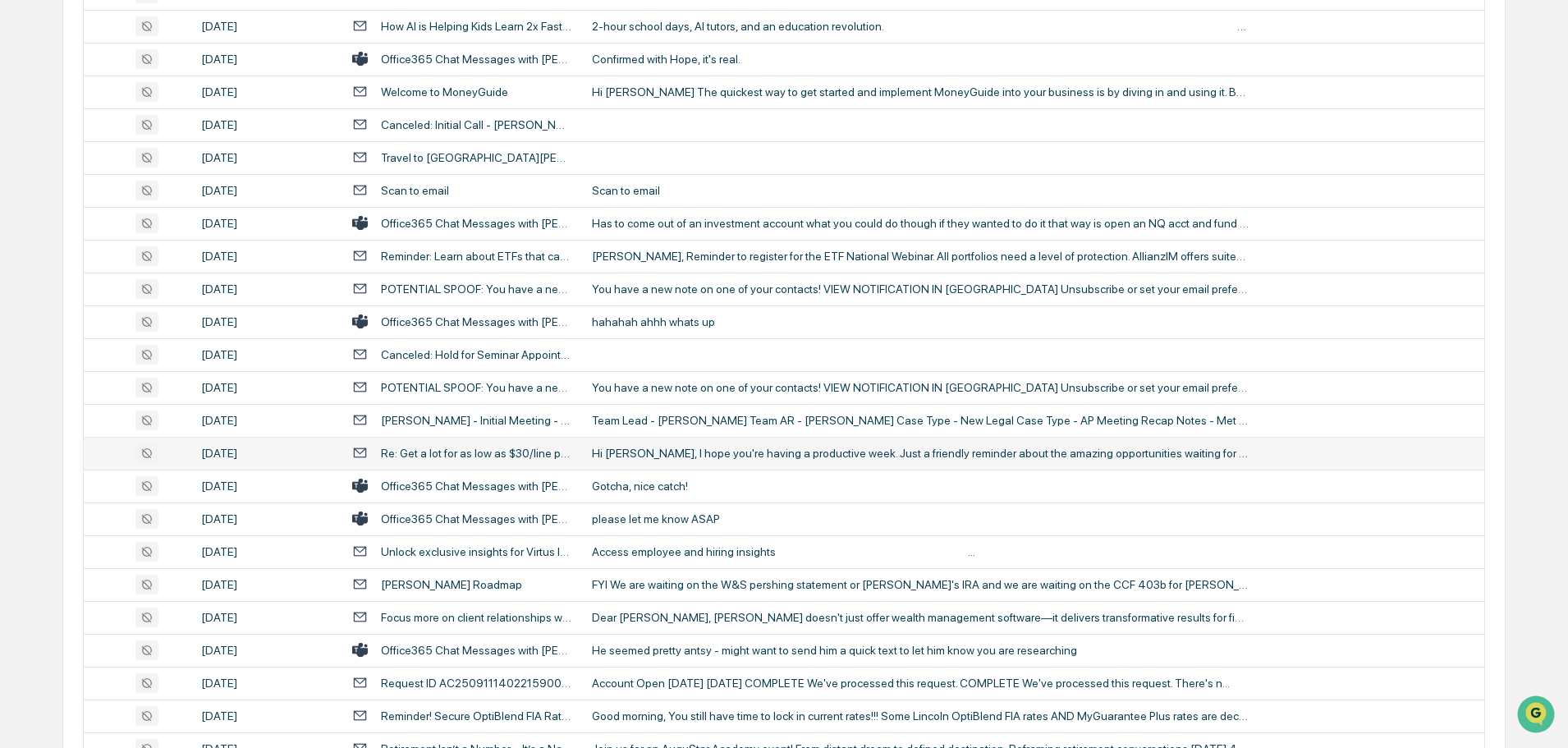
scroll to position [1282, 0]
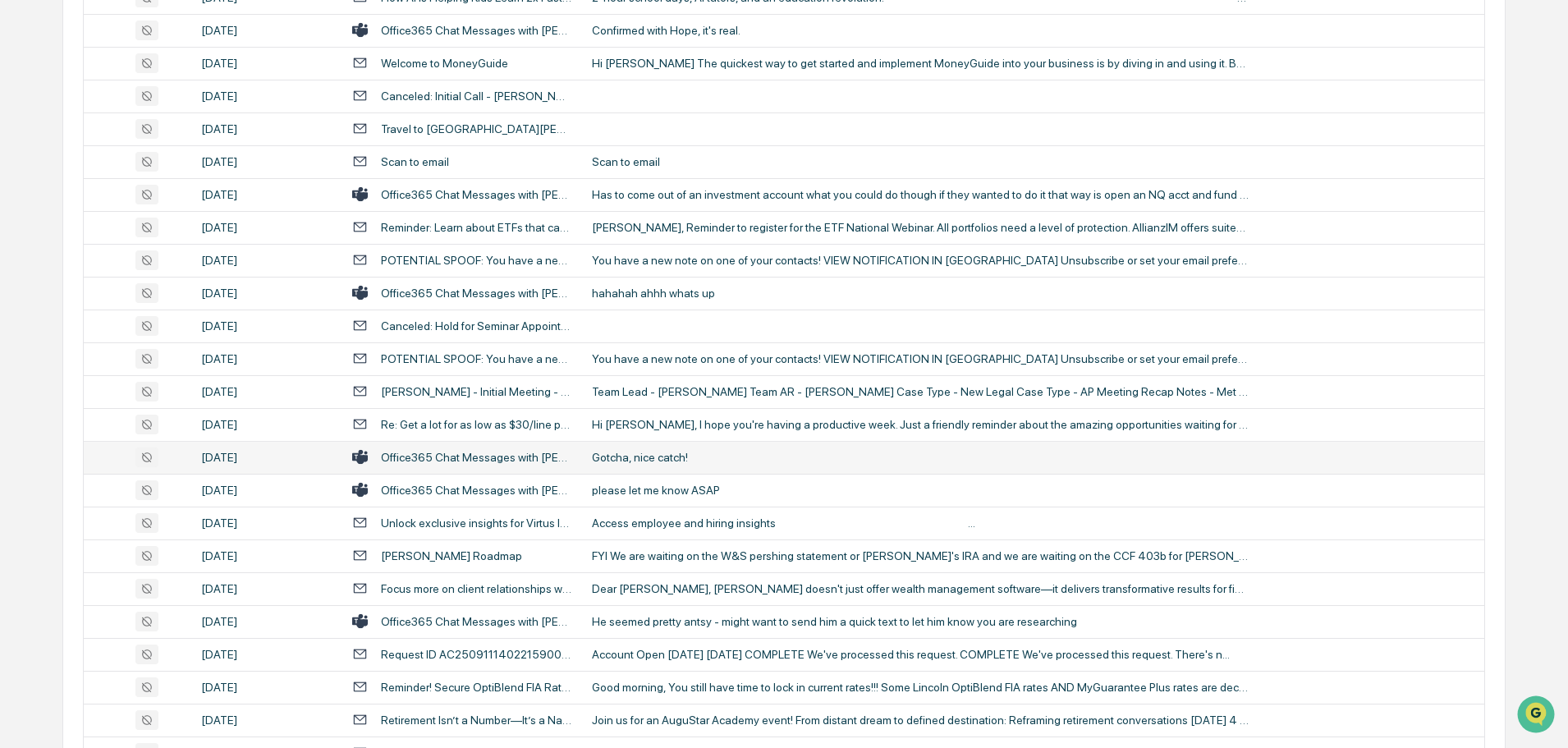
click at [639, 459] on div "Gotcha, nice catch!" at bounding box center [920, 457] width 657 height 14
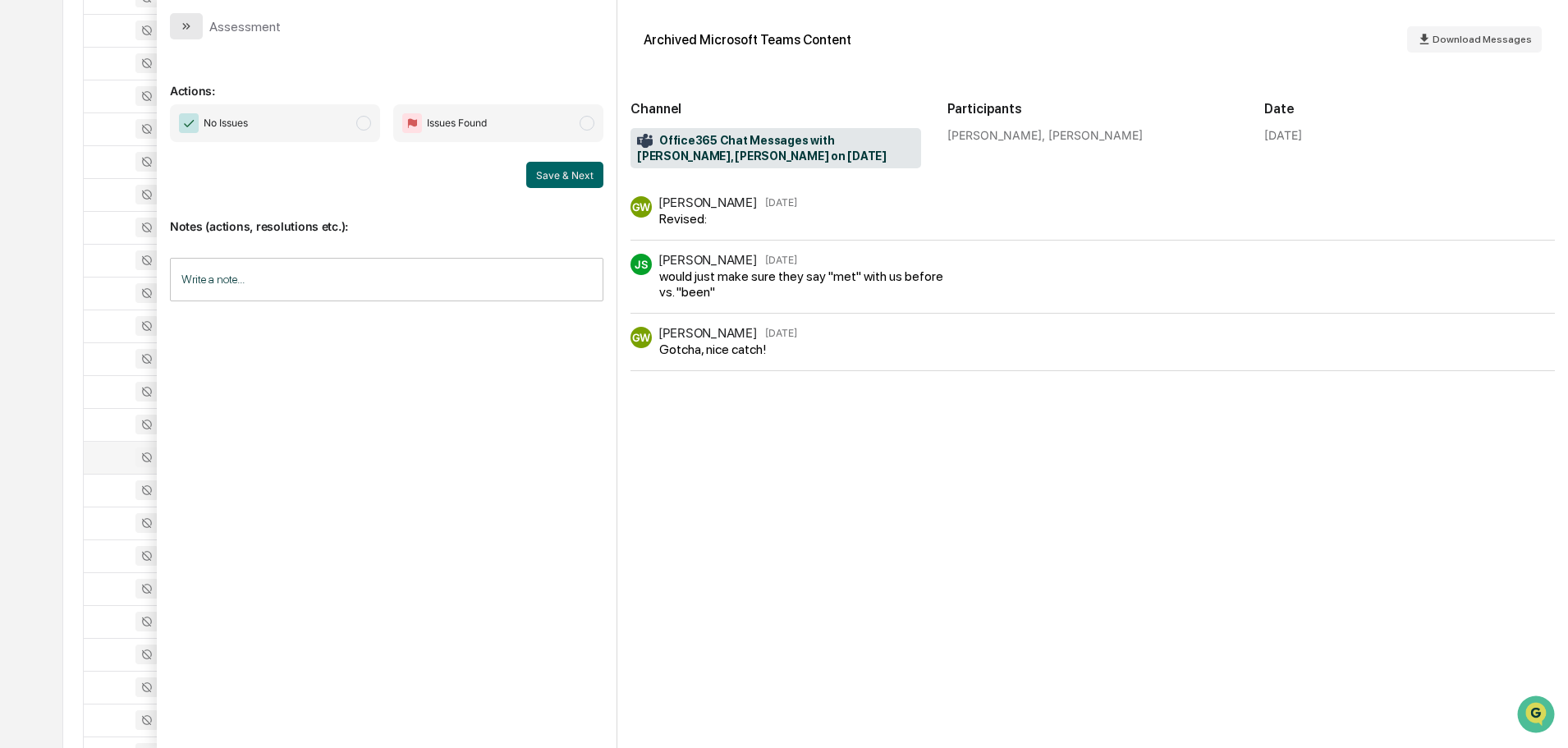
click at [192, 27] on icon "modal" at bounding box center [186, 26] width 14 height 14
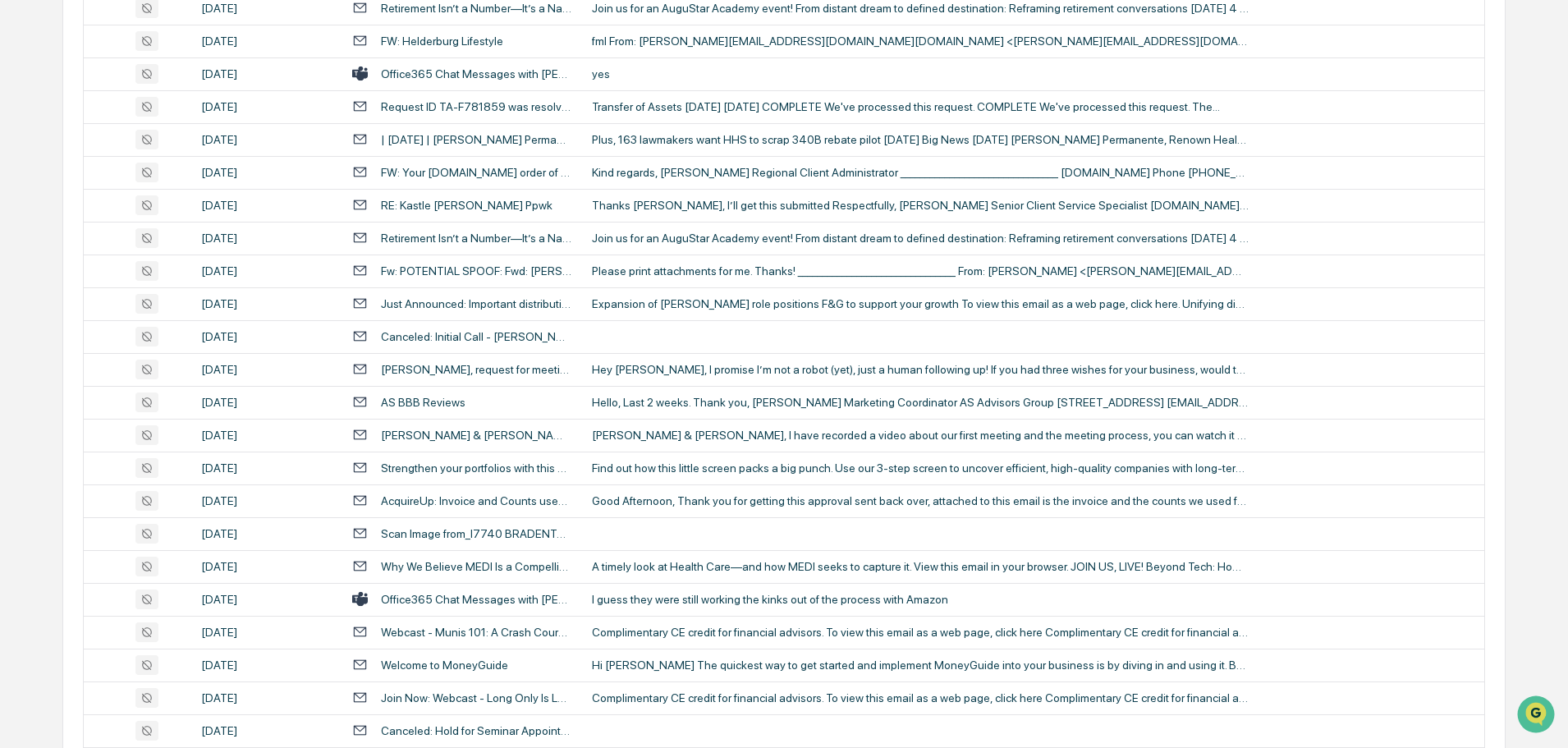
scroll to position [2020, 0]
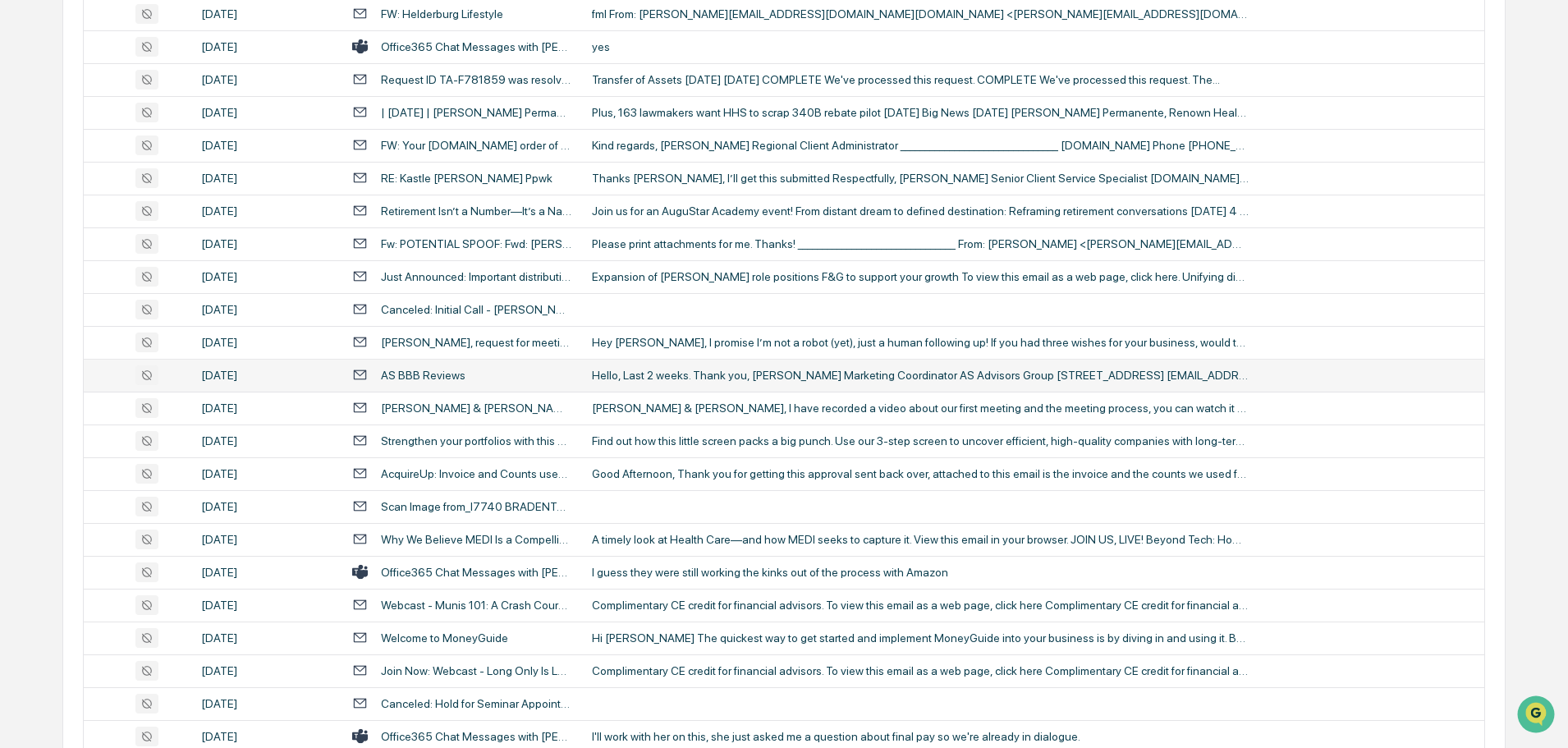
click at [672, 364] on td "Hello, Last 2 weeks. Thank you, [PERSON_NAME] Marketing Coordinator AS Advisors…" at bounding box center [1033, 374] width 902 height 33
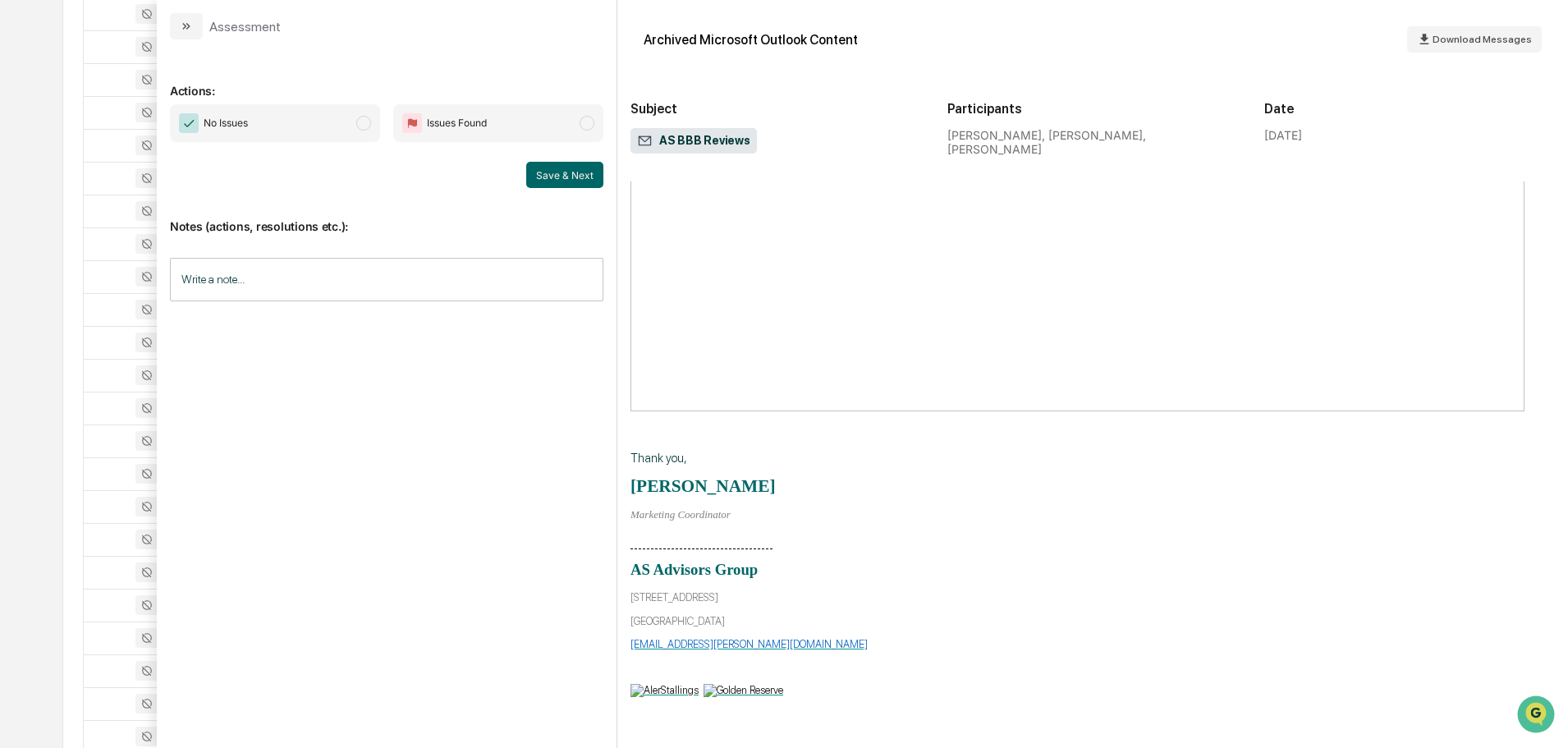
scroll to position [47, 0]
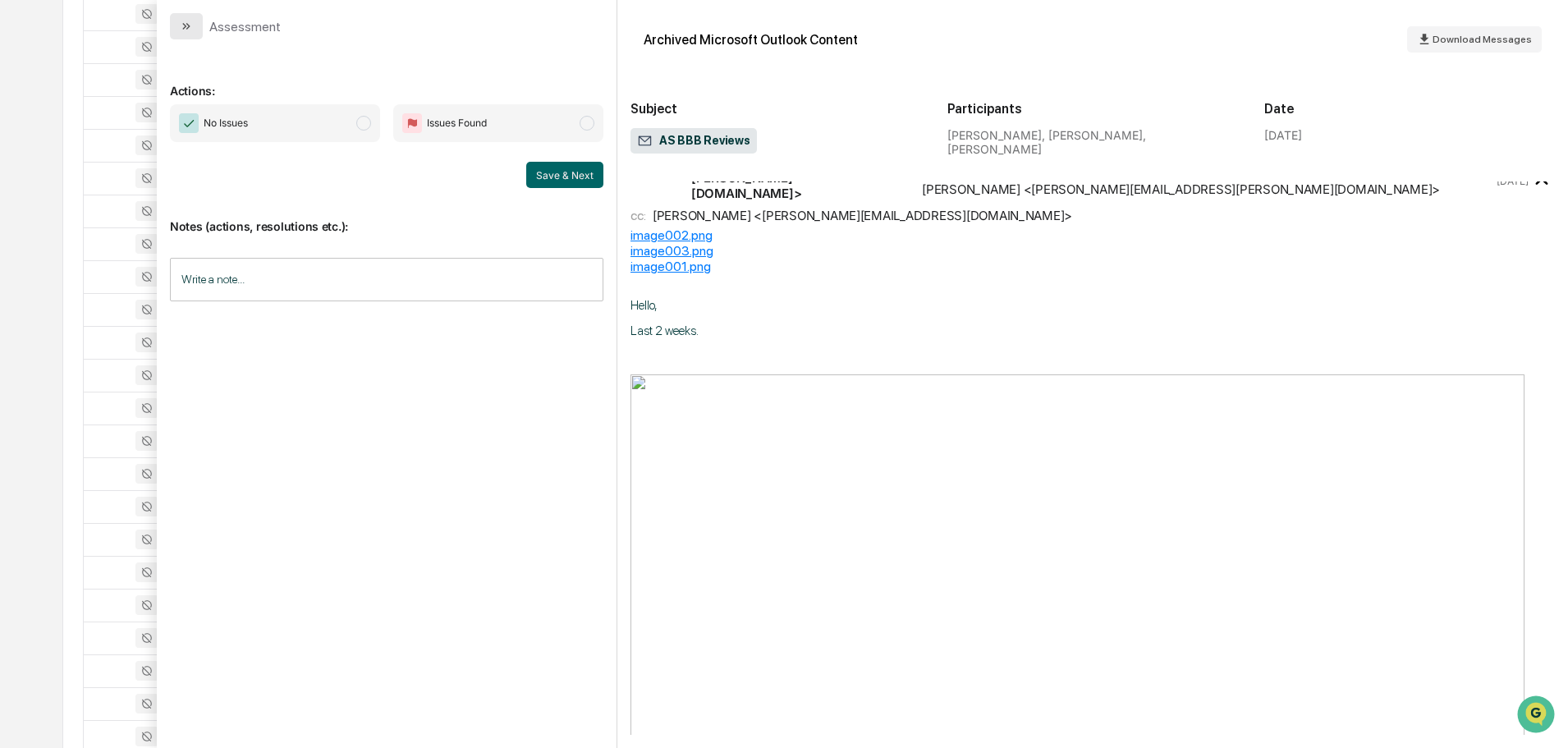
click at [197, 22] on button "modal" at bounding box center [186, 26] width 33 height 26
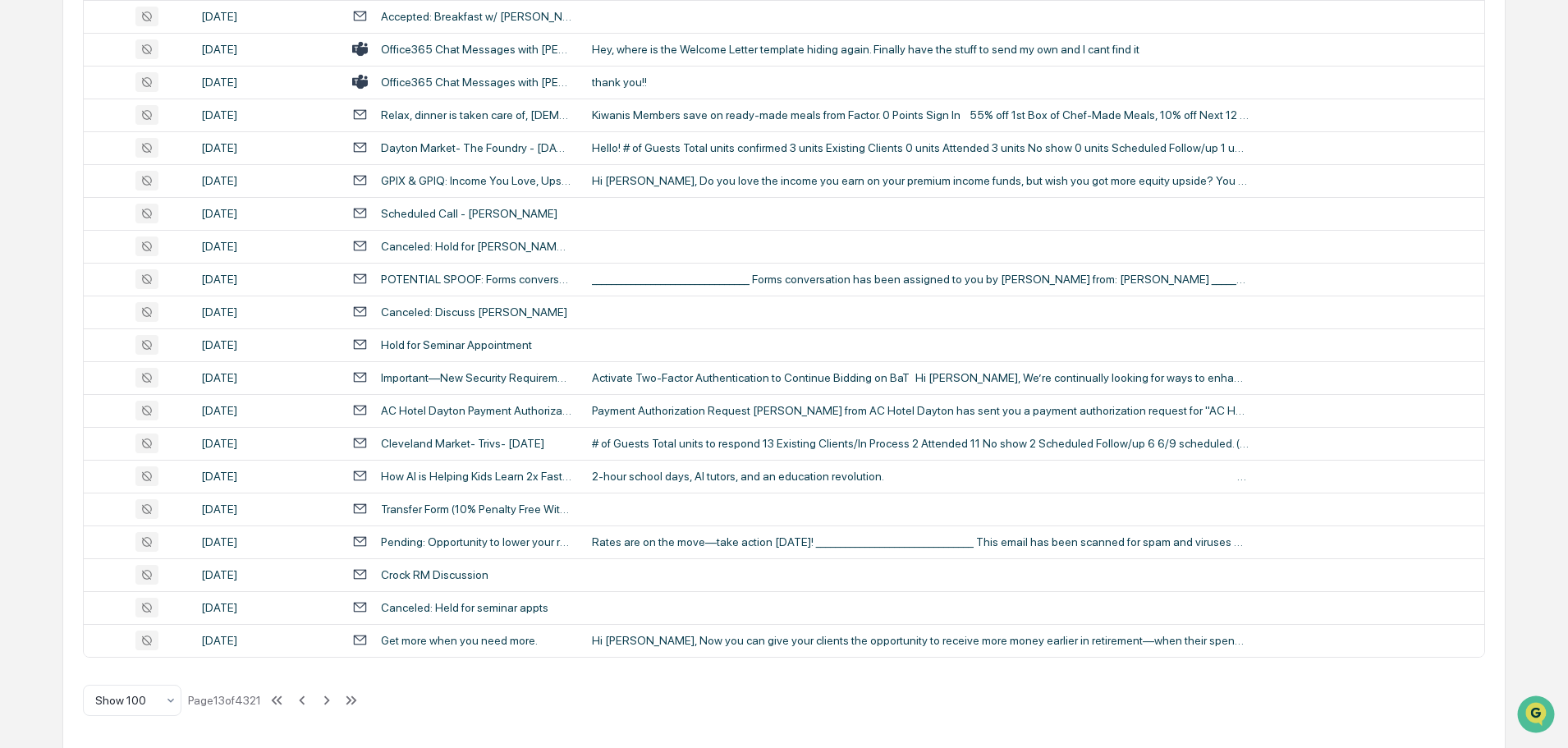
scroll to position [3006, 0]
click at [330, 699] on icon at bounding box center [326, 697] width 18 height 18
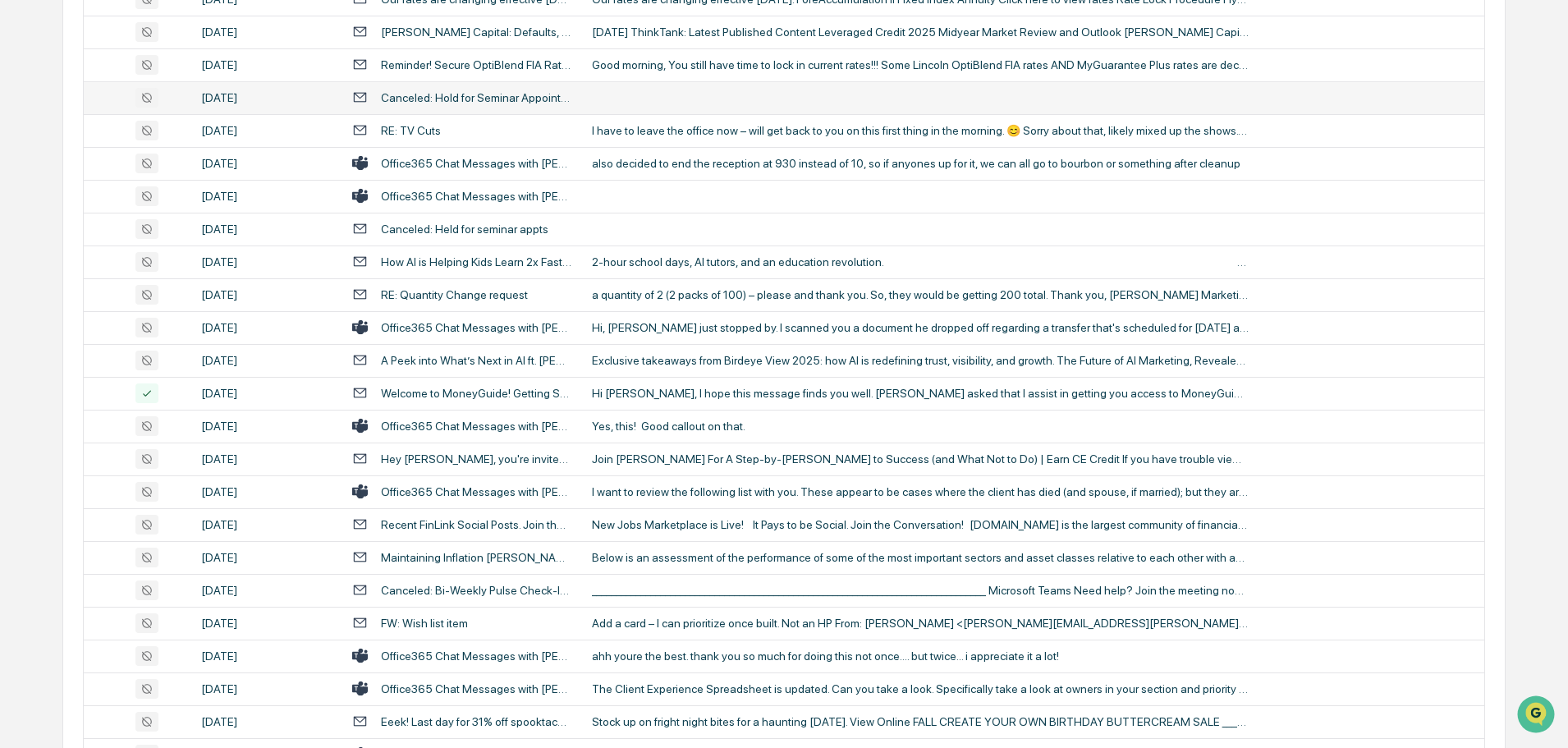
scroll to position [739, 0]
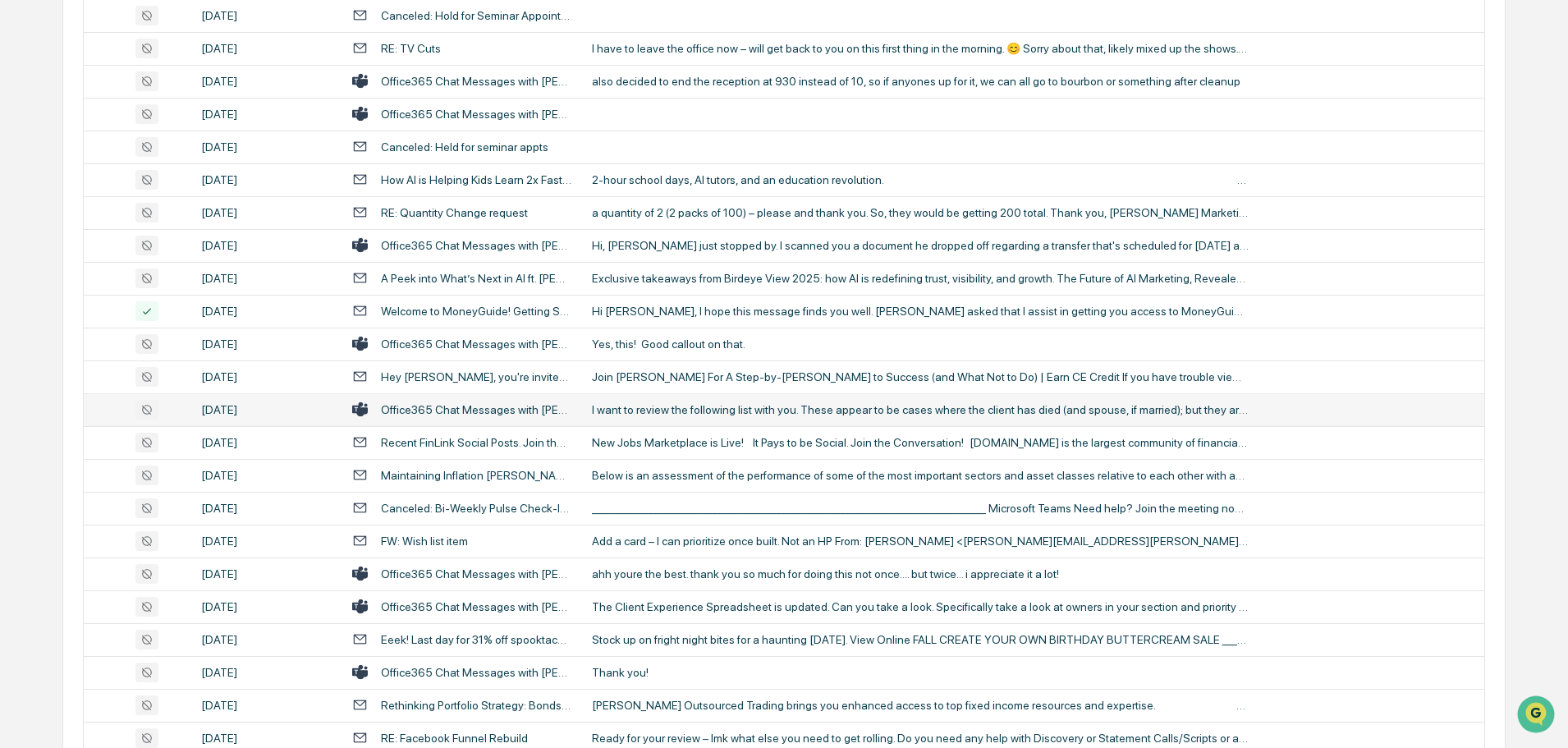
click at [773, 414] on div "I want to review the following list with you. These appear to be cases where th…" at bounding box center [920, 410] width 657 height 14
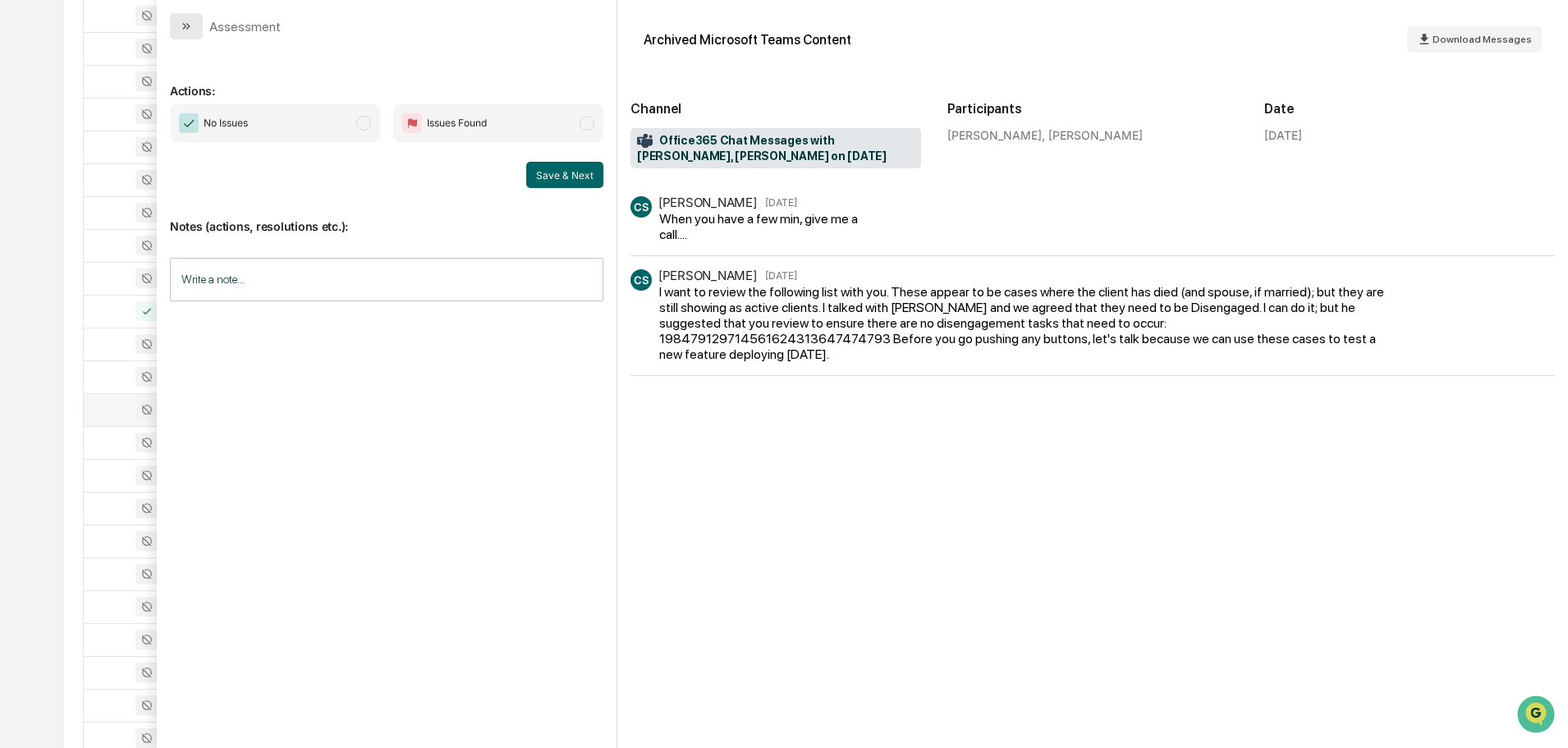
click at [193, 26] on button "modal" at bounding box center [186, 26] width 33 height 26
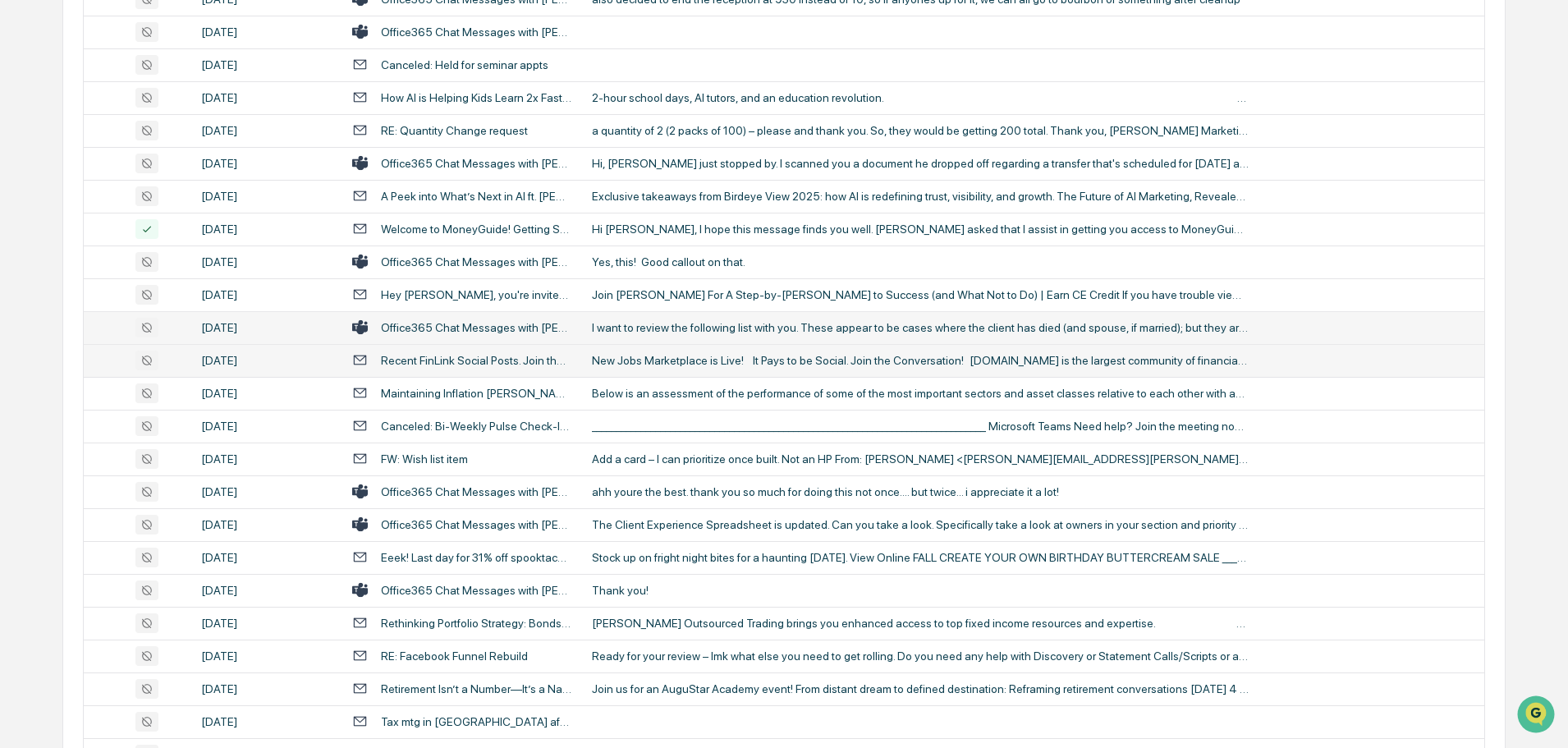
scroll to position [903, 0]
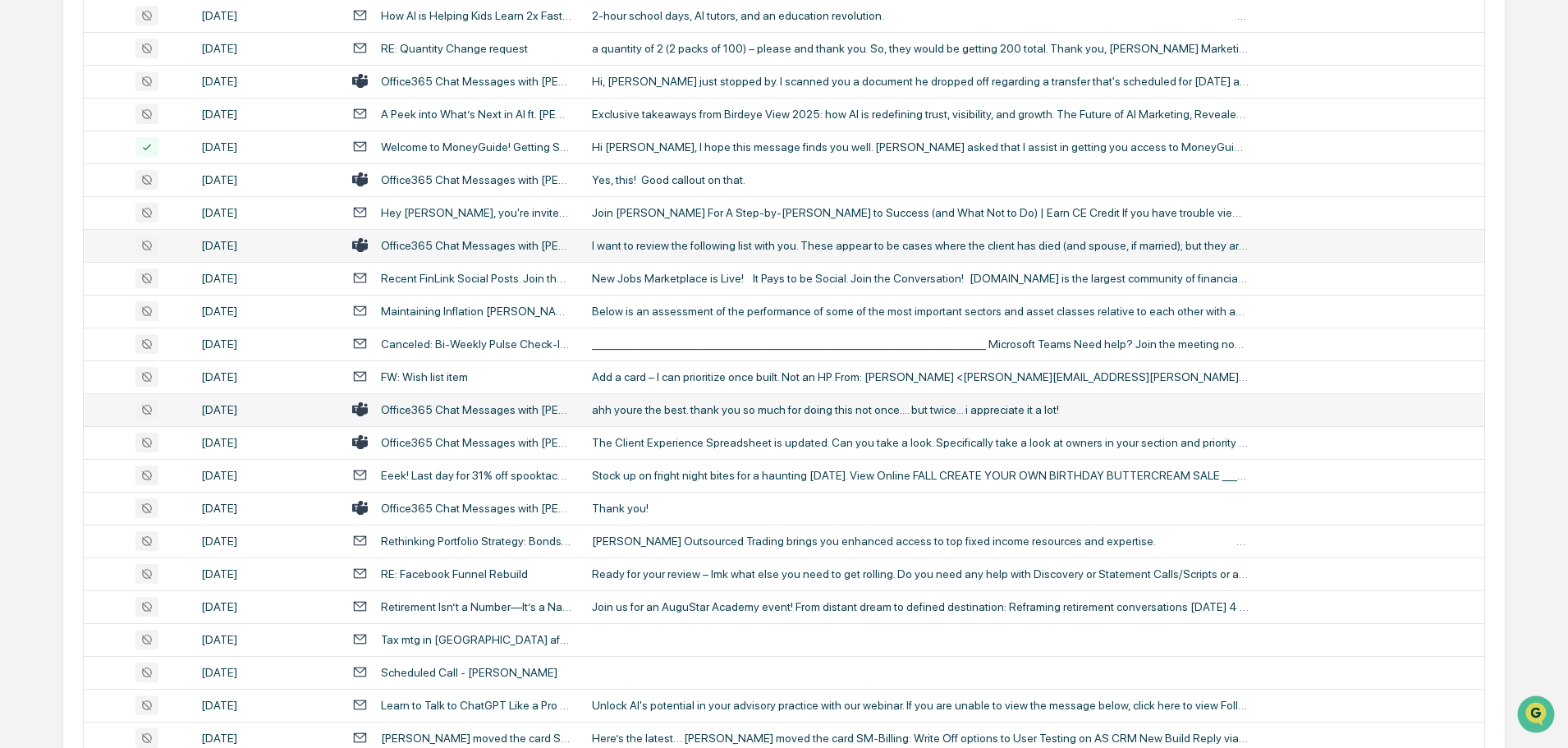
click at [651, 404] on div "ahh youre the best. thank you so much for doing this not once.... but twice... …" at bounding box center [920, 410] width 657 height 14
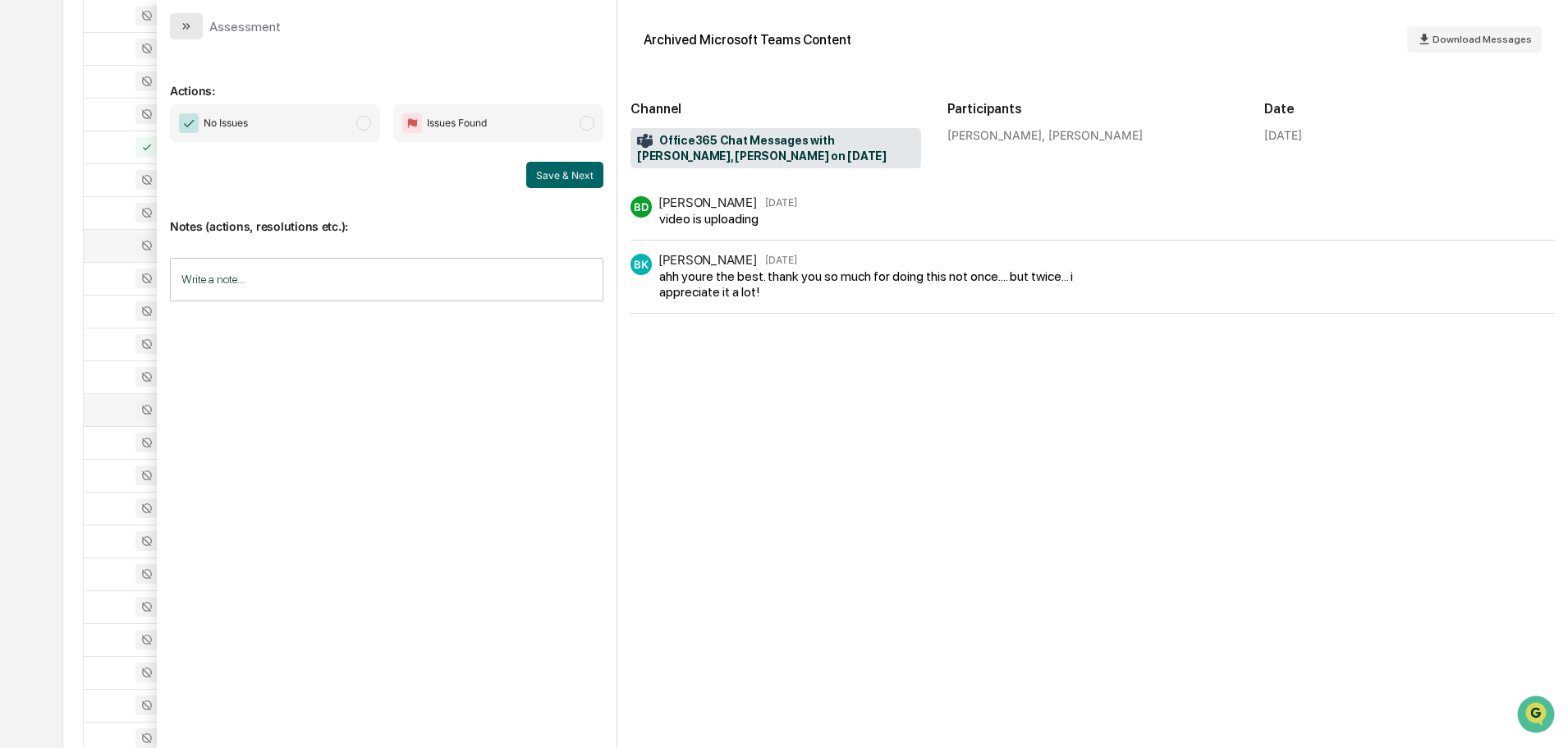
click at [187, 26] on icon "modal" at bounding box center [186, 26] width 14 height 14
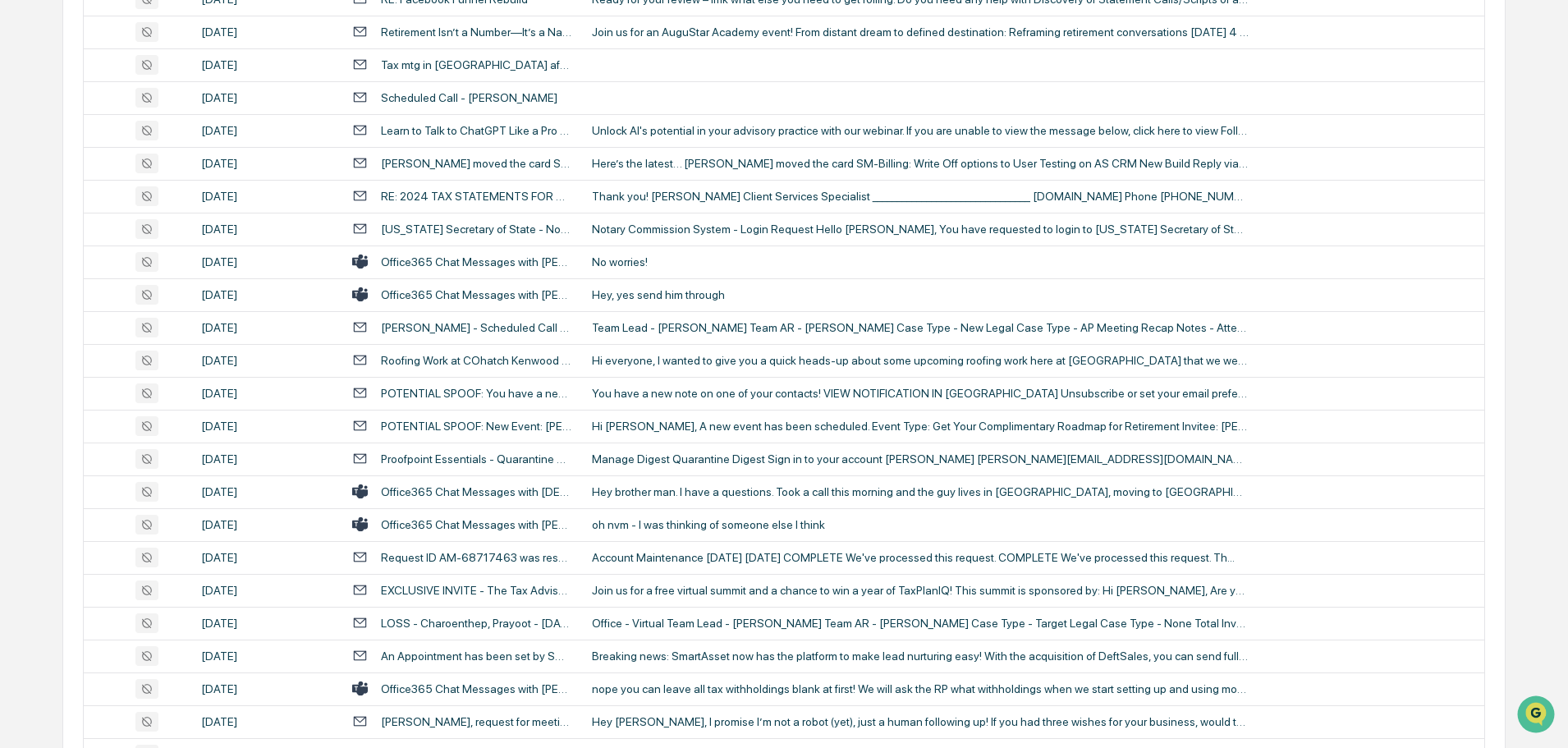
scroll to position [1560, 0]
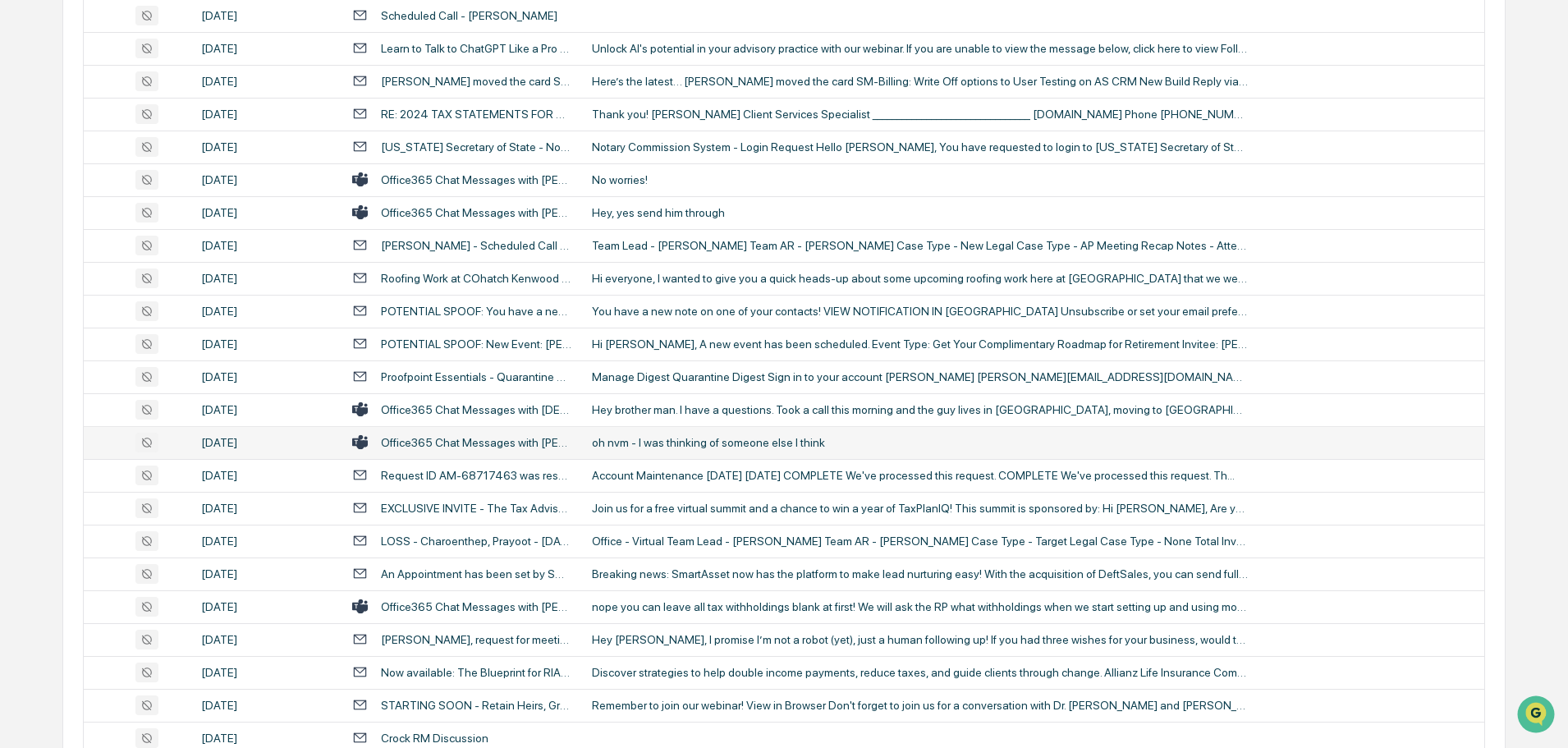
click at [640, 435] on div "oh nvm - I was thinking of someone else I think" at bounding box center [920, 442] width 657 height 14
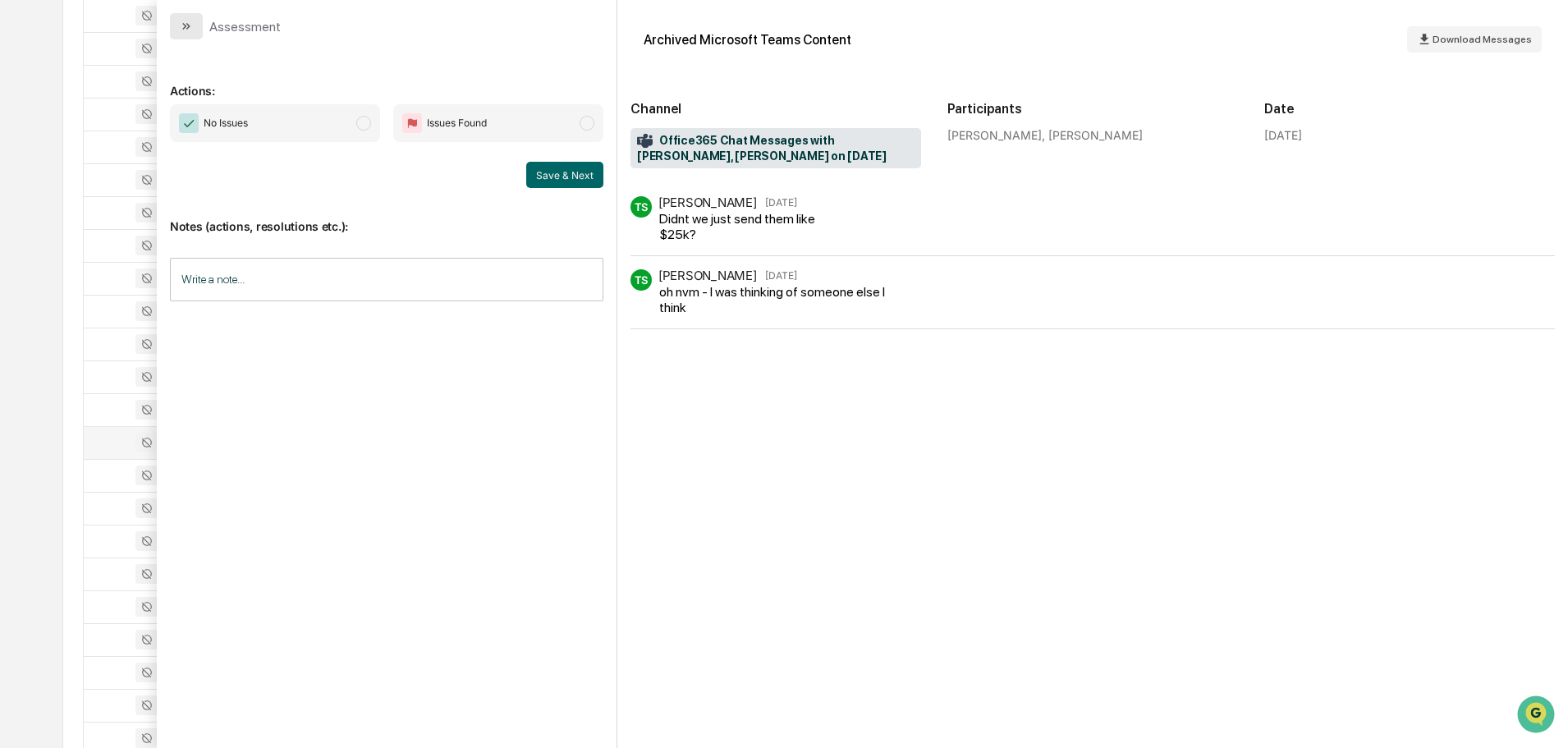
click at [197, 23] on button "modal" at bounding box center [186, 26] width 33 height 26
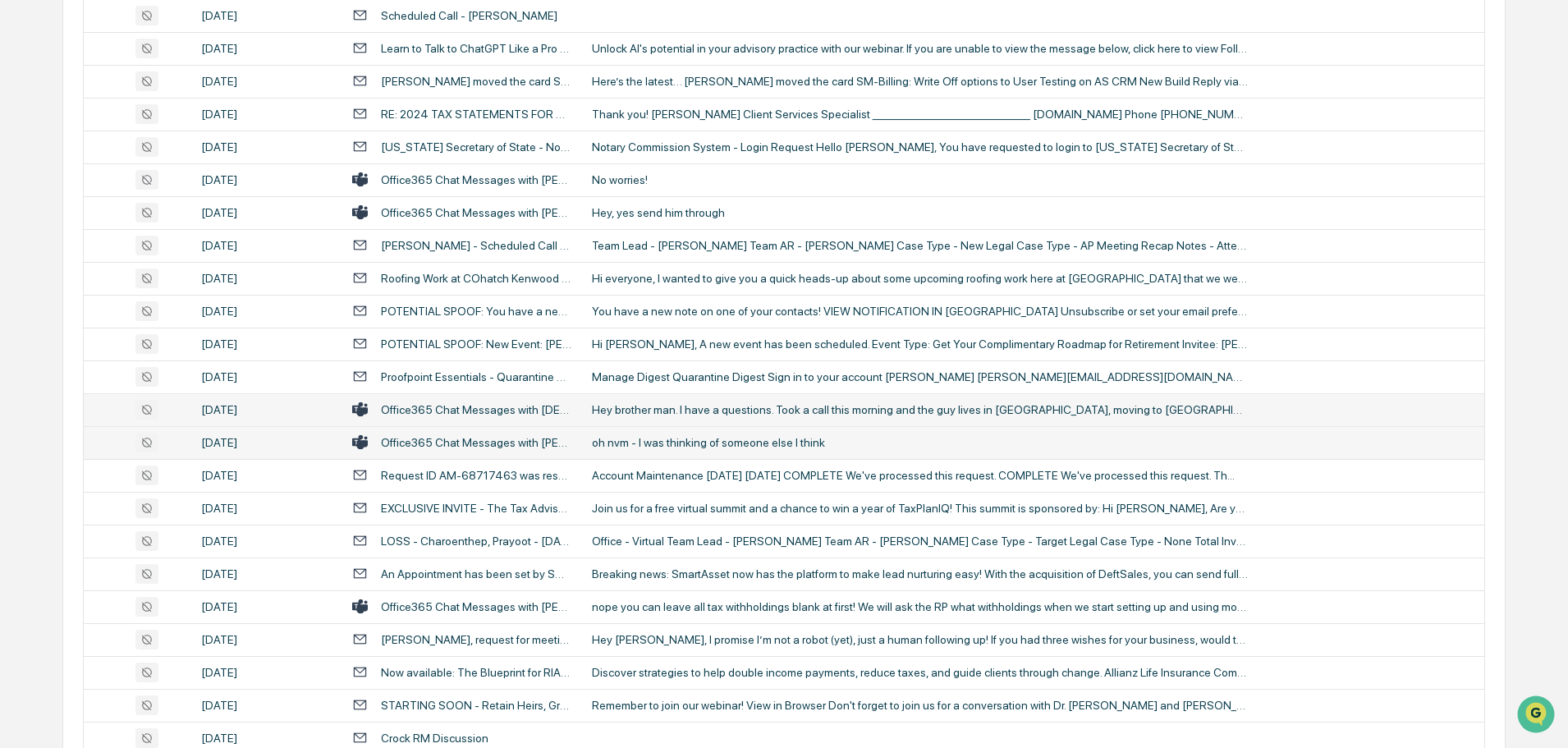
click at [632, 414] on div "Hey brother man. I have a questions. Took a call this morning and the guy lives…" at bounding box center [920, 410] width 657 height 14
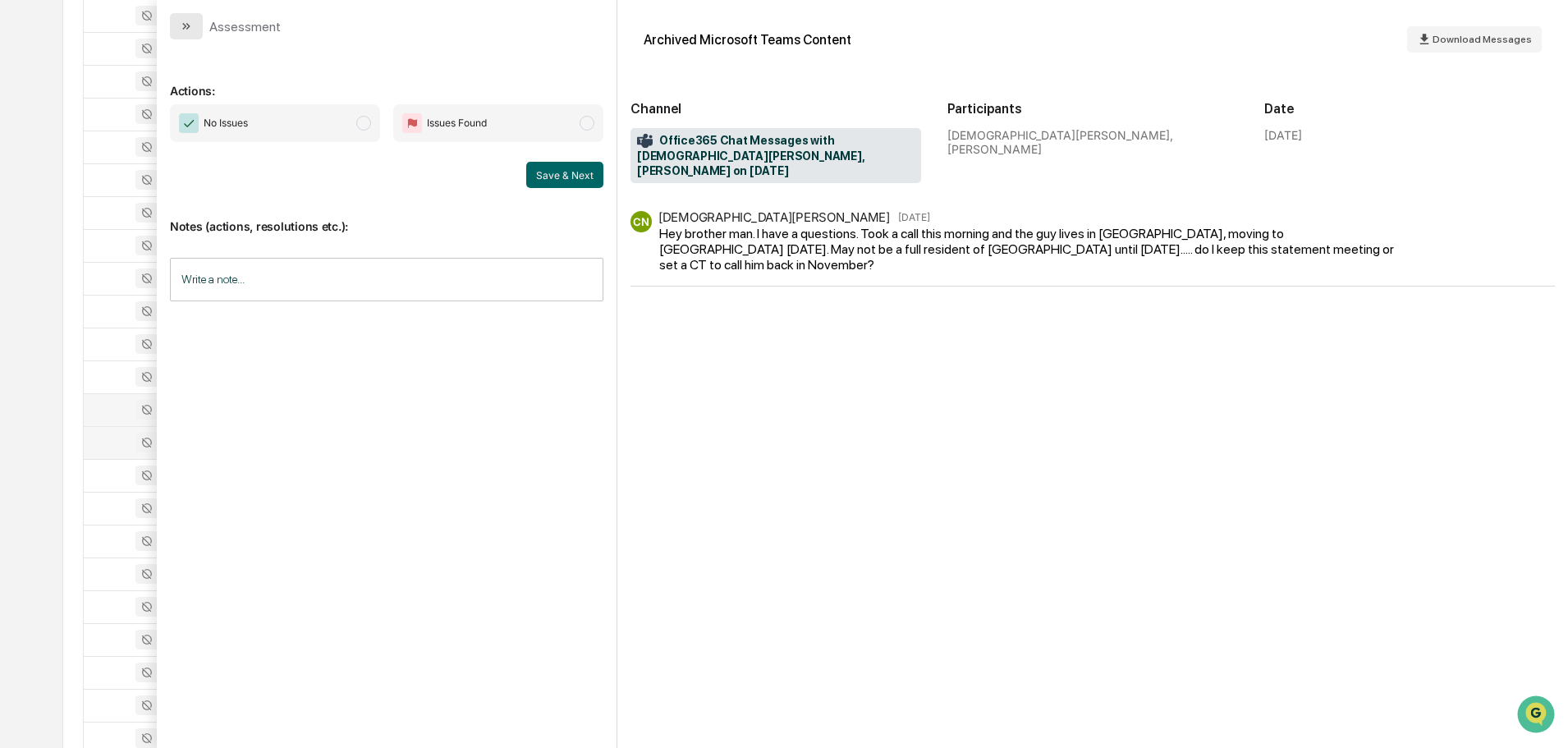
click at [184, 26] on icon "modal" at bounding box center [186, 26] width 14 height 14
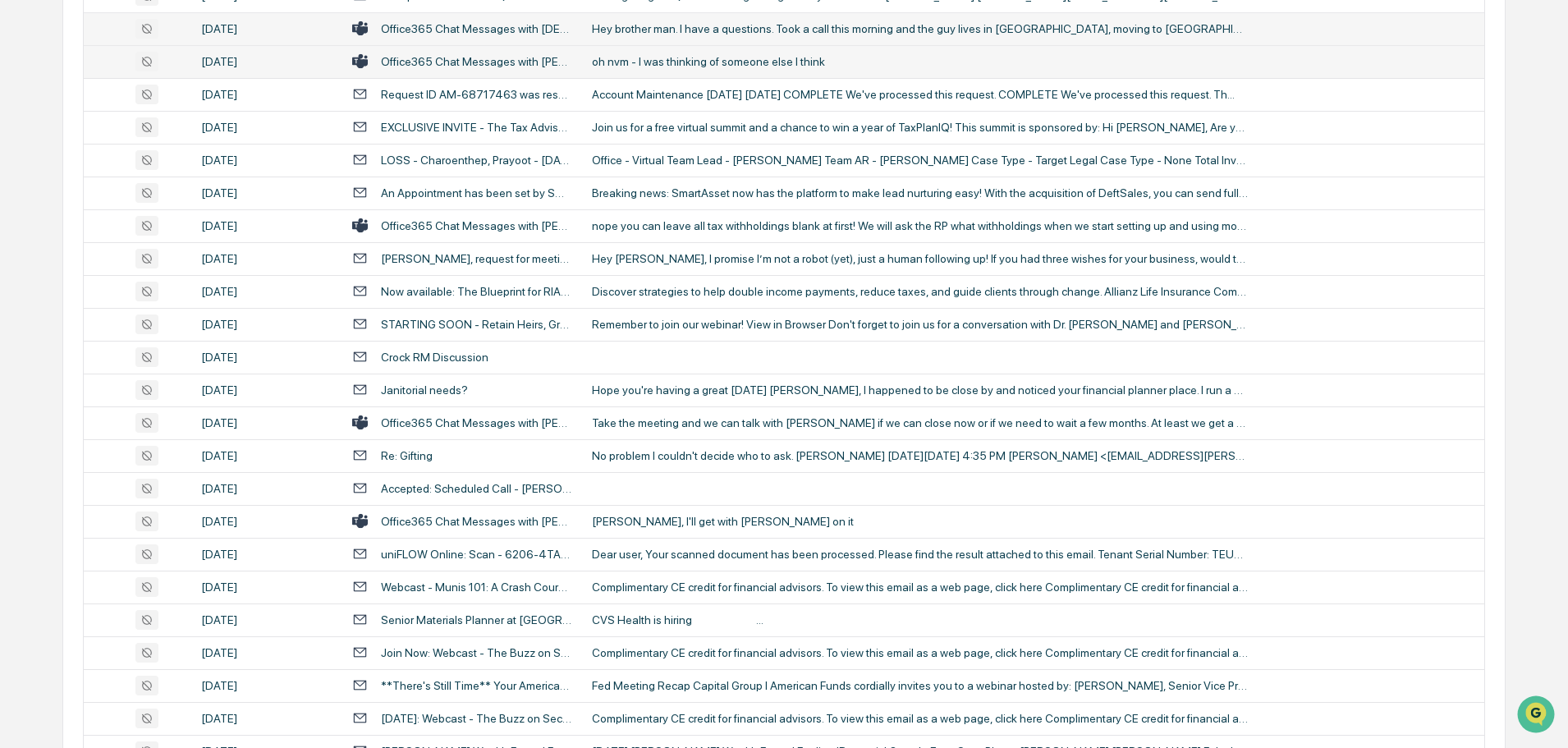
scroll to position [1970, 0]
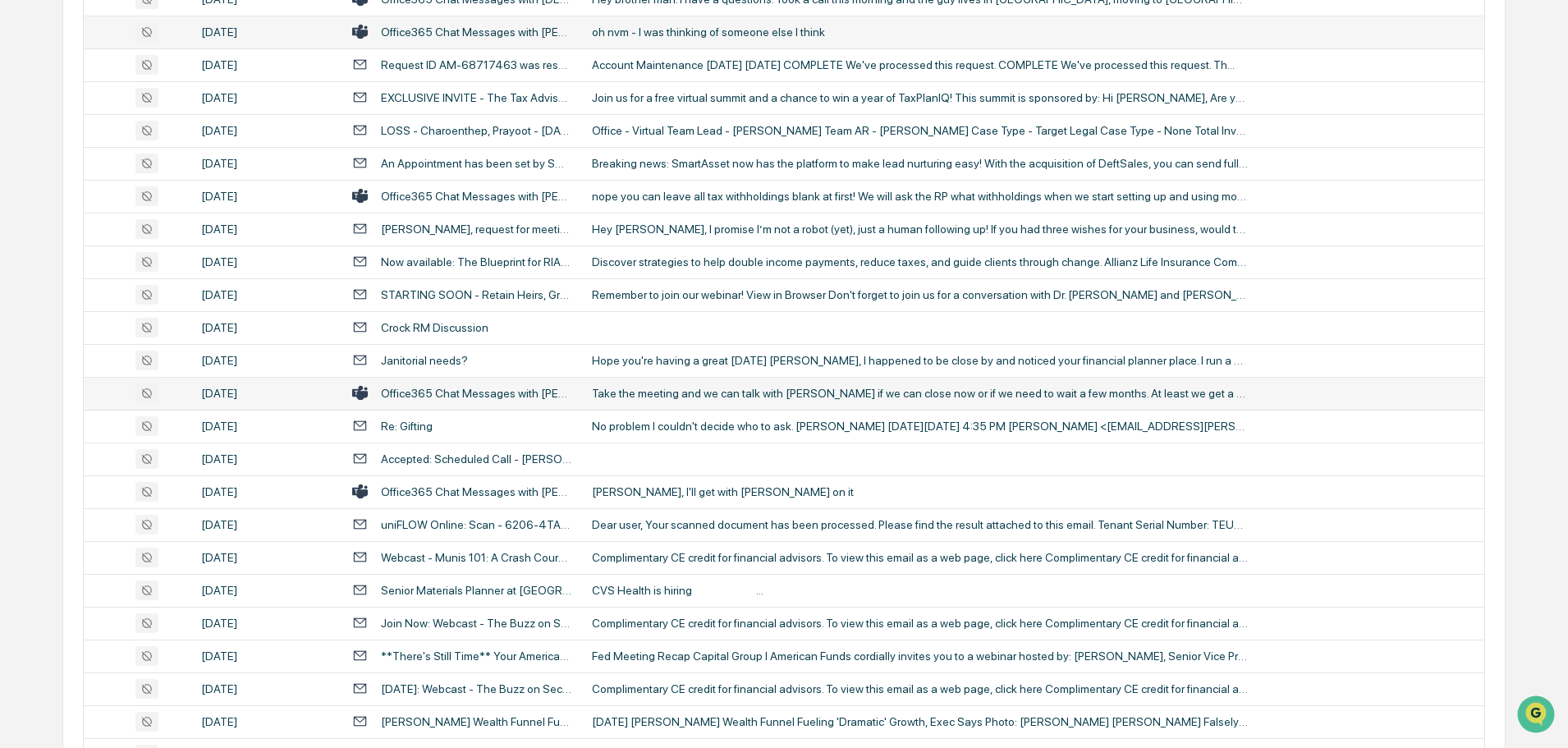
click at [653, 383] on td "Take the meeting and we can talk with [PERSON_NAME] if we can close now or if w…" at bounding box center [1033, 393] width 902 height 33
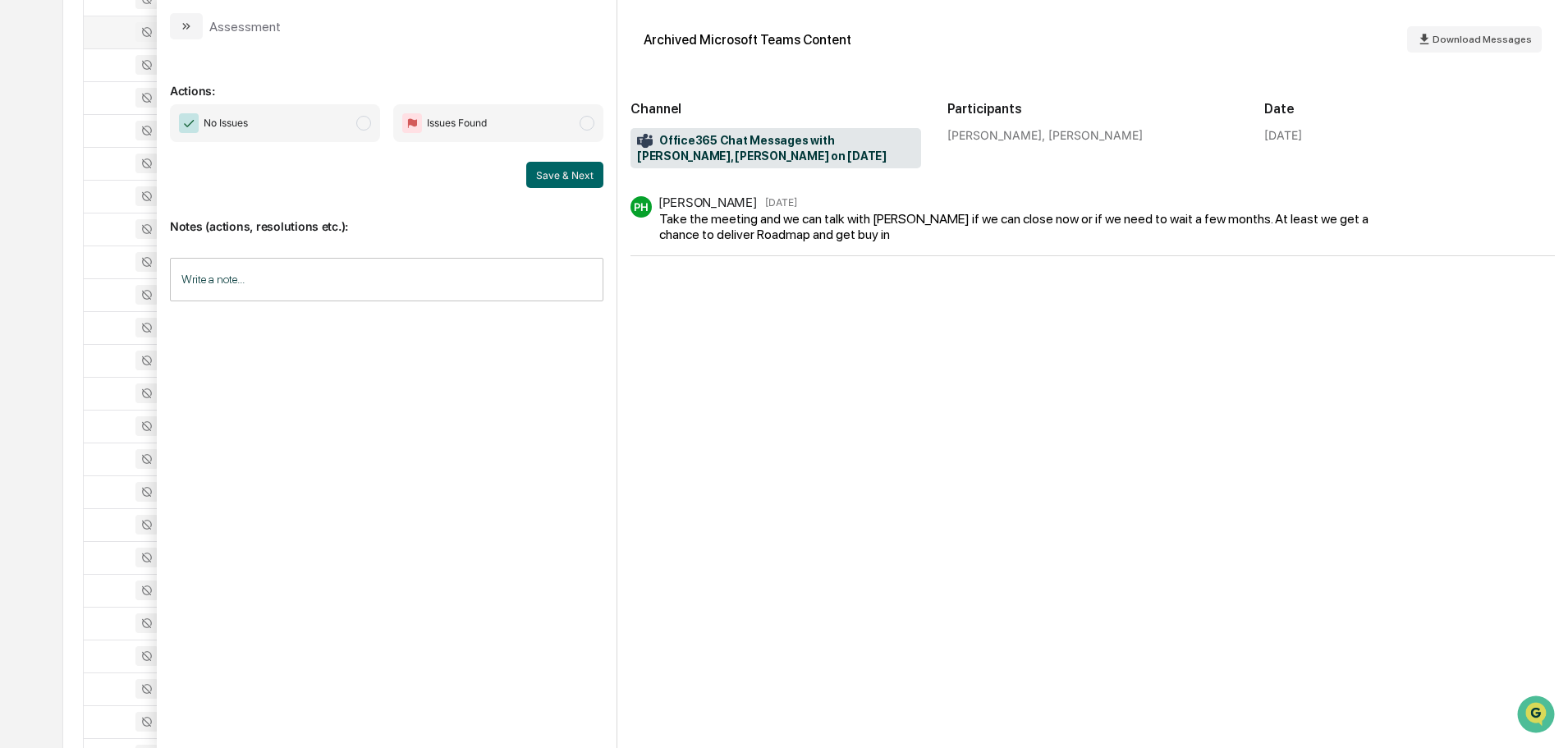
click at [202, 20] on div "Assessment" at bounding box center [225, 26] width 111 height 26
click at [195, 30] on button "modal" at bounding box center [186, 26] width 33 height 26
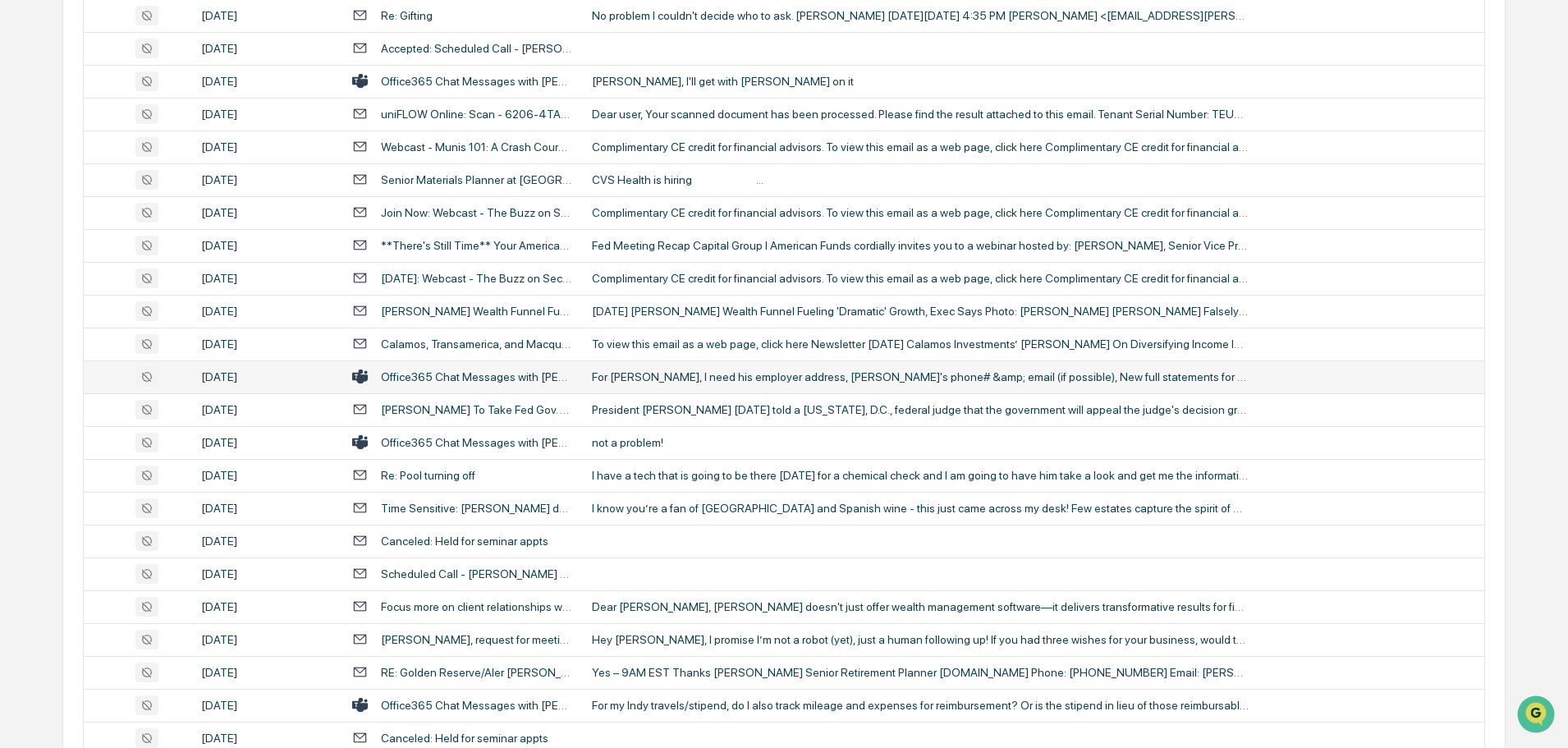
scroll to position [2463, 0]
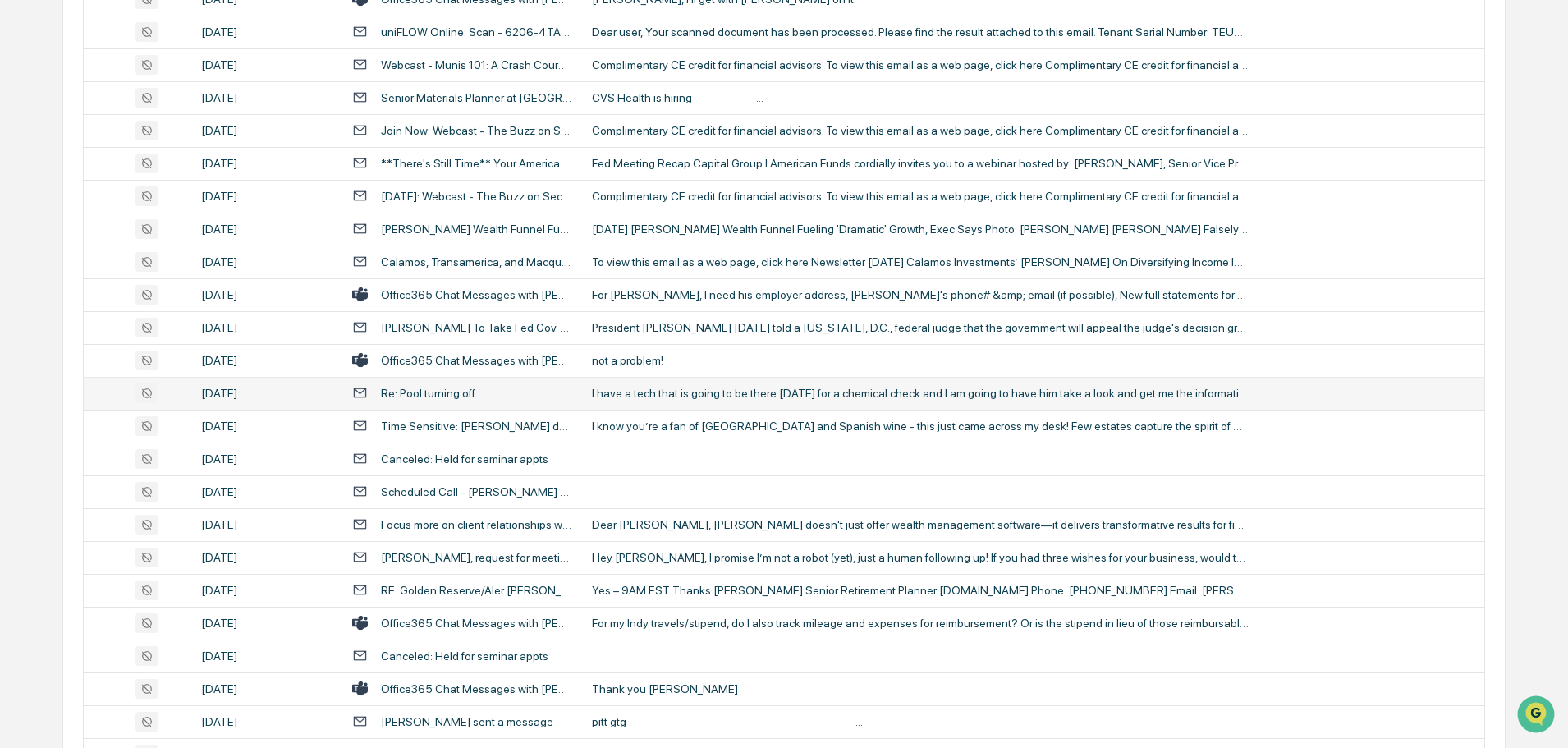
click at [690, 388] on div "I have a tech that is going to be there [DATE] for a chemical check and I am go…" at bounding box center [920, 393] width 657 height 14
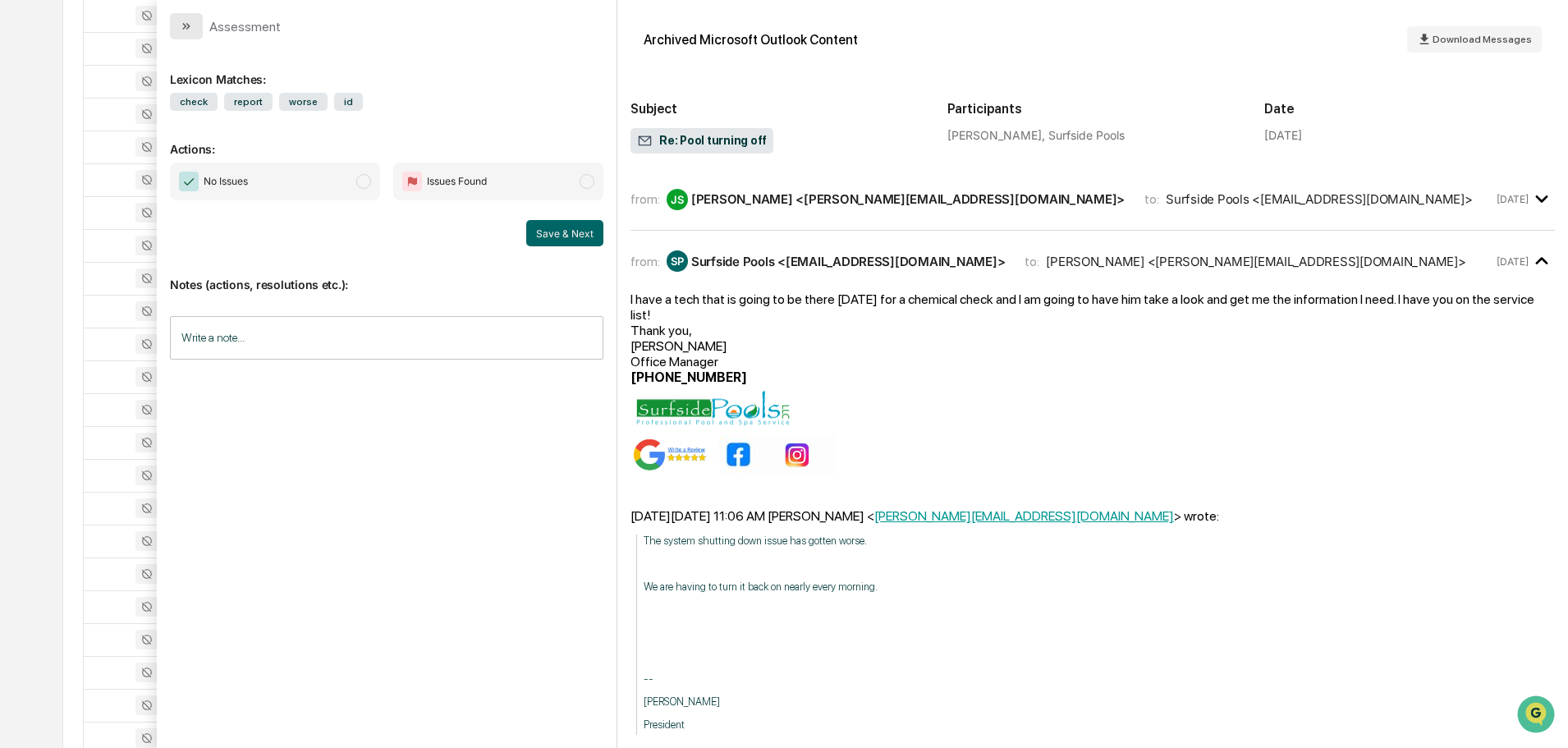
click at [192, 19] on button "modal" at bounding box center [186, 26] width 33 height 26
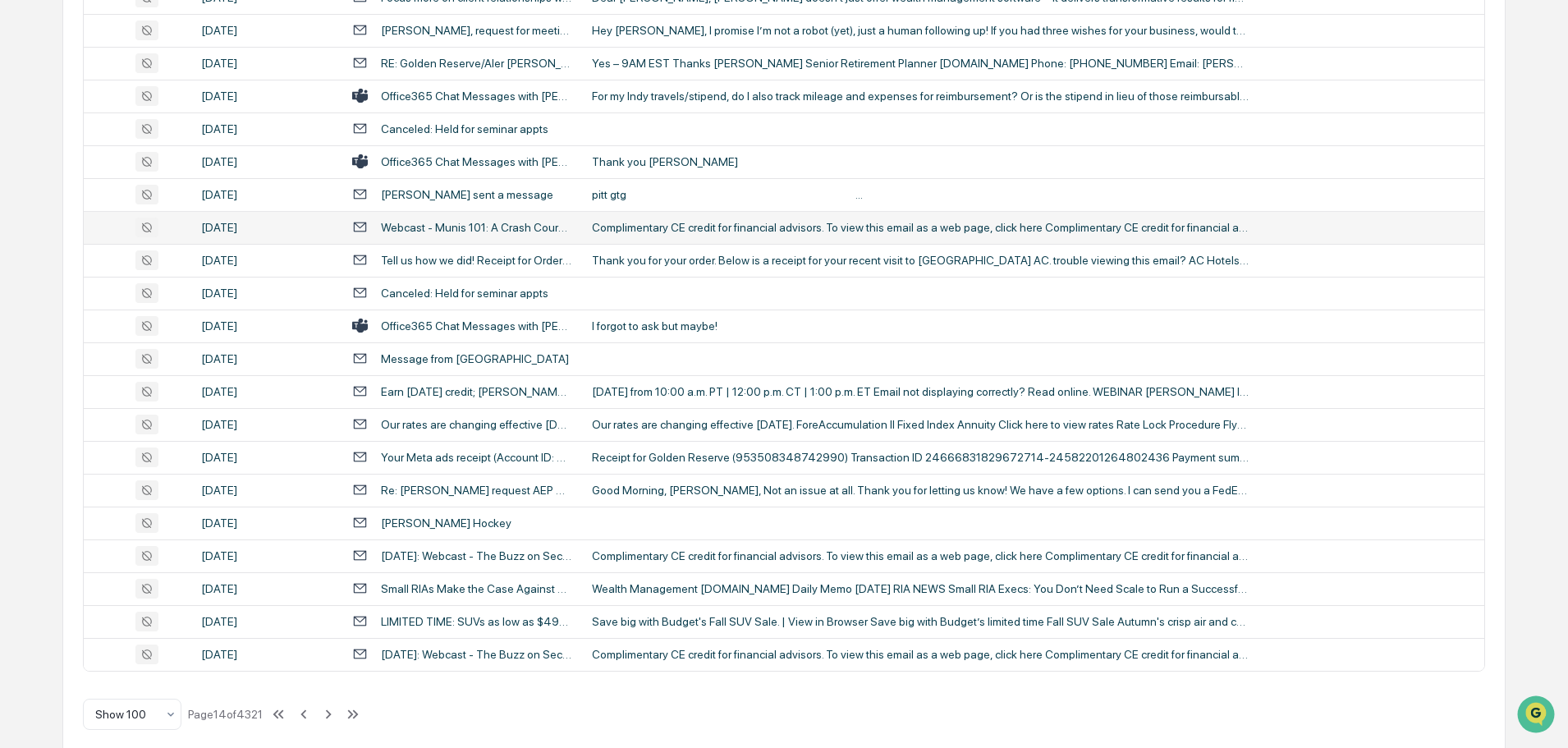
scroll to position [3006, 0]
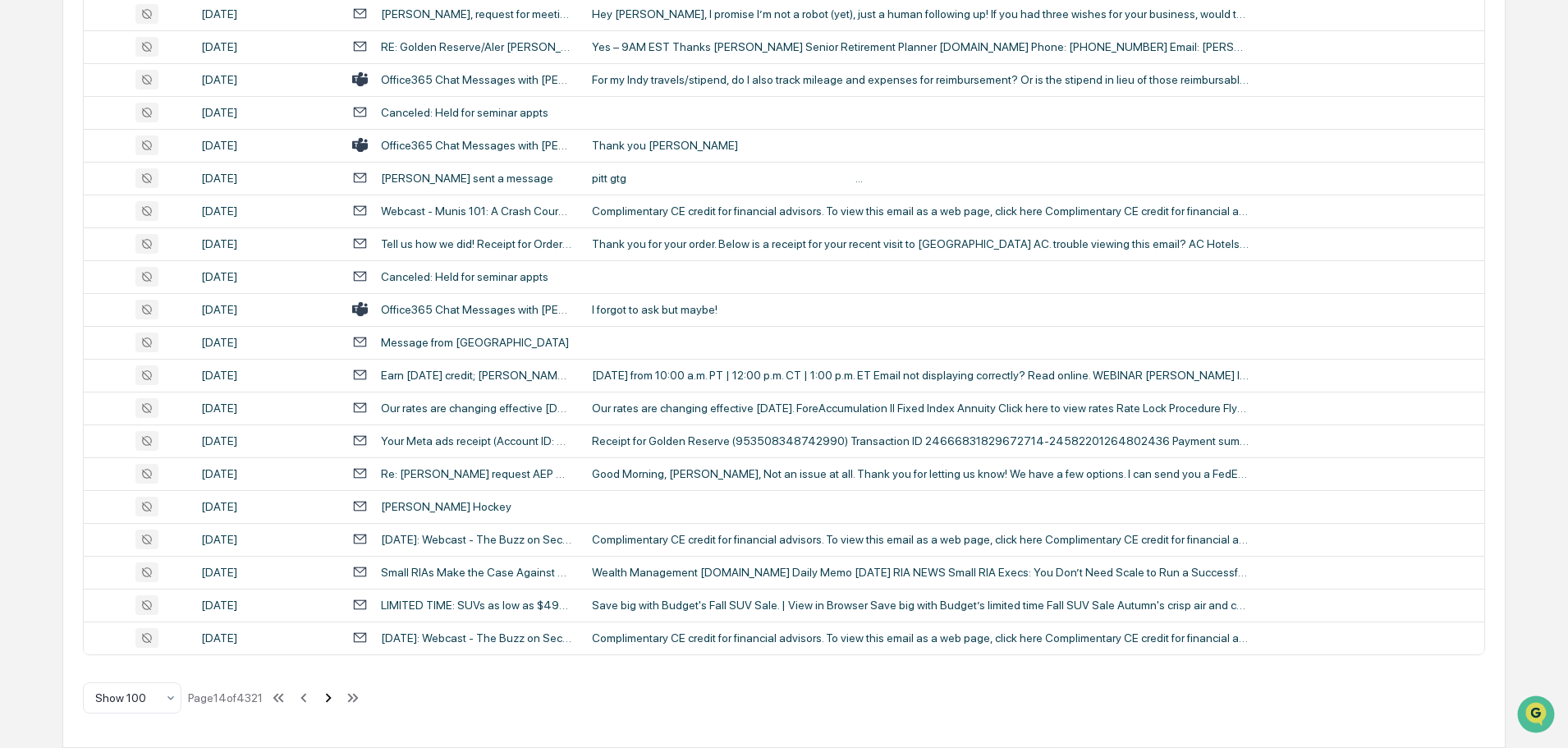
click at [330, 701] on icon at bounding box center [329, 697] width 6 height 9
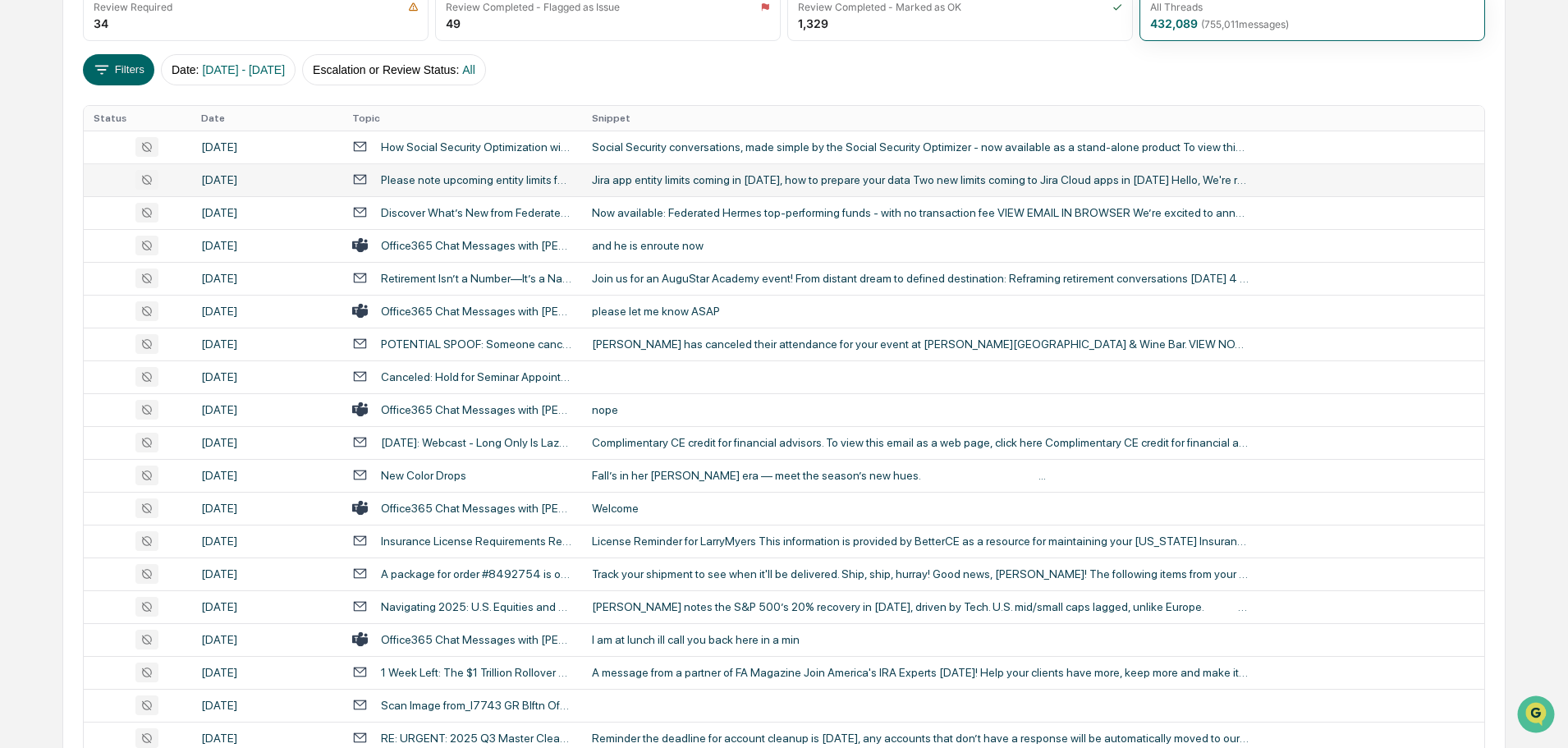
scroll to position [329, 0]
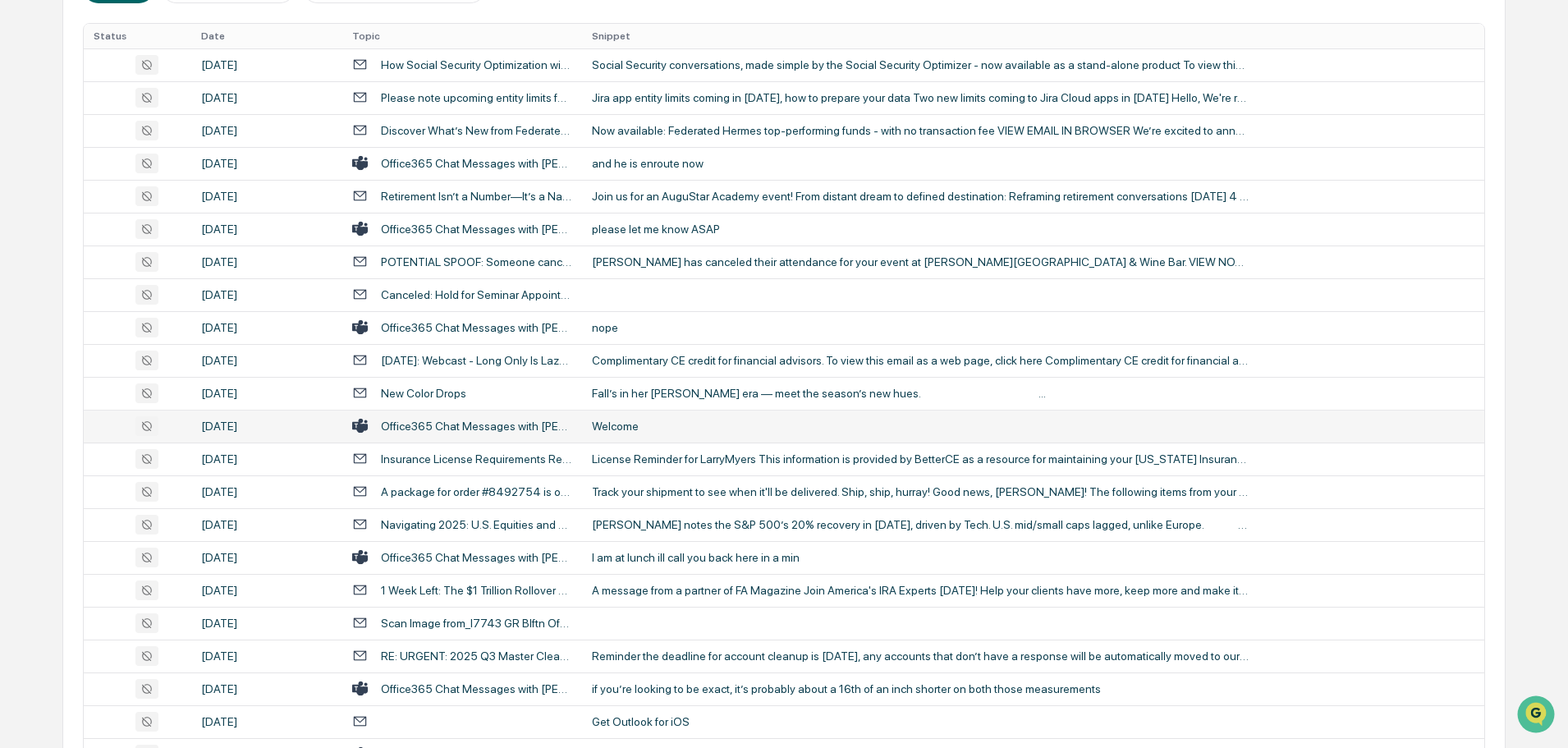
click at [676, 430] on div "Welcome" at bounding box center [920, 426] width 657 height 14
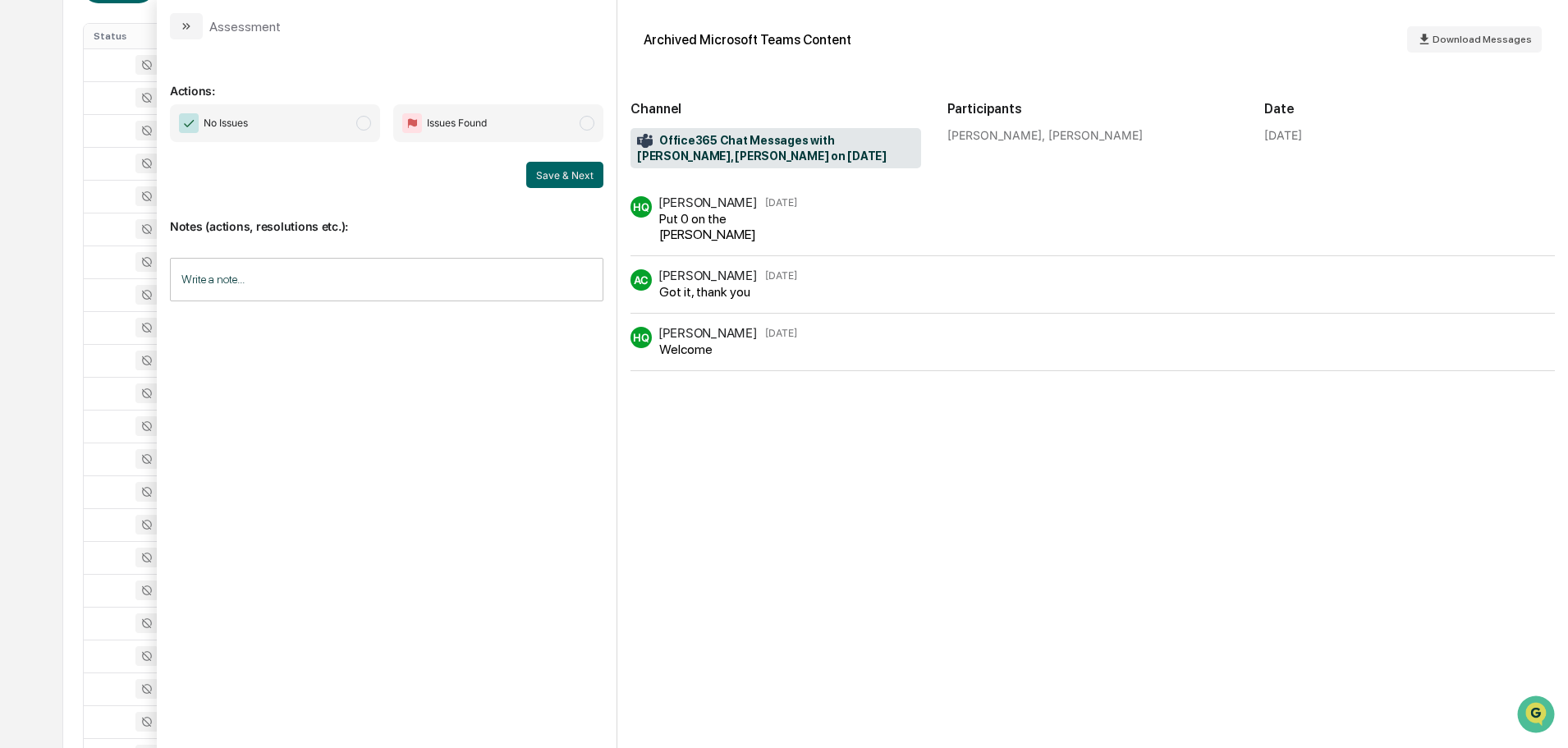
click at [188, 32] on icon "modal" at bounding box center [186, 26] width 14 height 14
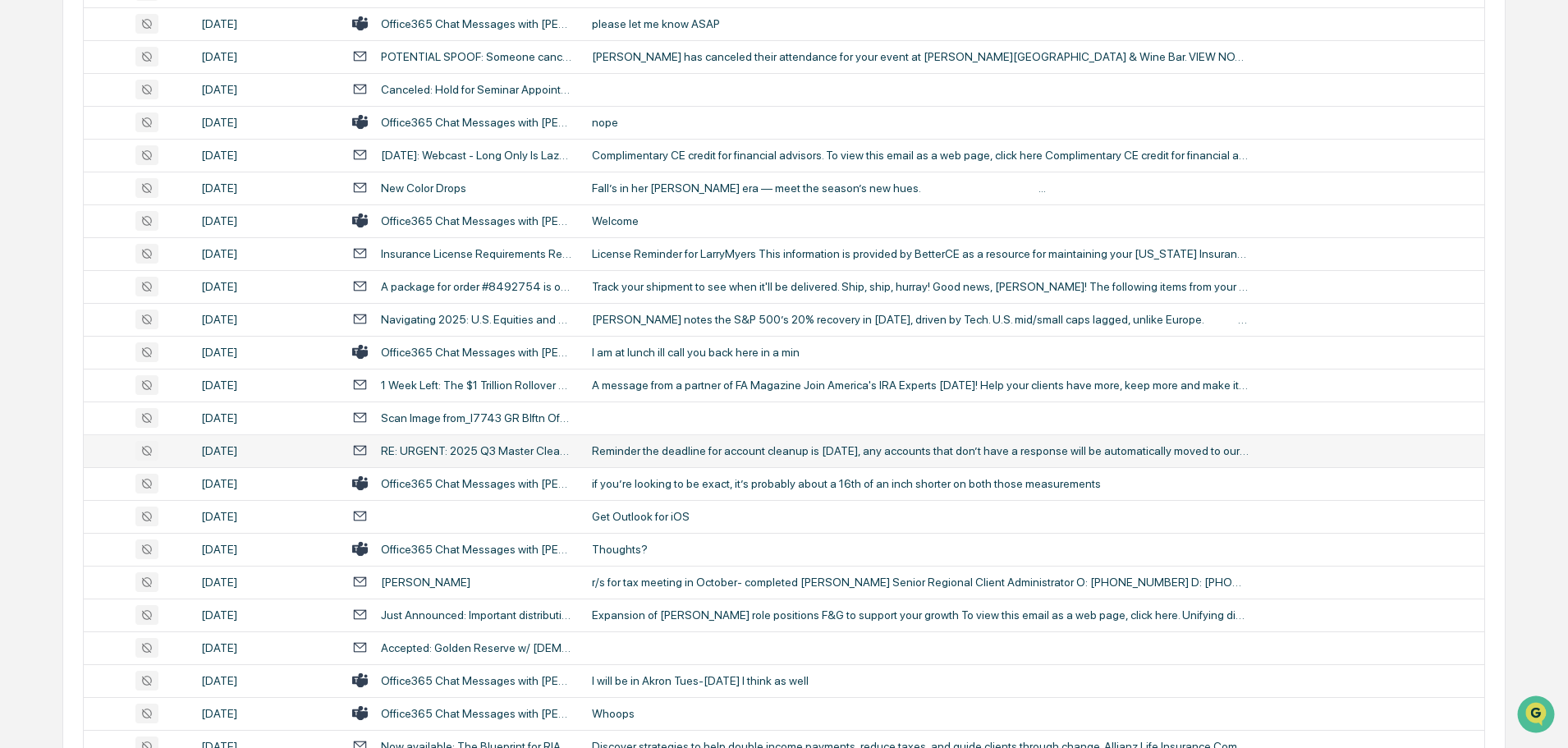
scroll to position [574, 0]
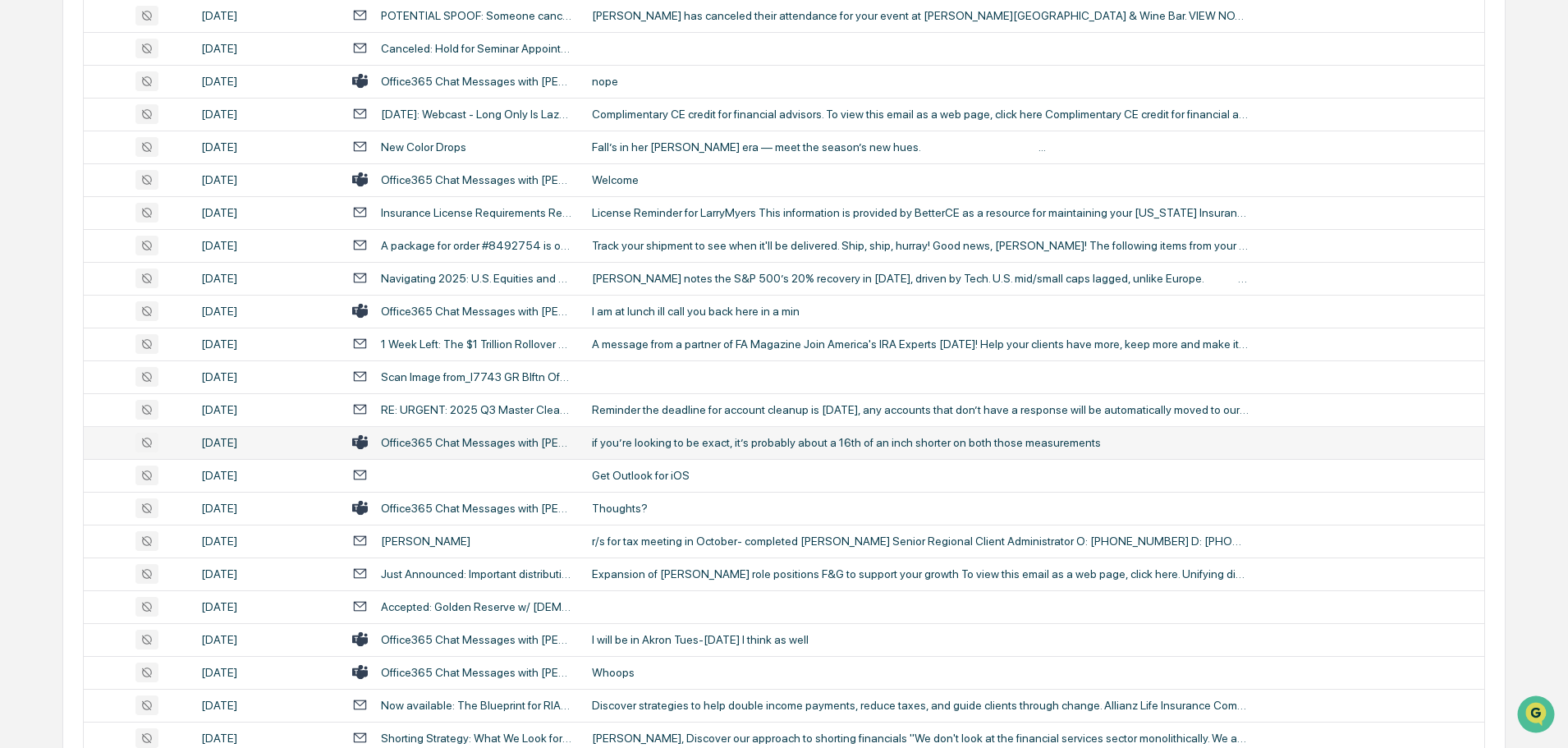
click at [657, 448] on div "if you’re looking to be exact, it’s probably about a 16th of an inch shorter on…" at bounding box center [920, 442] width 657 height 14
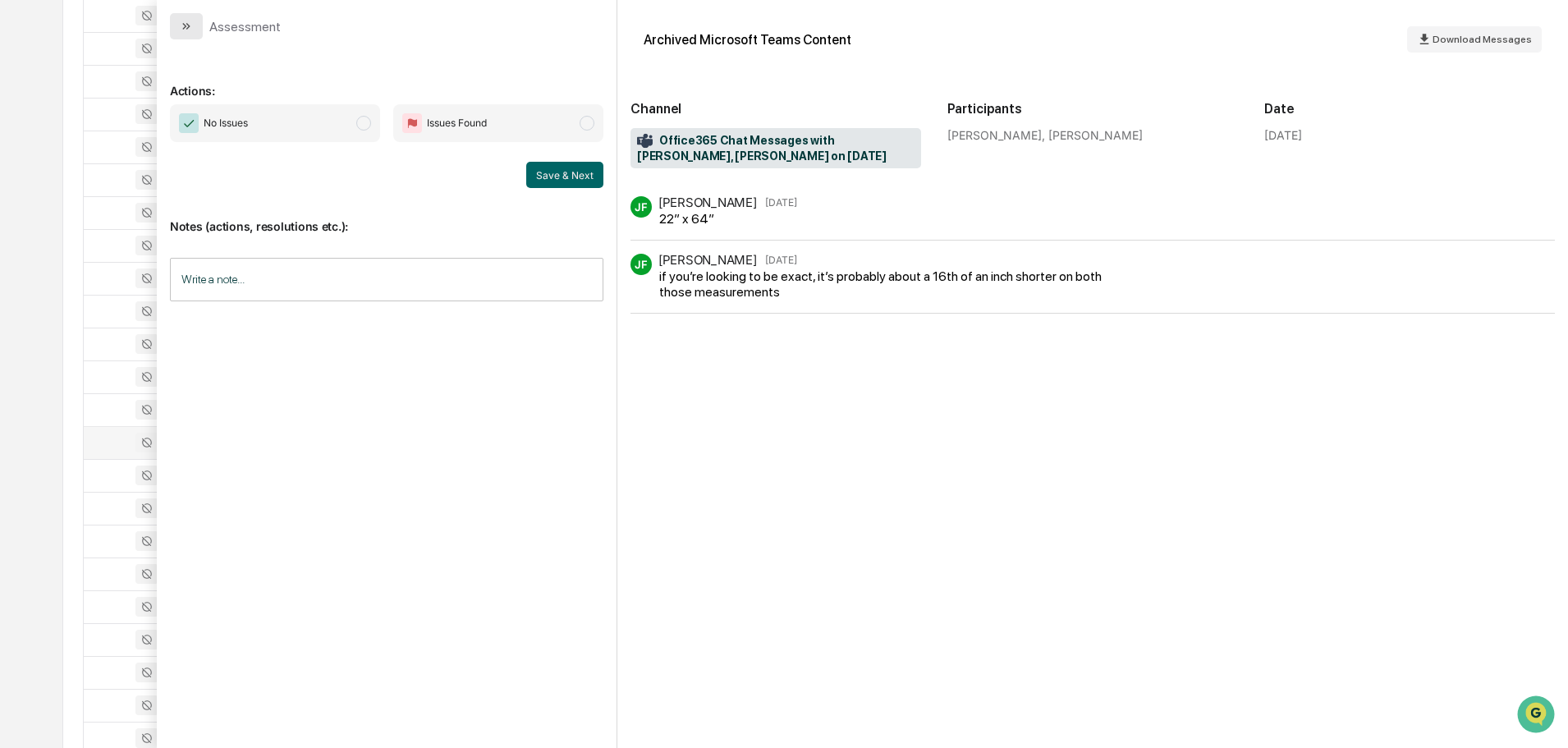
click at [197, 31] on button "modal" at bounding box center [186, 26] width 33 height 26
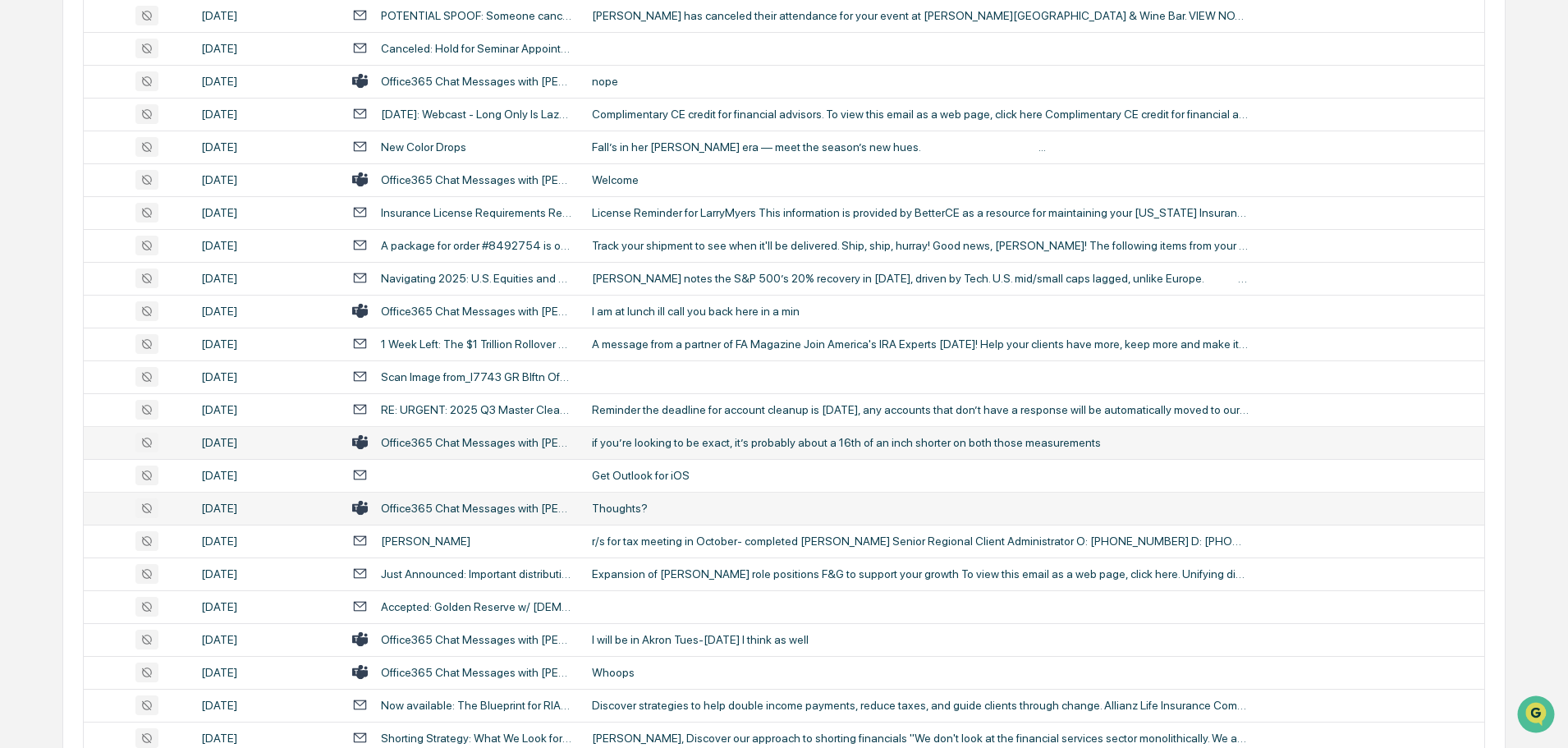
click at [621, 501] on div "Thoughts?" at bounding box center [920, 508] width 657 height 14
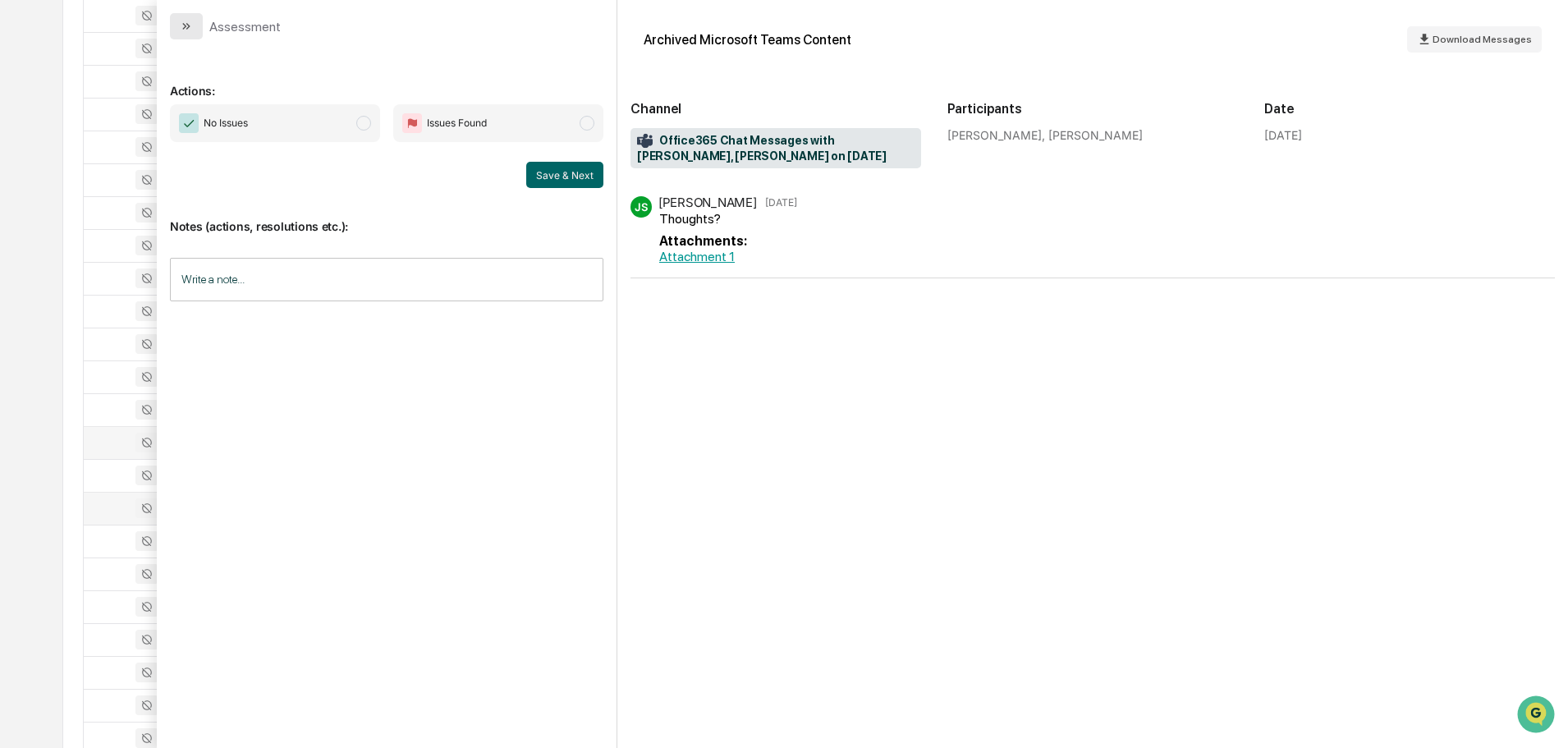
click at [182, 29] on icon "modal" at bounding box center [186, 26] width 14 height 14
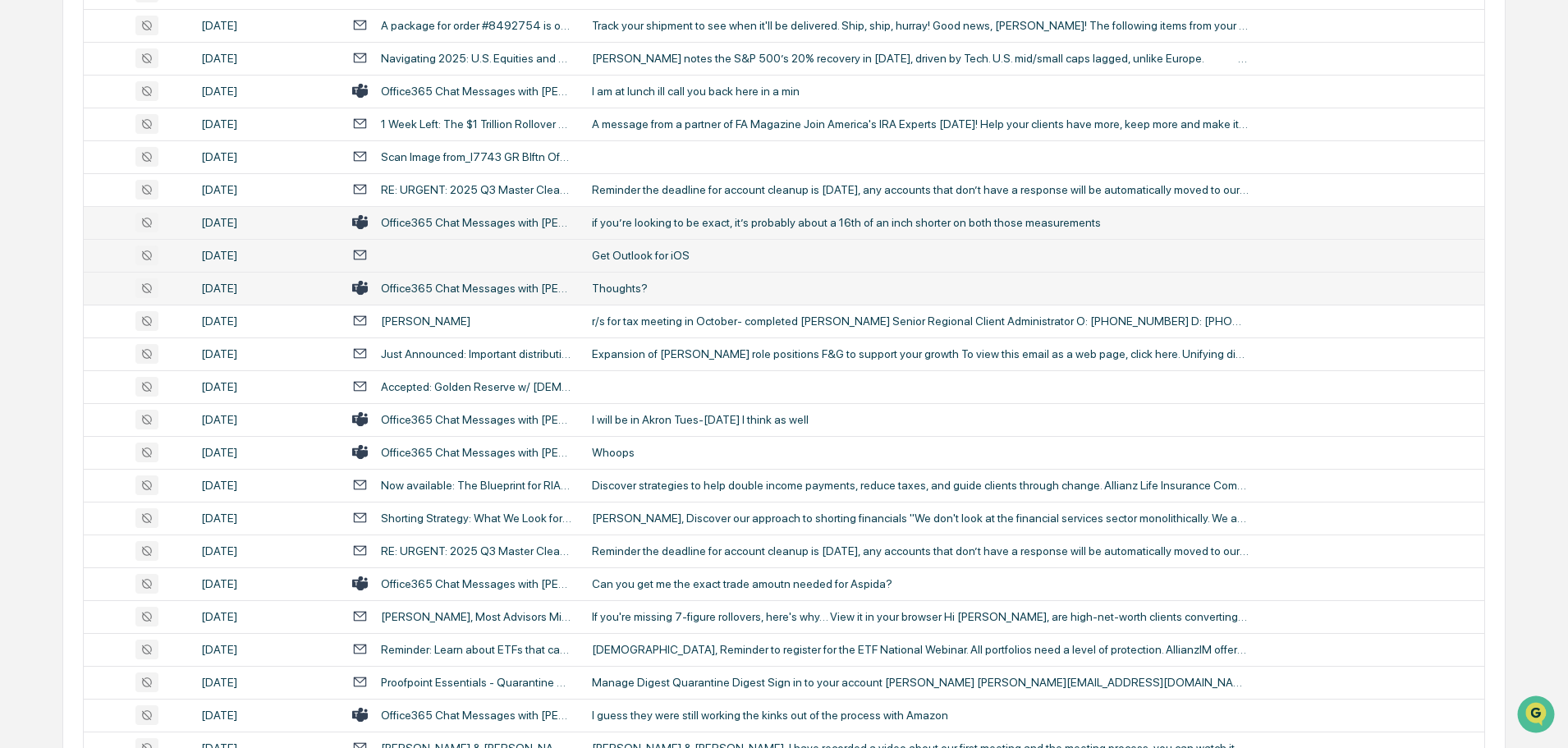
scroll to position [821, 0]
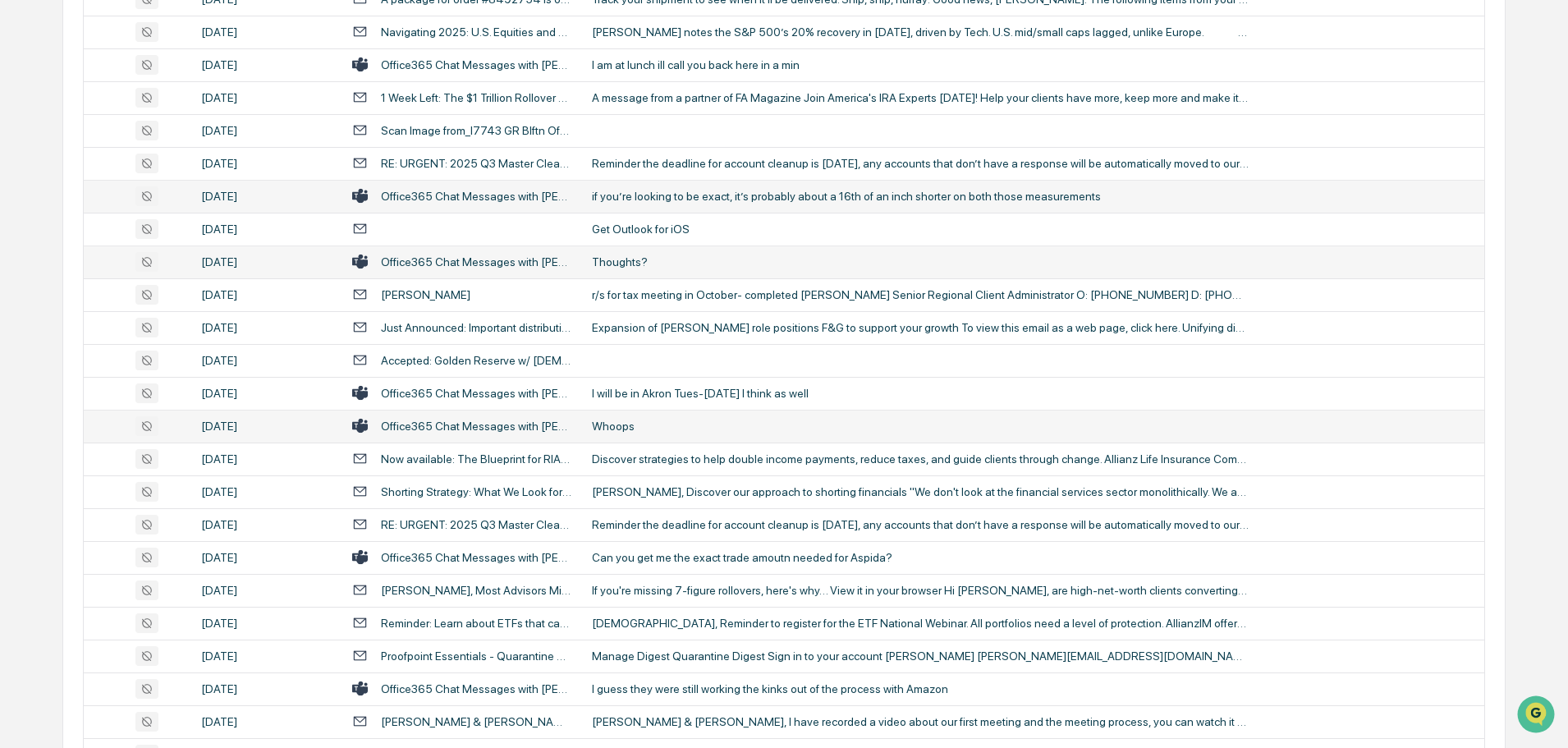
click at [642, 429] on div "Whoops" at bounding box center [920, 426] width 657 height 14
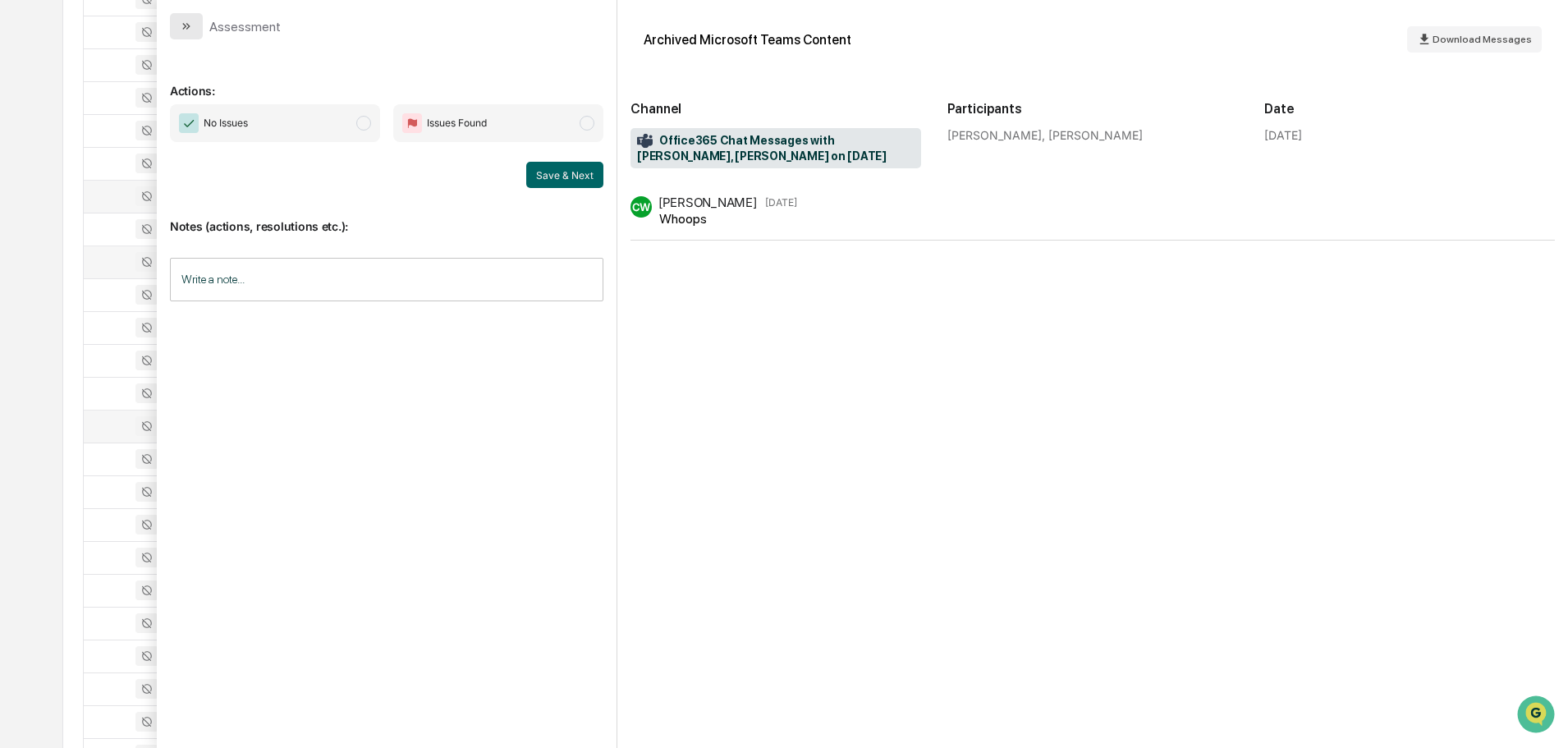
click at [195, 24] on button "modal" at bounding box center [186, 26] width 33 height 26
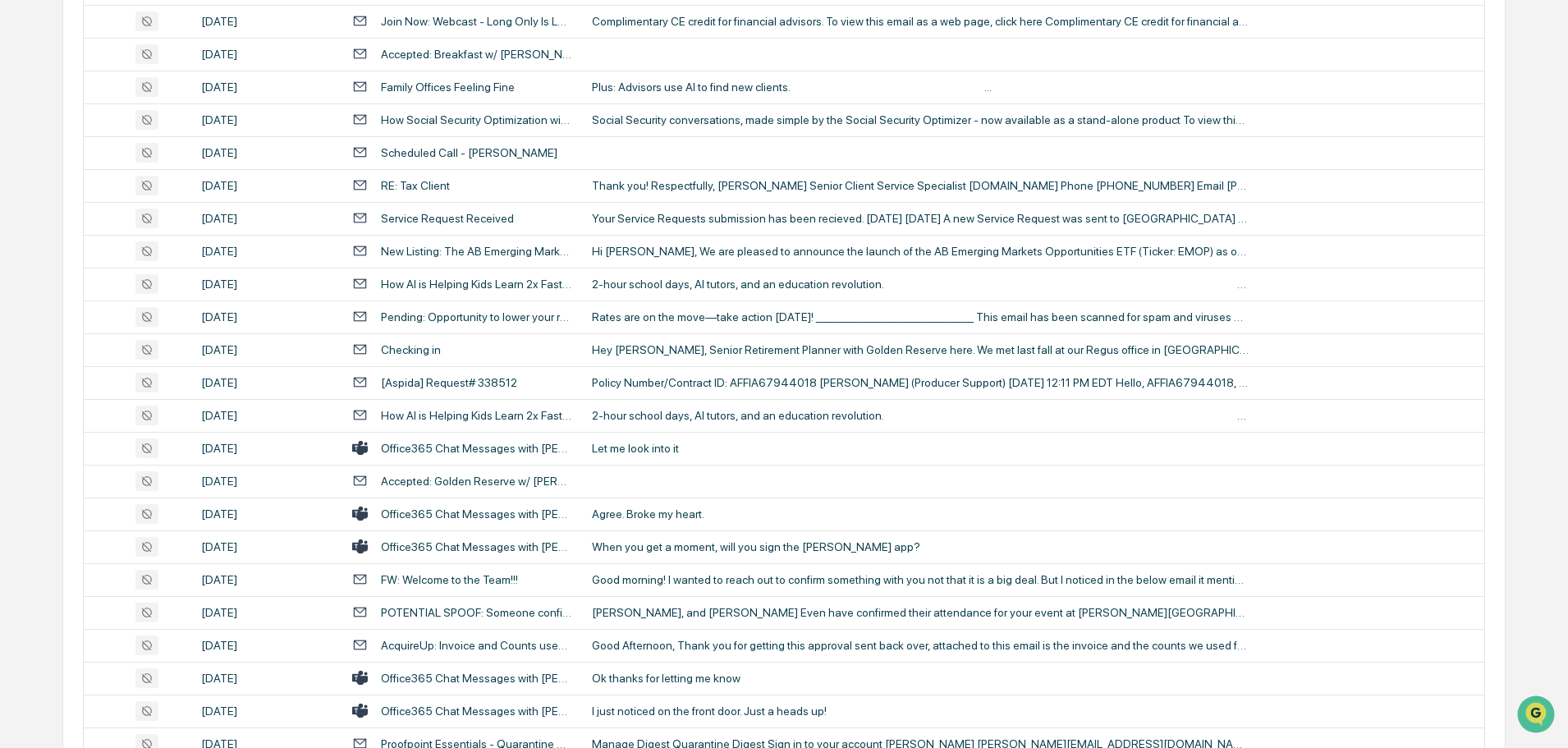
scroll to position [2216, 0]
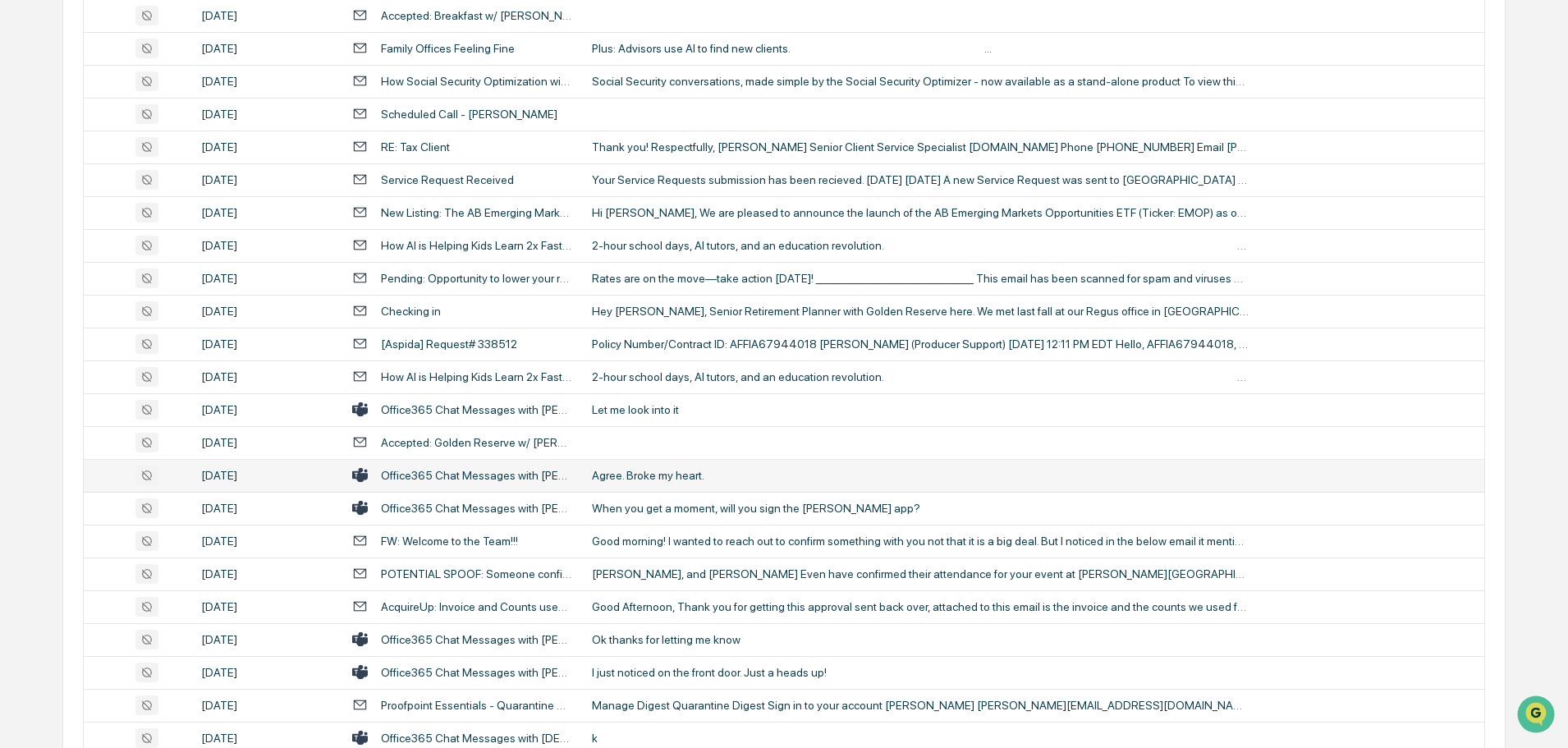
click at [648, 474] on div "Agree. Broke my heart." at bounding box center [920, 475] width 657 height 14
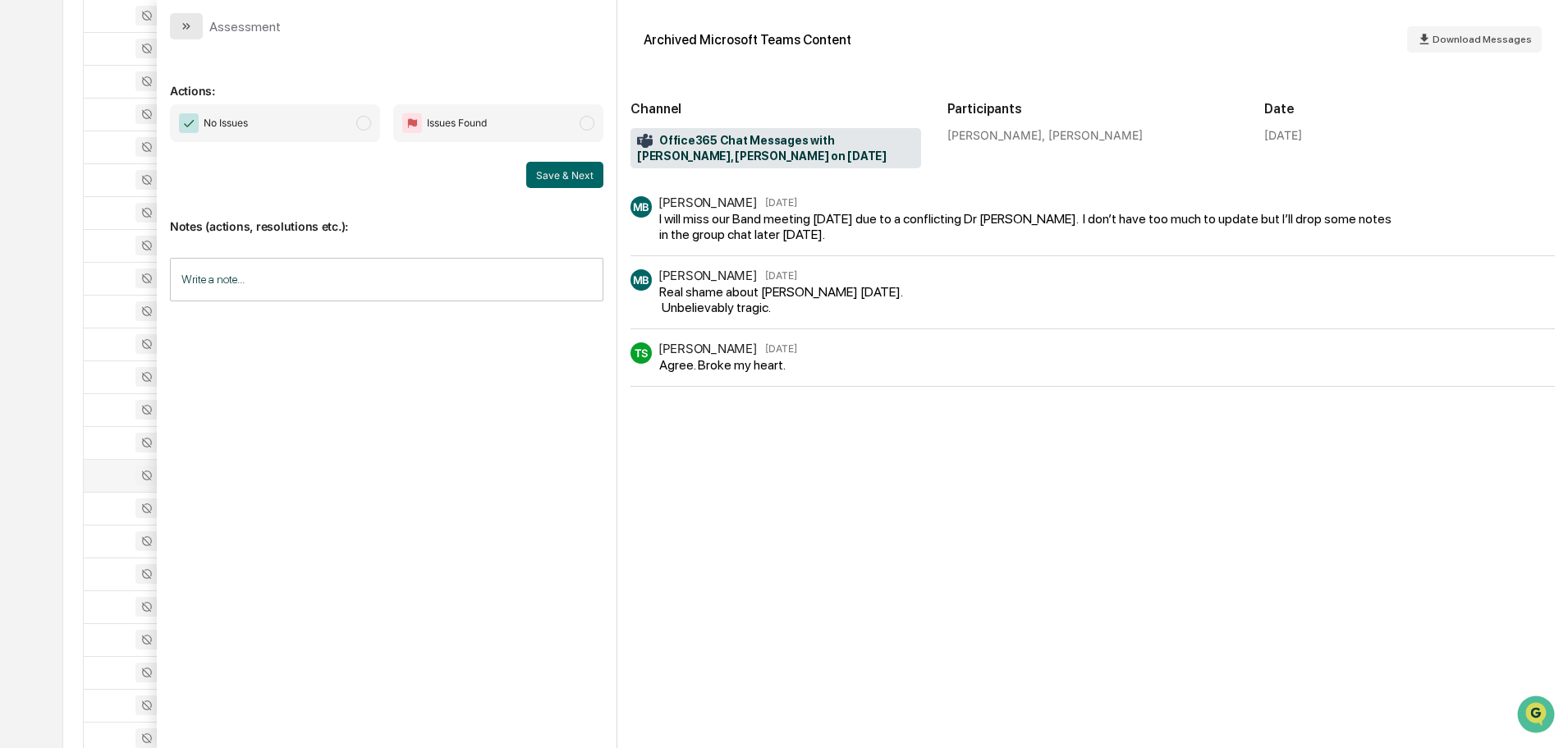
click at [191, 30] on icon "modal" at bounding box center [186, 26] width 14 height 14
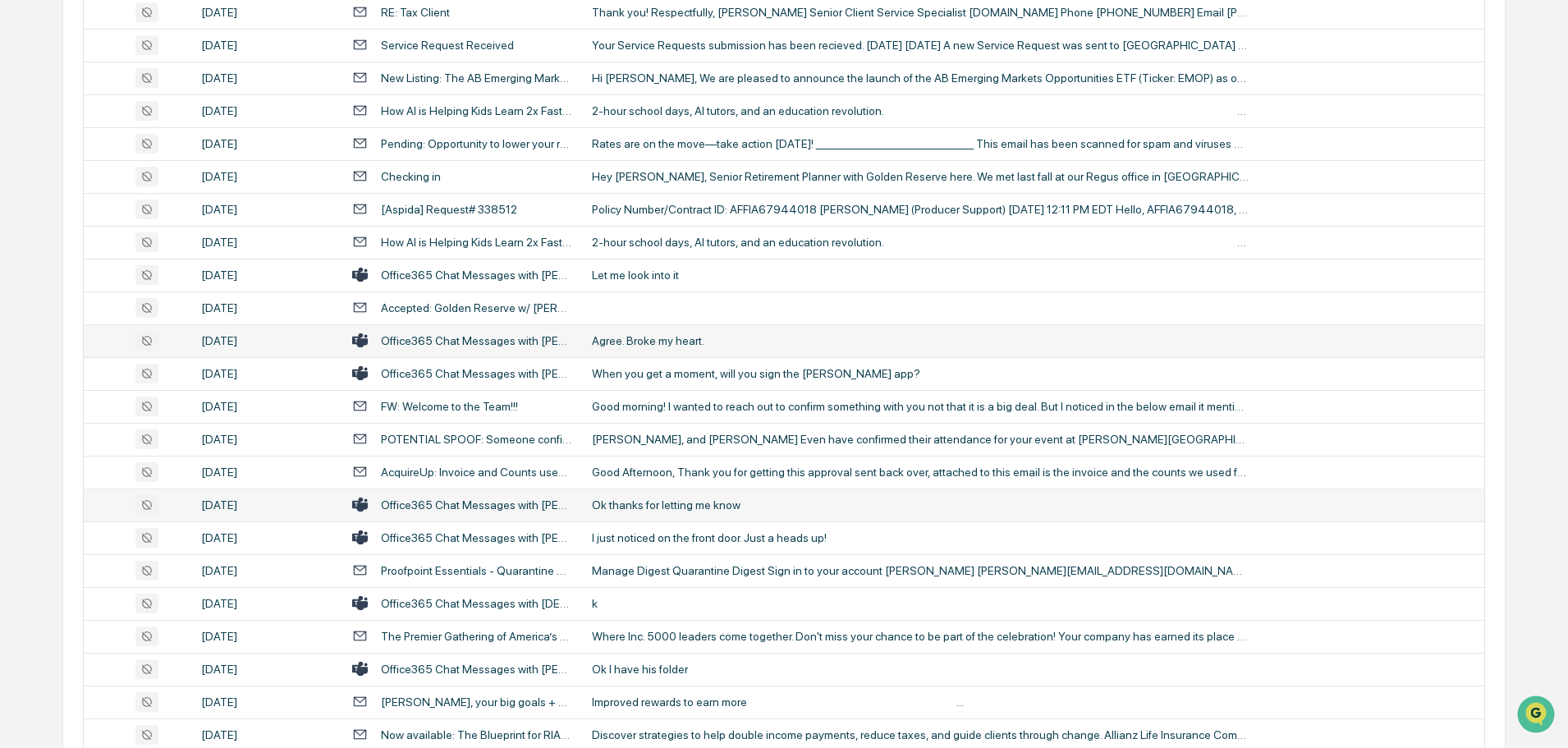
scroll to position [2380, 0]
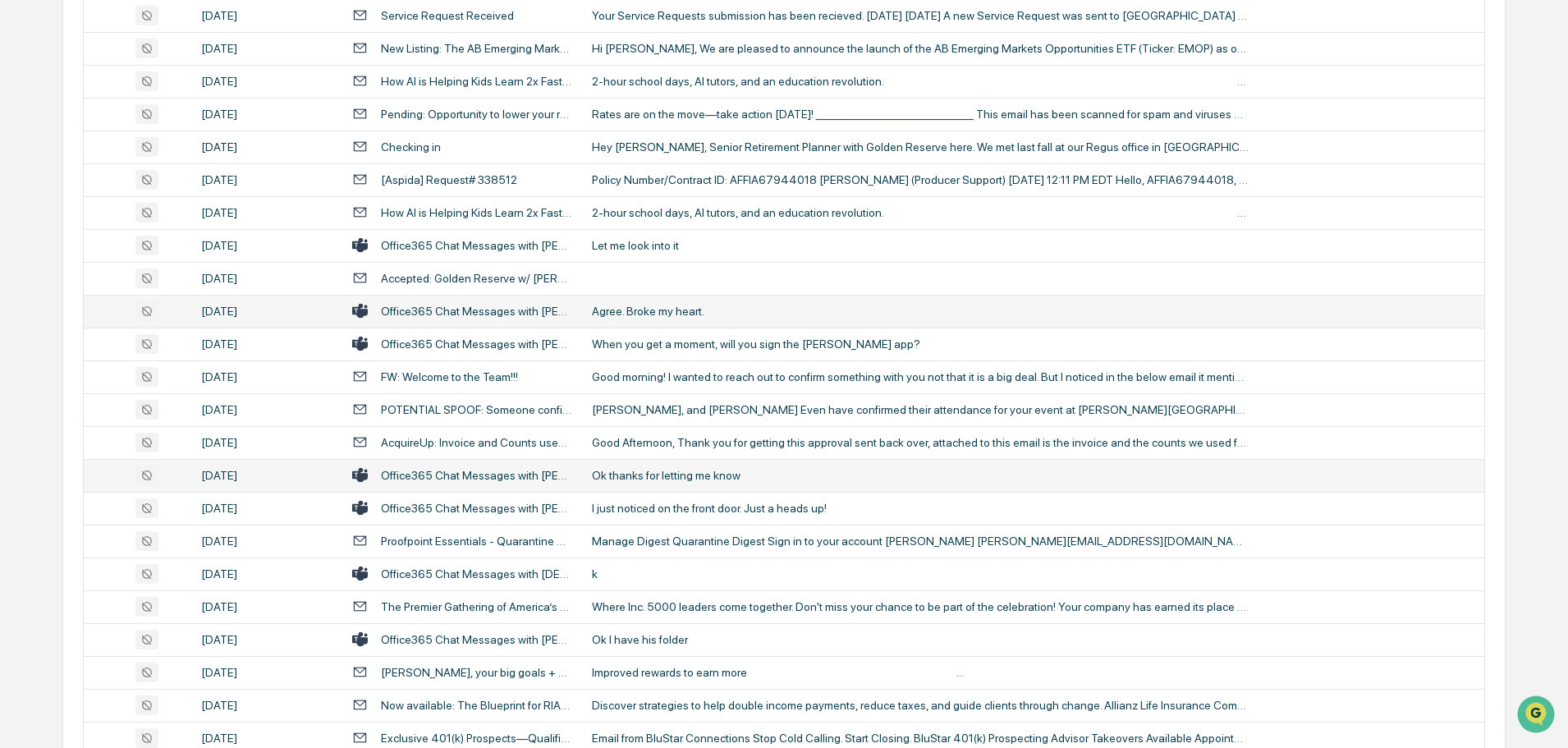
click at [673, 473] on div "Ok thanks for letting me know" at bounding box center [920, 475] width 657 height 14
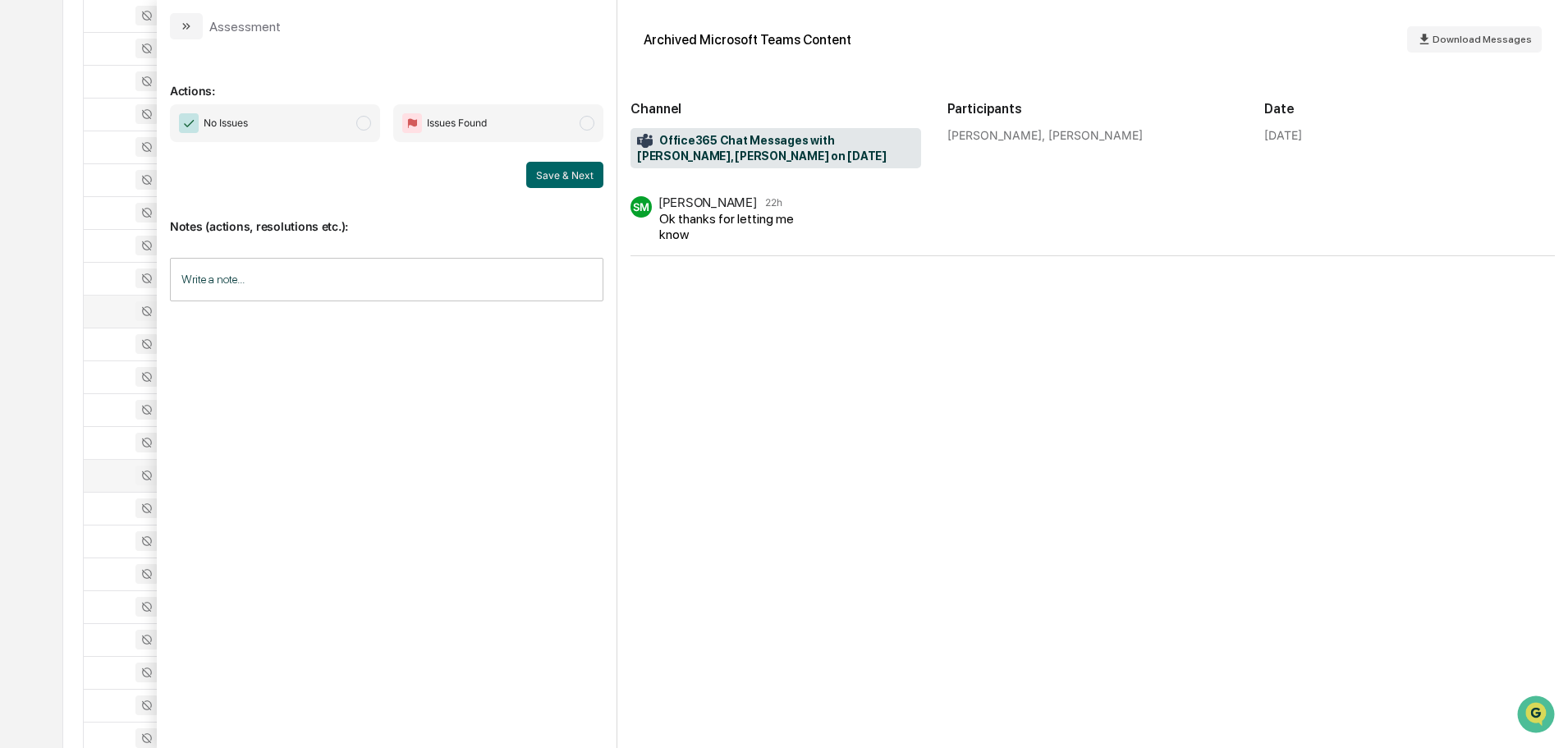
click at [175, 22] on button "modal" at bounding box center [186, 26] width 33 height 26
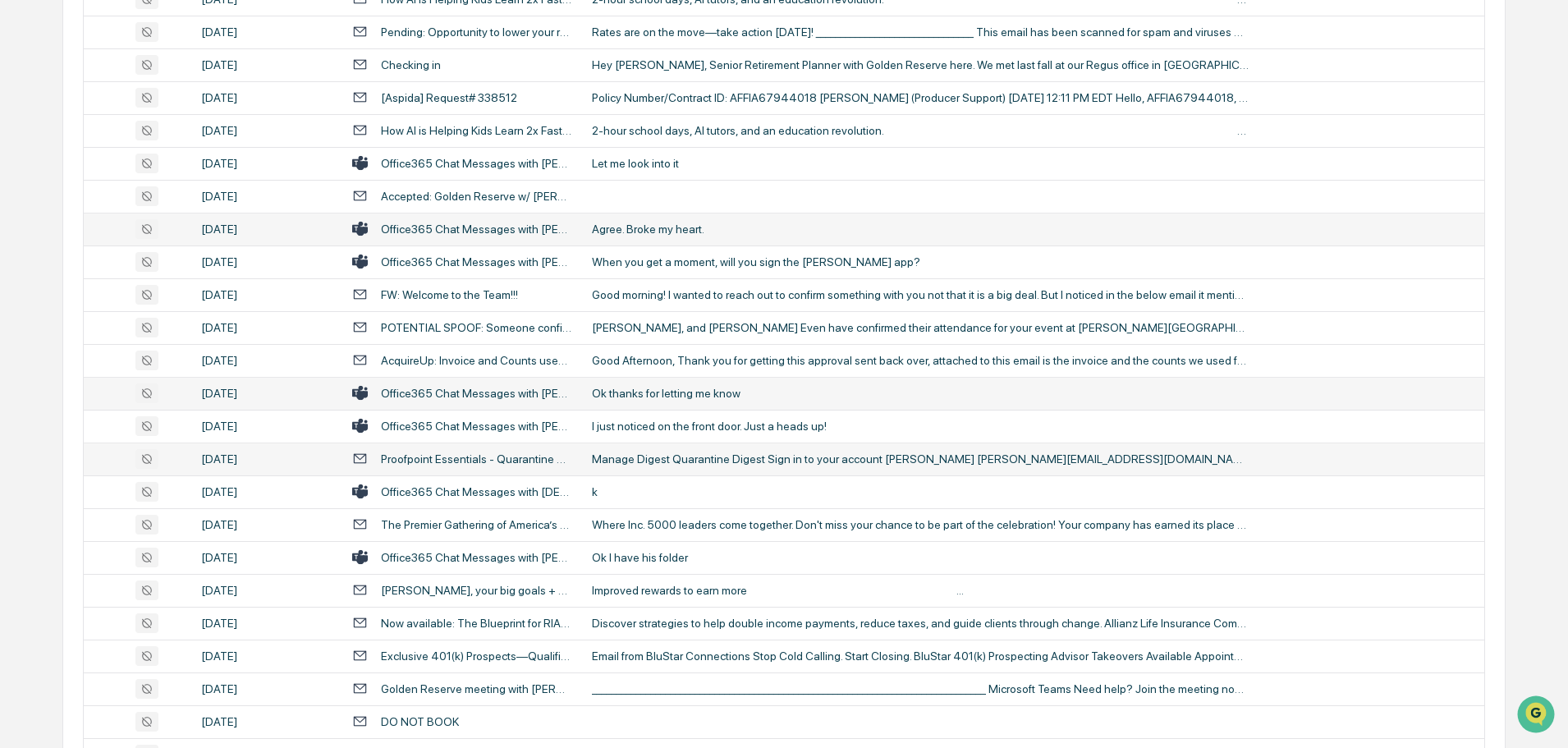
scroll to position [2545, 0]
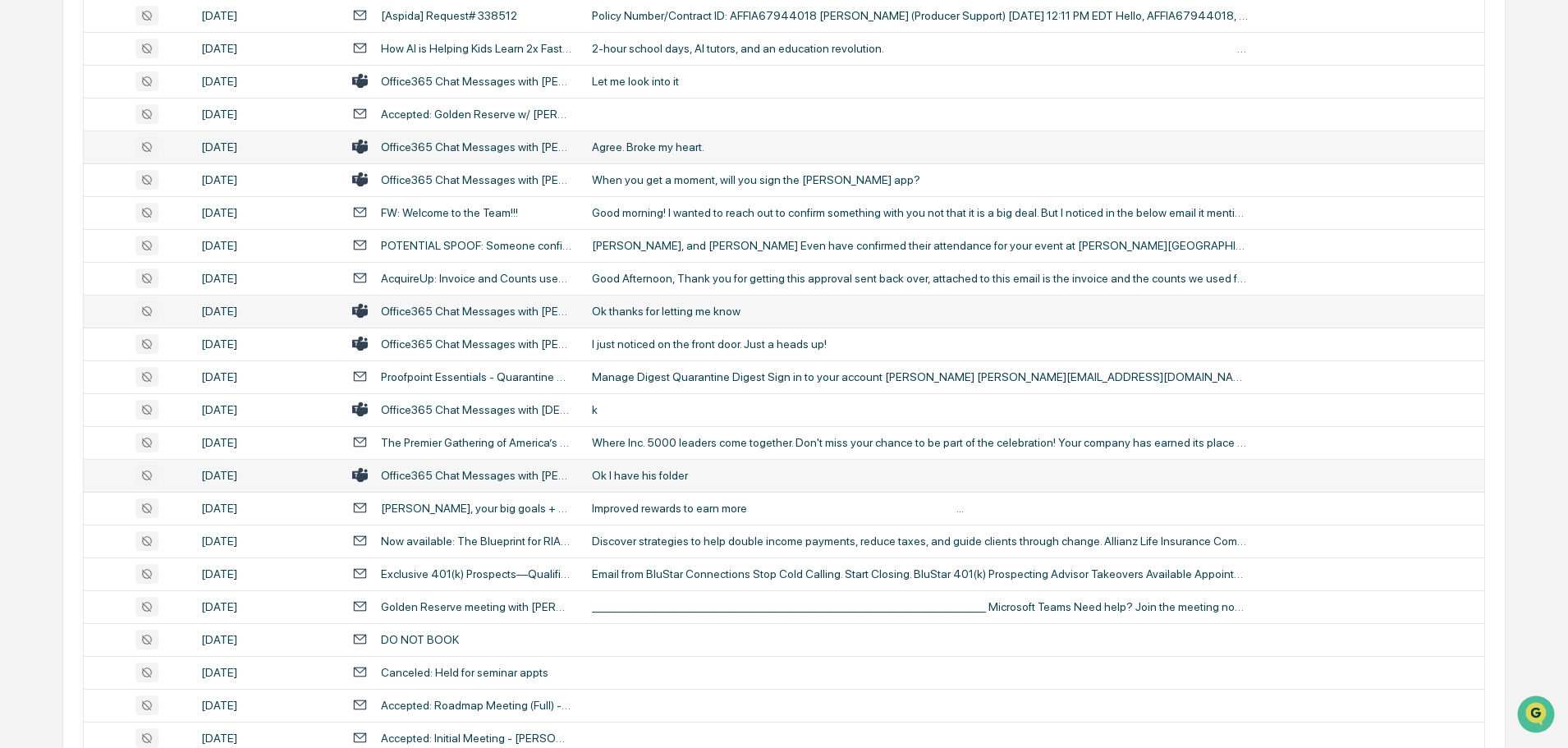
click at [671, 472] on div "Ok I have his folder" at bounding box center [920, 475] width 657 height 14
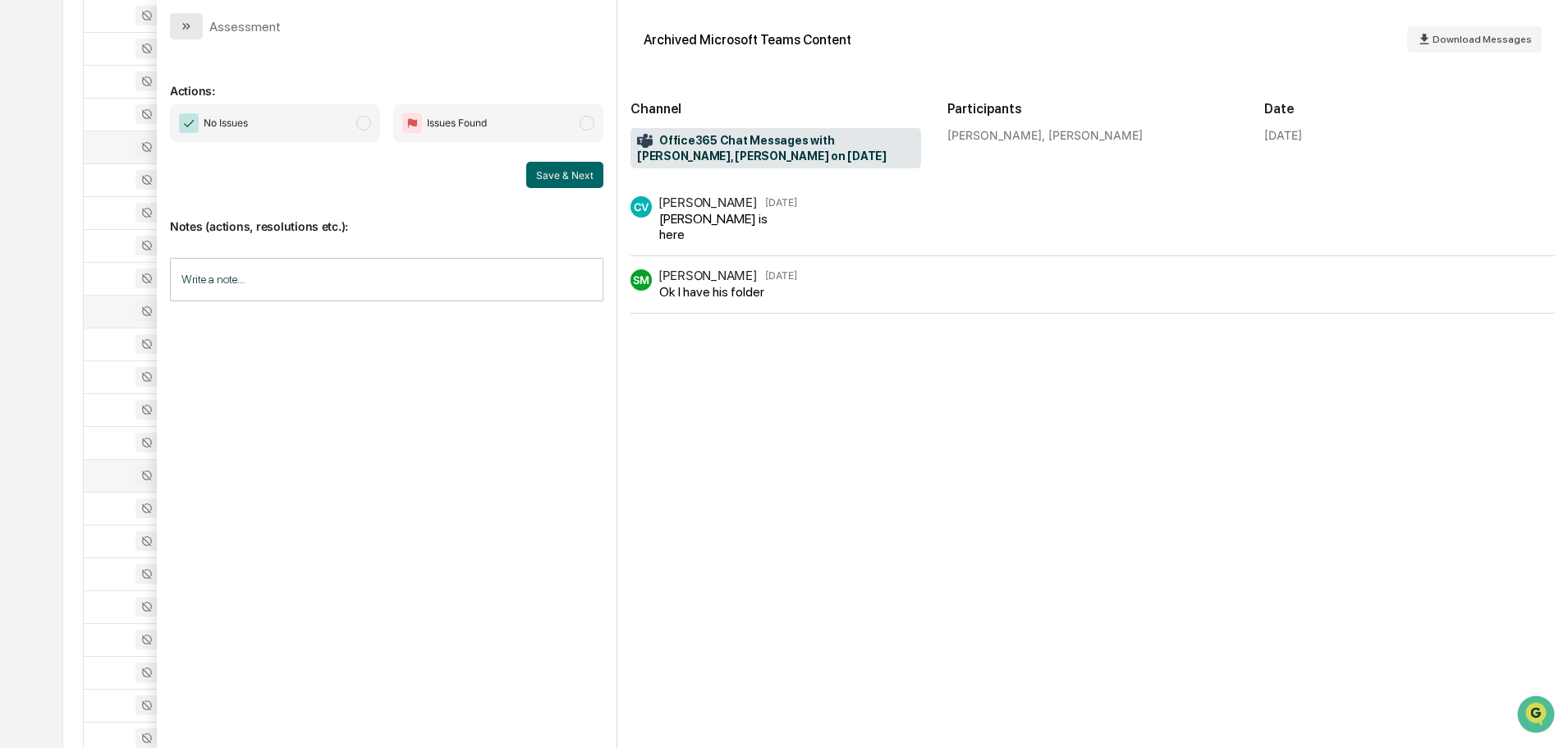
click at [193, 25] on button "modal" at bounding box center [186, 26] width 33 height 26
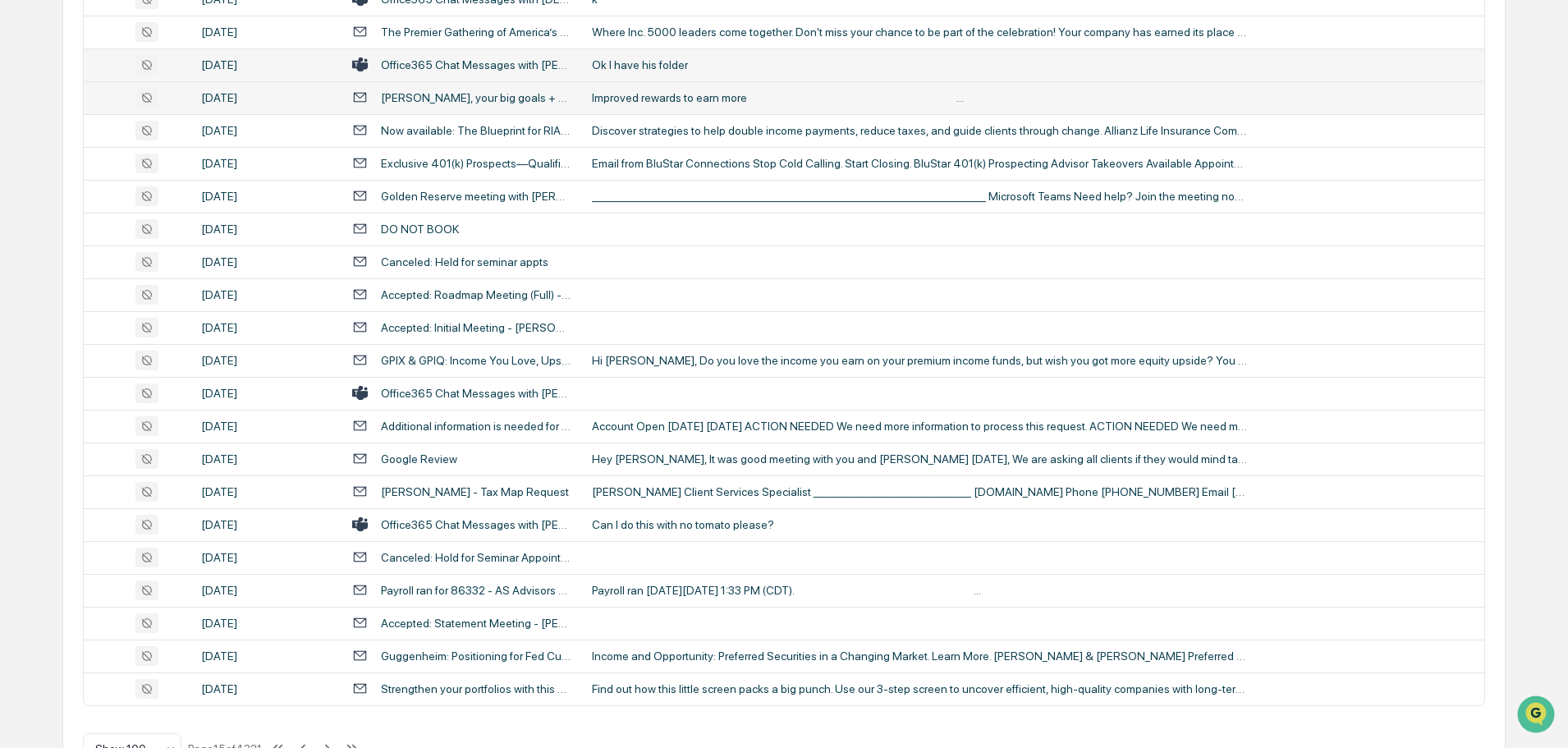
scroll to position [3006, 0]
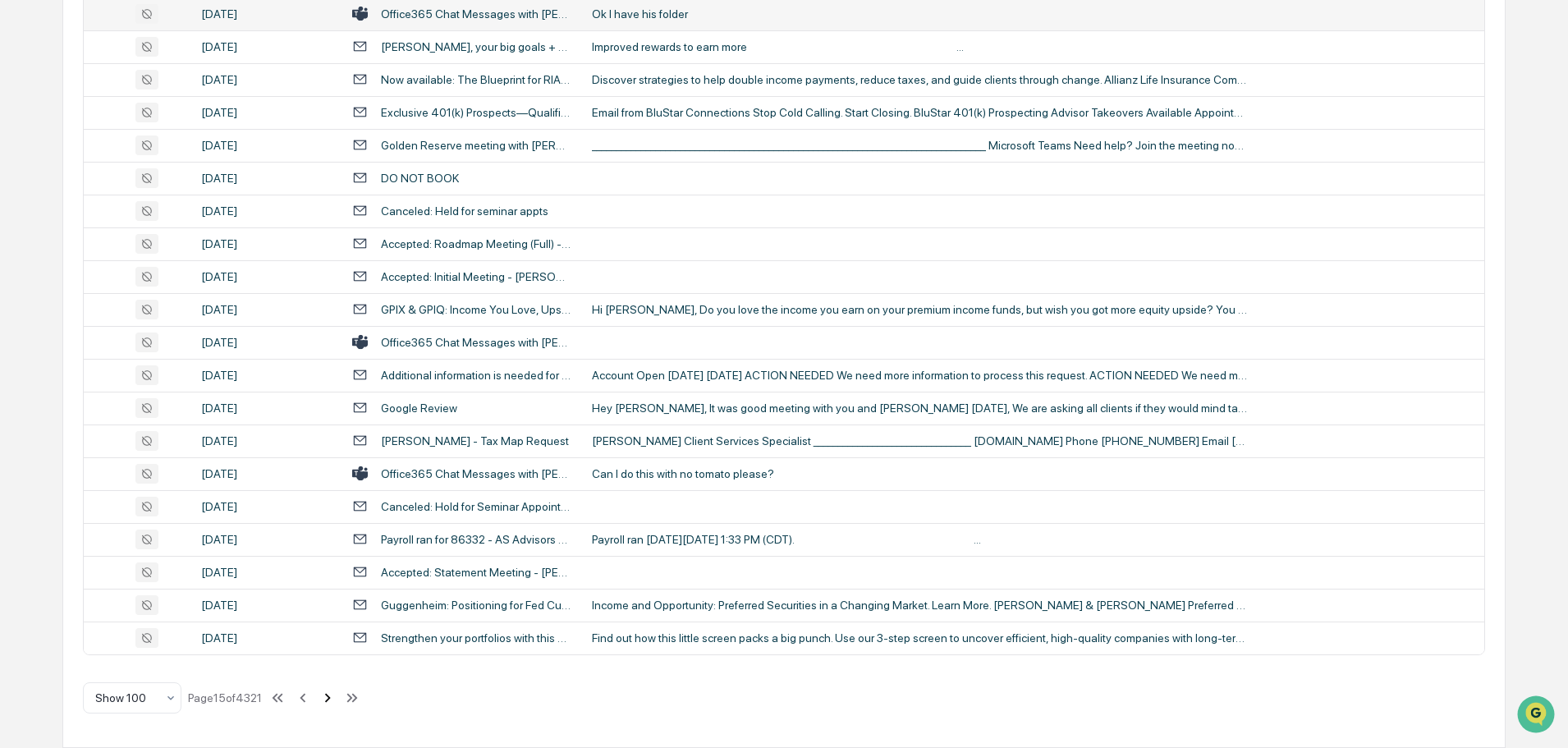
click at [330, 700] on icon at bounding box center [327, 697] width 18 height 18
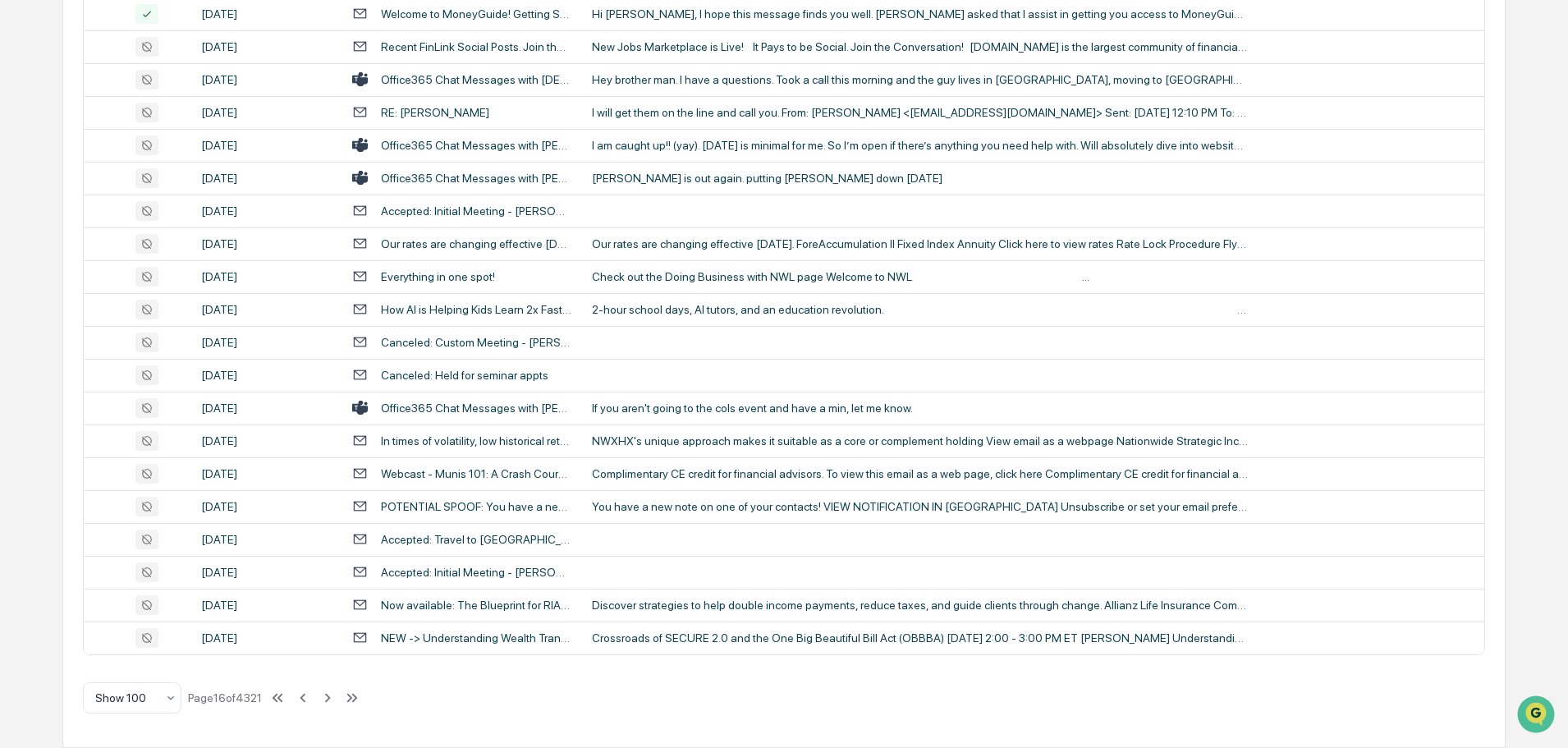
click at [746, 415] on td "If you aren't going to the cols event and have a min, let me know." at bounding box center [1033, 407] width 902 height 33
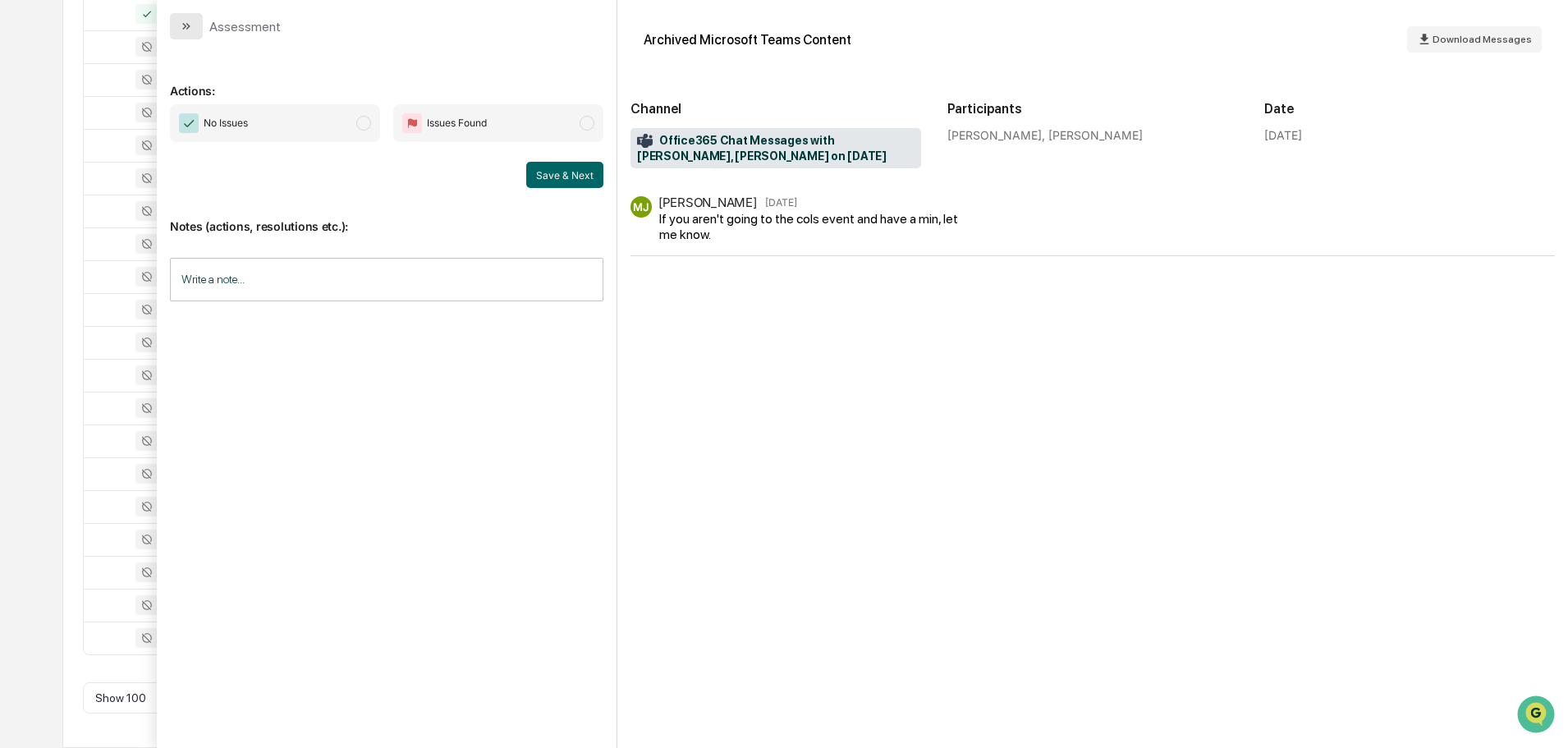
click at [185, 31] on icon "modal" at bounding box center [186, 26] width 14 height 14
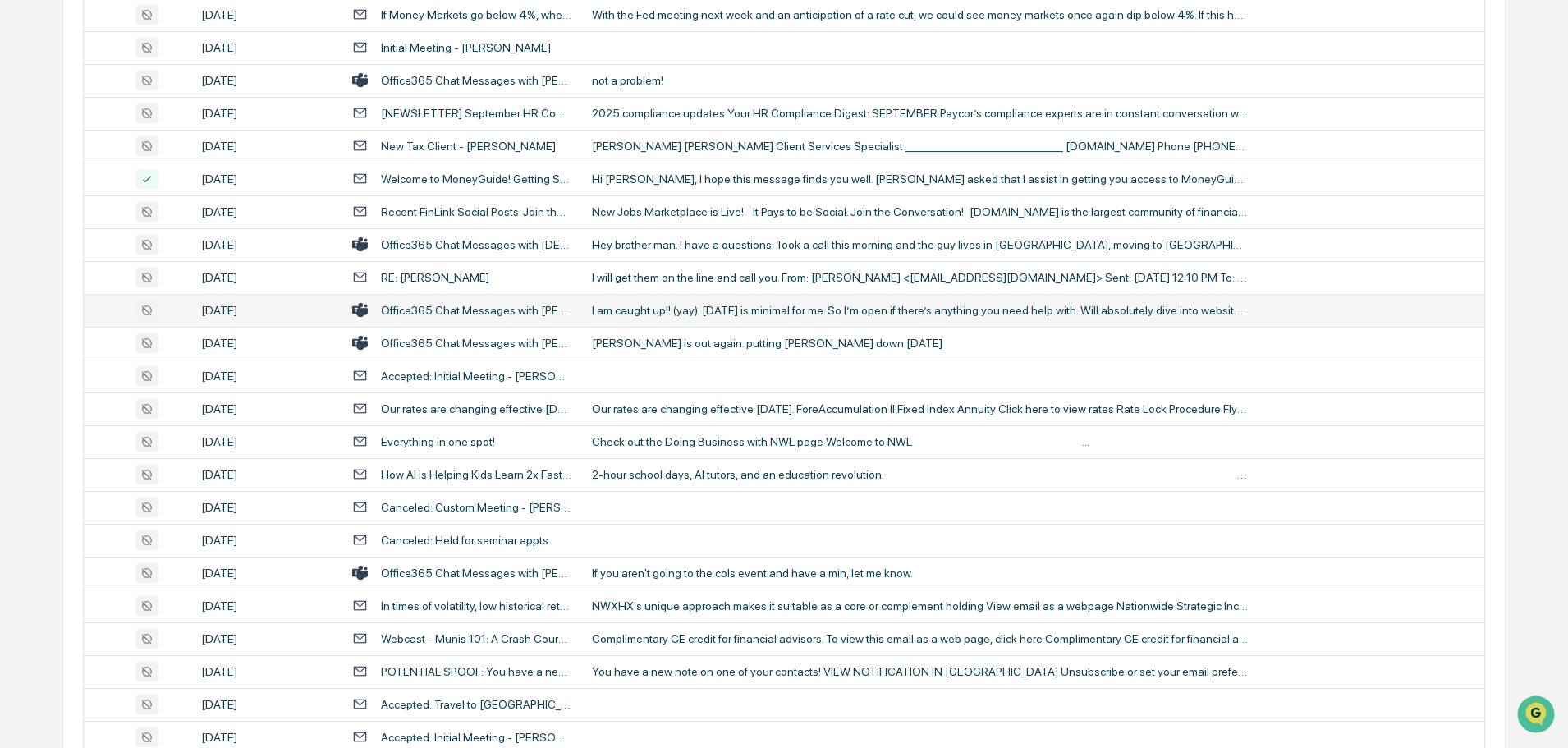
scroll to position [2841, 0]
click at [683, 338] on div "[PERSON_NAME] is out again. putting [PERSON_NAME] down [DATE]" at bounding box center [920, 342] width 657 height 14
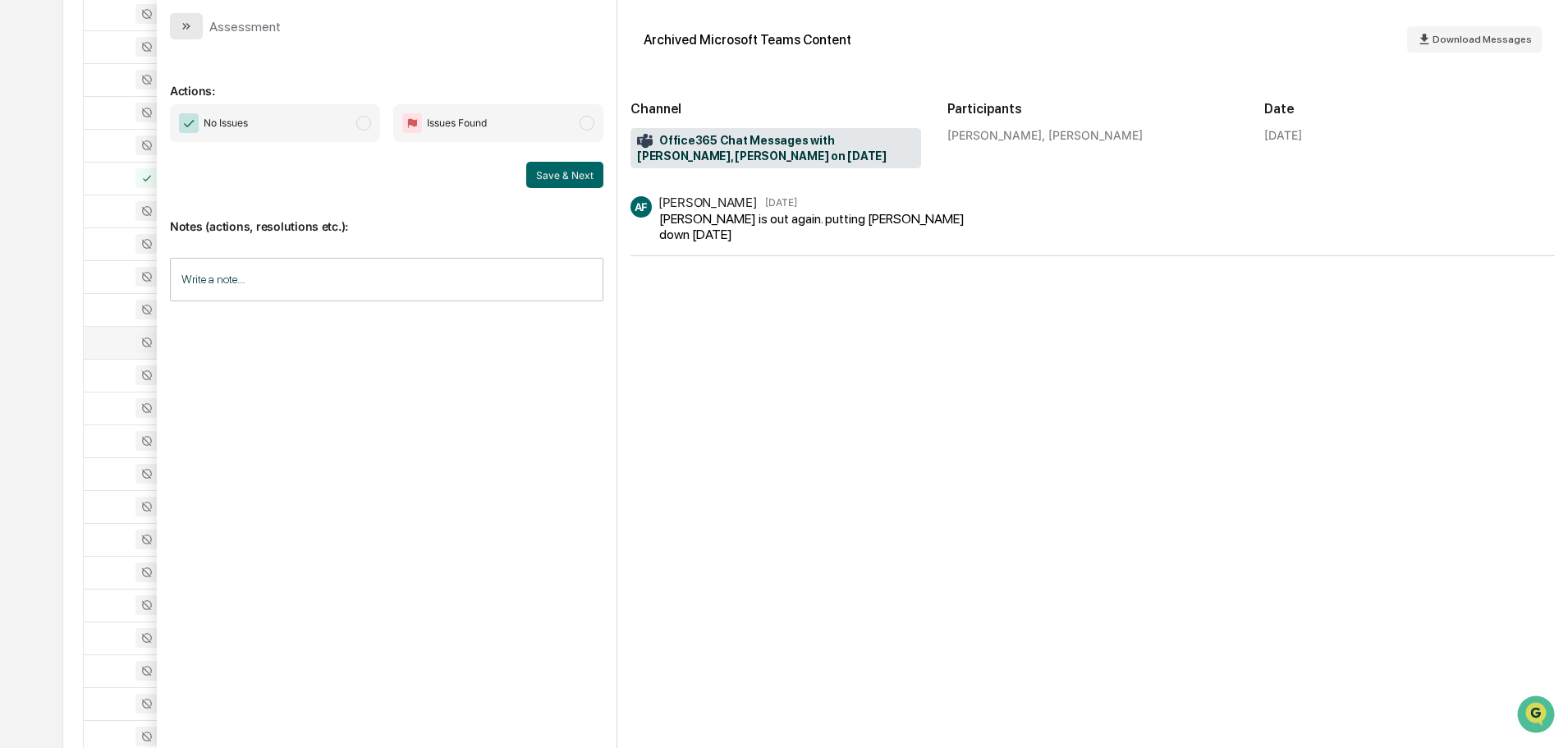
click at [184, 32] on icon "modal" at bounding box center [186, 26] width 14 height 14
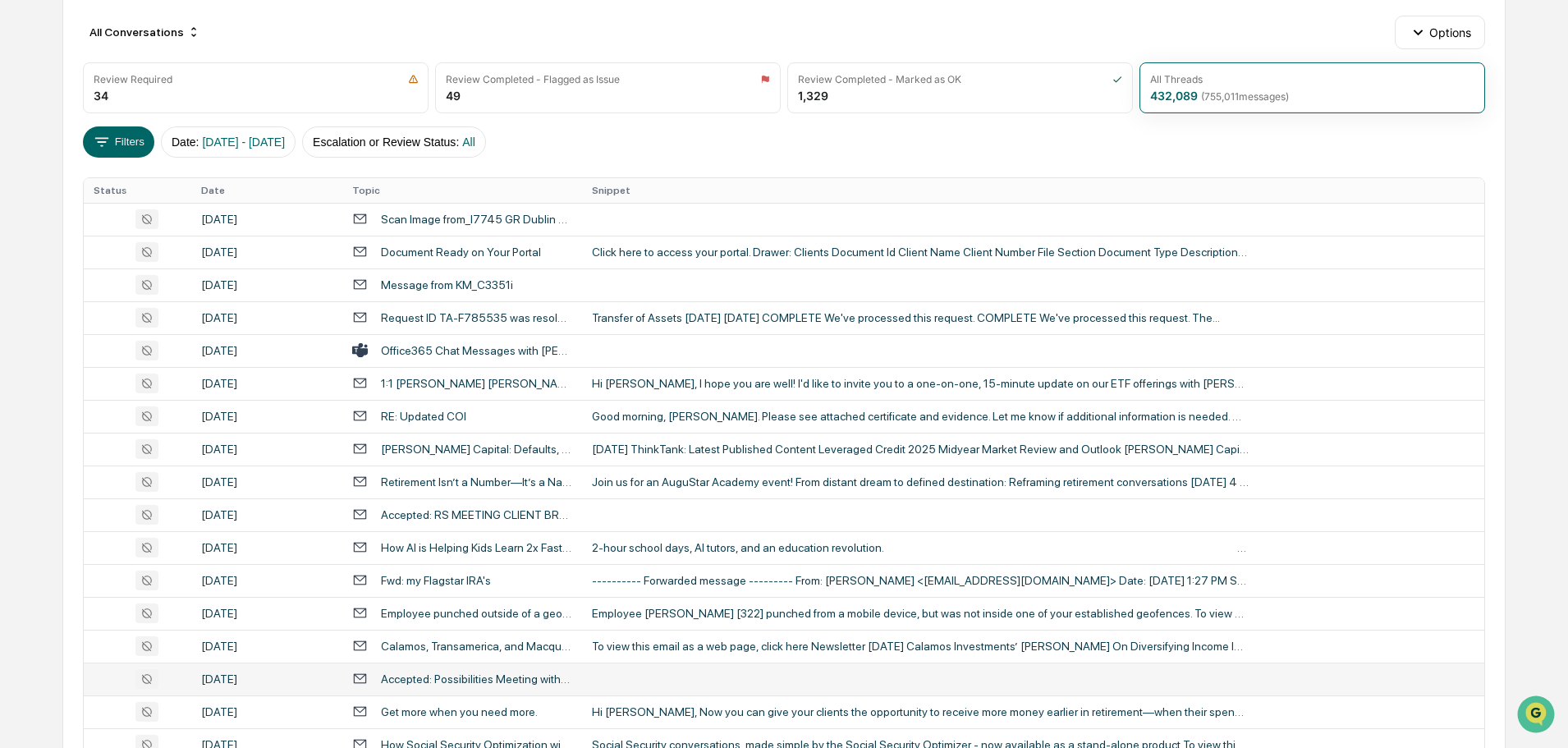
scroll to position [133, 0]
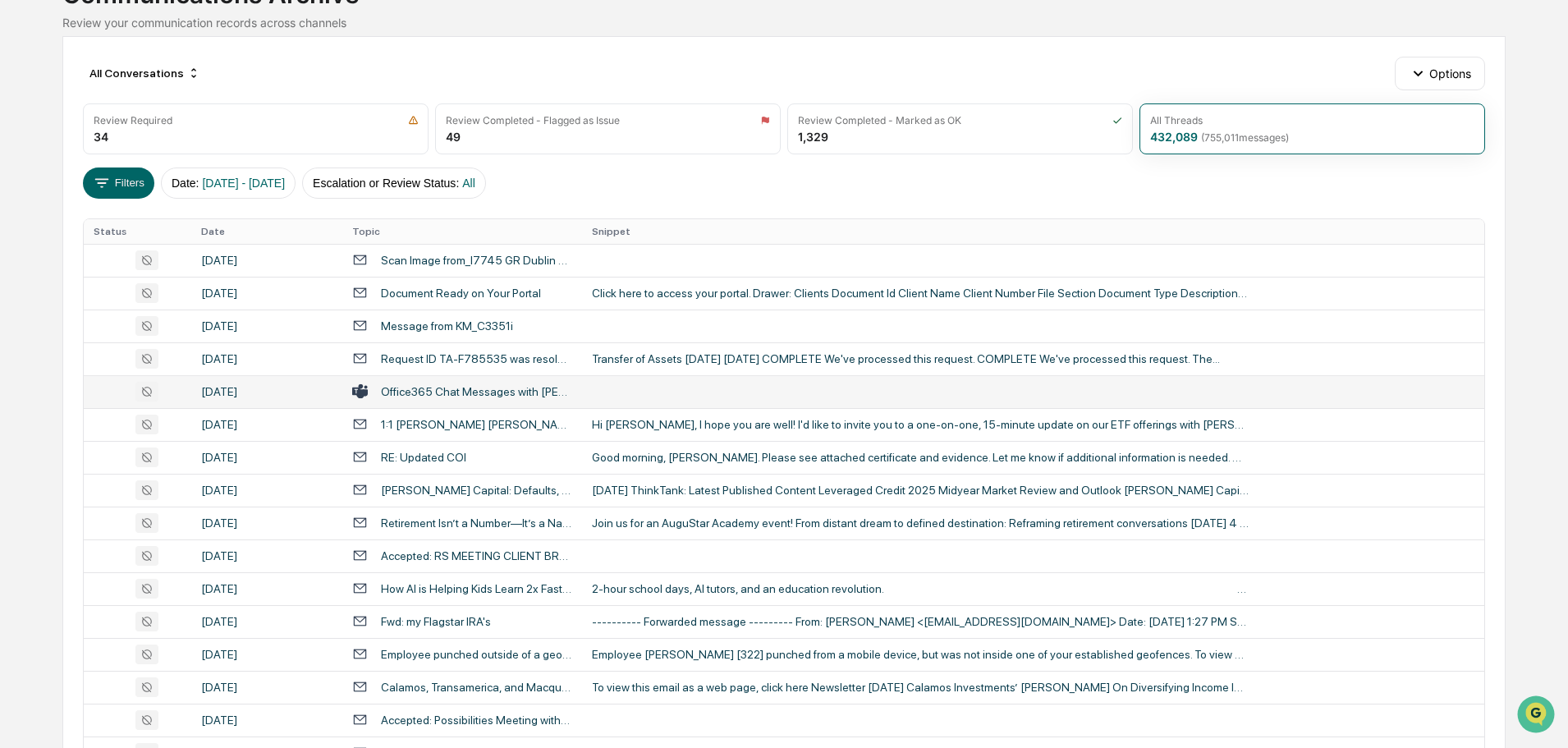
click at [677, 391] on td at bounding box center [1033, 391] width 902 height 33
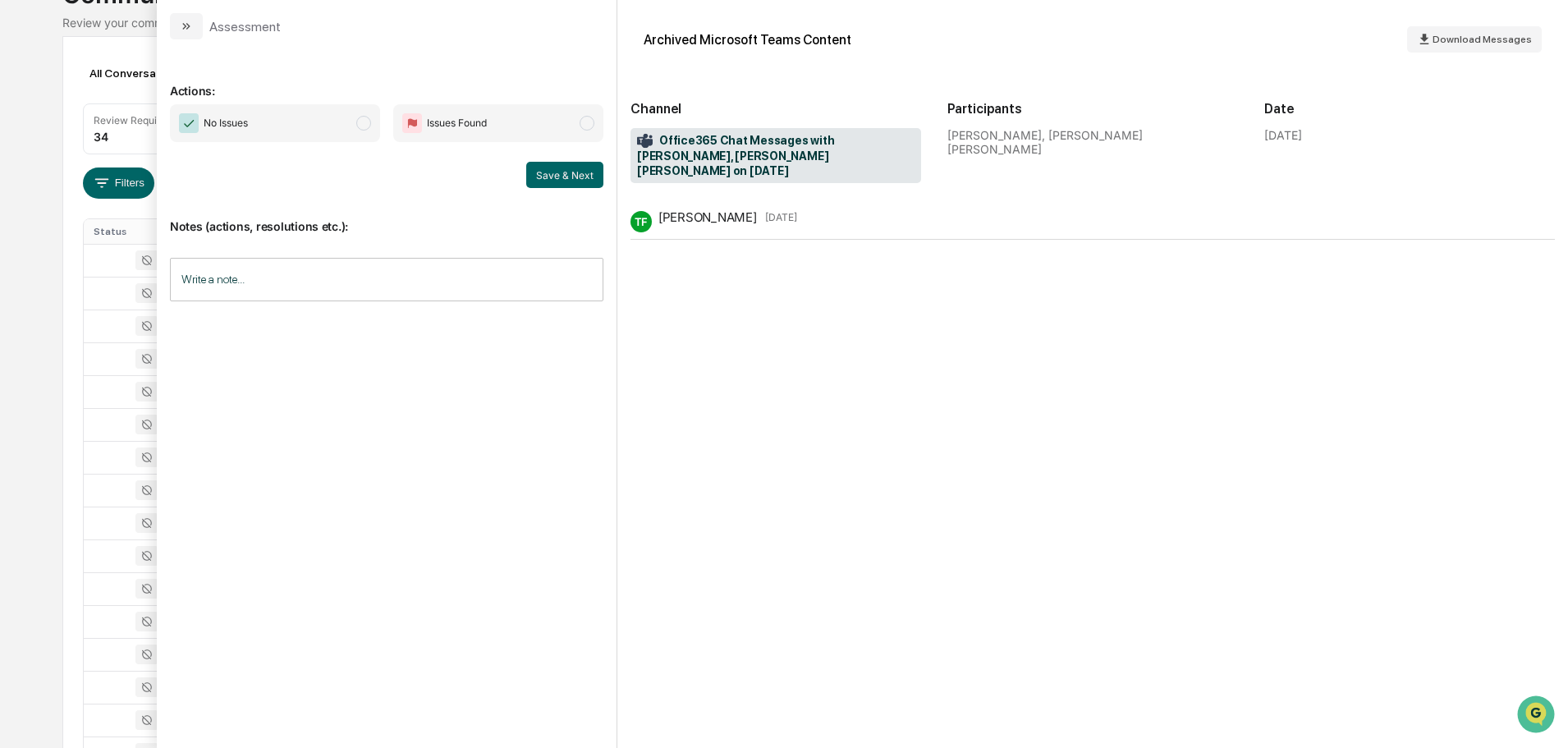
click at [193, 24] on button "modal" at bounding box center [186, 26] width 33 height 26
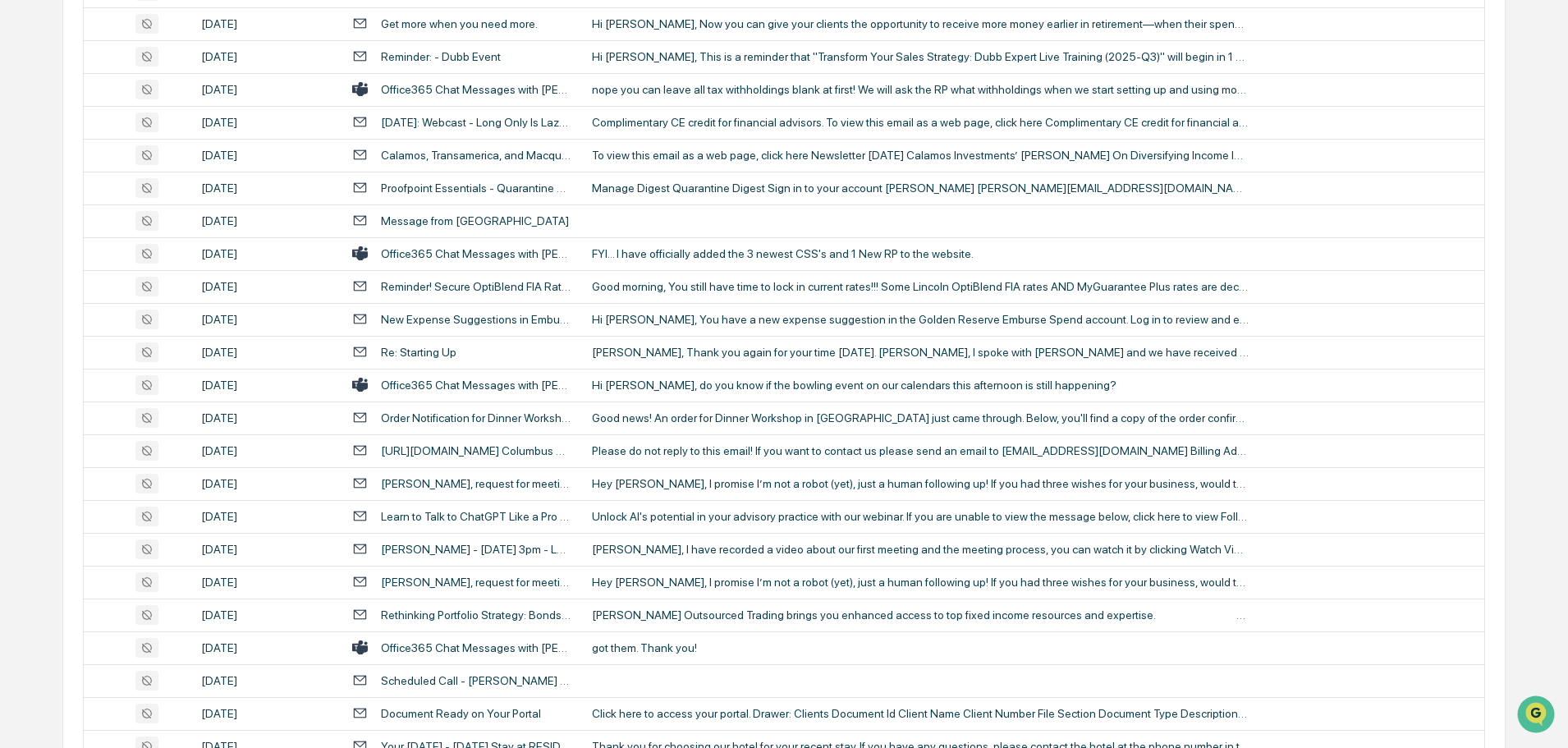
scroll to position [954, 0]
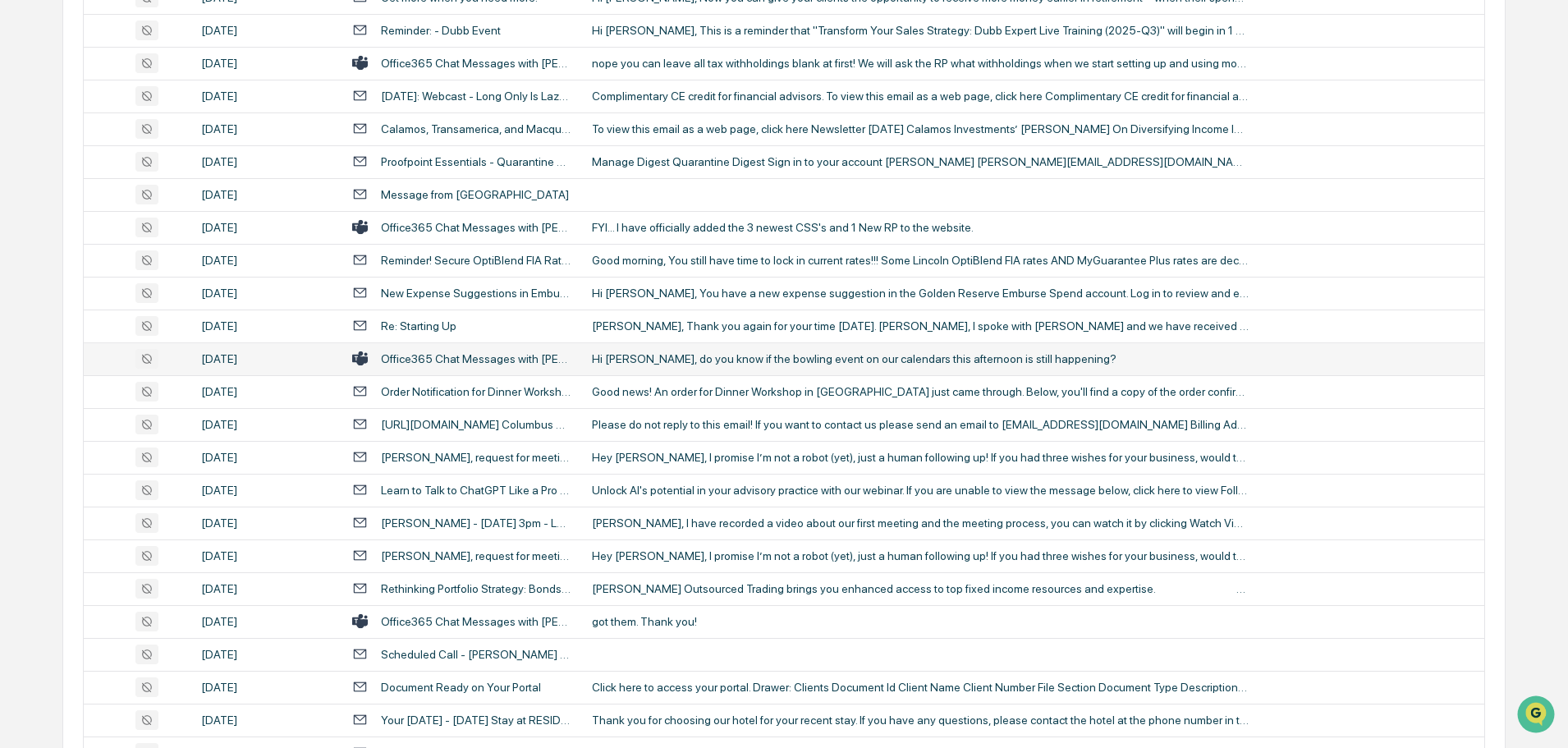
click at [646, 357] on div "Hi Phil, do you know if the bowling event on our calendars this afternoon is st…" at bounding box center [920, 359] width 657 height 14
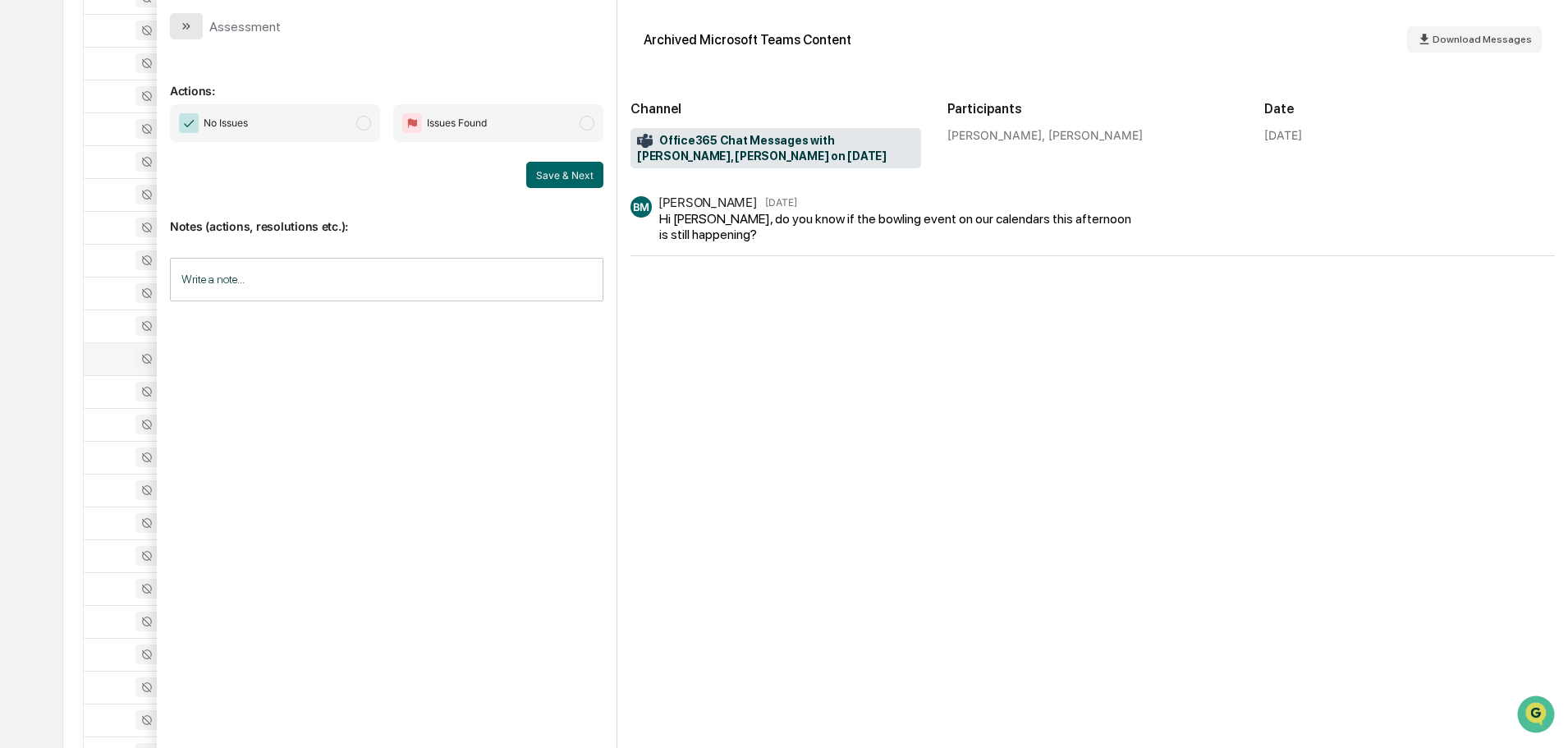
click at [195, 29] on button "modal" at bounding box center [186, 26] width 33 height 26
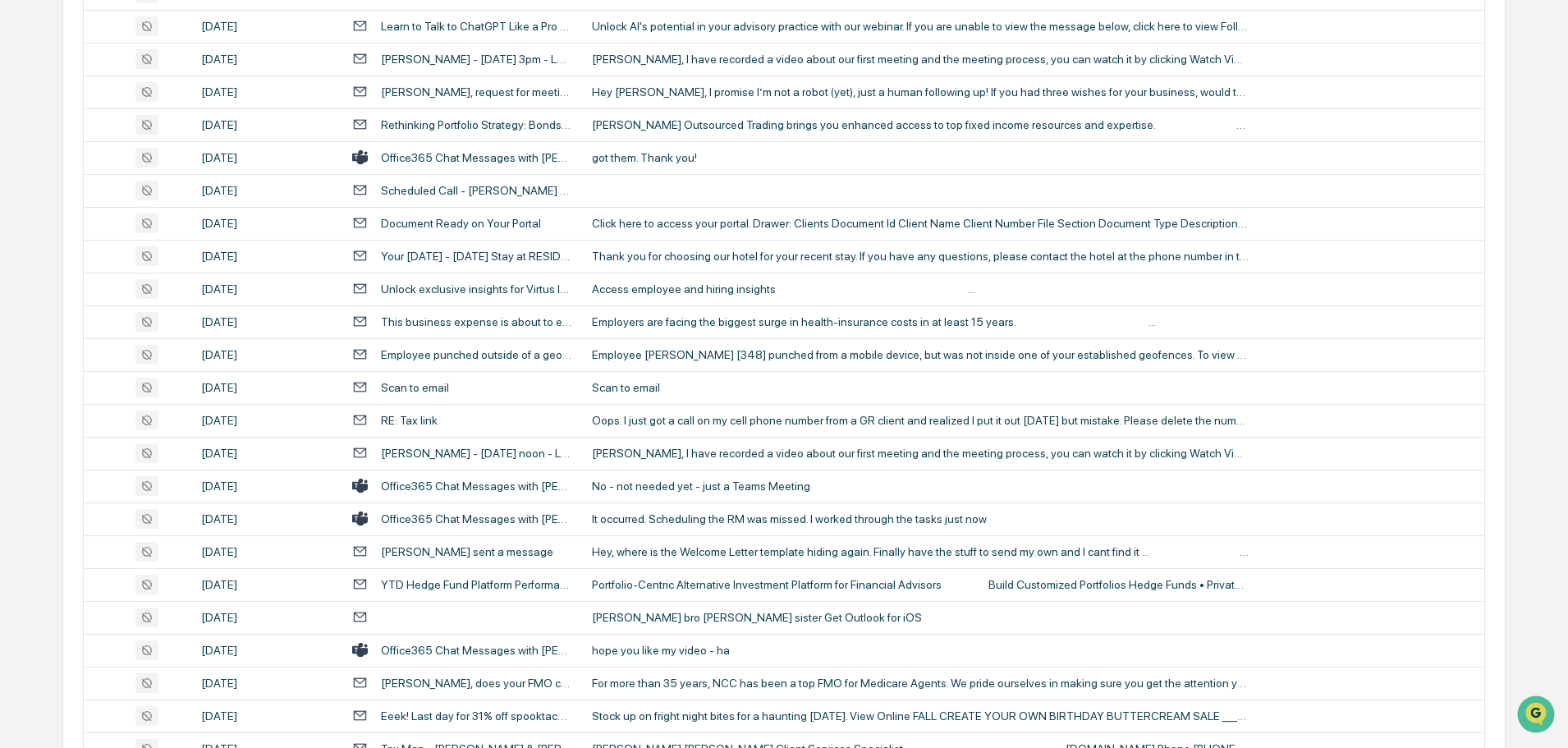
scroll to position [1446, 0]
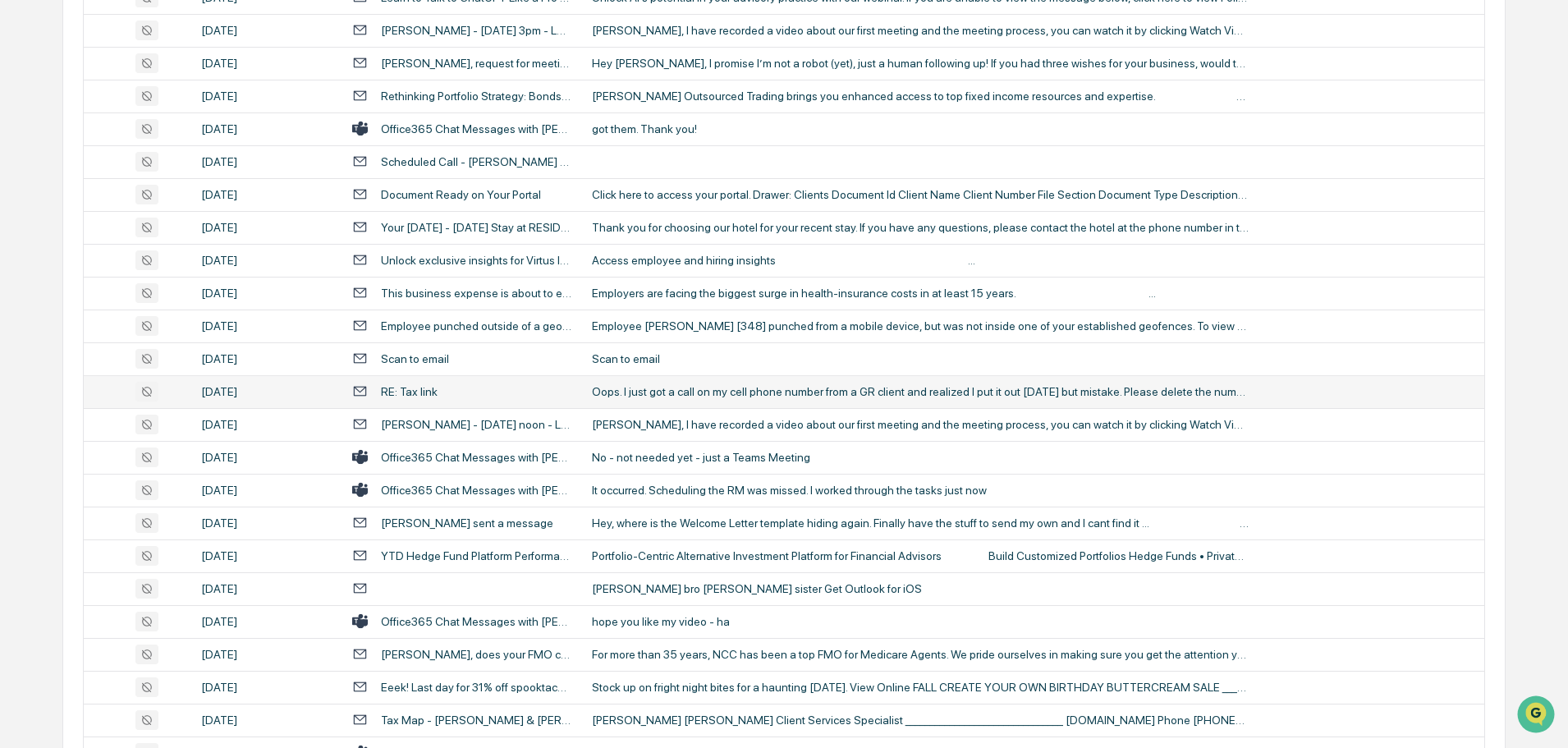
click at [675, 388] on div "Oops. I just got a call on my cell phone number from a GR client and realized I…" at bounding box center [920, 391] width 657 height 14
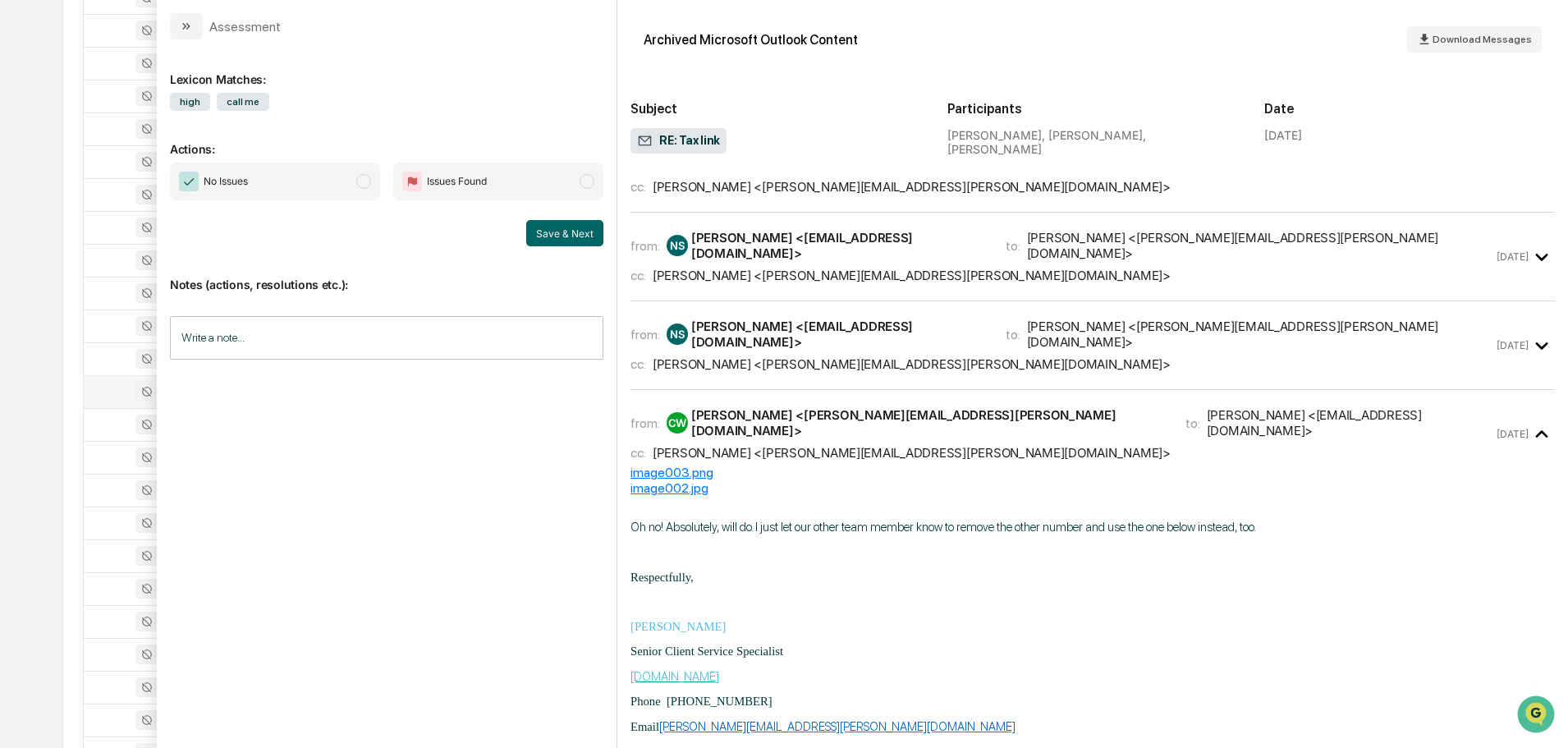
scroll to position [82, 0]
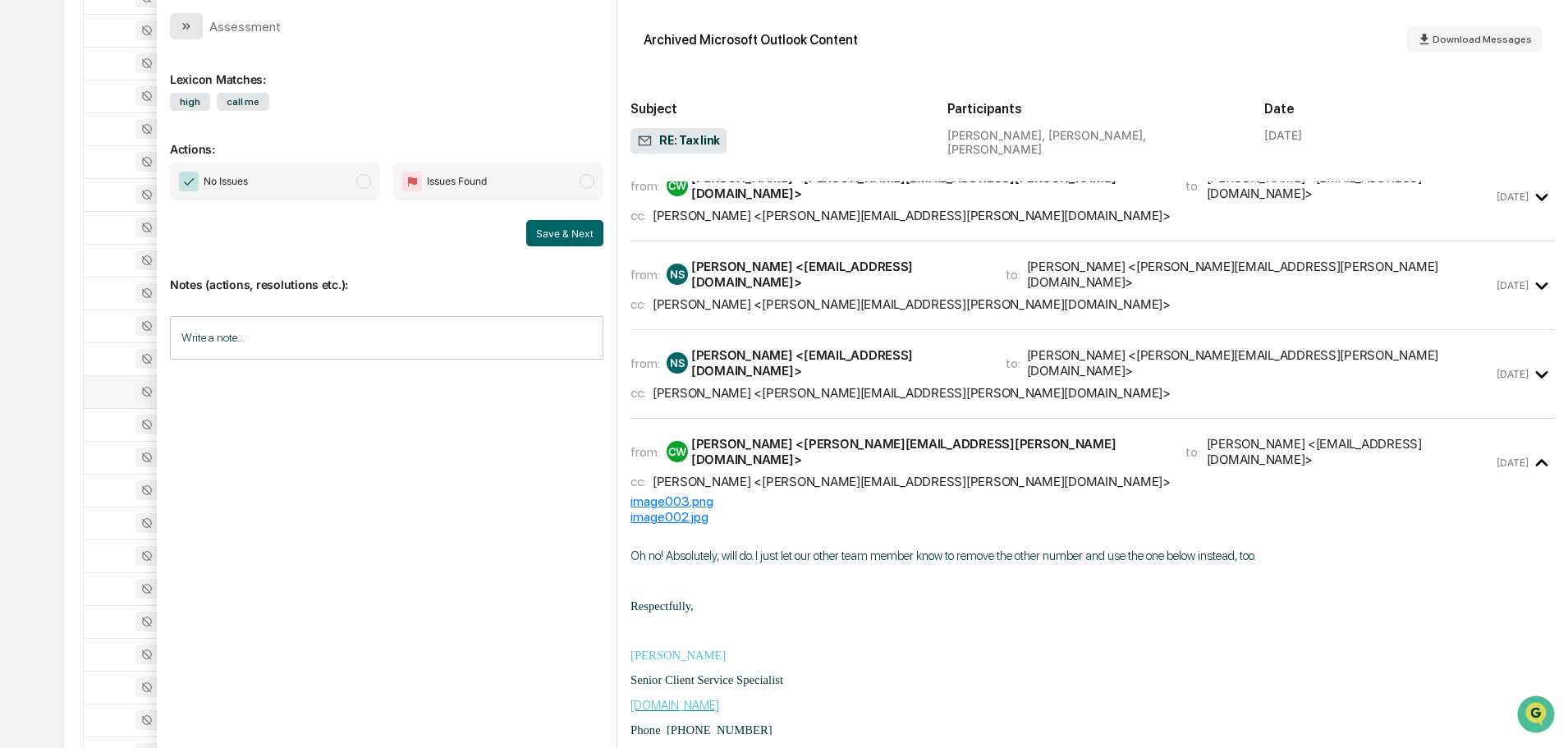
click at [195, 31] on button "modal" at bounding box center [186, 26] width 33 height 26
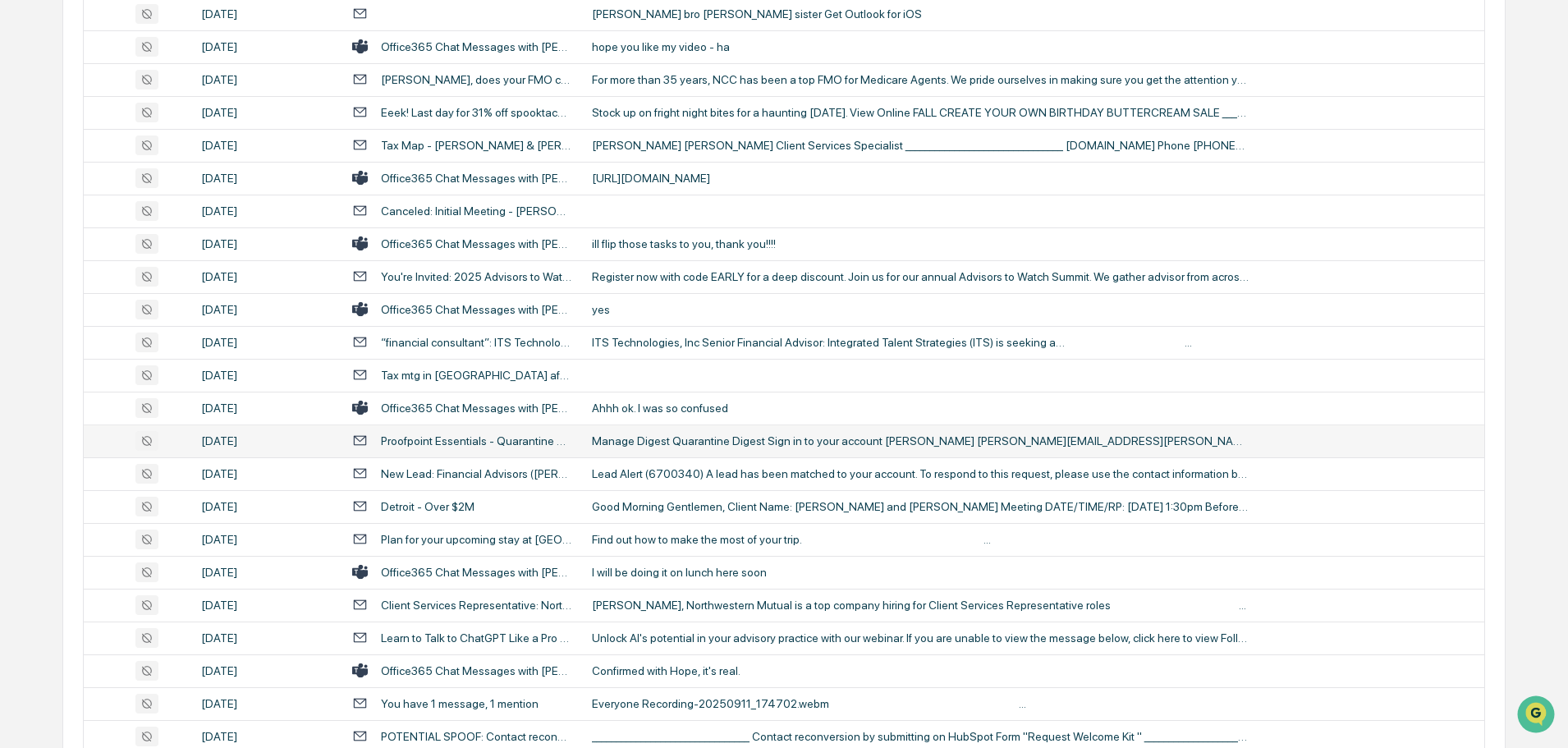
scroll to position [2103, 0]
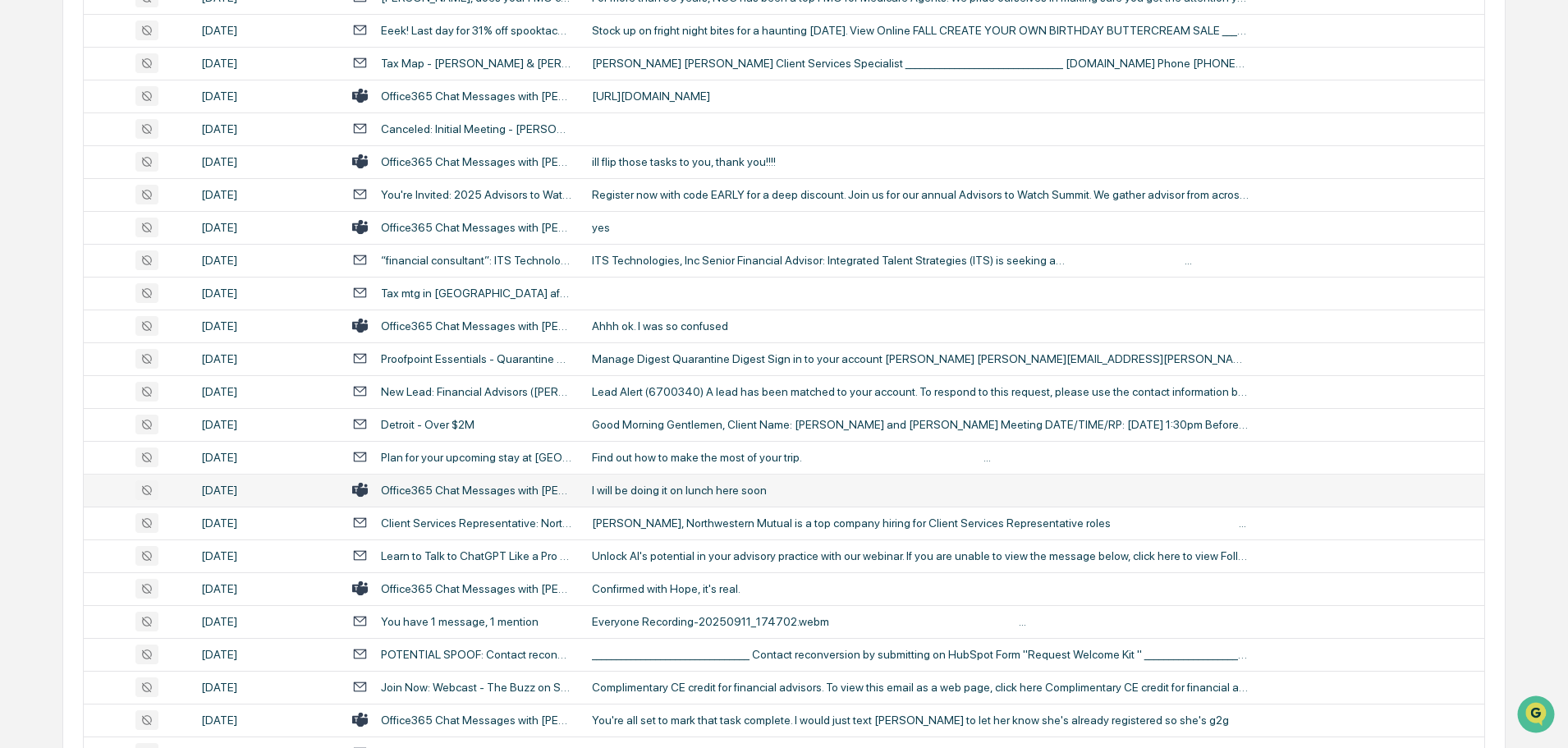
click at [642, 489] on div "I will be doing it on lunch here soon" at bounding box center [920, 490] width 657 height 14
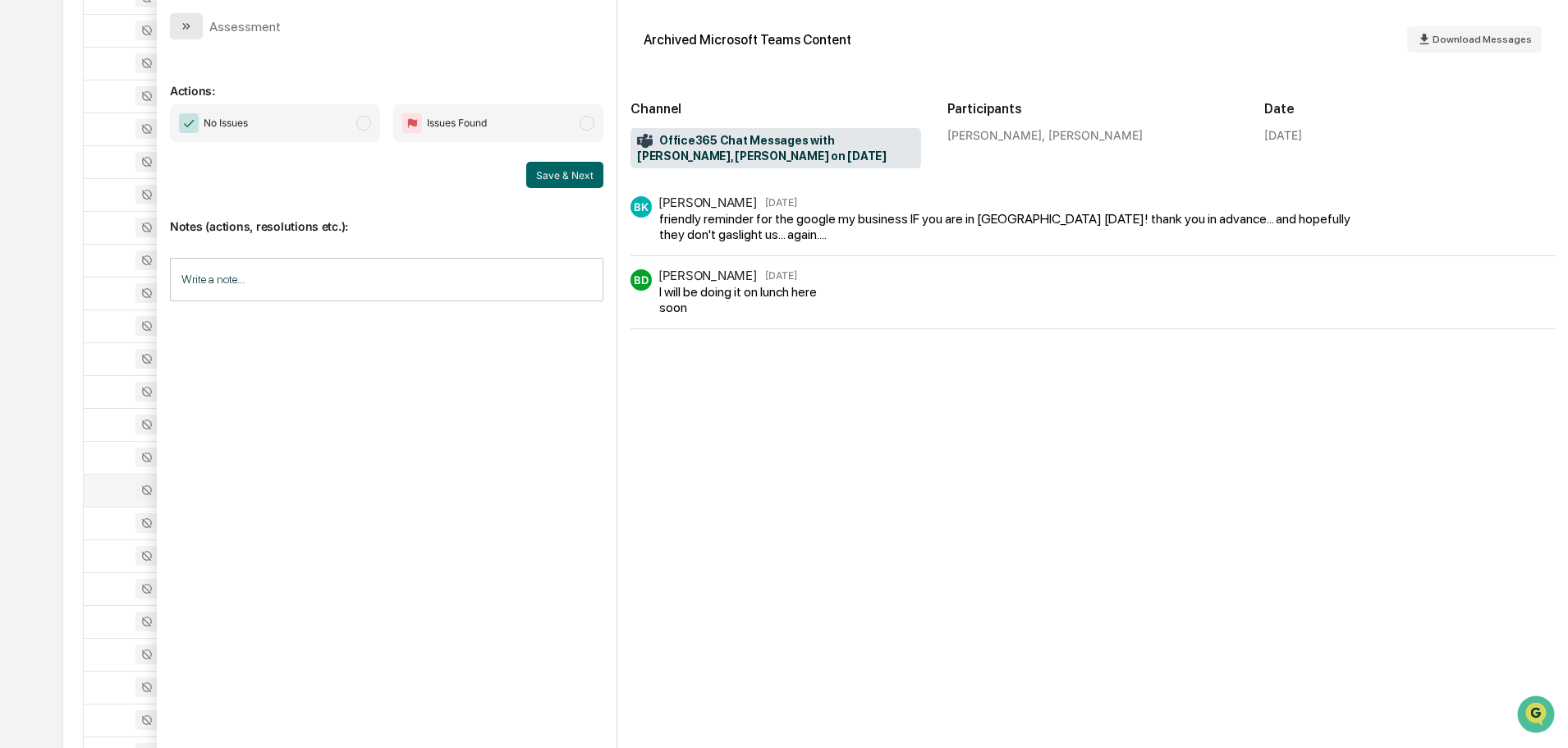
click at [194, 27] on button "modal" at bounding box center [186, 26] width 33 height 26
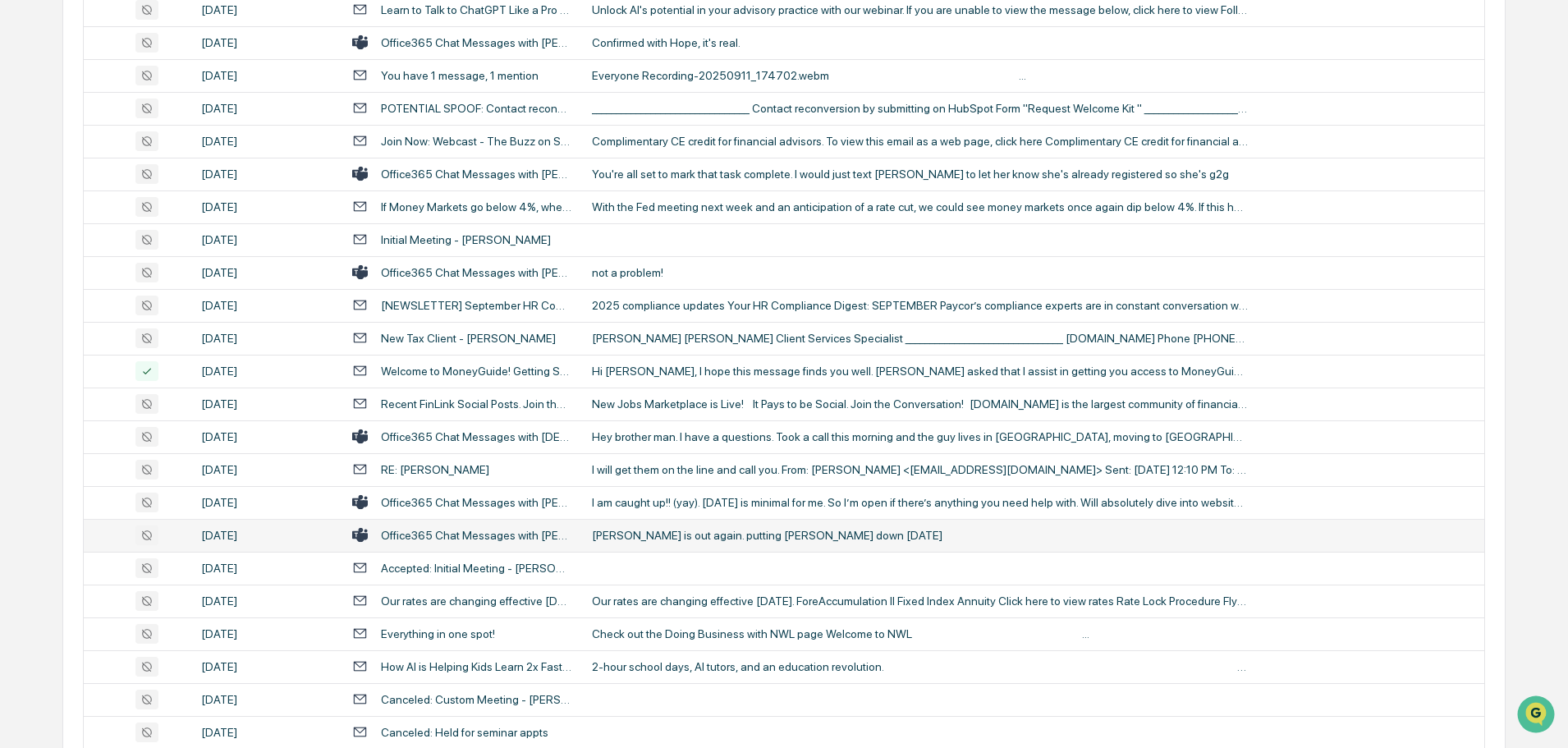
scroll to position [2678, 0]
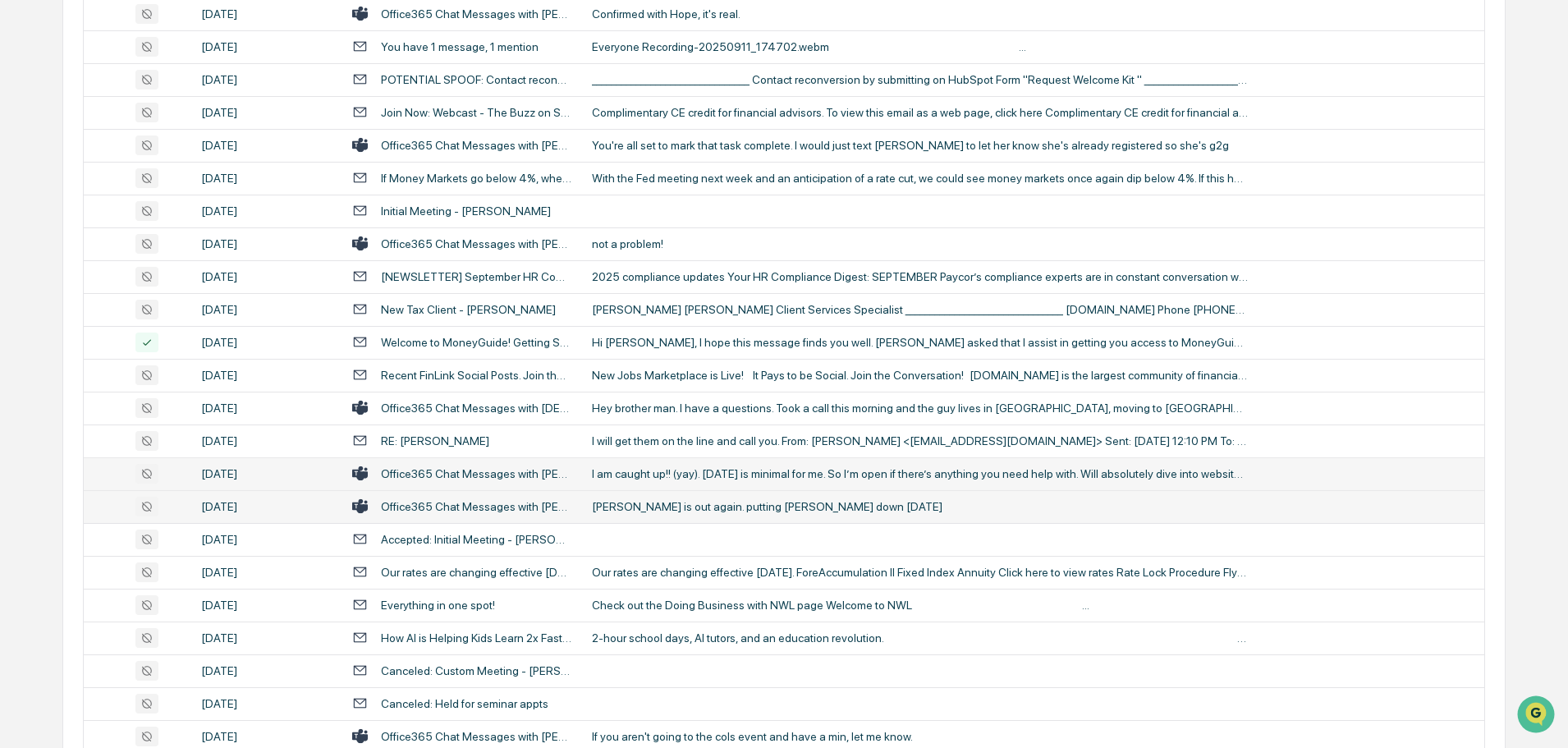
click at [680, 472] on div "I am caught up!! (yay). Tomorrow is minimal for me. So I’m open if there’s anyt…" at bounding box center [920, 474] width 657 height 14
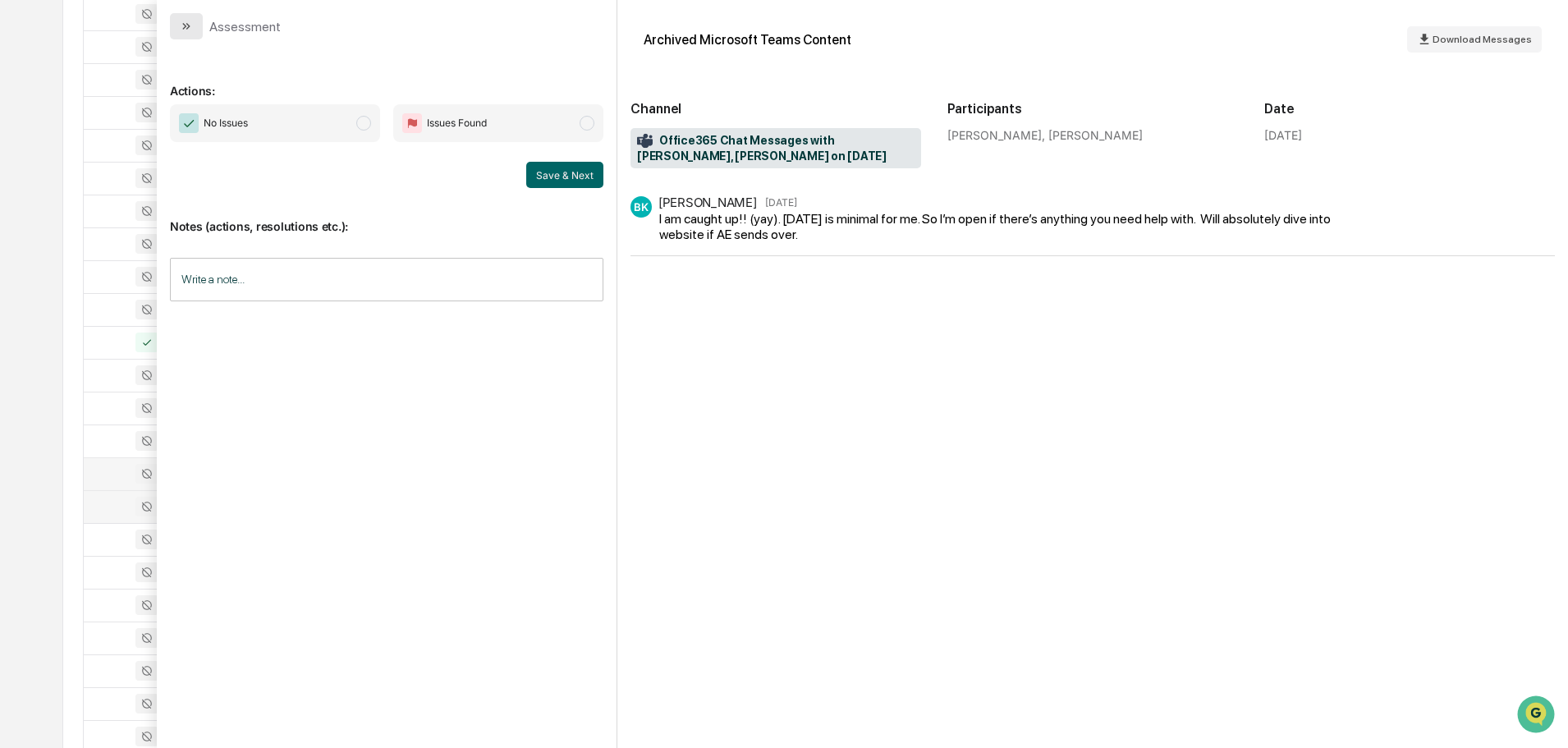
click at [195, 29] on button "modal" at bounding box center [186, 26] width 33 height 26
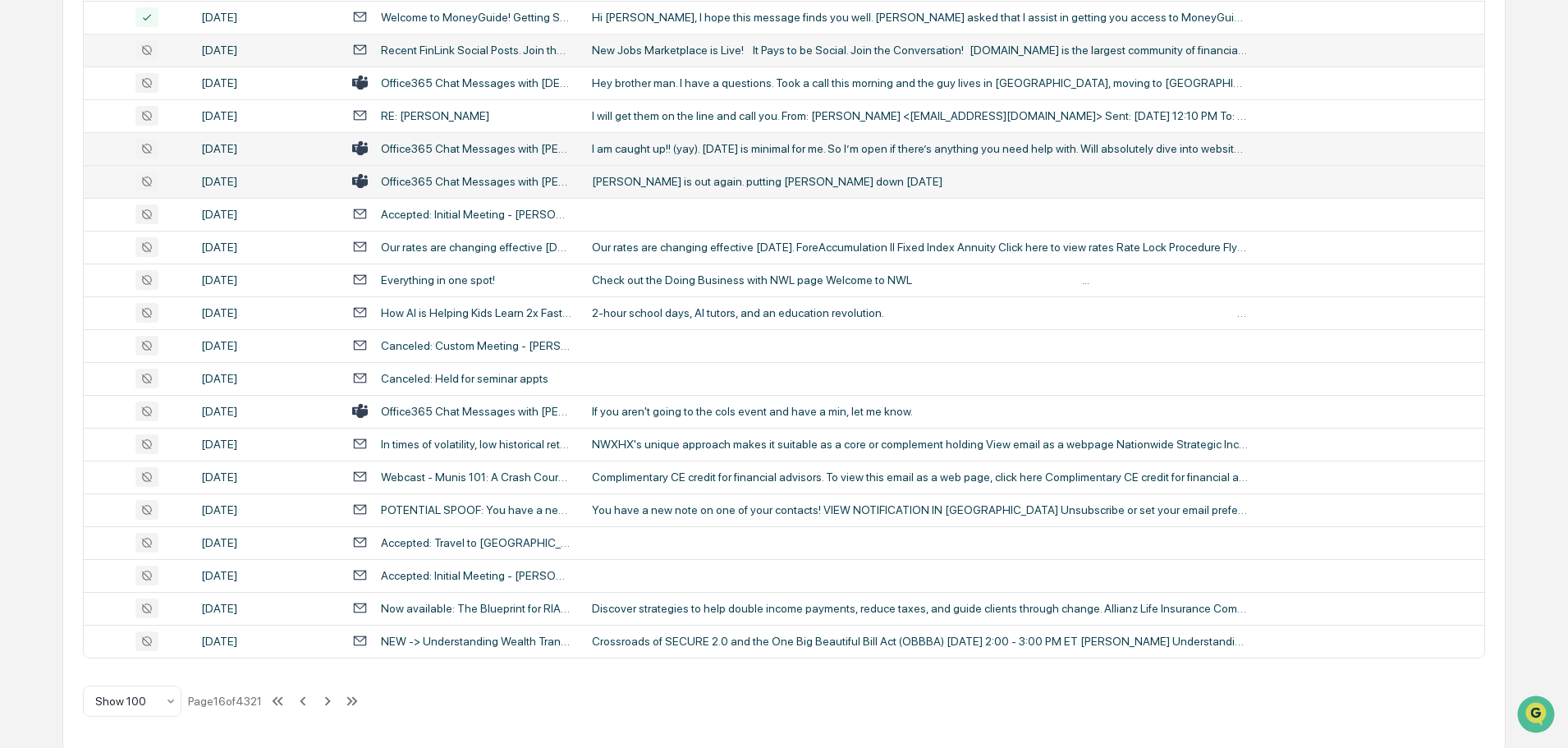
scroll to position [3006, 0]
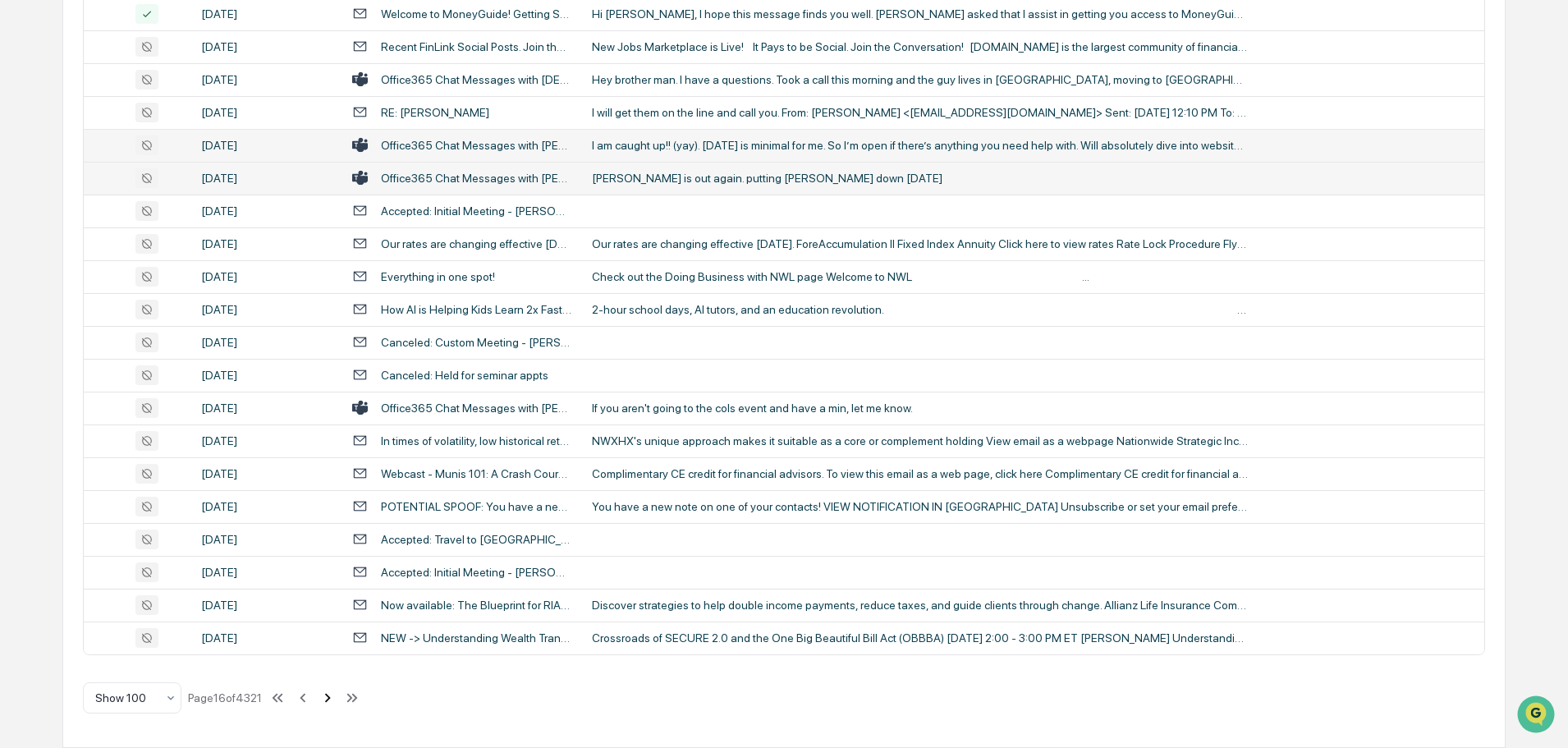
click at [331, 699] on icon at bounding box center [327, 697] width 18 height 18
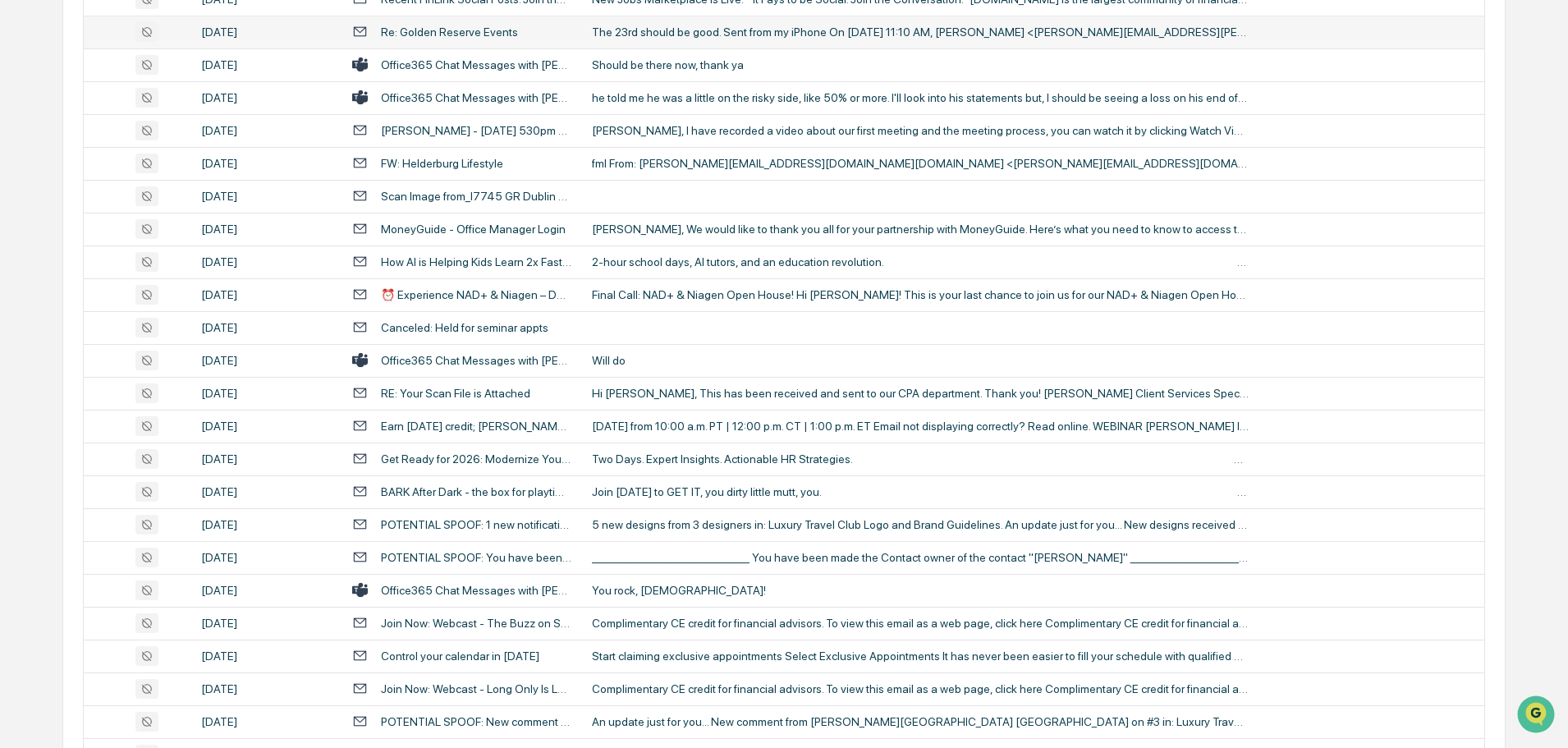
scroll to position [1888, 0]
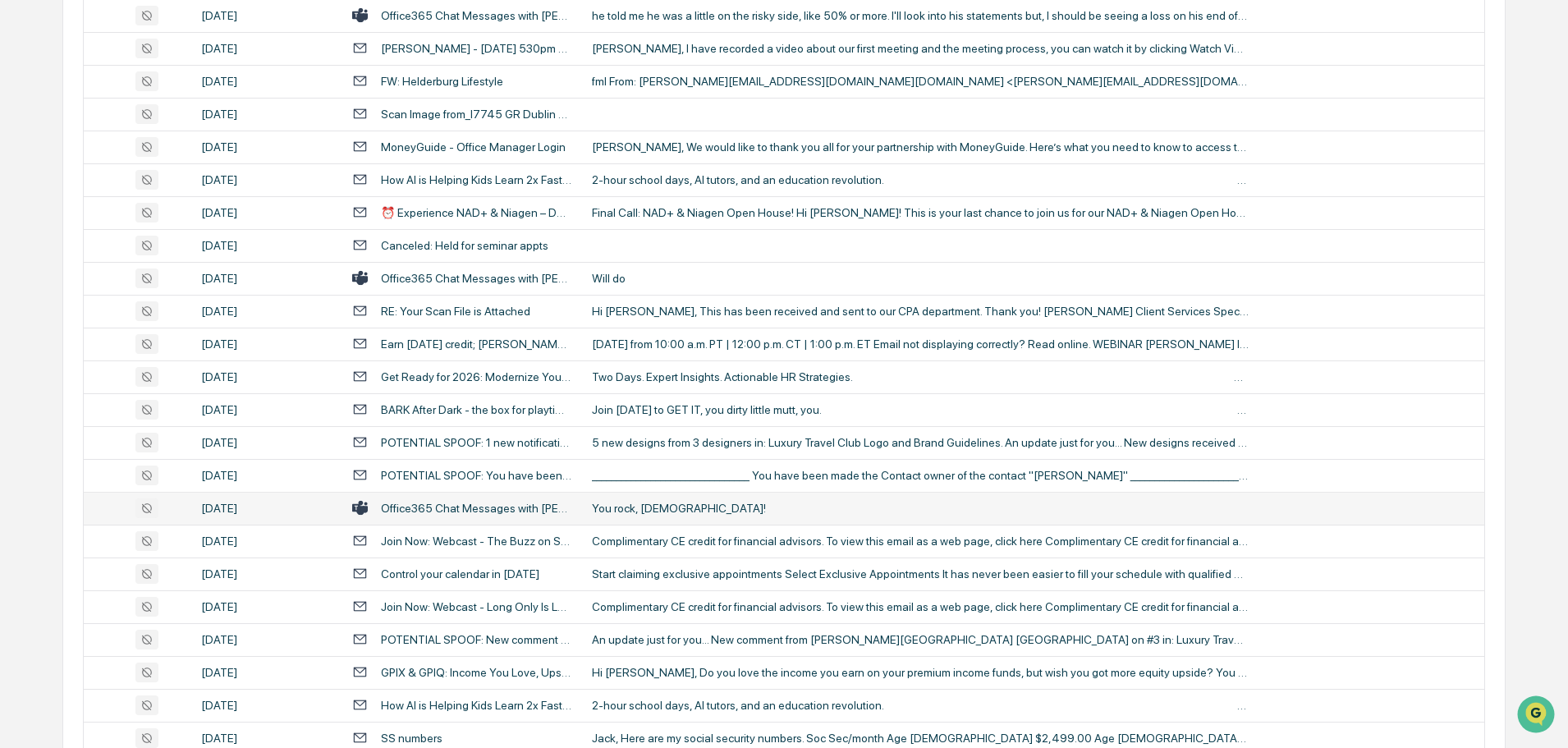
click at [653, 516] on td "You rock, lady!" at bounding box center [1033, 507] width 902 height 33
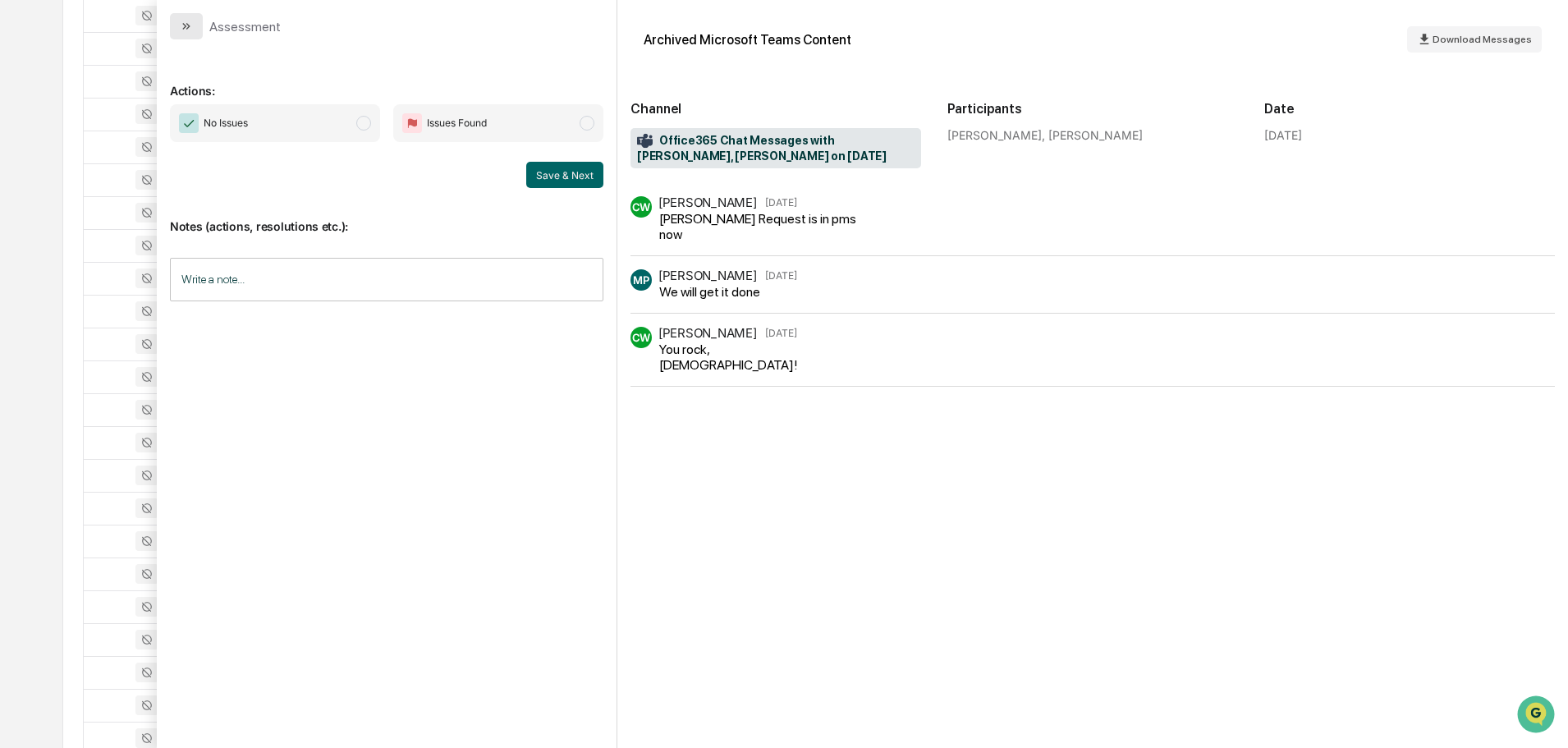
click at [186, 27] on icon "modal" at bounding box center [186, 26] width 14 height 14
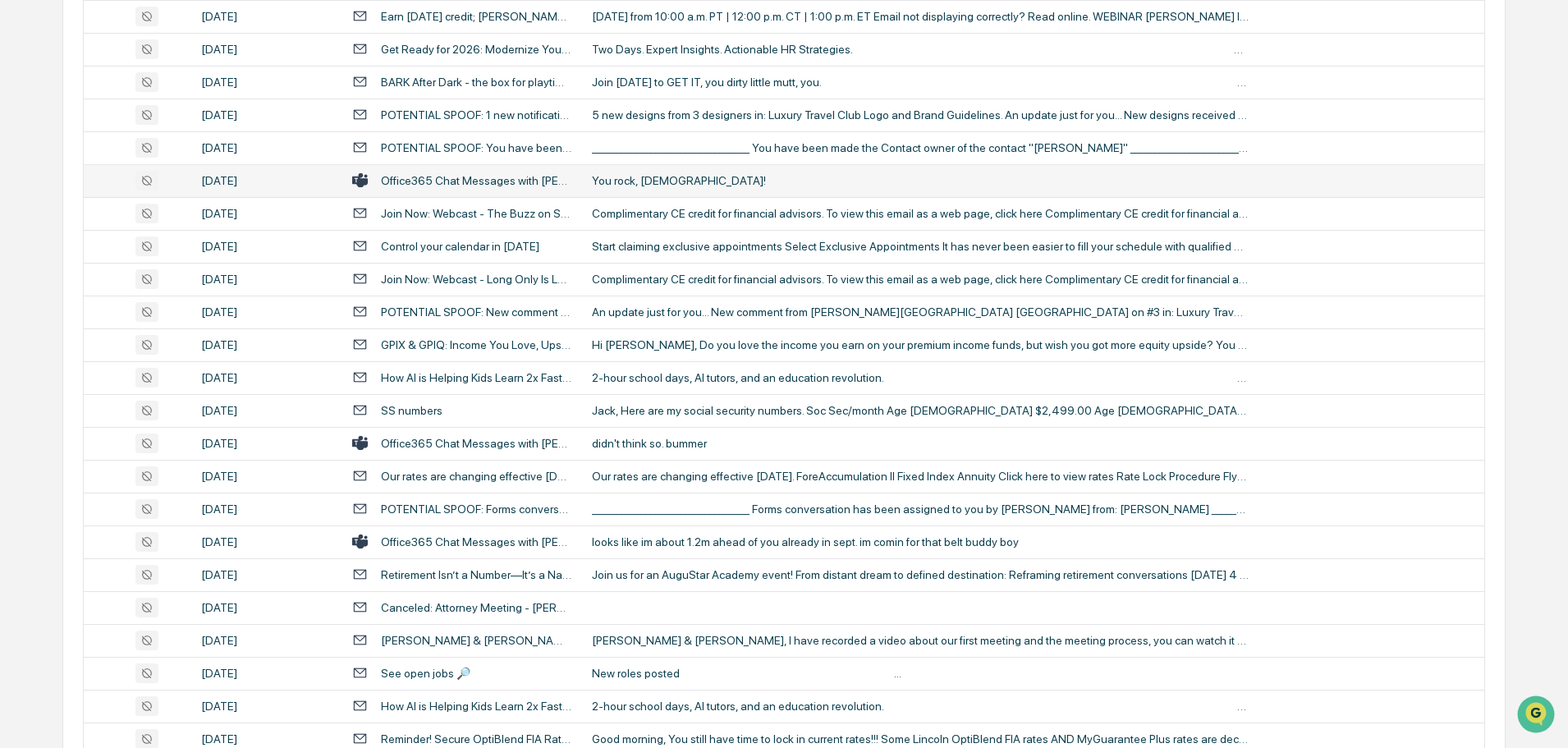
scroll to position [2216, 0]
click at [706, 544] on div "looks like im about 1.2m ahead of you already in sept. im comin for that belt b…" at bounding box center [920, 541] width 657 height 14
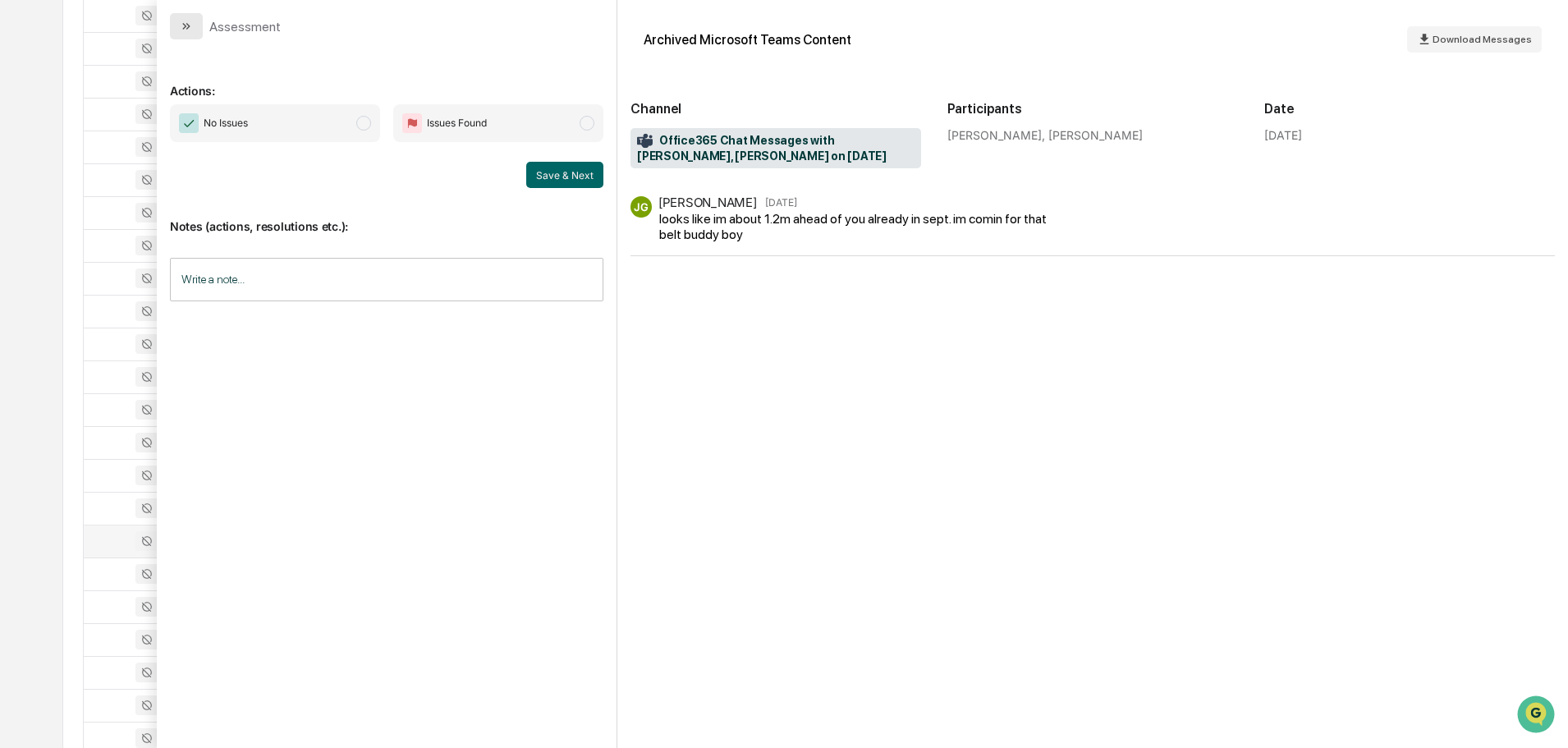
click at [191, 27] on icon "modal" at bounding box center [186, 26] width 14 height 14
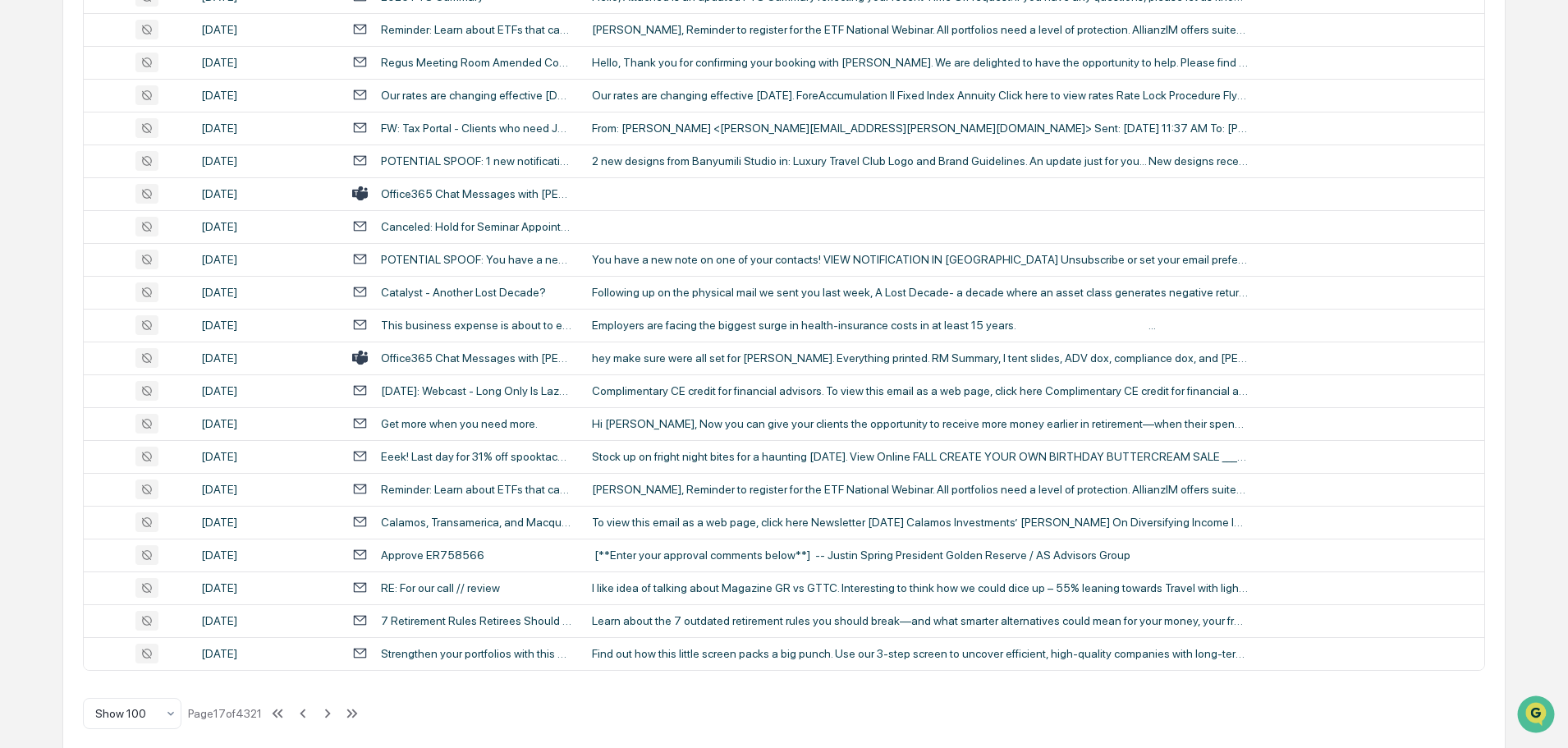
scroll to position [3006, 0]
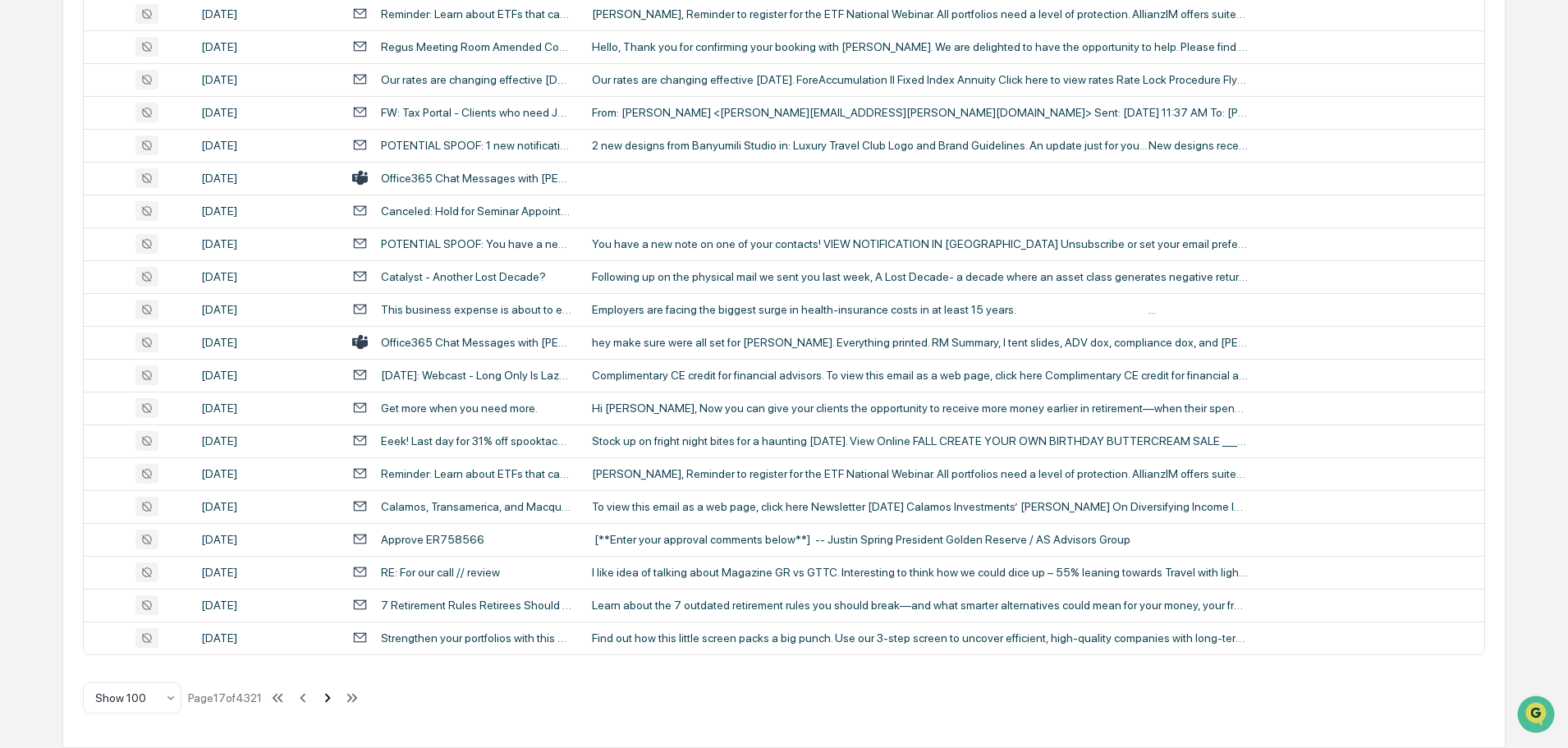
click at [327, 699] on icon at bounding box center [327, 697] width 18 height 18
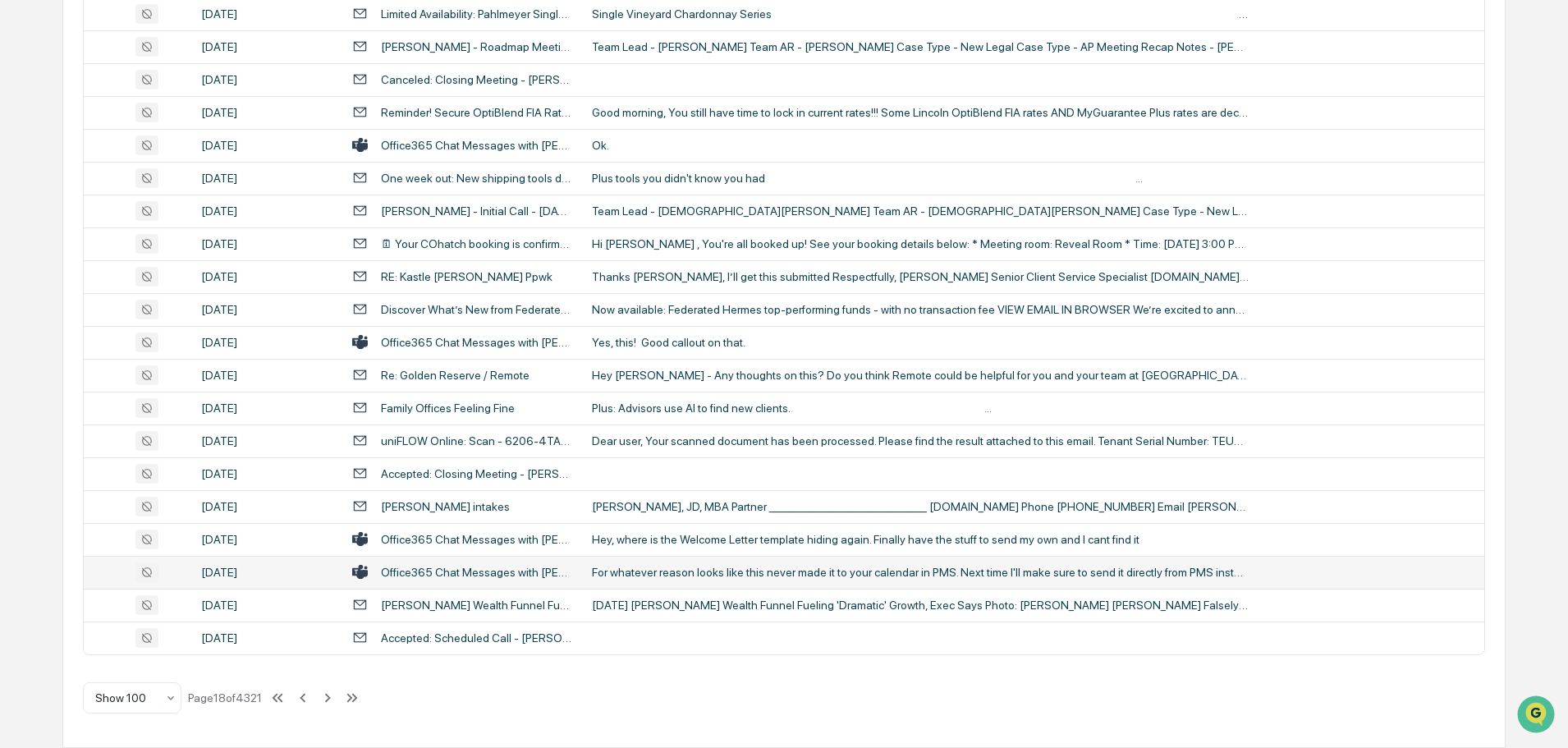
click at [739, 572] on div "For whatever reason looks like this never made it to your calendar in PMS. Next…" at bounding box center [920, 573] width 657 height 14
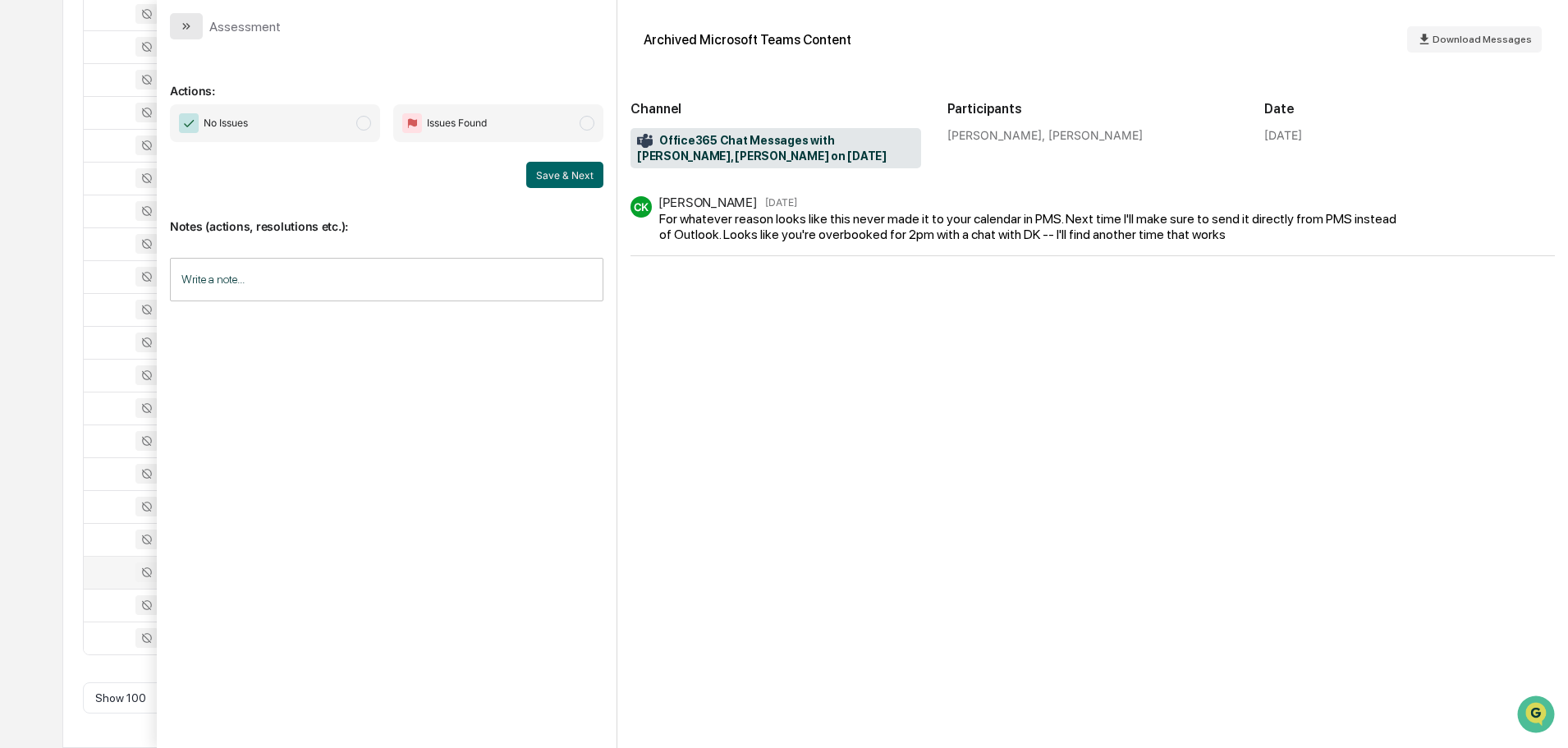
click at [188, 22] on icon "modal" at bounding box center [186, 26] width 14 height 14
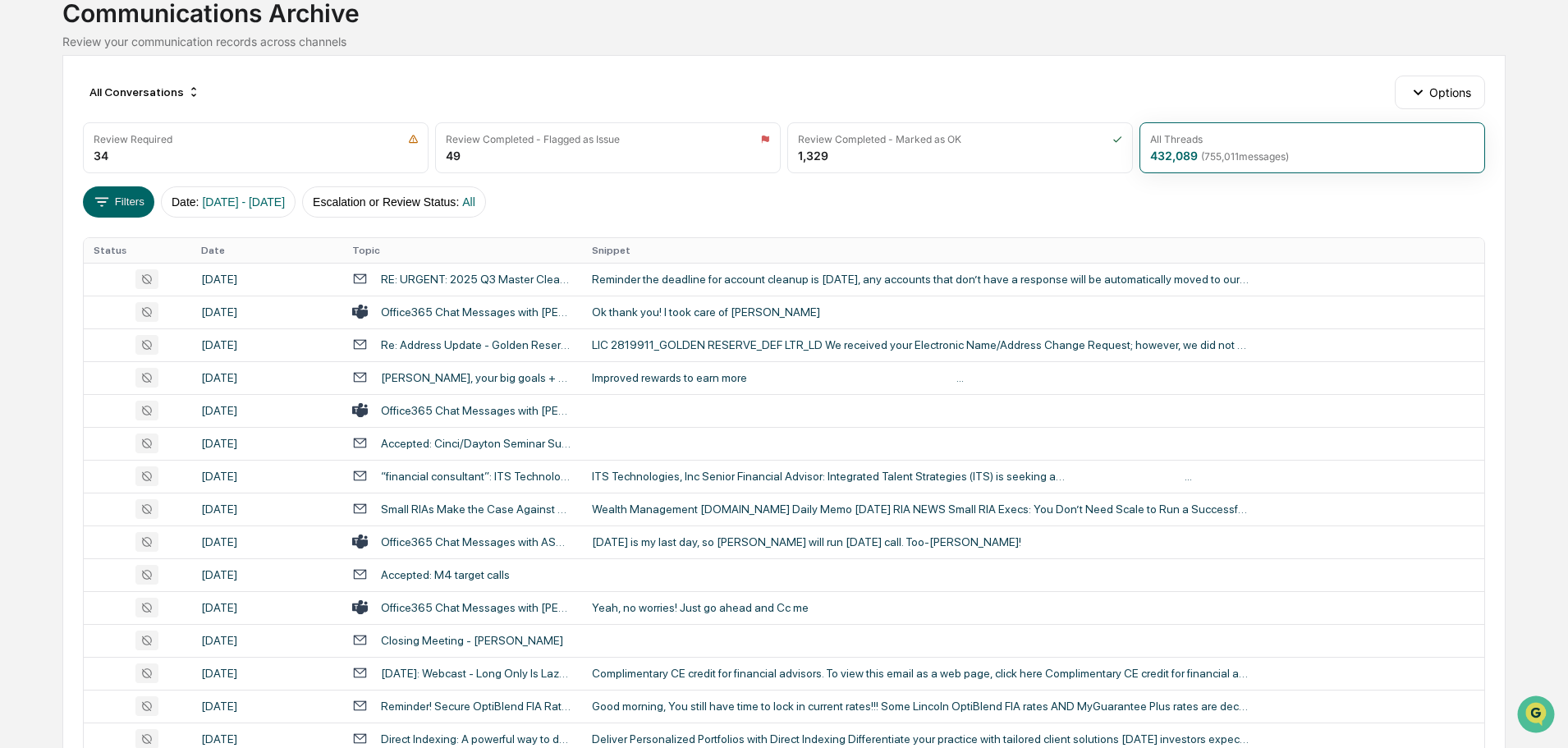
scroll to position [51, 0]
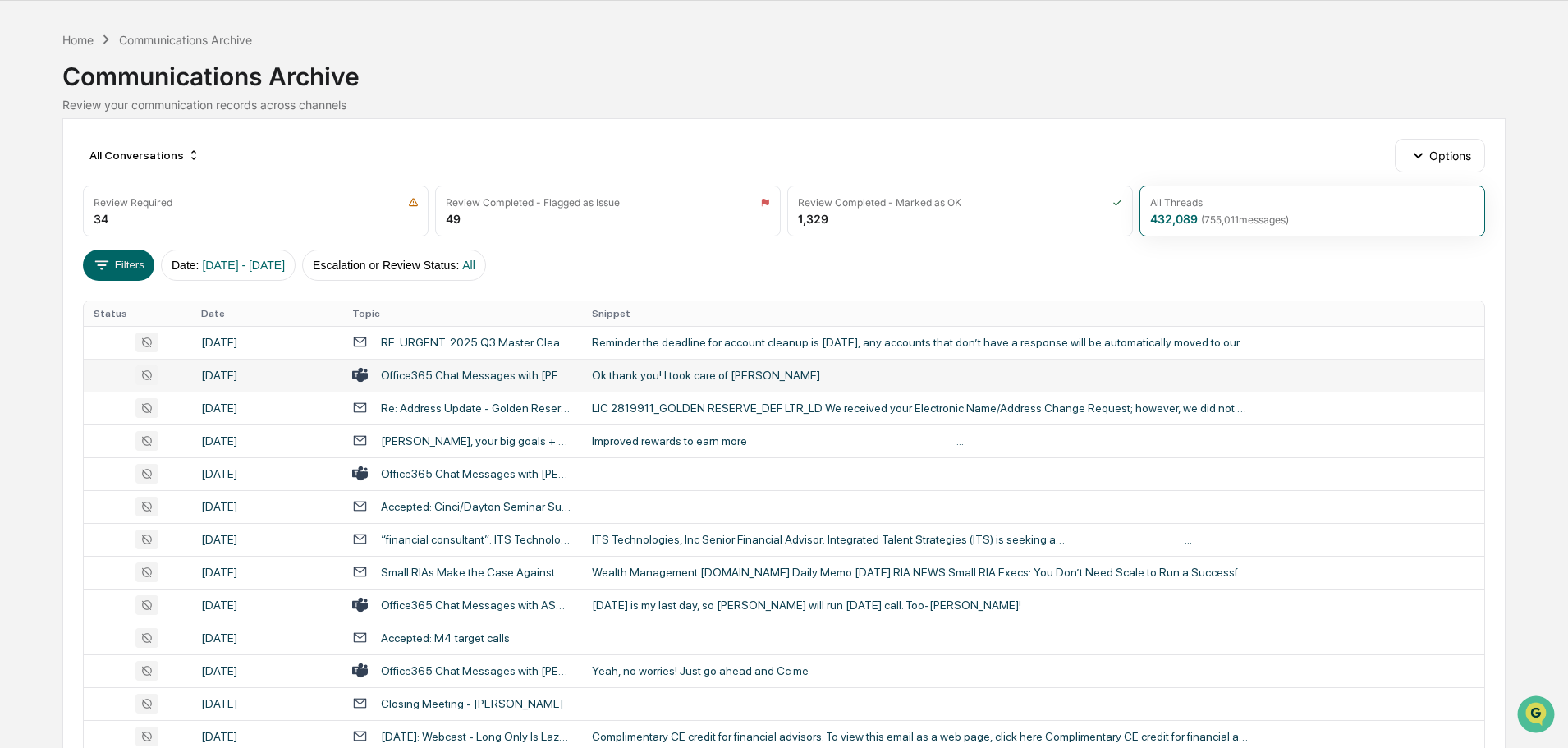
click at [685, 383] on td "Ok thank you! I took care of Linda" at bounding box center [1033, 374] width 902 height 33
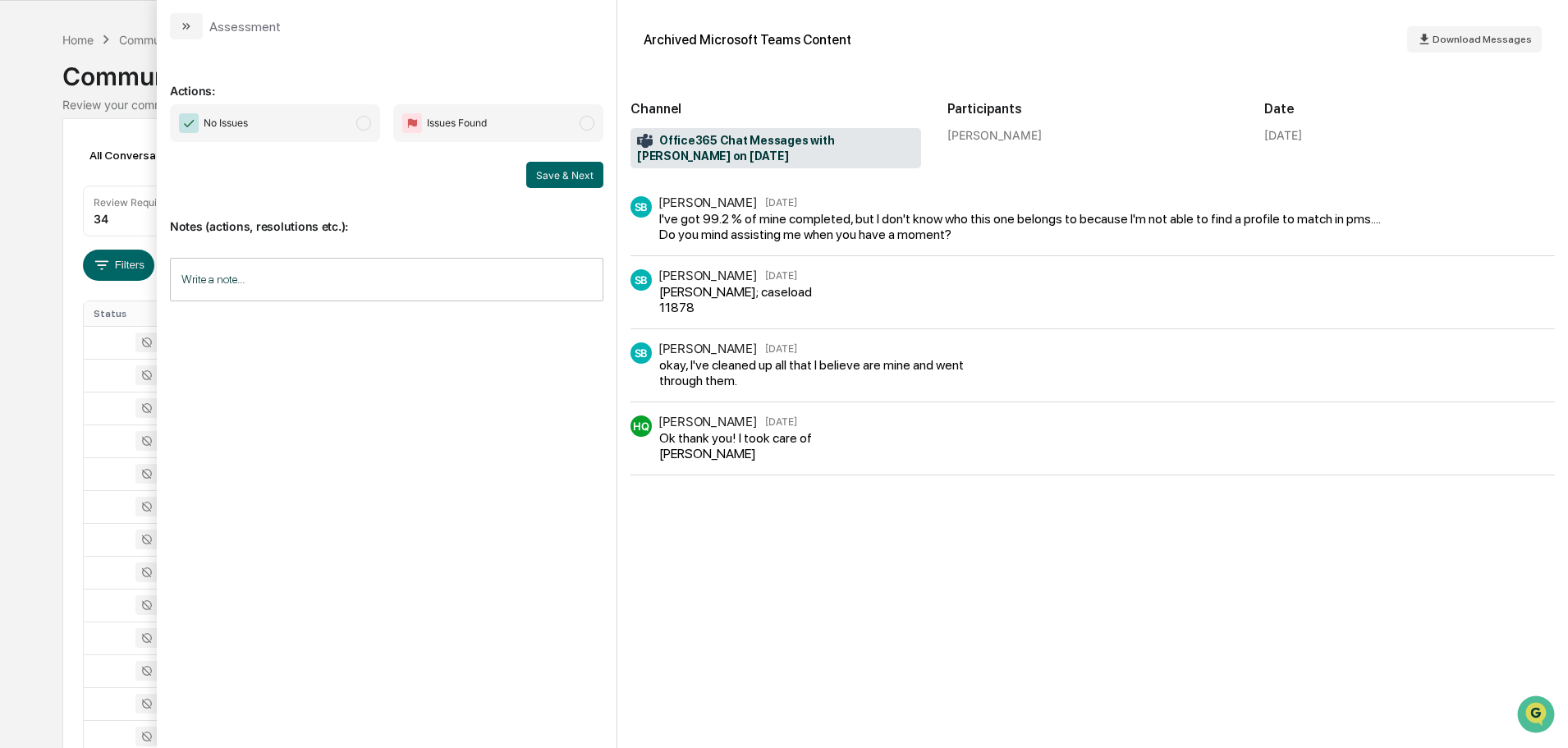
click at [189, 23] on icon "modal" at bounding box center [186, 26] width 14 height 14
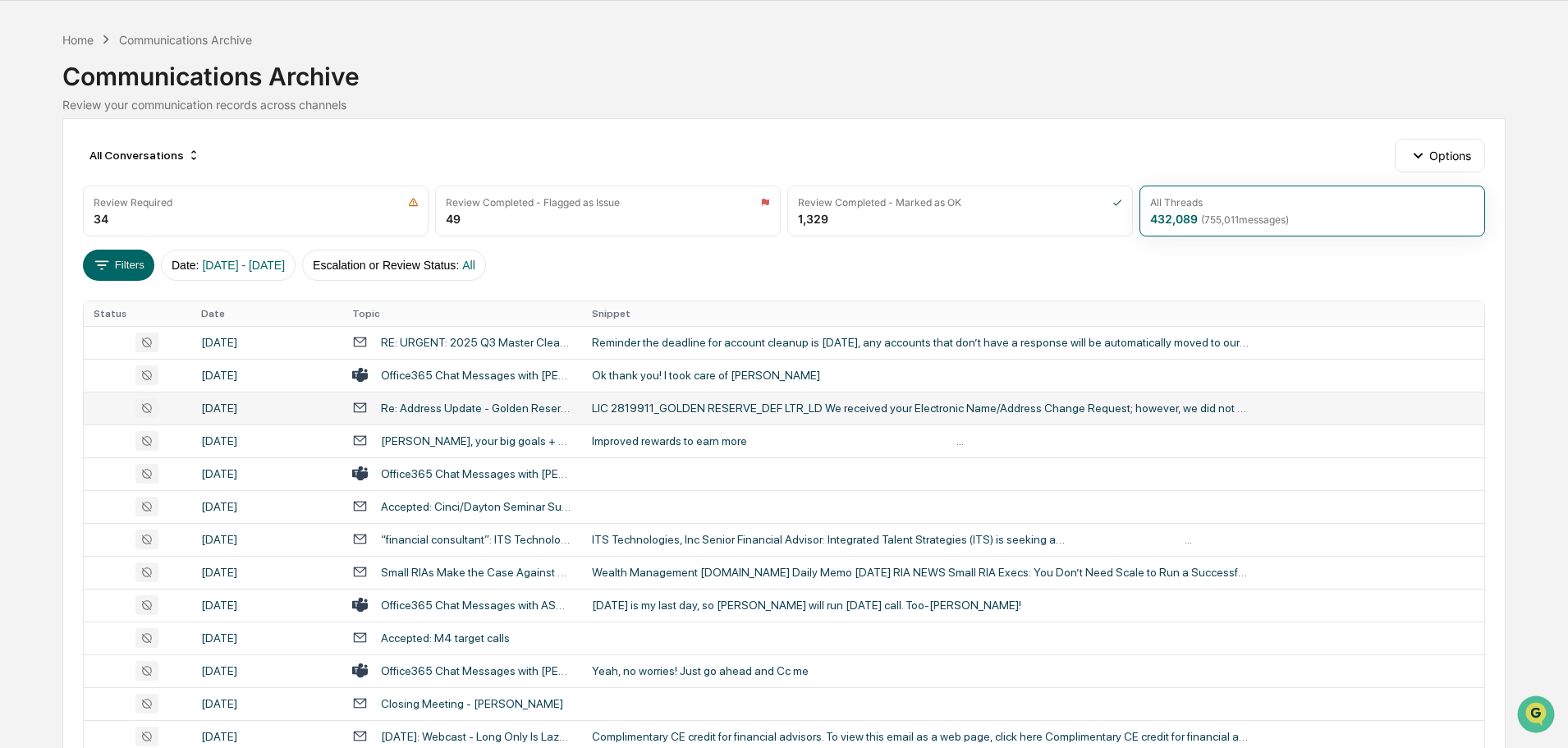
scroll to position [133, 0]
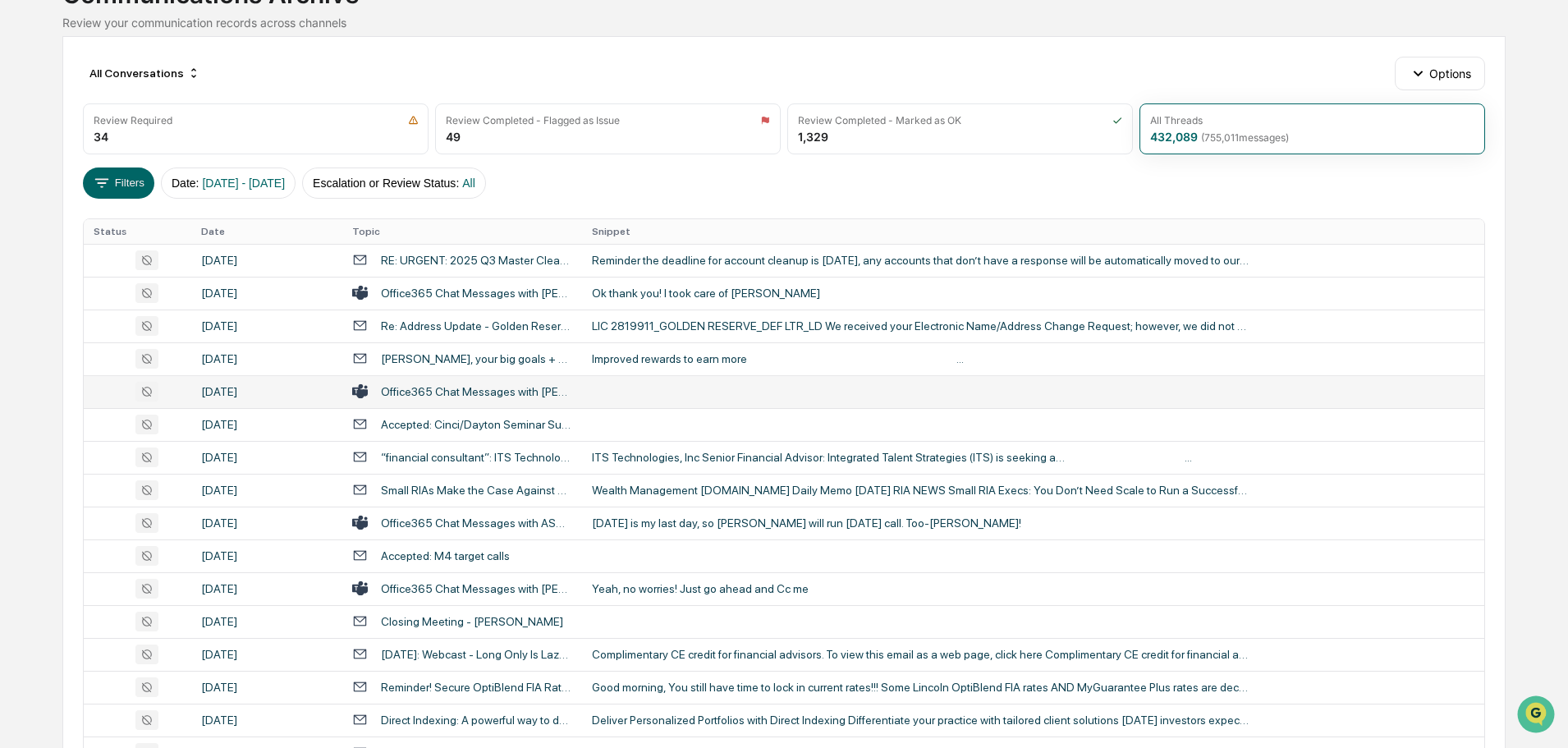
click at [647, 396] on td at bounding box center [1033, 391] width 902 height 33
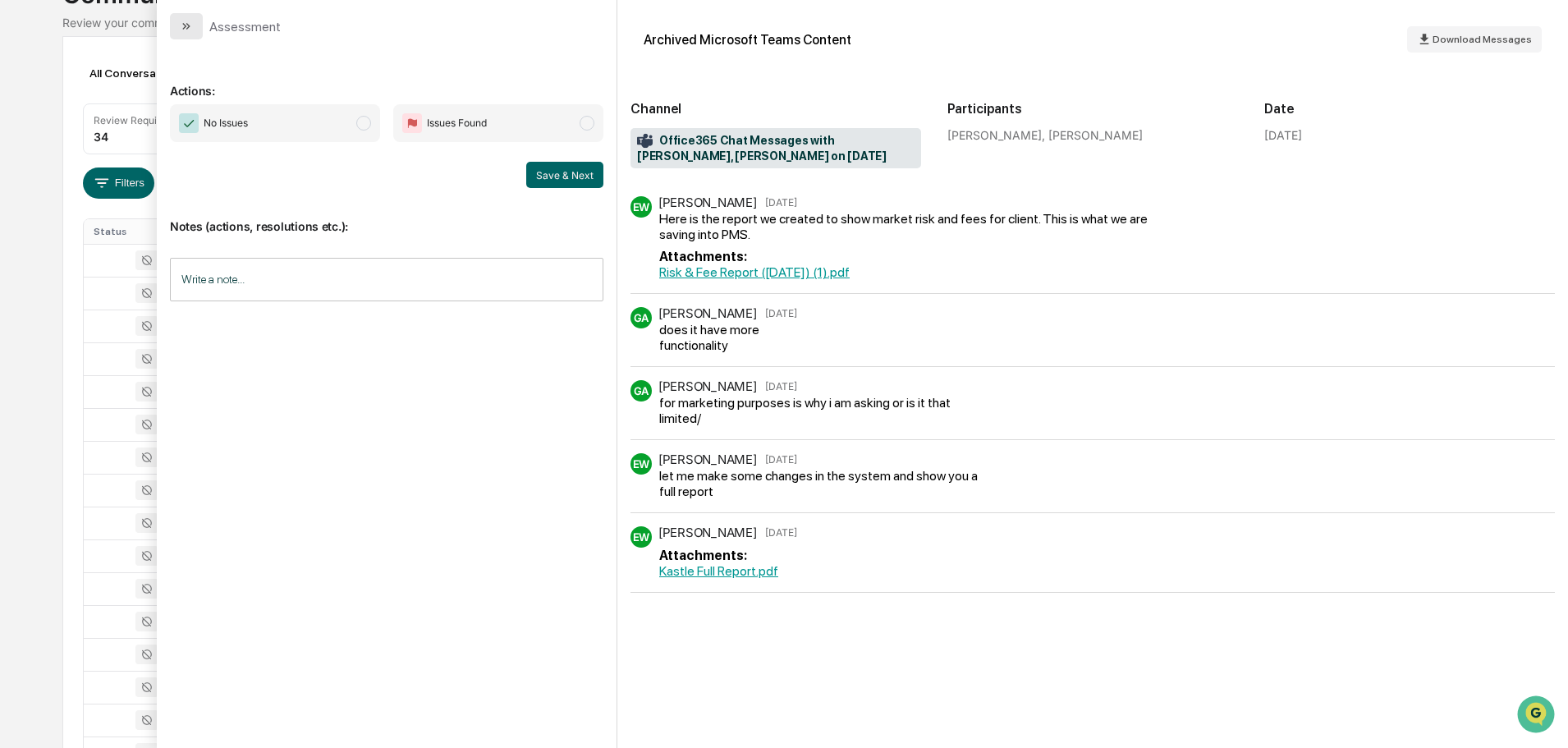
click at [184, 26] on icon "modal" at bounding box center [186, 26] width 14 height 14
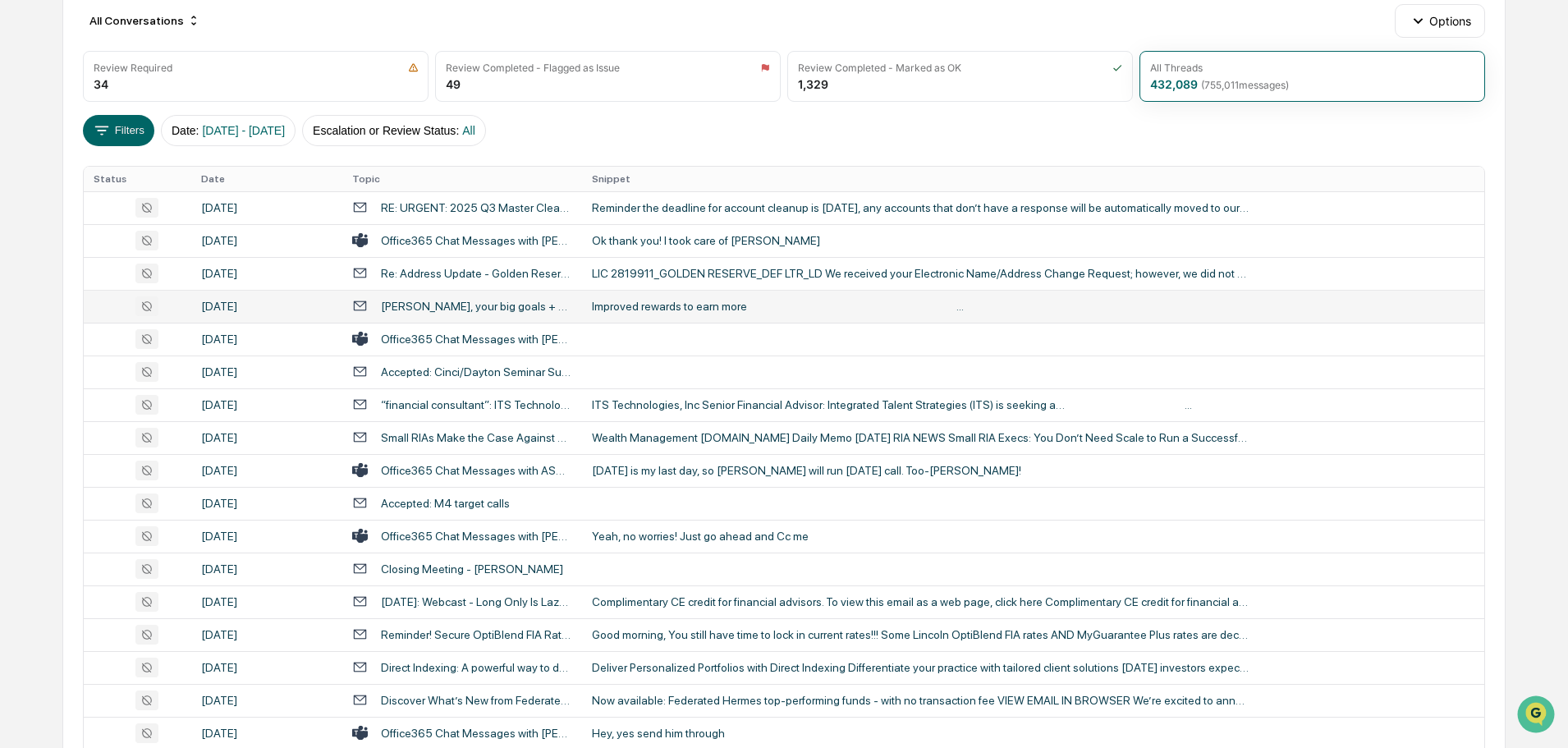
scroll to position [215, 0]
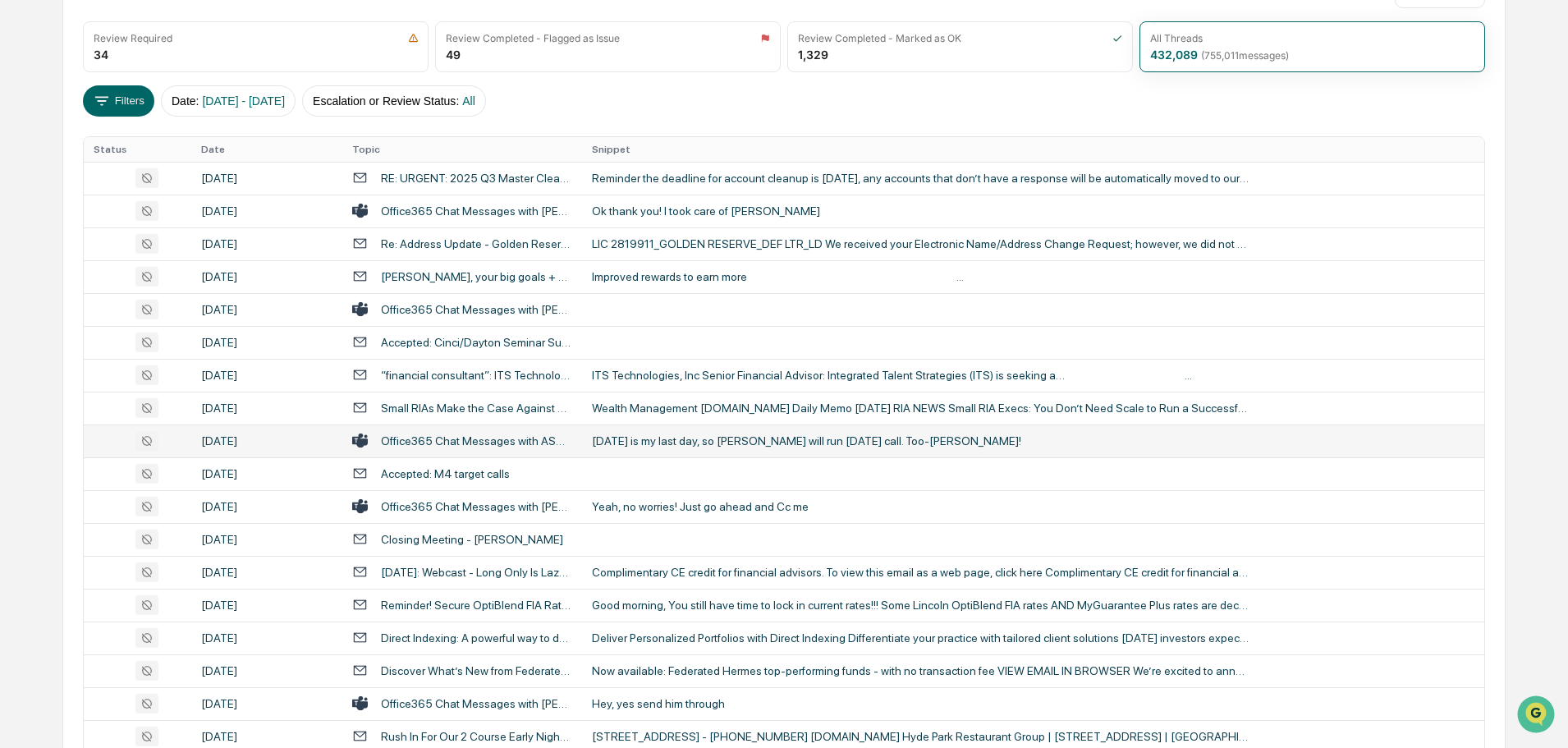
click at [619, 435] on div "Today is my last day, so Shelby will run tomorrow's call. Too-da-loo!" at bounding box center [920, 441] width 657 height 14
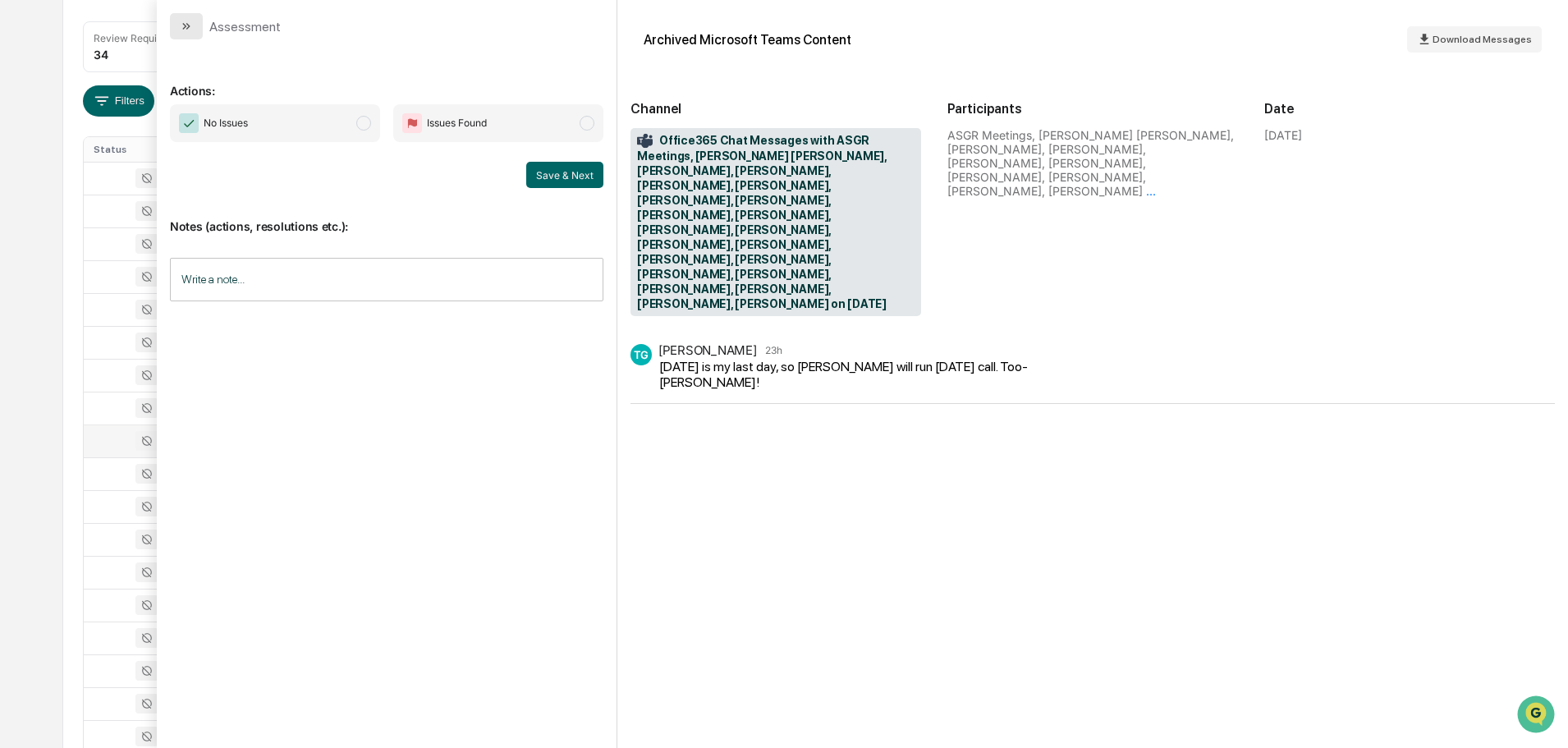
click at [185, 31] on icon "modal" at bounding box center [186, 26] width 14 height 14
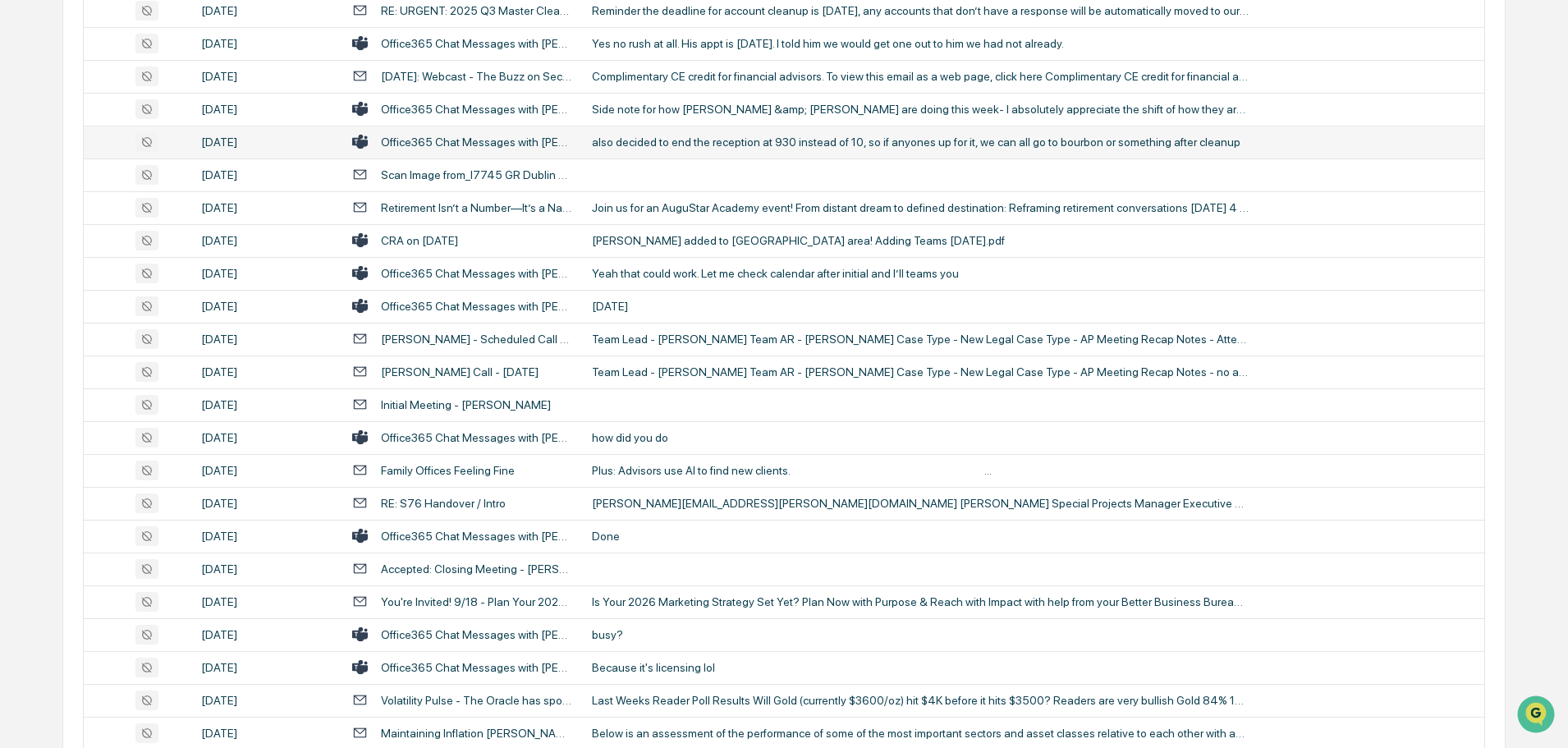
scroll to position [1036, 0]
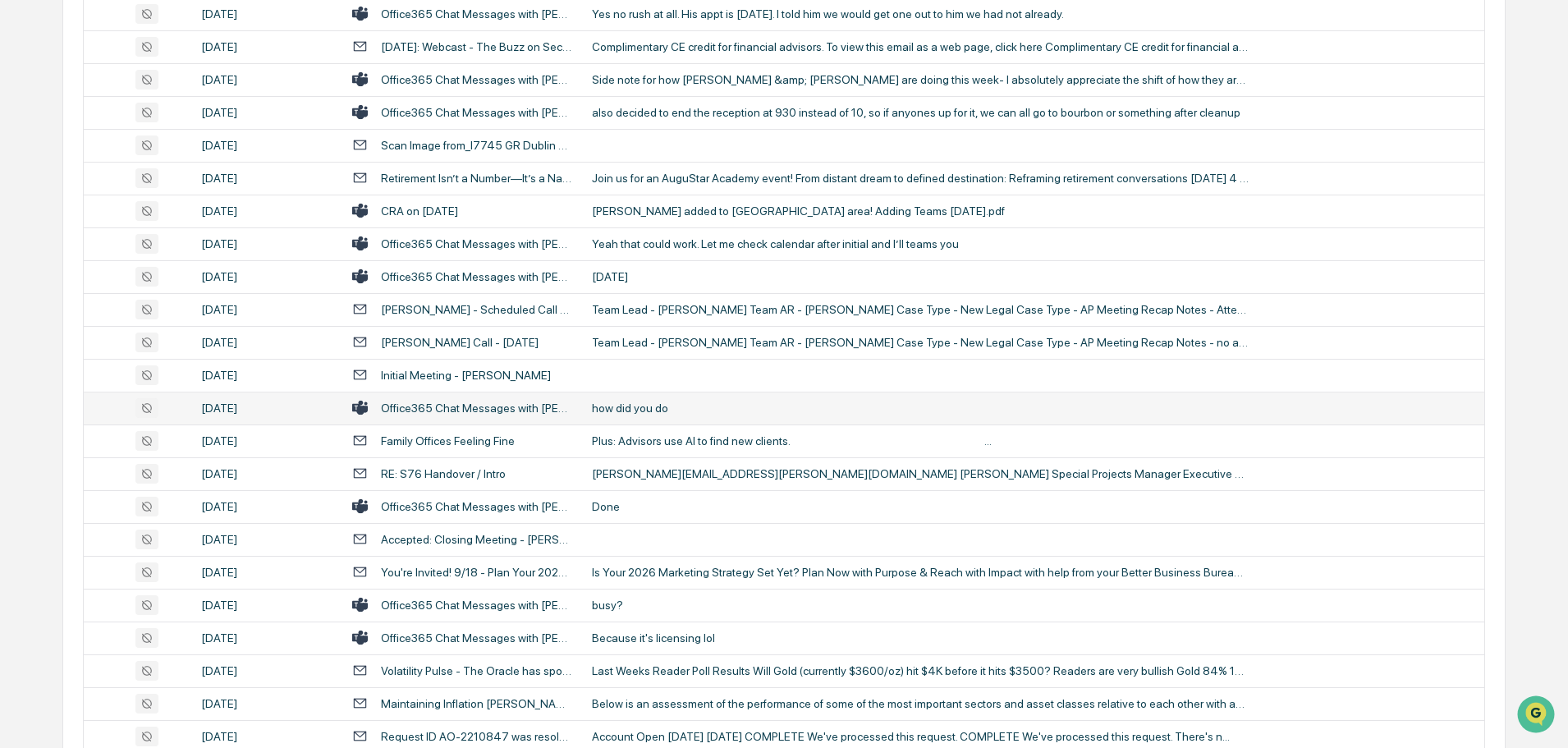
click at [654, 410] on div "how did you do" at bounding box center [920, 408] width 657 height 14
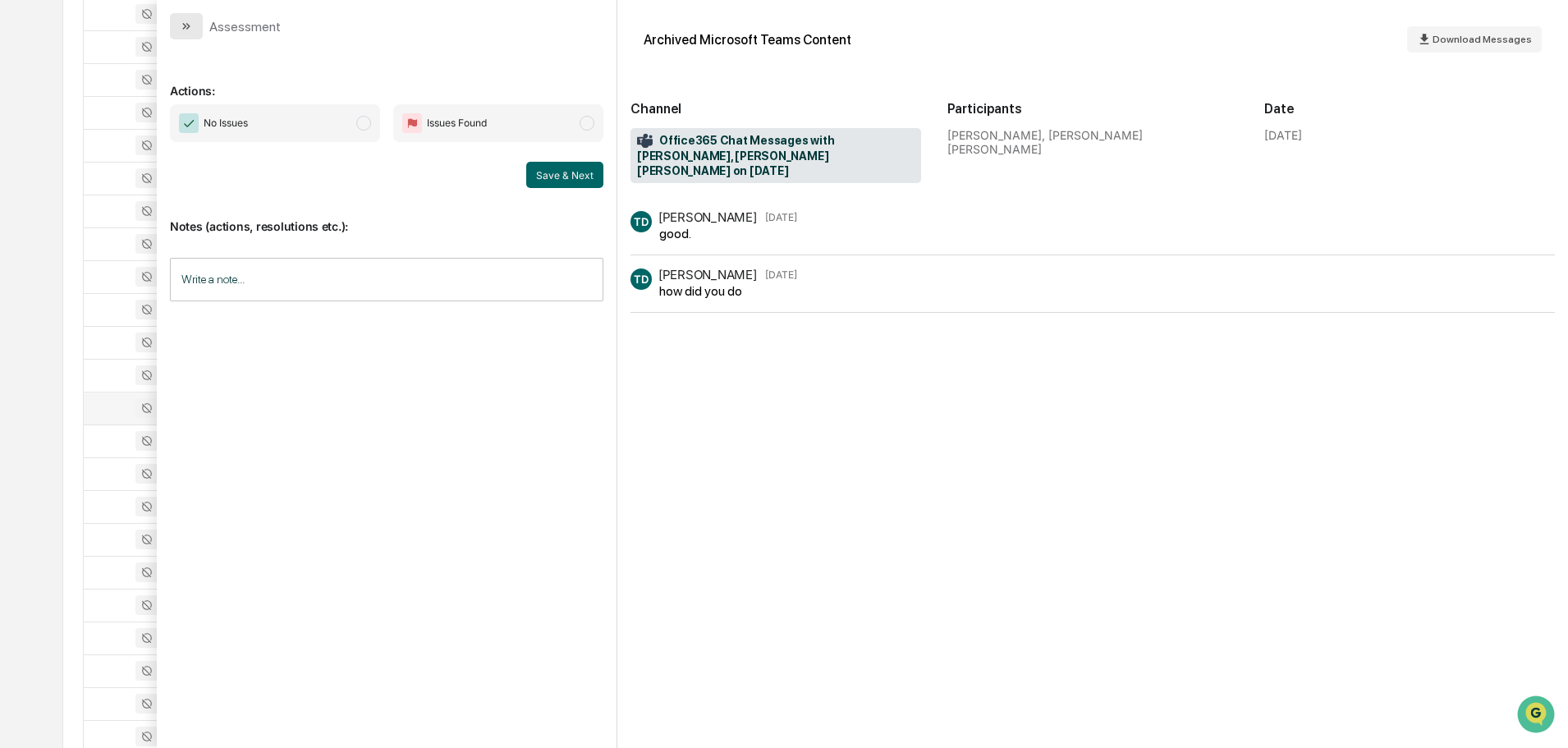
click at [197, 24] on button "modal" at bounding box center [186, 26] width 33 height 26
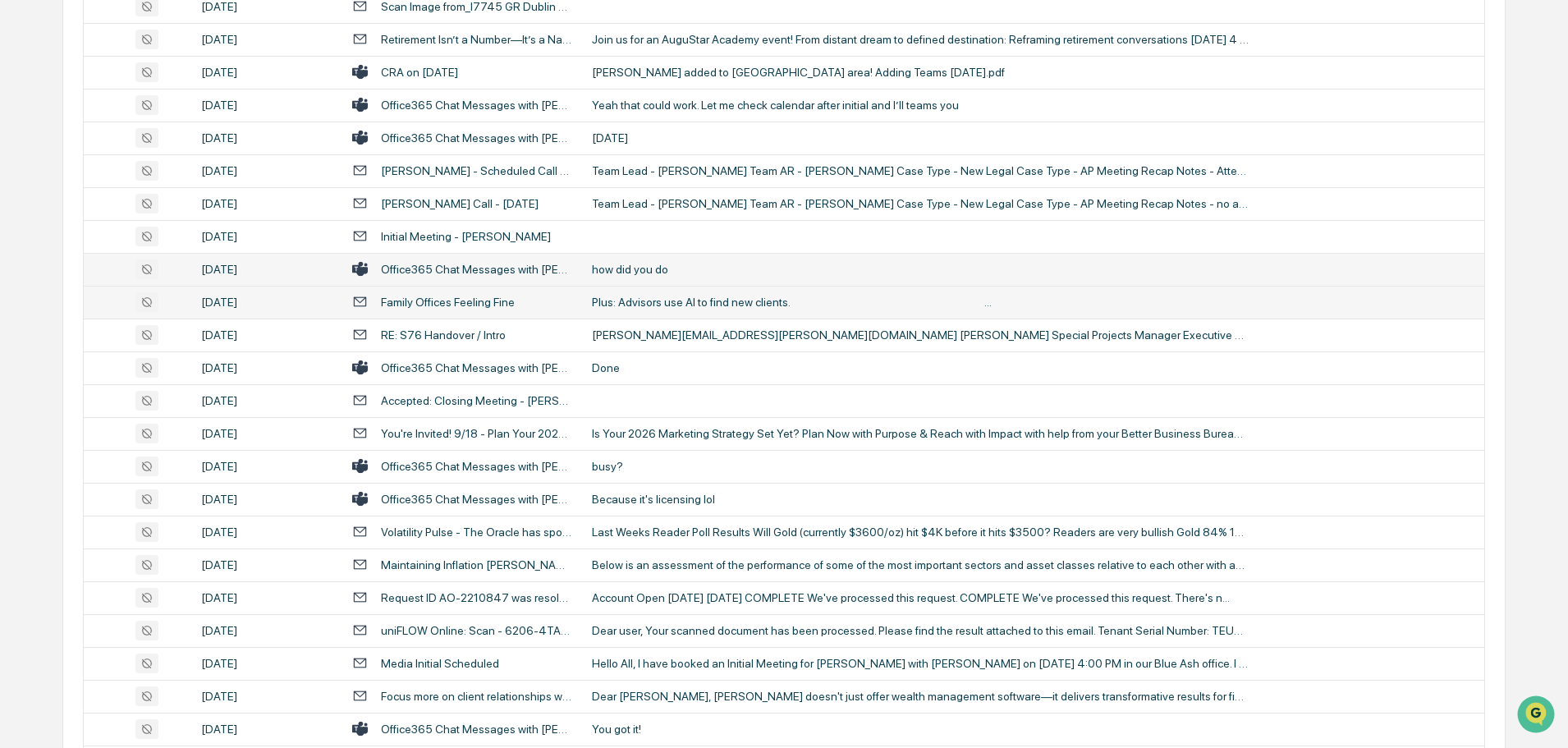
scroll to position [1200, 0]
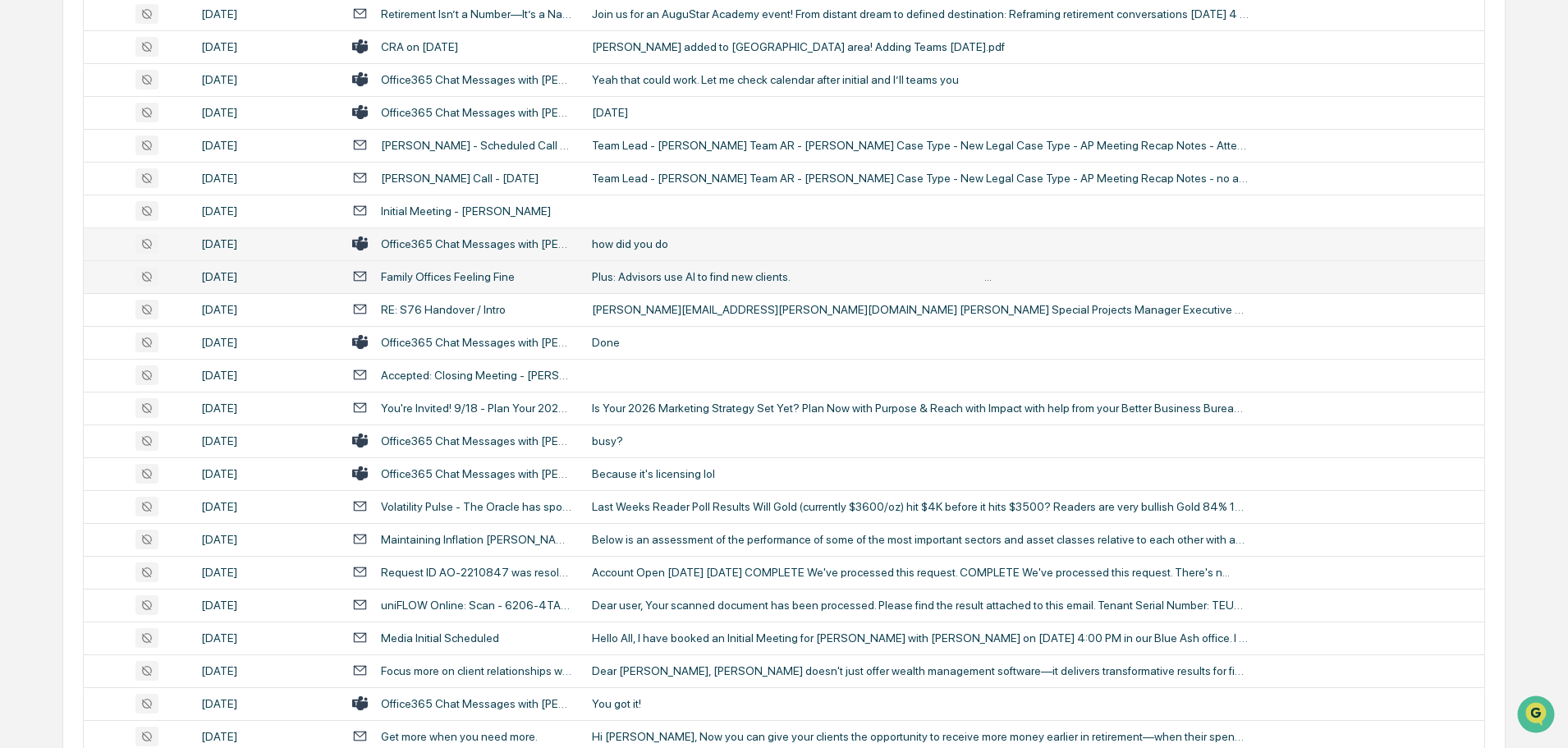
click at [638, 435] on div "busy?" at bounding box center [920, 441] width 657 height 14
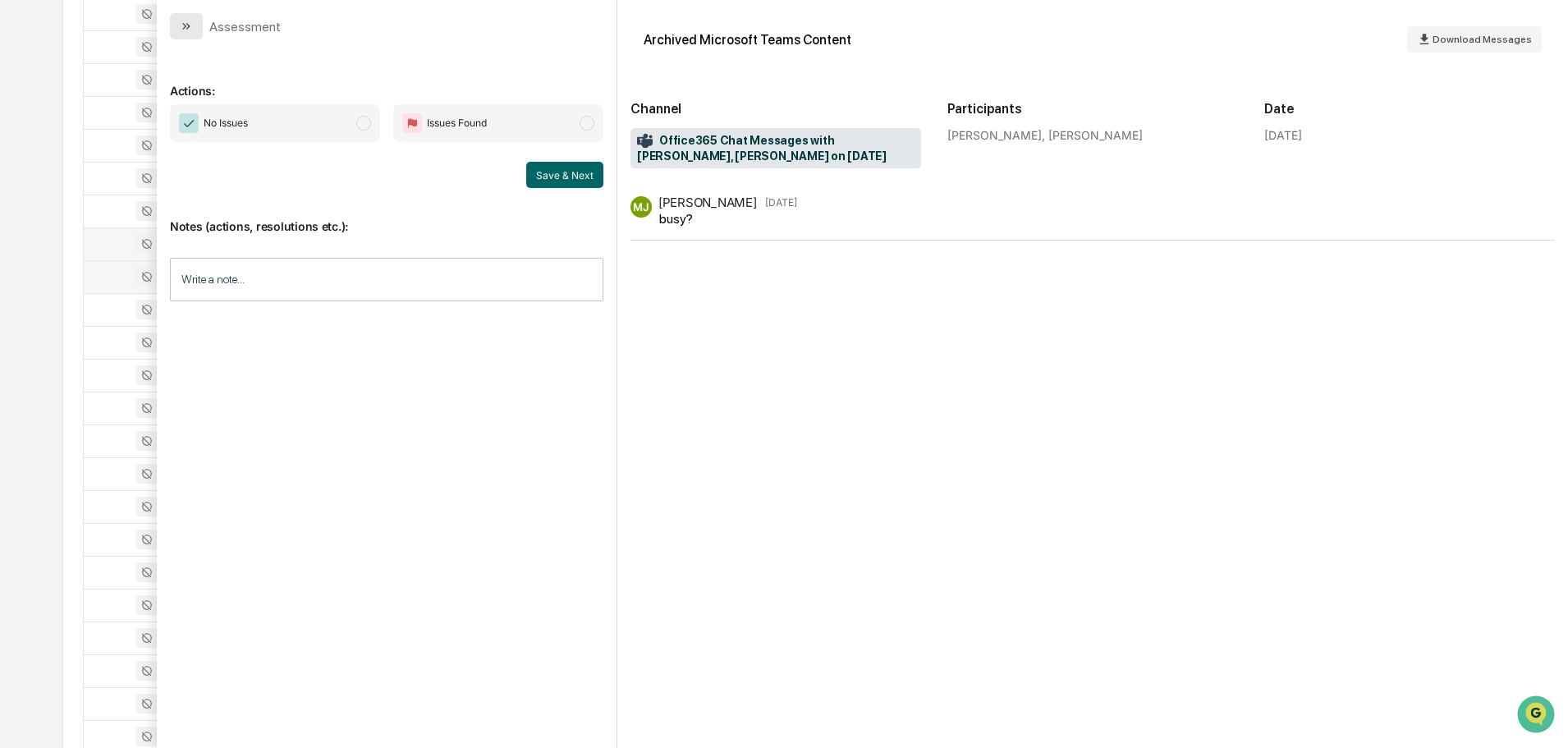
click at [192, 30] on icon "modal" at bounding box center [186, 26] width 14 height 14
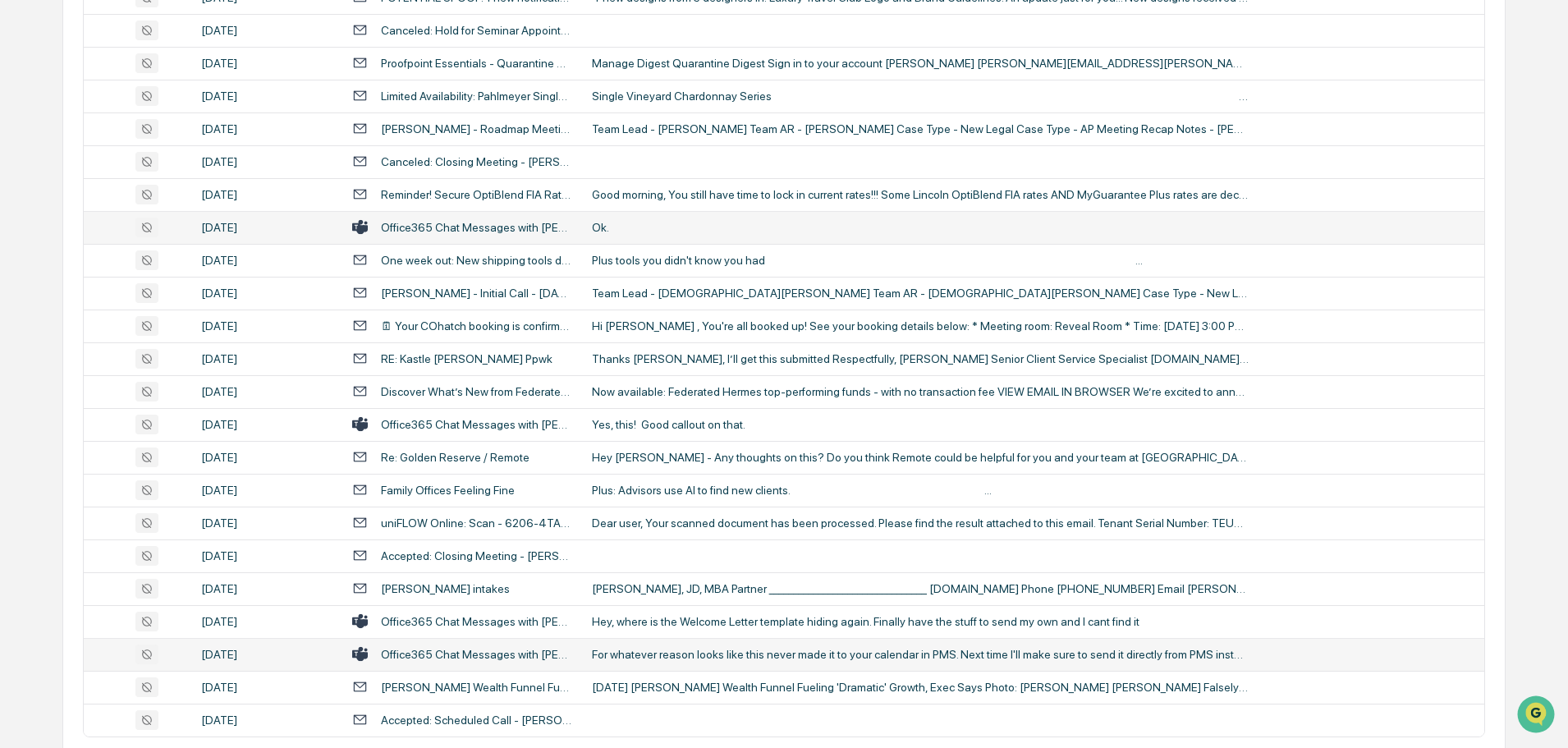
scroll to position [3006, 0]
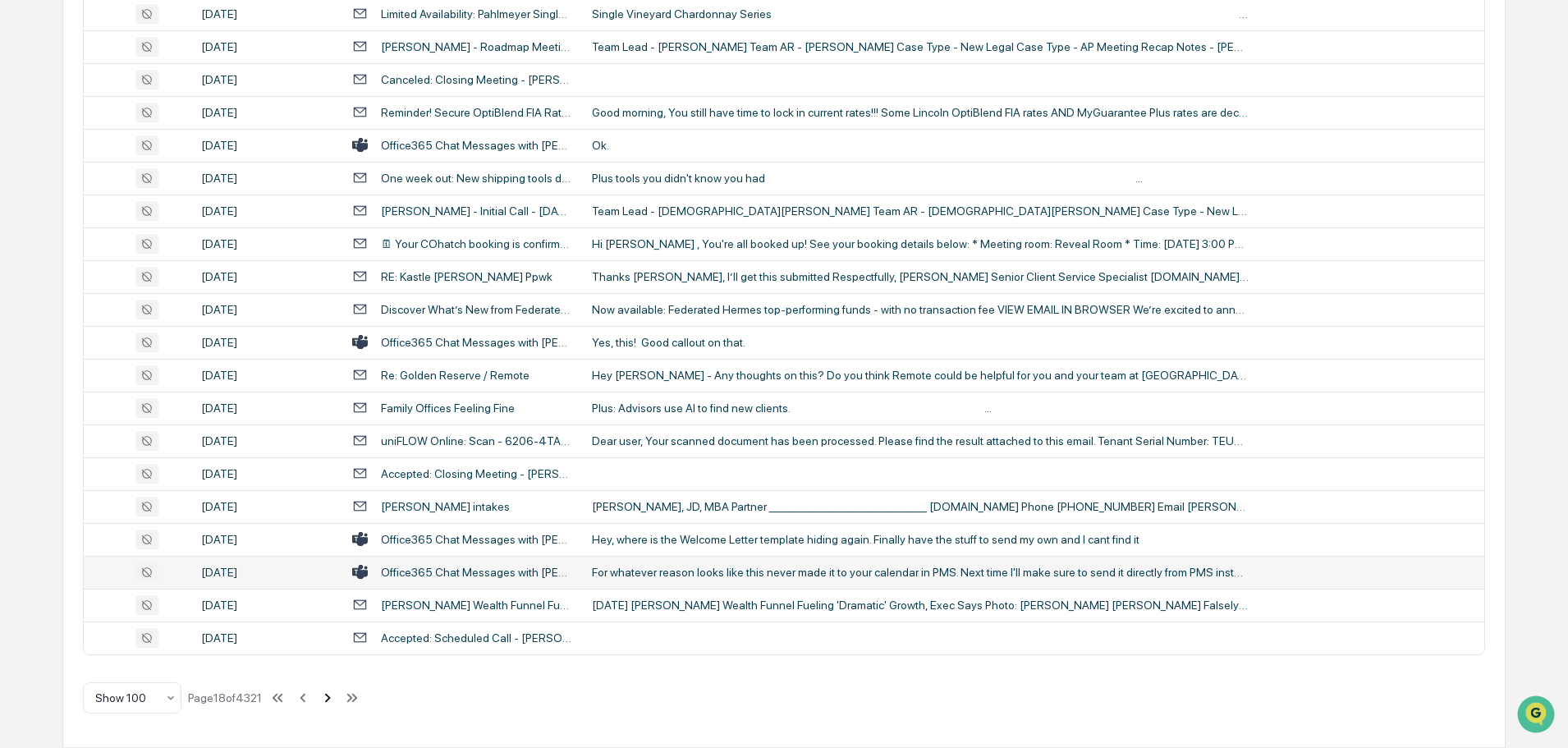
click at [330, 700] on icon at bounding box center [328, 697] width 6 height 9
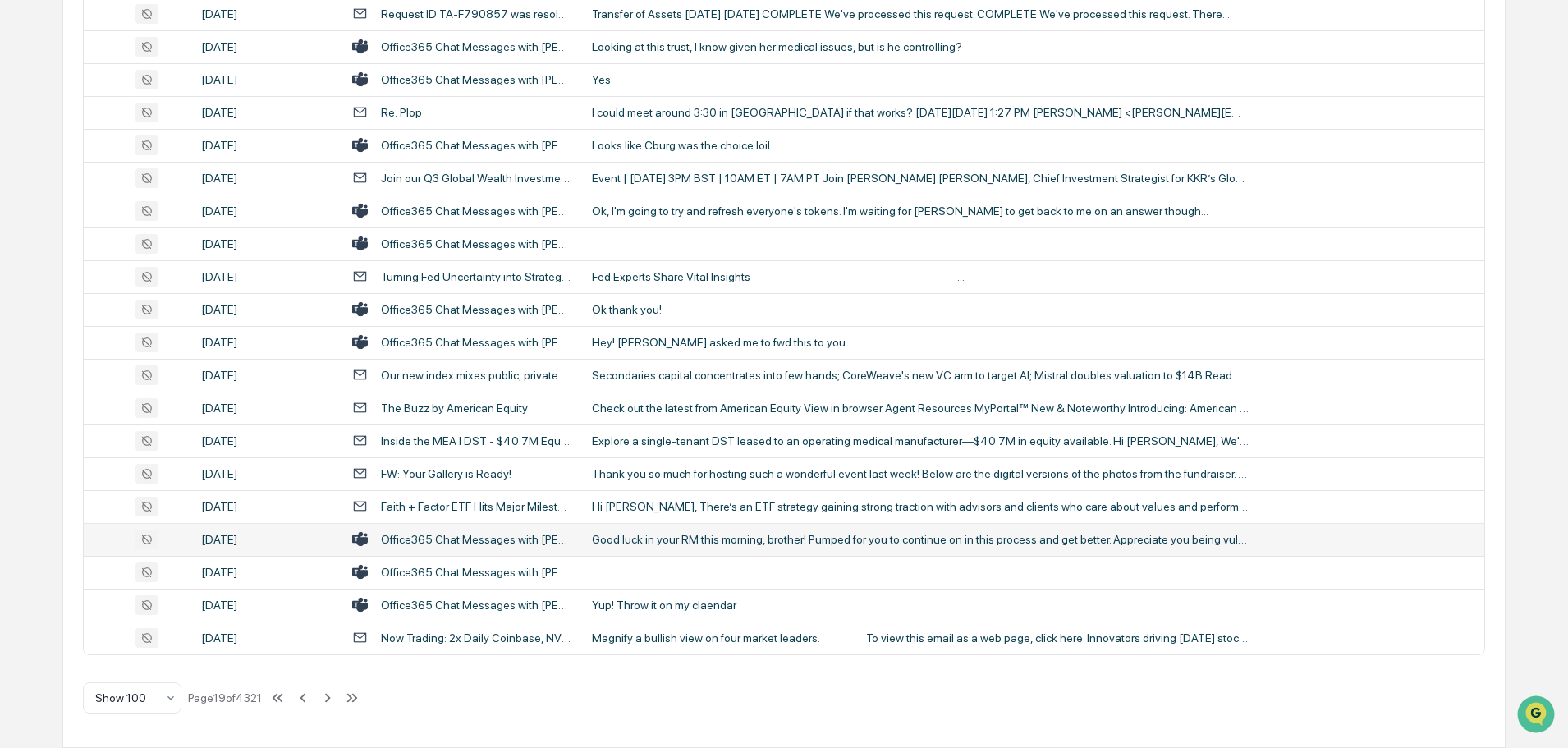
click at [823, 546] on td "Good luck in your RM this morning, brother! Pumped for you to continue on in th…" at bounding box center [1033, 539] width 902 height 33
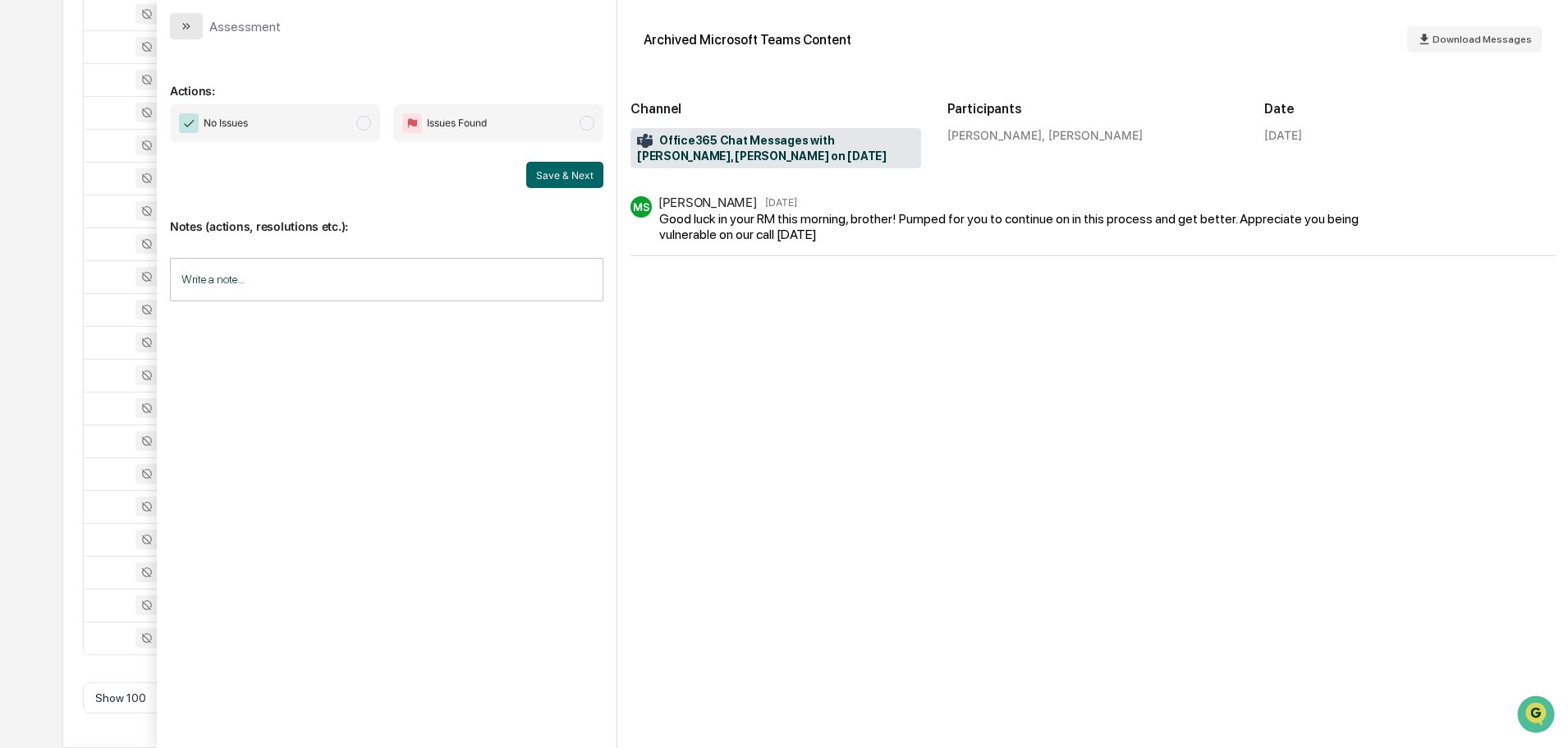
click at [191, 30] on icon "modal" at bounding box center [186, 26] width 14 height 14
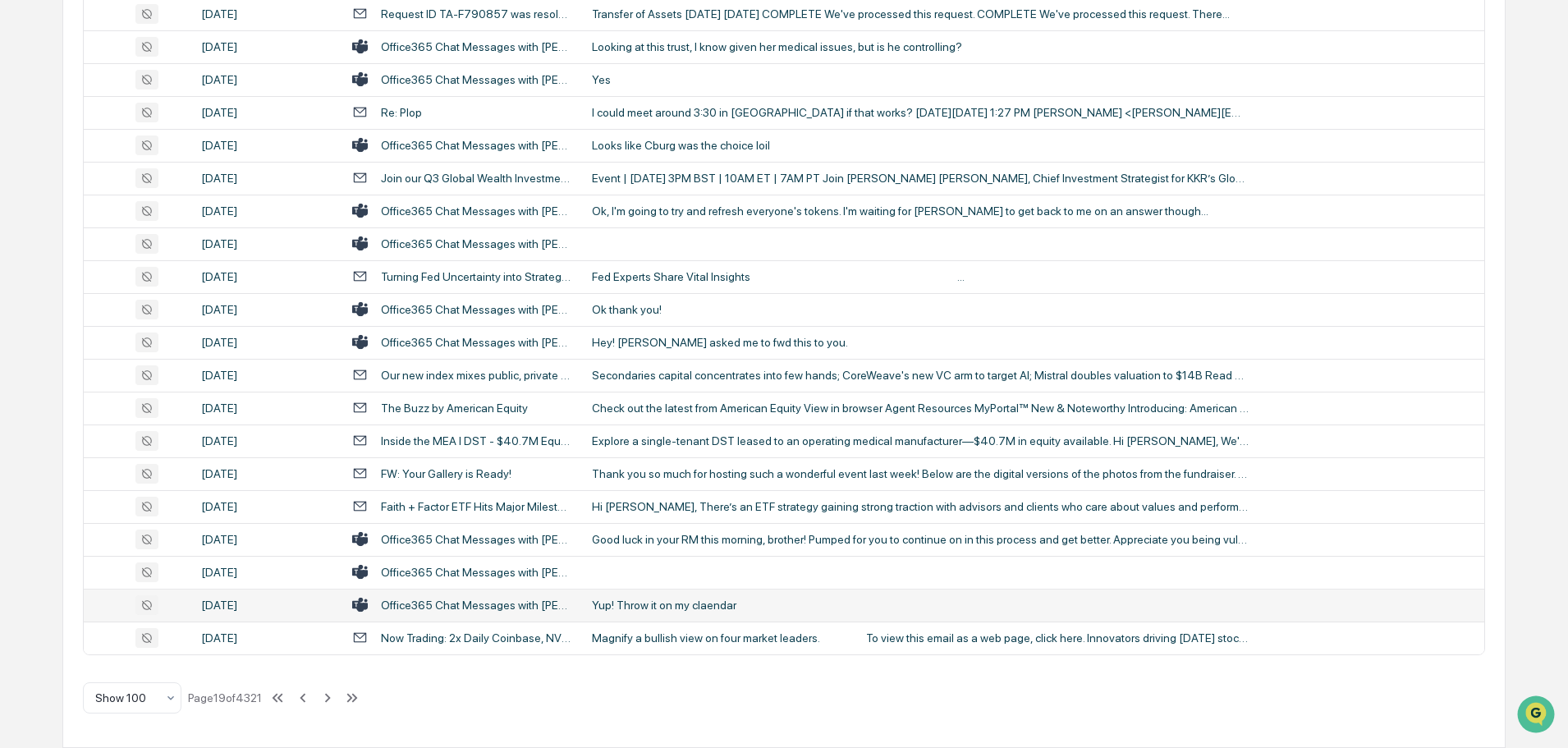
click at [676, 608] on div "Yup! Throw it on my claendar" at bounding box center [920, 605] width 657 height 14
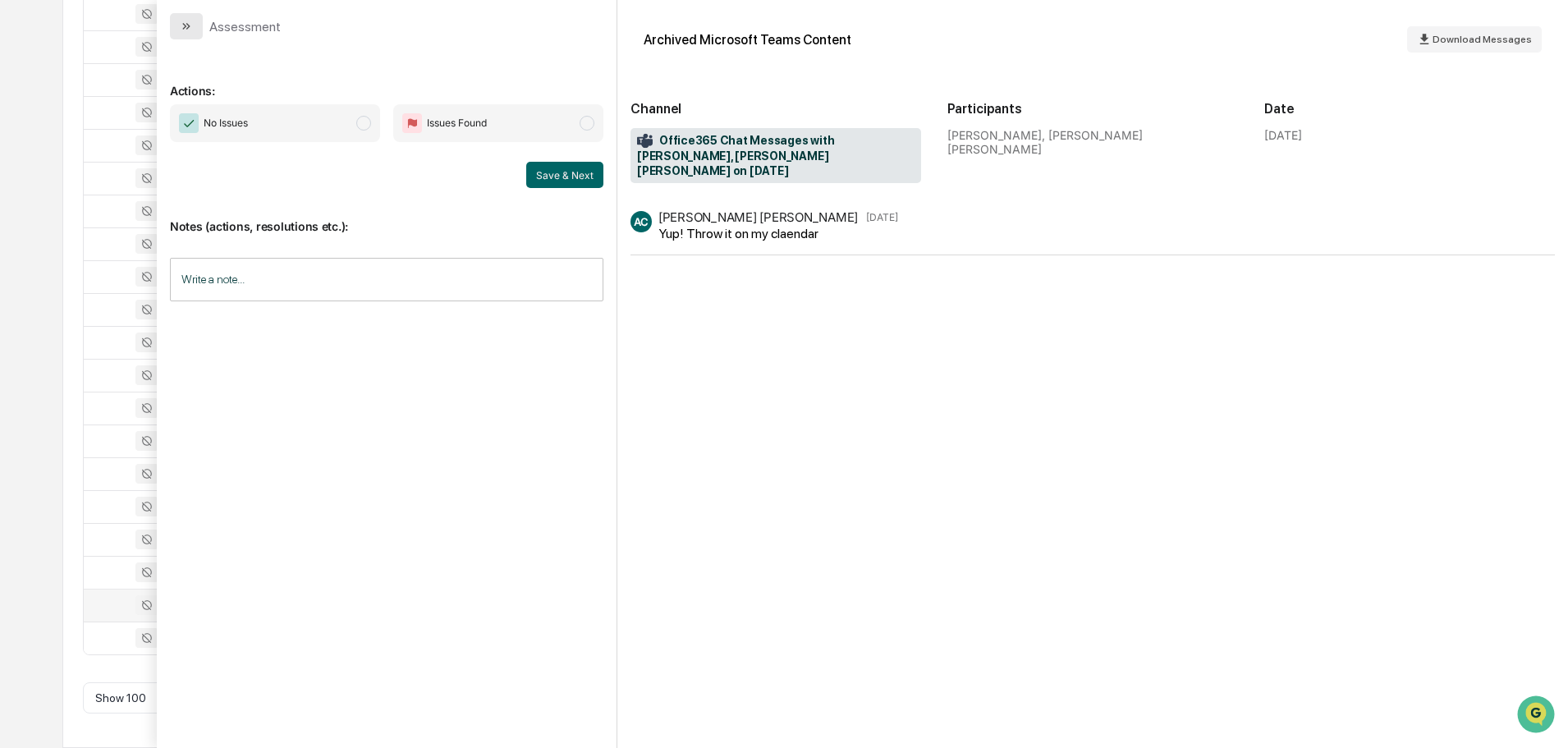
click at [186, 34] on button "modal" at bounding box center [186, 26] width 33 height 26
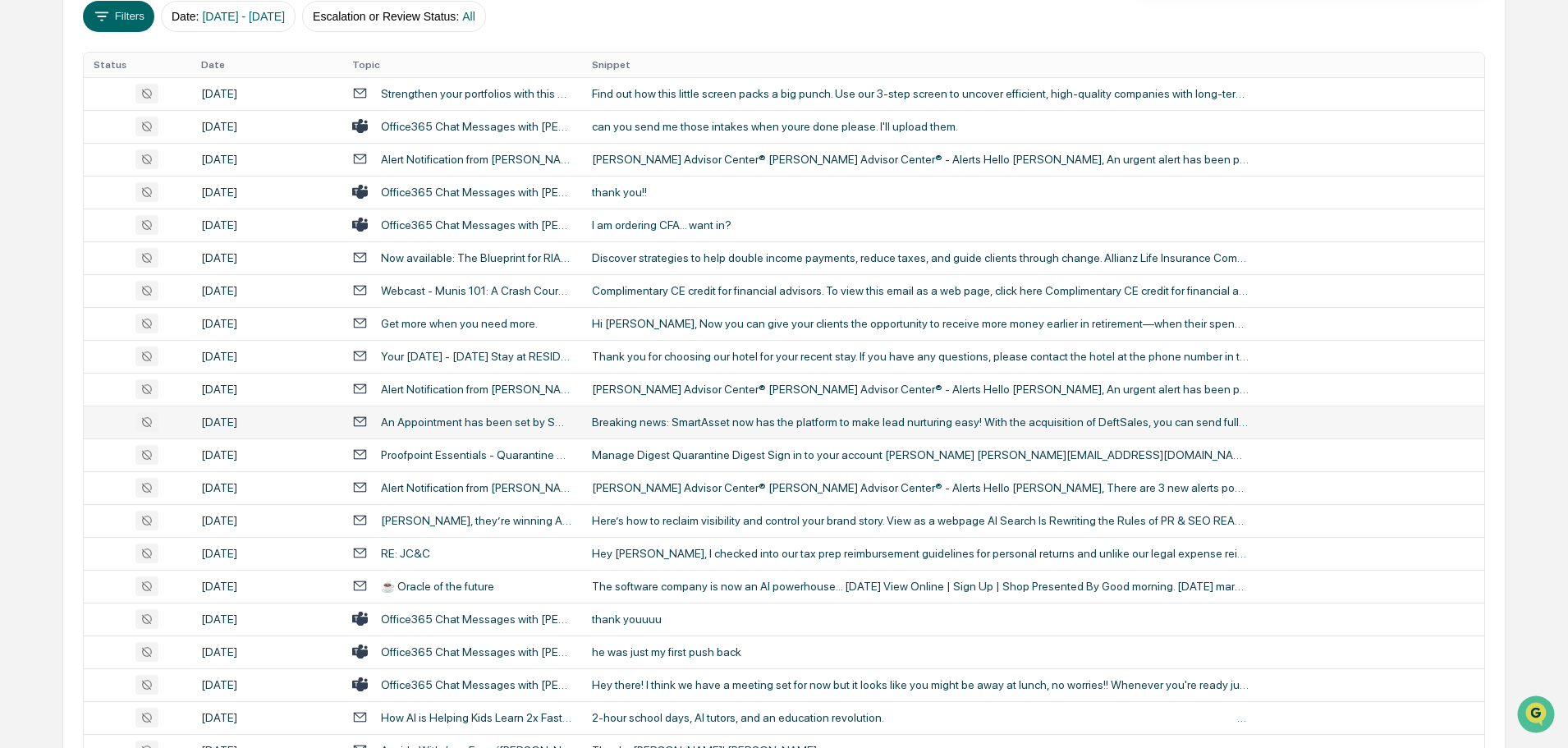
scroll to position [329, 0]
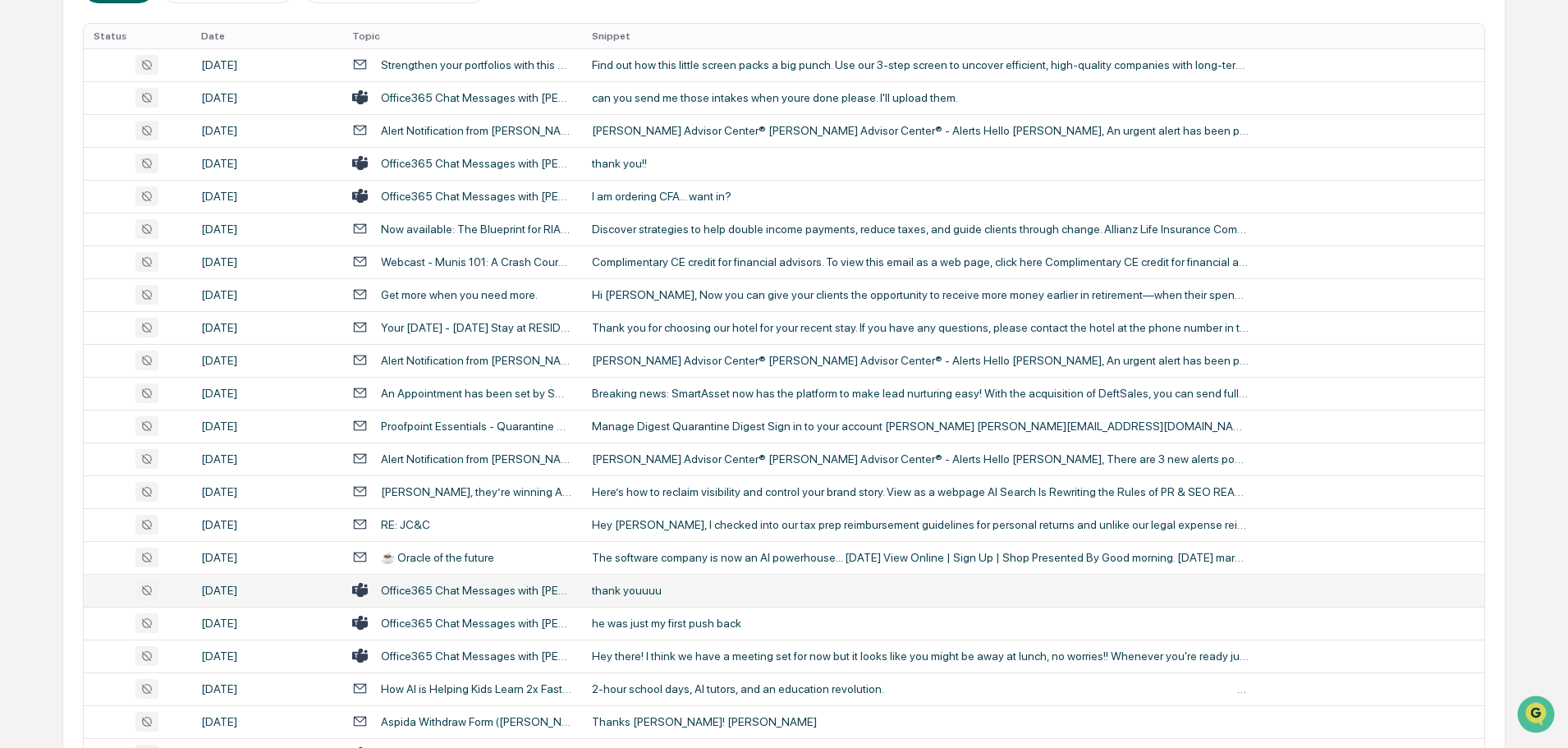
click at [662, 596] on td "thank youuuu" at bounding box center [1033, 590] width 902 height 33
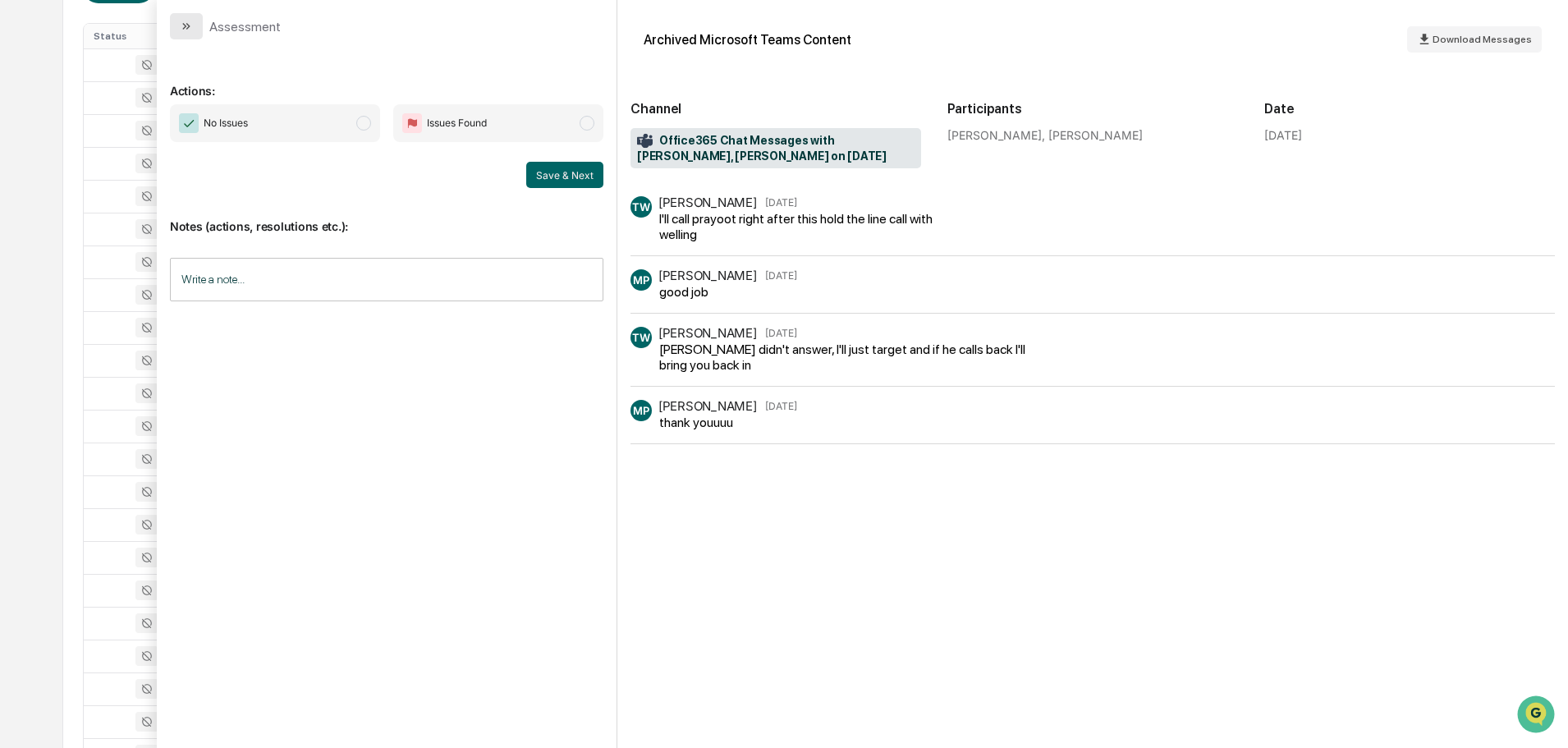
click at [186, 20] on icon "modal" at bounding box center [186, 26] width 14 height 14
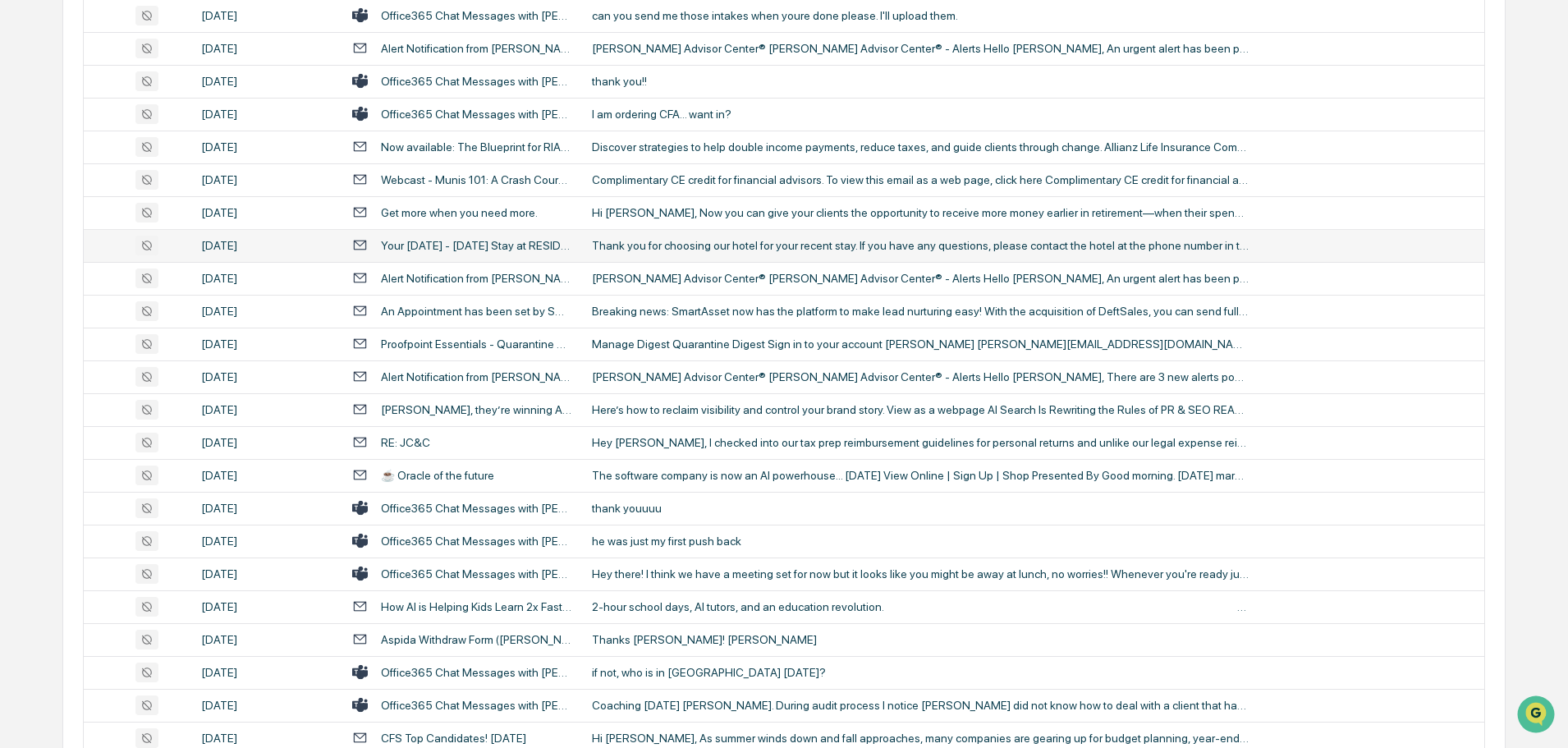
scroll to position [492, 0]
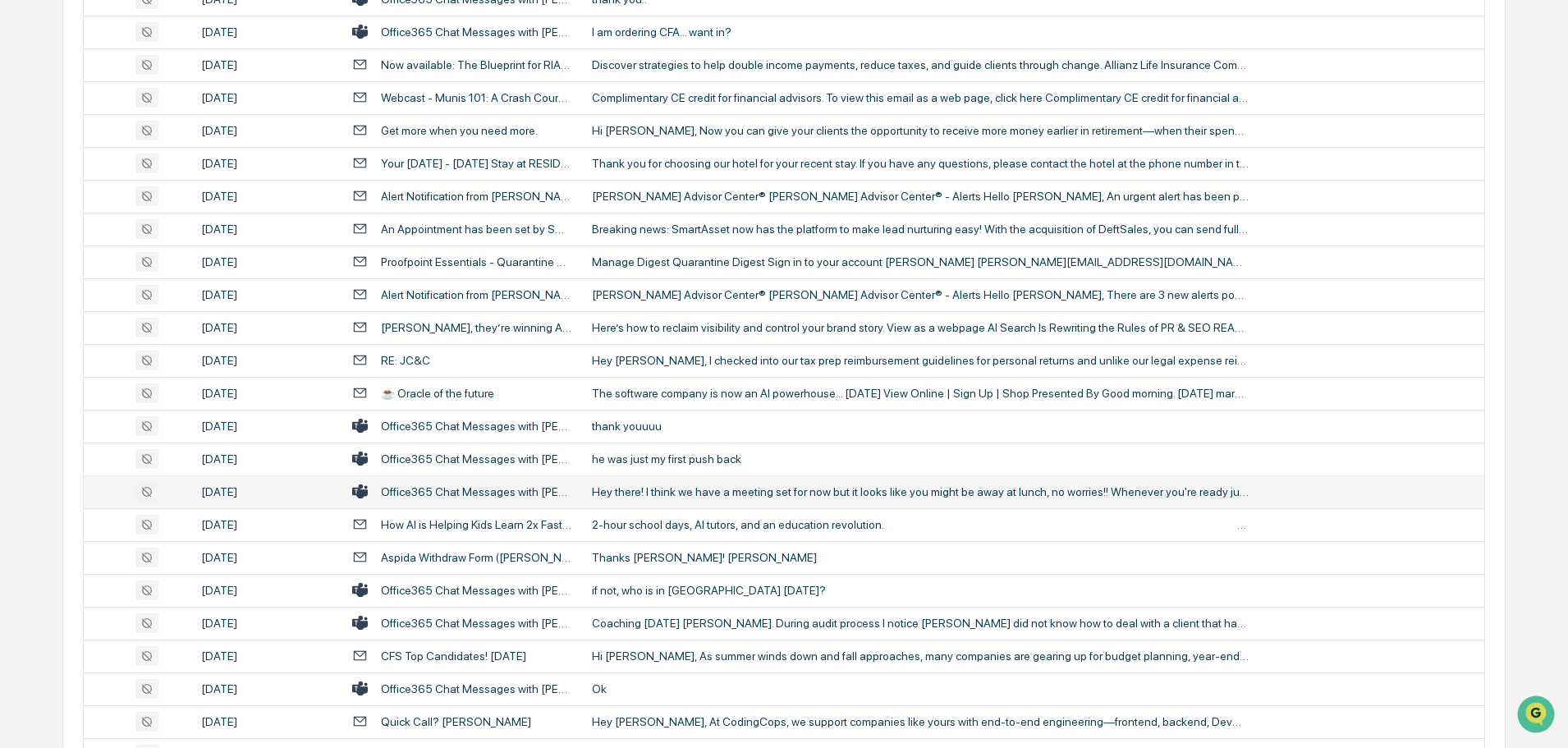
click at [675, 490] on div "Hey there! I think we have a meeting set for now but it looks like you might be…" at bounding box center [920, 492] width 657 height 14
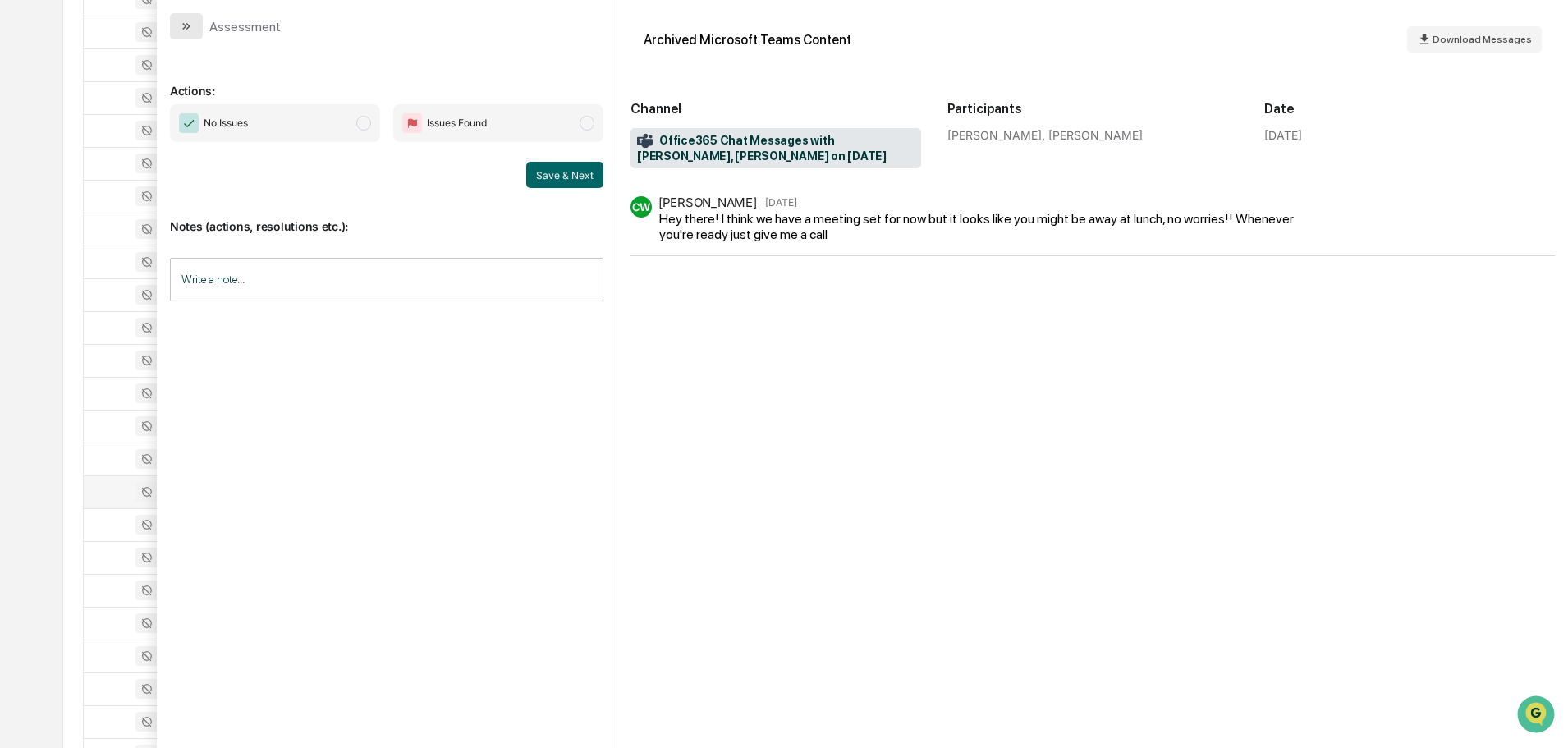
click at [189, 25] on icon "modal" at bounding box center [188, 26] width 4 height 7
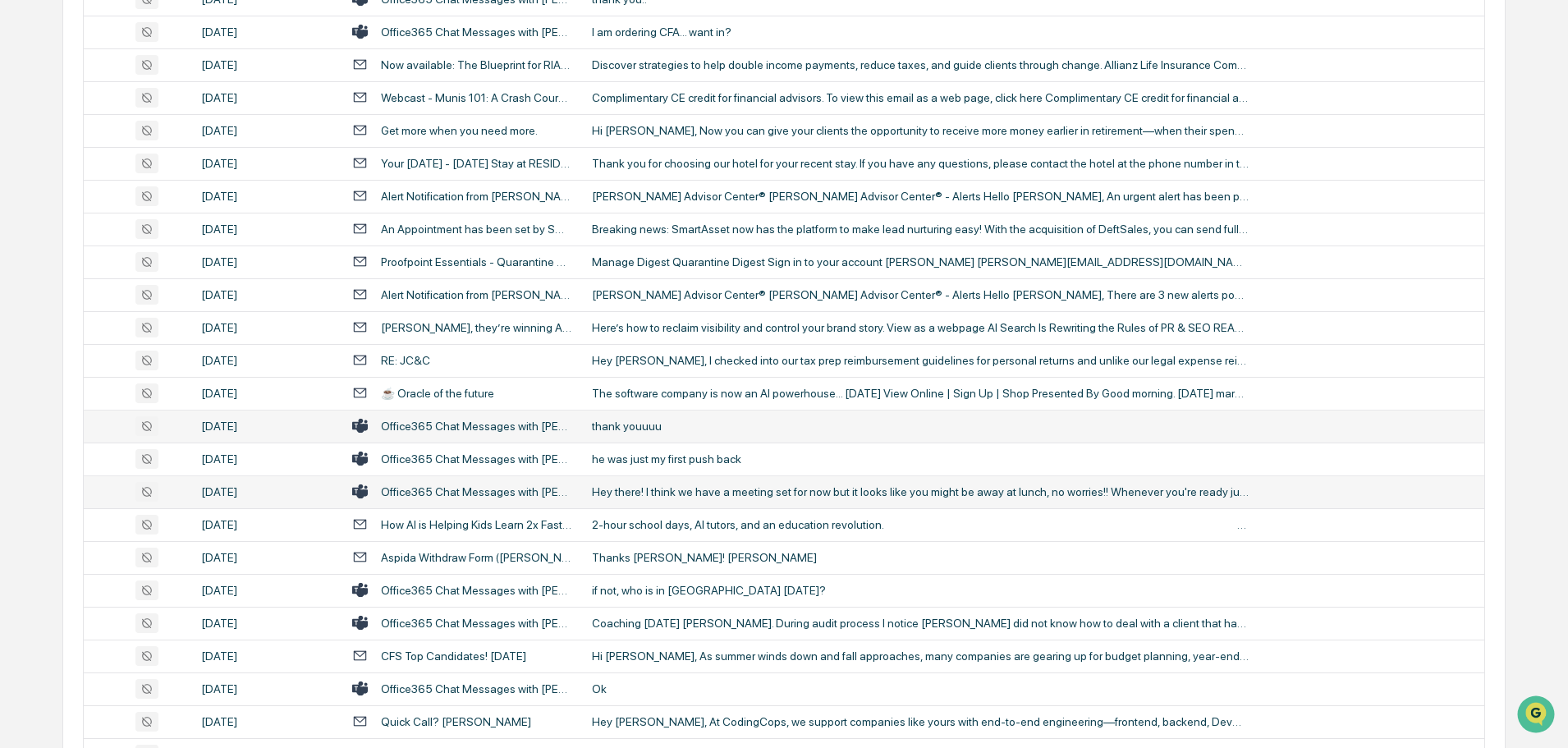
scroll to position [574, 0]
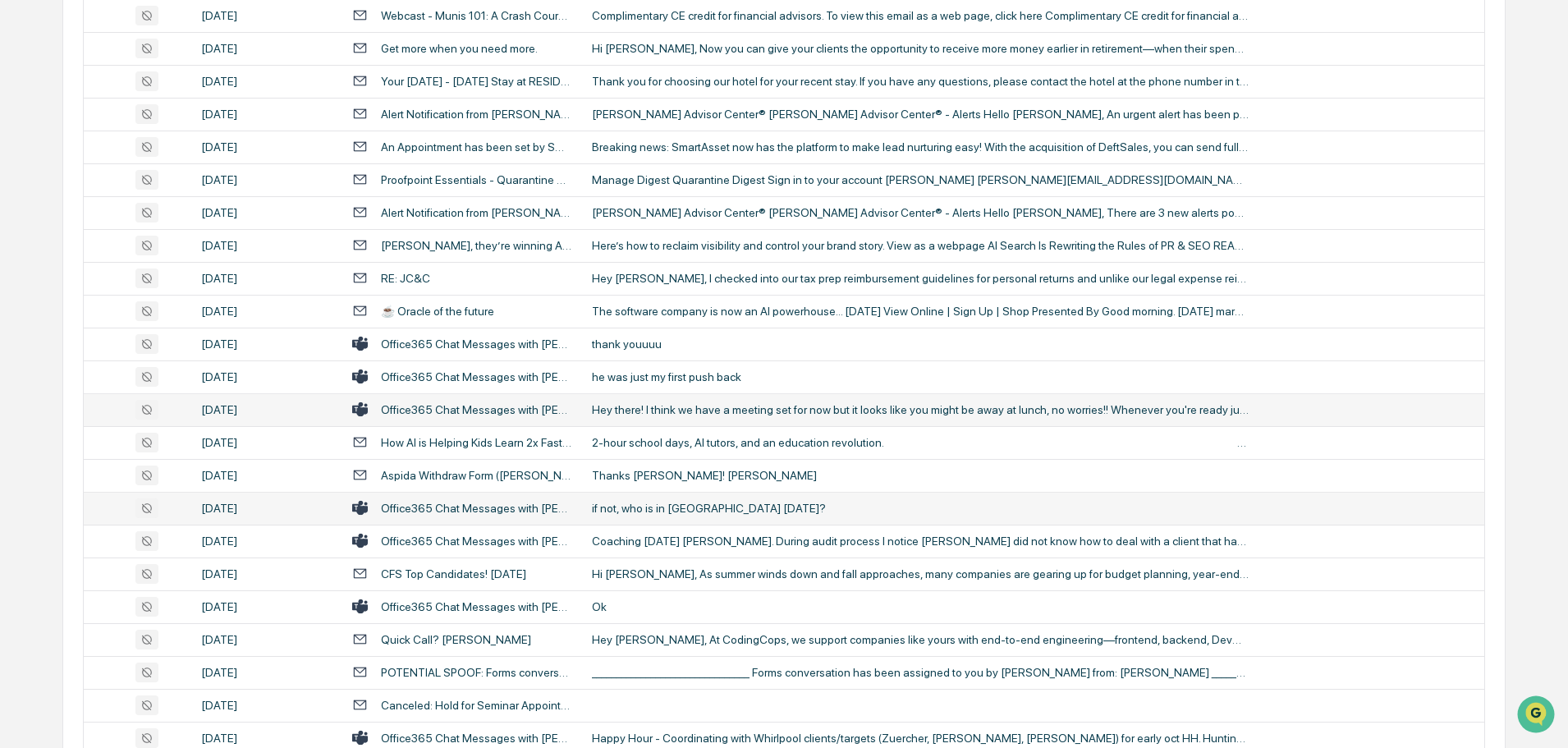
click at [673, 510] on div "if not, who is in akron today?" at bounding box center [920, 508] width 657 height 14
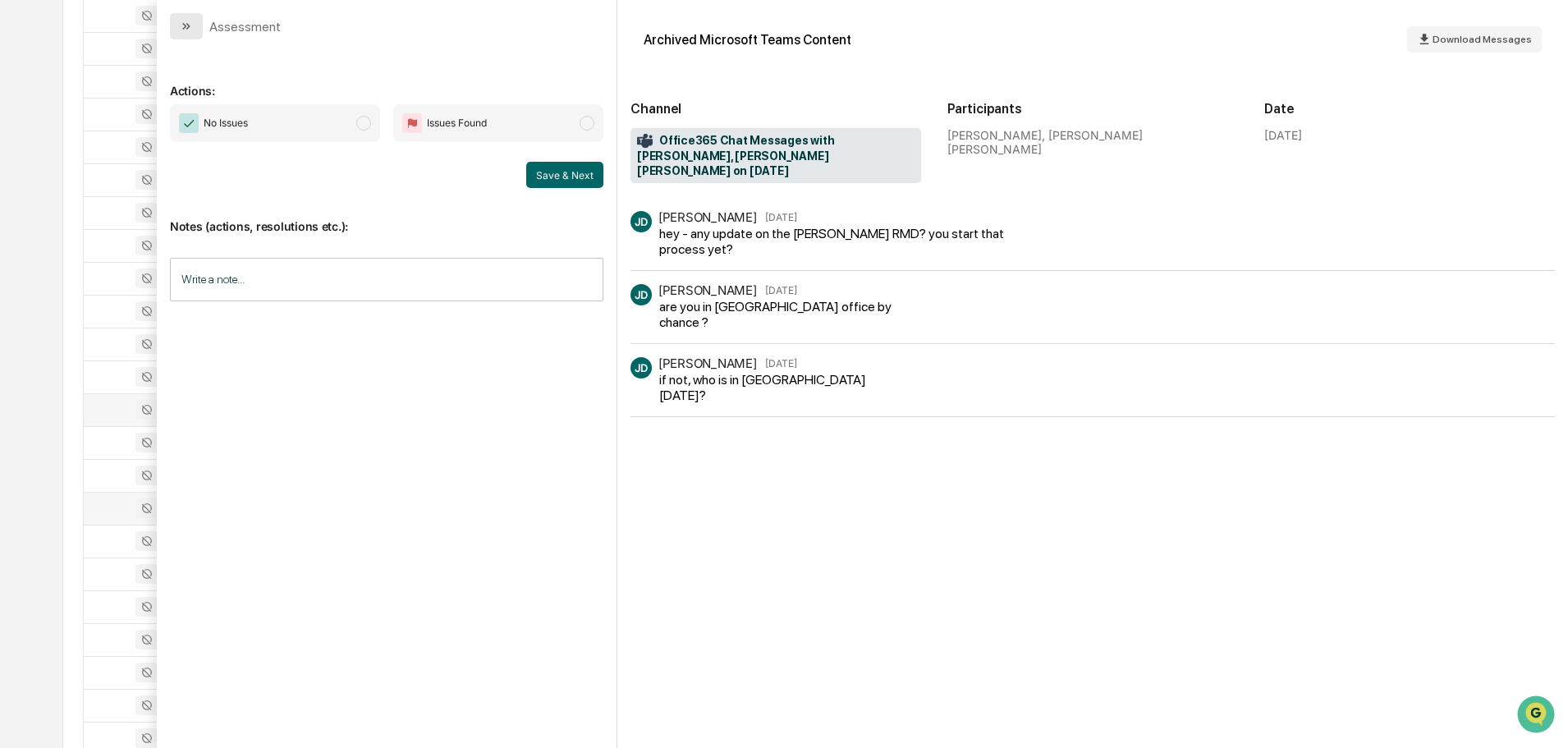
click at [197, 32] on button "modal" at bounding box center [186, 26] width 33 height 26
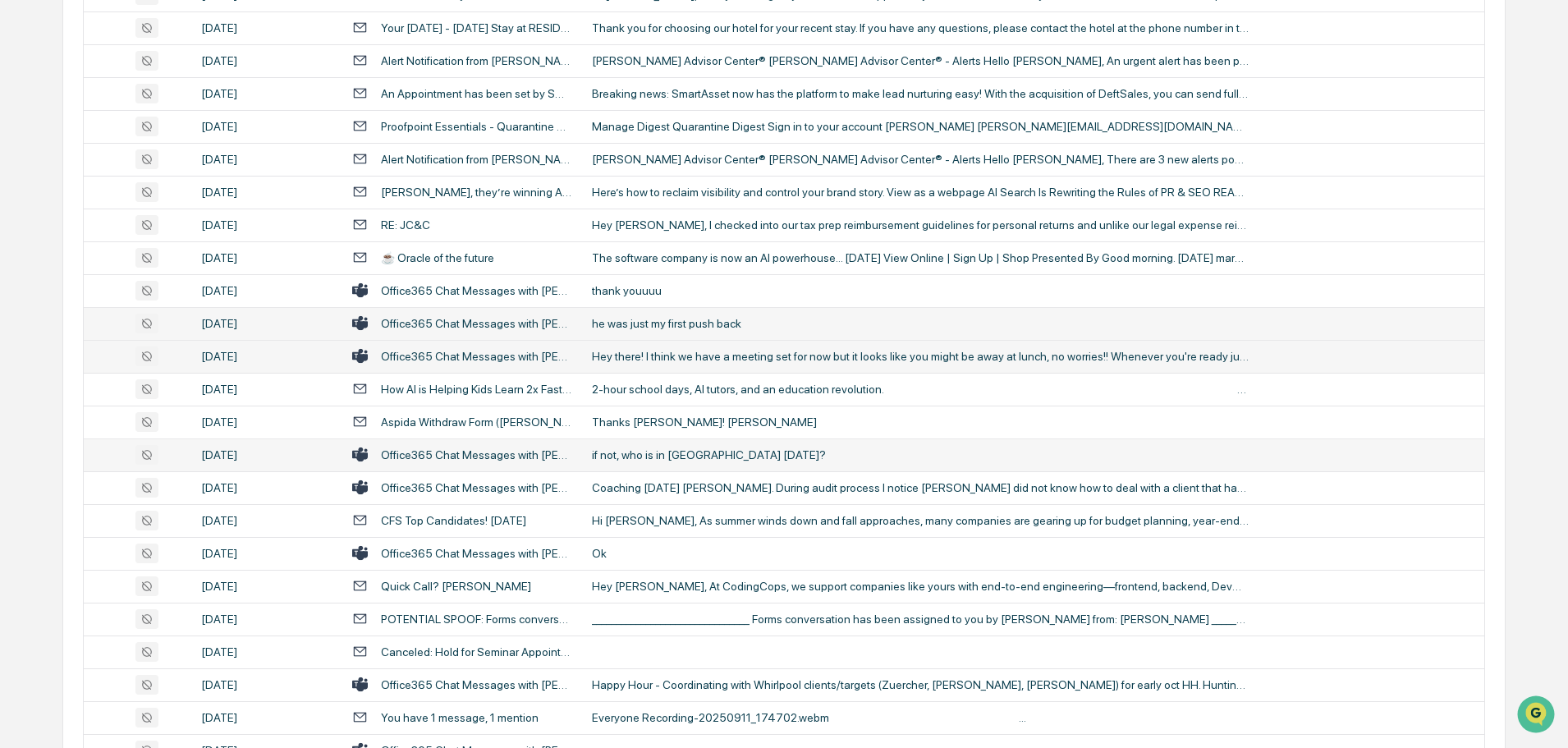
scroll to position [657, 0]
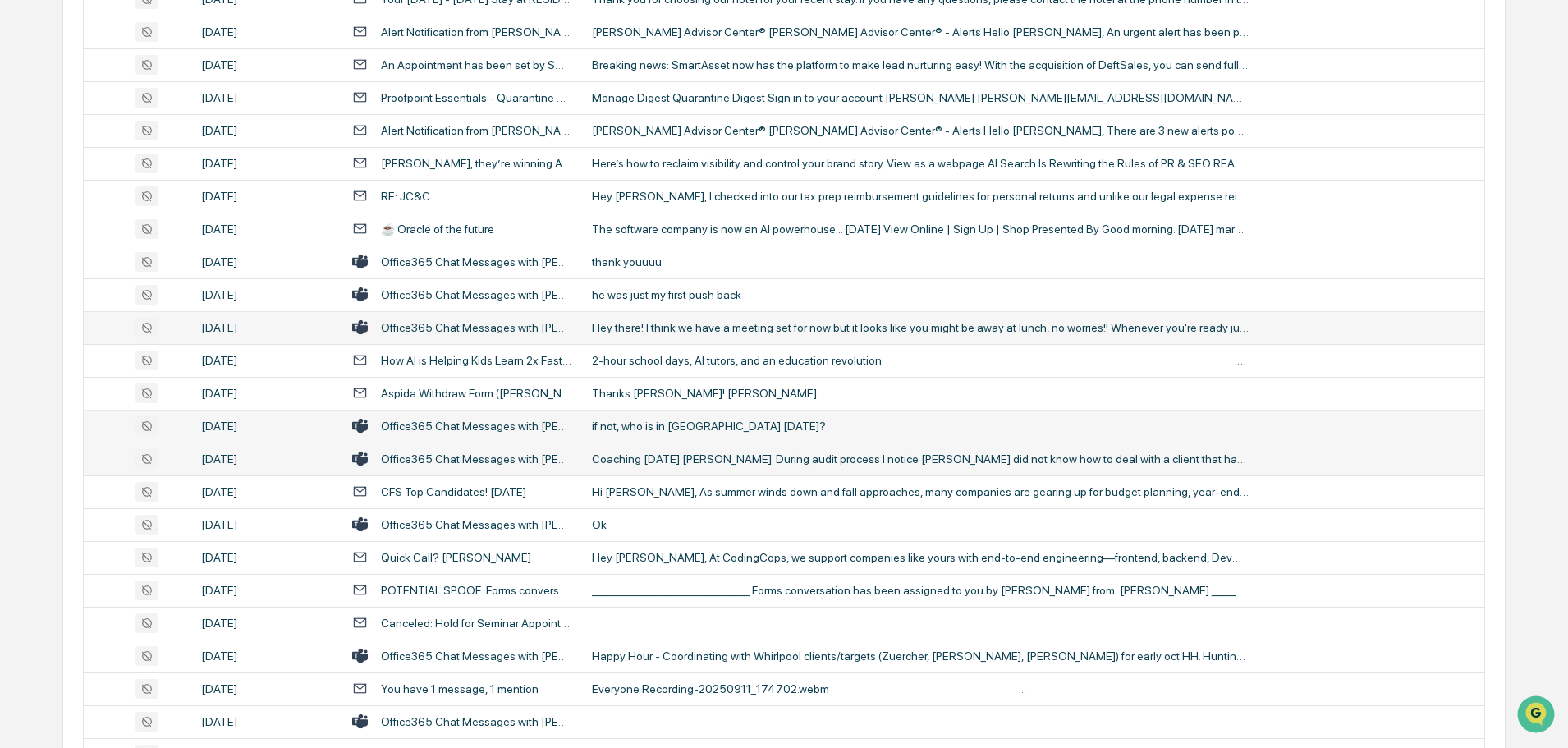
click at [703, 453] on div "Coaching 9/11/2025 Pam Baldwin. During audit process I notice Pam did not know …" at bounding box center [920, 459] width 657 height 14
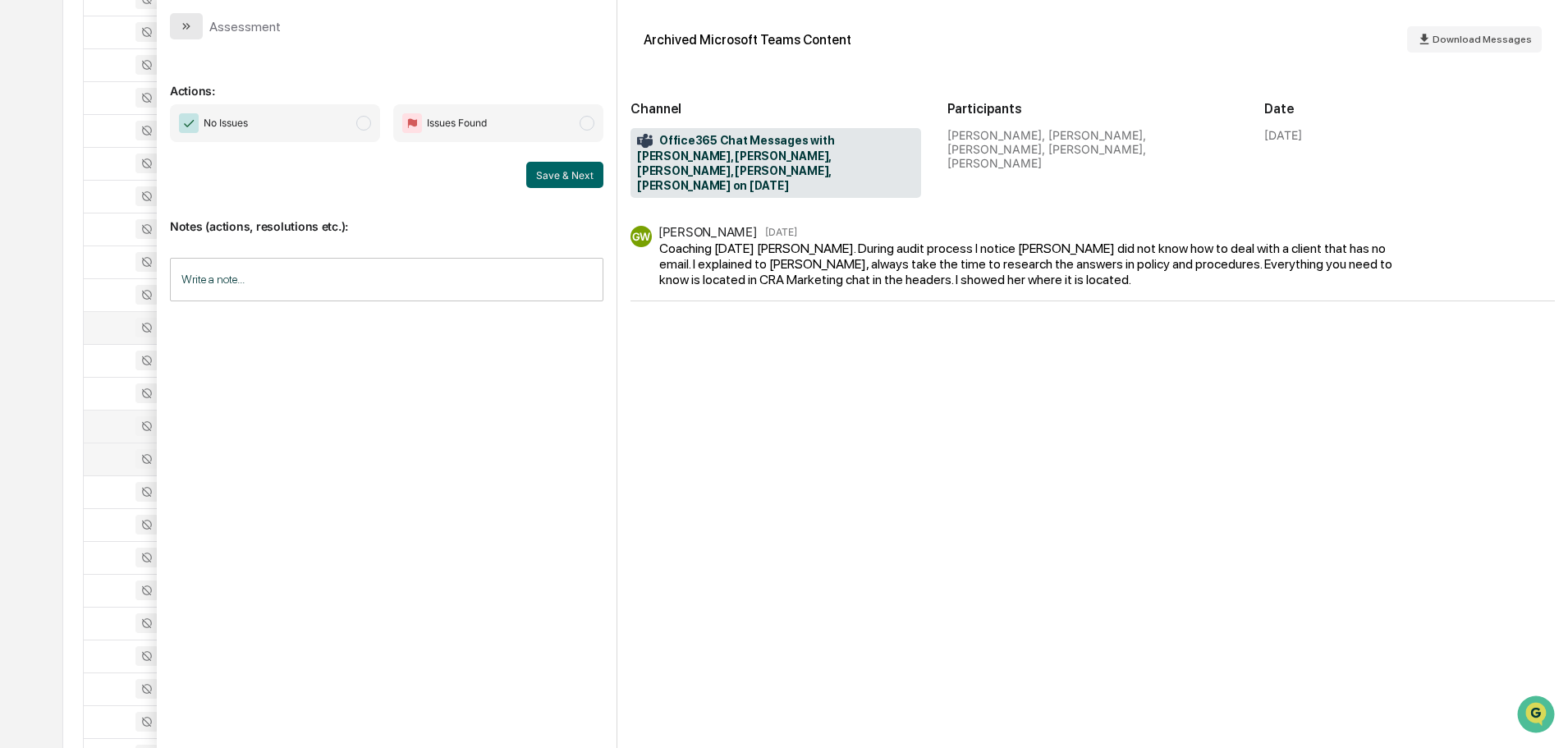
click at [193, 27] on button "modal" at bounding box center [186, 26] width 33 height 26
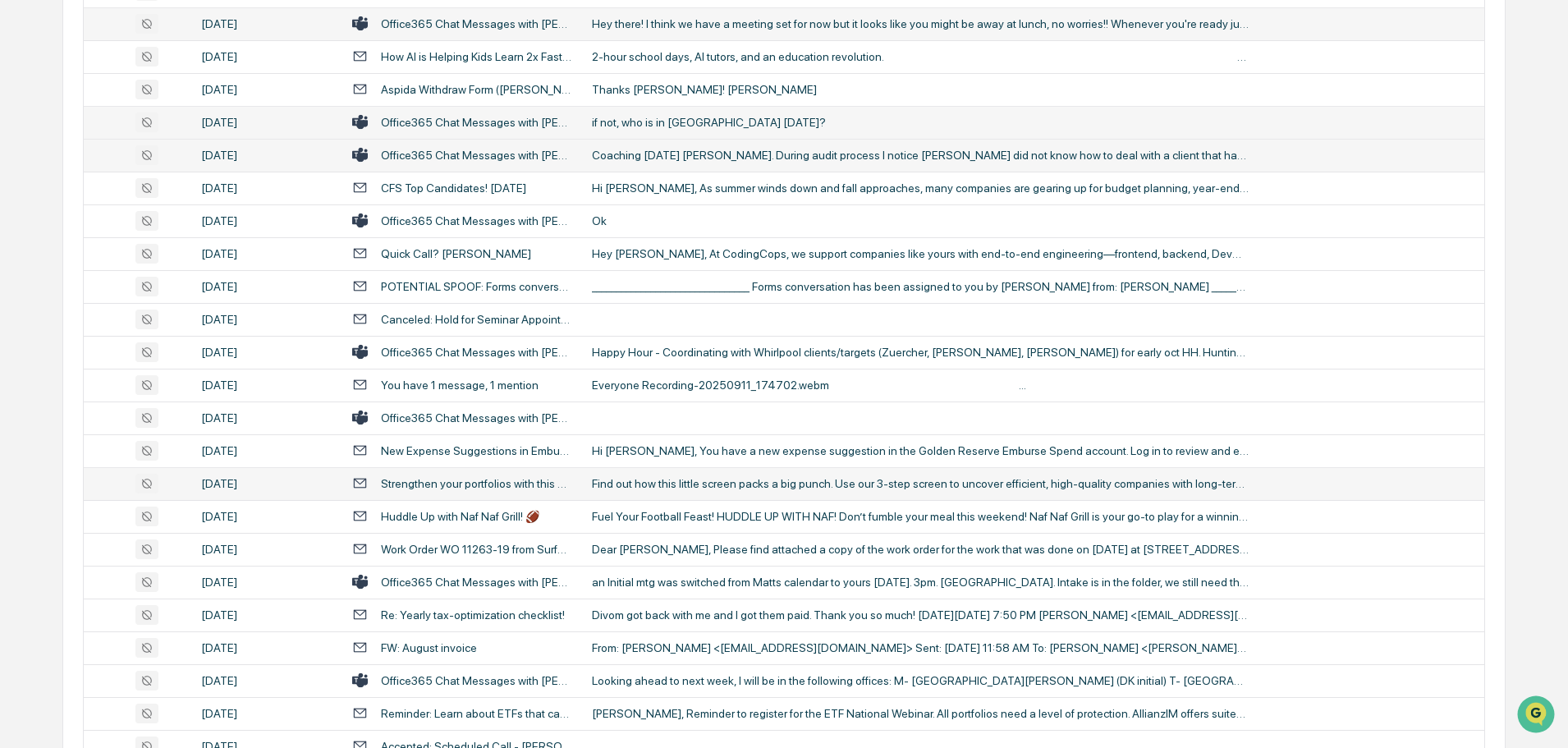
scroll to position [985, 0]
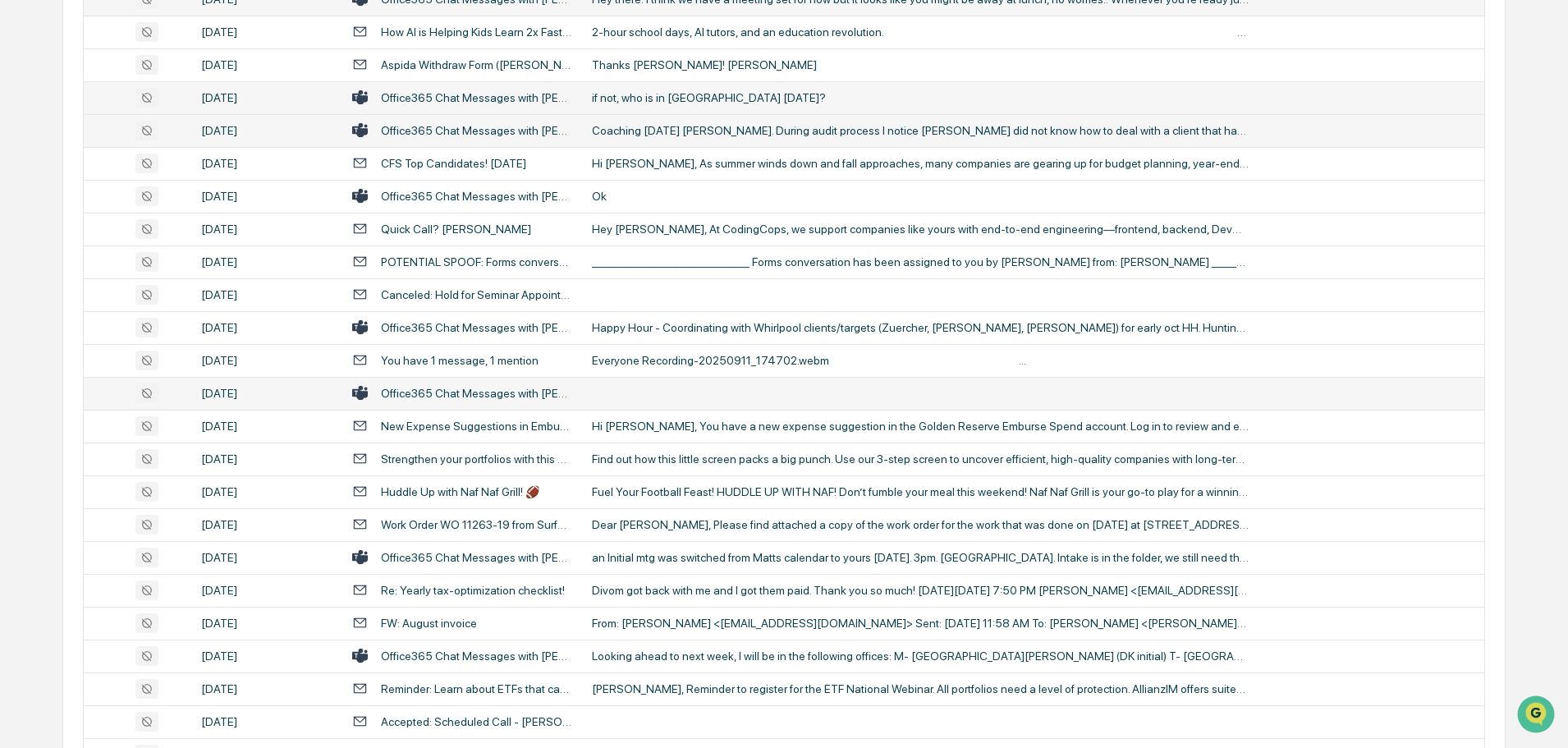
click at [655, 394] on td at bounding box center [1033, 393] width 902 height 33
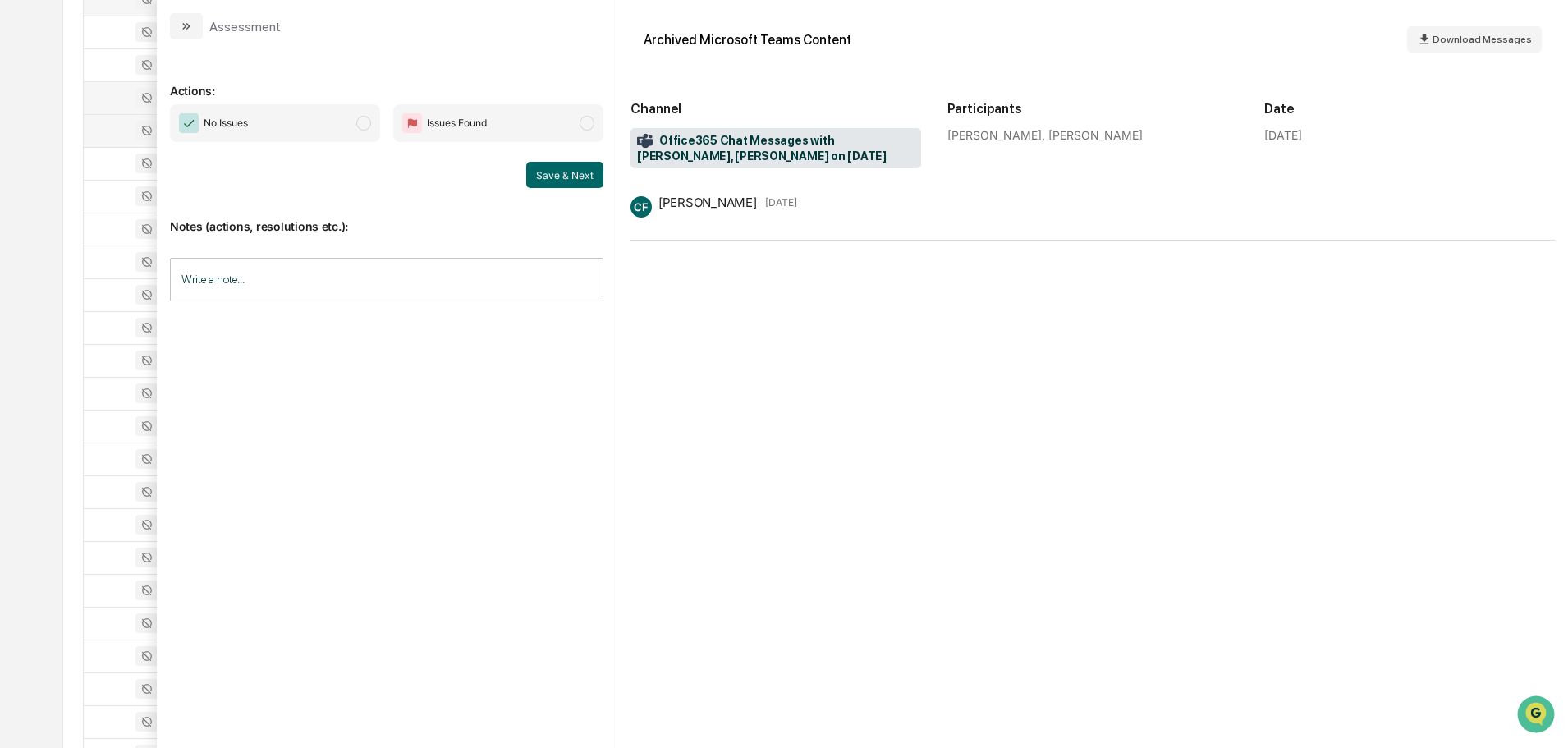
drag, startPoint x: 182, startPoint y: 25, endPoint x: 201, endPoint y: 42, distance: 25.5
click at [183, 25] on icon "modal" at bounding box center [186, 26] width 14 height 14
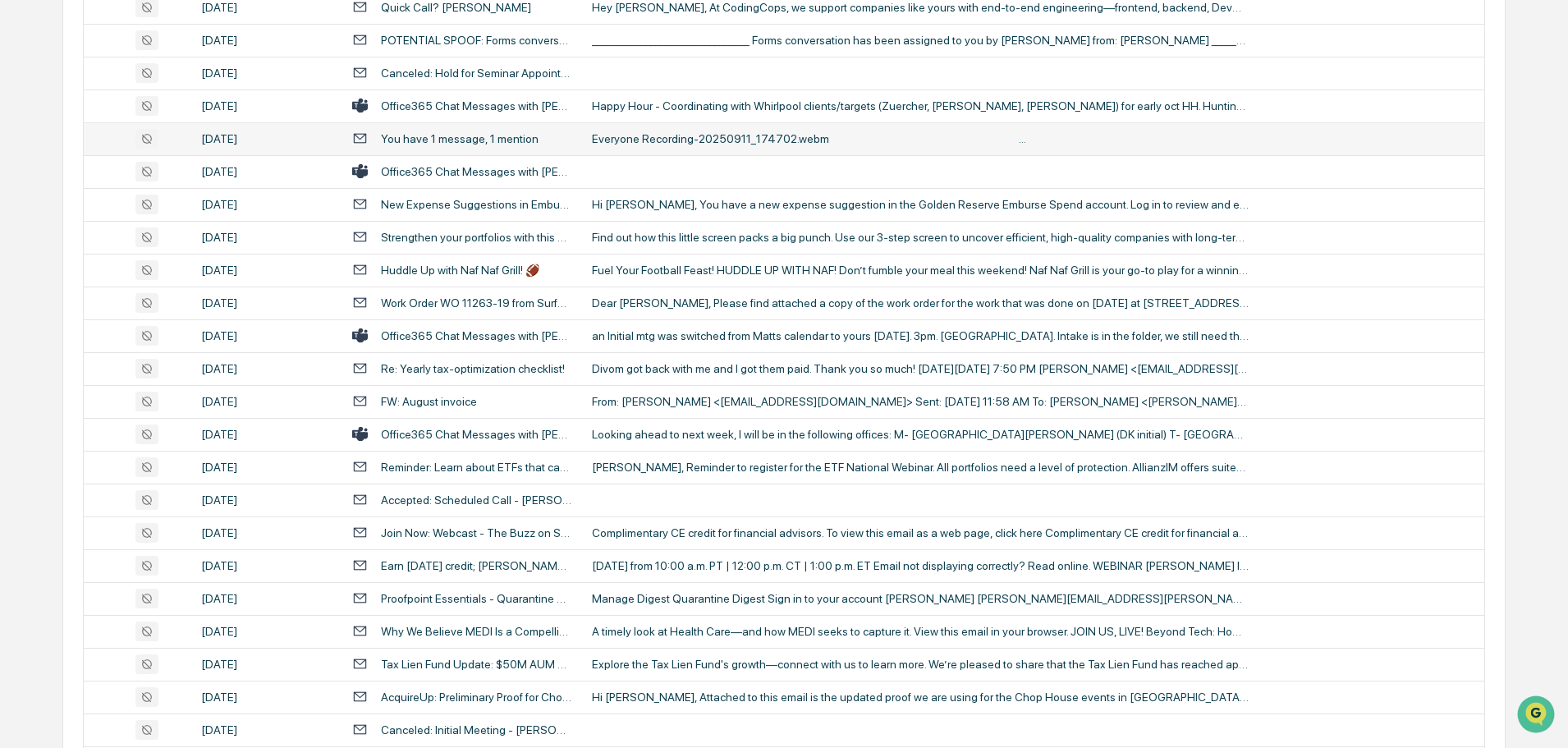
scroll to position [1231, 0]
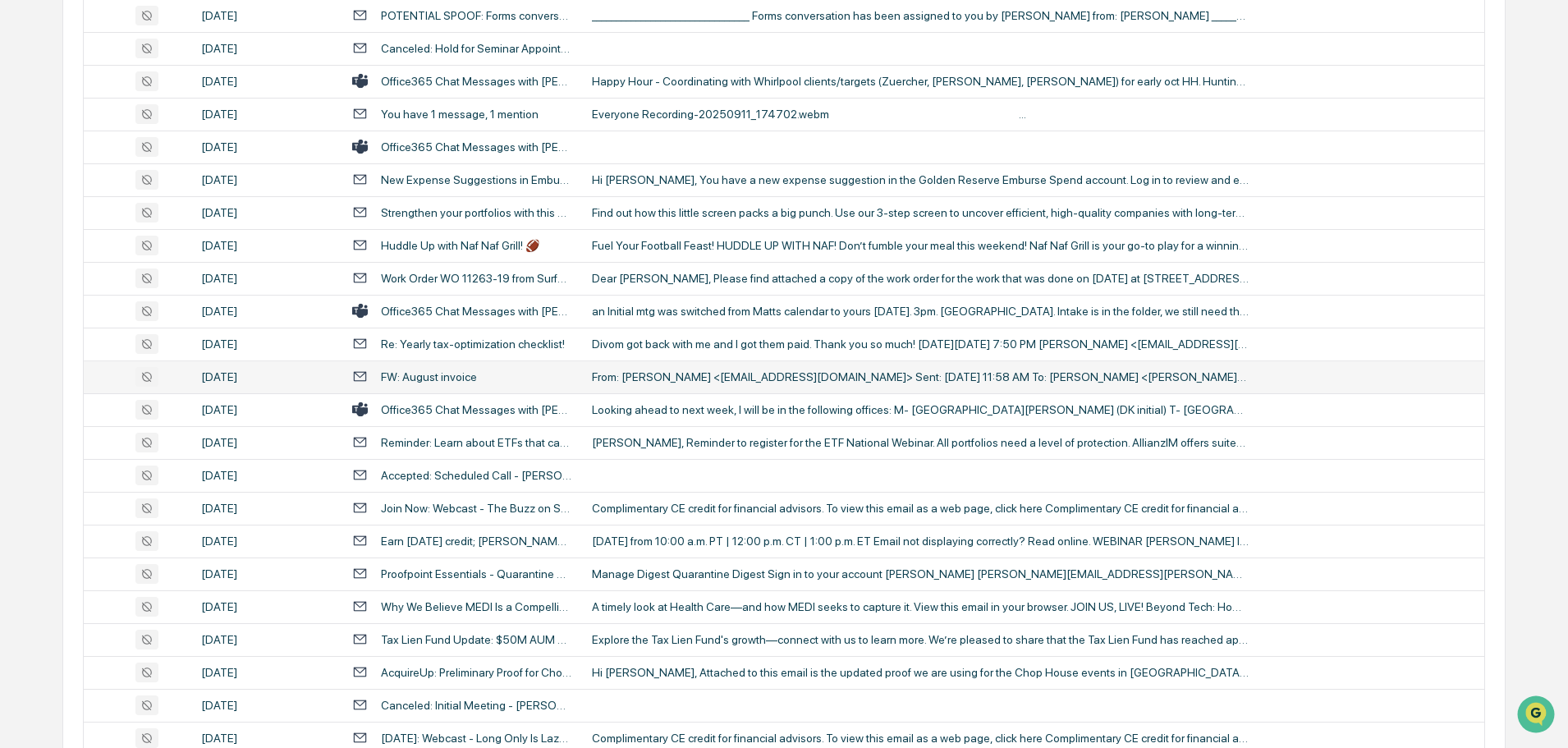
click at [669, 374] on div "From: [PERSON_NAME] <[EMAIL_ADDRESS][DOMAIN_NAME]> Sent: [DATE] 11:58 AM To: [P…" at bounding box center [920, 377] width 657 height 14
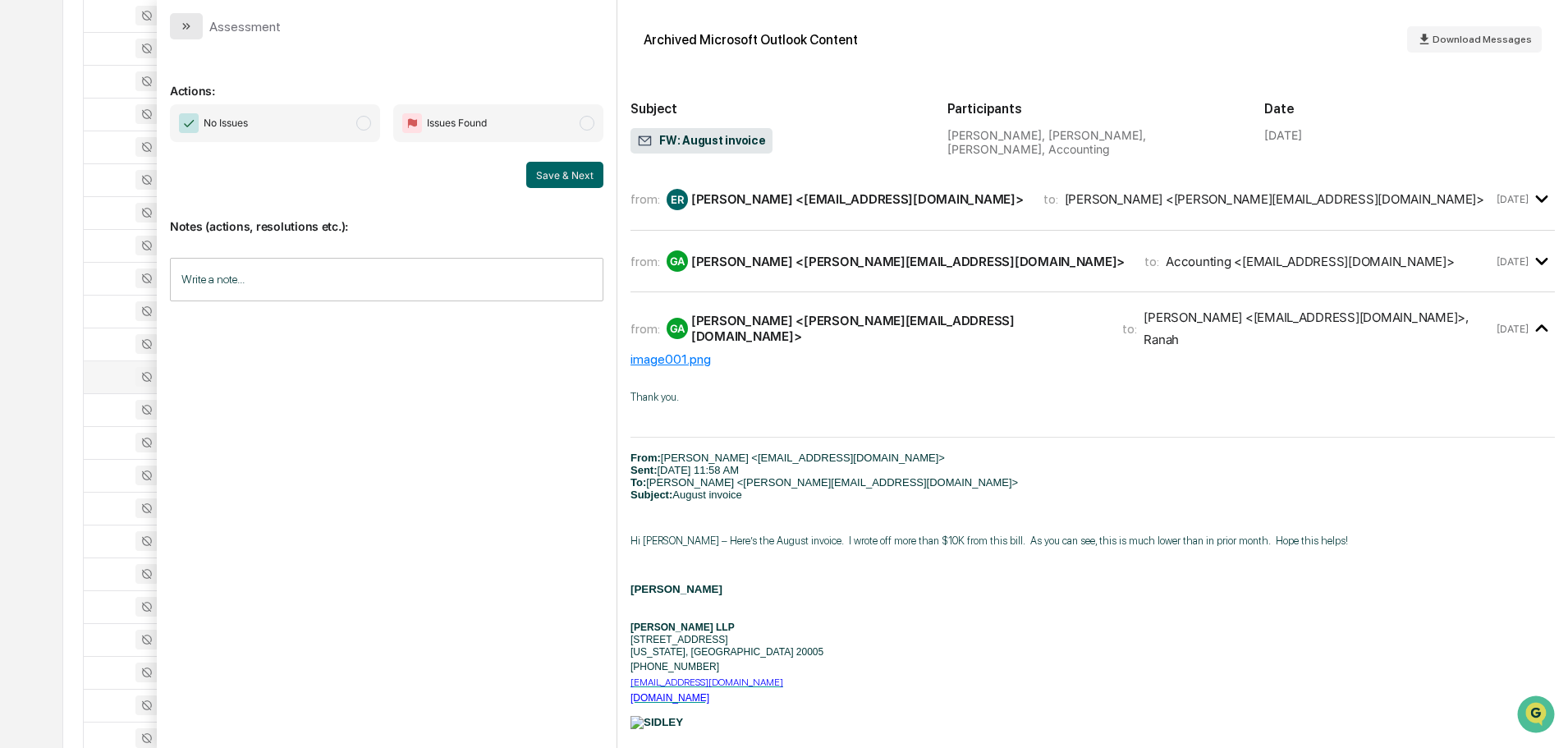
click at [196, 20] on button "modal" at bounding box center [186, 26] width 33 height 26
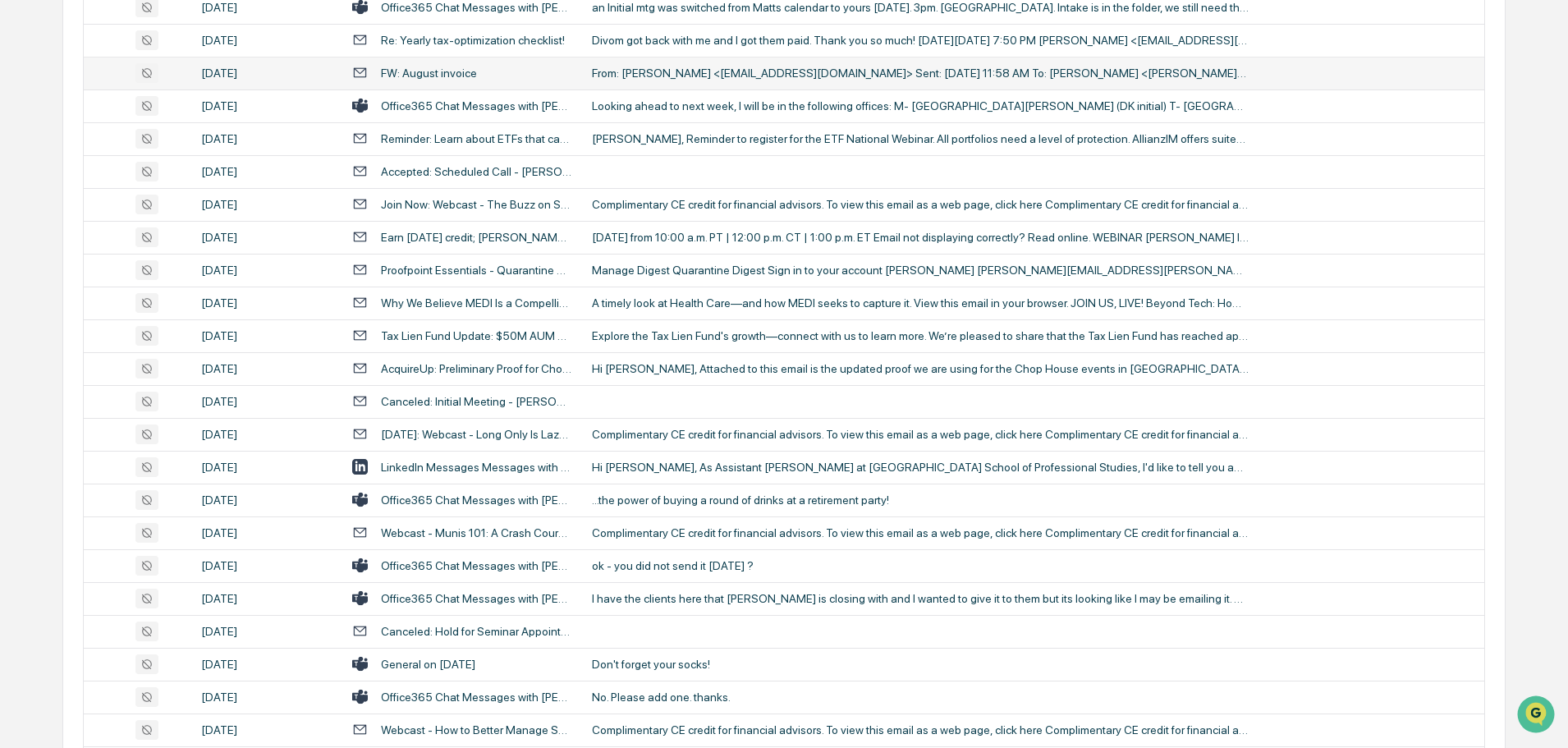
scroll to position [1560, 0]
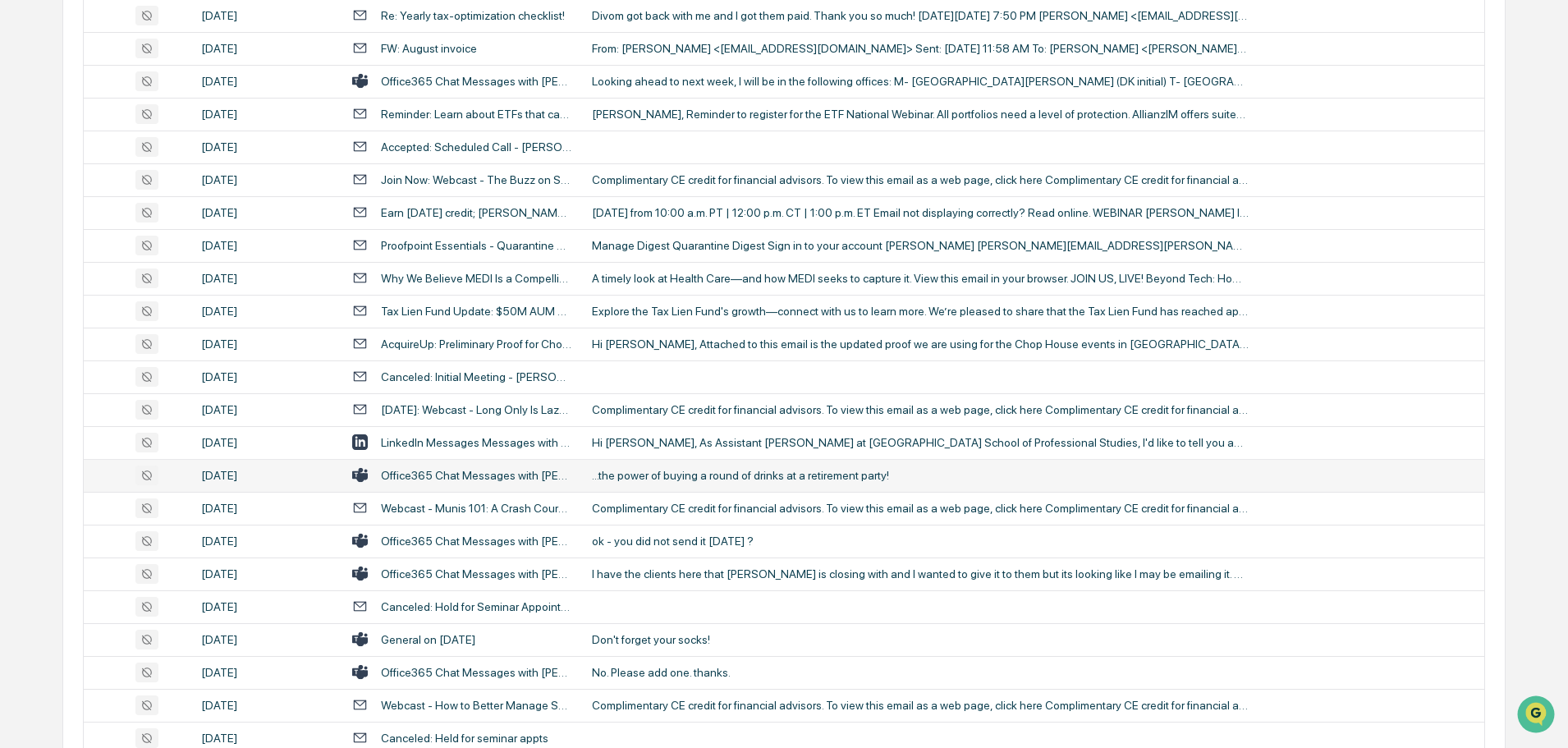
click at [680, 475] on div "...the power of buying a round of drinks at a retirement party!" at bounding box center [920, 475] width 657 height 14
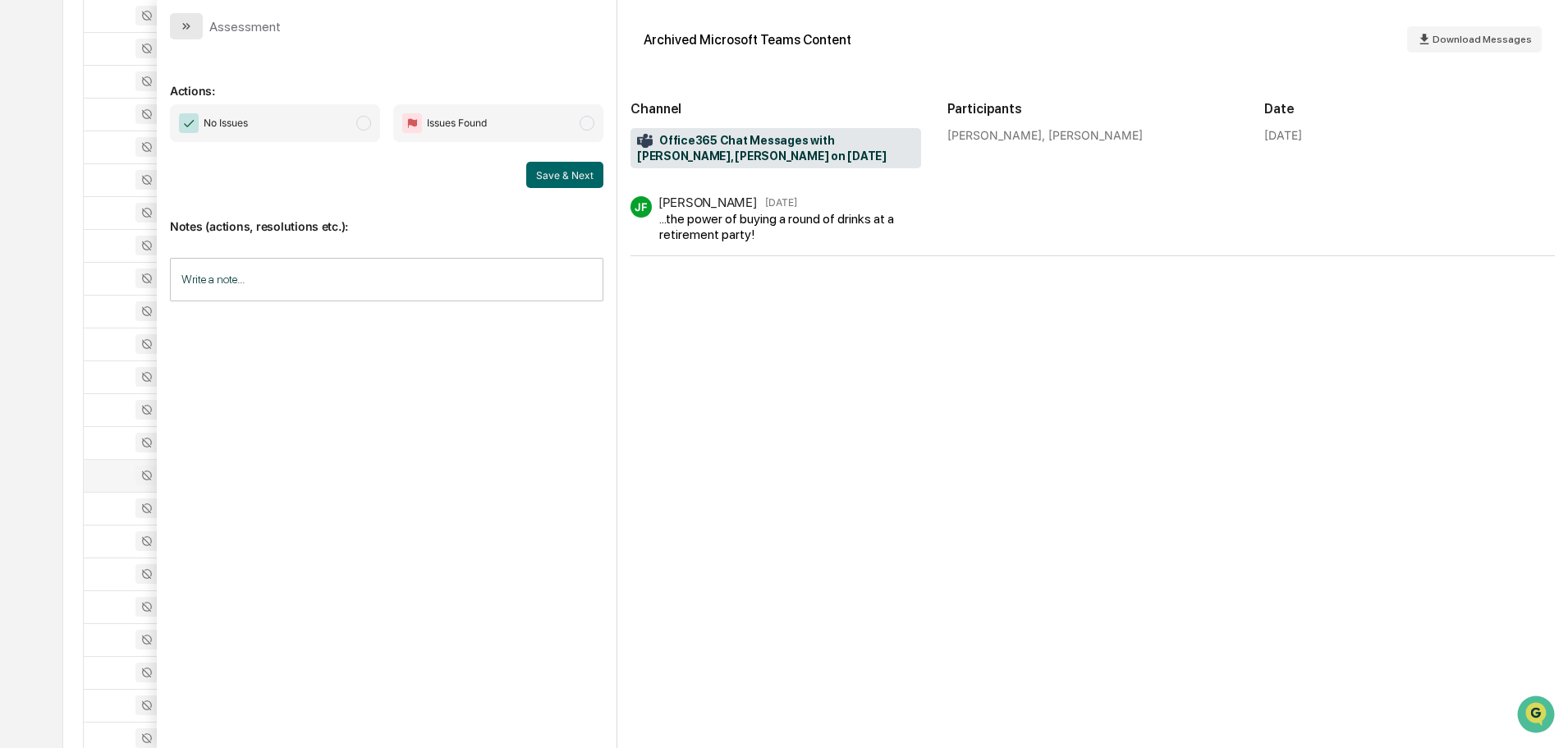
click at [191, 36] on button "modal" at bounding box center [186, 26] width 33 height 26
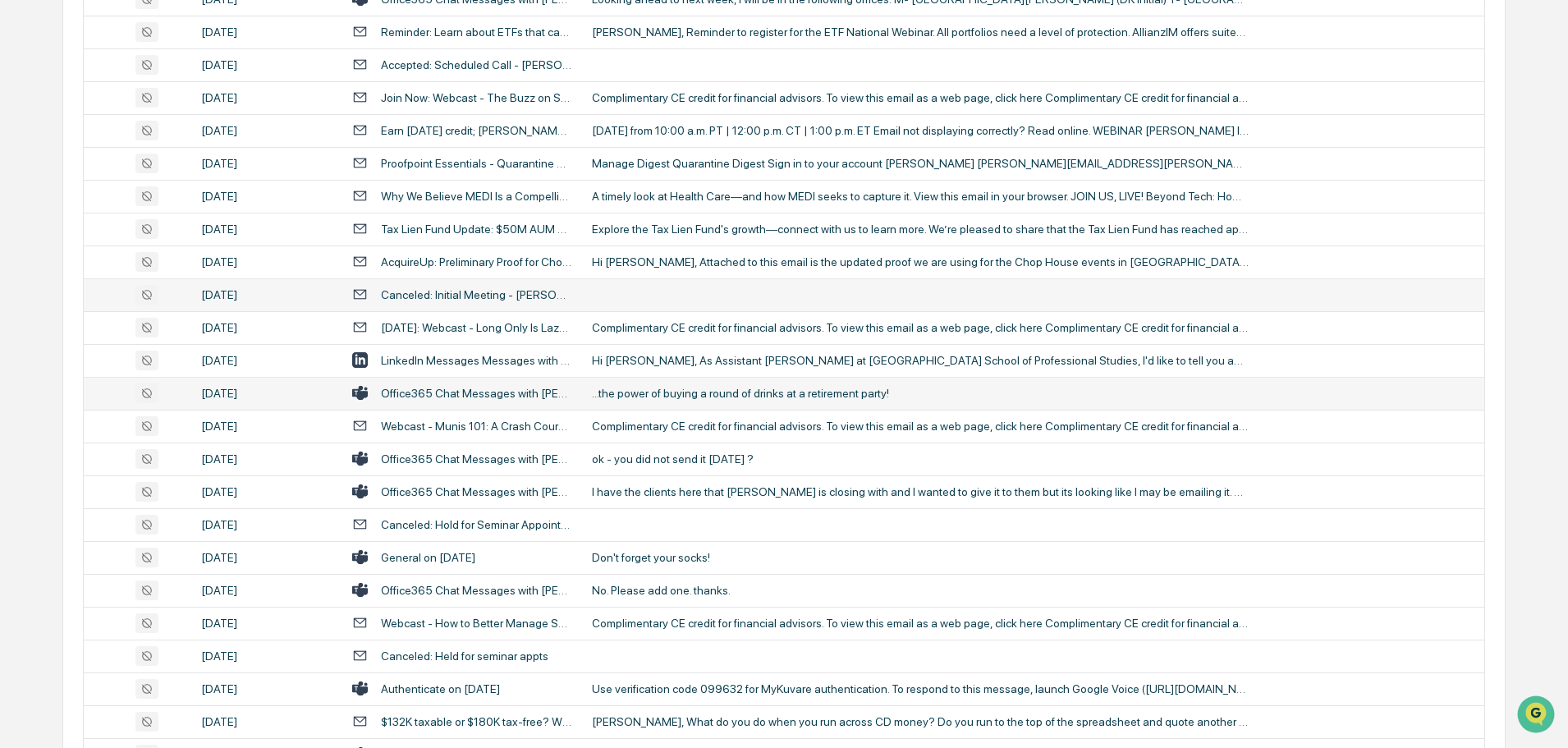
scroll to position [1724, 0]
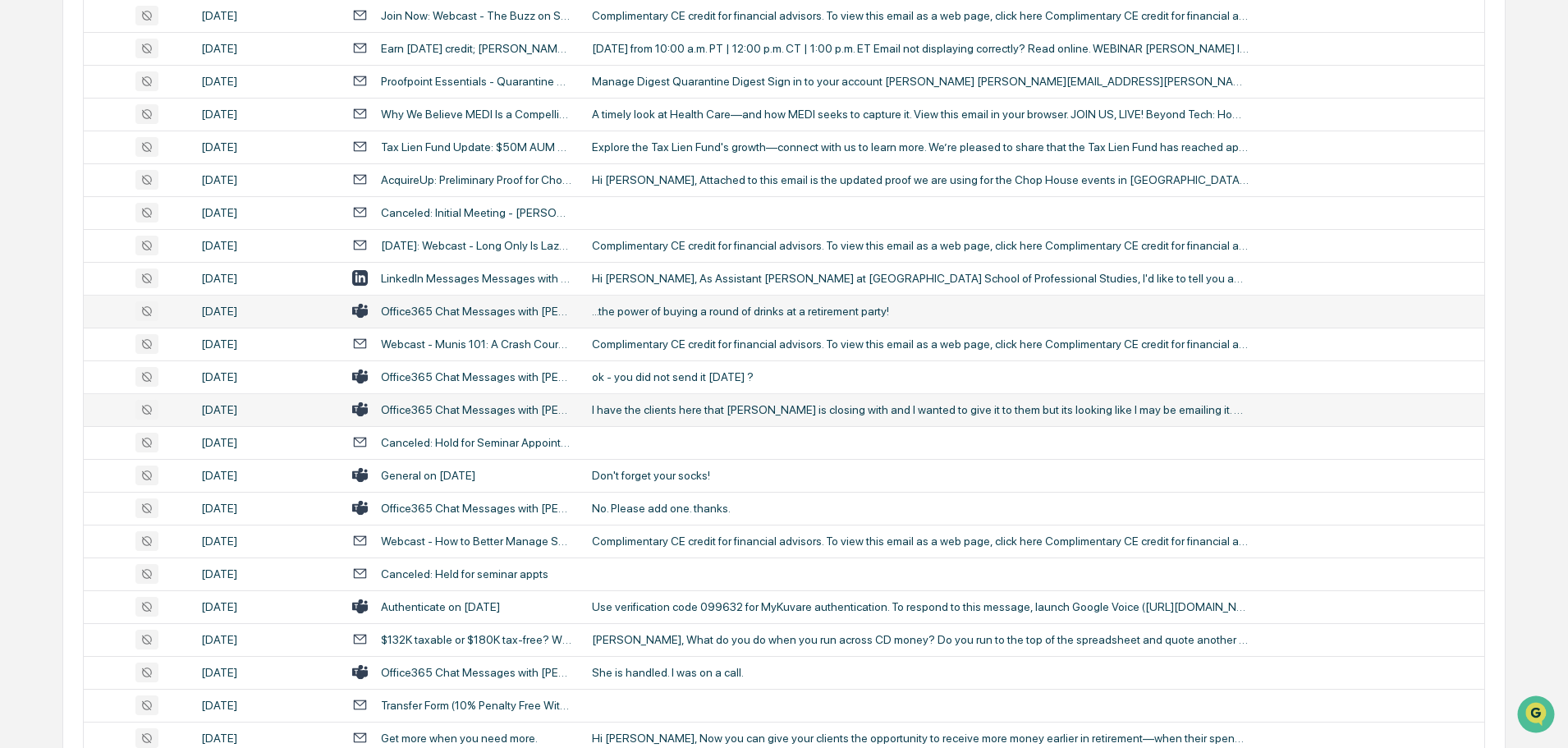
click at [673, 406] on div "I have the clients here that Joel is closing with and I wanted to give it to th…" at bounding box center [920, 410] width 657 height 14
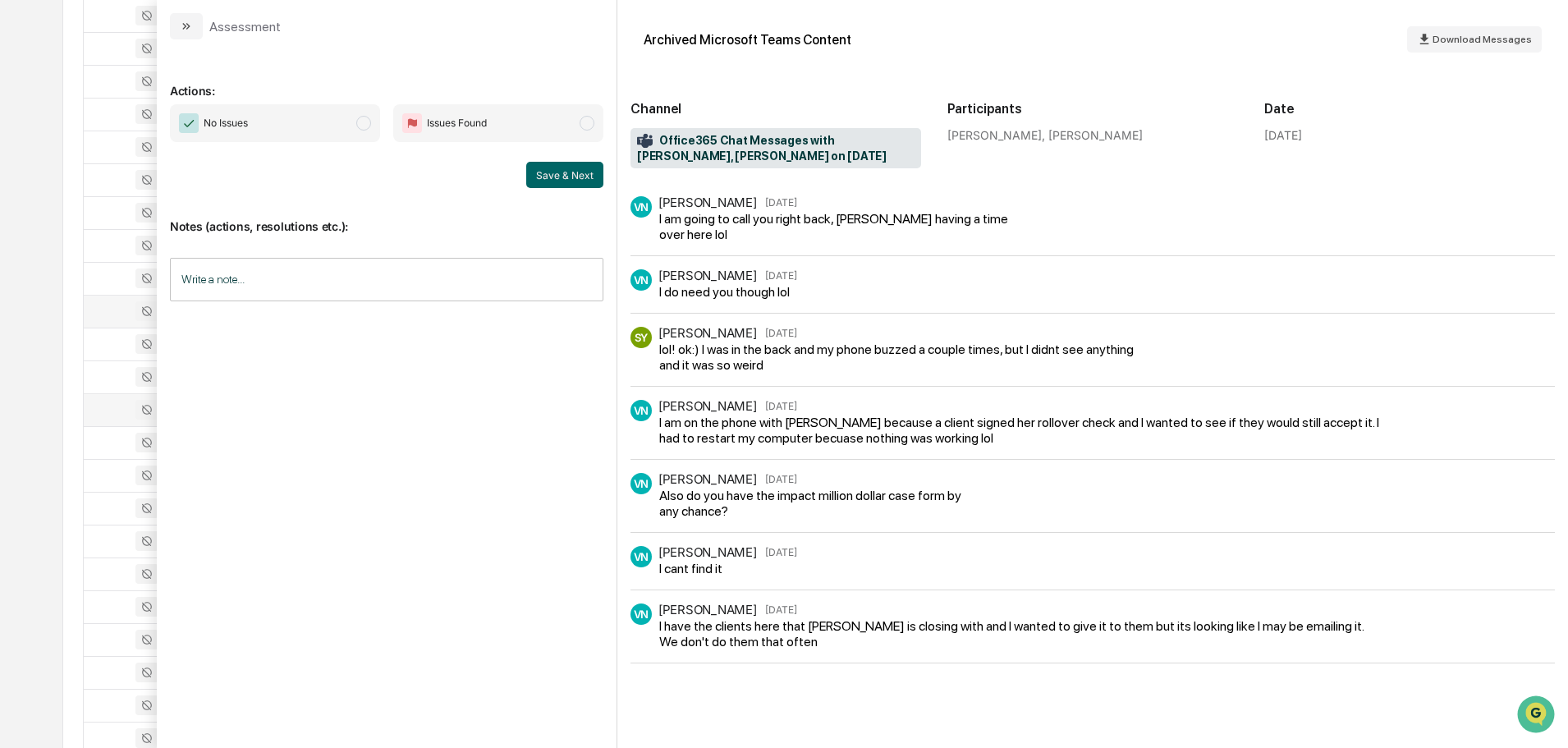
scroll to position [1806, 0]
click at [183, 25] on icon "modal" at bounding box center [186, 26] width 14 height 14
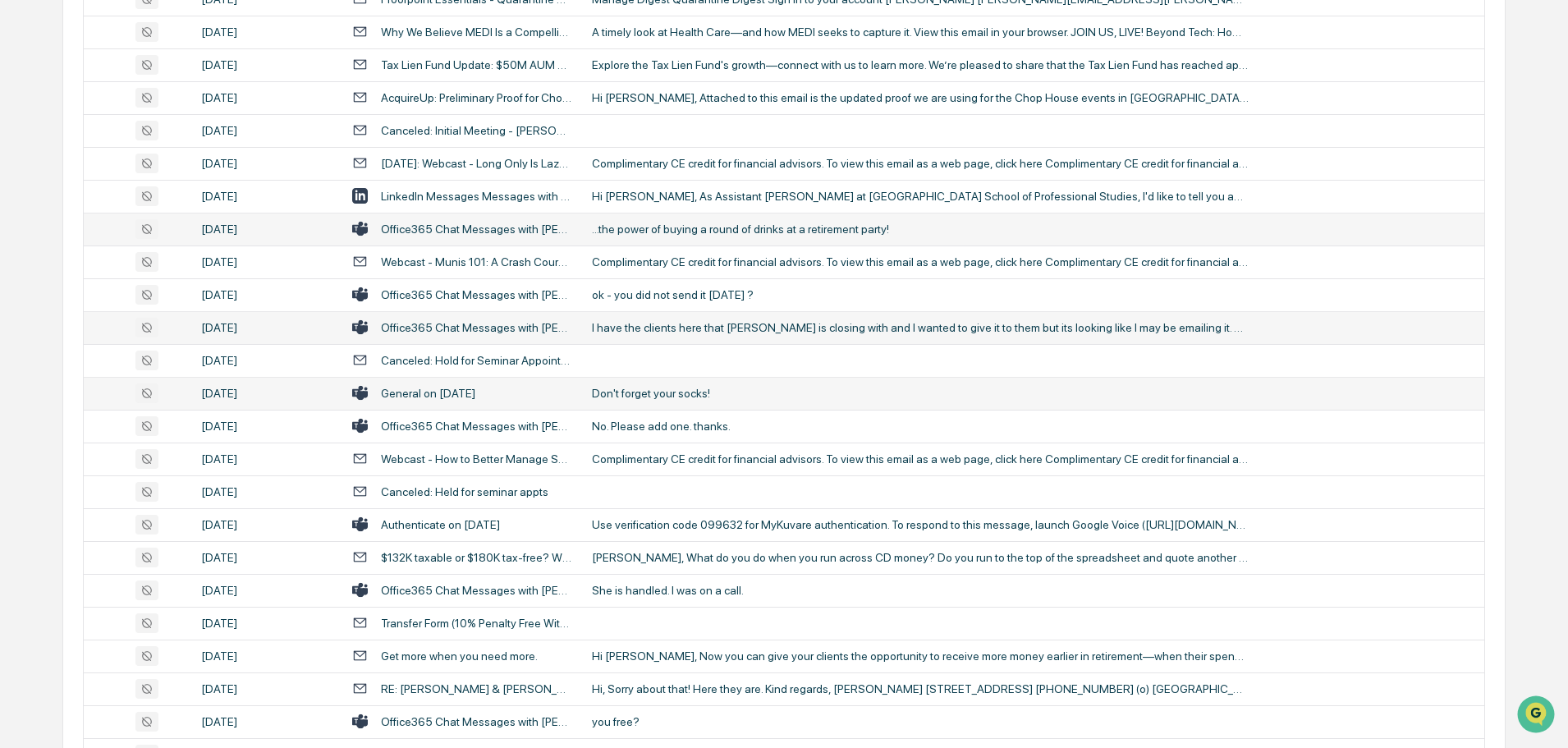
scroll to position [1888, 0]
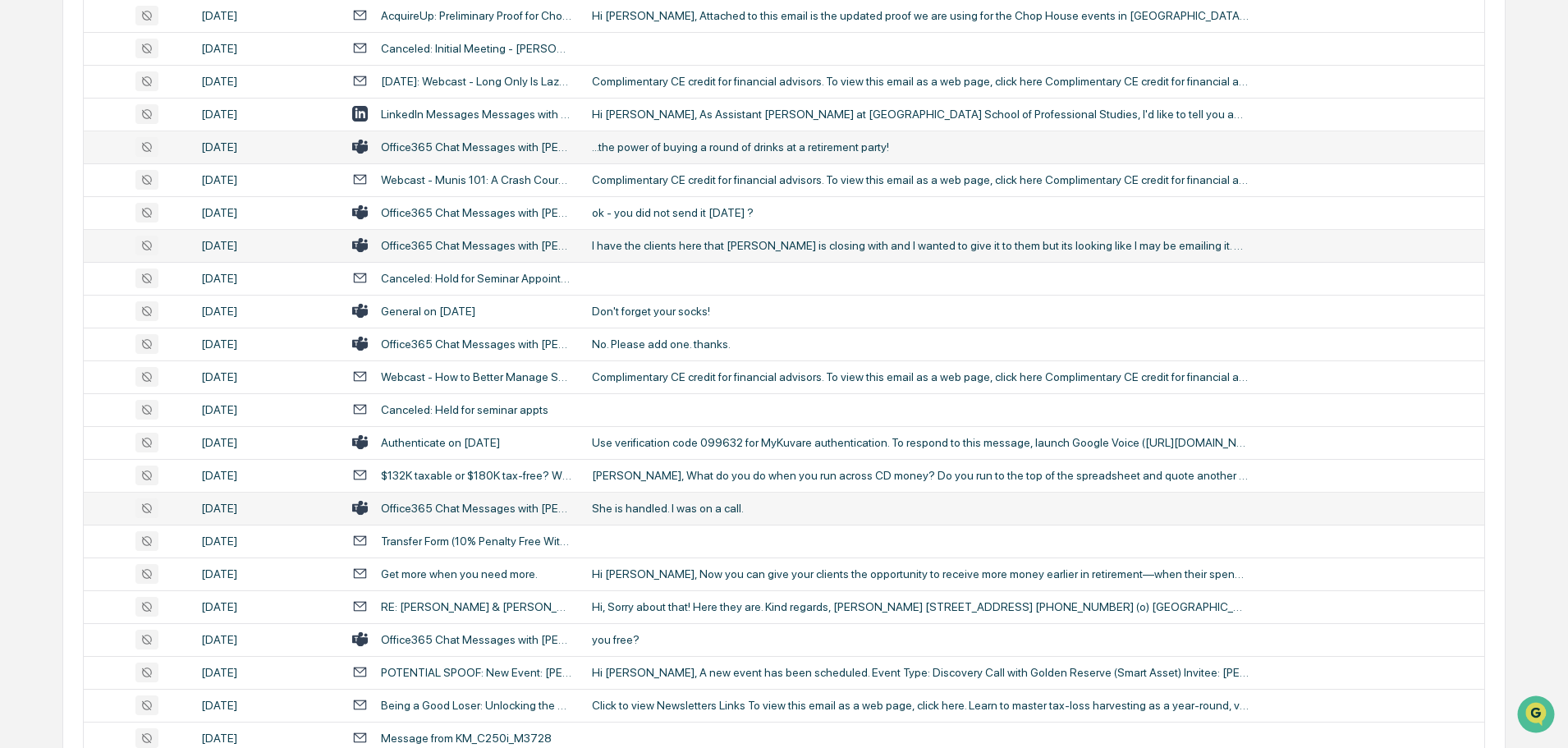
click at [651, 506] on div "She is handled. I was on a call." at bounding box center [920, 508] width 657 height 14
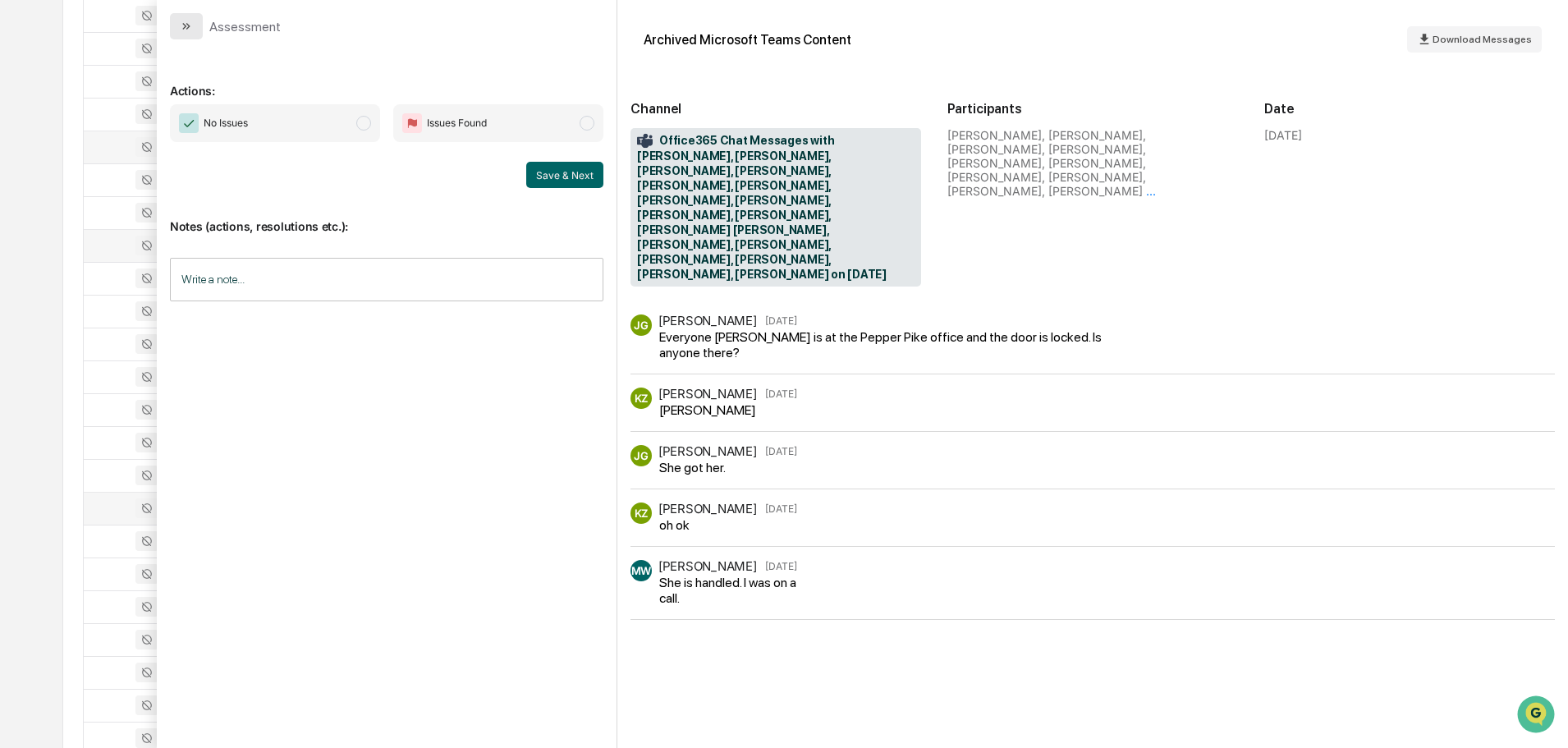
click at [175, 28] on button "modal" at bounding box center [186, 26] width 33 height 26
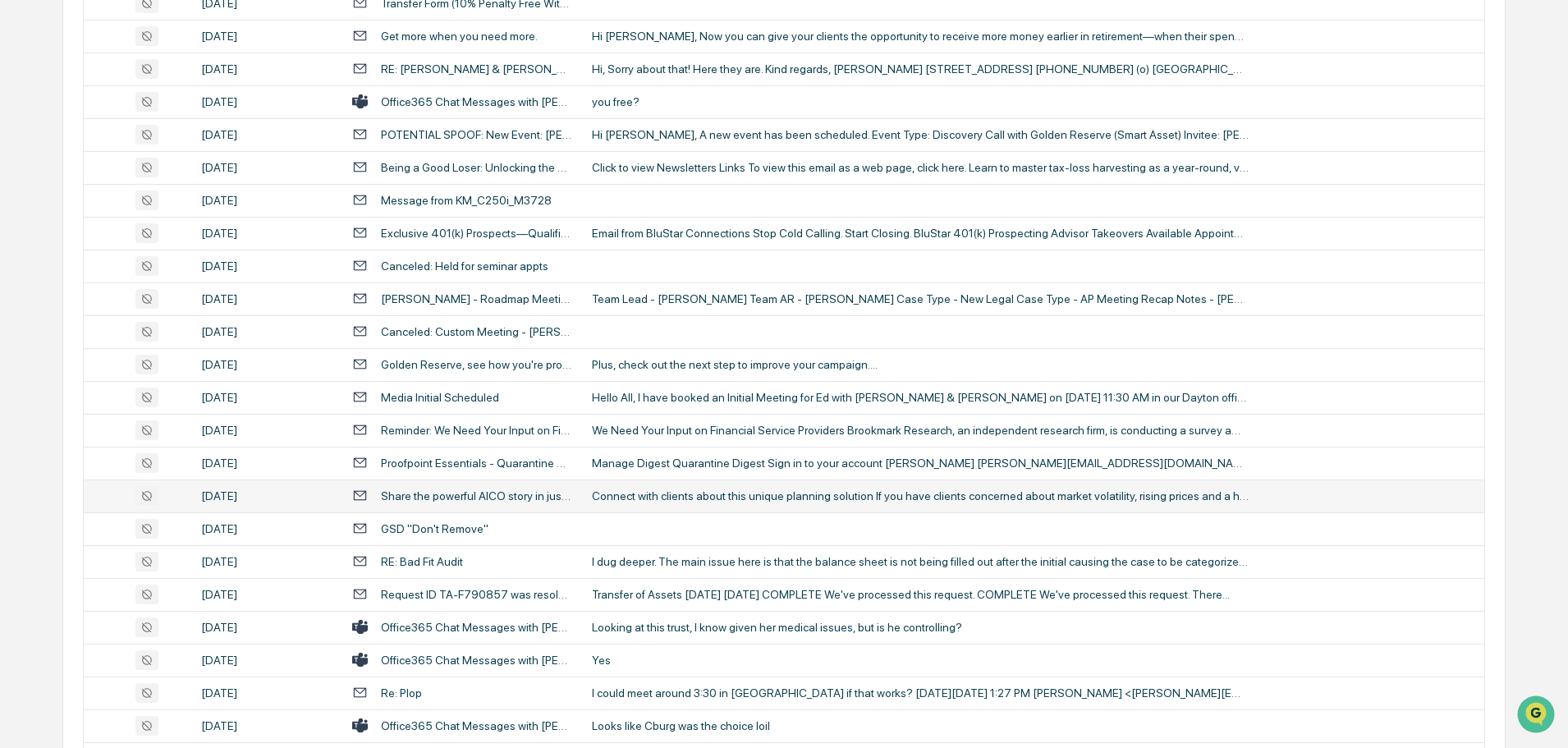
scroll to position [2463, 0]
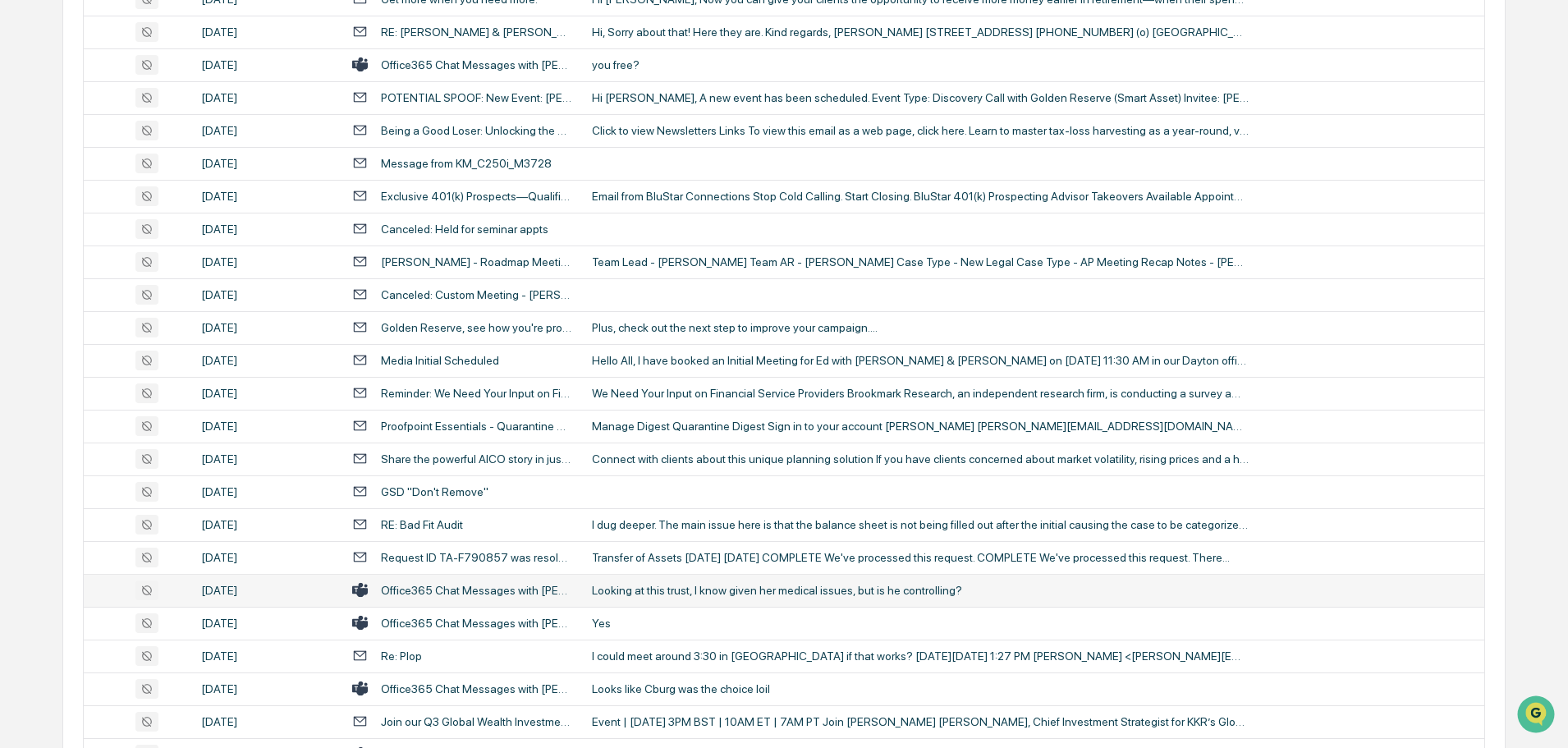
click at [692, 585] on div "Looking at this trust, I know given her medical issues, but is he controlling?" at bounding box center [920, 590] width 657 height 14
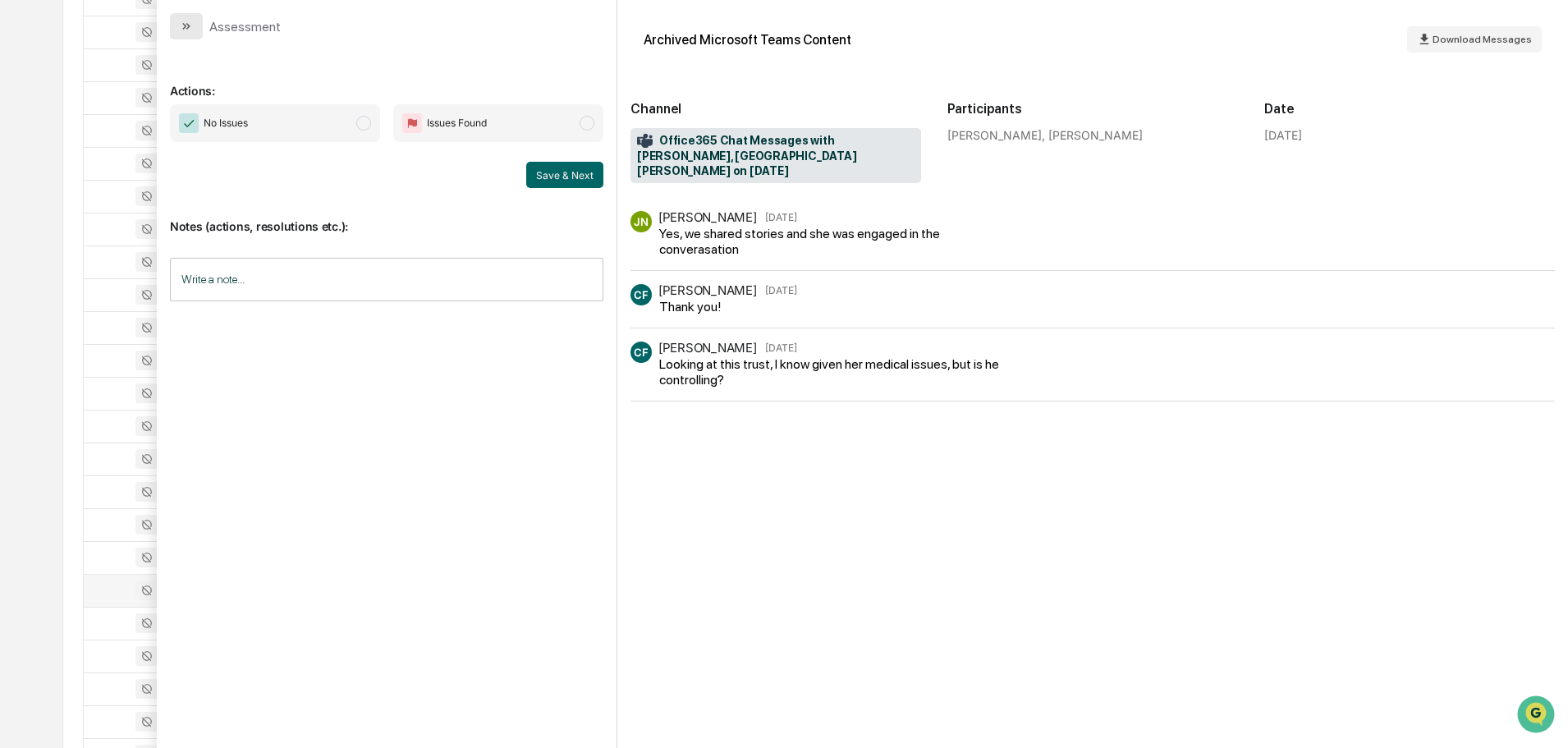
click at [193, 30] on button "modal" at bounding box center [186, 26] width 33 height 26
